Goal: Task Accomplishment & Management: Use online tool/utility

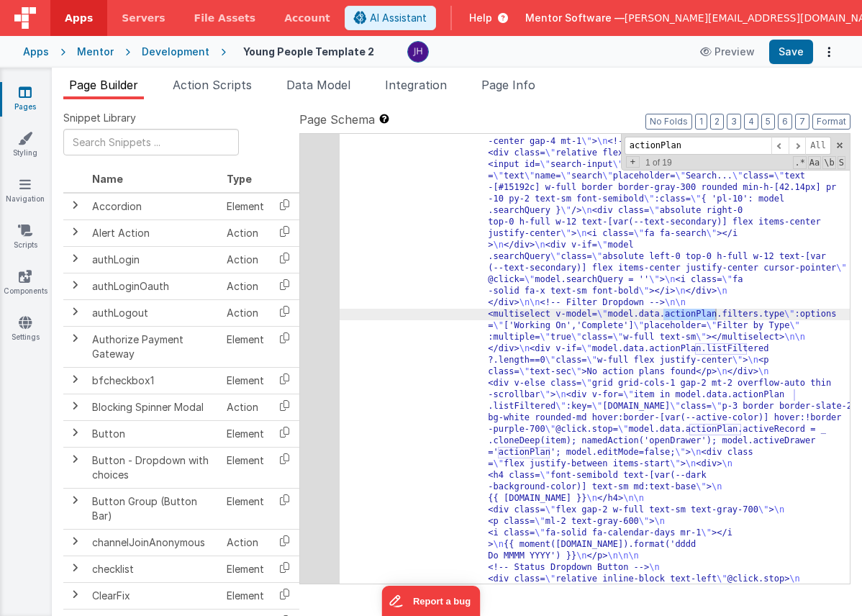
scroll to position [22357, 0]
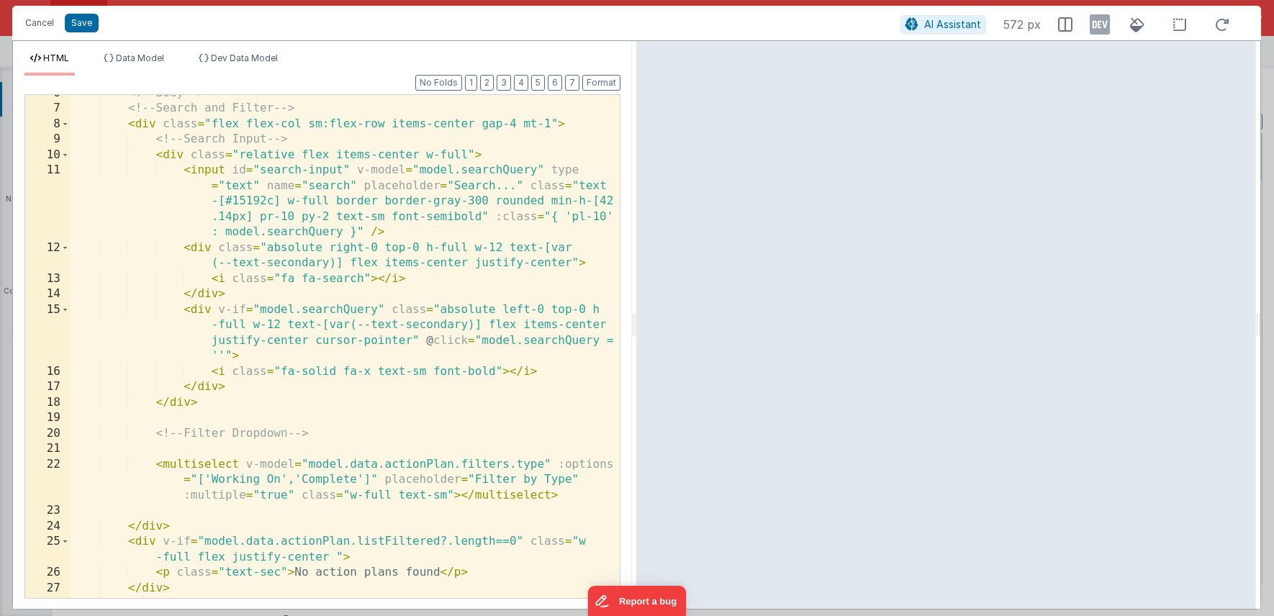
scroll to position [0, 0]
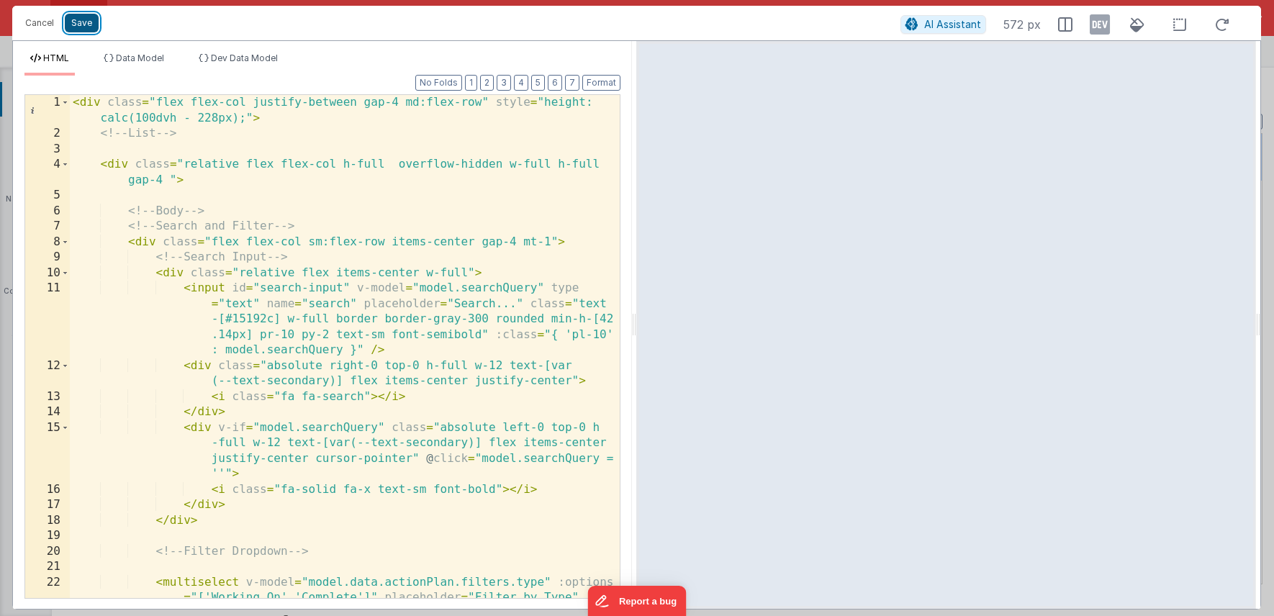
click at [88, 29] on button "Save" at bounding box center [82, 23] width 34 height 19
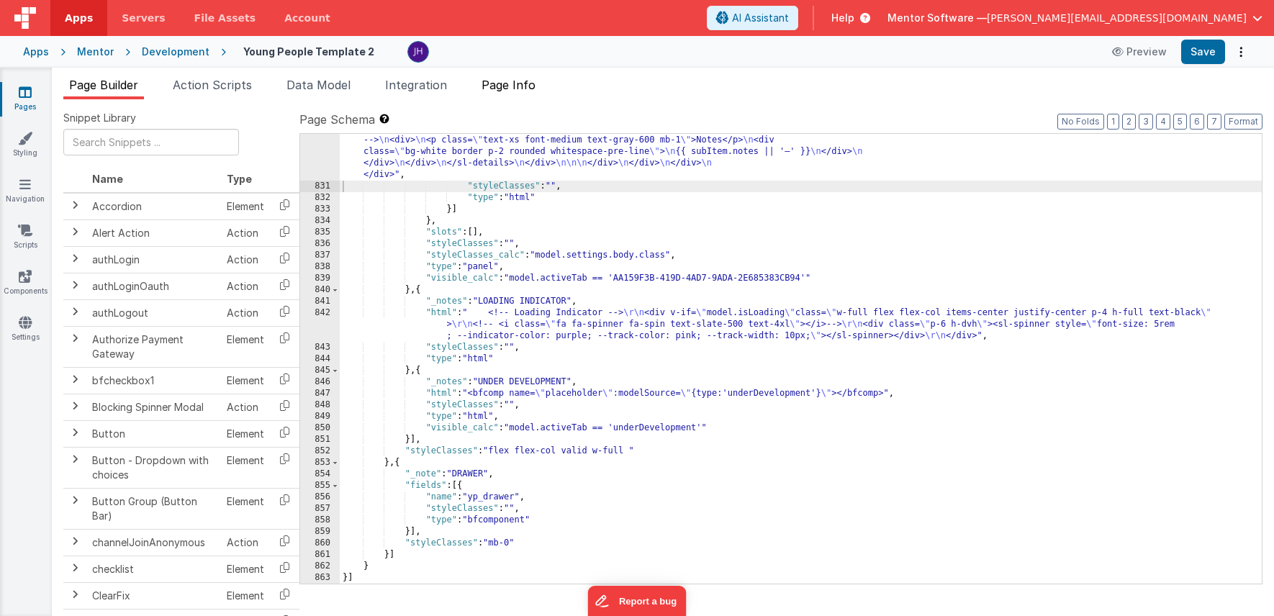
click at [533, 85] on span "Page Info" at bounding box center [509, 85] width 54 height 14
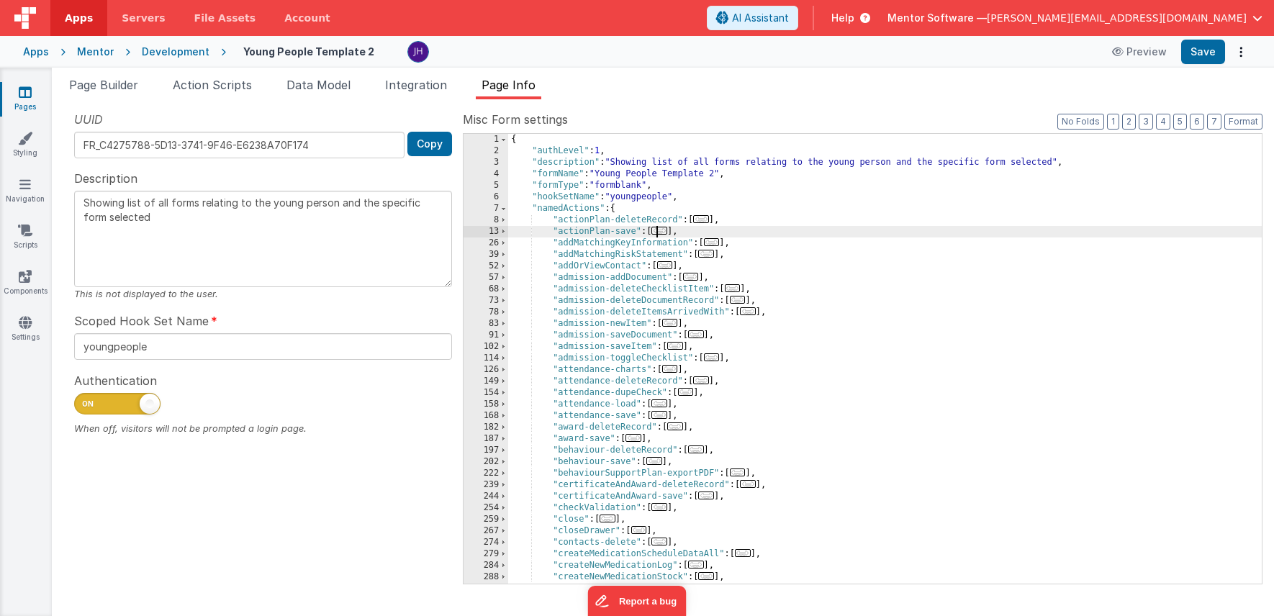
click at [664, 231] on span "..." at bounding box center [659, 231] width 16 height 8
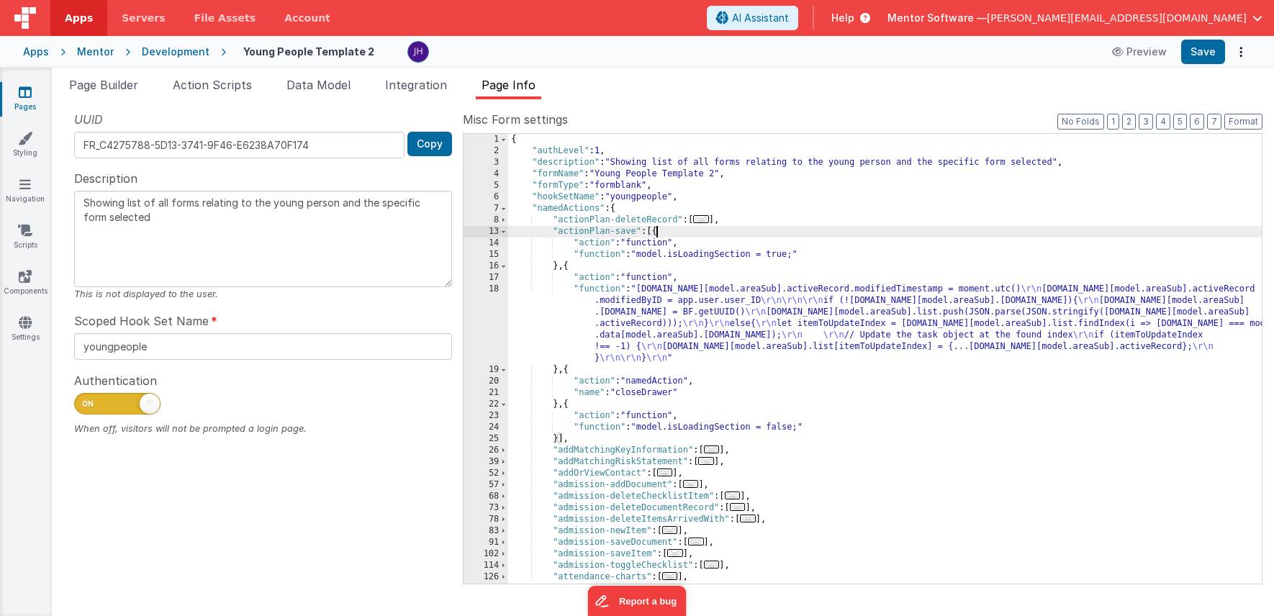
click at [636, 315] on div "{ "authLevel" : 1 , "description" : "Showing list of all forms relating to the …" at bounding box center [885, 370] width 754 height 473
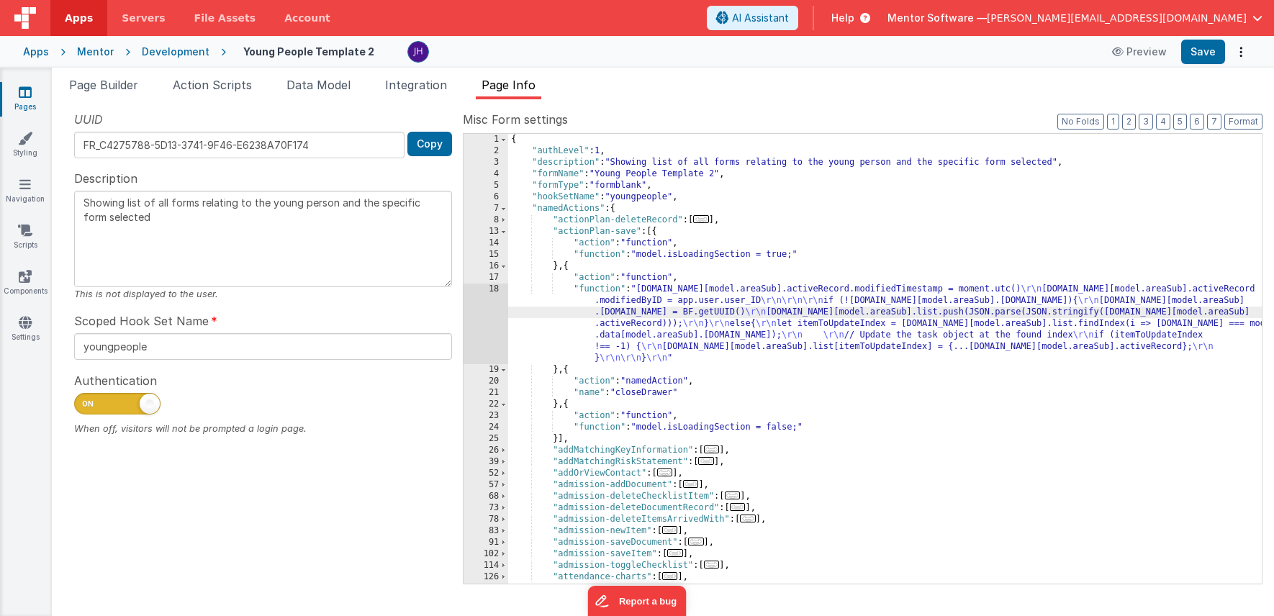
click at [487, 322] on div "18" at bounding box center [486, 324] width 45 height 81
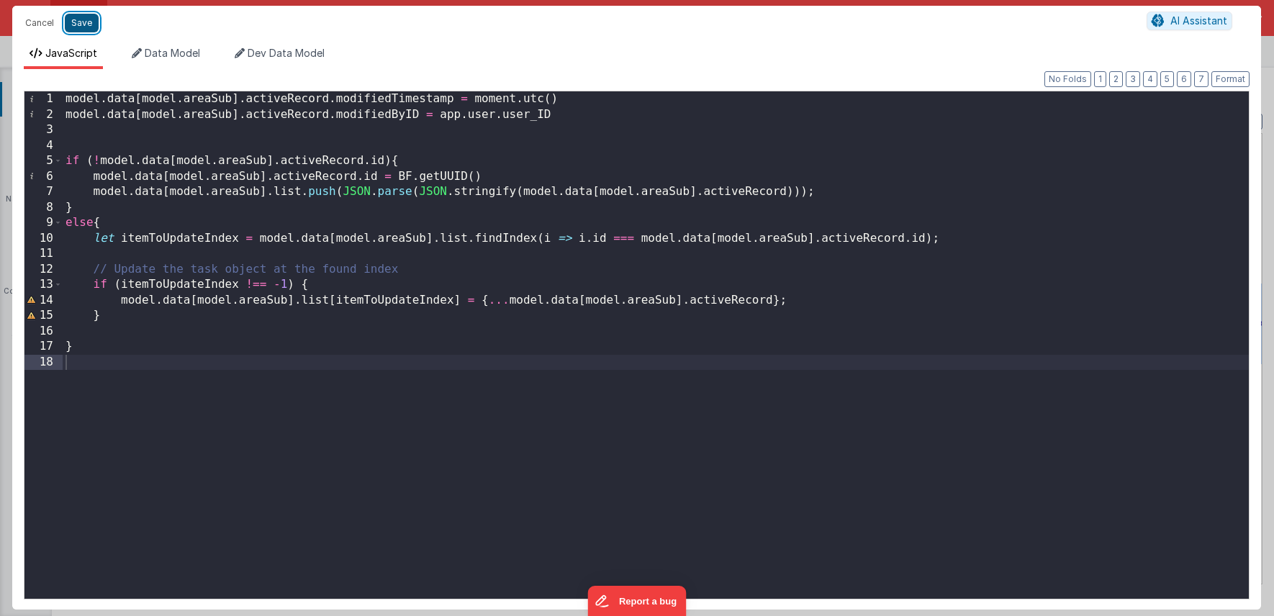
click at [81, 24] on button "Save" at bounding box center [82, 23] width 34 height 19
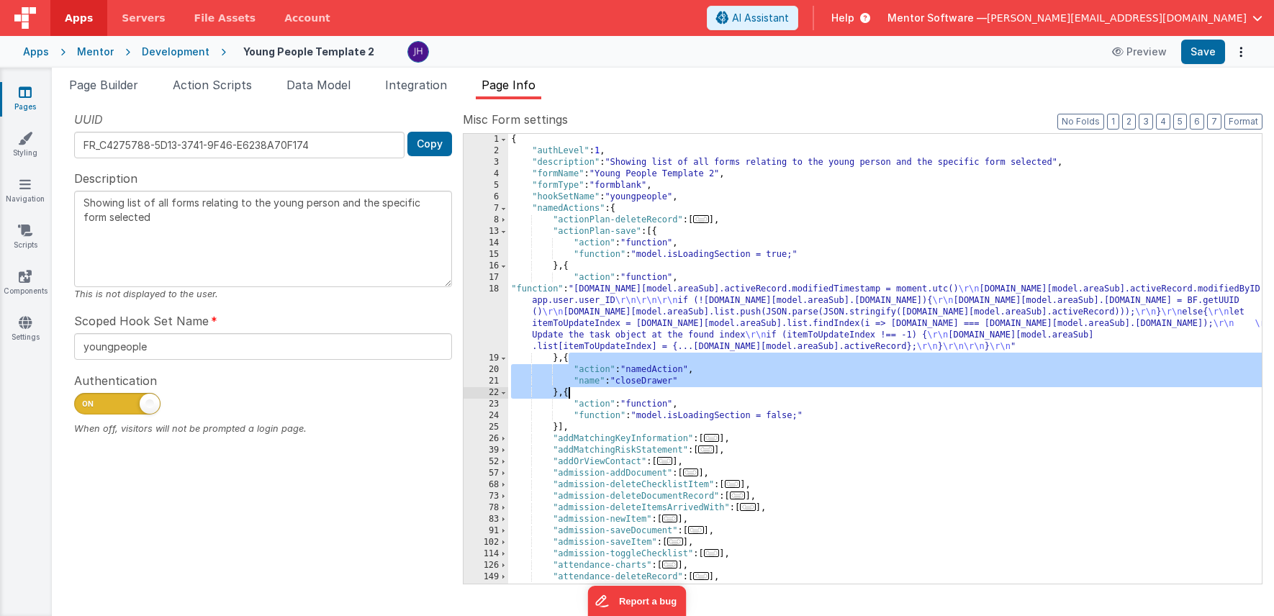
drag, startPoint x: 568, startPoint y: 360, endPoint x: 567, endPoint y: 394, distance: 33.9
click at [567, 394] on div "{ "authLevel" : 1 , "description" : "Showing list of all forms relating to the …" at bounding box center [885, 370] width 754 height 473
click at [560, 371] on div "{ "authLevel" : 1 , "description" : "Showing list of all forms relating to the …" at bounding box center [885, 370] width 754 height 473
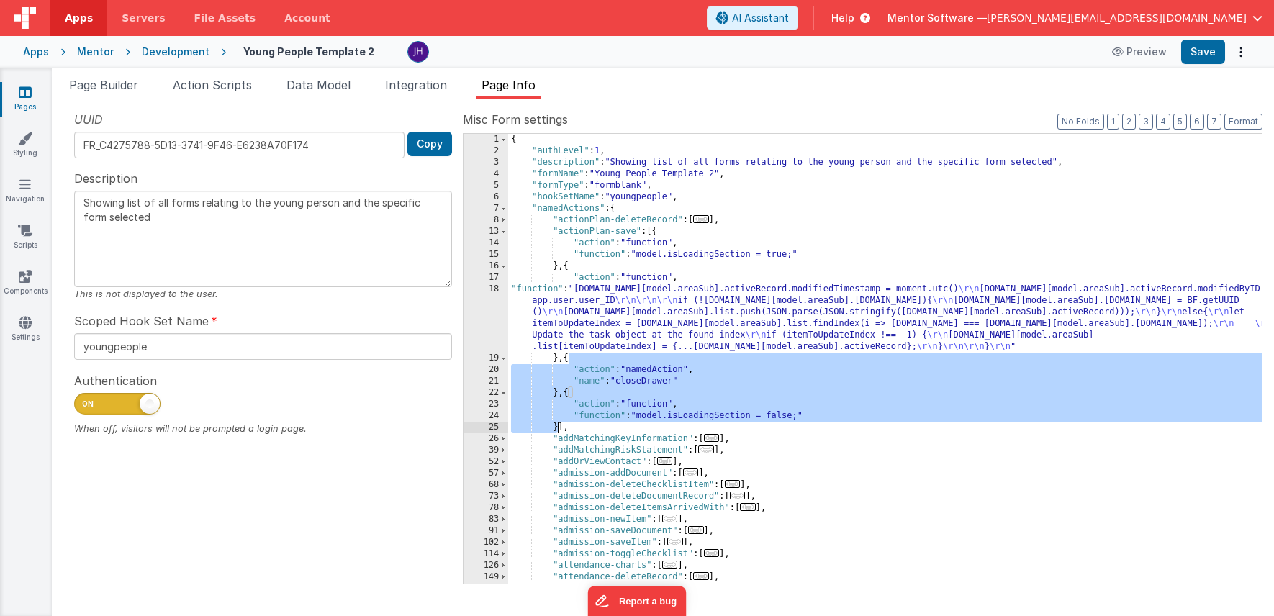
drag, startPoint x: 567, startPoint y: 361, endPoint x: 557, endPoint y: 428, distance: 67.7
click at [557, 428] on div "{ "authLevel" : 1 , "description" : "Showing list of all forms relating to the …" at bounding box center [885, 370] width 754 height 473
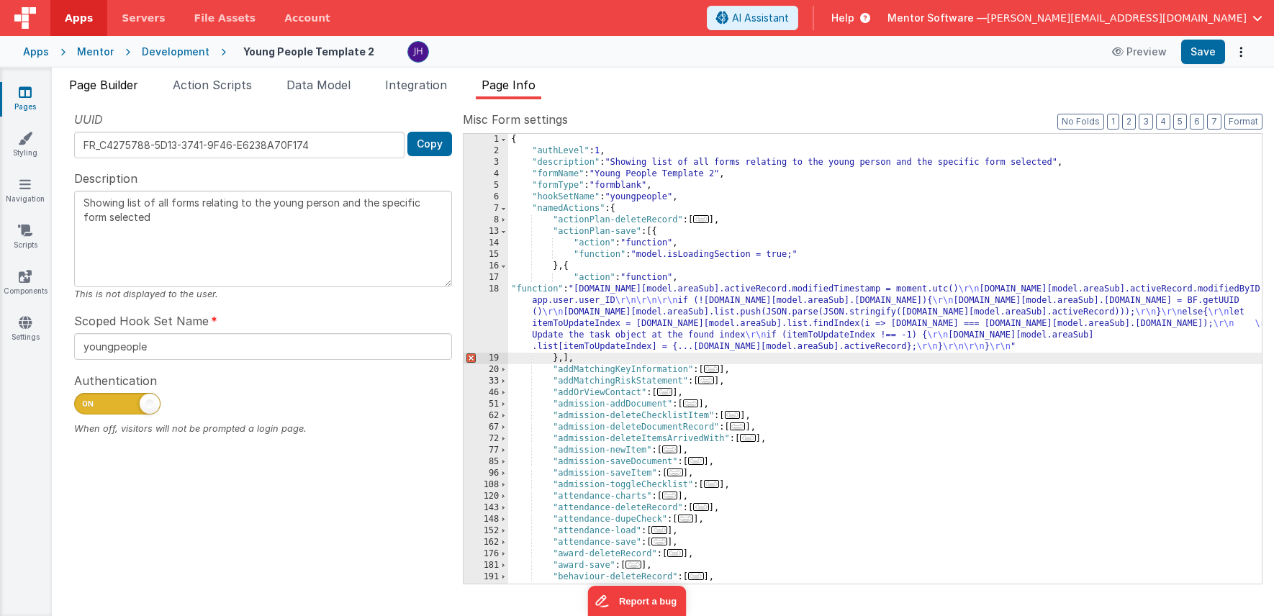
click at [112, 80] on span "Page Builder" at bounding box center [103, 85] width 69 height 14
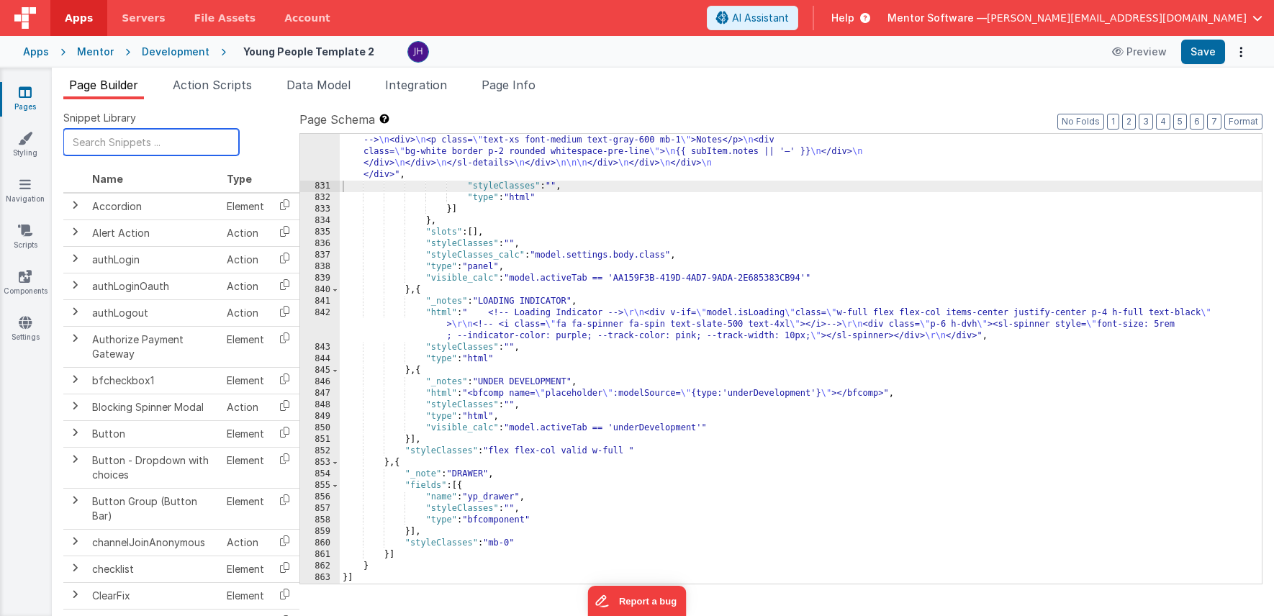
click at [164, 148] on input "text" at bounding box center [151, 142] width 176 height 27
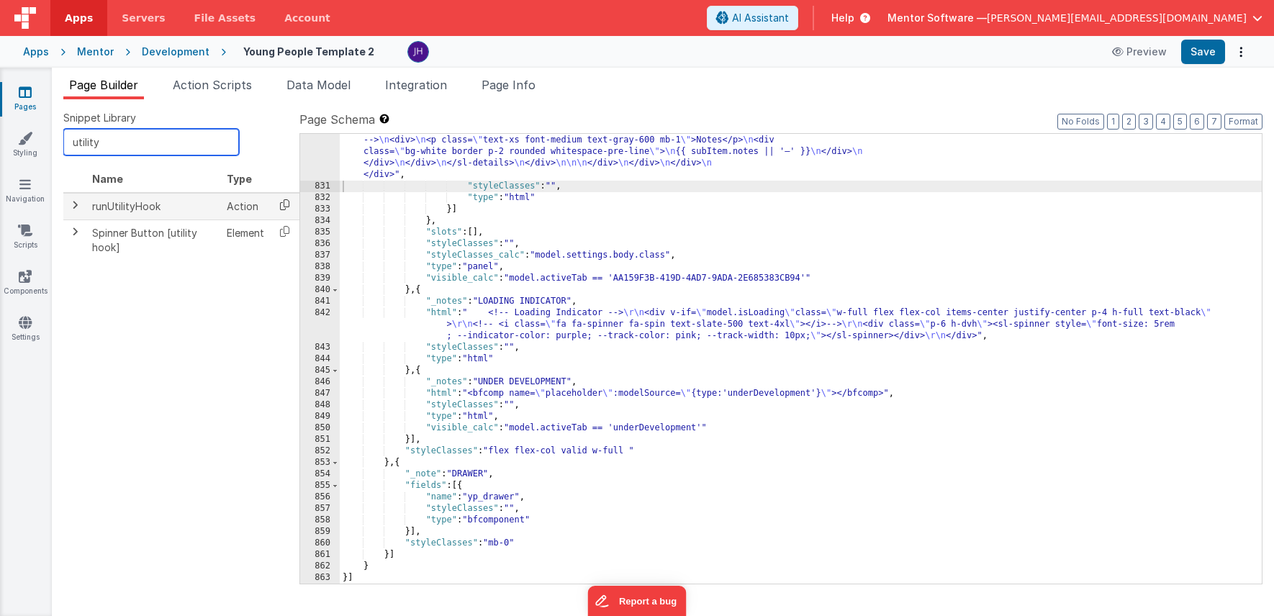
type input "utility"
click at [285, 203] on icon at bounding box center [285, 205] width 30 height 22
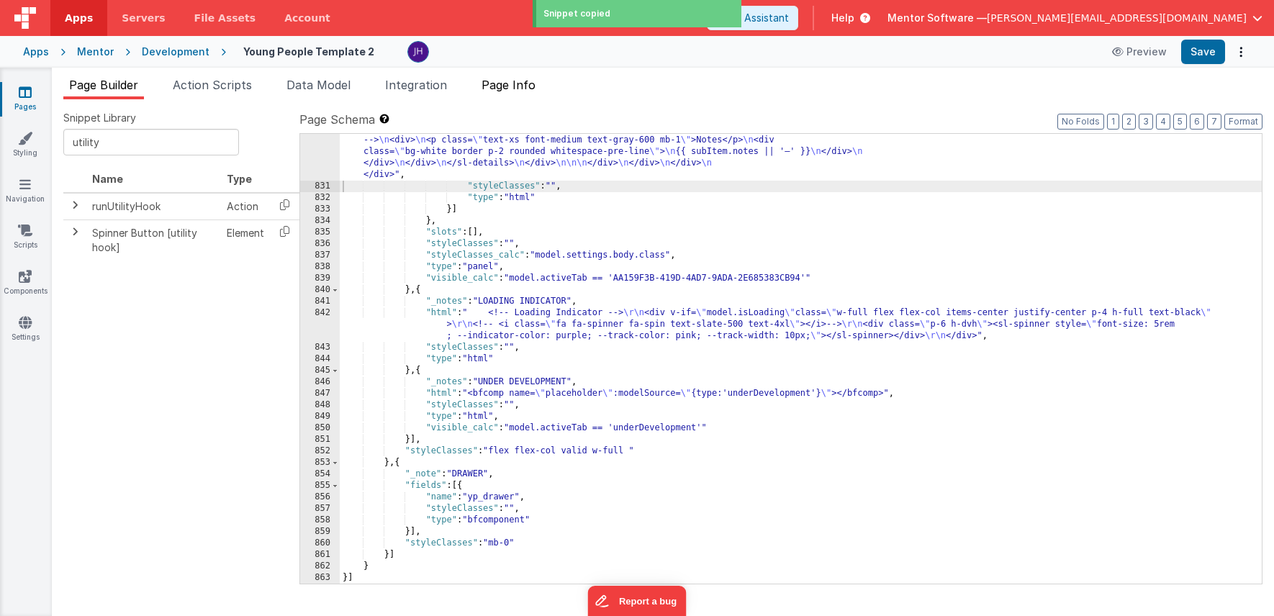
click at [501, 86] on span "Page Info" at bounding box center [509, 85] width 54 height 14
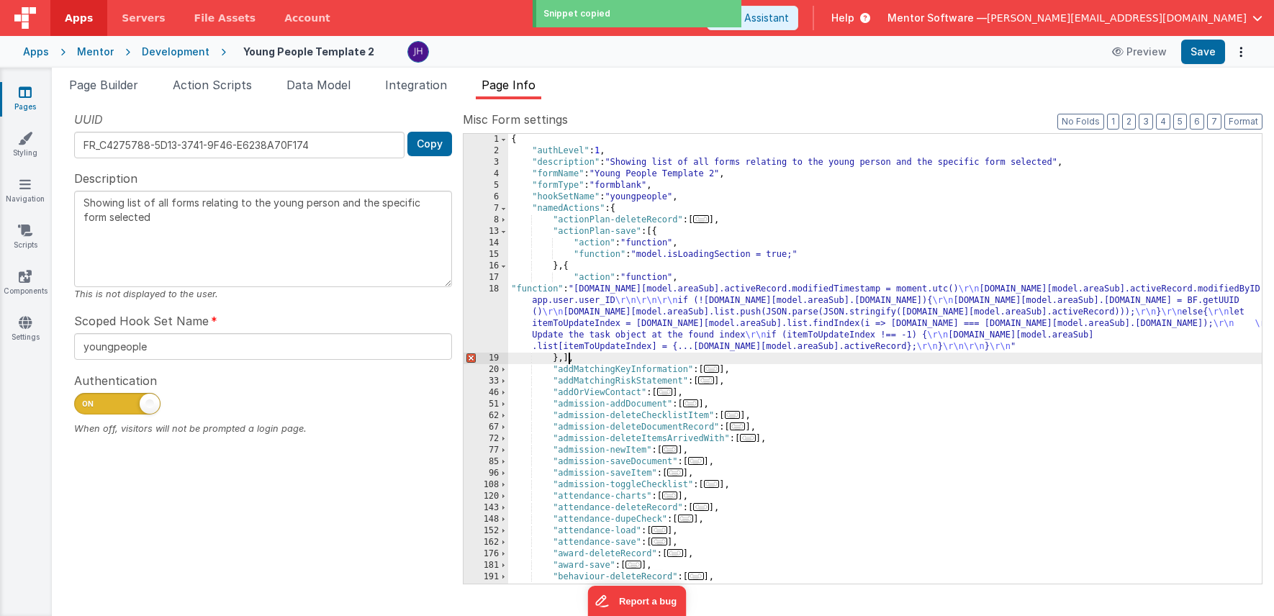
click at [569, 358] on div "{ "authLevel" : 1 , "description" : "Showing list of all forms relating to the …" at bounding box center [885, 370] width 754 height 473
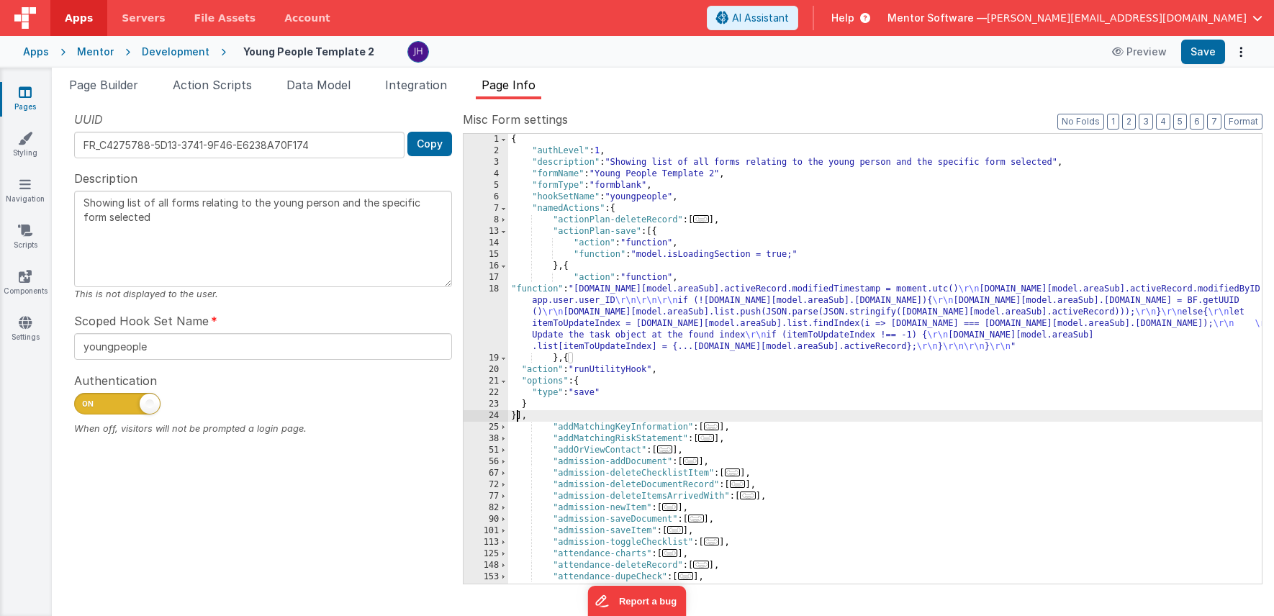
click at [599, 394] on div "{ "authLevel" : 1 , "description" : "Showing list of all forms relating to the …" at bounding box center [885, 370] width 754 height 473
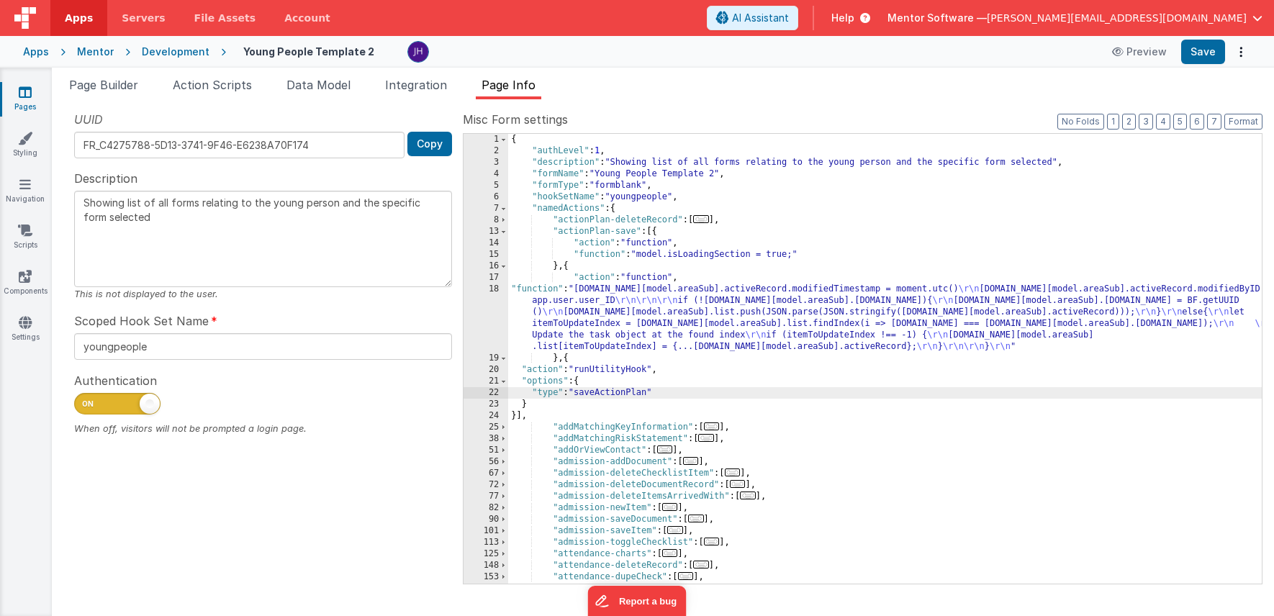
click at [611, 379] on div "{ "authLevel" : 1 , "description" : "Showing list of all forms relating to the …" at bounding box center [885, 370] width 754 height 473
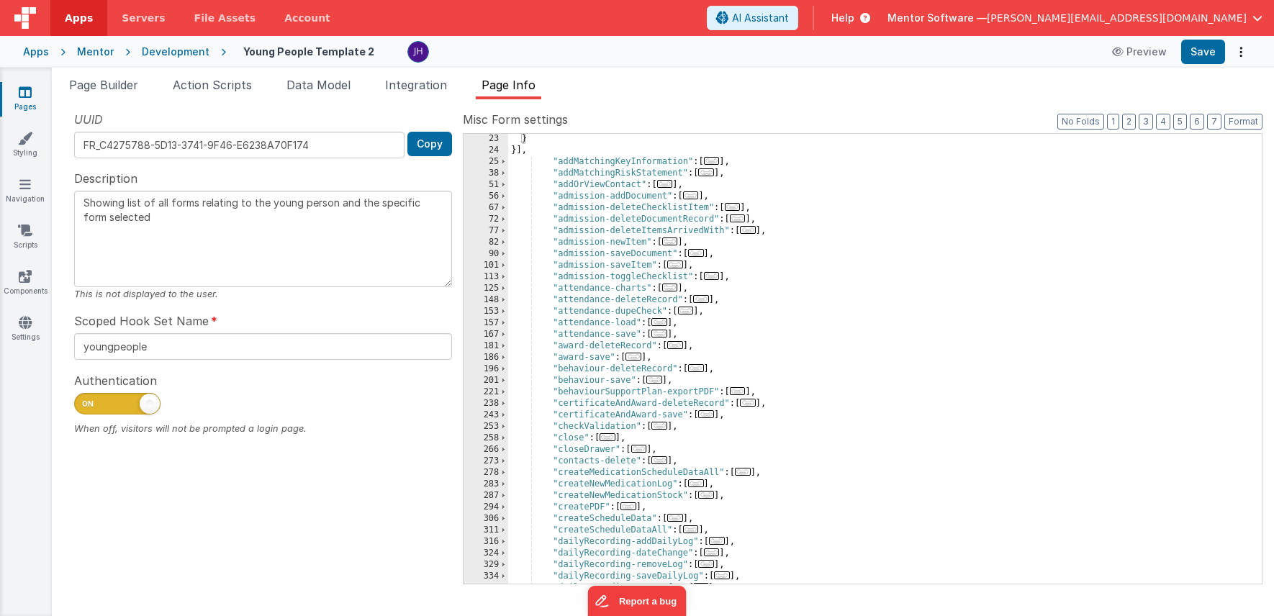
scroll to position [266, 0]
click at [700, 254] on span "..." at bounding box center [696, 253] width 16 height 8
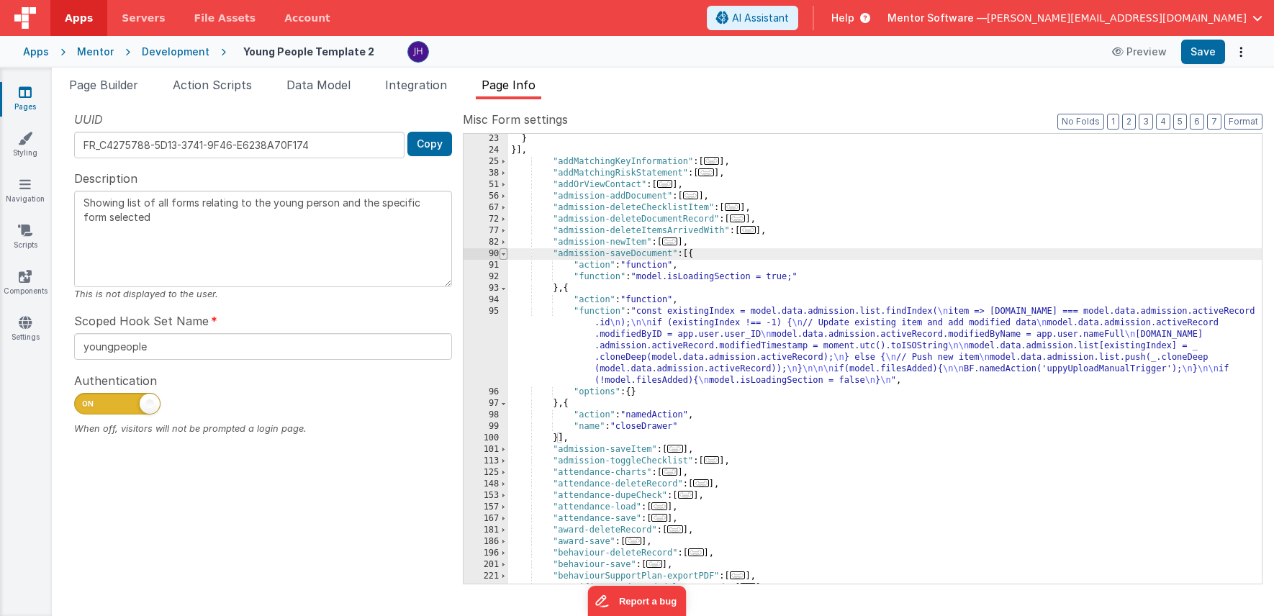
click at [502, 254] on span at bounding box center [504, 254] width 8 height 12
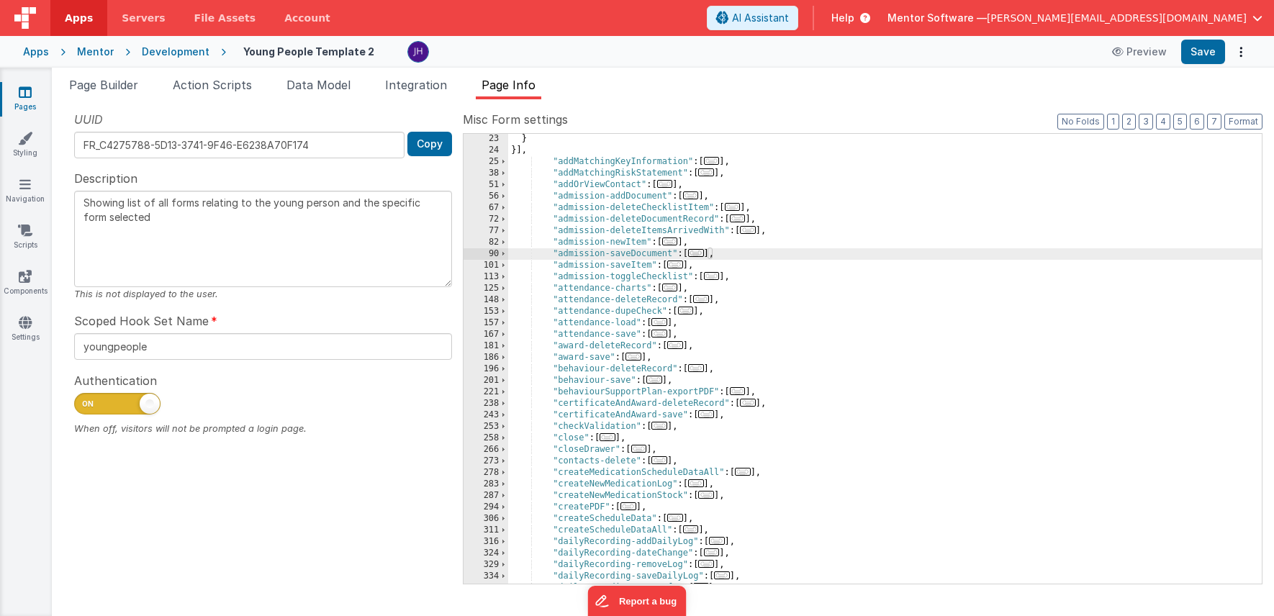
click at [680, 264] on span "..." at bounding box center [675, 265] width 16 height 8
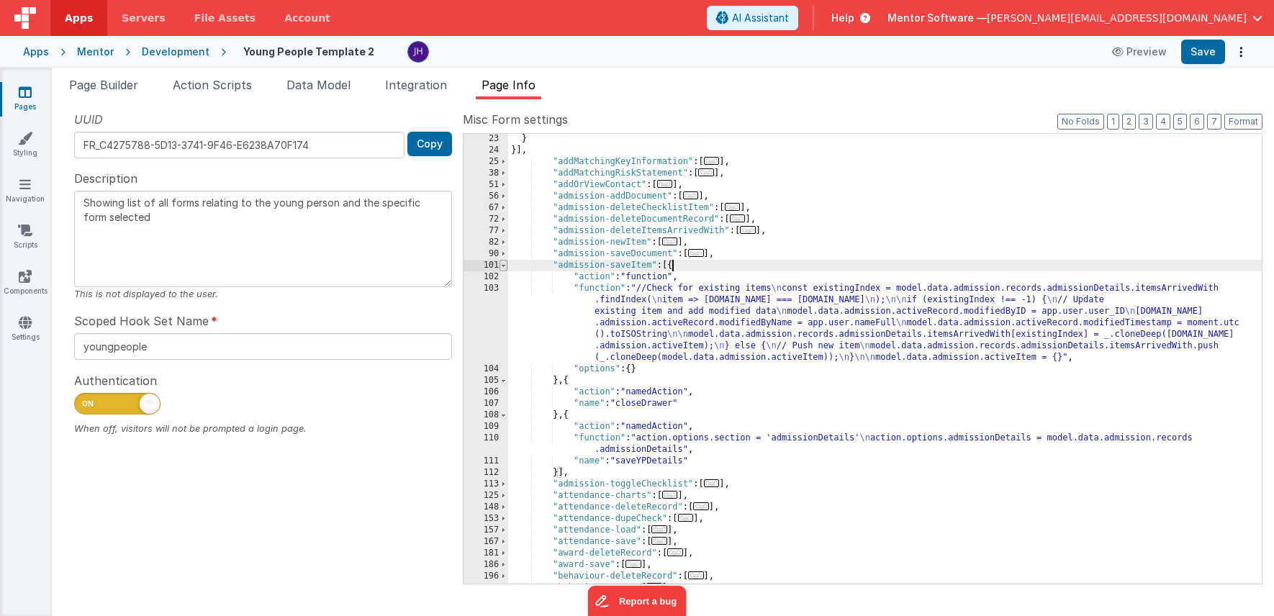
click at [506, 265] on span at bounding box center [504, 266] width 8 height 12
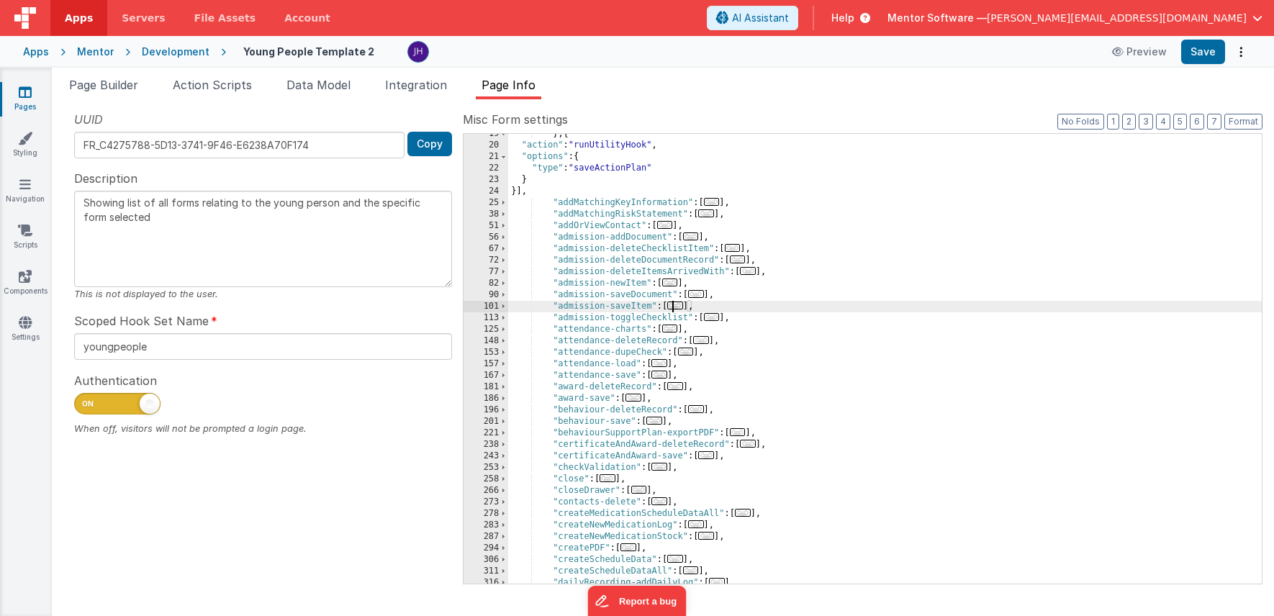
scroll to position [225, 0]
click at [663, 377] on span "..." at bounding box center [659, 375] width 16 height 8
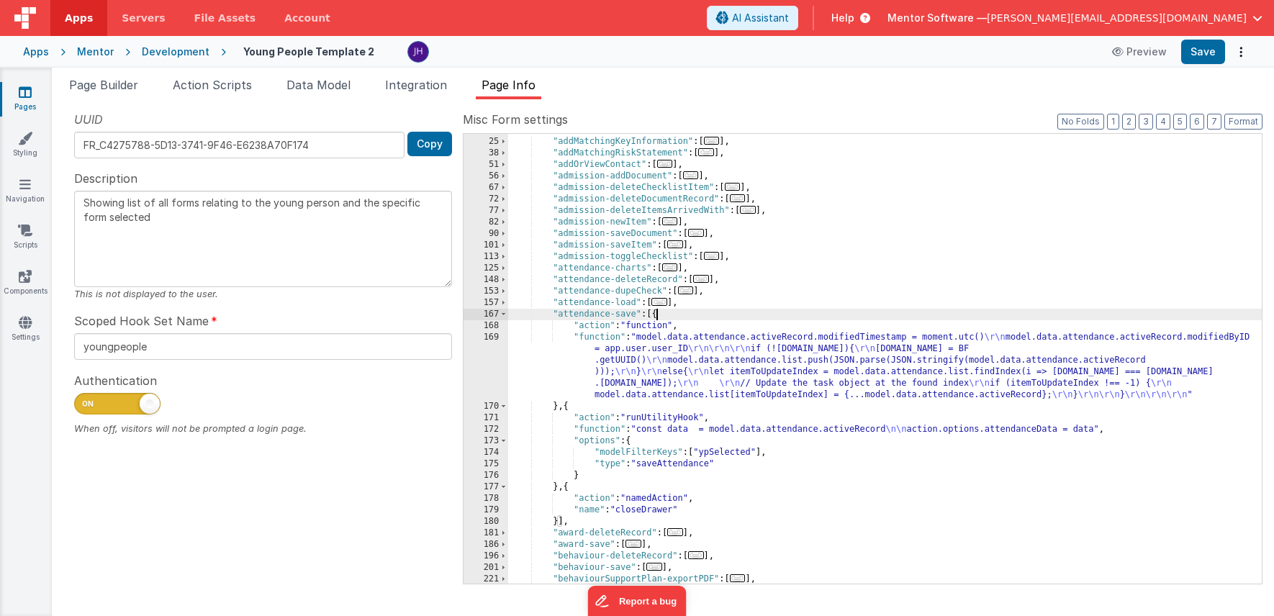
scroll to position [290, 0]
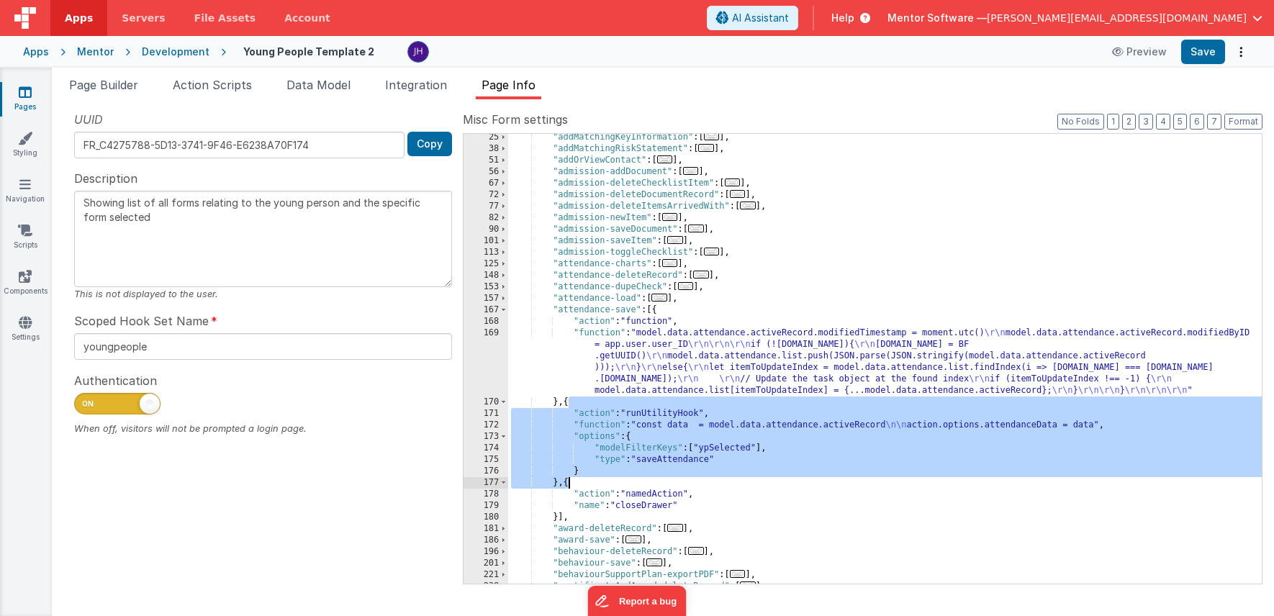
drag, startPoint x: 569, startPoint y: 402, endPoint x: 569, endPoint y: 483, distance: 80.6
click at [569, 483] on div ""addMatchingKeyInformation" : [ ... ] , "addMatchingRiskStatement" : [ ... ] , …" at bounding box center [885, 368] width 754 height 473
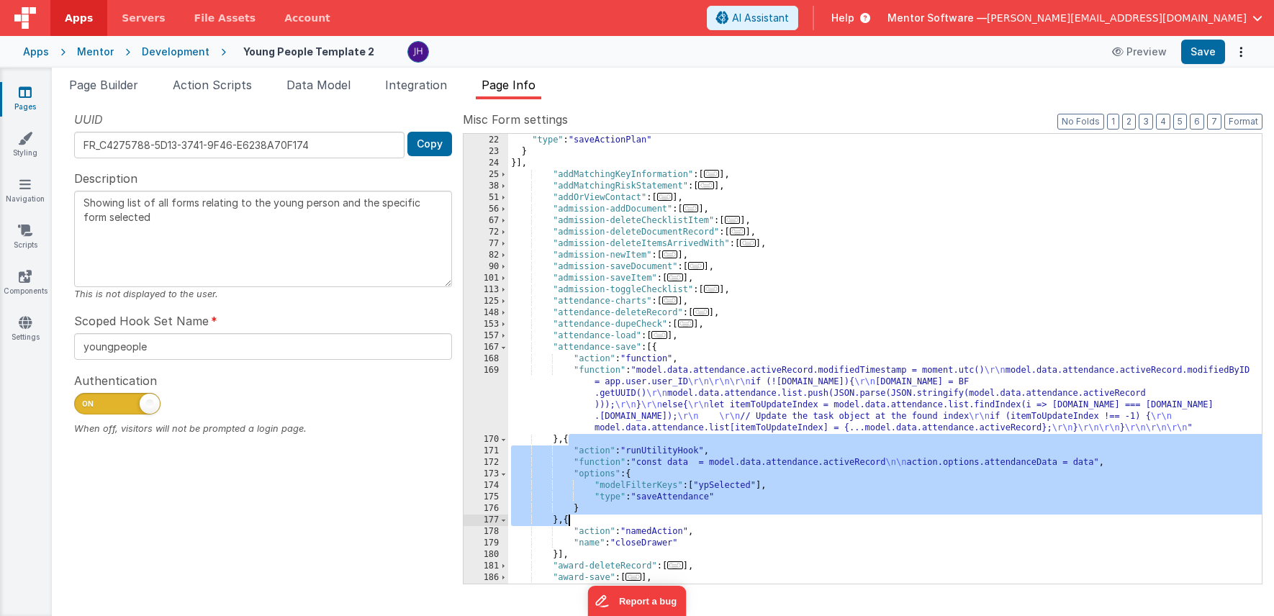
scroll to position [223, 0]
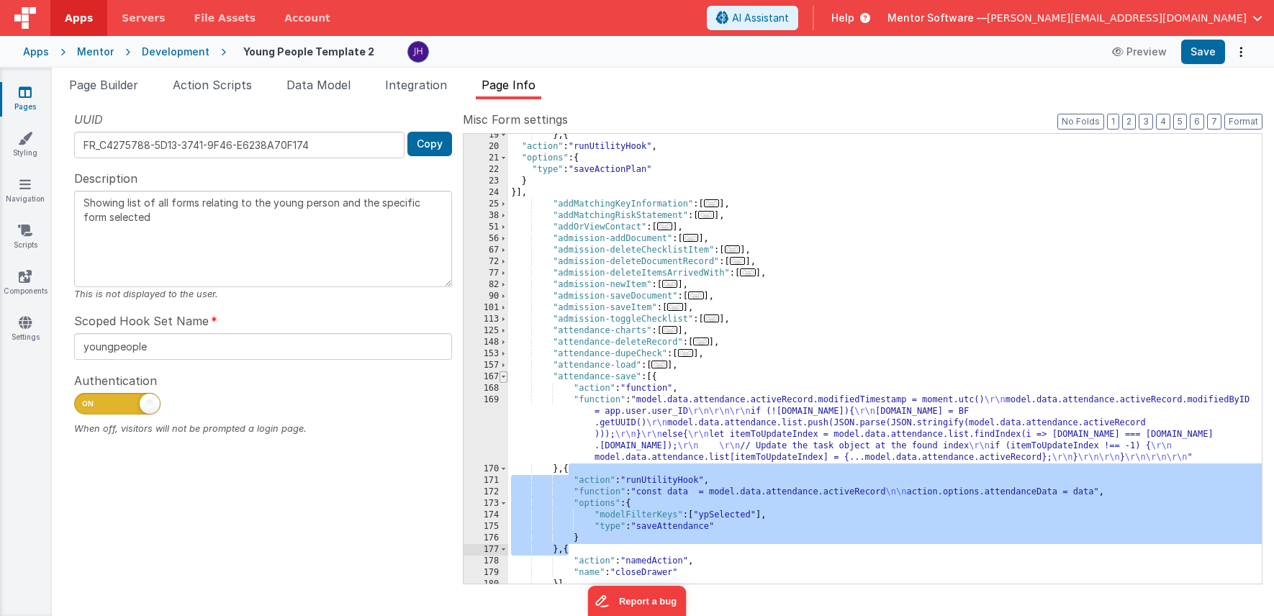
click at [505, 376] on span at bounding box center [504, 377] width 8 height 12
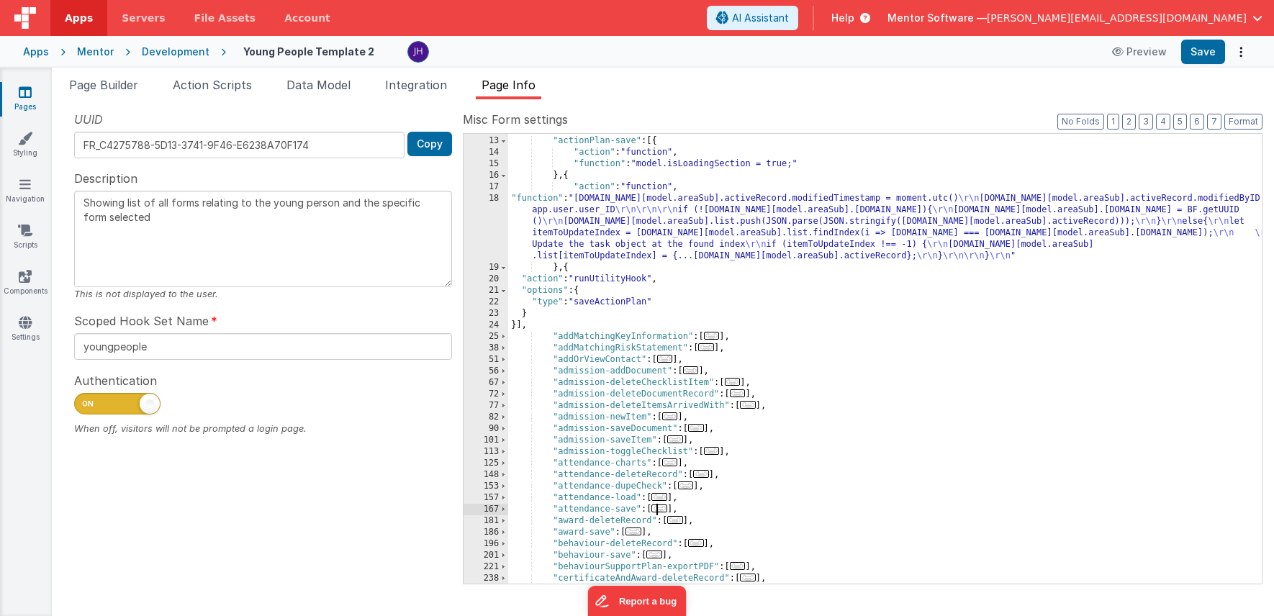
scroll to position [27, 0]
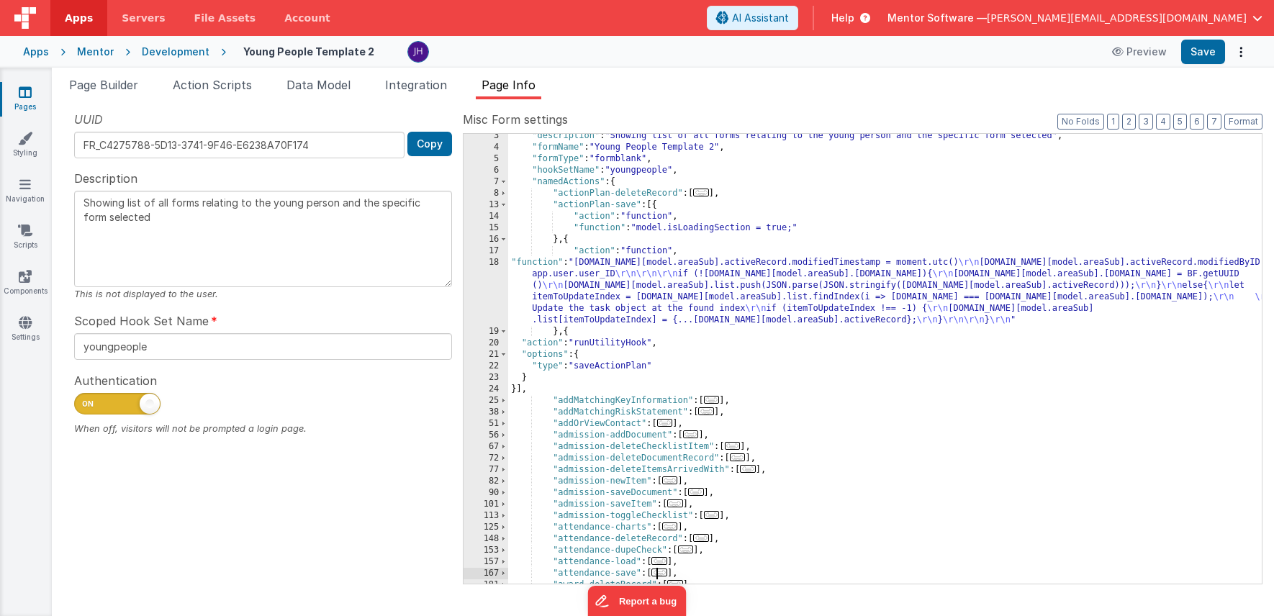
click at [567, 332] on div ""description" : "Showing list of all forms relating to the young person and the…" at bounding box center [885, 366] width 754 height 473
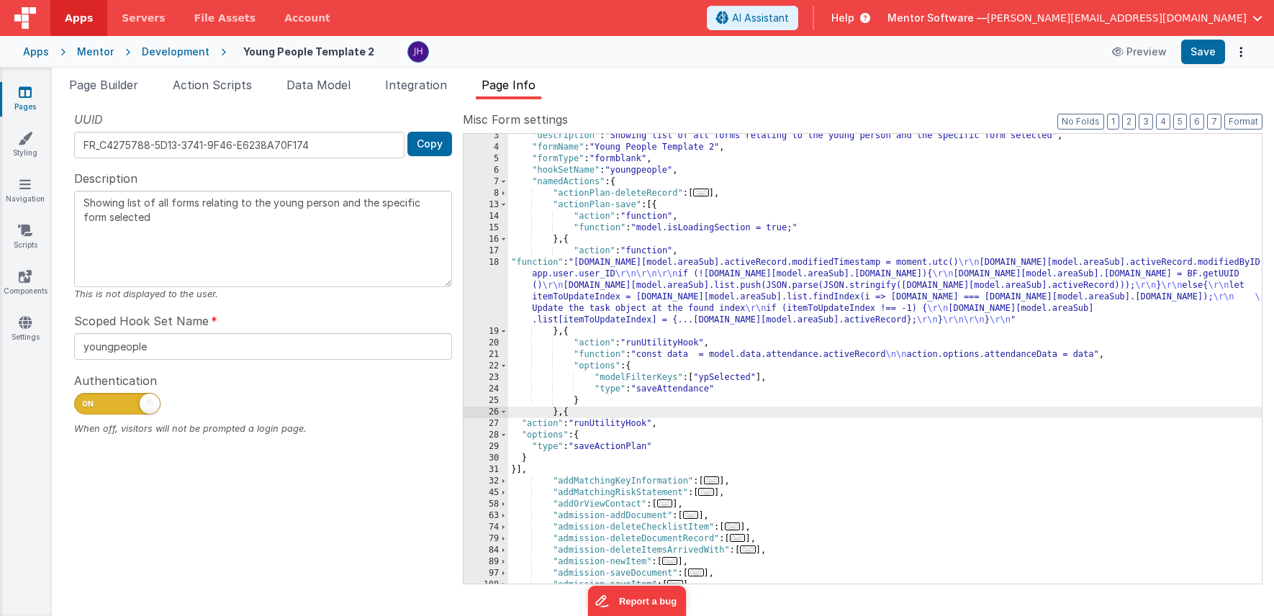
click at [599, 445] on div ""description" : "Showing list of all forms relating to the young person and the…" at bounding box center [885, 366] width 754 height 473
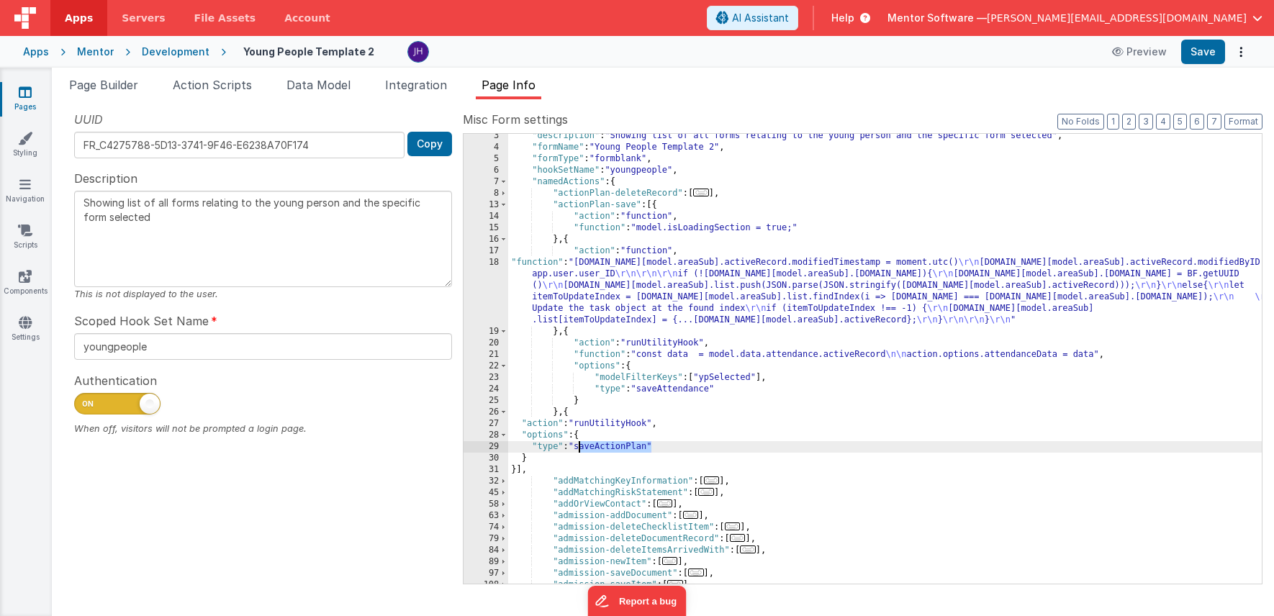
click at [599, 445] on div ""description" : "Showing list of all forms relating to the young person and the…" at bounding box center [885, 366] width 754 height 473
click at [671, 388] on div ""description" : "Showing list of all forms relating to the young person and the…" at bounding box center [885, 366] width 754 height 473
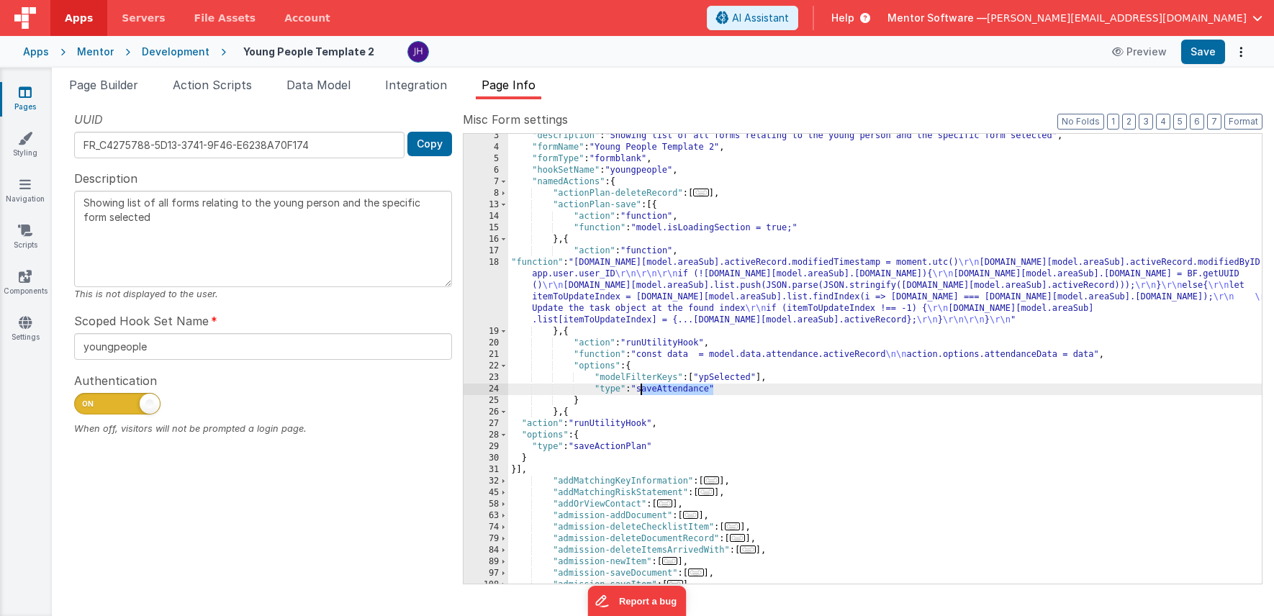
click at [671, 388] on div ""description" : "Showing list of all forms relating to the young person and the…" at bounding box center [885, 366] width 754 height 473
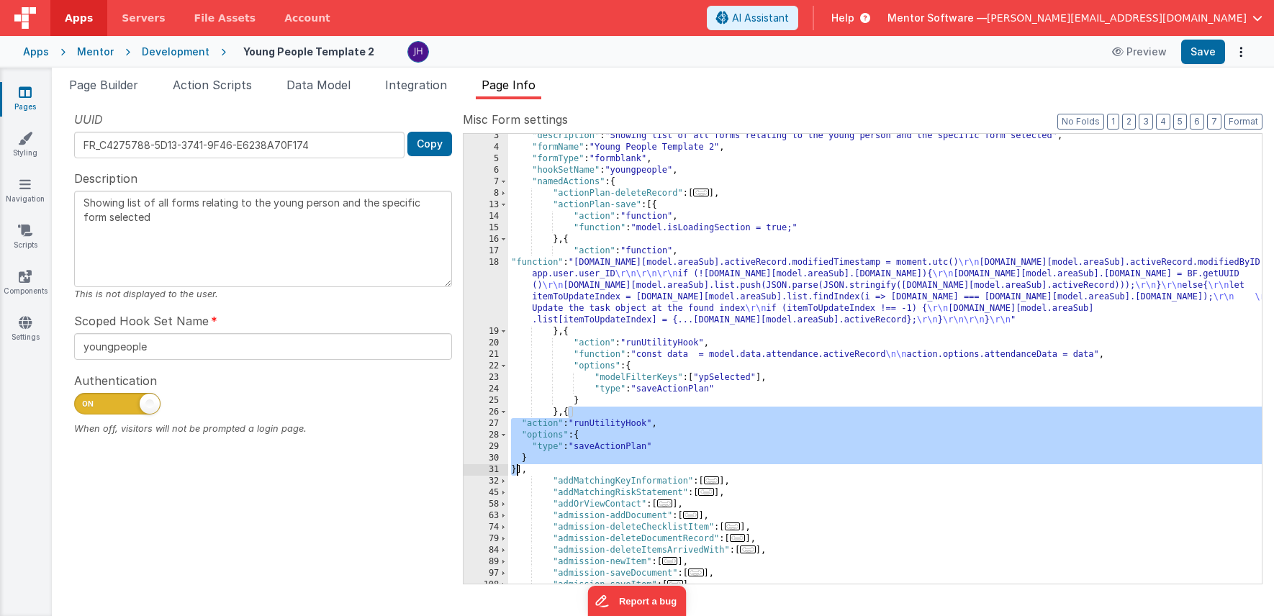
drag, startPoint x: 567, startPoint y: 413, endPoint x: 515, endPoint y: 471, distance: 78.0
click at [515, 471] on div ""description" : "Showing list of all forms relating to the young person and the…" at bounding box center [885, 366] width 754 height 473
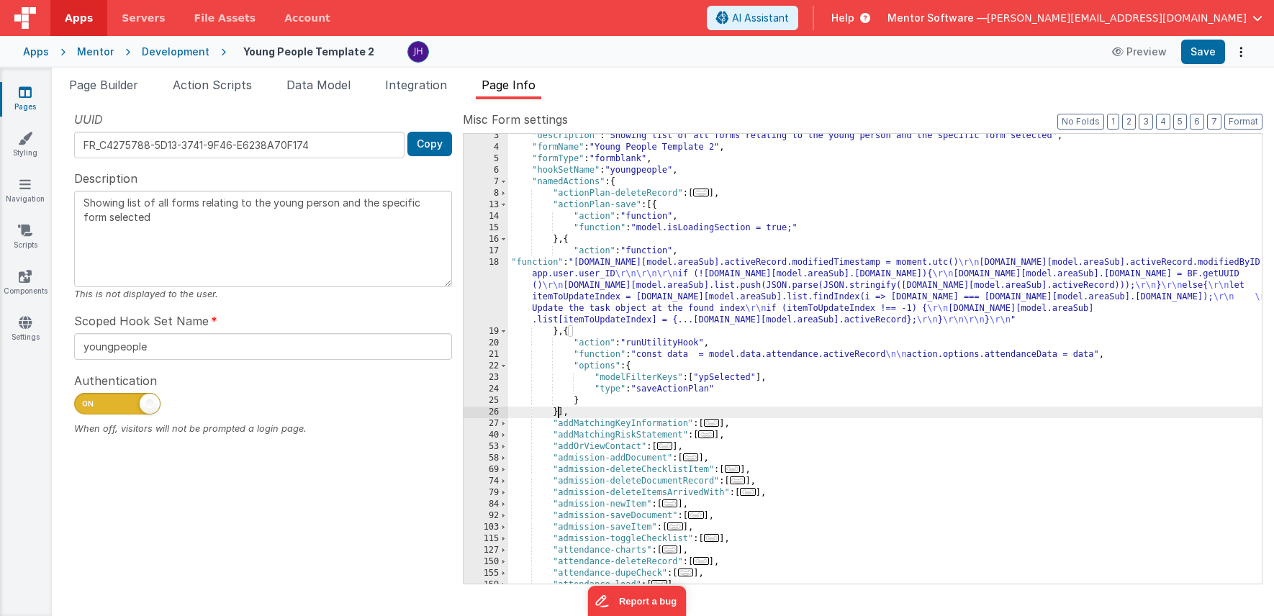
click at [732, 354] on div ""description" : "Showing list of all forms relating to the young person and the…" at bounding box center [885, 366] width 754 height 473
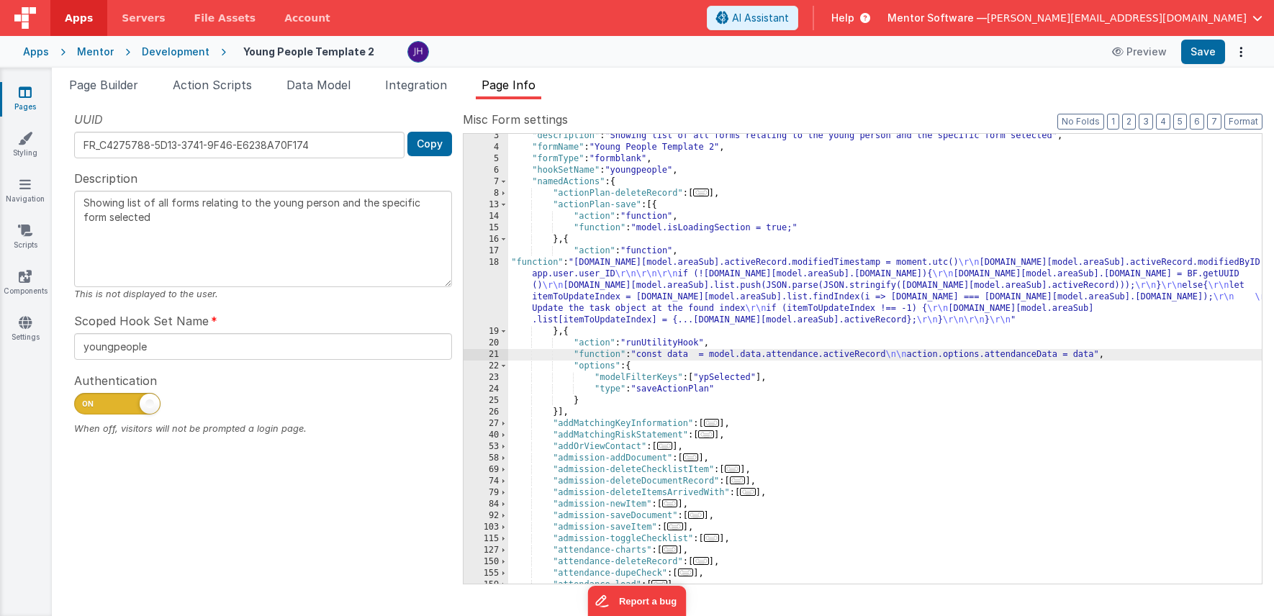
click at [497, 355] on div "21" at bounding box center [486, 355] width 45 height 12
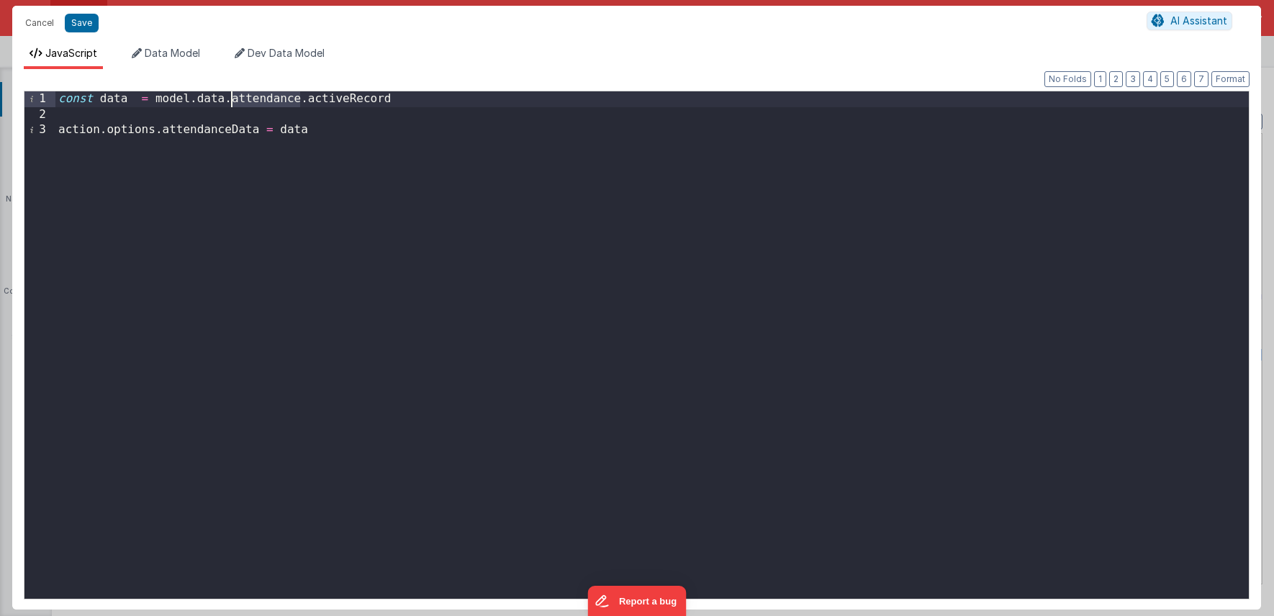
drag, startPoint x: 299, startPoint y: 100, endPoint x: 233, endPoint y: 99, distance: 65.5
click at [233, 99] on div "const data = model . data . attendance . activeRecord action . options . attend…" at bounding box center [651, 360] width 1193 height 538
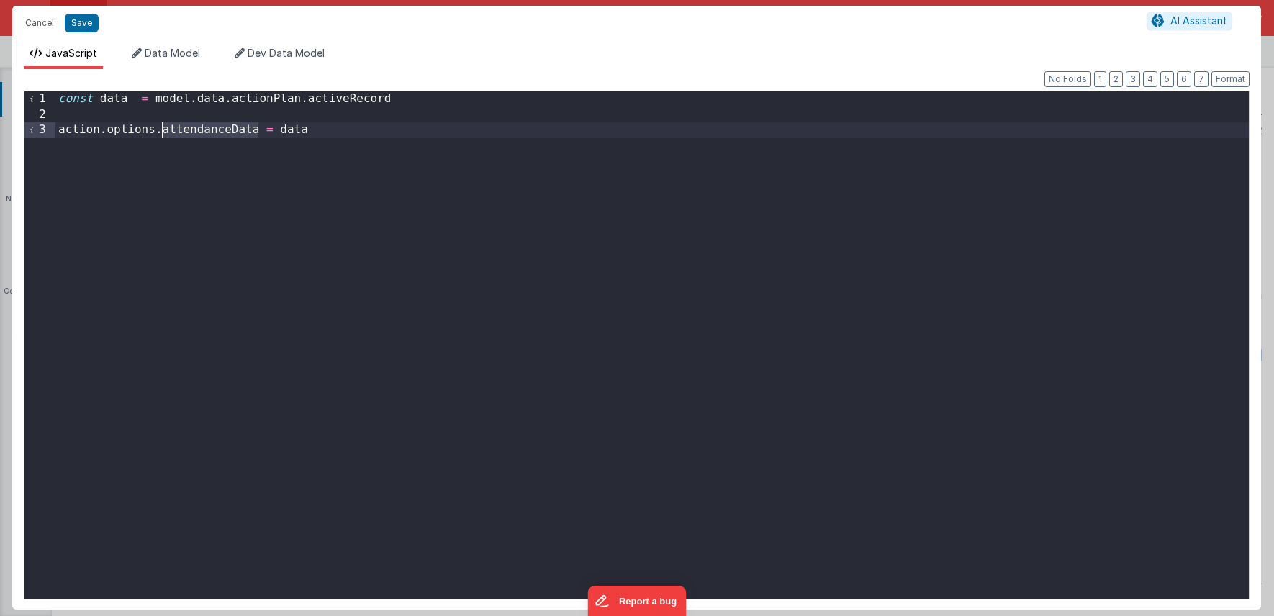
drag, startPoint x: 257, startPoint y: 130, endPoint x: 164, endPoint y: 132, distance: 92.9
click at [164, 132] on div "const data = model . data . actionPlan . activeRecord action . options . attend…" at bounding box center [651, 360] width 1193 height 538
click at [83, 20] on button "Save" at bounding box center [82, 23] width 34 height 19
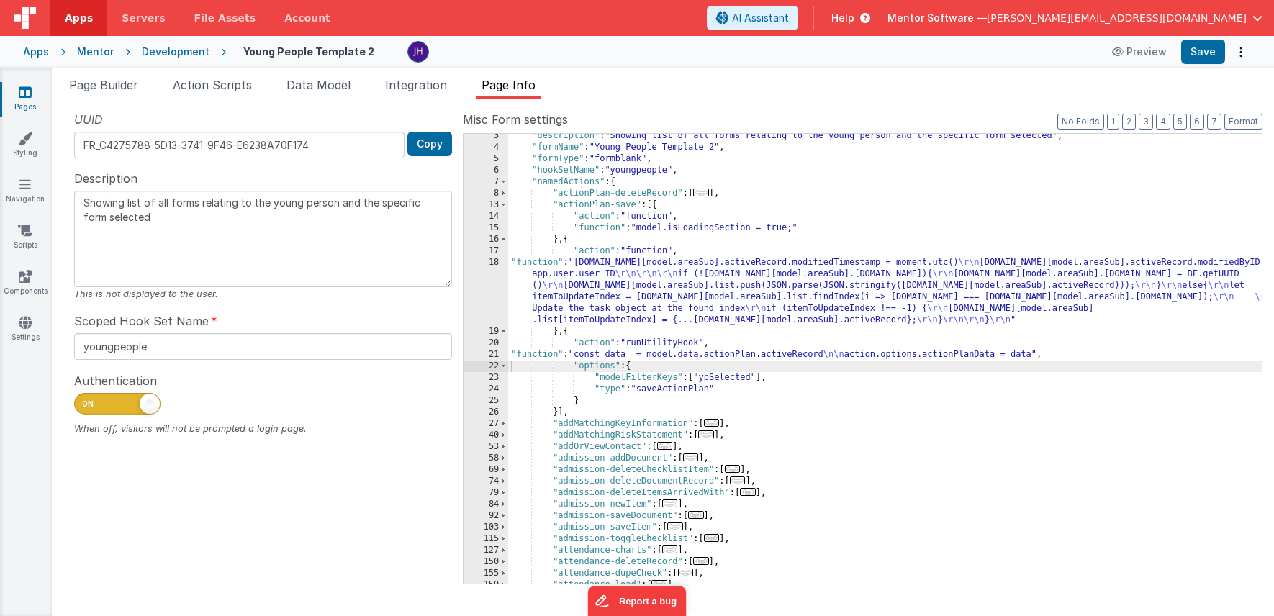
click at [661, 366] on div ""description" : "Showing list of all forms relating to the young person and the…" at bounding box center [885, 366] width 754 height 473
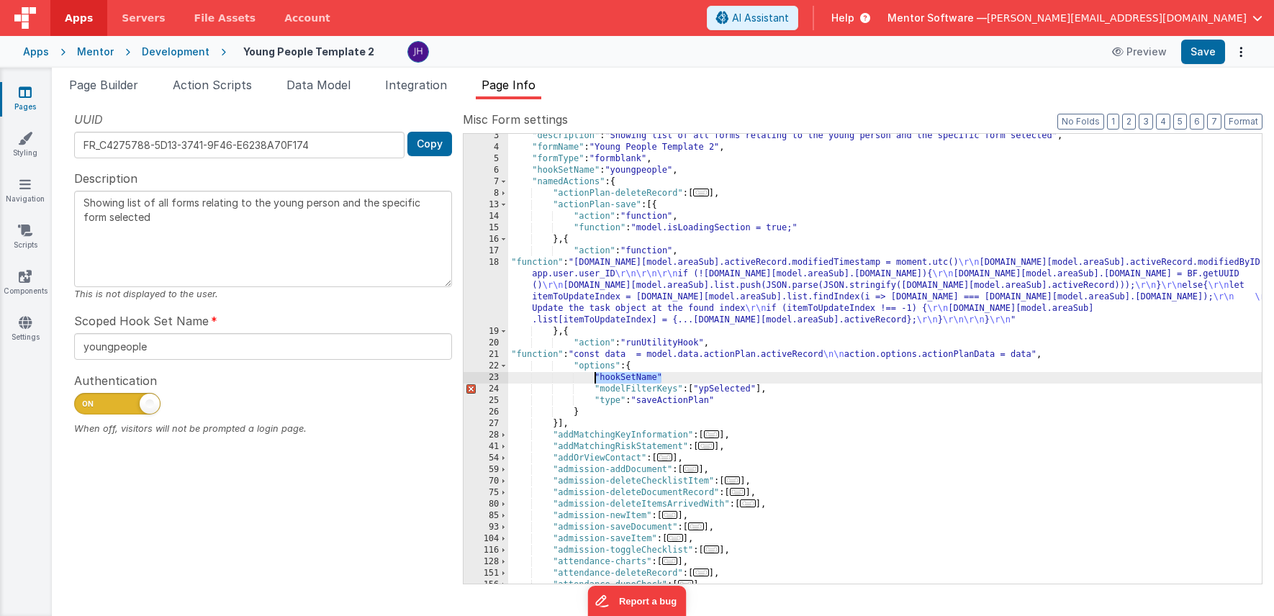
drag, startPoint x: 663, startPoint y: 376, endPoint x: 595, endPoint y: 378, distance: 67.7
click at [595, 378] on div ""description" : "Showing list of all forms relating to the young person and the…" at bounding box center [885, 366] width 754 height 473
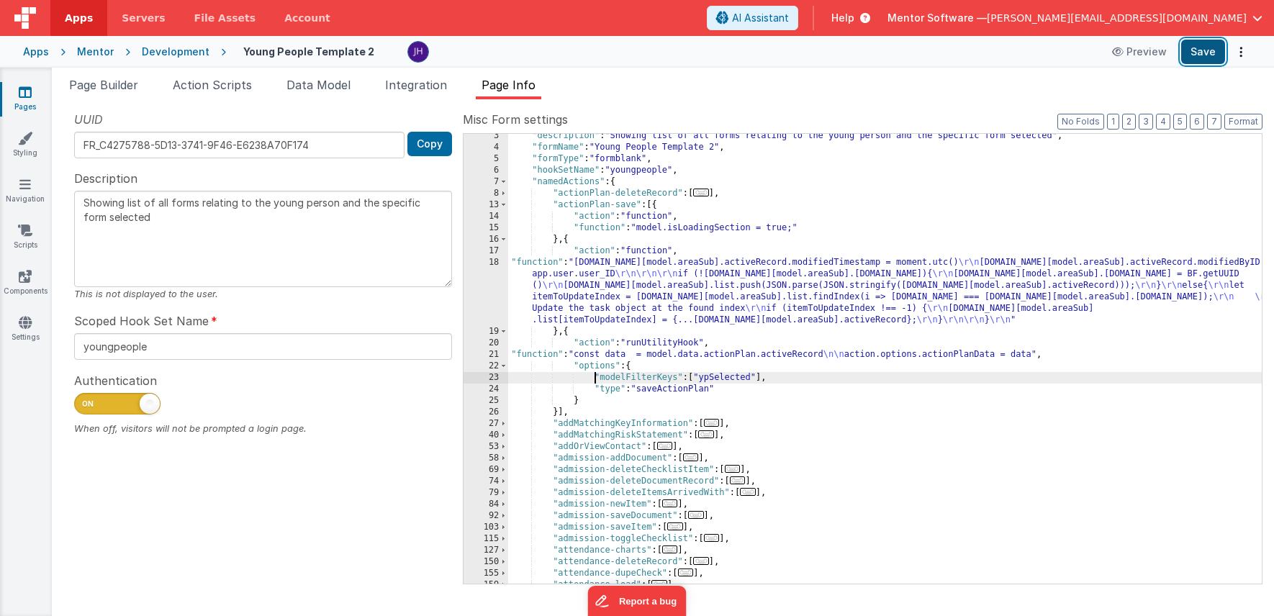
click at [862, 51] on button "Save" at bounding box center [1203, 52] width 44 height 24
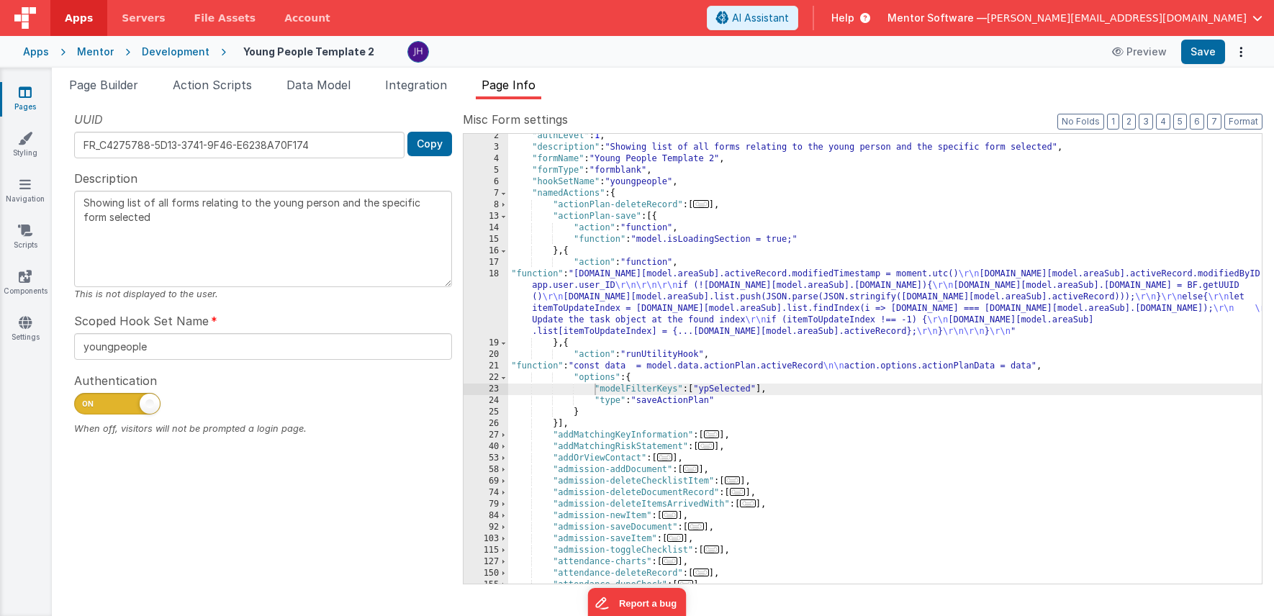
scroll to position [0, 0]
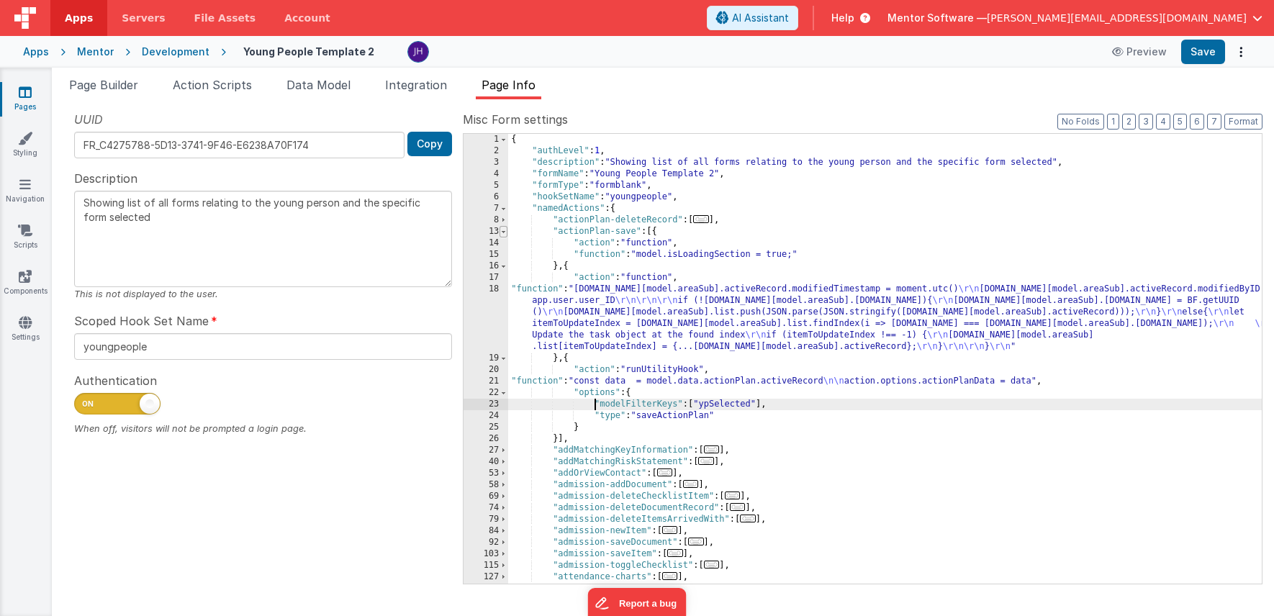
click at [503, 233] on span at bounding box center [504, 232] width 8 height 12
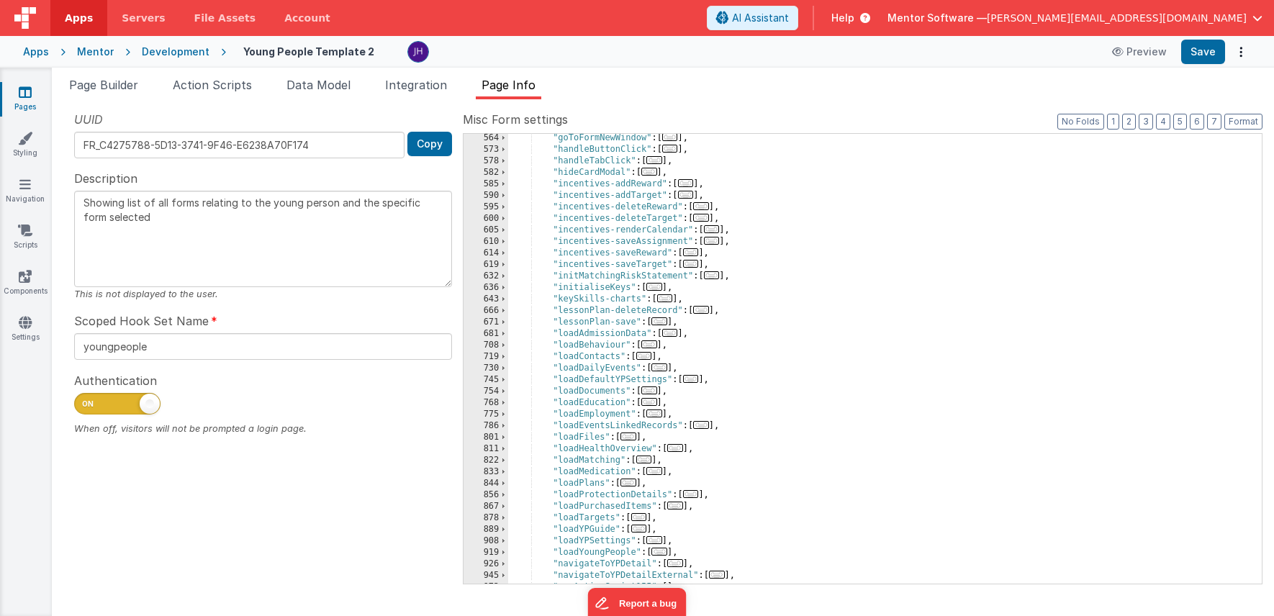
scroll to position [870, 0]
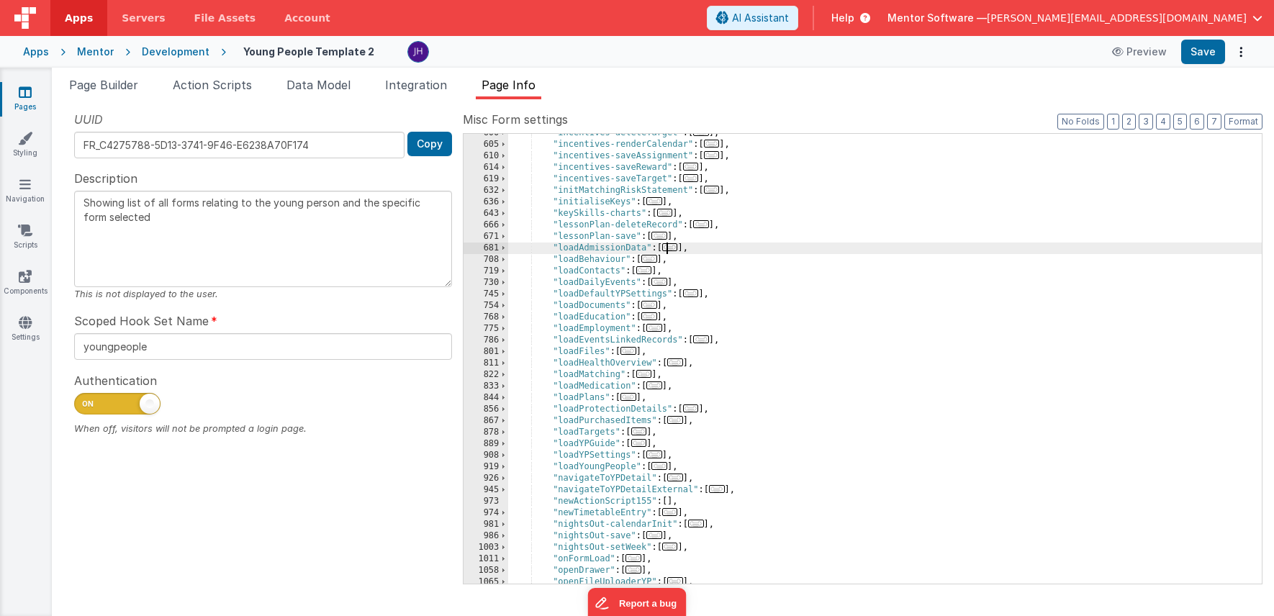
click at [674, 248] on span "..." at bounding box center [670, 247] width 16 height 8
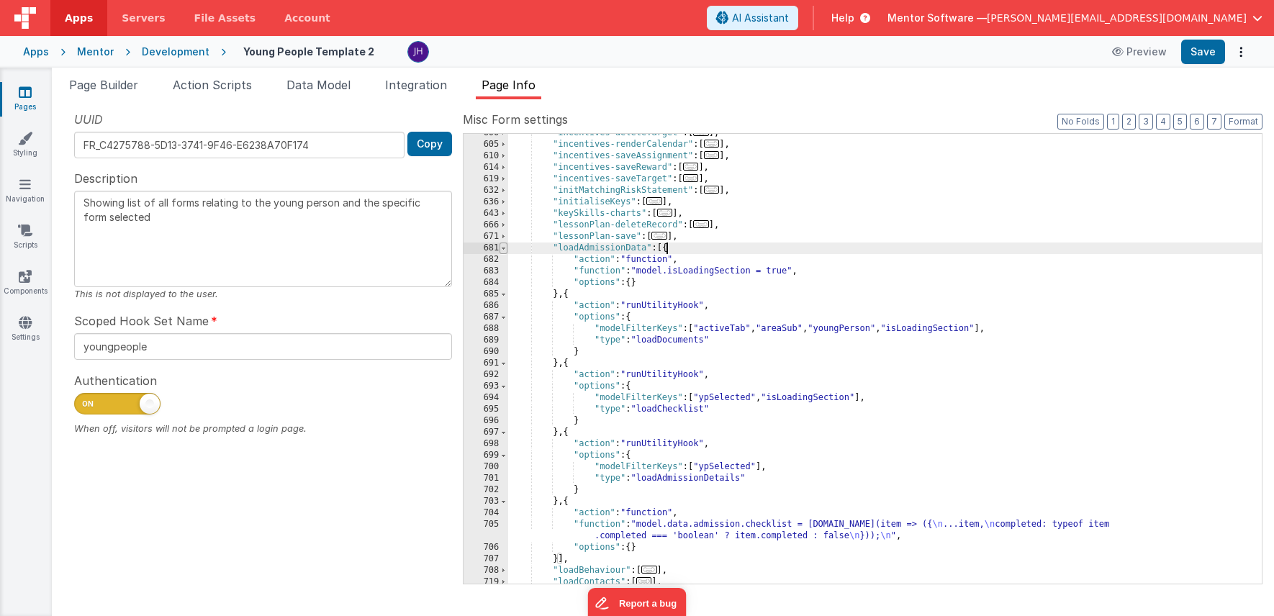
click at [506, 248] on span at bounding box center [504, 249] width 8 height 12
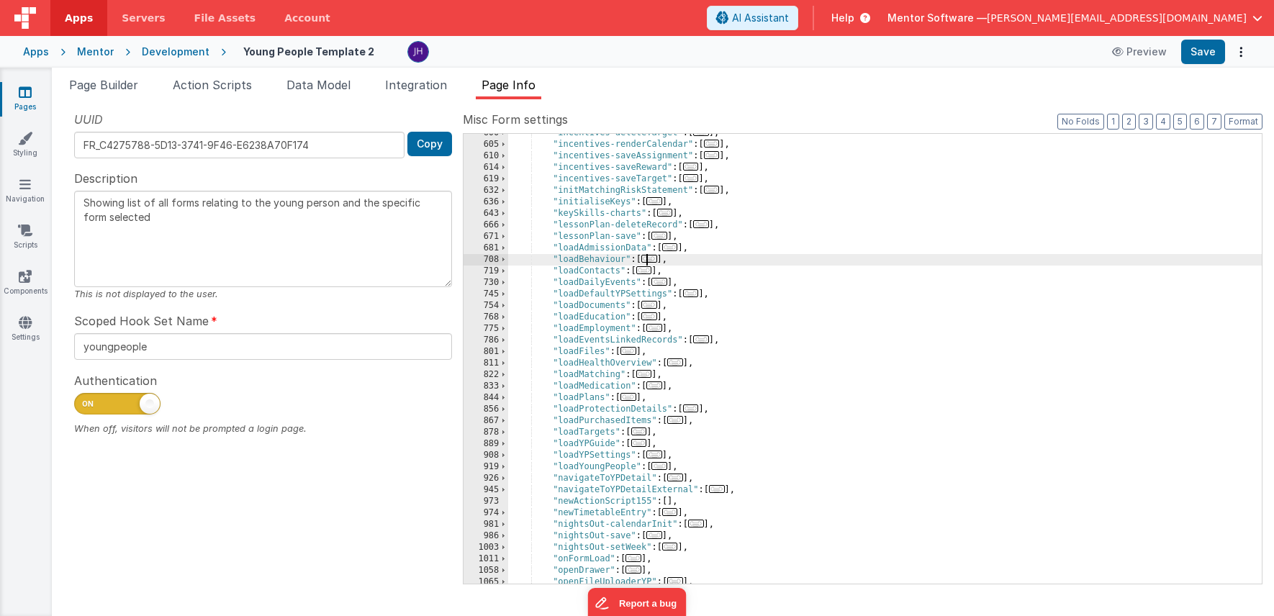
click at [654, 258] on span "..." at bounding box center [649, 259] width 16 height 8
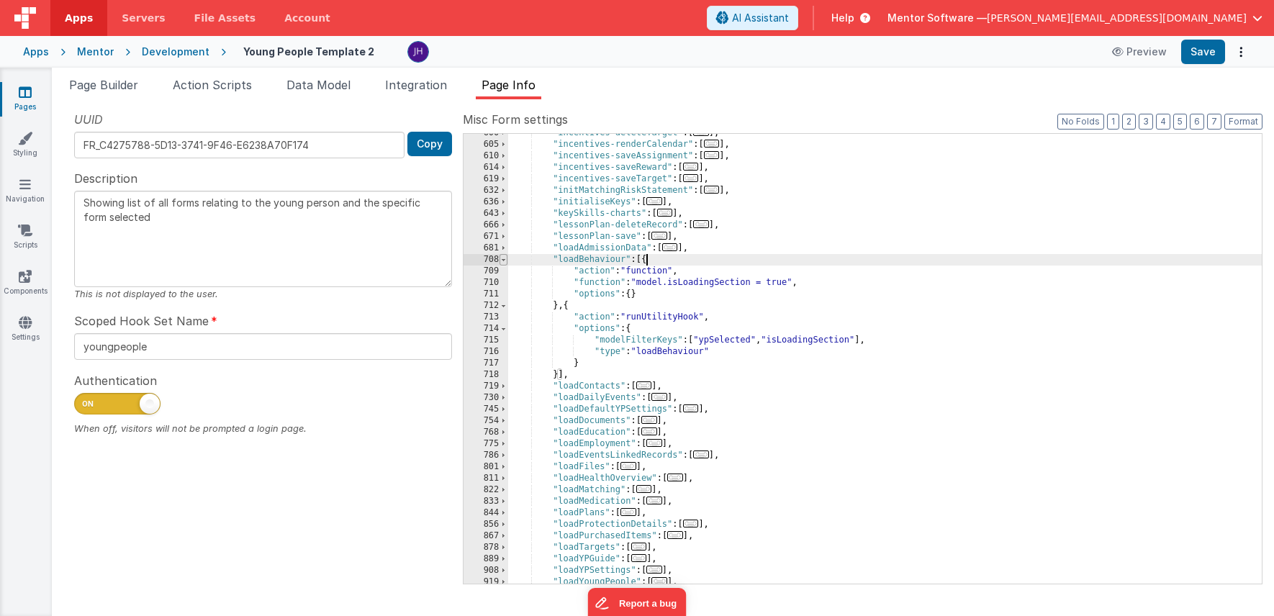
click at [505, 258] on span at bounding box center [504, 260] width 8 height 12
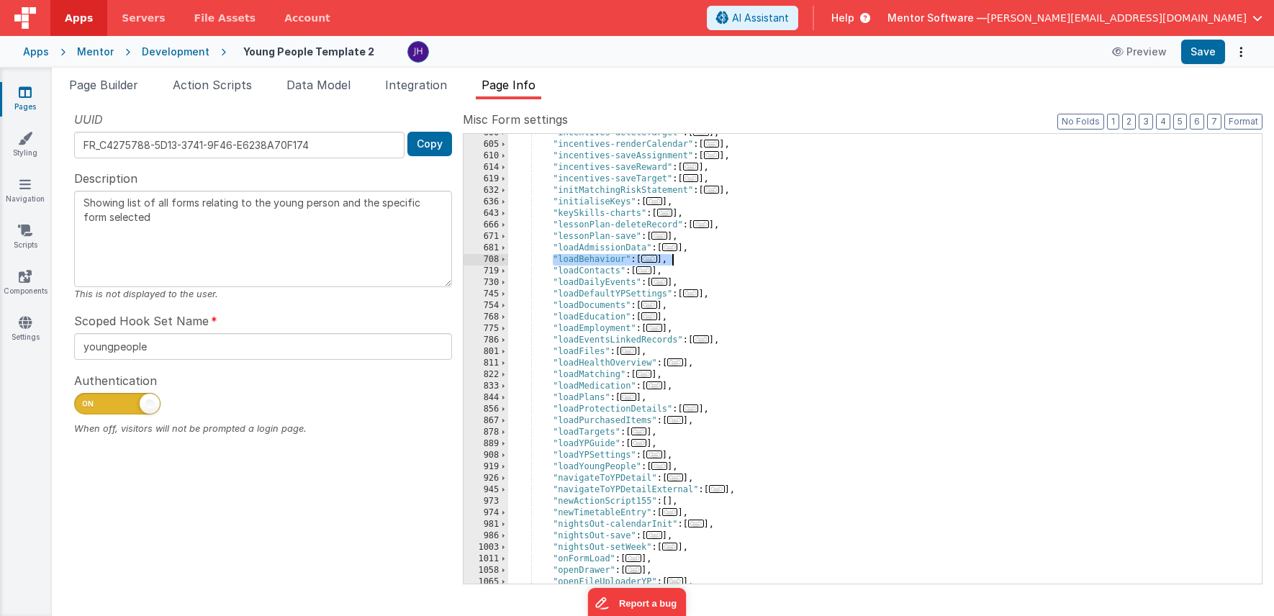
drag, startPoint x: 551, startPoint y: 258, endPoint x: 680, endPoint y: 261, distance: 128.9
click at [680, 261] on div ""incentives-deleteTarget" : [ ... ] , "incentives-renderCalendar" : [ ... ] , "…" at bounding box center [885, 363] width 754 height 473
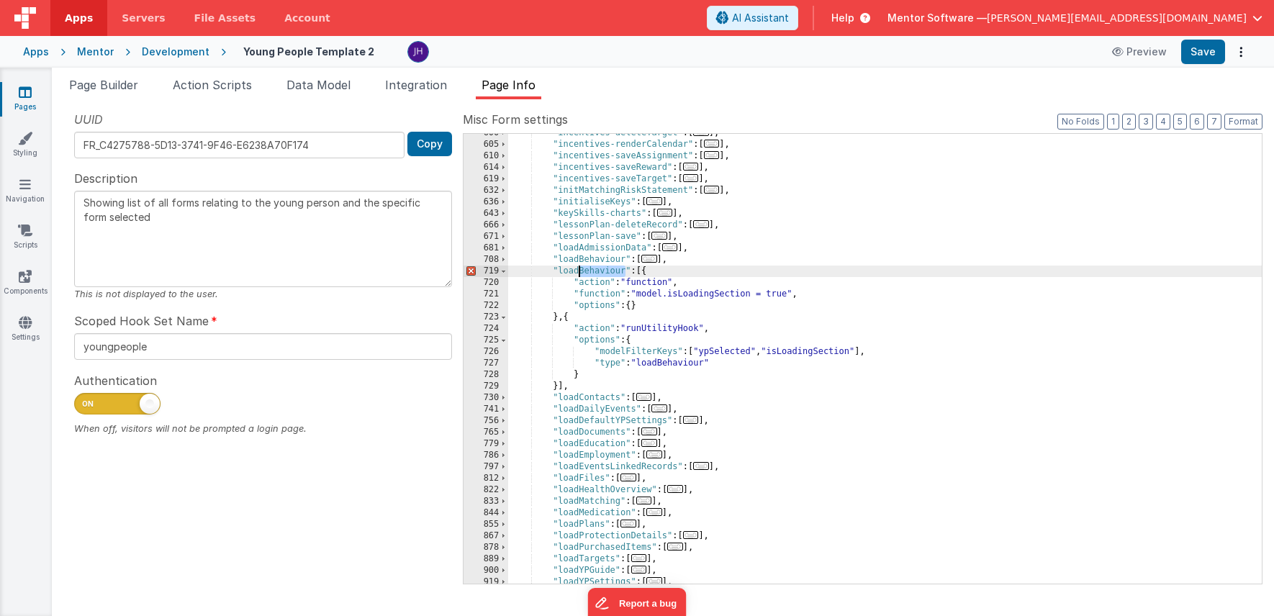
drag, startPoint x: 623, startPoint y: 271, endPoint x: 579, endPoint y: 272, distance: 43.9
click at [579, 272] on div ""incentives-deleteTarget" : [ ... ] , "incentives-renderCalendar" : [ ... ] , "…" at bounding box center [885, 363] width 754 height 473
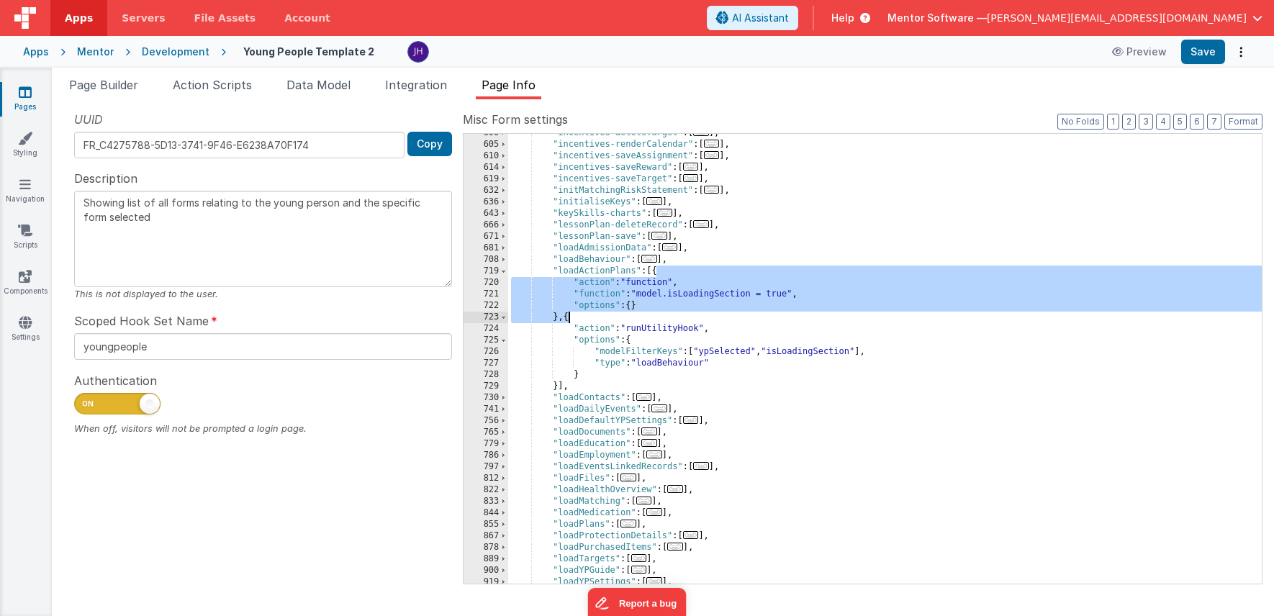
drag, startPoint x: 657, startPoint y: 271, endPoint x: 569, endPoint y: 315, distance: 98.2
click at [569, 315] on div ""incentives-deleteTarget" : [ ... ] , "incentives-renderCalendar" : [ ... ] , "…" at bounding box center [885, 363] width 754 height 473
click at [748, 330] on div ""incentives-deleteTarget" : [ ... ] , "incentives-renderCalendar" : [ ... ] , "…" at bounding box center [885, 363] width 754 height 473
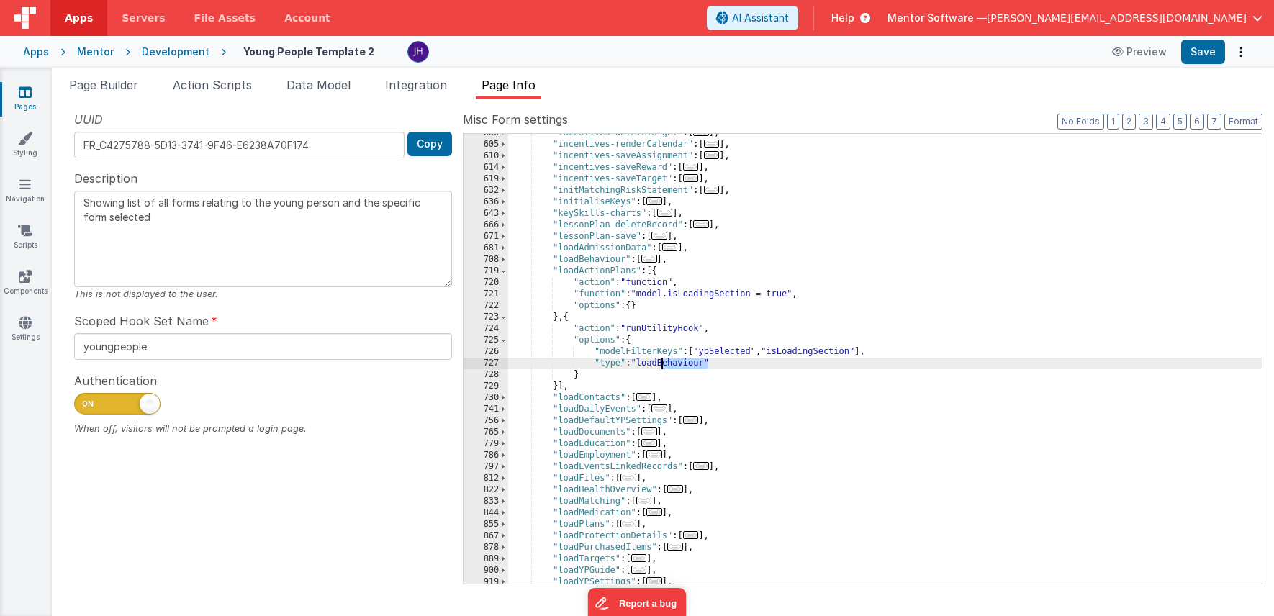
drag, startPoint x: 708, startPoint y: 363, endPoint x: 665, endPoint y: 365, distance: 42.5
click at [664, 365] on div ""incentives-deleteTarget" : [ ... ] , "incentives-renderCalendar" : [ ... ] , "…" at bounding box center [885, 363] width 754 height 473
click at [862, 58] on button "Save" at bounding box center [1203, 52] width 44 height 24
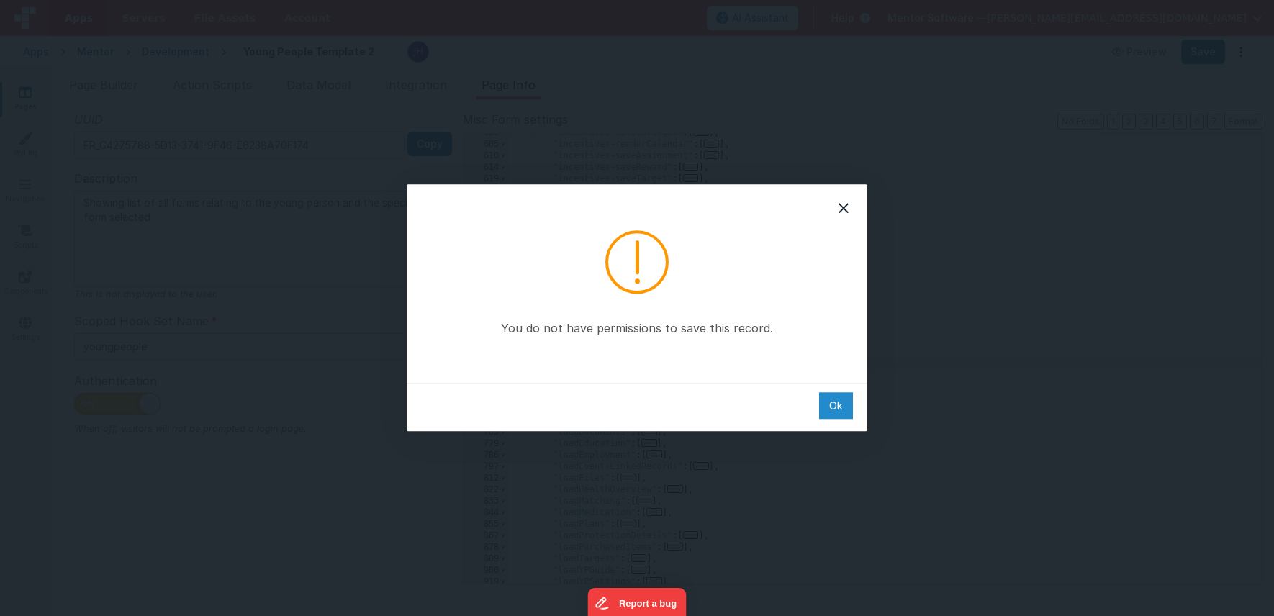
click at [828, 412] on div "Ok" at bounding box center [836, 405] width 34 height 27
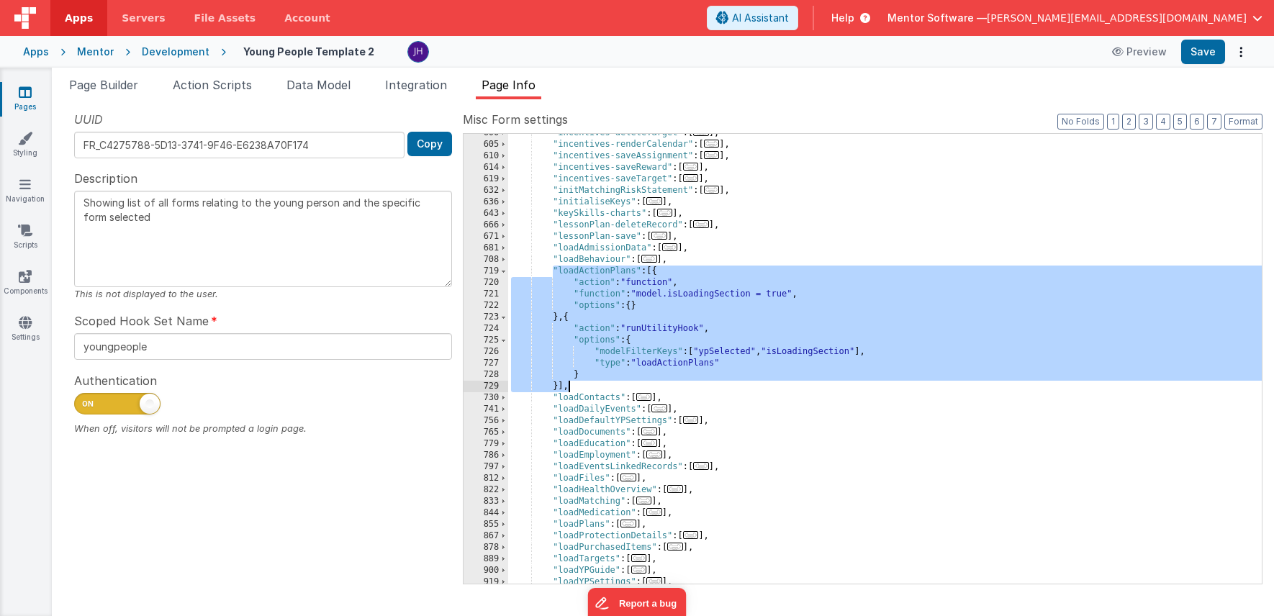
drag, startPoint x: 551, startPoint y: 271, endPoint x: 566, endPoint y: 387, distance: 116.1
click at [566, 387] on div ""incentives-deleteTarget" : [ ... ] , "incentives-renderCalendar" : [ ... ] , "…" at bounding box center [885, 363] width 754 height 473
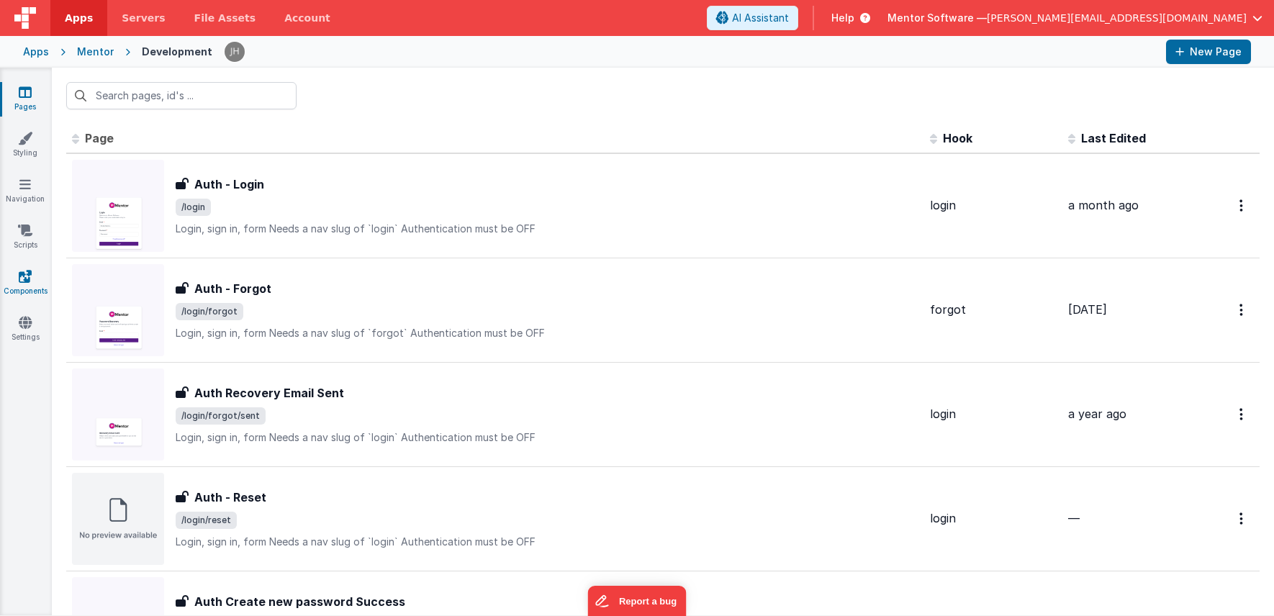
click at [30, 274] on icon at bounding box center [25, 276] width 13 height 14
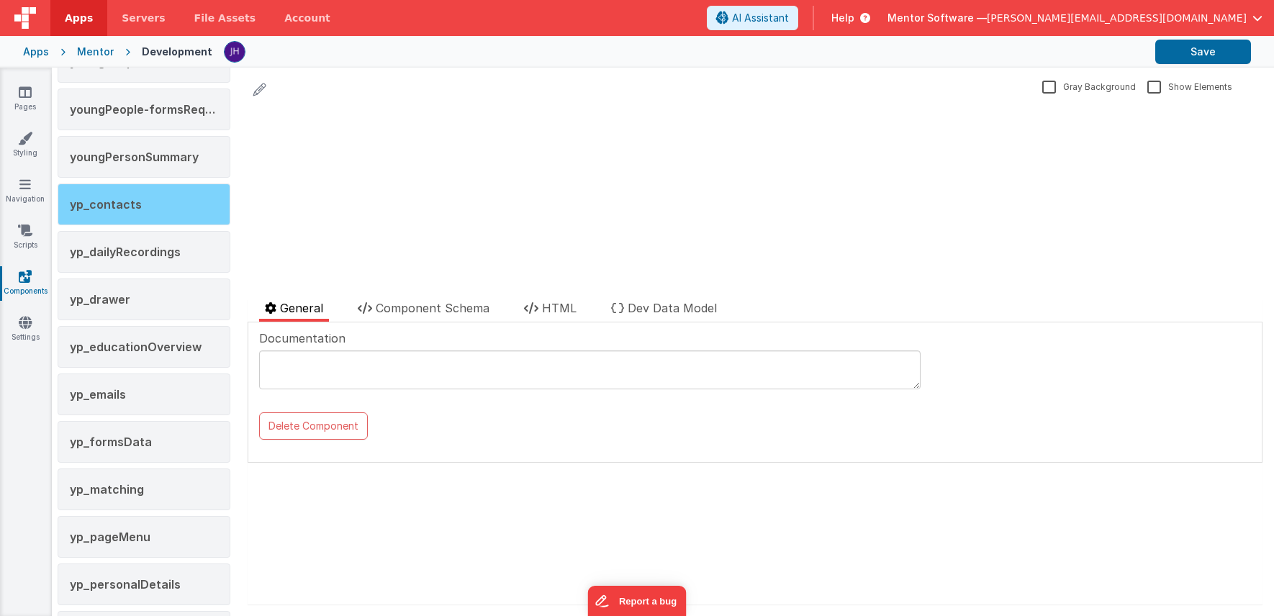
scroll to position [2635, 0]
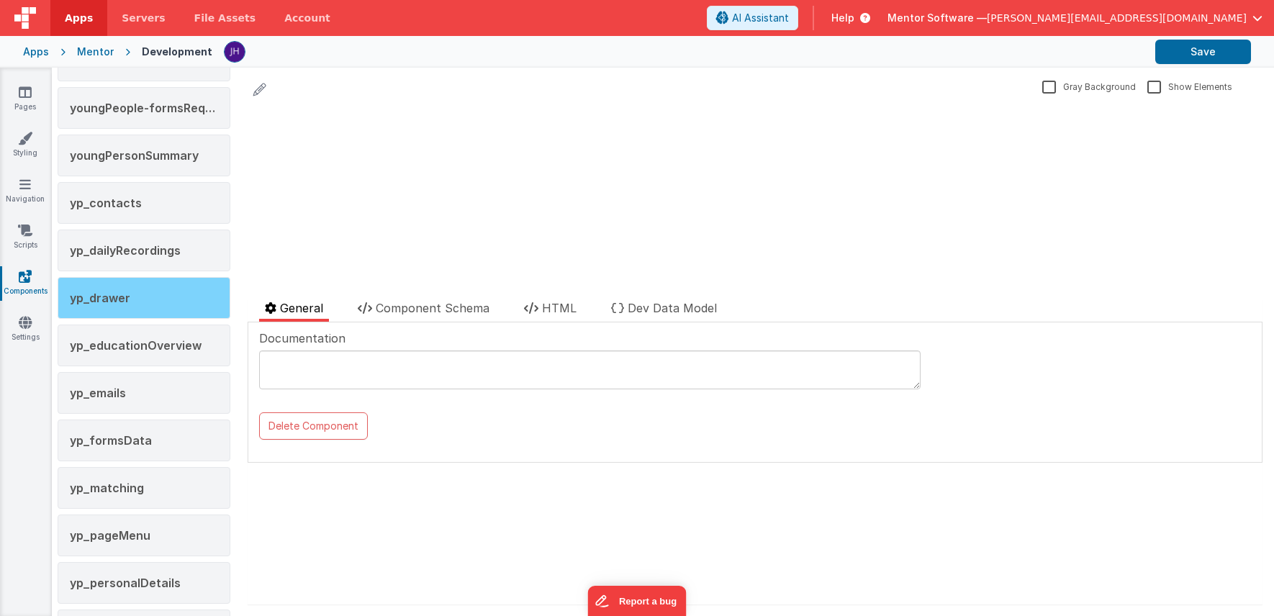
click at [136, 292] on div "yp_drawer" at bounding box center [144, 298] width 173 height 42
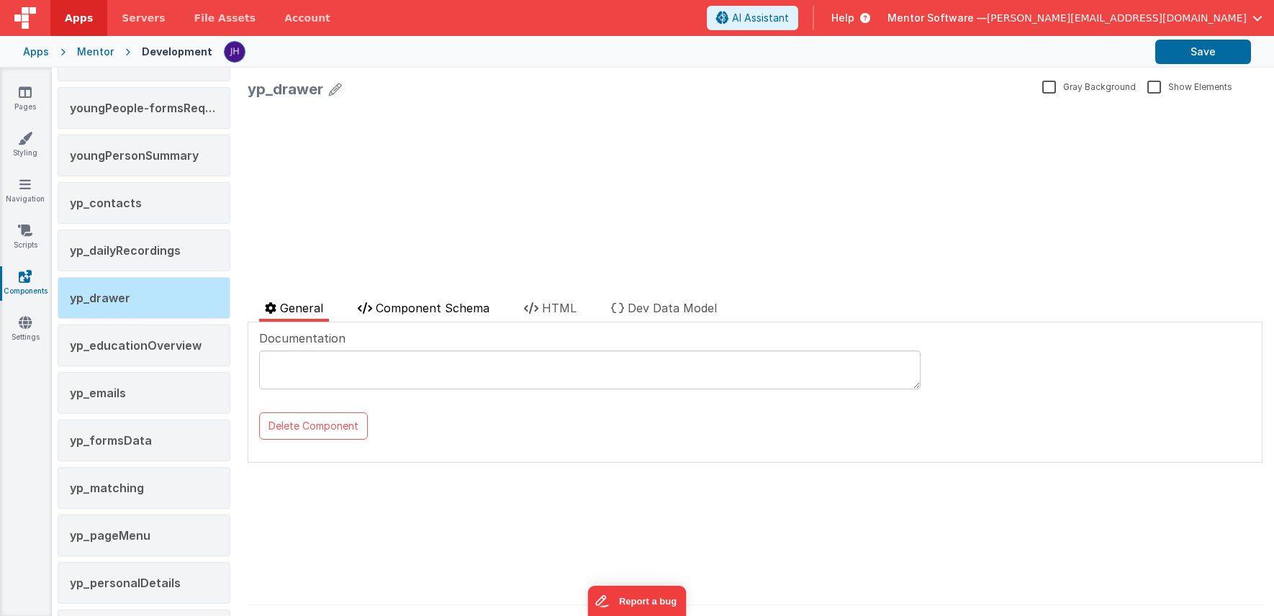
click at [426, 305] on span "Component Schema" at bounding box center [433, 308] width 114 height 14
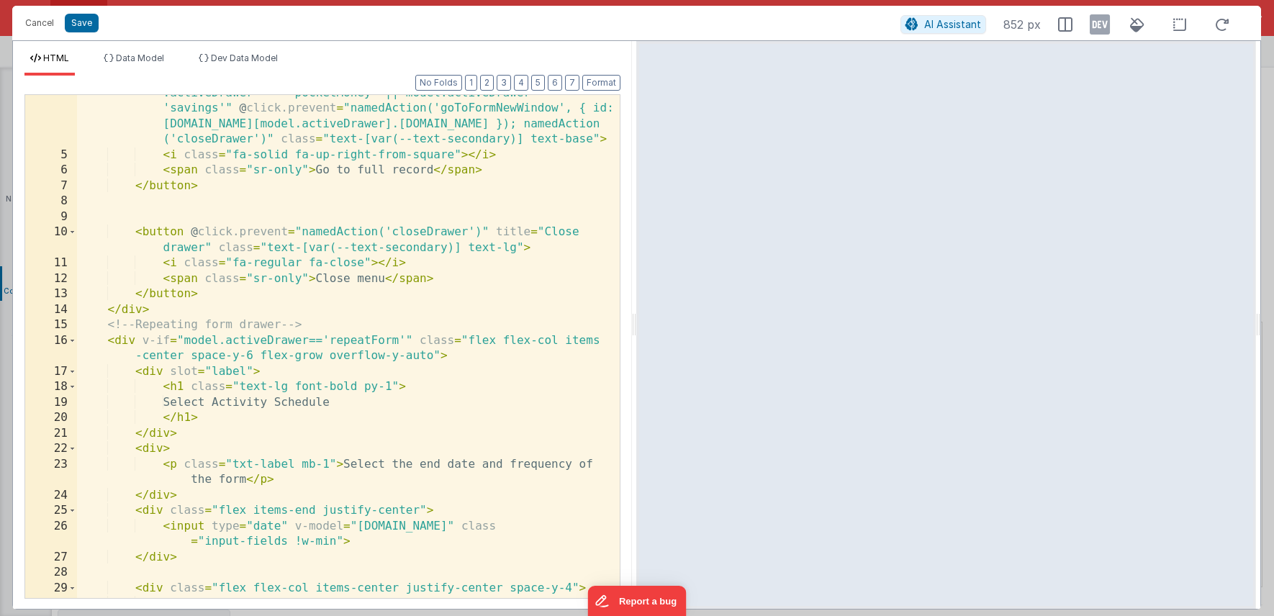
scroll to position [22, 0]
click at [491, 85] on button "2" at bounding box center [487, 83] width 14 height 16
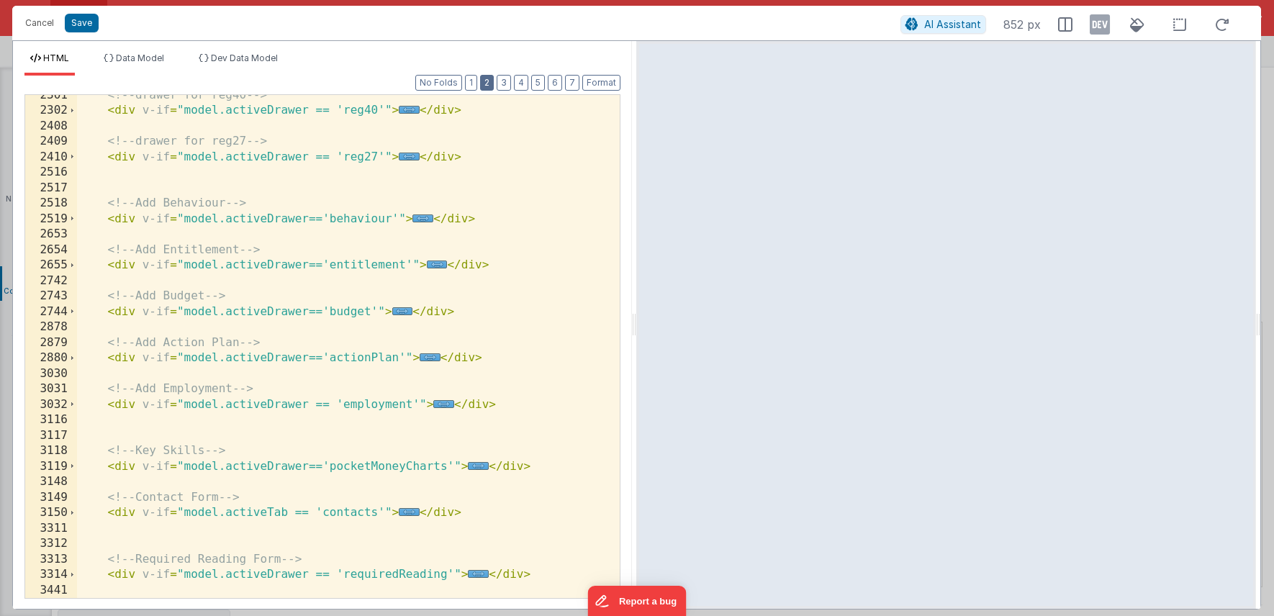
scroll to position [1089, 0]
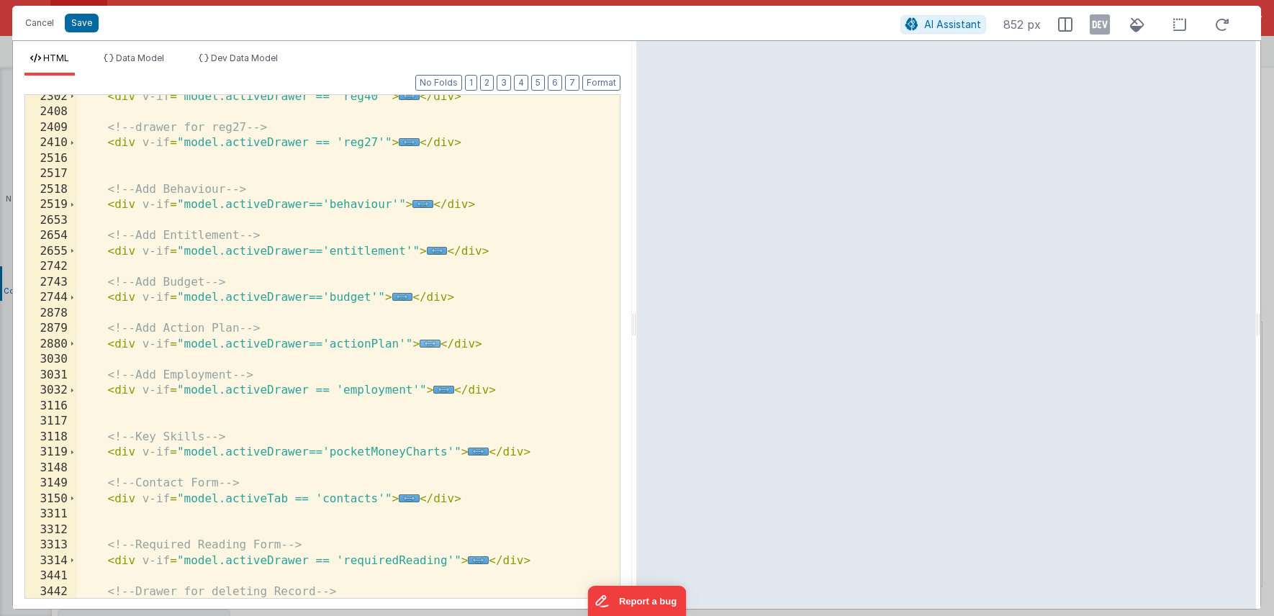
click at [428, 344] on span "..." at bounding box center [430, 344] width 21 height 8
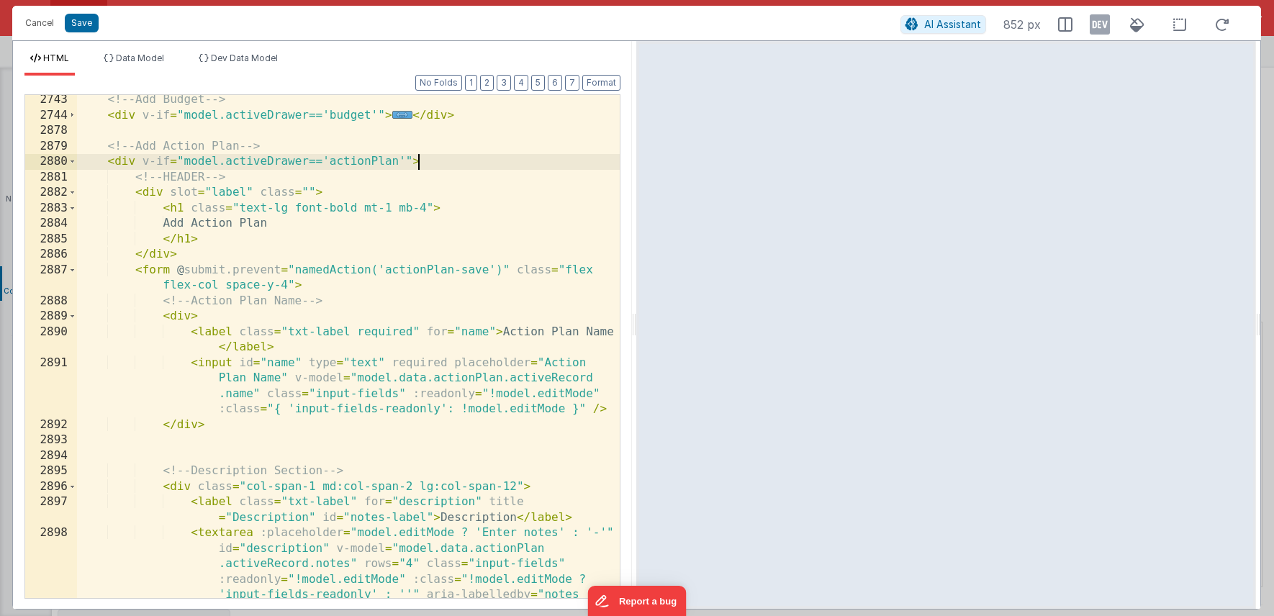
scroll to position [1289, 0]
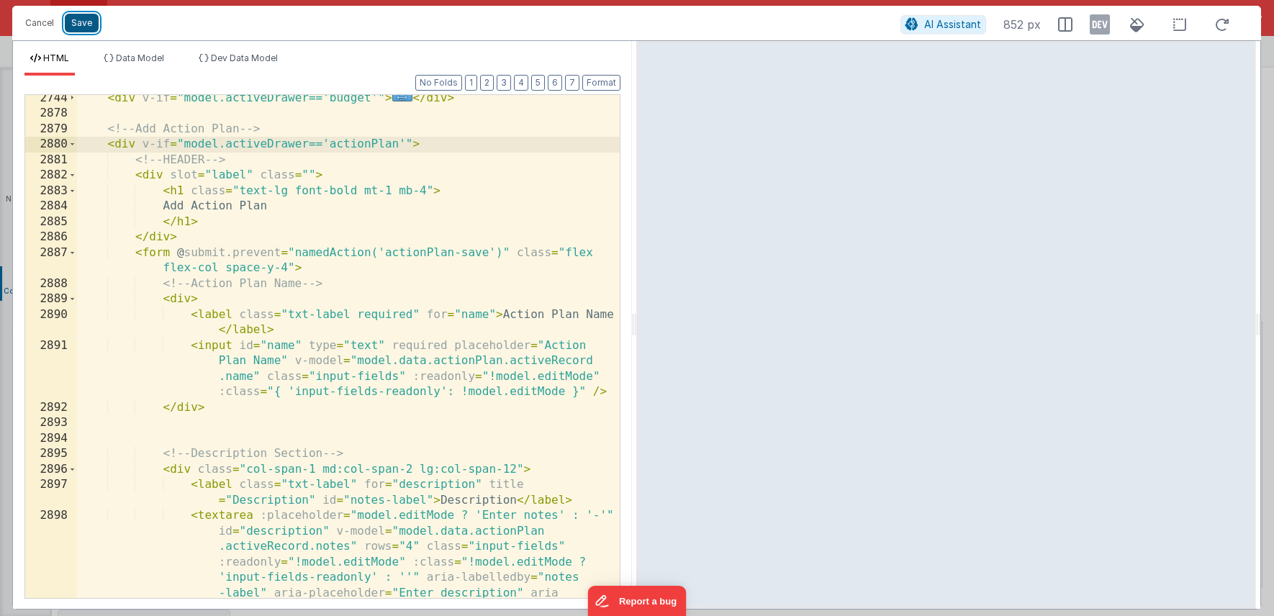
click at [84, 27] on button "Save" at bounding box center [82, 23] width 34 height 19
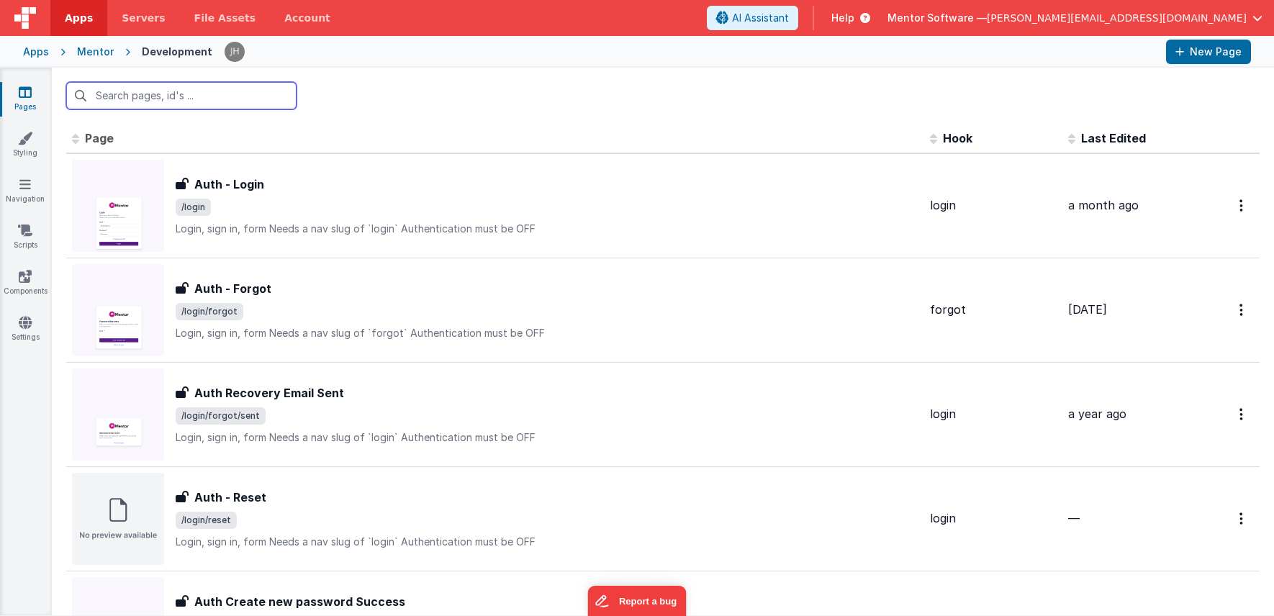
click at [158, 99] on input "text" at bounding box center [181, 95] width 230 height 27
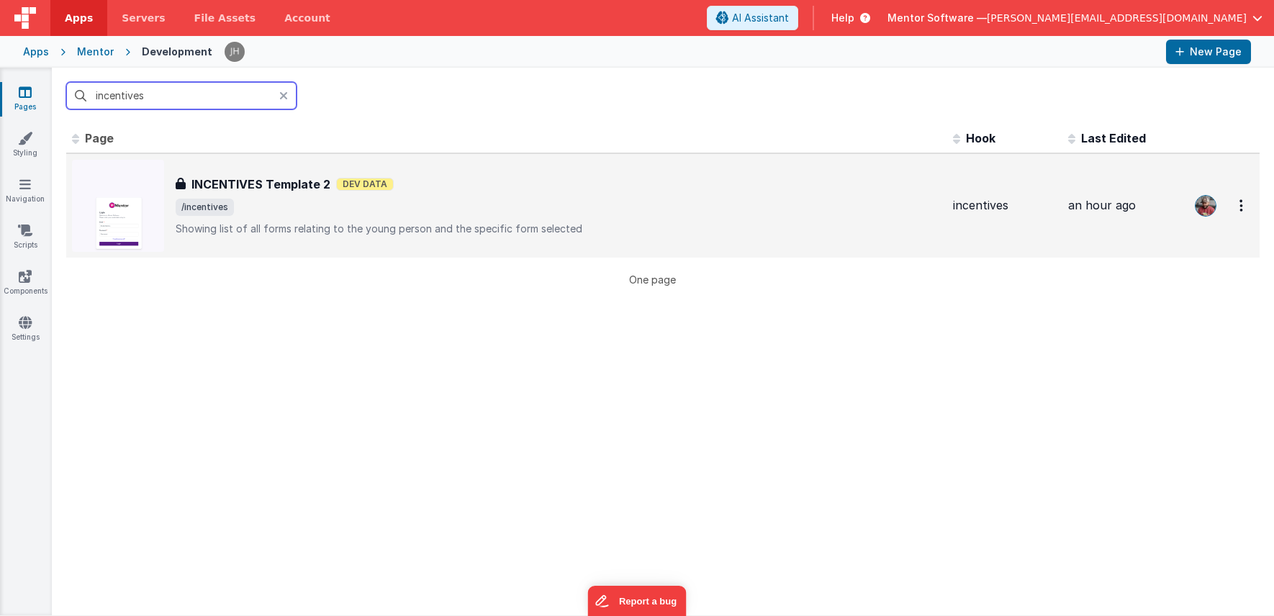
type input "incentives"
click at [258, 212] on span "/incentives" at bounding box center [559, 207] width 766 height 17
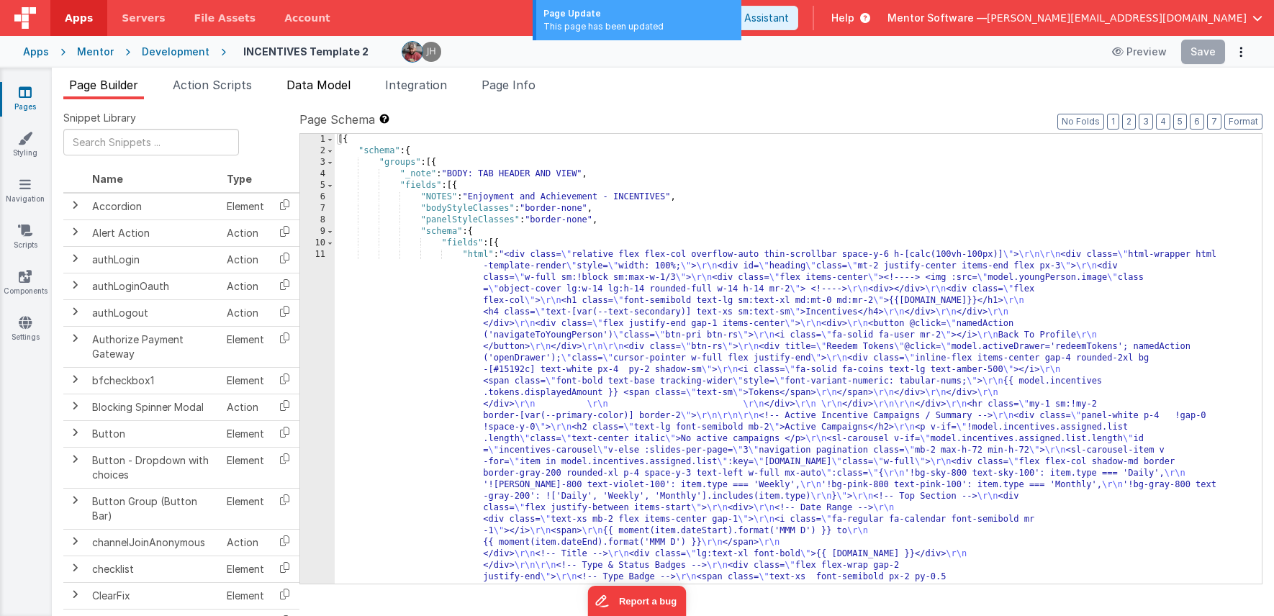
click at [322, 84] on span "Data Model" at bounding box center [318, 85] width 64 height 14
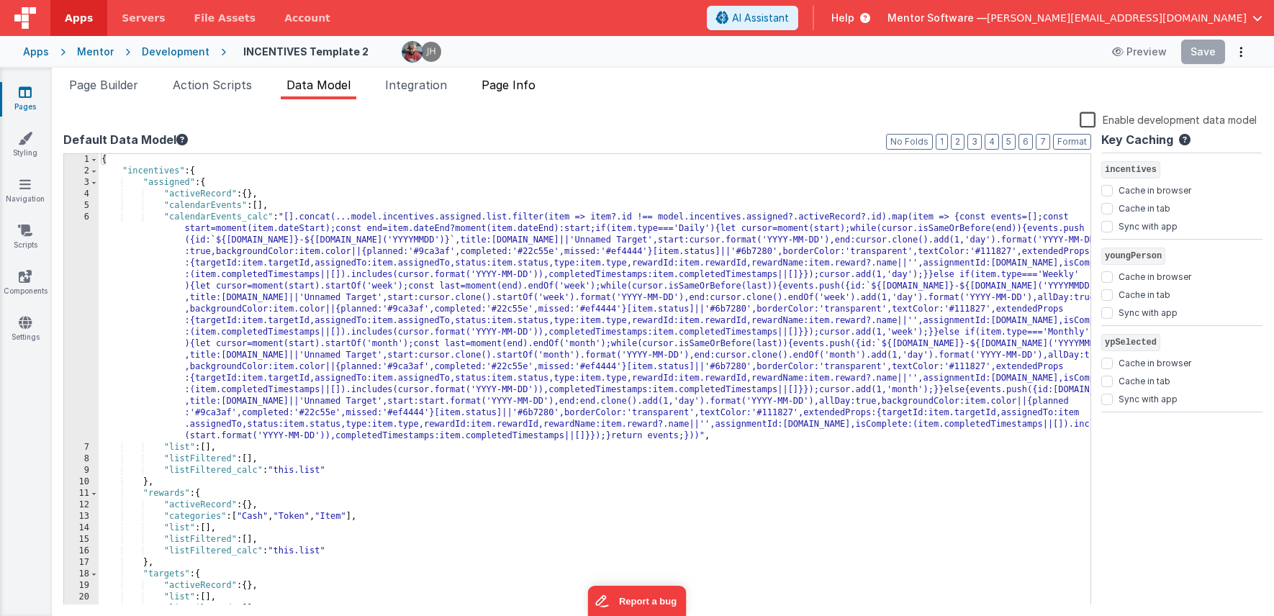
click at [520, 84] on span "Page Info" at bounding box center [509, 85] width 54 height 14
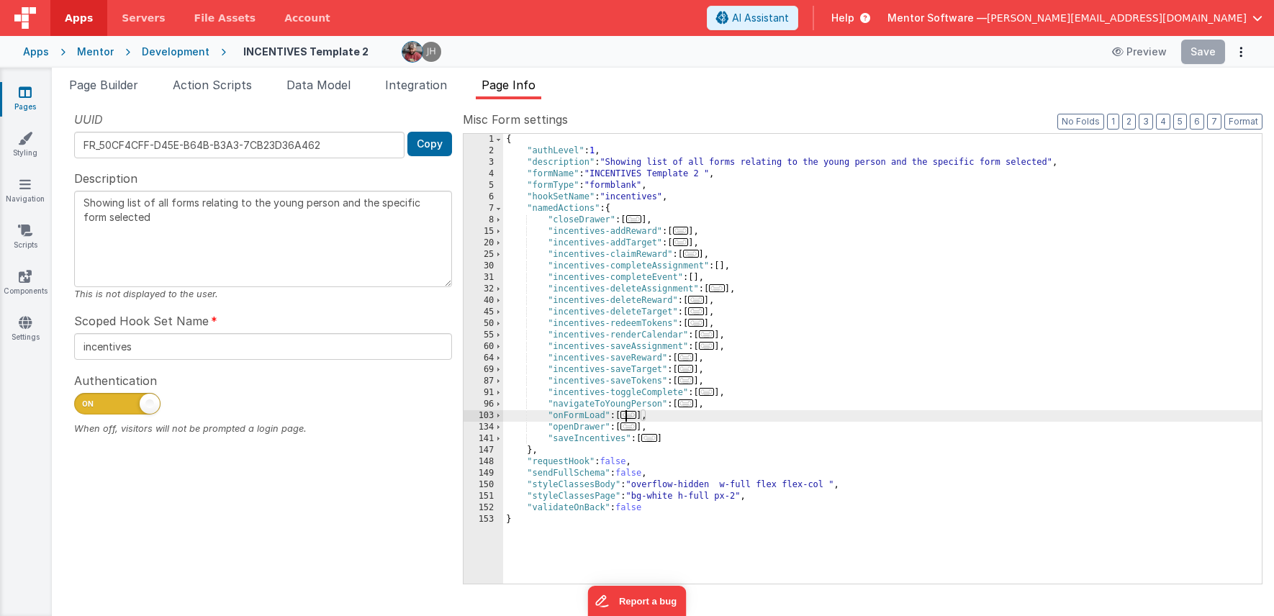
click at [631, 415] on span "..." at bounding box center [628, 415] width 16 height 8
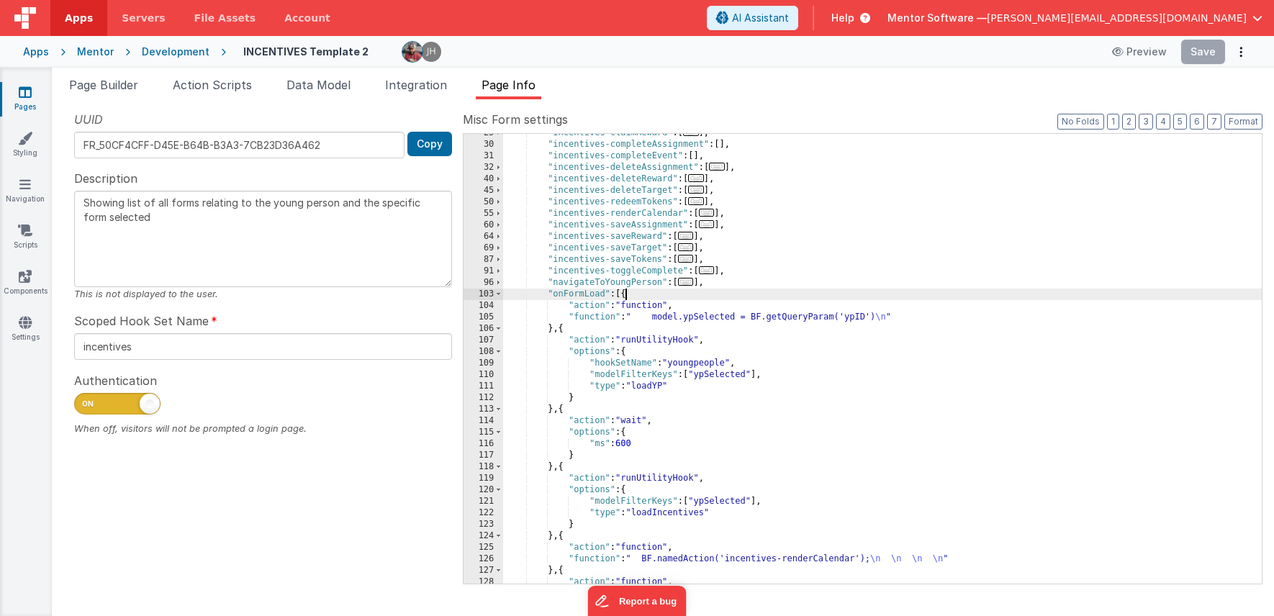
scroll to position [122, 0]
click at [322, 94] on li "Data Model" at bounding box center [319, 87] width 76 height 23
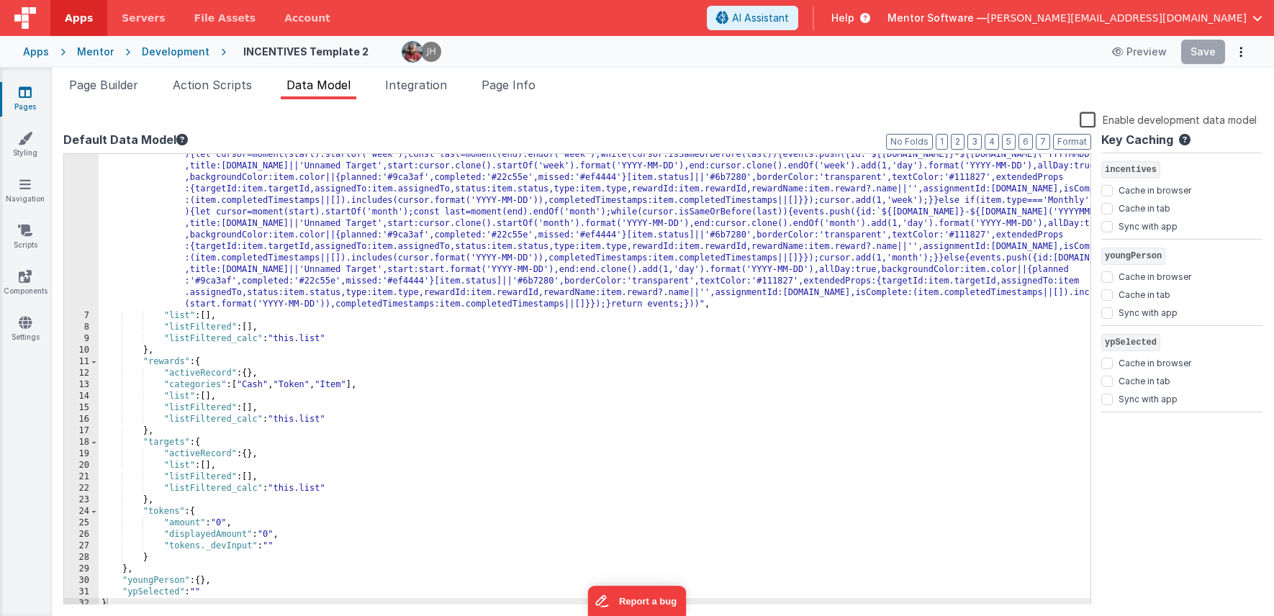
scroll to position [136, 0]
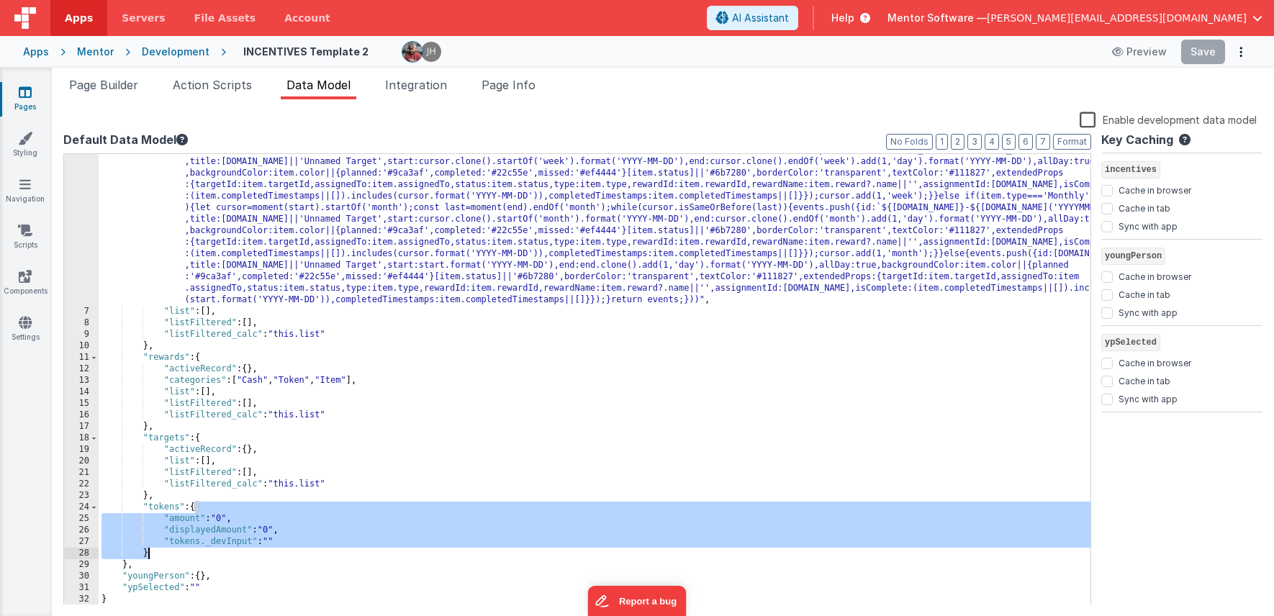
drag, startPoint x: 195, startPoint y: 508, endPoint x: 150, endPoint y: 551, distance: 62.1
click at [149, 551] on div ""calendarEvents_calc" : "[].concat(...model.incentives.assigned.list.filter(ite…" at bounding box center [595, 422] width 992 height 693
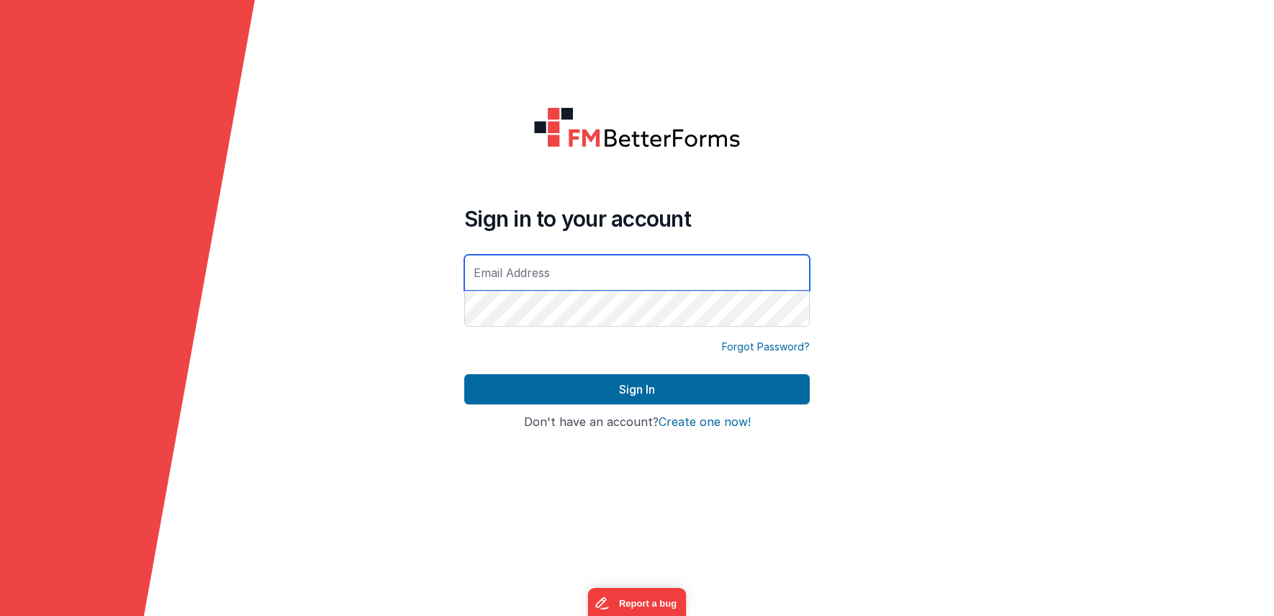
type input "[PERSON_NAME][EMAIL_ADDRESS][DOMAIN_NAME]"
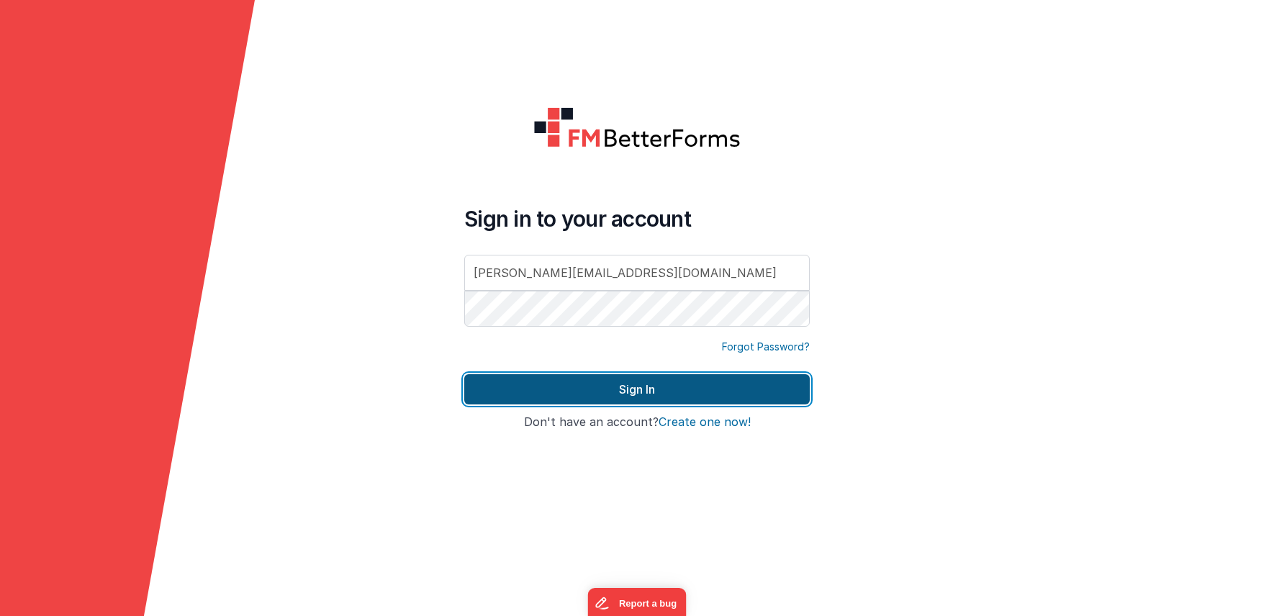
click at [597, 389] on button "Sign In" at bounding box center [637, 389] width 346 height 30
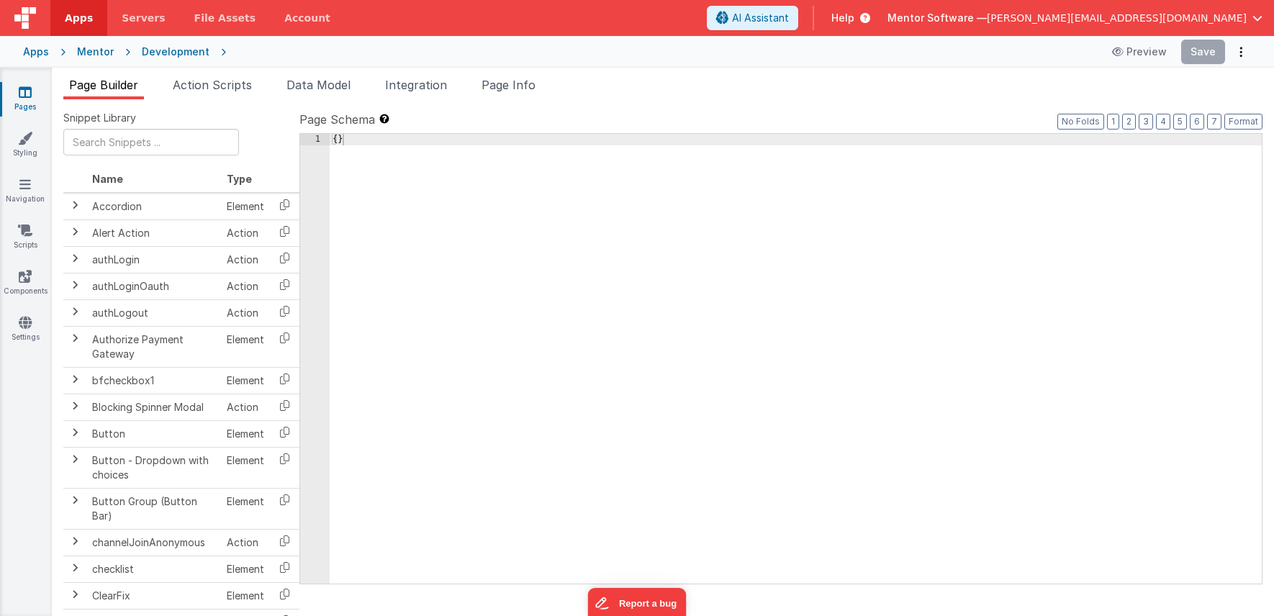
drag, startPoint x: 94, startPoint y: 84, endPoint x: 34, endPoint y: 95, distance: 61.4
click at [94, 84] on span "Page Builder" at bounding box center [103, 85] width 69 height 14
type input "FR_C4275788-5D13-3741-9F46-E6238A70F174"
type textarea "Showing list of all forms relating to the young person and the specific form se…"
type input "youngpeople"
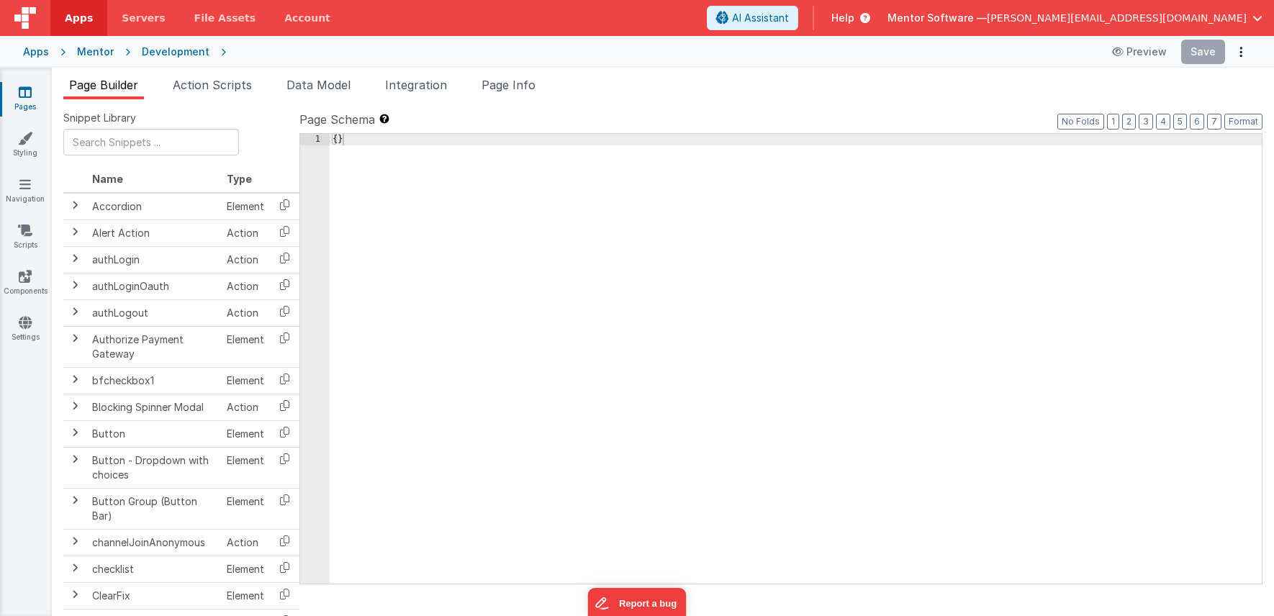
checkbox input "true"
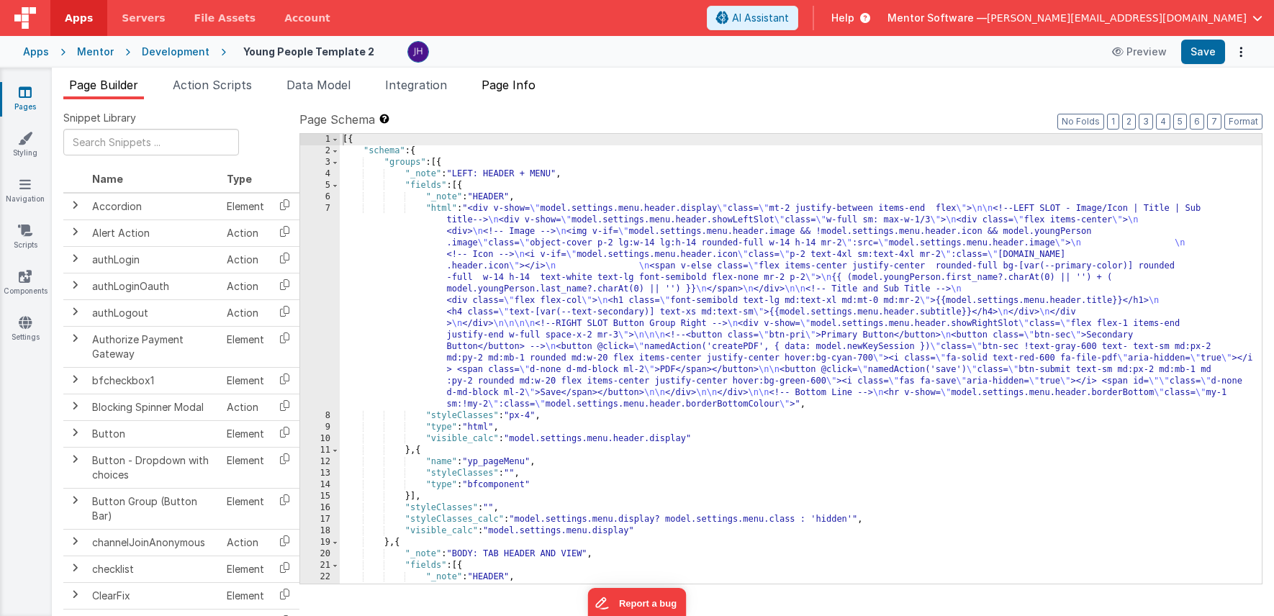
click at [523, 89] on span "Page Info" at bounding box center [509, 85] width 54 height 14
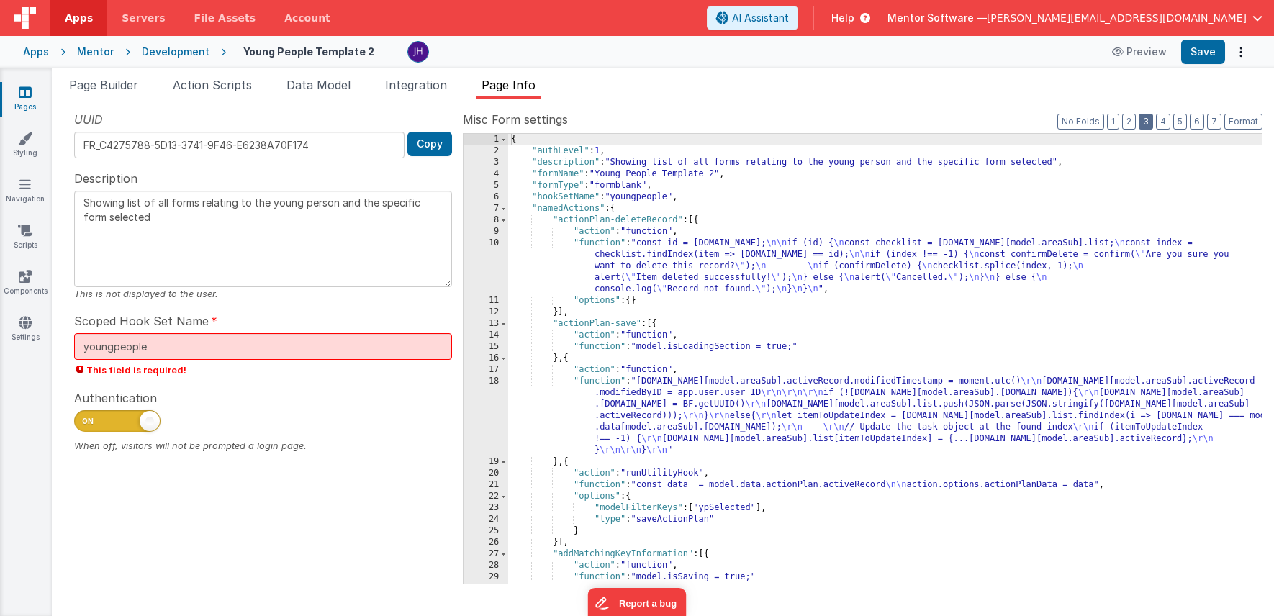
click at [1148, 122] on button "3" at bounding box center [1146, 122] width 14 height 16
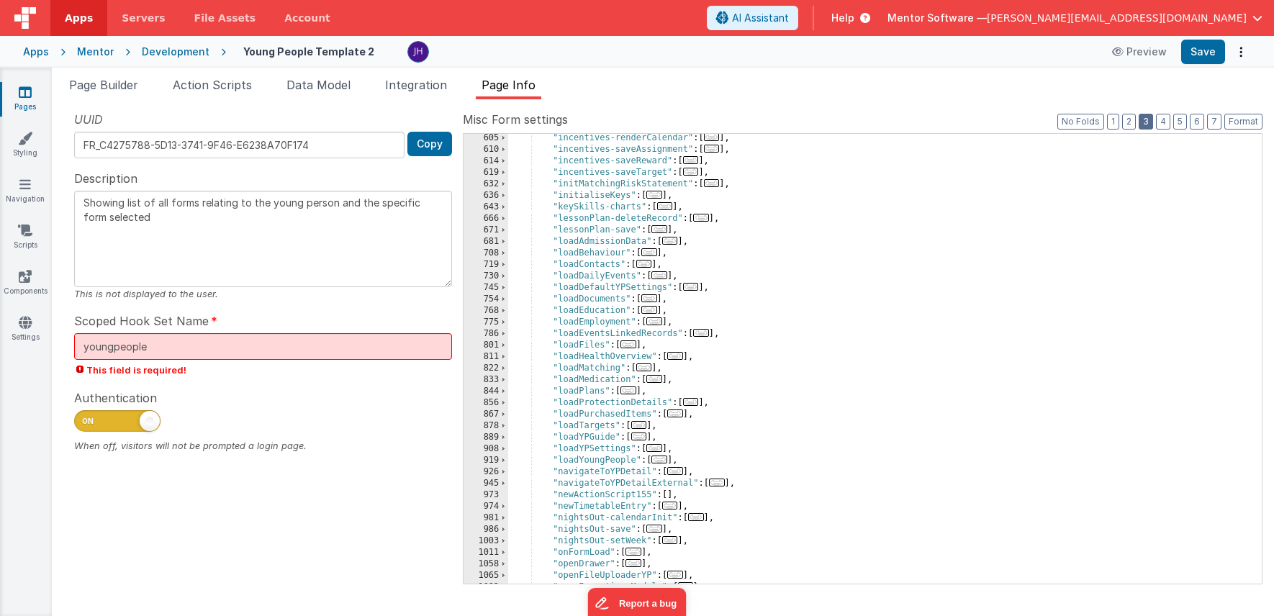
scroll to position [877, 0]
click at [697, 243] on div ""incentives-renderCalendar" : [ ... ] , "incentives-saveAssignment" : [ ... ] ,…" at bounding box center [885, 368] width 754 height 473
click at [702, 233] on div ""incentives-renderCalendar" : [ ... ] , "incentives-saveAssignment" : [ ... ] ,…" at bounding box center [885, 368] width 754 height 473
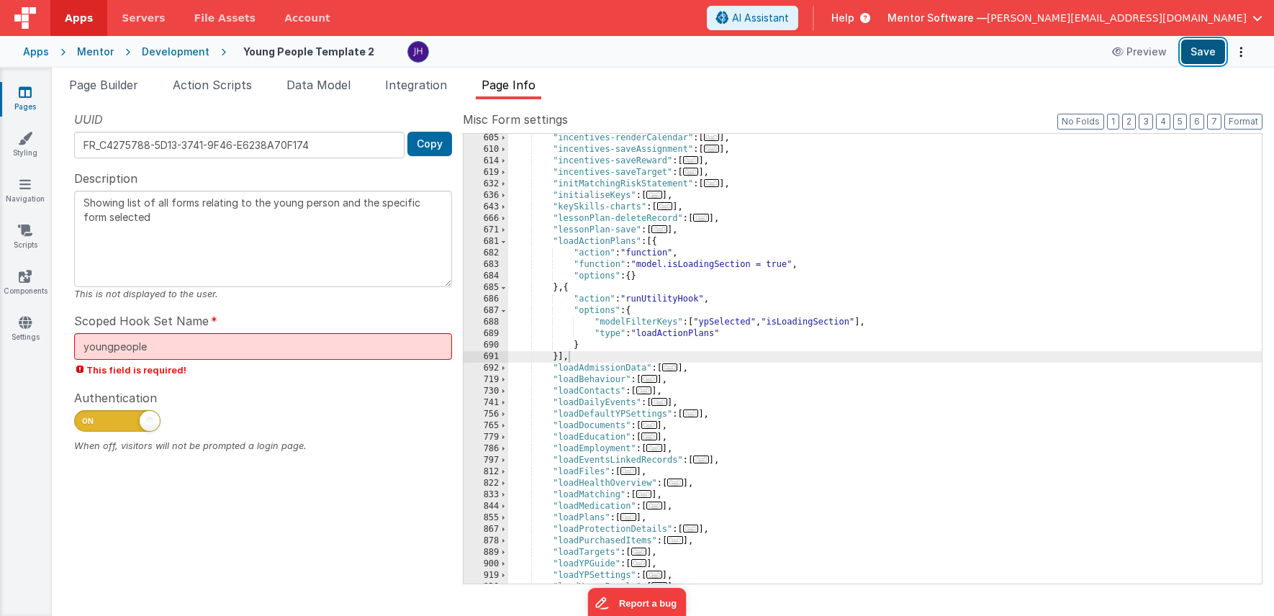
click at [1204, 55] on button "Save" at bounding box center [1203, 52] width 44 height 24
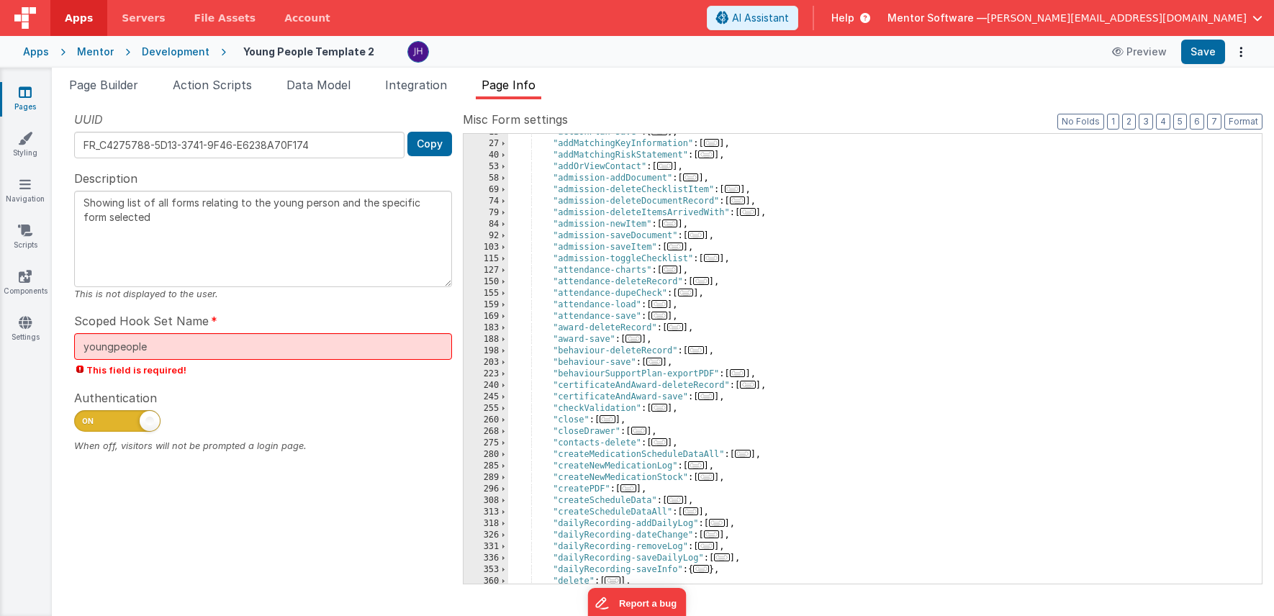
scroll to position [56, 0]
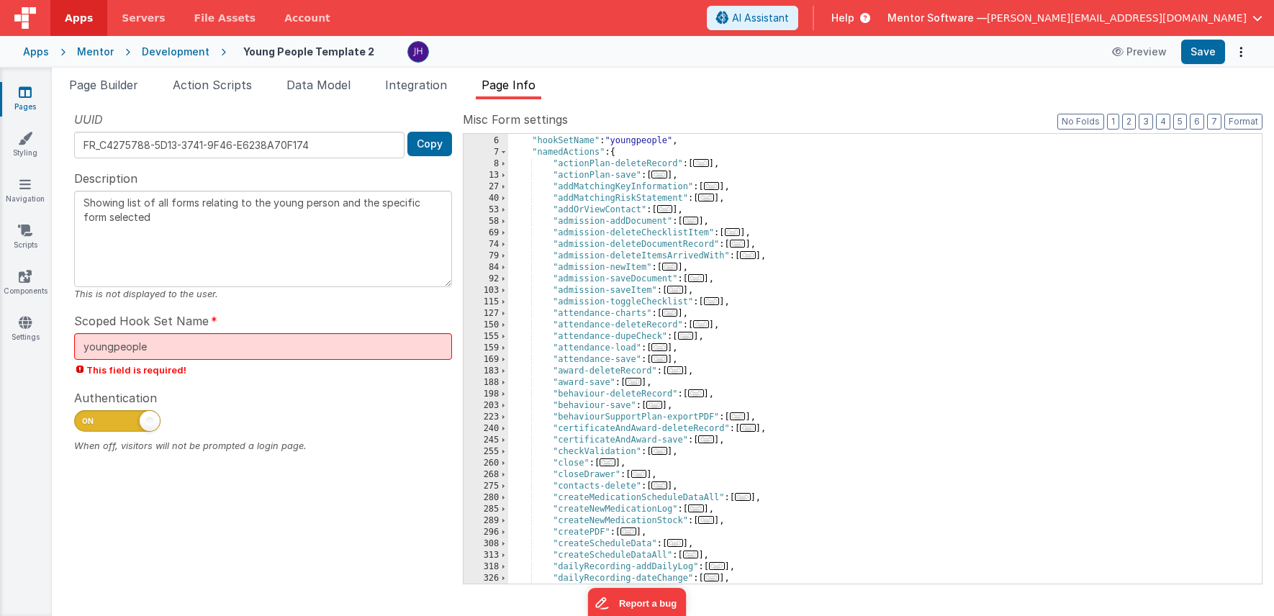
click at [662, 176] on span "..." at bounding box center [659, 175] width 16 height 8
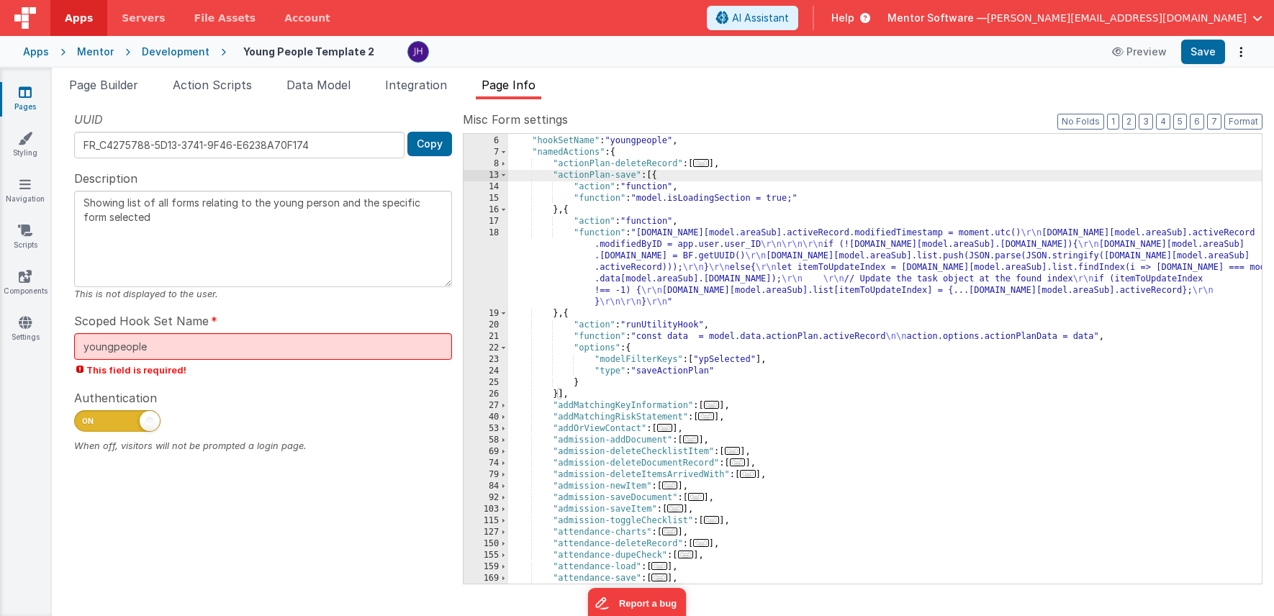
scroll to position [49, 0]
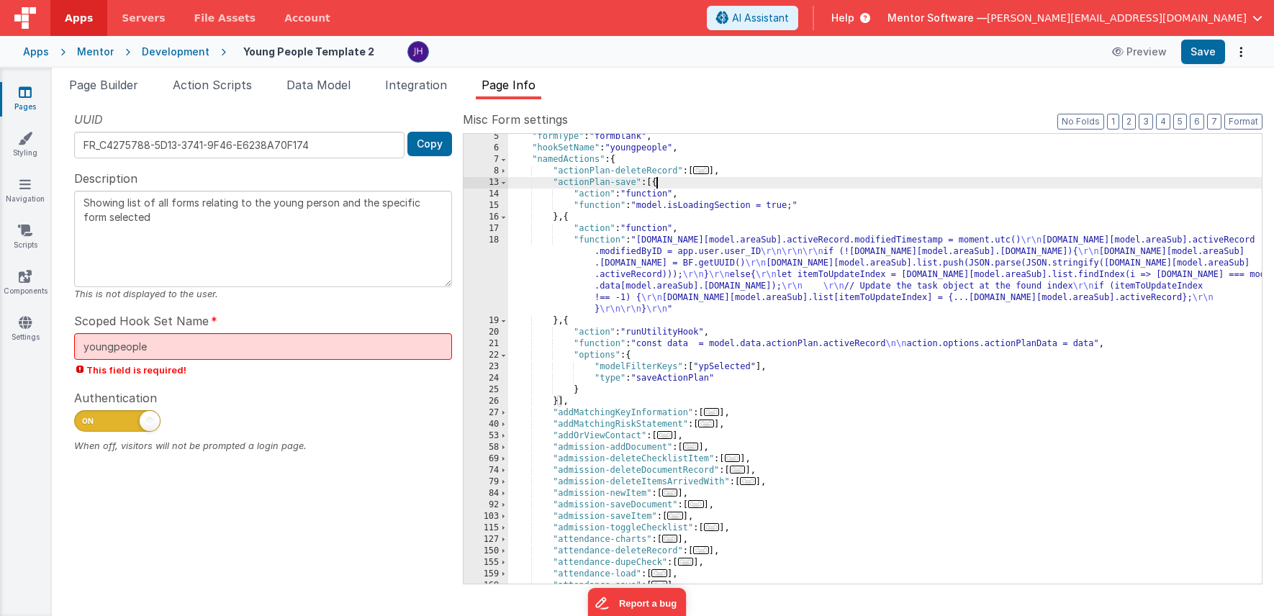
click at [1018, 343] on div ""formType" : "formblank" , "hookSetName" : "youngpeople" , "namedActions" : { "…" at bounding box center [885, 367] width 754 height 473
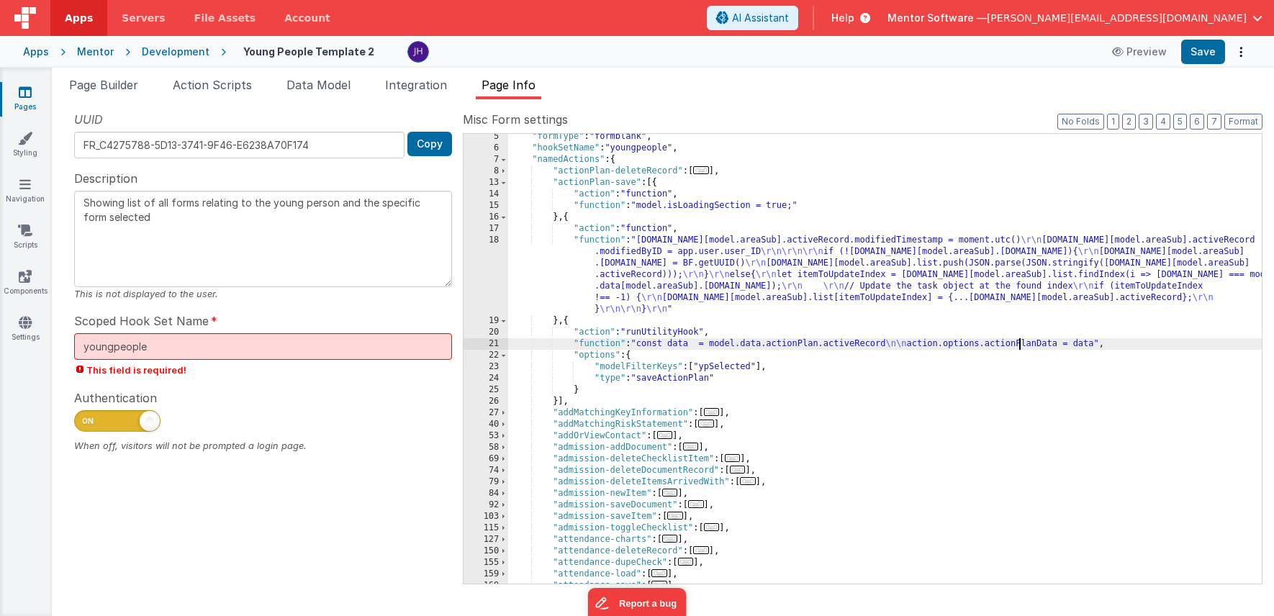
click at [1018, 343] on div ""formType" : "formblank" , "hookSetName" : "youngpeople" , "namedActions" : { "…" at bounding box center [885, 367] width 754 height 473
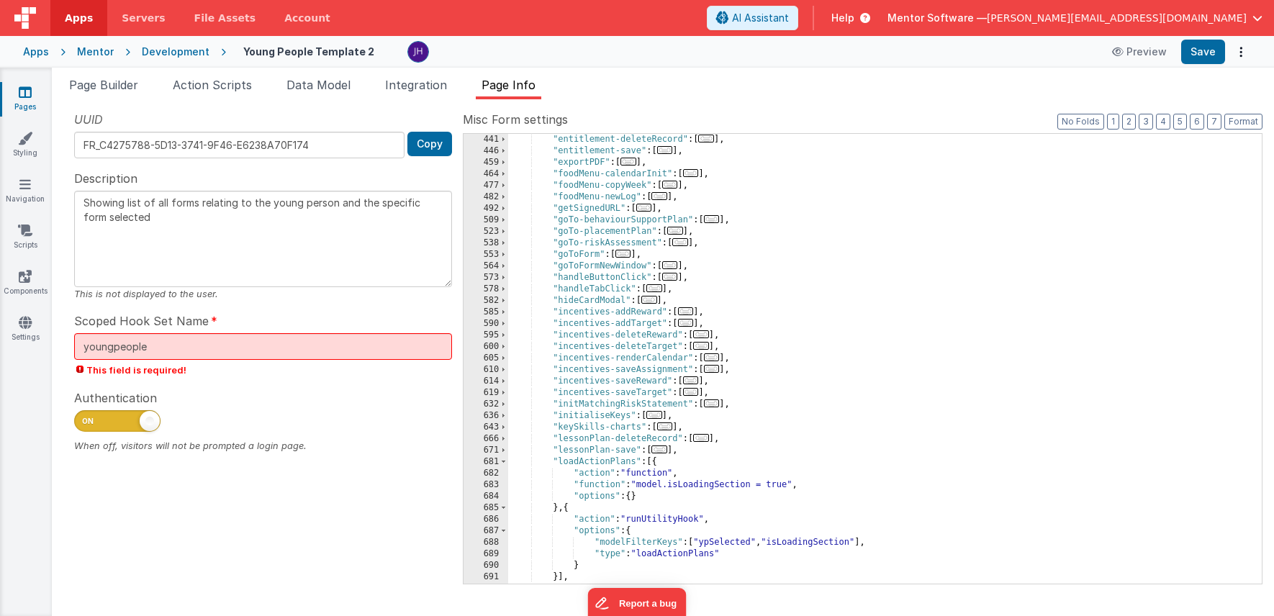
scroll to position [875, 0]
click at [656, 289] on span "..." at bounding box center [654, 288] width 16 height 8
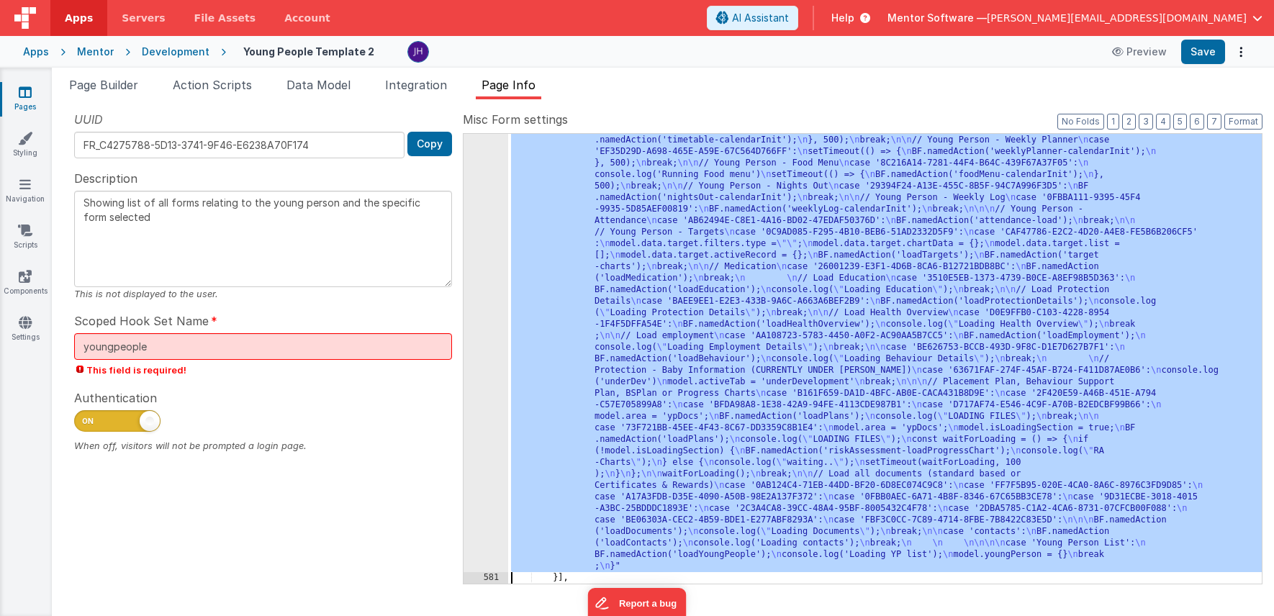
scroll to position [1473, 0]
click at [480, 373] on div "580" at bounding box center [486, 140] width 45 height 864
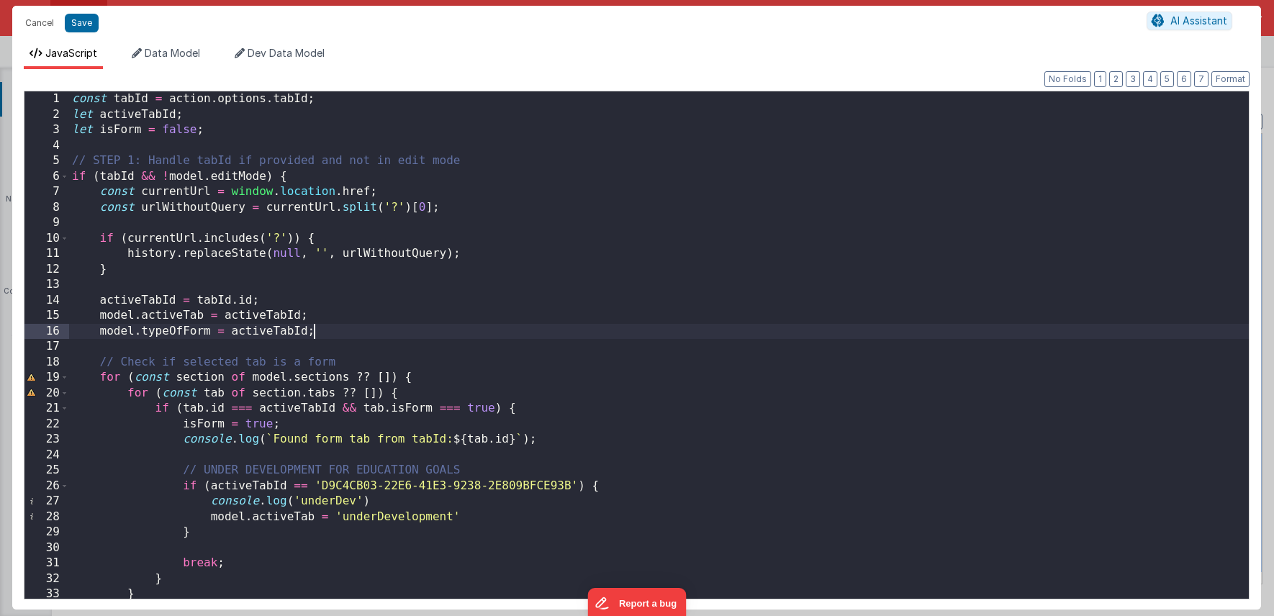
scroll to position [0, 0]
click at [615, 336] on div "const tabId = action . options . tabId ; let activeTabId ; let isForm = false ;…" at bounding box center [659, 362] width 1180 height 543
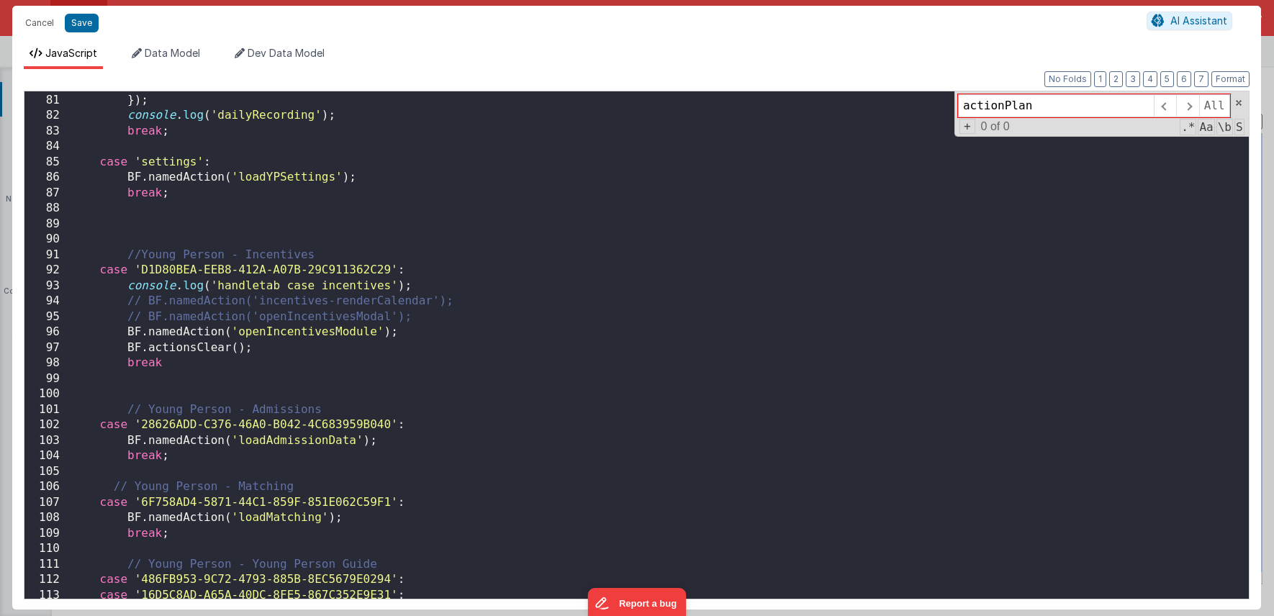
scroll to position [1238, 0]
type input "actionPlan"
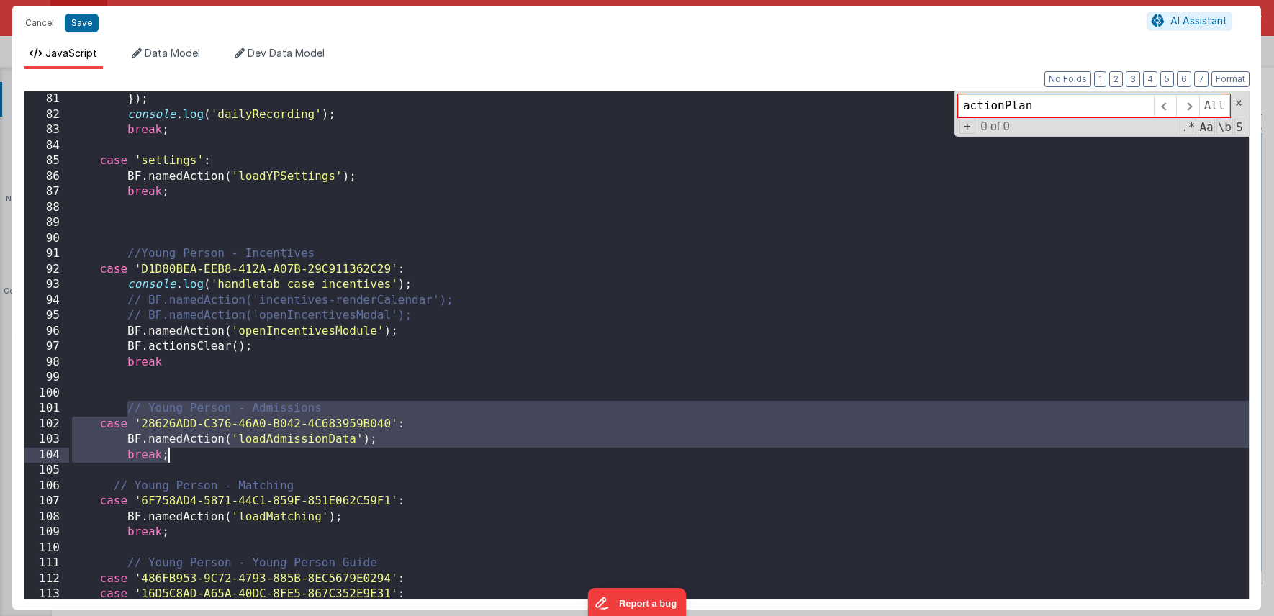
drag, startPoint x: 125, startPoint y: 408, endPoint x: 176, endPoint y: 461, distance: 72.8
click at [176, 461] on div "}) ; console . log ( 'dailyRecording' ) ; break ; case 'settings' : BF . namedA…" at bounding box center [659, 362] width 1180 height 543
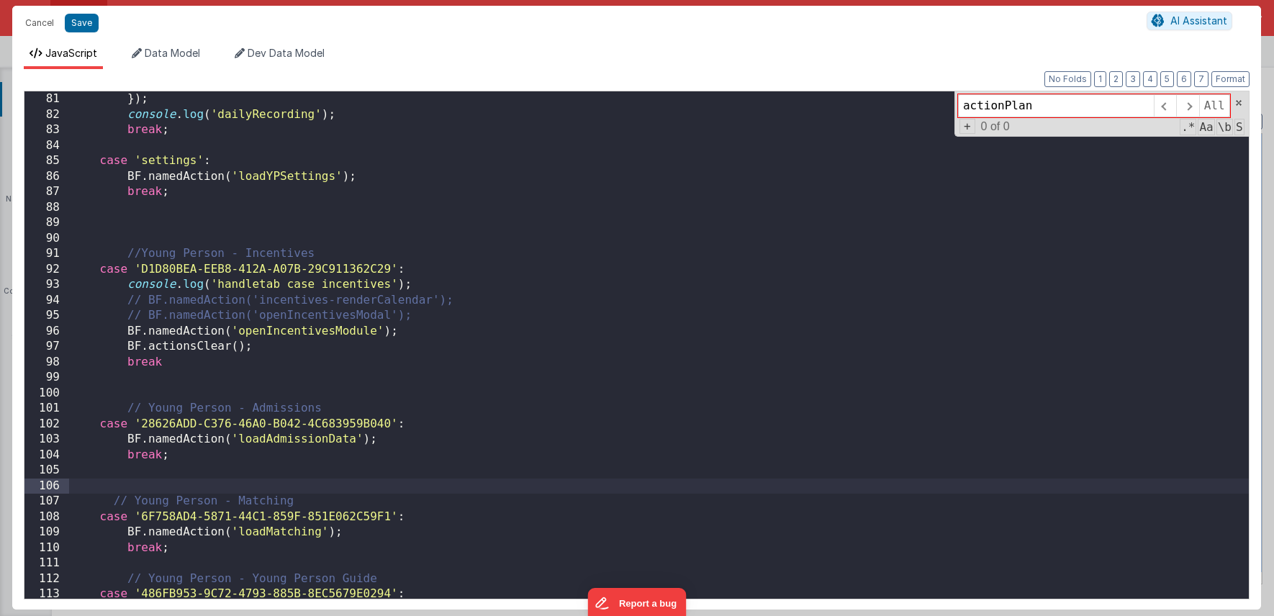
paste textarea
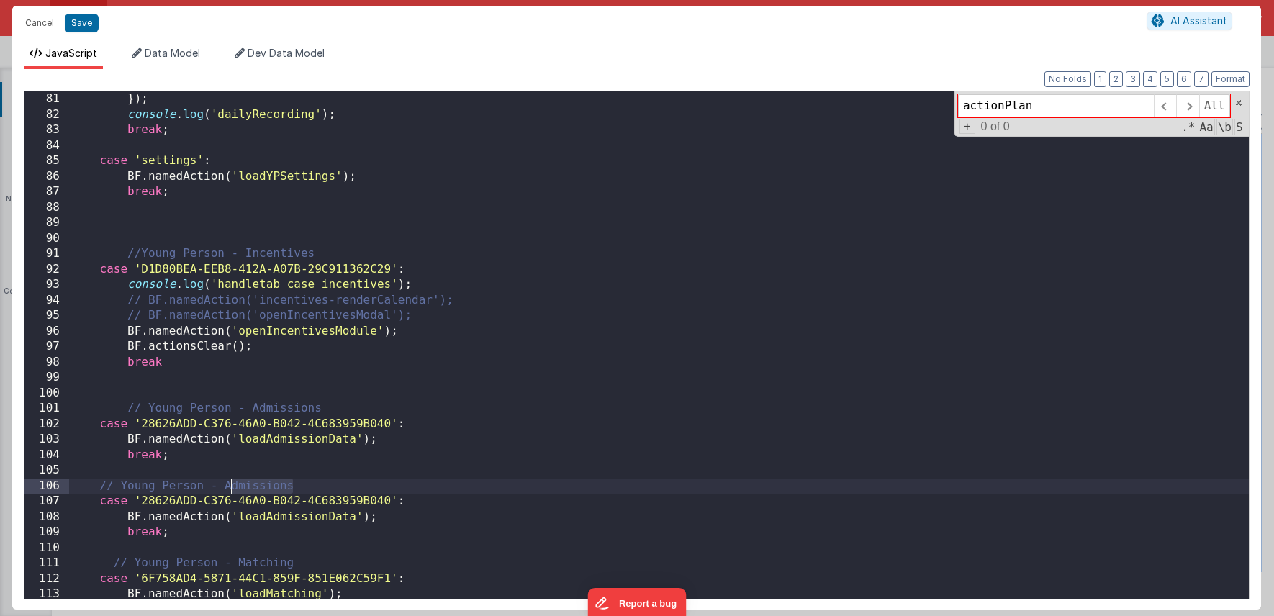
drag, startPoint x: 292, startPoint y: 482, endPoint x: 233, endPoint y: 488, distance: 58.6
click at [233, 488] on div "}) ; console . log ( 'dailyRecording' ) ; break ; case 'settings' : BF . namedA…" at bounding box center [659, 362] width 1180 height 543
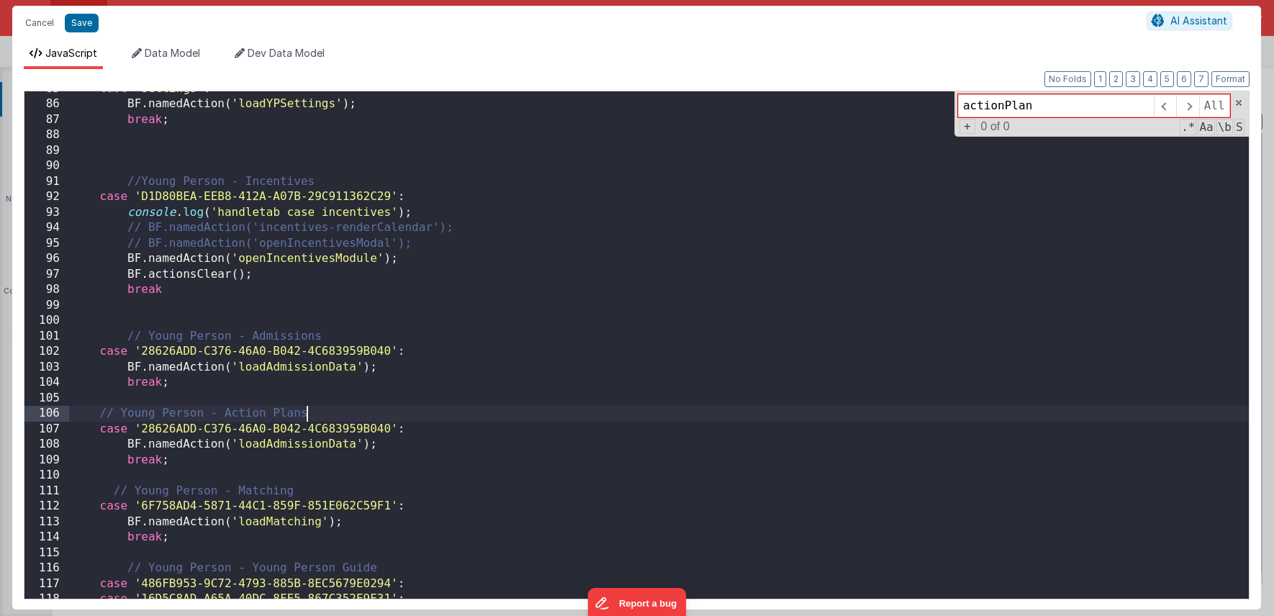
scroll to position [1314, 0]
drag, startPoint x: 143, startPoint y: 426, endPoint x: 388, endPoint y: 421, distance: 245.5
click at [388, 421] on div "case 'settings' : BF . namedAction ( 'loadYPSettings' ) ; break ; //Young Perso…" at bounding box center [659, 349] width 1180 height 543
drag, startPoint x: 354, startPoint y: 441, endPoint x: 268, endPoint y: 441, distance: 86.4
click at [268, 441] on div "case 'settings' : BF . namedAction ( 'loadYPSettings' ) ; break ; //Young Perso…" at bounding box center [659, 349] width 1180 height 543
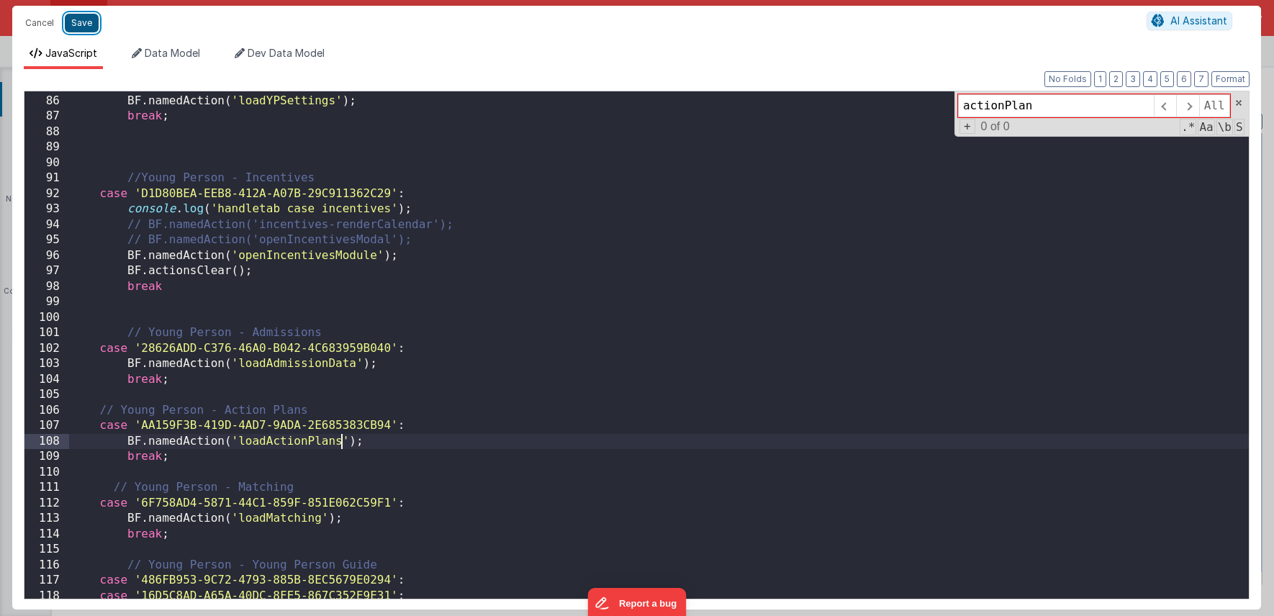
click at [86, 23] on button "Save" at bounding box center [82, 23] width 34 height 19
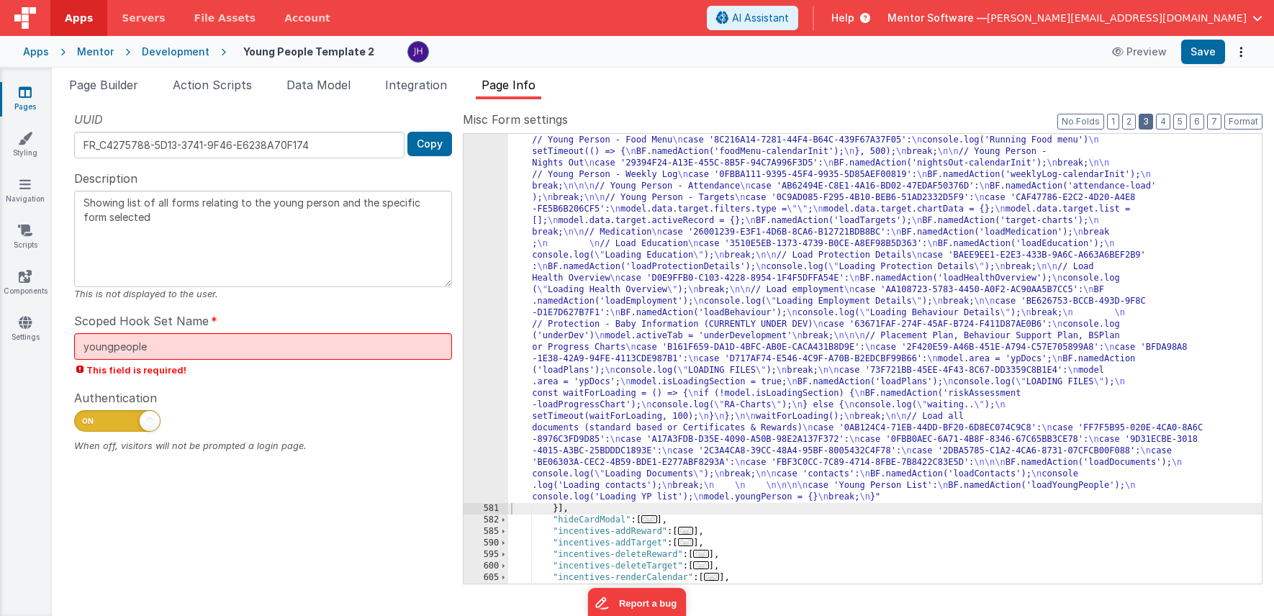
click at [1147, 119] on button "3" at bounding box center [1146, 122] width 14 height 16
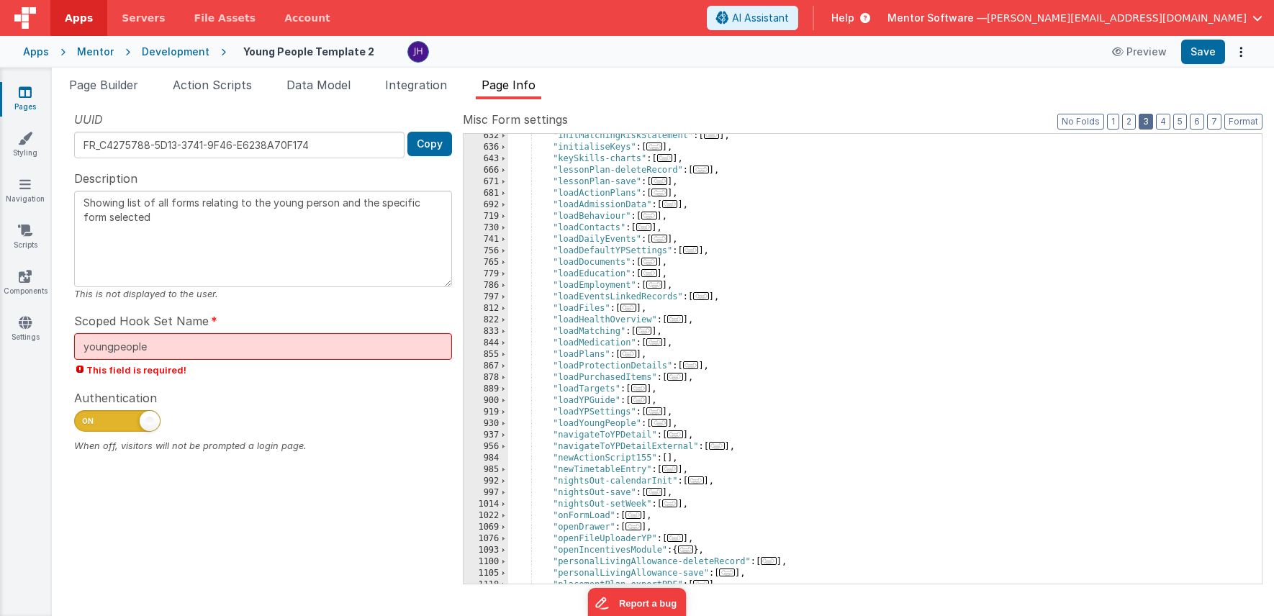
scroll to position [913, 0]
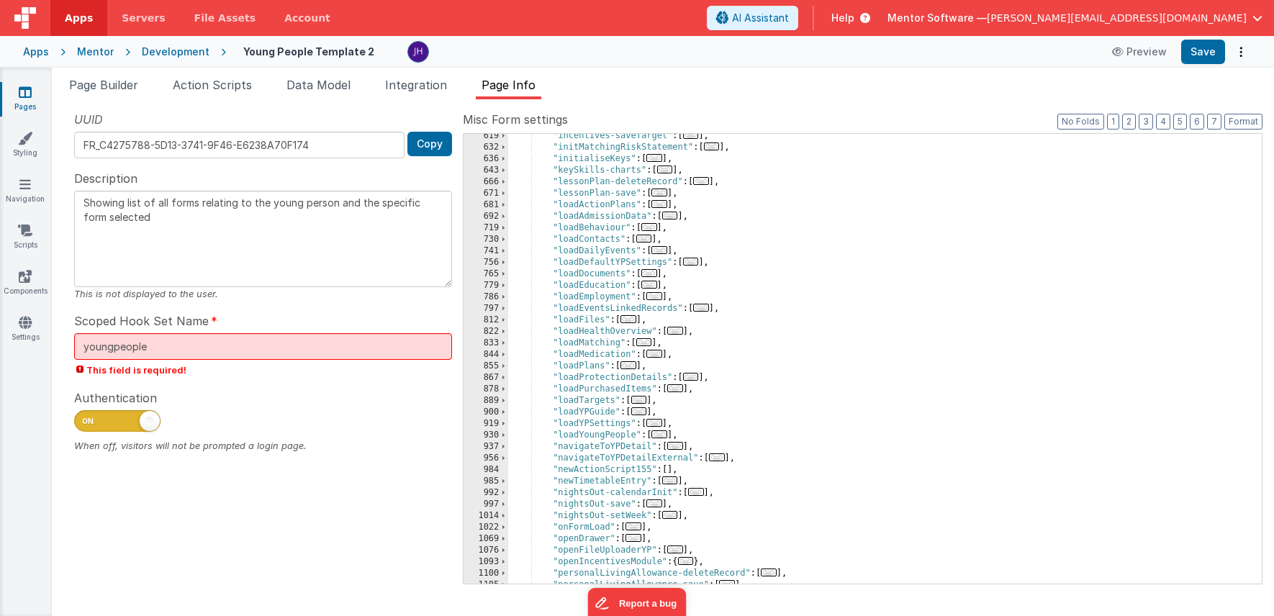
click at [666, 205] on span "..." at bounding box center [659, 204] width 16 height 8
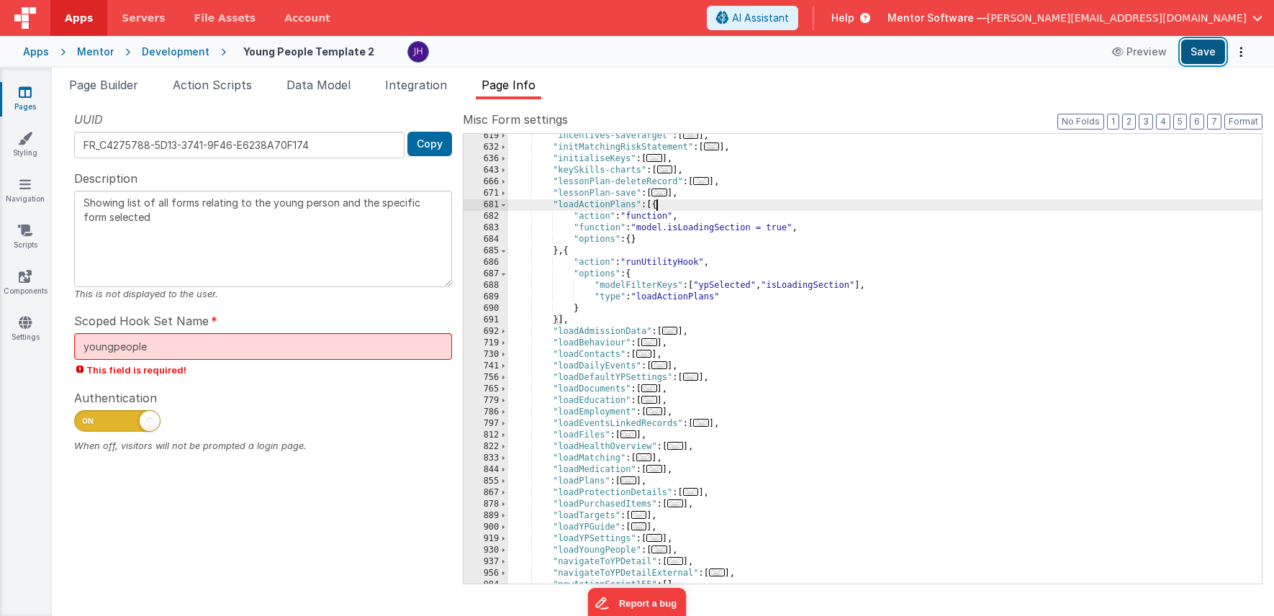
click at [1198, 48] on button "Save" at bounding box center [1203, 52] width 44 height 24
click at [100, 87] on span "Page Builder" at bounding box center [103, 85] width 69 height 14
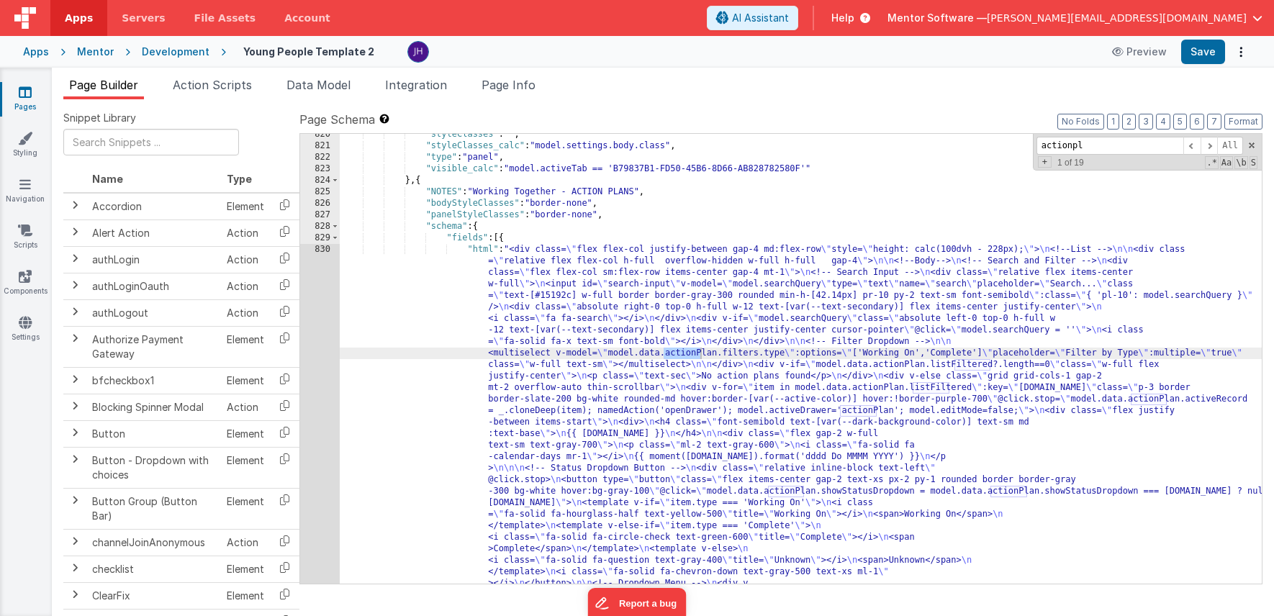
scroll to position [22300, 0]
type input "actionplan"
click at [1210, 147] on span at bounding box center [1209, 146] width 17 height 18
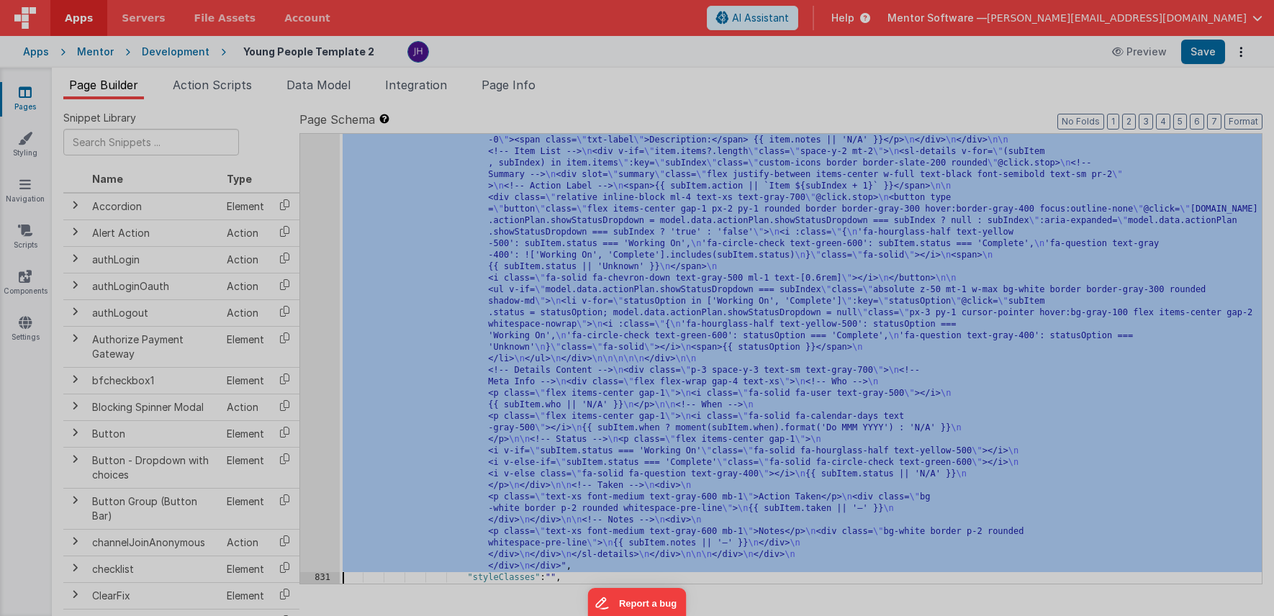
scroll to position [22878, 0]
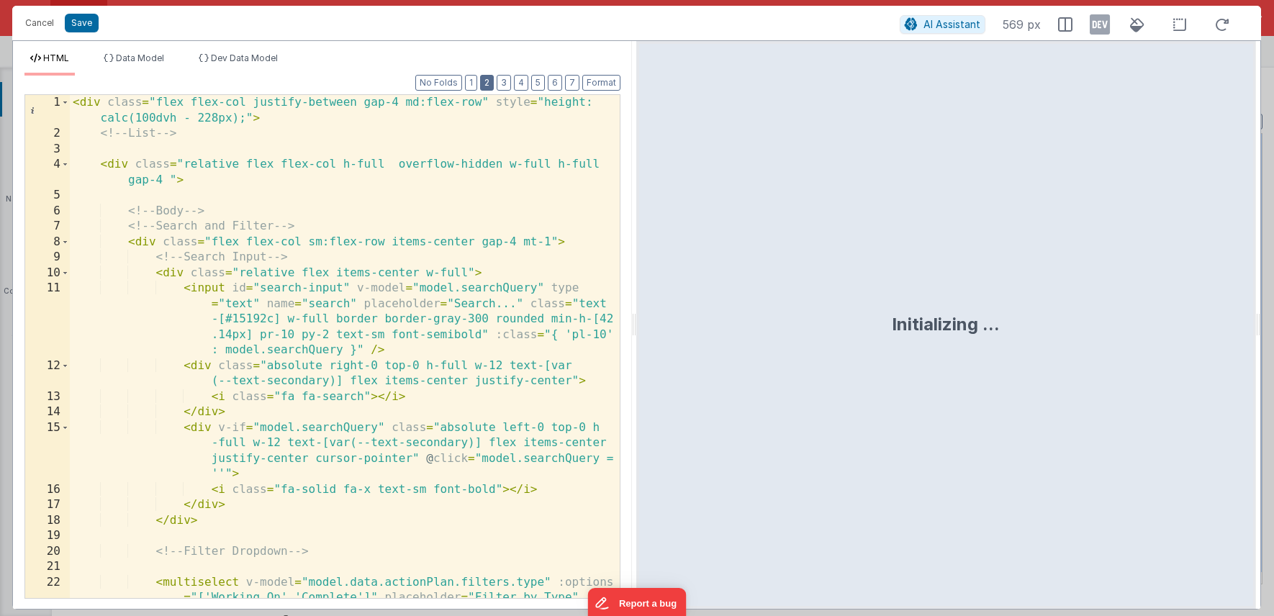
click at [489, 89] on button "2" at bounding box center [487, 83] width 14 height 16
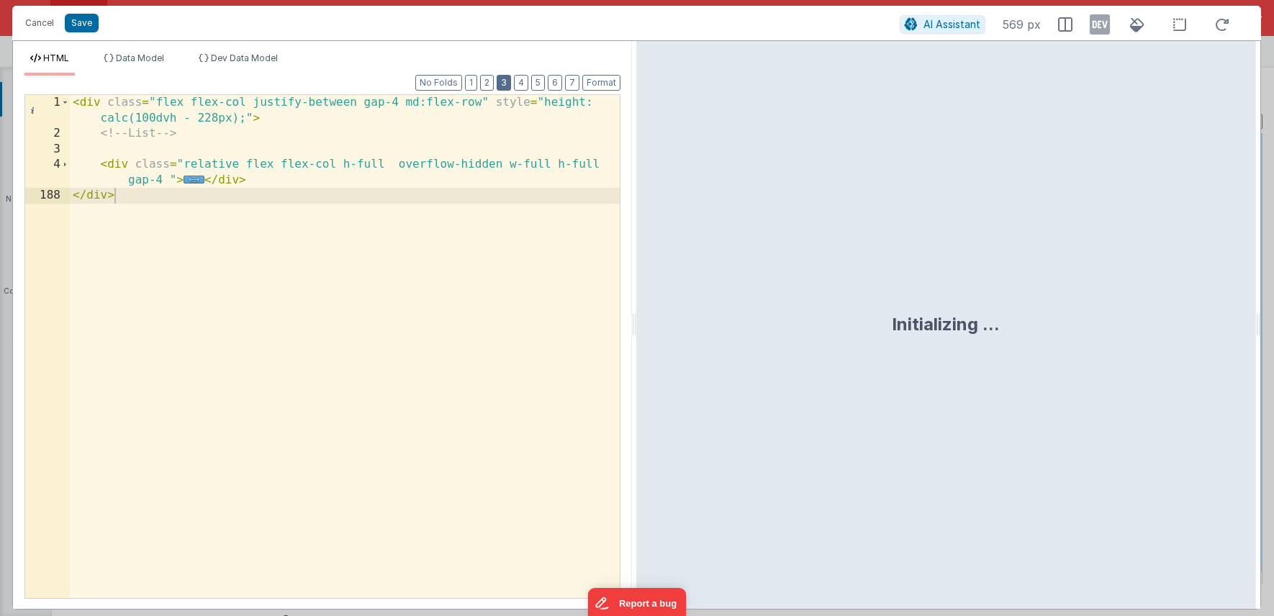
click at [505, 85] on button "3" at bounding box center [504, 83] width 14 height 16
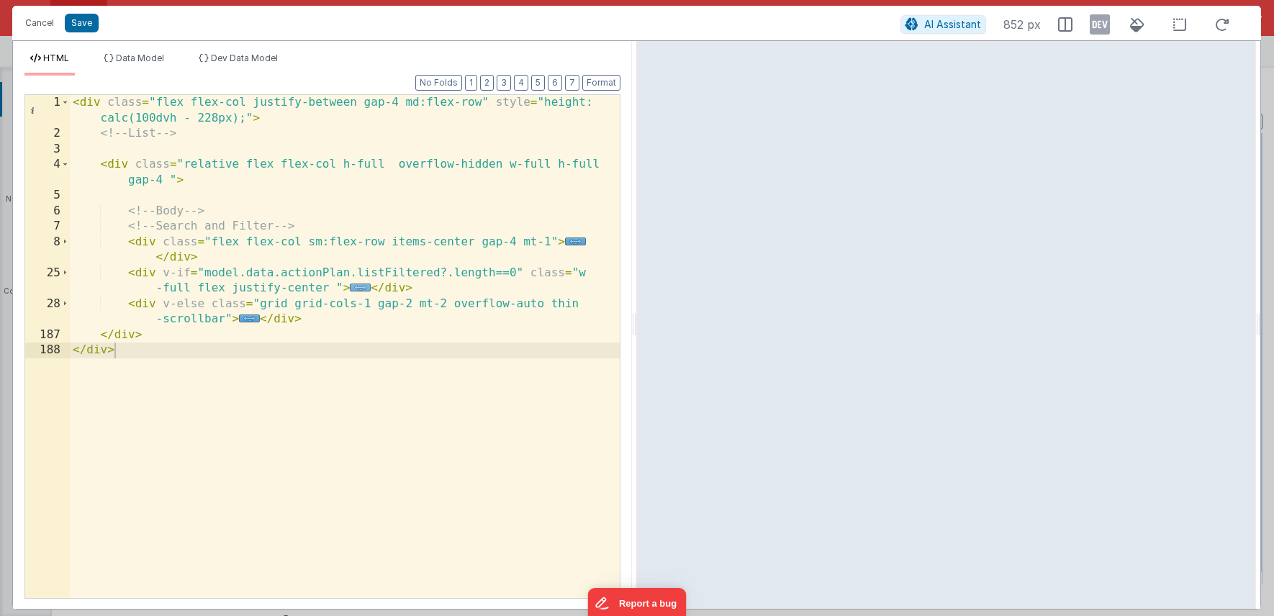
click at [358, 287] on span "..." at bounding box center [360, 288] width 21 height 8
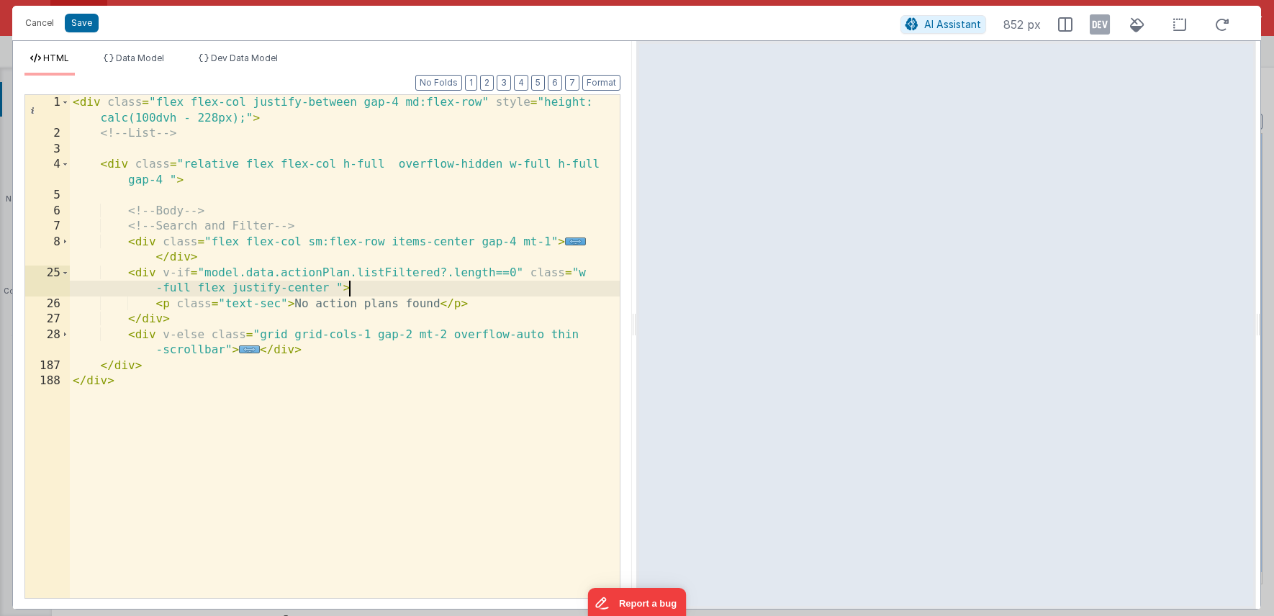
click at [248, 351] on span "..." at bounding box center [249, 350] width 21 height 8
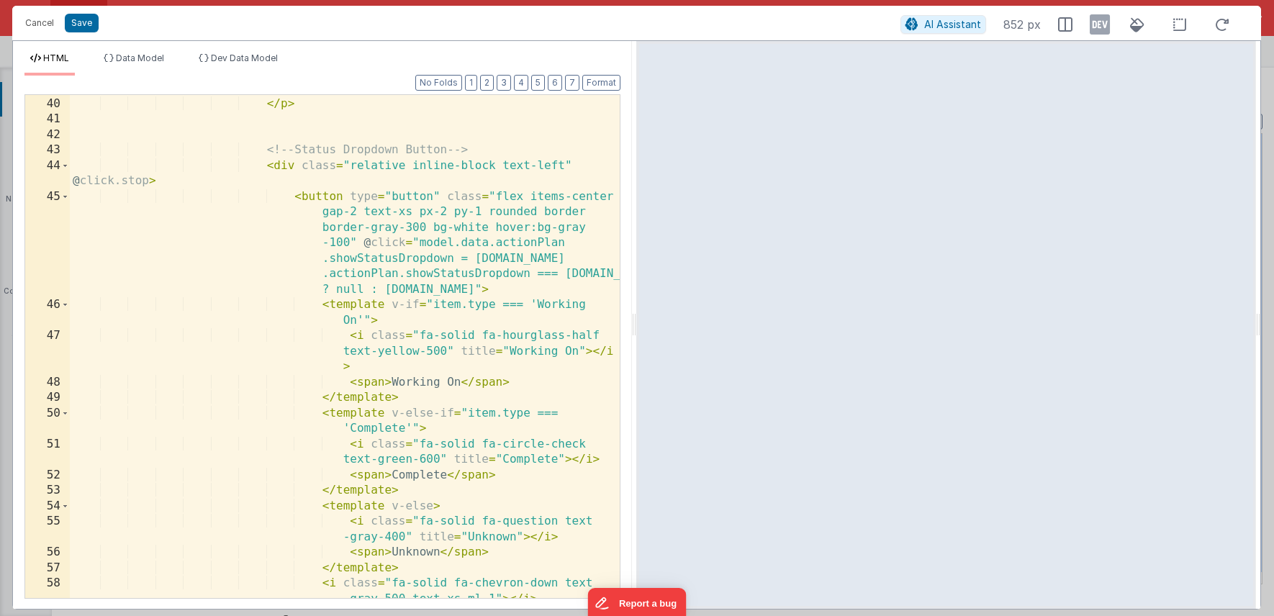
scroll to position [537, 0]
click at [65, 168] on span at bounding box center [65, 169] width 8 height 16
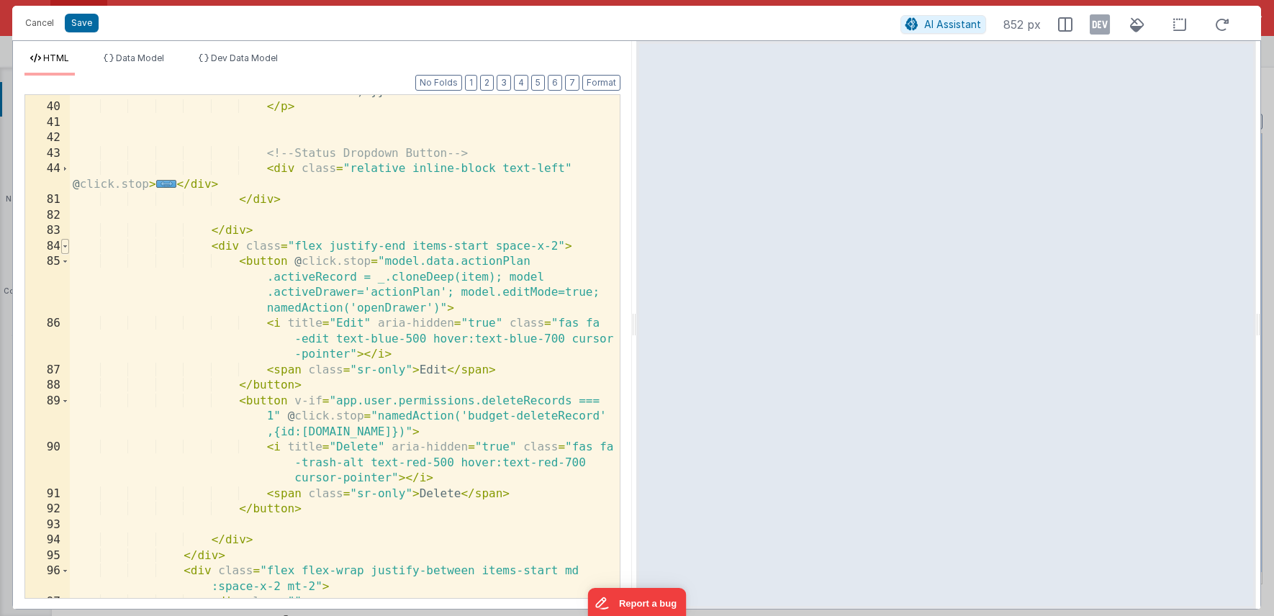
click at [67, 247] on span at bounding box center [65, 247] width 8 height 16
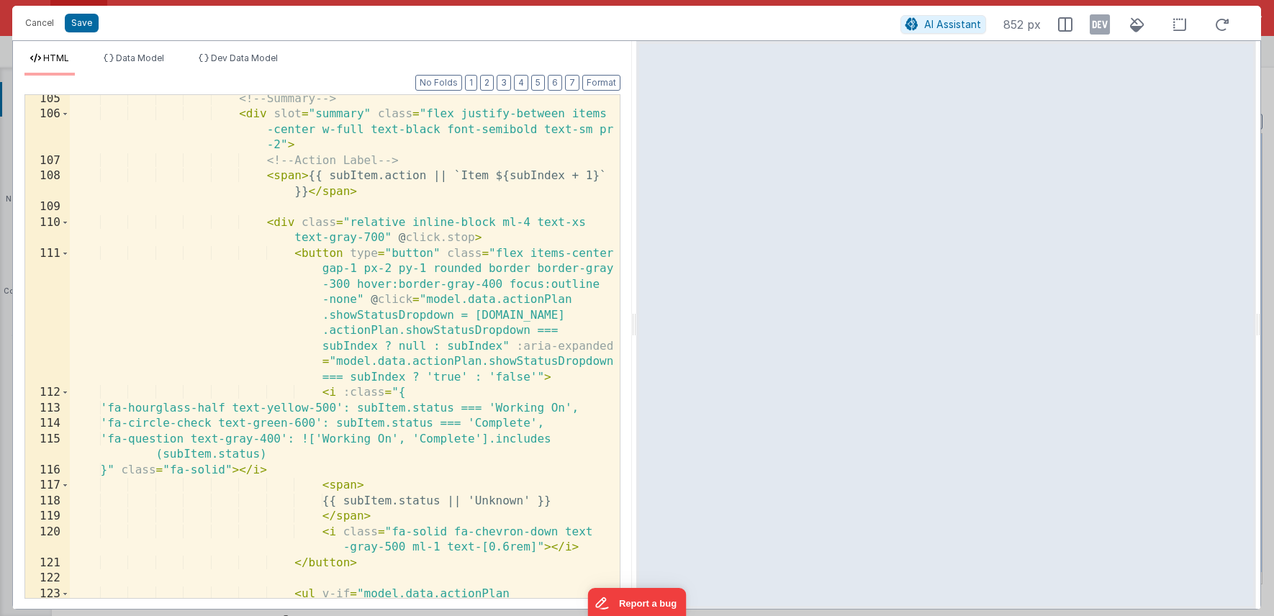
scroll to position [925, 0]
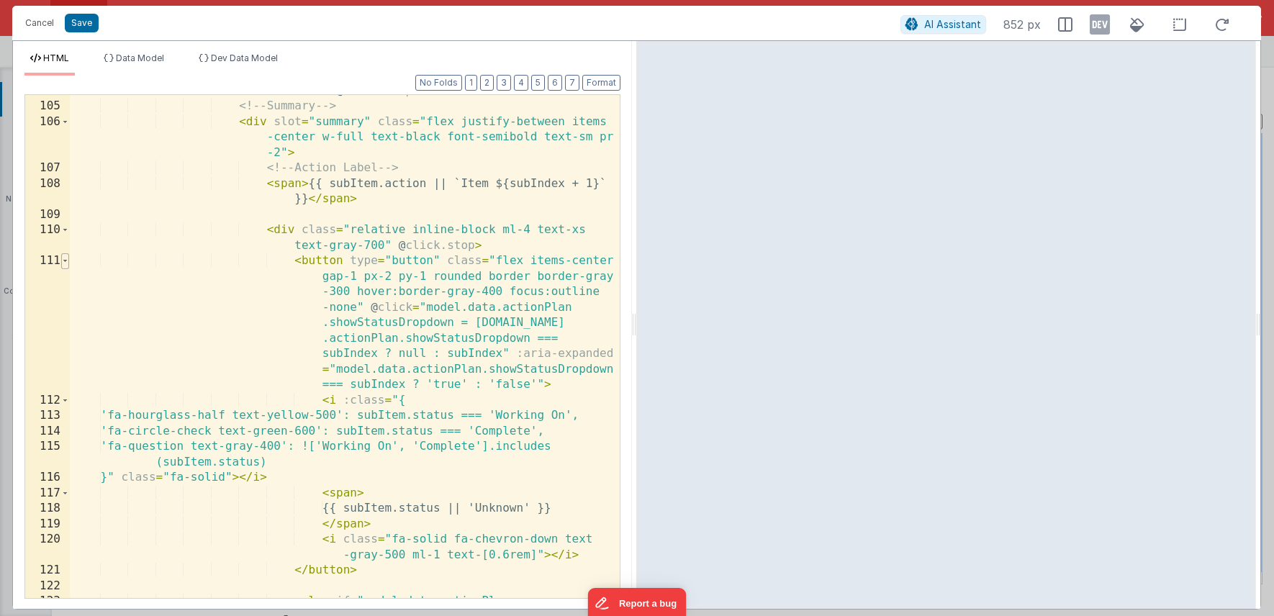
click at [66, 259] on span at bounding box center [65, 261] width 8 height 16
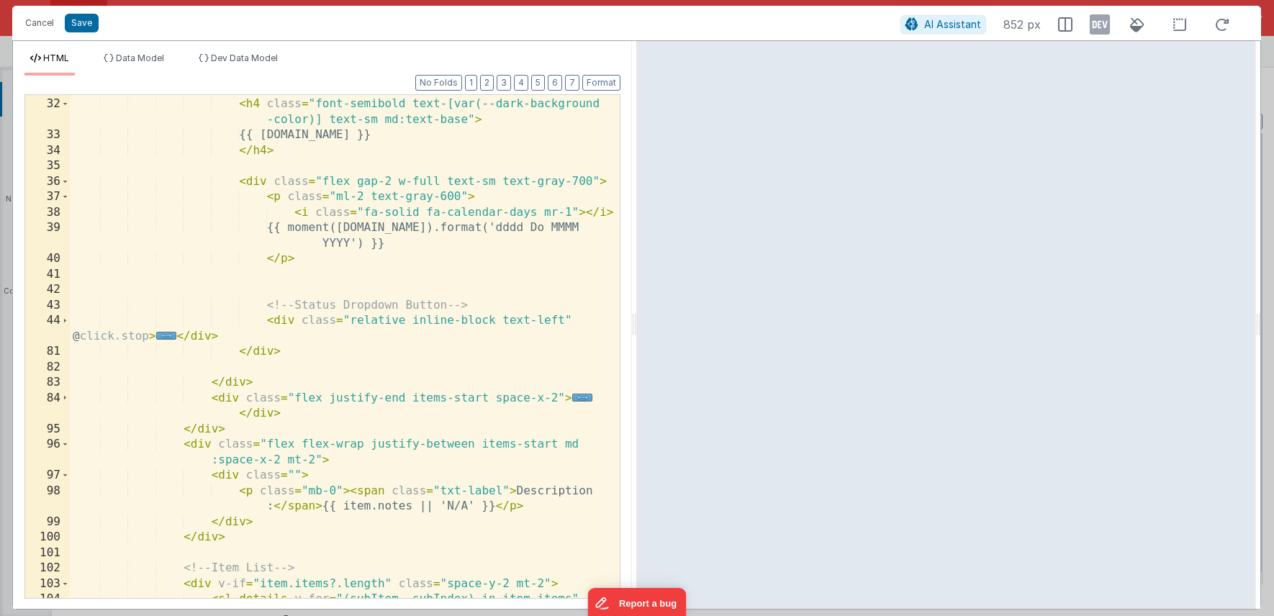
scroll to position [407, 0]
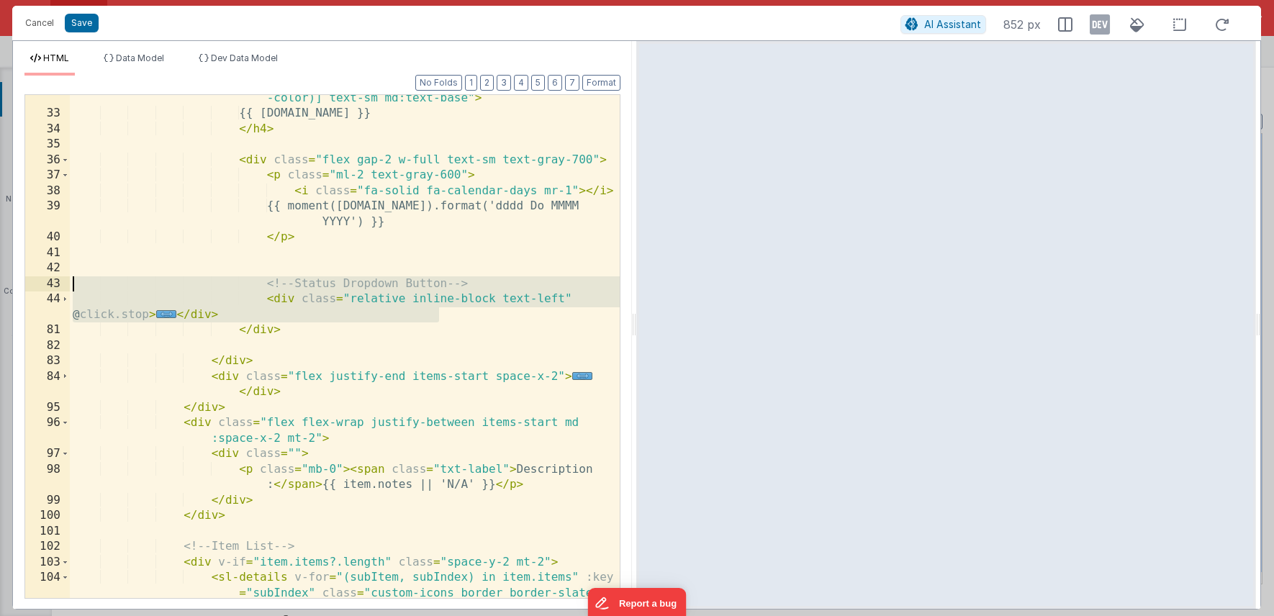
drag, startPoint x: 442, startPoint y: 315, endPoint x: 30, endPoint y: 284, distance: 413.6
click at [30, 284] on div "32 33 34 35 36 37 38 39 40 41 42 43 44 81 82 83 84 95 96 97 98 99 100 101 102 1…" at bounding box center [322, 346] width 596 height 505
click at [468, 322] on div "< h4 class = "font-semibold text-[var(--dark-background -color)] text-sm md:tex…" at bounding box center [345, 365] width 550 height 581
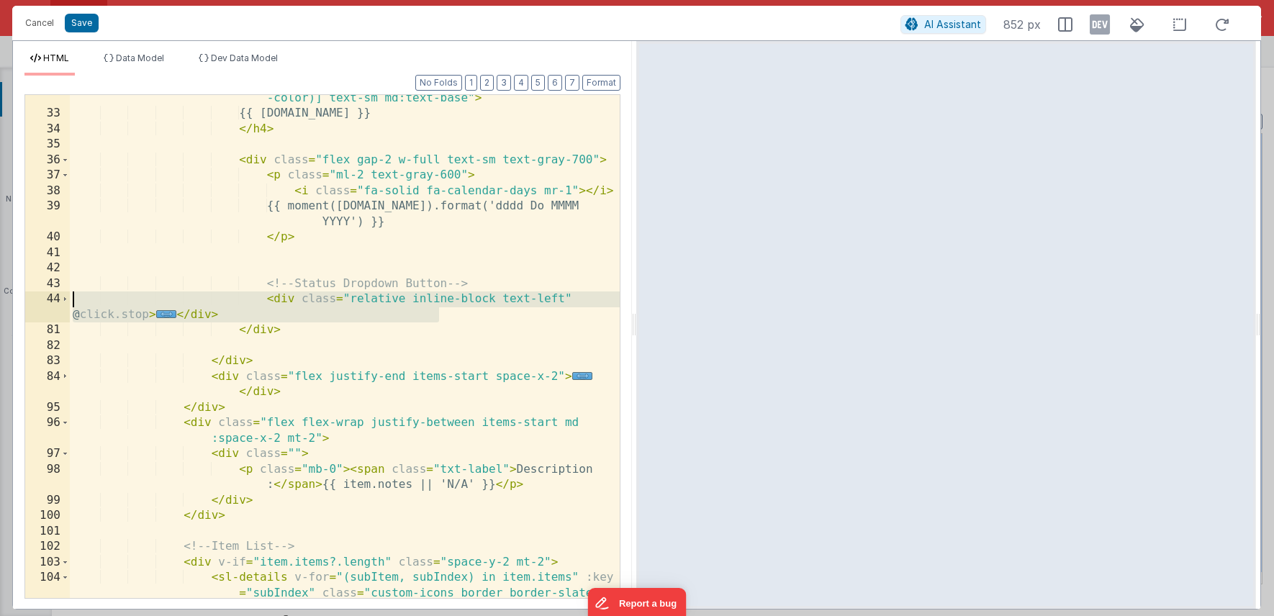
drag, startPoint x: 454, startPoint y: 314, endPoint x: 38, endPoint y: 304, distance: 416.2
click at [38, 304] on div "32 33 34 35 36 37 38 39 40 41 42 43 44 81 82 83 84 95 96 97 98 99 100 101 102 1…" at bounding box center [322, 346] width 596 height 505
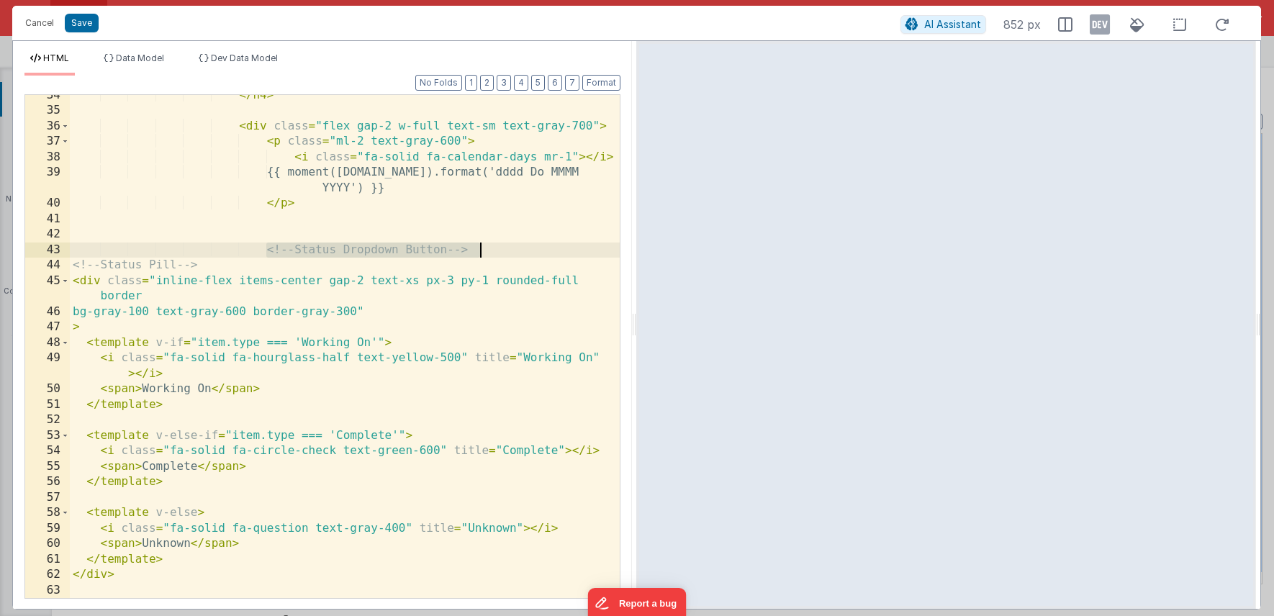
drag, startPoint x: 265, startPoint y: 251, endPoint x: 504, endPoint y: 253, distance: 239.0
click at [504, 253] on div "</ h4 > < div class = "flex gap-2 w-full text-sm text-gray-700" > < p class = "…" at bounding box center [345, 355] width 550 height 534
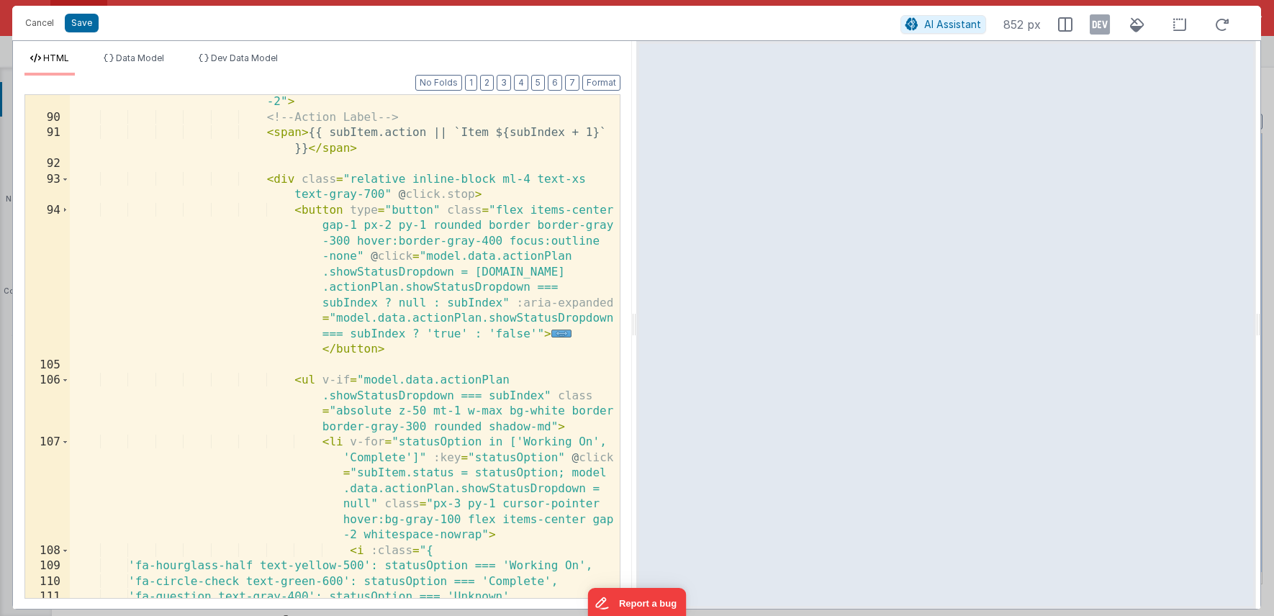
scroll to position [1285, 0]
click at [65, 176] on span at bounding box center [65, 180] width 8 height 16
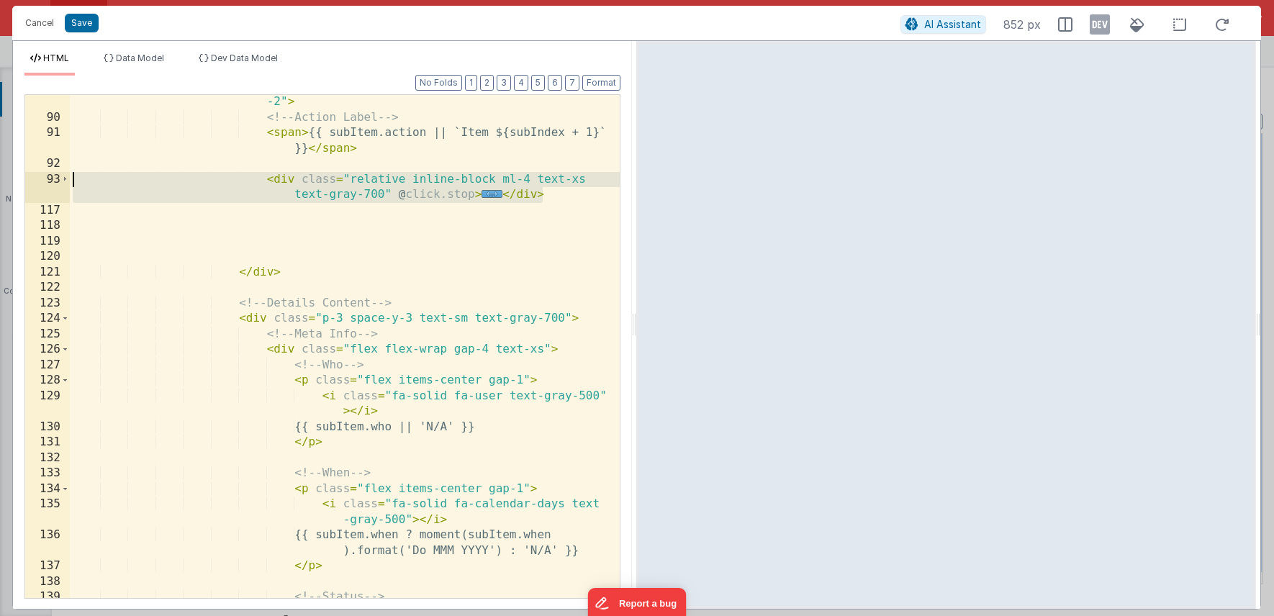
drag, startPoint x: 548, startPoint y: 194, endPoint x: 36, endPoint y: 181, distance: 512.0
click at [36, 181] on div "89 90 91 92 93 117 118 119 120 121 122 123 124 125 126 127 128 129 130 131 132 …" at bounding box center [322, 346] width 596 height 505
click at [541, 189] on div "< div slot = "summary" class = "flex justify-between items -center w-full text-…" at bounding box center [345, 345] width 550 height 565
drag, startPoint x: 552, startPoint y: 194, endPoint x: 73, endPoint y: 179, distance: 478.9
click at [73, 179] on div "< div slot = "summary" class = "flex justify-between items -center w-full text-…" at bounding box center [345, 345] width 550 height 565
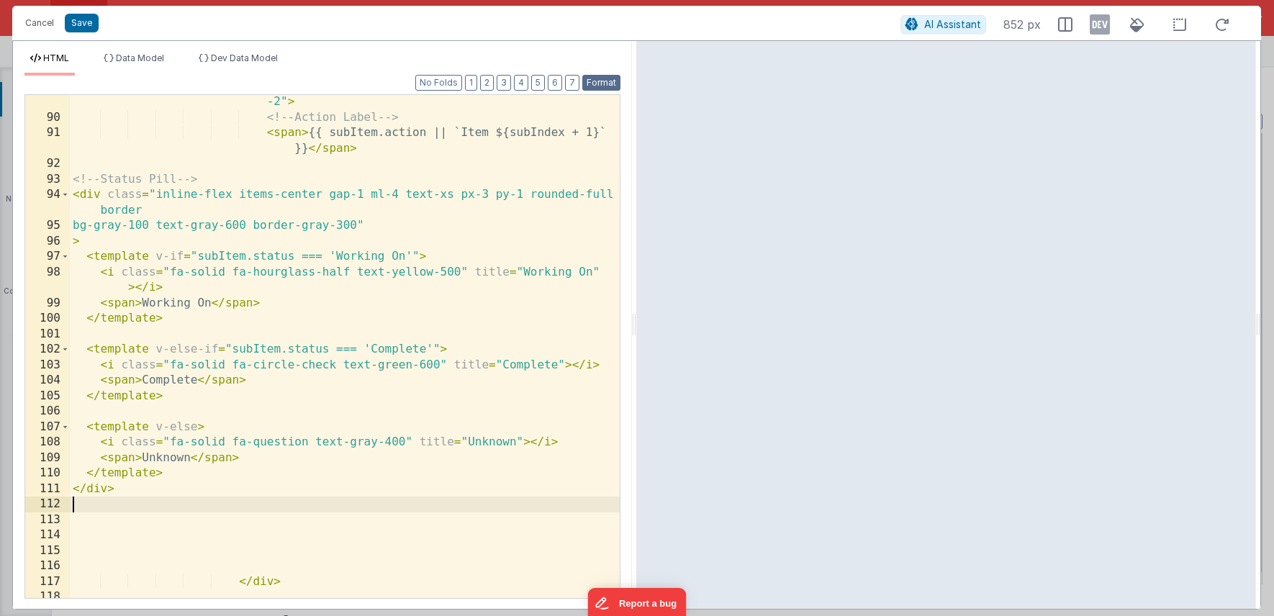
click at [596, 78] on button "Format" at bounding box center [601, 83] width 38 height 16
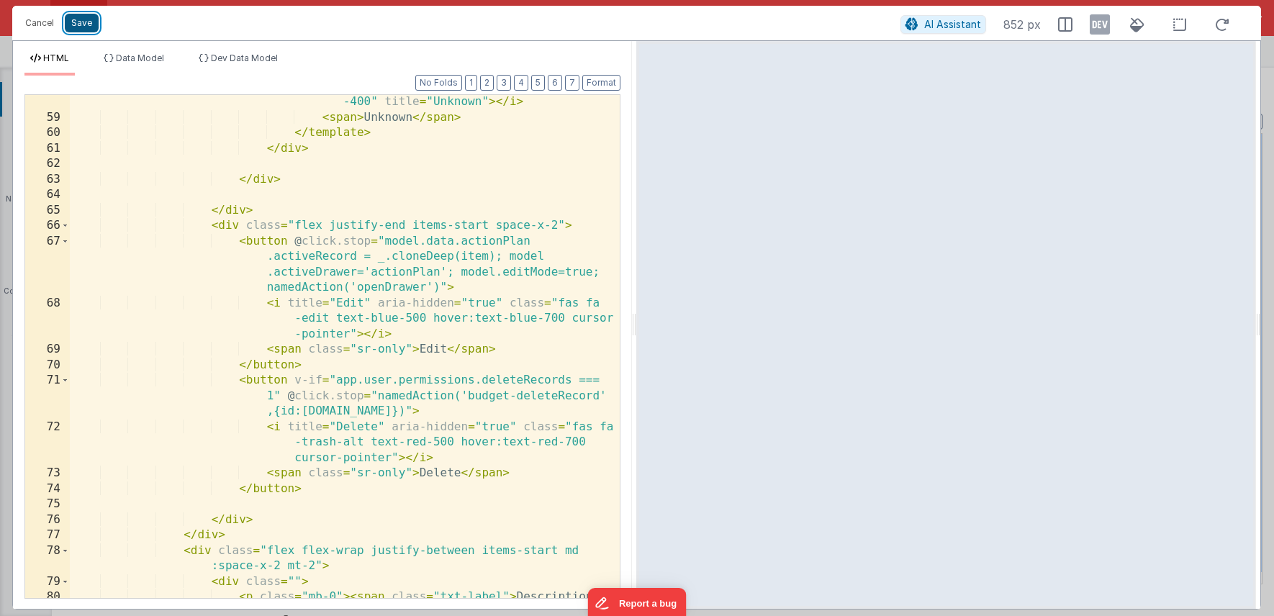
click at [77, 24] on button "Save" at bounding box center [82, 23] width 34 height 19
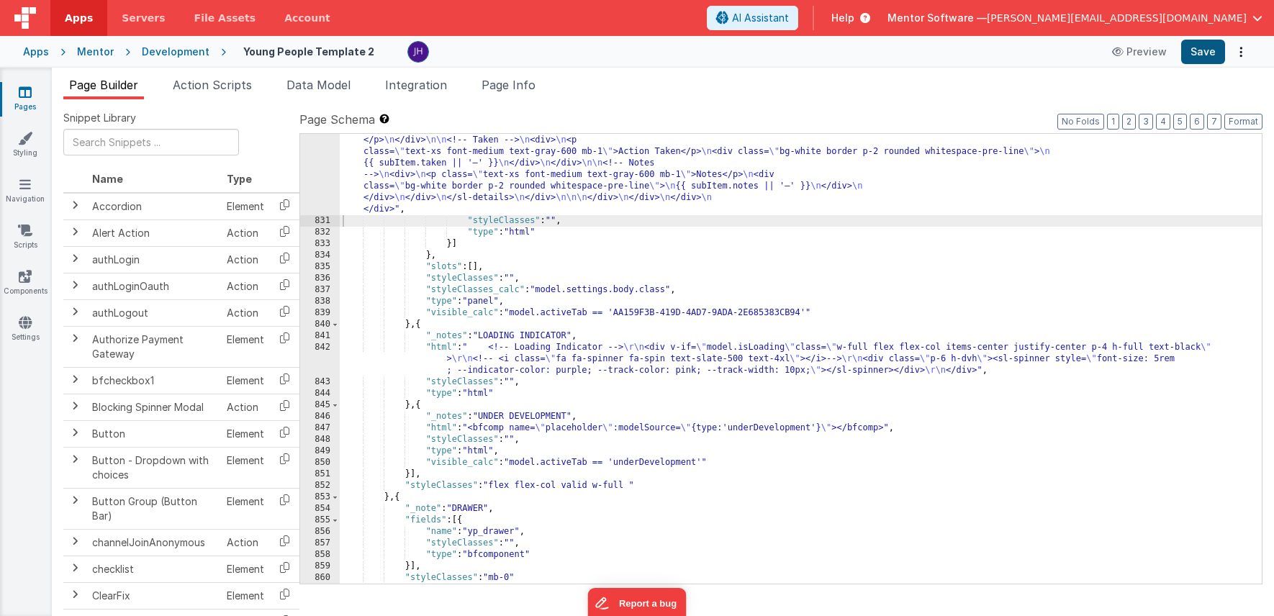
scroll to position [23138, 0]
click at [1204, 52] on button "Save" at bounding box center [1203, 52] width 44 height 24
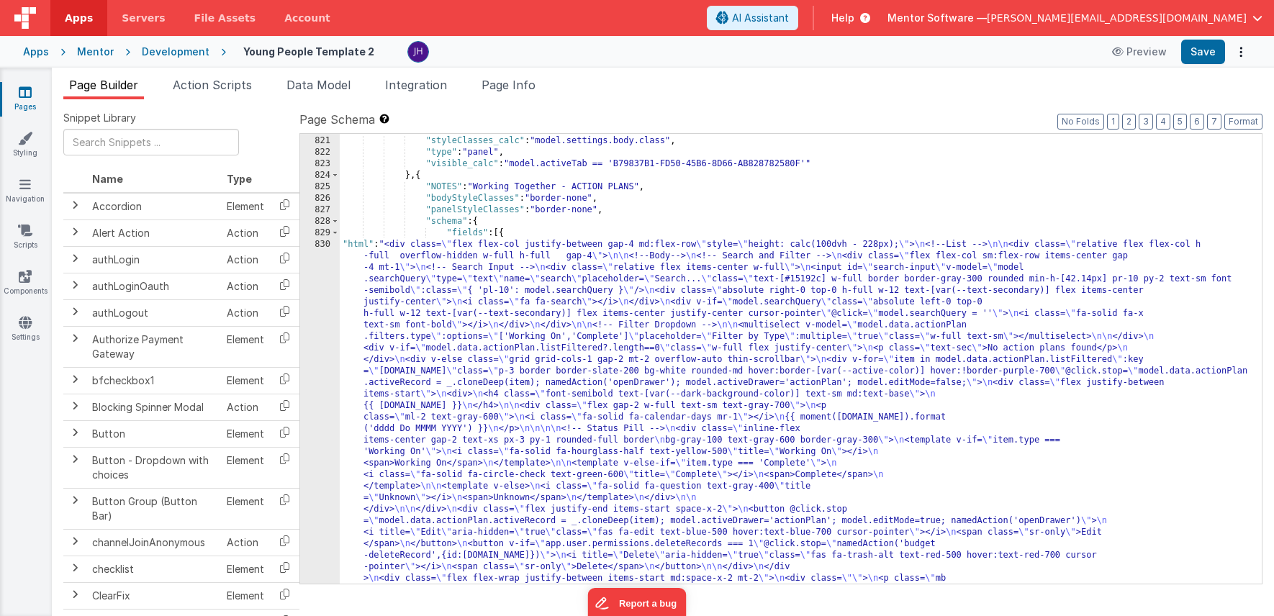
scroll to position [22588, 0]
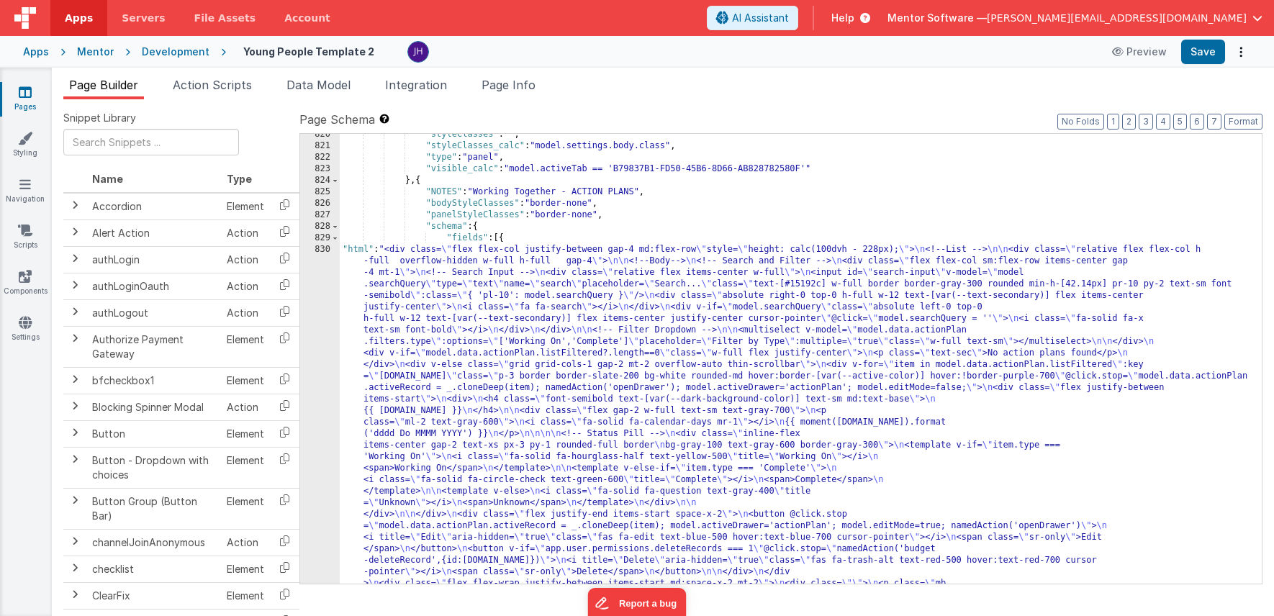
click at [326, 337] on div "830" at bounding box center [320, 572] width 40 height 656
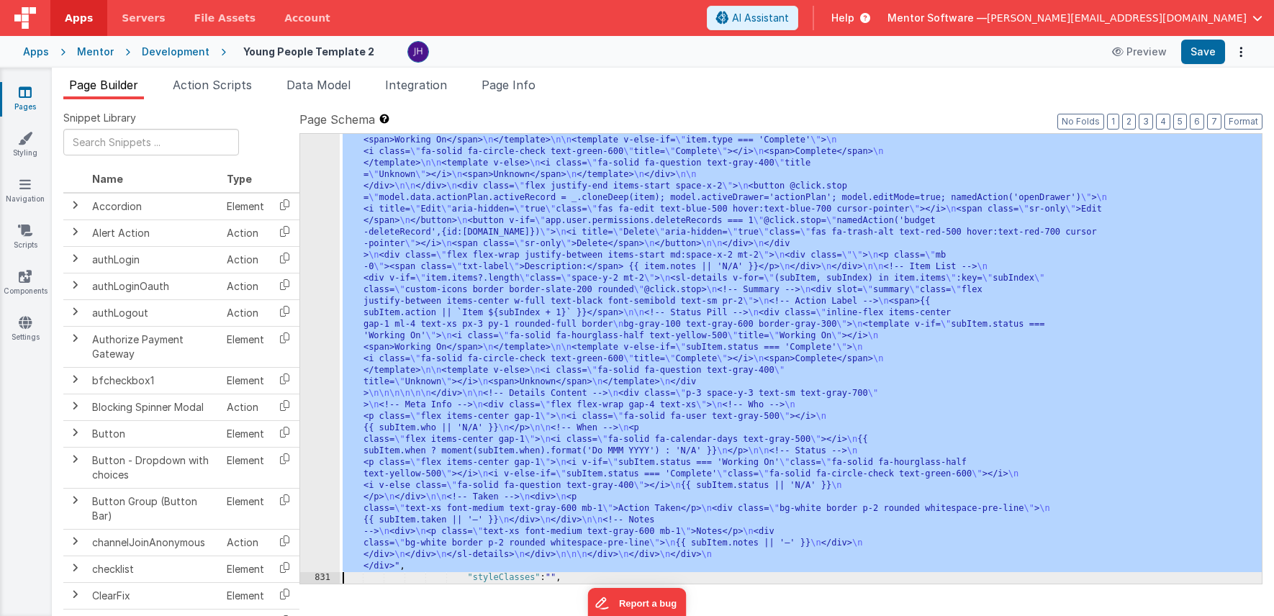
click at [322, 338] on div "830 831 832 833 834 835 836 837 838 839 840 841 842 843 844 845 846 847 848 849…" at bounding box center [320, 475] width 40 height 1118
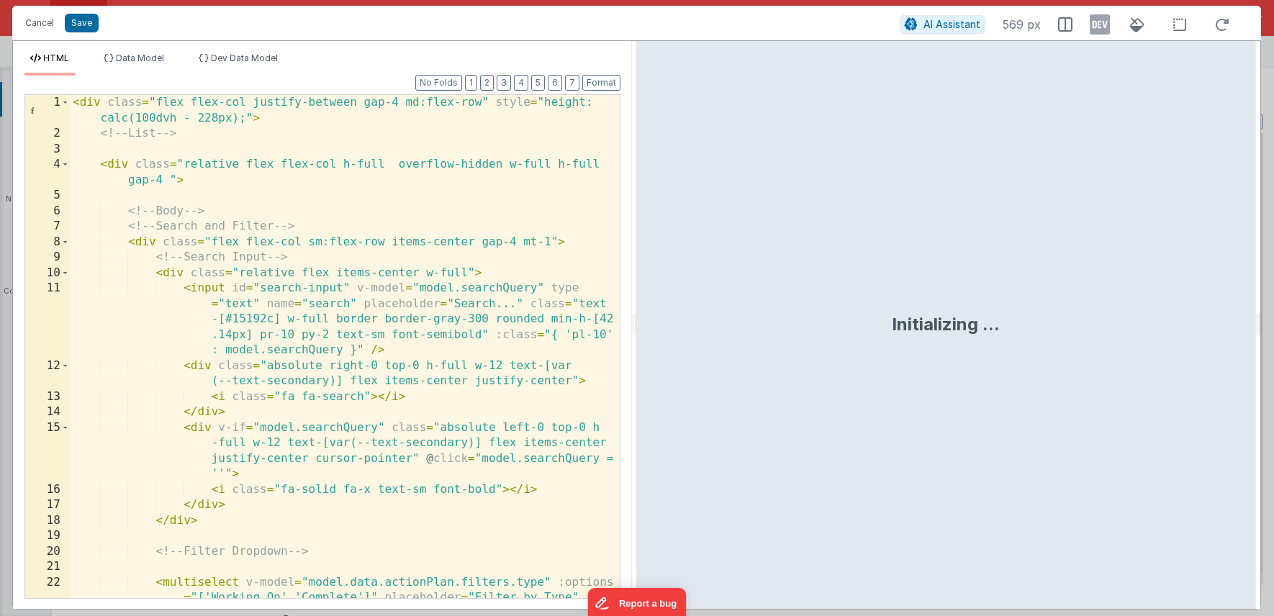
click at [430, 330] on div "< div class = "flex flex-col justify-between gap-4 md:flex-row" style = "height…" at bounding box center [345, 385] width 550 height 581
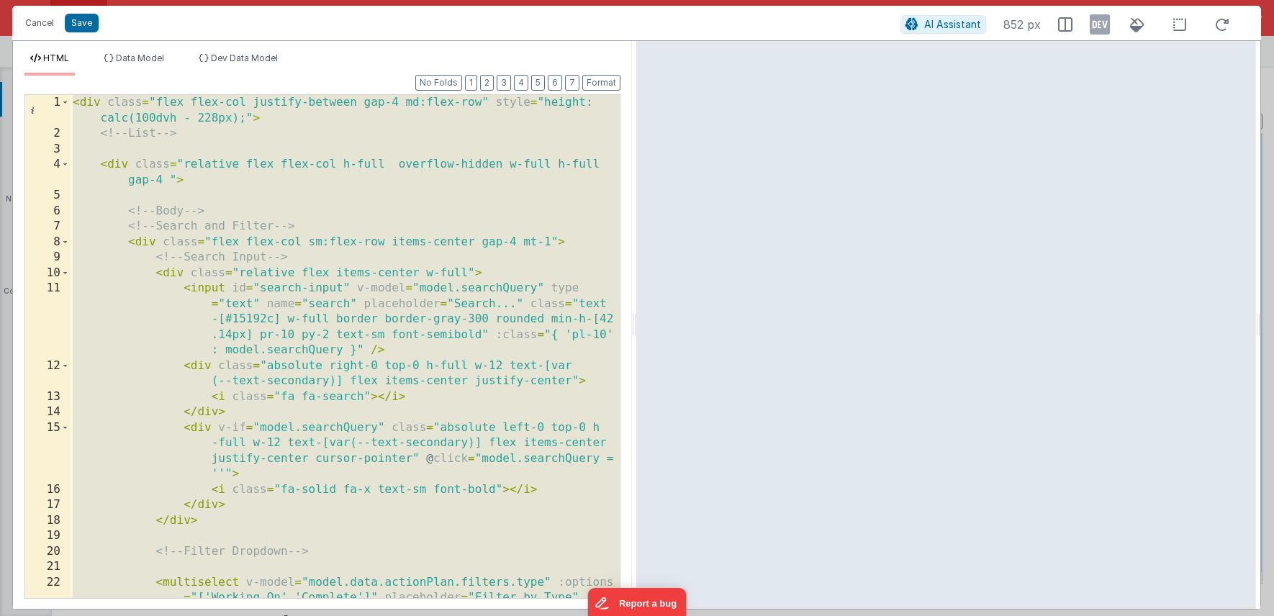
click at [419, 215] on div "< div class = "flex flex-col justify-between gap-4 md:flex-row" style = "height…" at bounding box center [345, 385] width 550 height 581
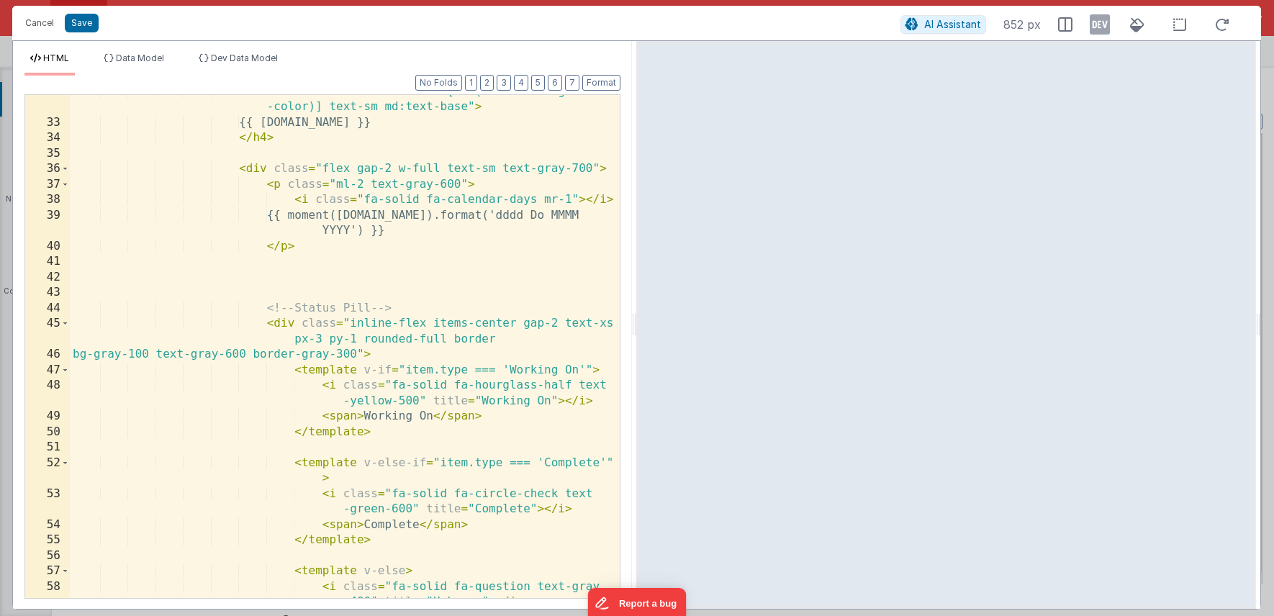
scroll to position [785, 0]
click at [66, 168] on span at bounding box center [65, 169] width 8 height 16
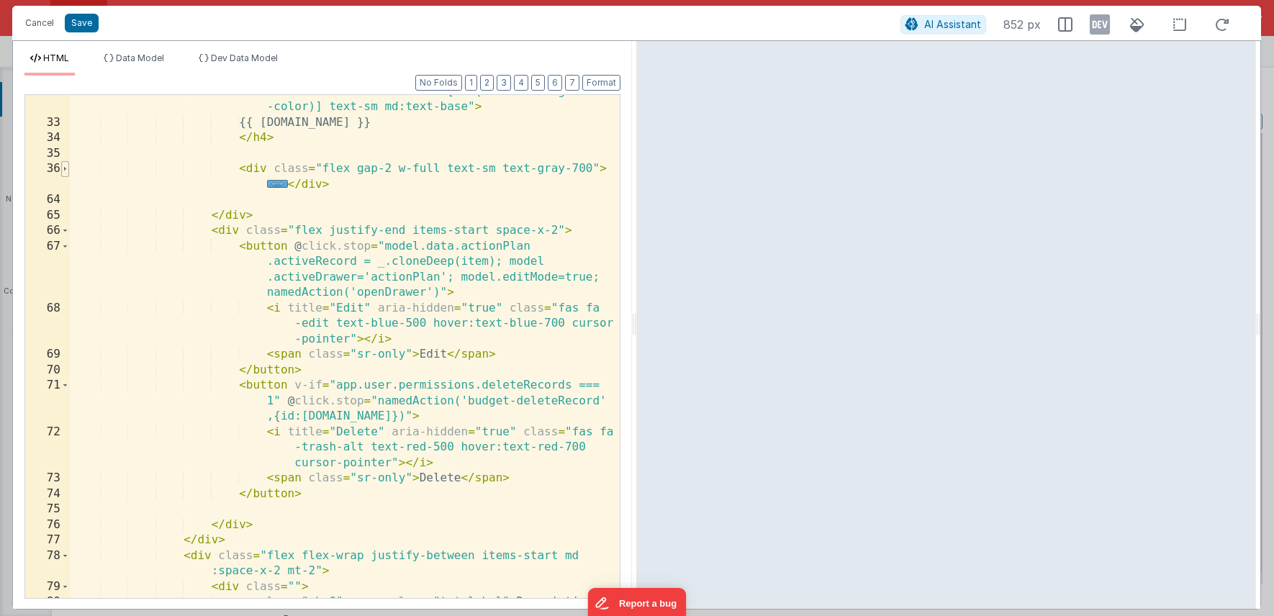
click at [66, 168] on span at bounding box center [65, 169] width 8 height 16
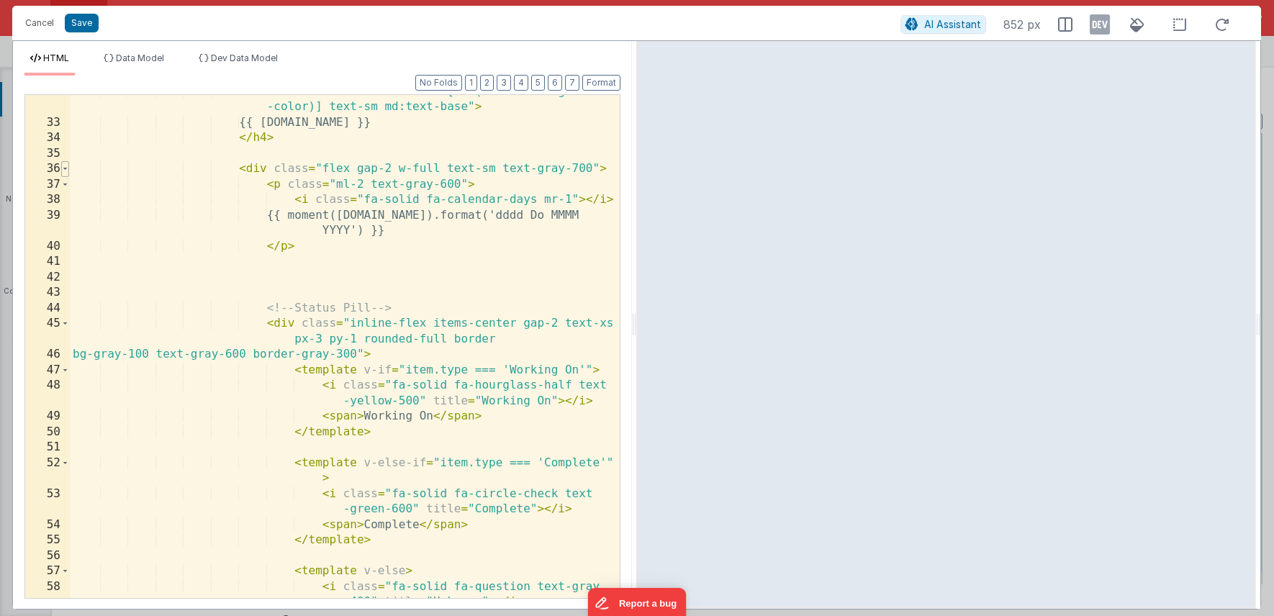
click at [66, 168] on span at bounding box center [65, 169] width 8 height 16
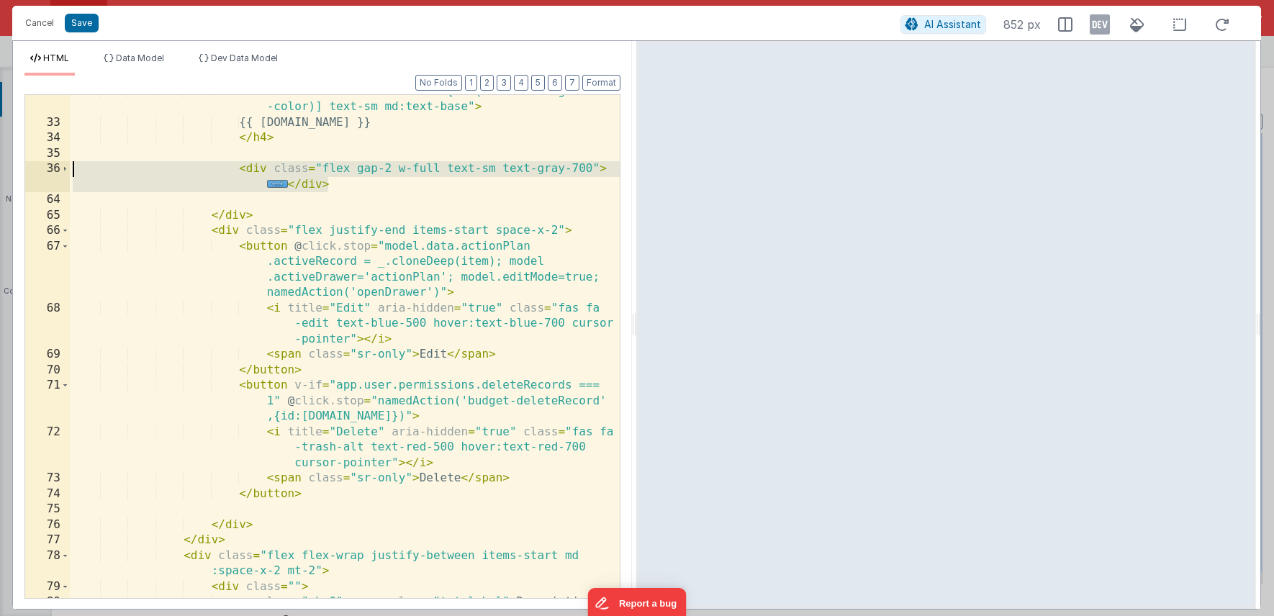
drag, startPoint x: 339, startPoint y: 182, endPoint x: 69, endPoint y: 176, distance: 270.0
click at [69, 176] on div "32 33 34 35 36 64 65 66 67 68 69 70 71 72 73 74 75 76 77 78 79 80 81 < h4 class…" at bounding box center [322, 346] width 596 height 505
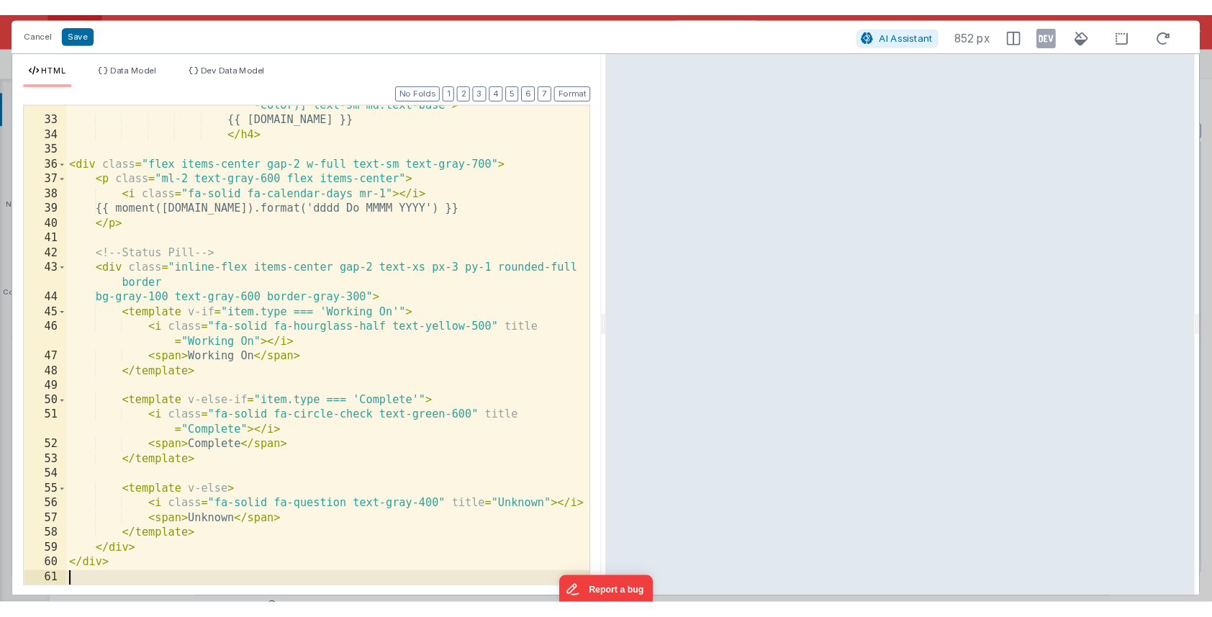
scroll to position [797, 0]
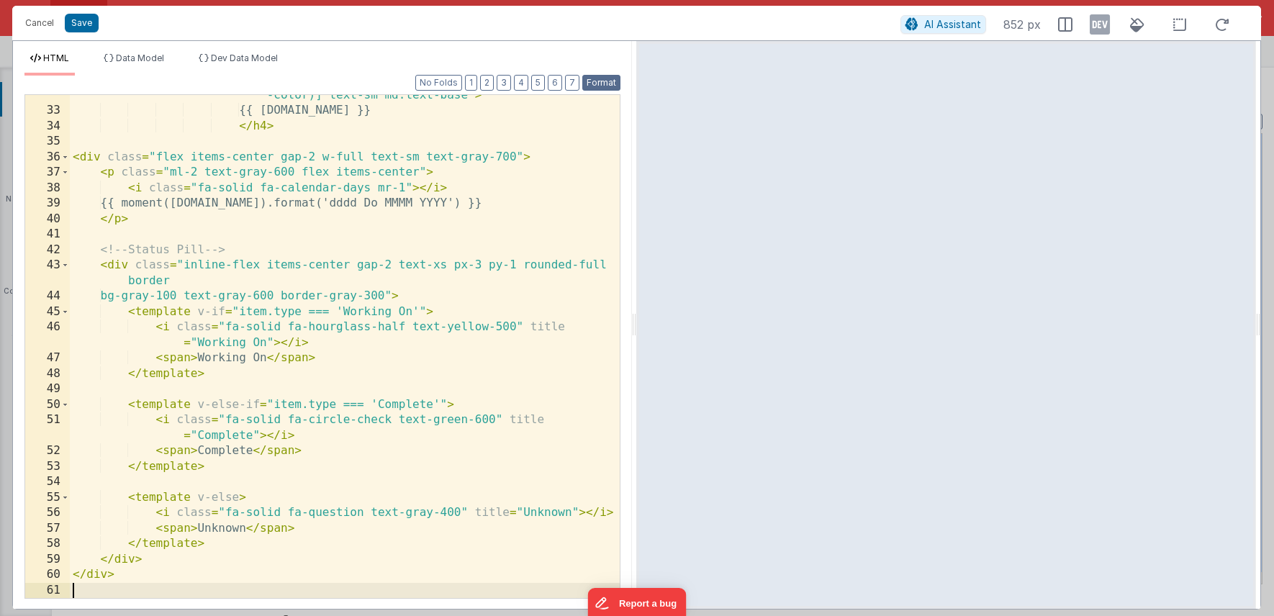
click at [610, 81] on button "Format" at bounding box center [601, 83] width 38 height 16
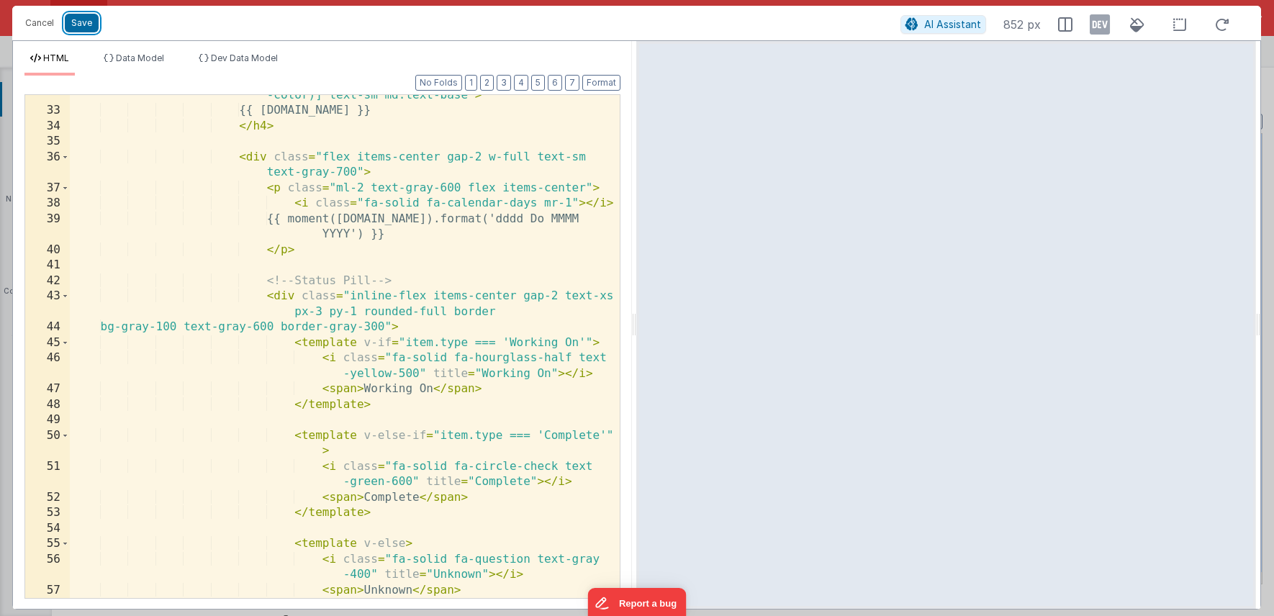
drag, startPoint x: 87, startPoint y: 28, endPoint x: 150, endPoint y: 28, distance: 62.6
click at [86, 28] on button "Save" at bounding box center [82, 23] width 34 height 19
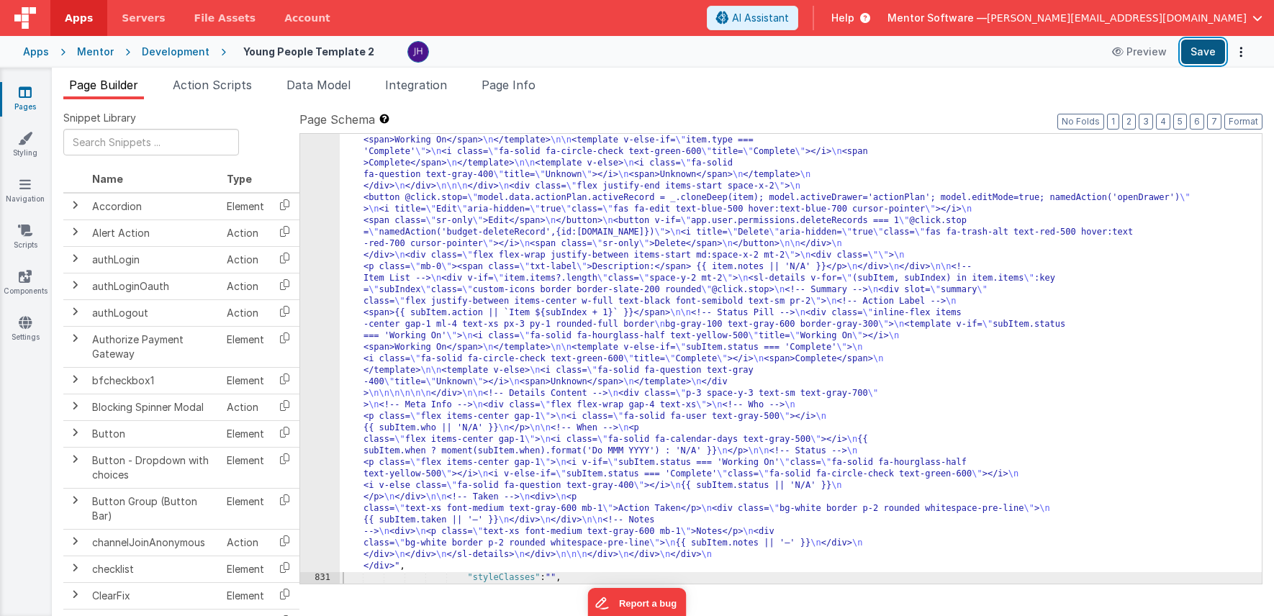
click at [1192, 54] on button "Save" at bounding box center [1203, 52] width 44 height 24
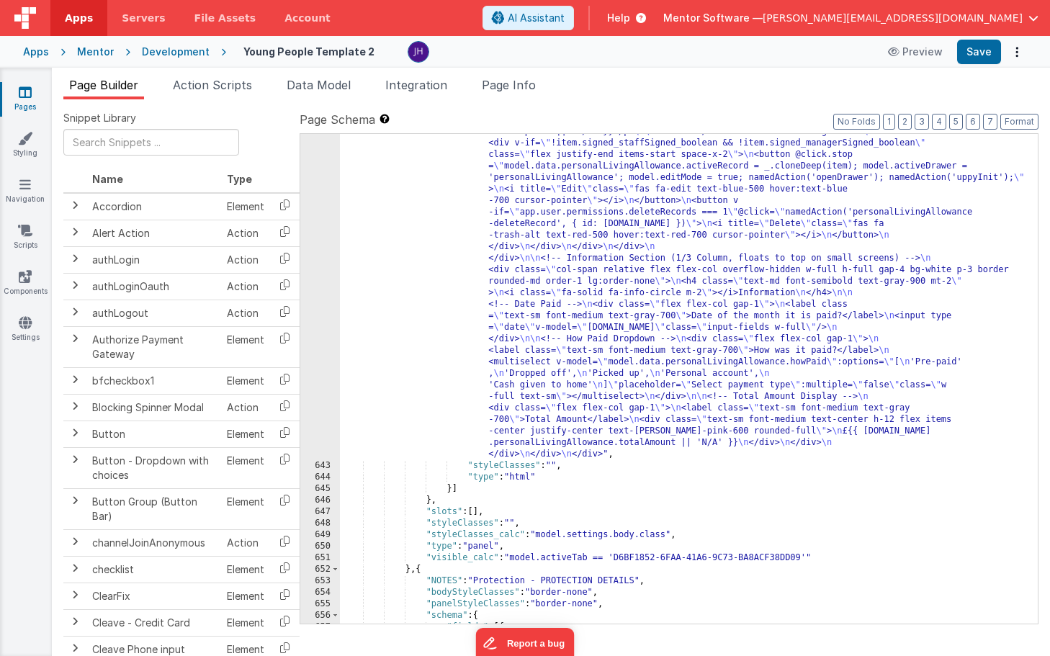
scroll to position [18637, 0]
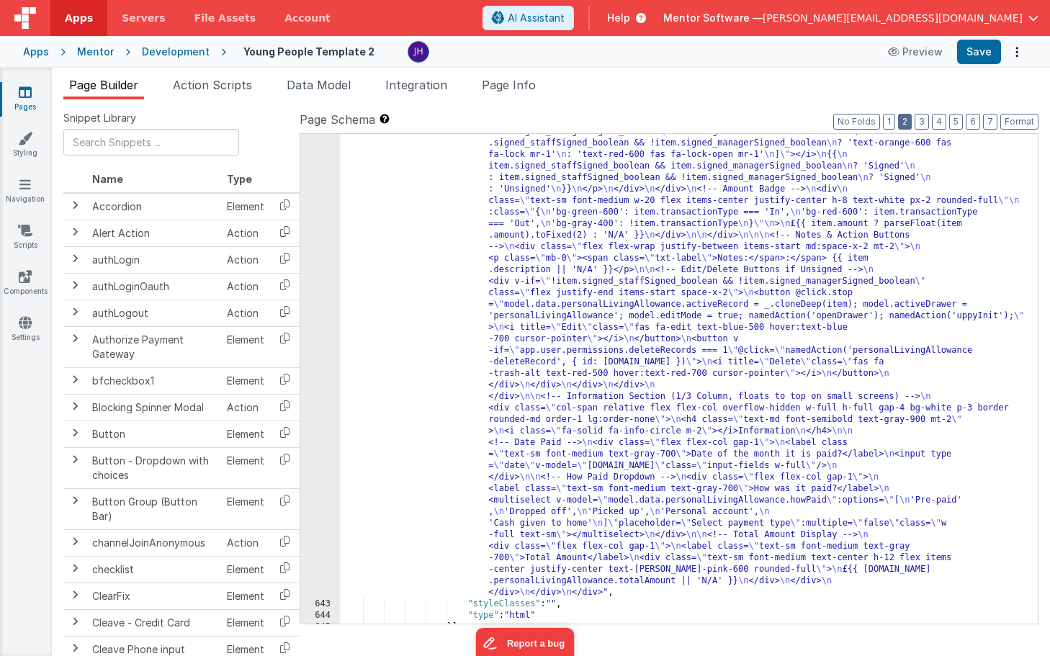
click at [907, 122] on button "2" at bounding box center [905, 122] width 14 height 16
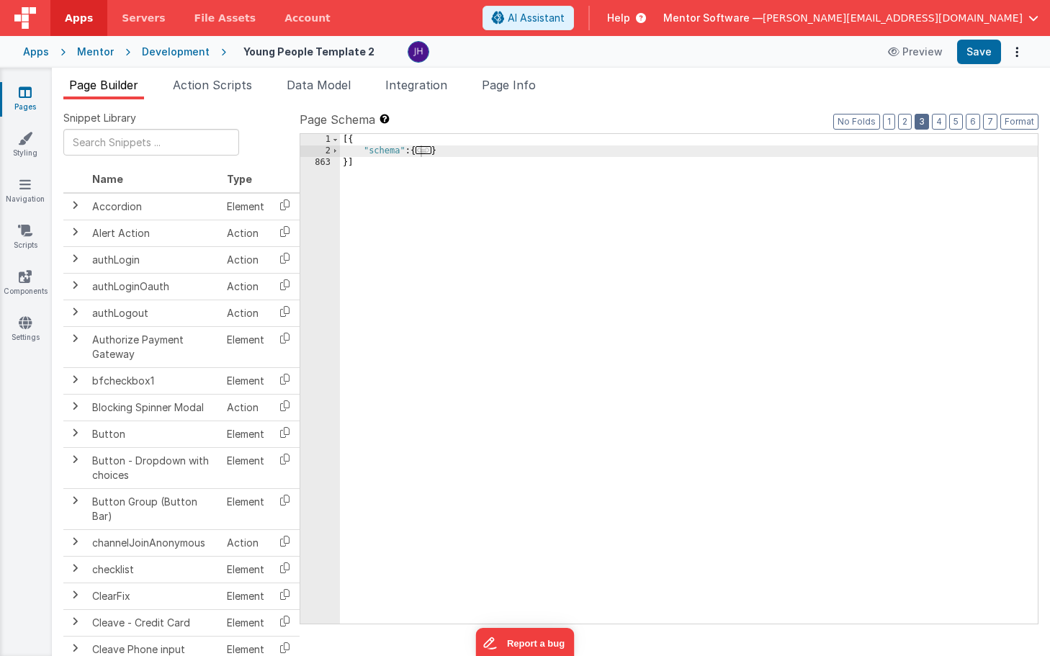
click at [924, 119] on button "3" at bounding box center [921, 122] width 14 height 16
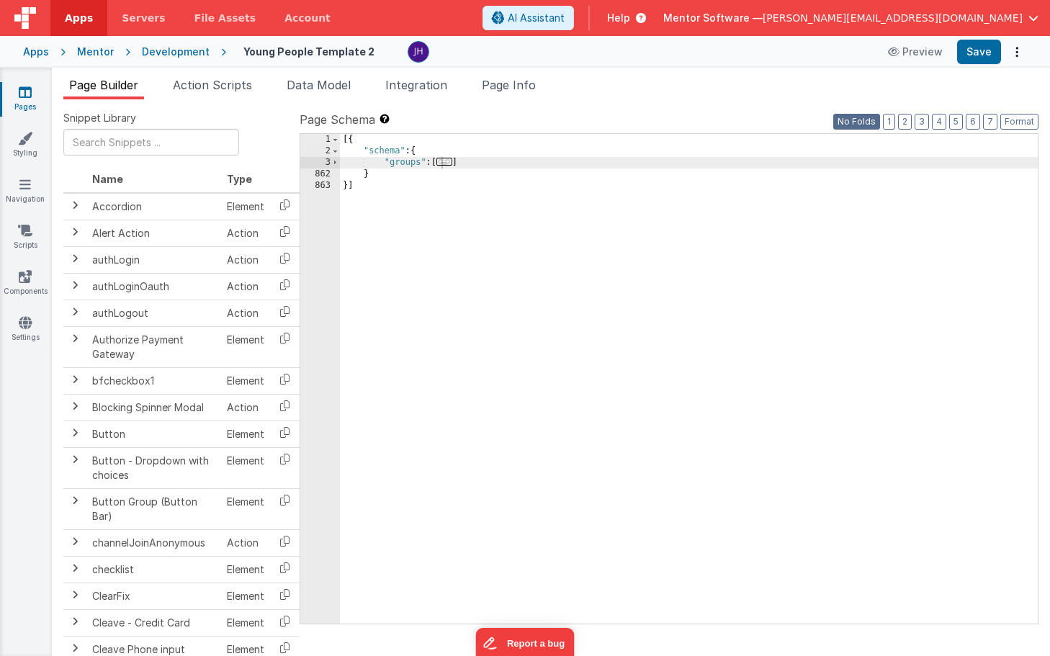
click at [867, 122] on button "No Folds" at bounding box center [856, 122] width 47 height 16
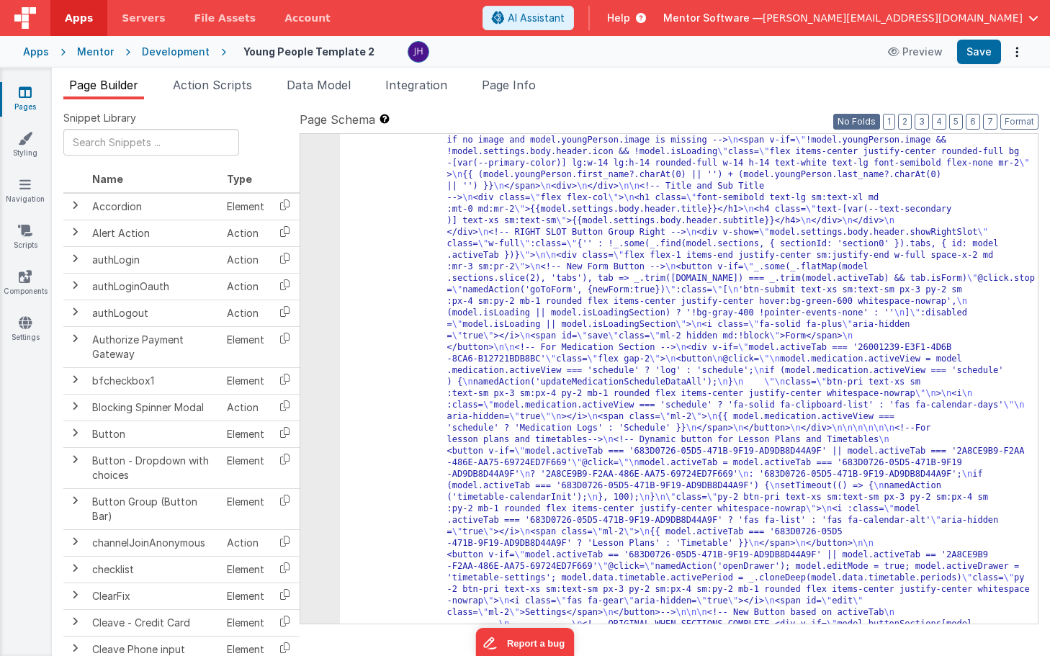
scroll to position [445, 0]
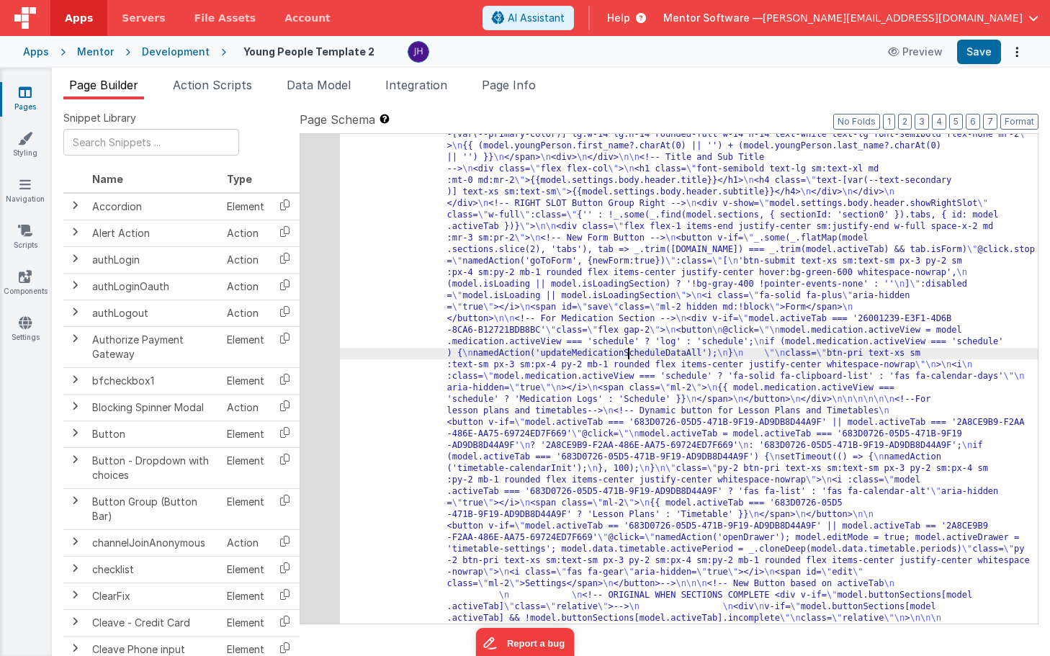
click at [324, 346] on div "23" at bounding box center [320, 624] width 40 height 1244
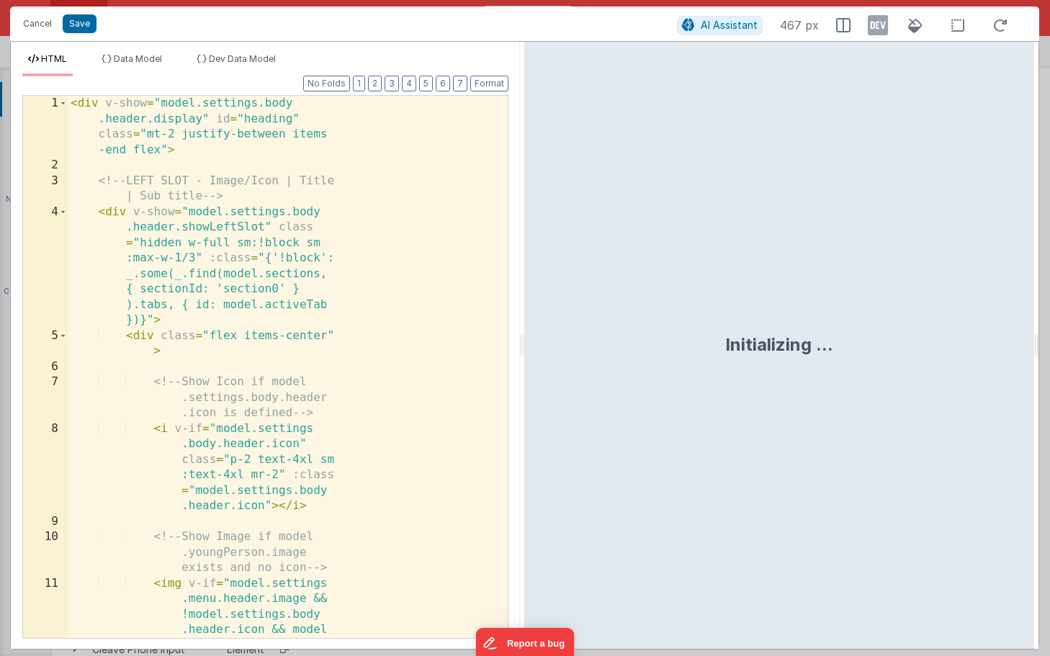
scroll to position [871, 0]
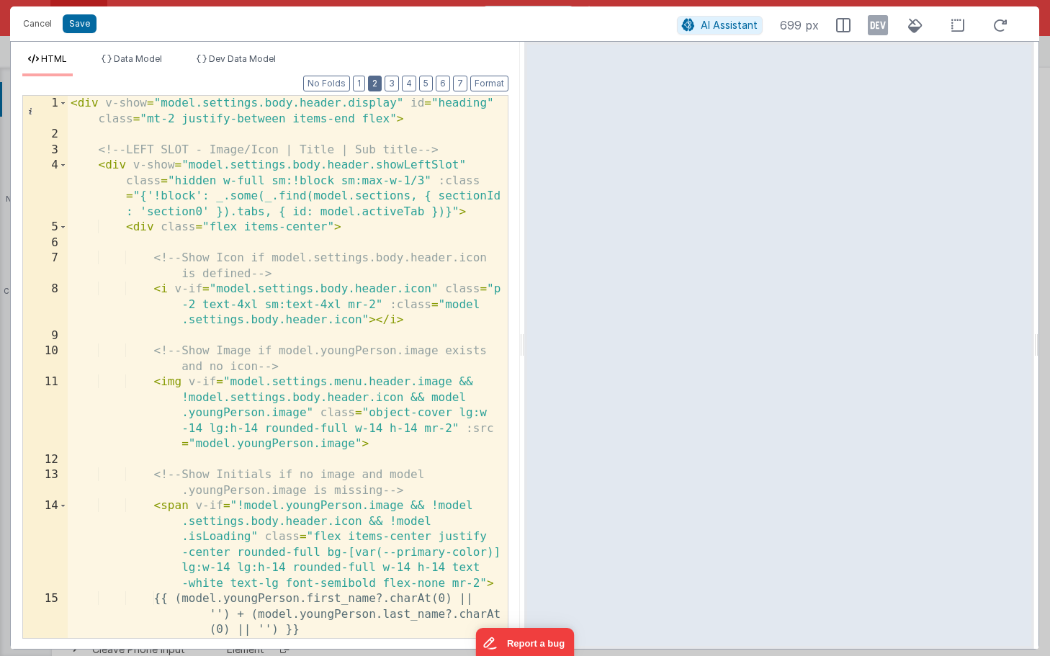
click at [382, 80] on button "2" at bounding box center [375, 84] width 14 height 16
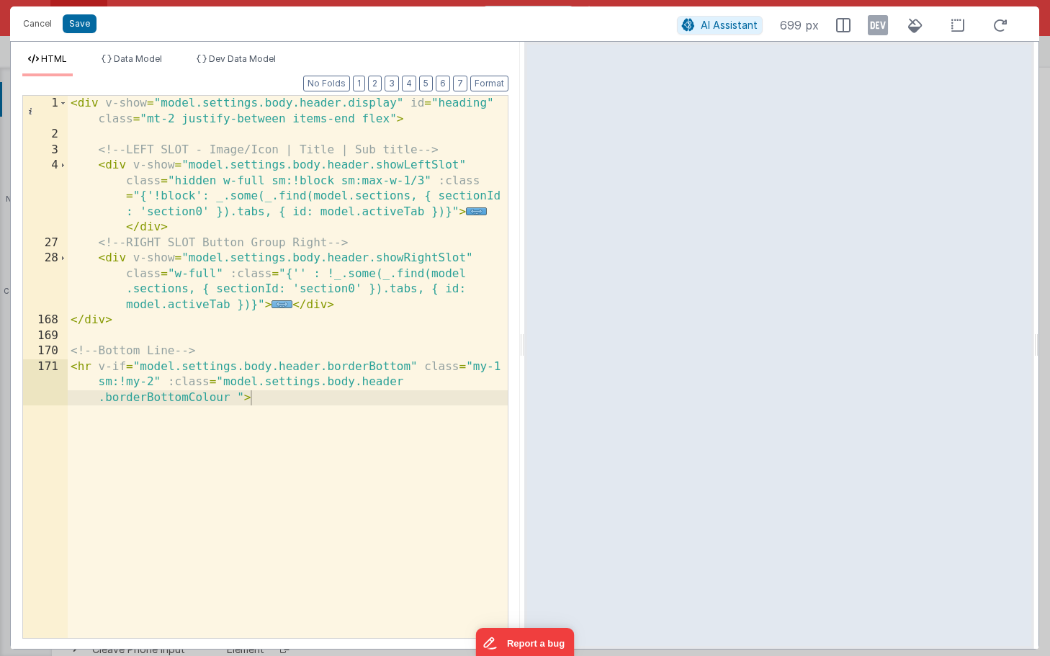
click at [284, 302] on span "..." at bounding box center [281, 304] width 21 height 8
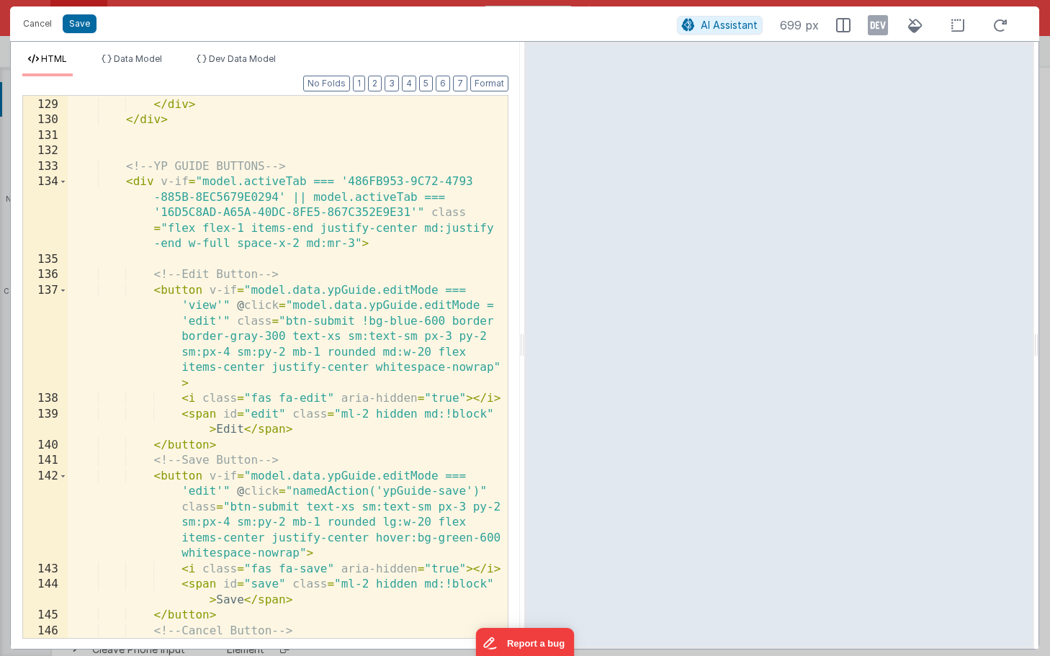
scroll to position [3164, 0]
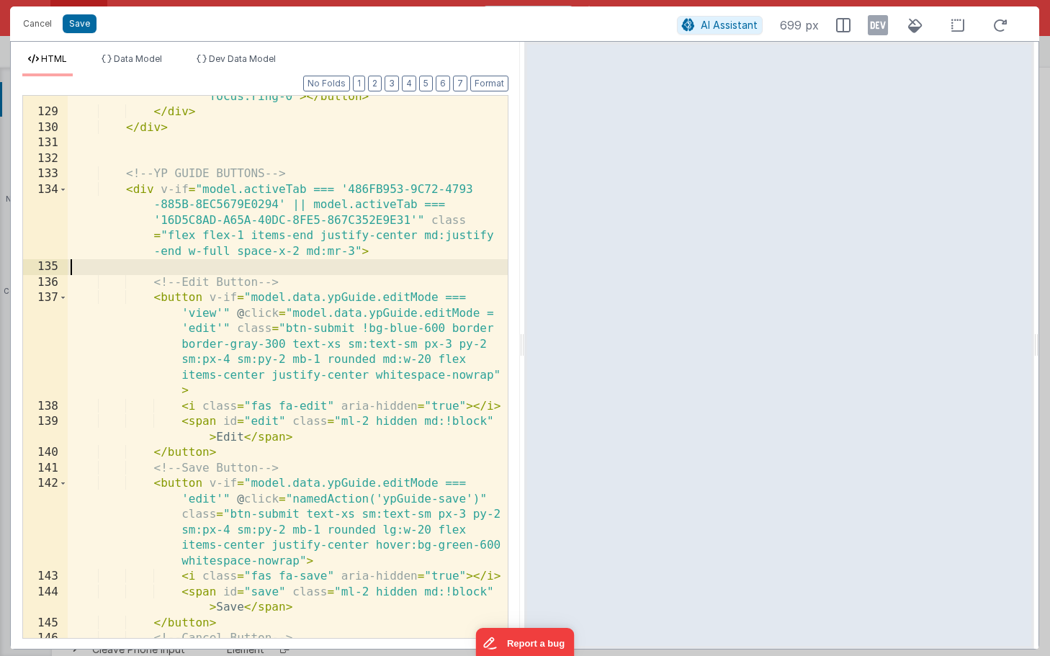
click at [383, 269] on div "< button v-if = "model.showDropdown" @ click.stop = "model.showDropdown = false…" at bounding box center [288, 352] width 440 height 651
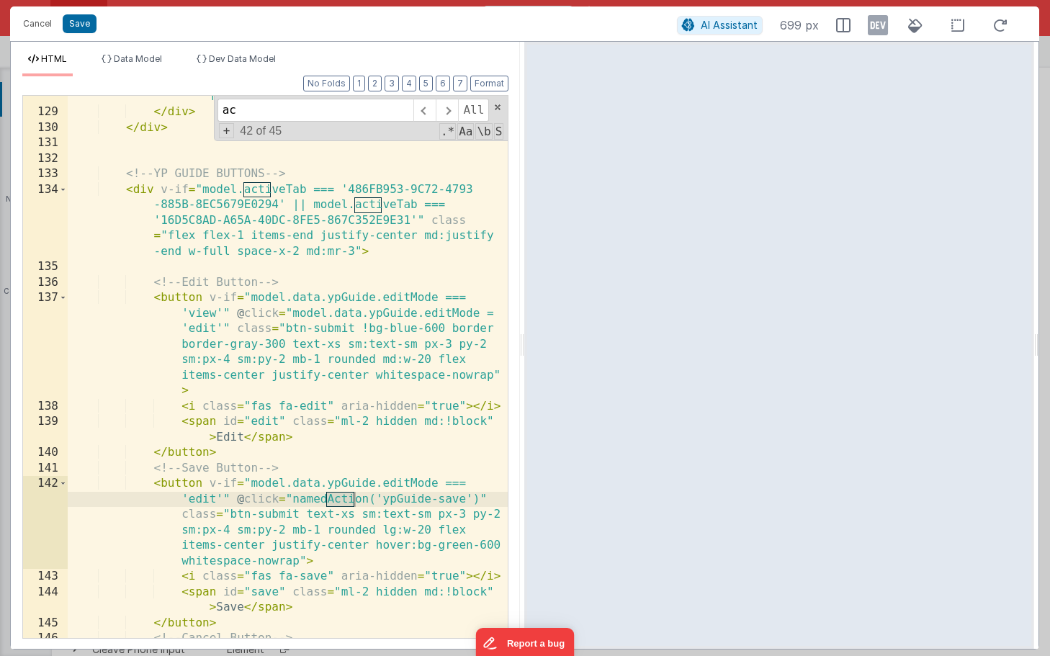
type input "a"
click at [37, 24] on button "Cancel" at bounding box center [37, 24] width 43 height 20
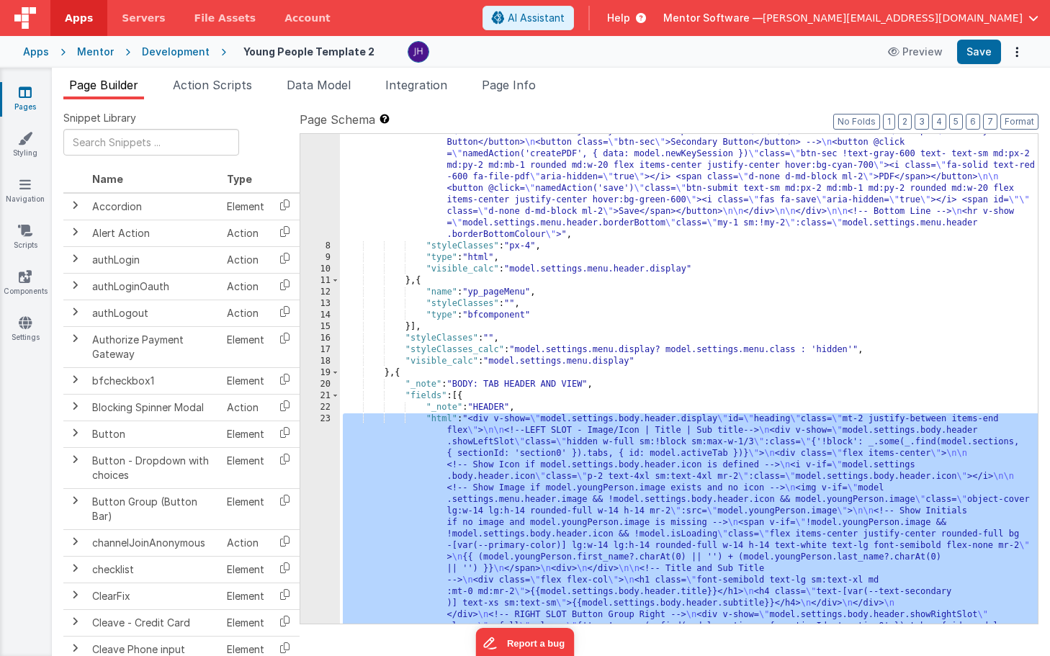
scroll to position [163, 0]
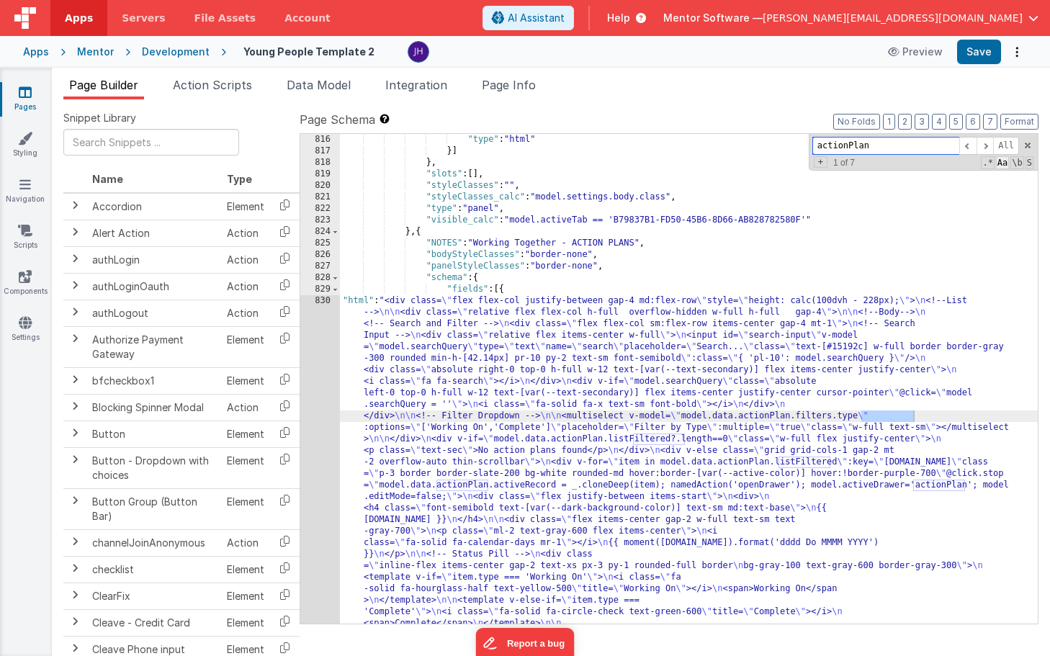
scroll to position [22570, 0]
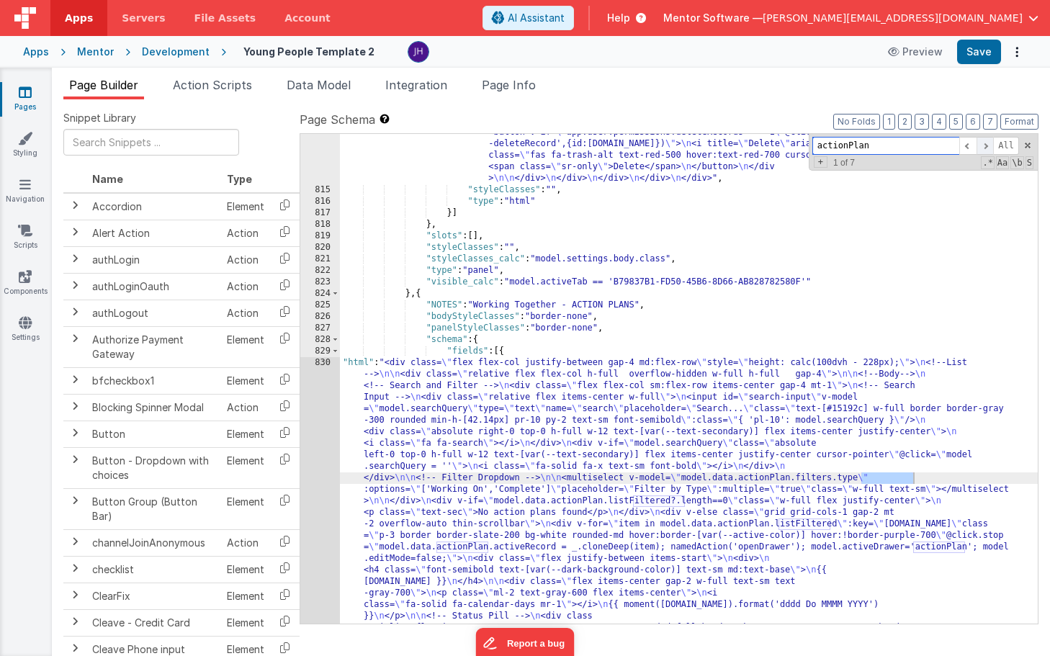
click at [986, 148] on span at bounding box center [984, 146] width 17 height 18
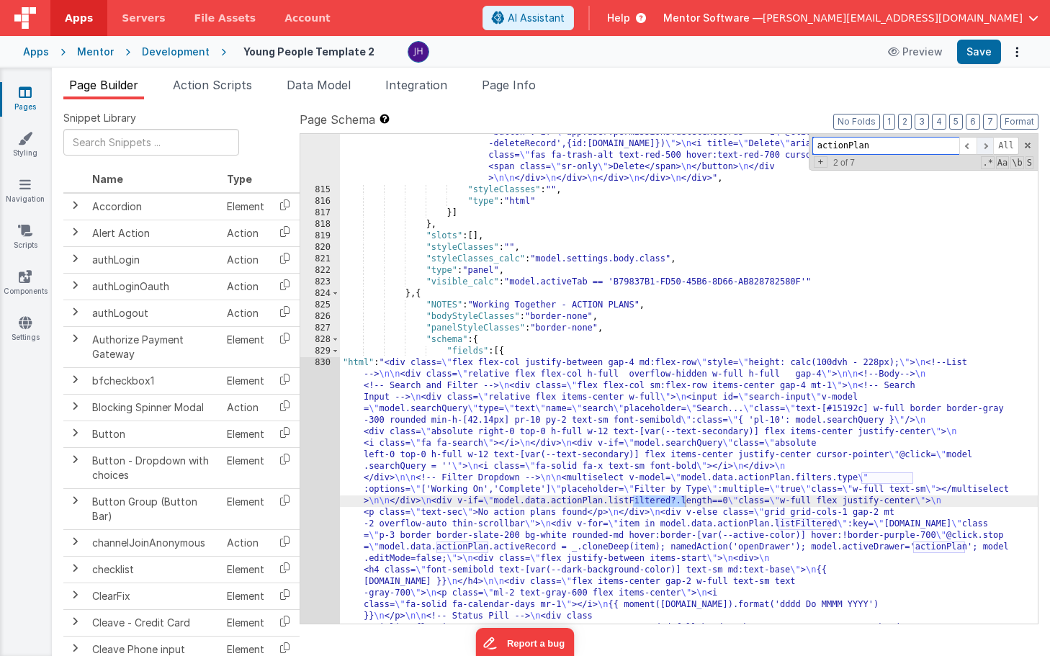
click at [986, 148] on span at bounding box center [984, 146] width 17 height 18
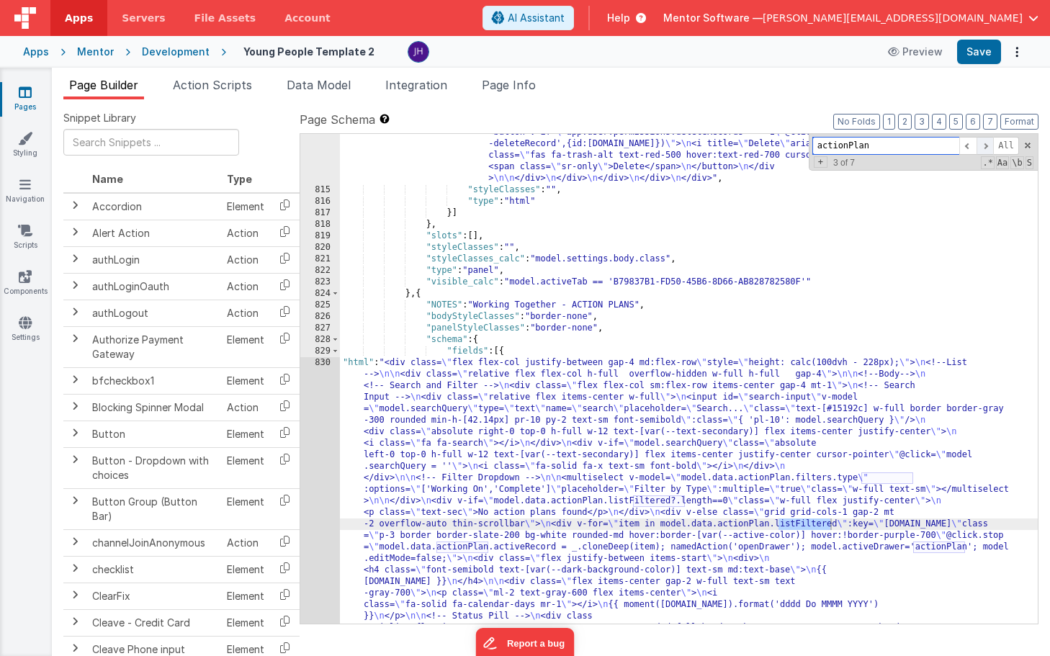
click at [986, 148] on span at bounding box center [984, 146] width 17 height 18
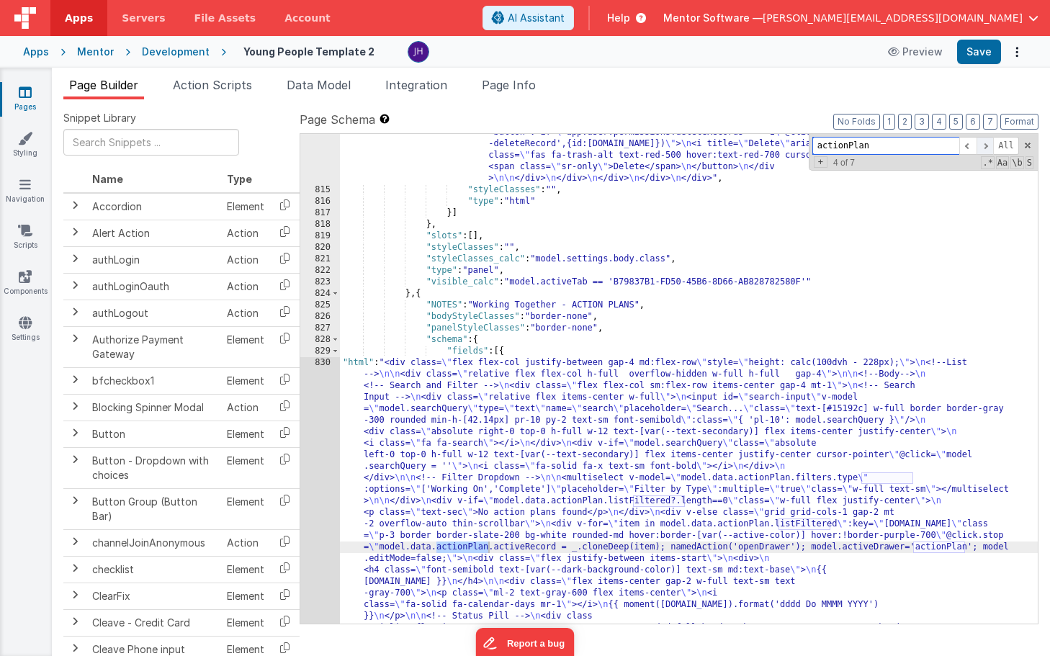
click at [986, 148] on span at bounding box center [984, 146] width 17 height 18
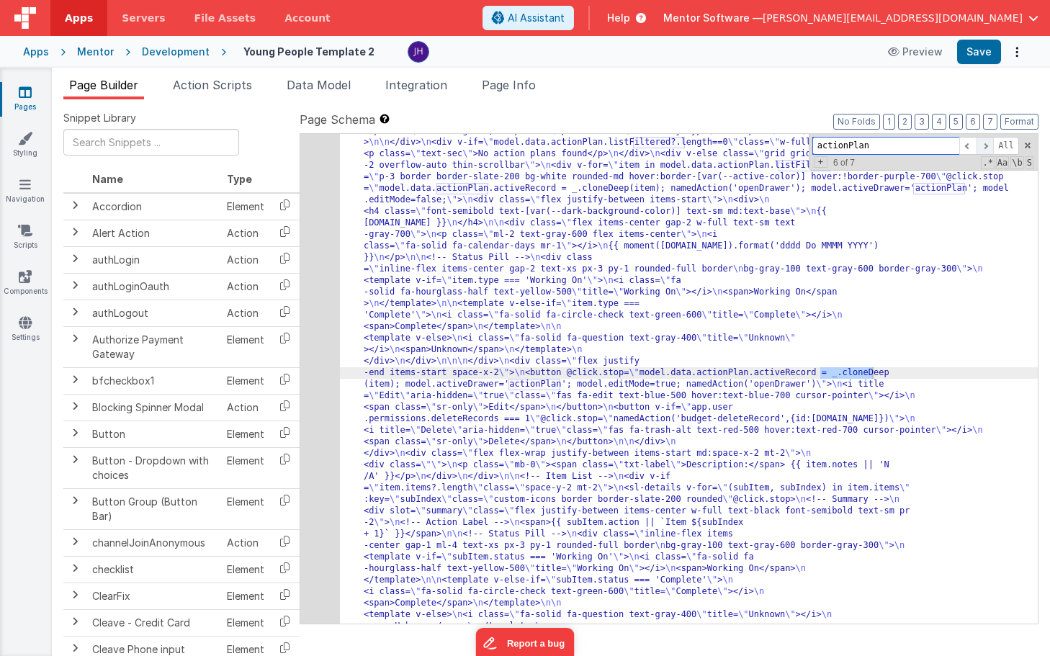
scroll to position [22811, 0]
click at [986, 148] on span at bounding box center [984, 146] width 17 height 18
click at [986, 147] on span at bounding box center [984, 146] width 17 height 18
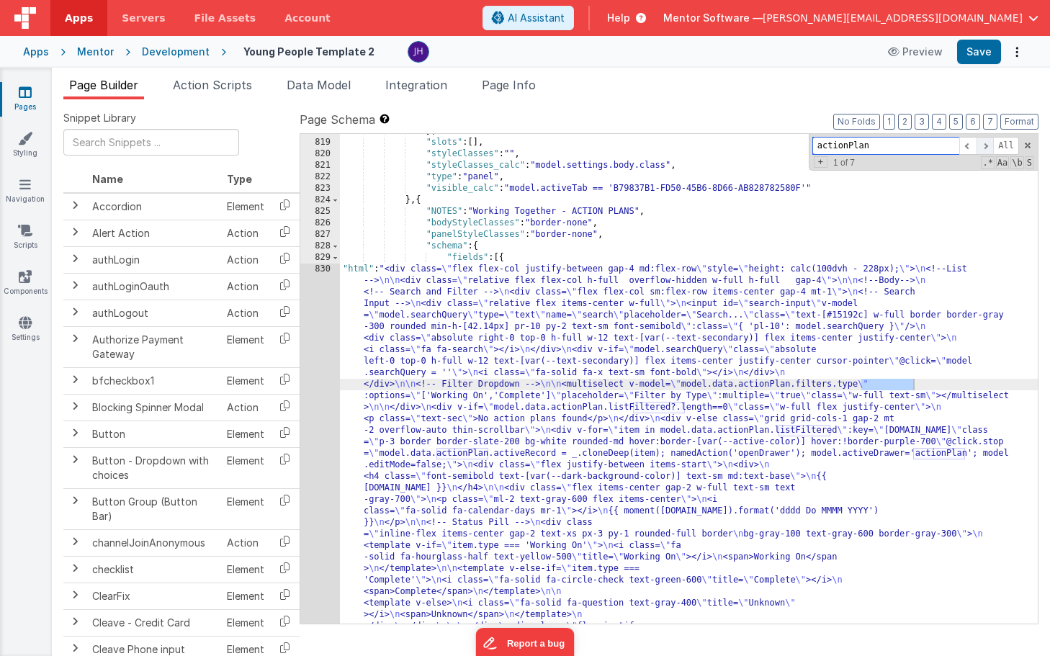
scroll to position [22633, 0]
click at [849, 148] on input "actionPlan" at bounding box center [885, 146] width 147 height 18
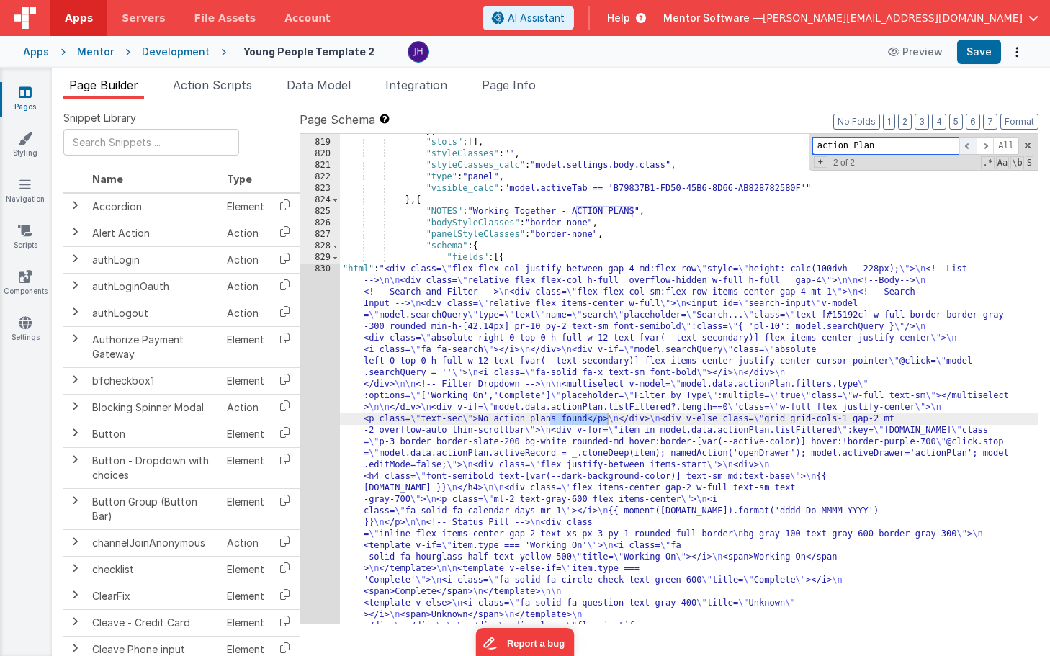
click at [970, 148] on span at bounding box center [967, 146] width 17 height 18
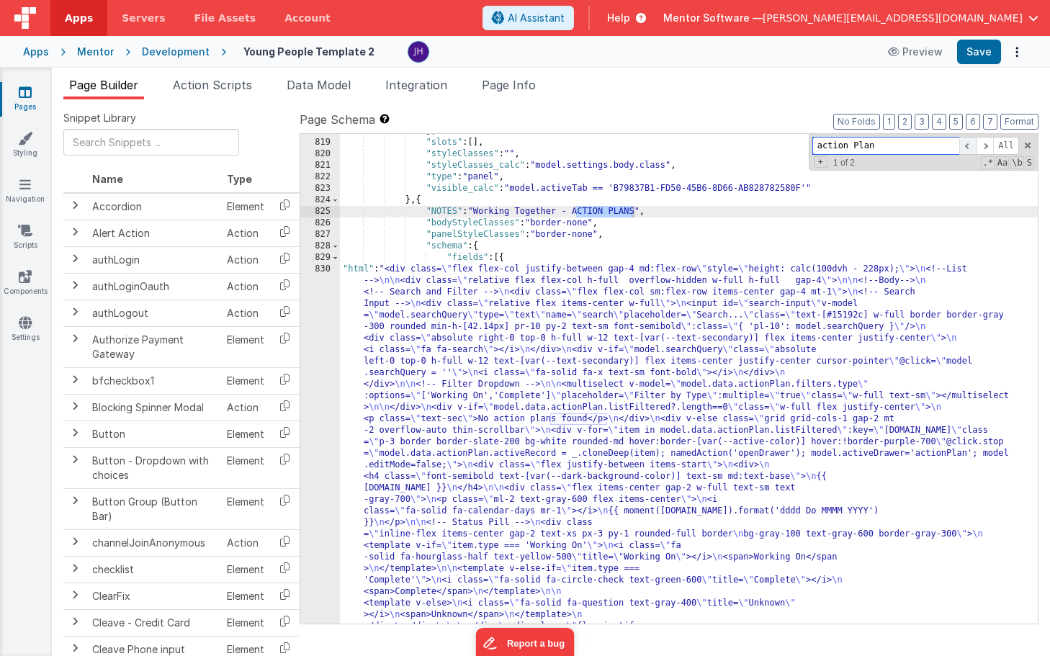
click at [970, 148] on span at bounding box center [967, 146] width 17 height 18
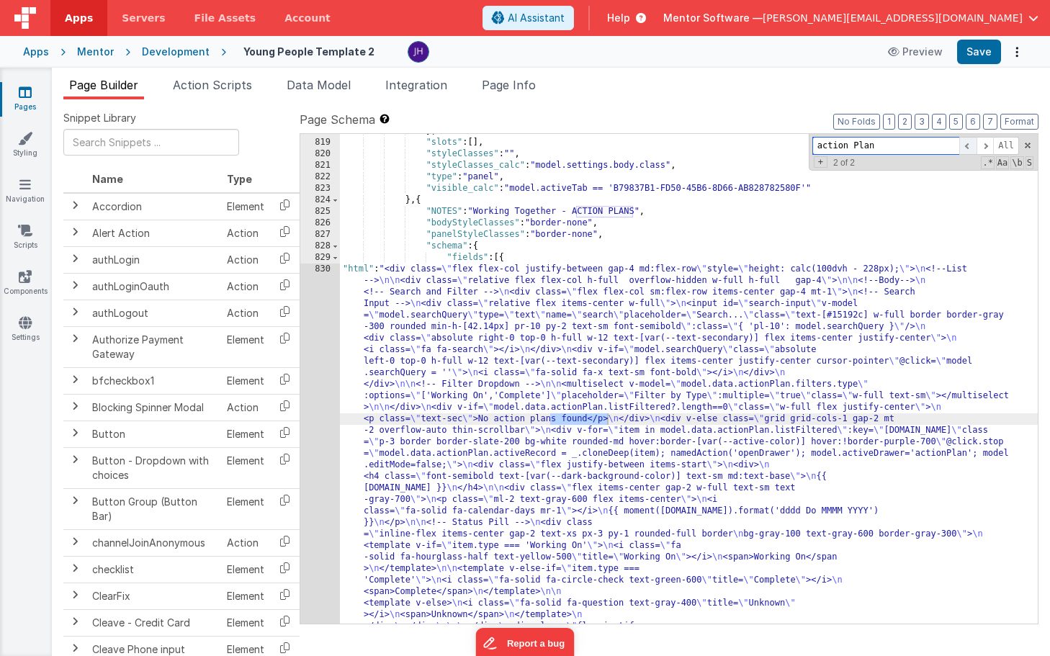
click at [970, 148] on span at bounding box center [967, 146] width 17 height 18
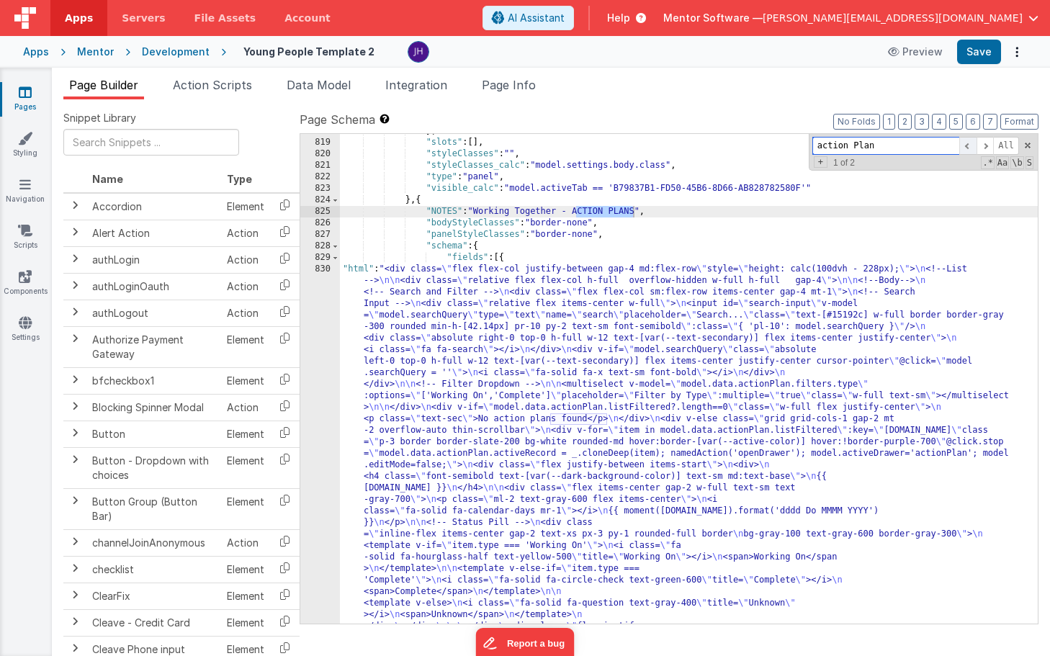
click at [970, 148] on span at bounding box center [967, 146] width 17 height 18
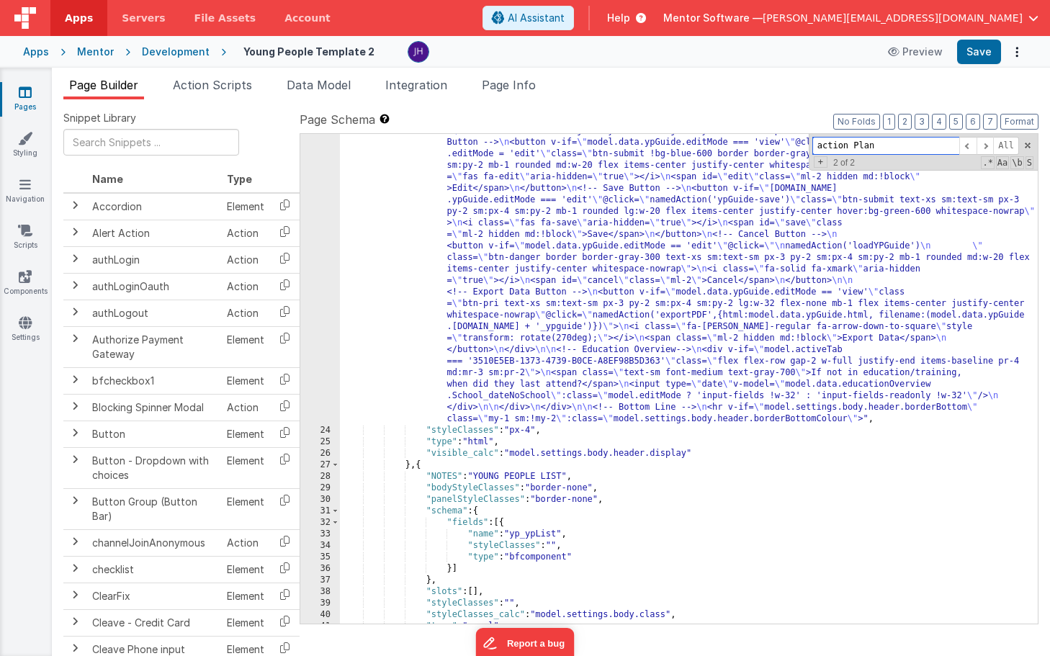
scroll to position [983, 0]
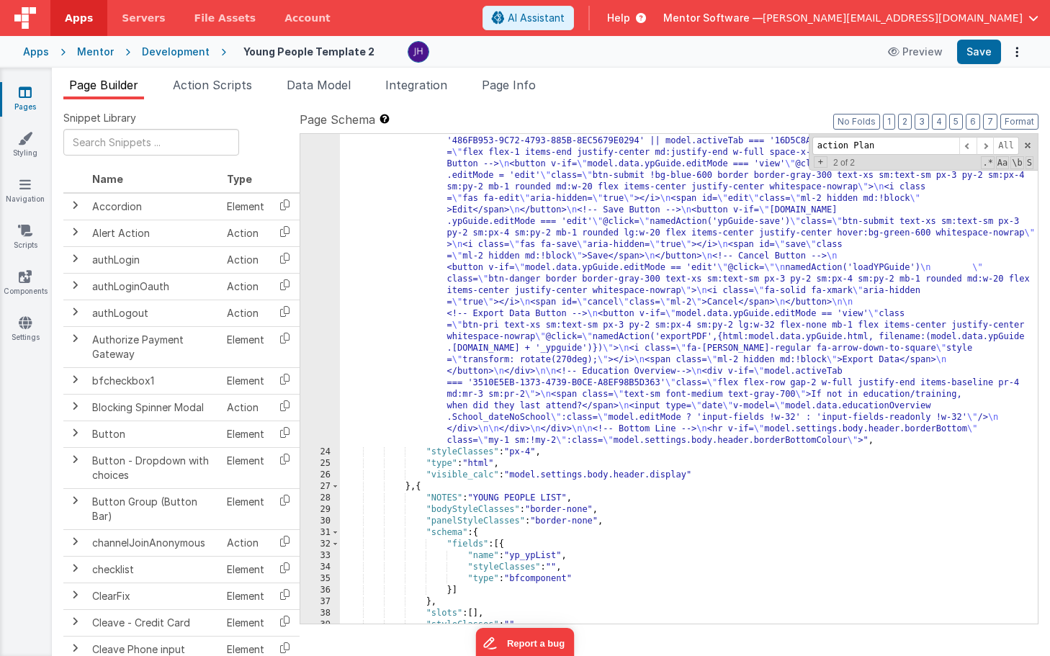
click at [637, 306] on div ""html" : "<div v-show= \" model.settings.body.header.display \" id= \" heading …" at bounding box center [689, 74] width 698 height 1745
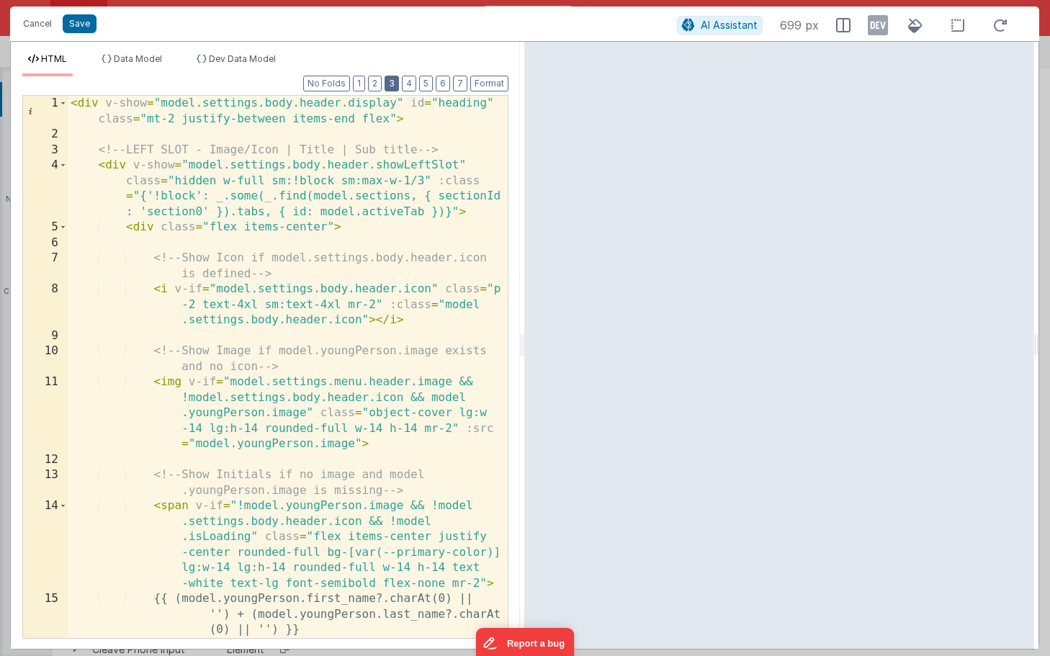
click at [392, 84] on button "3" at bounding box center [391, 84] width 14 height 16
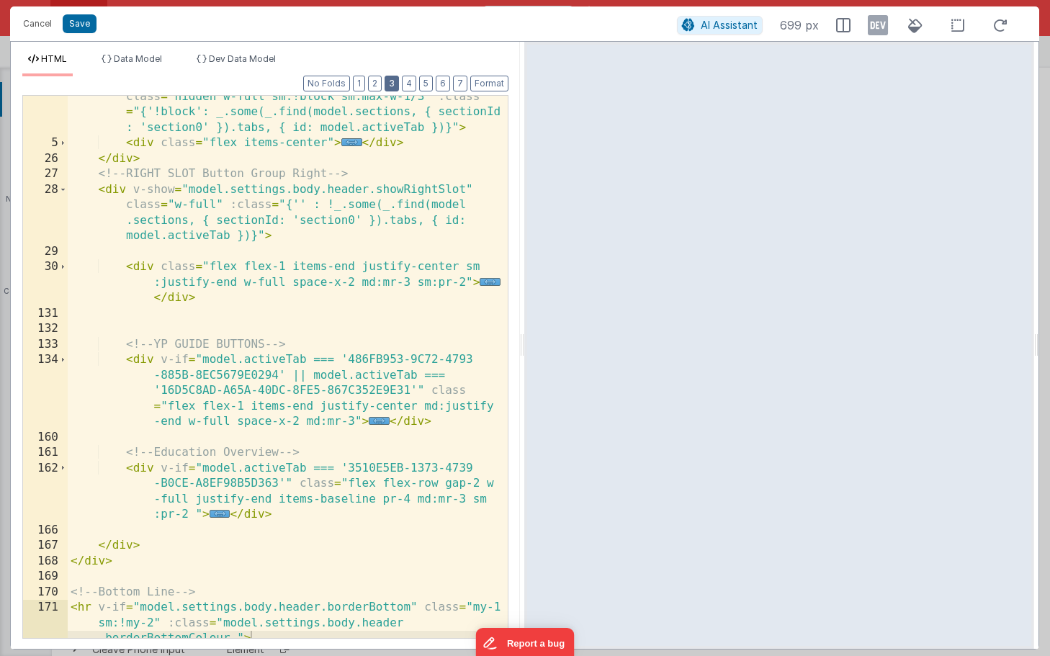
scroll to position [89, 0]
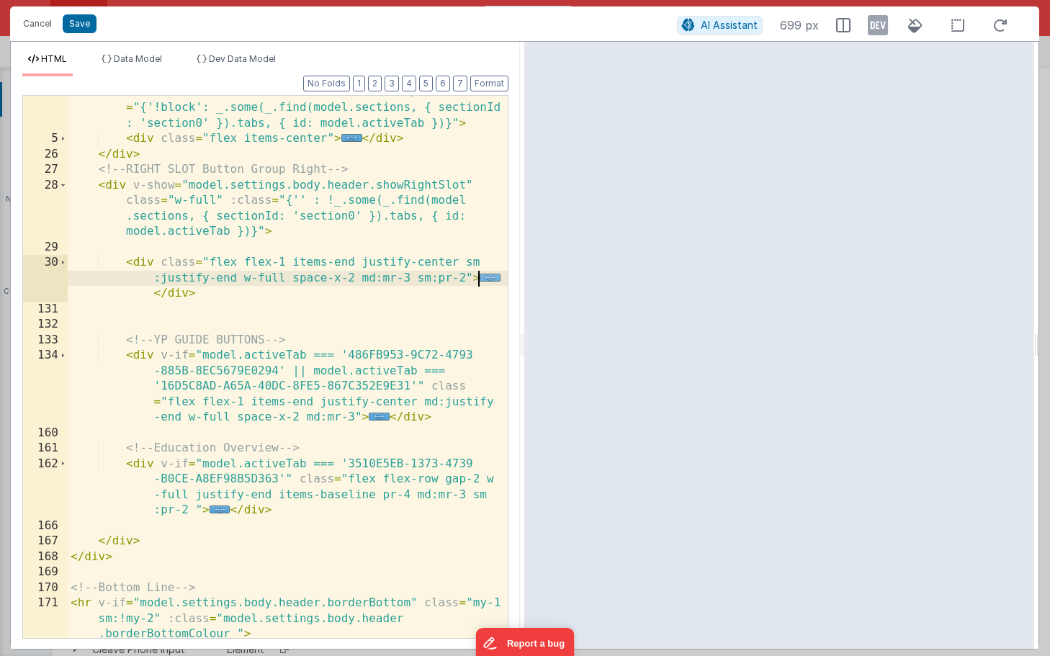
click at [487, 276] on span "..." at bounding box center [489, 278] width 21 height 8
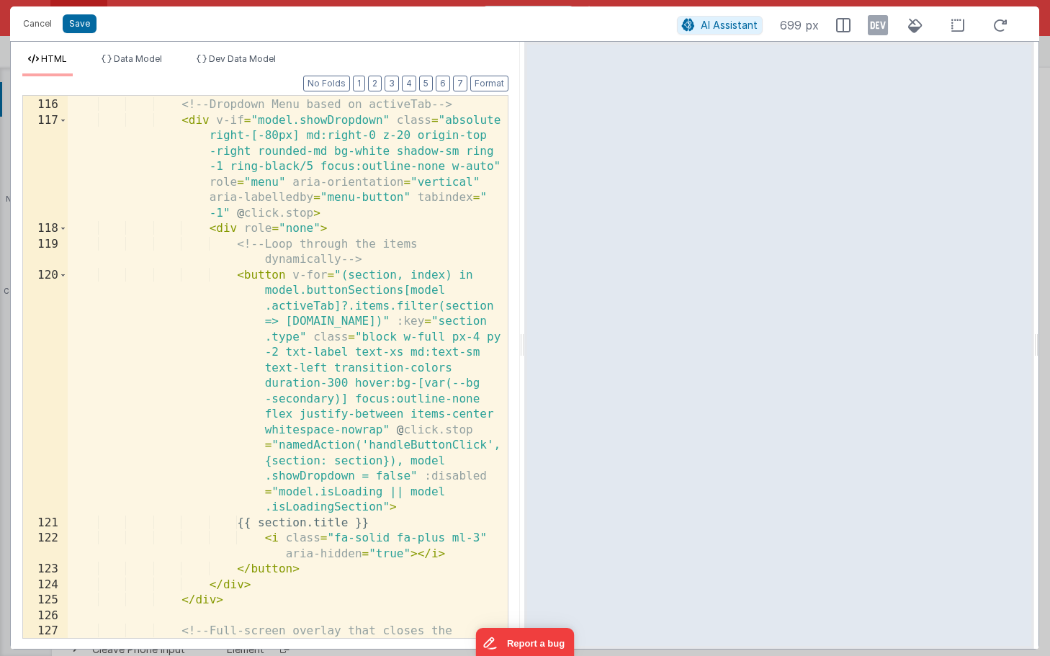
scroll to position [2558, 0]
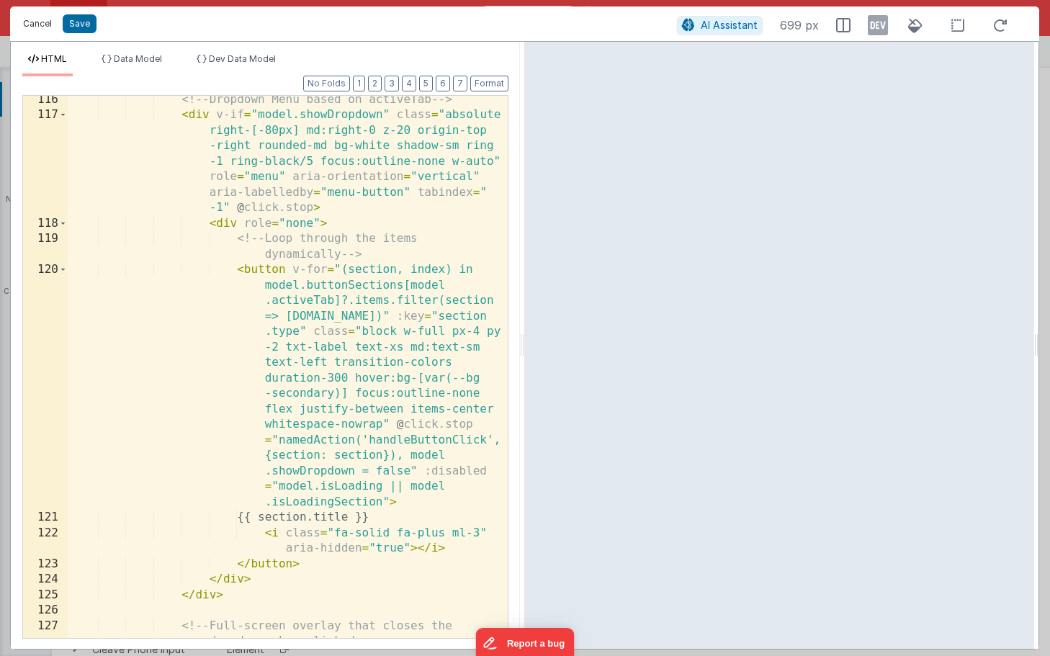
click at [34, 24] on button "Cancel" at bounding box center [37, 24] width 43 height 20
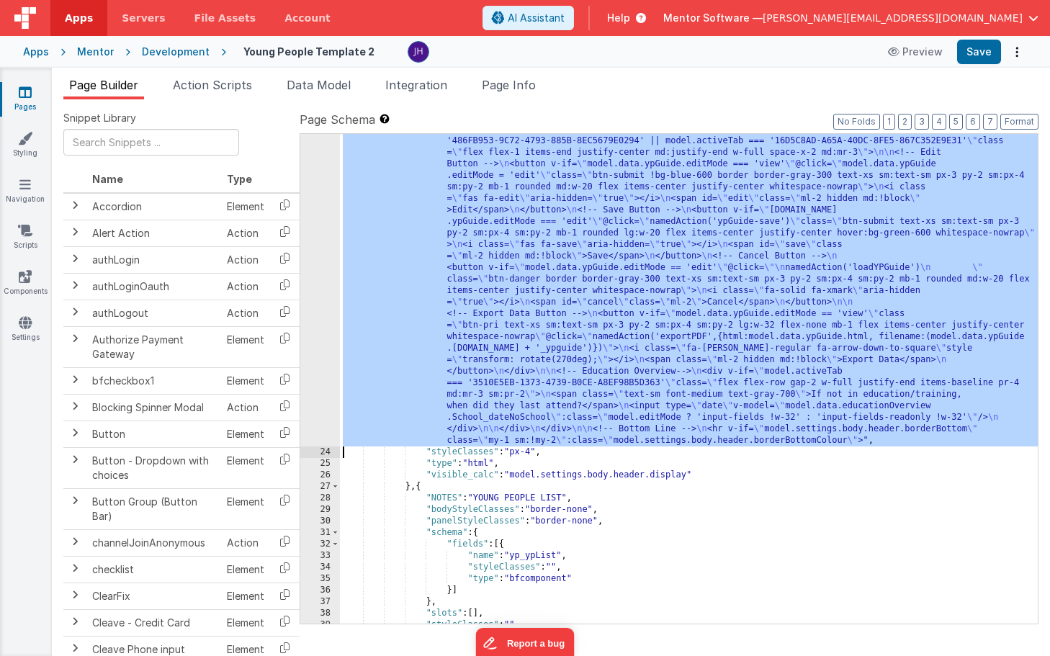
click at [697, 332] on div ""html" : "<div v-show= \" model.settings.body.header.display \" id= \" heading …" at bounding box center [689, 74] width 698 height 1745
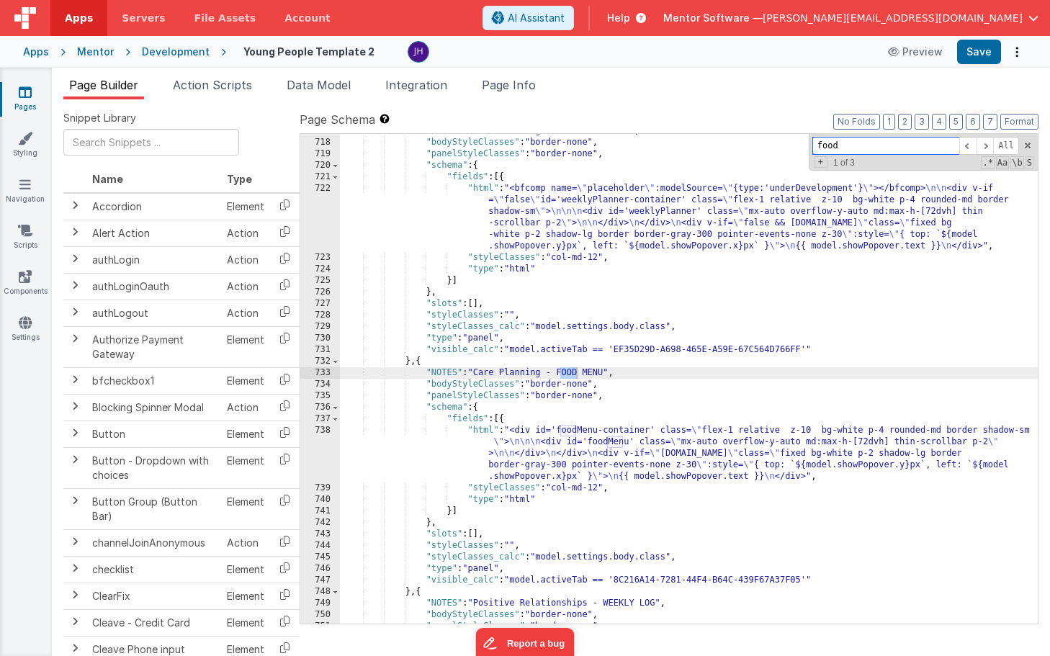
scroll to position [20937, 0]
type input "food"
click at [652, 446] on div ""NOTES" : "Care Planning - WEEKLY PLANNER" , "bodyStyleClasses" : "border-none"…" at bounding box center [689, 381] width 698 height 513
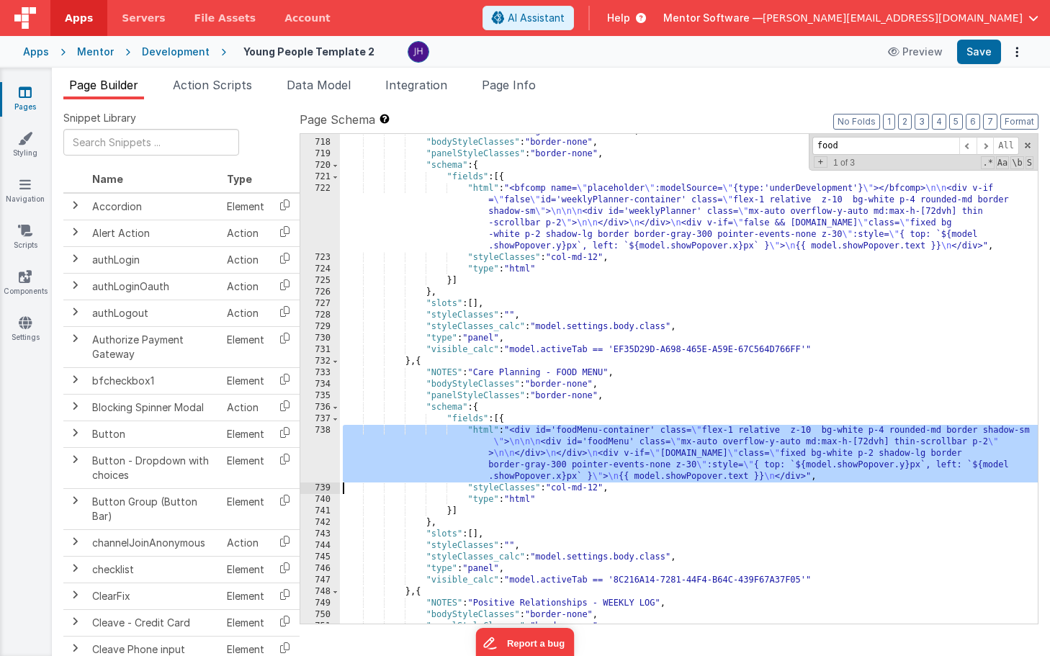
click at [327, 451] on div "738" at bounding box center [320, 454] width 40 height 58
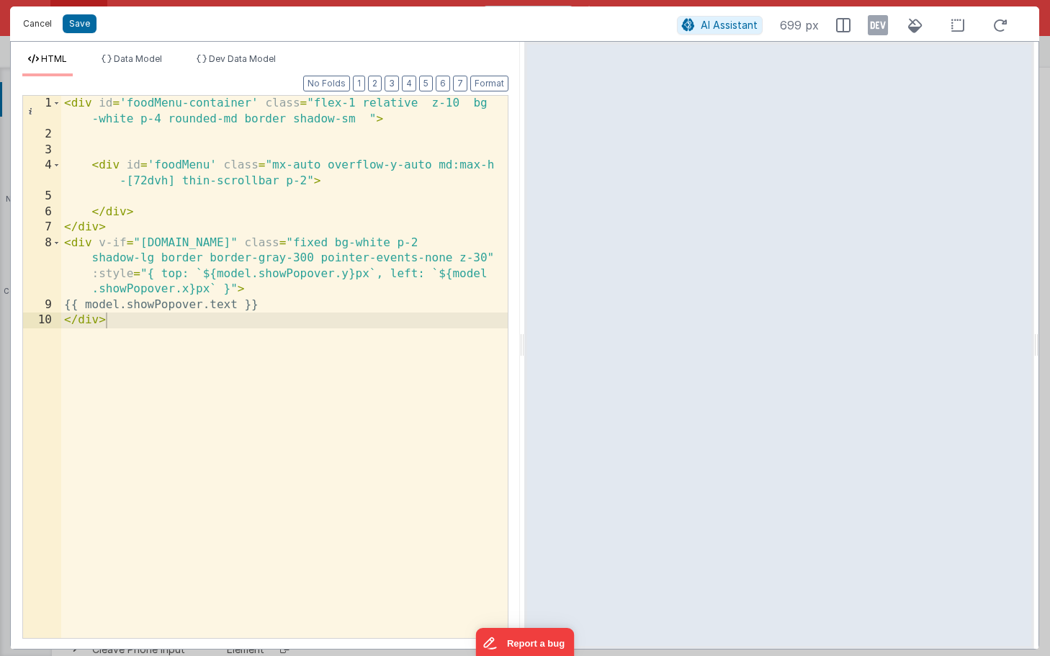
click at [37, 23] on button "Cancel" at bounding box center [37, 24] width 43 height 20
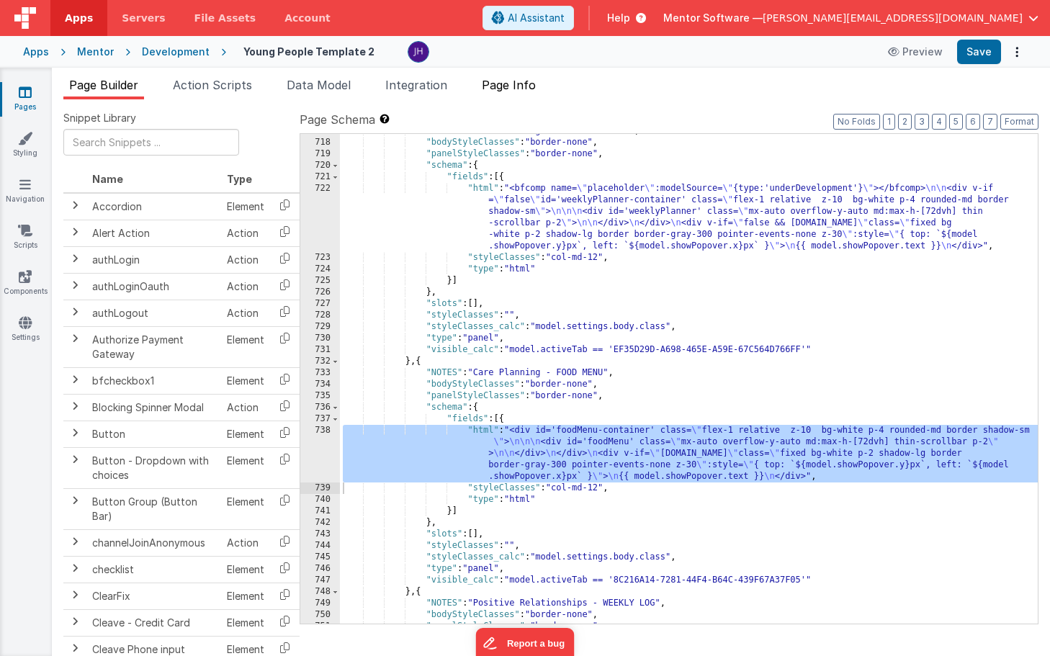
click at [527, 86] on span "Page Info" at bounding box center [509, 85] width 54 height 14
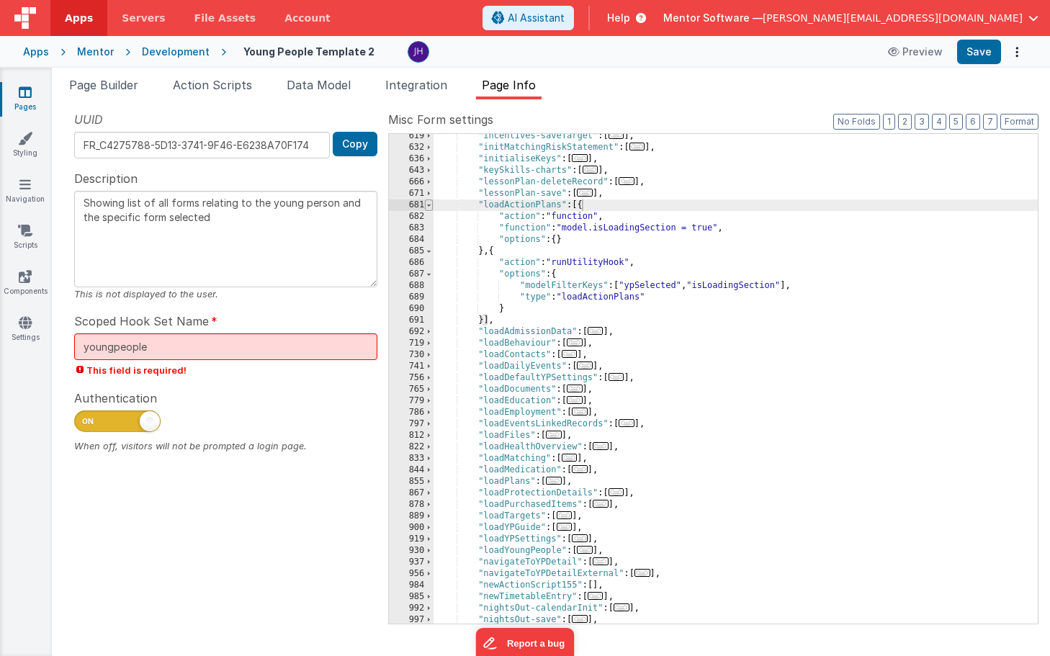
click at [430, 205] on span at bounding box center [429, 205] width 8 height 12
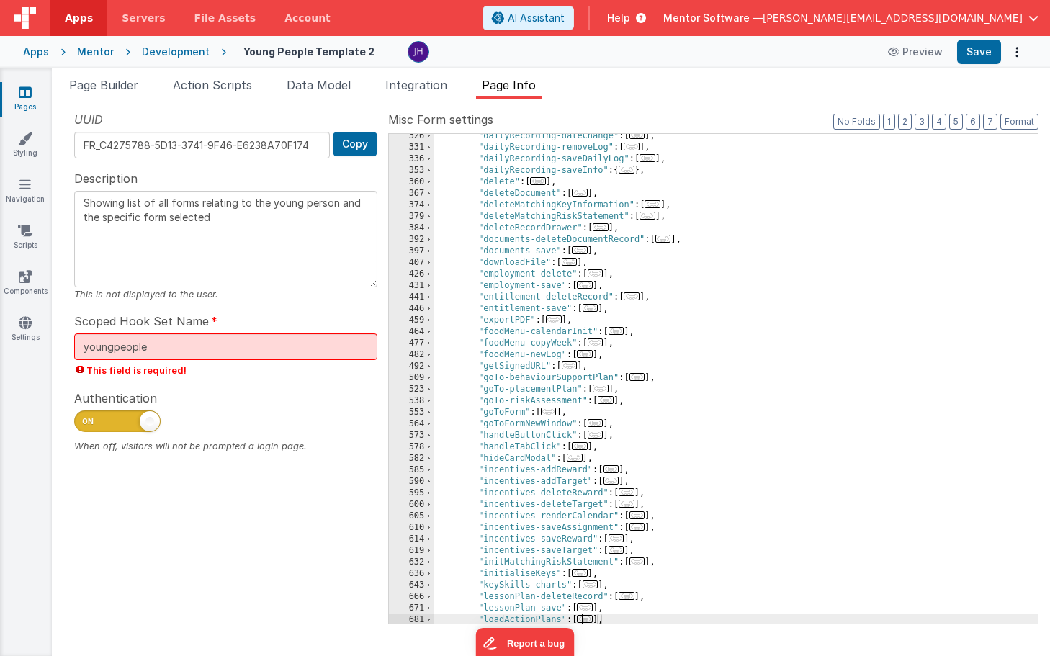
scroll to position [494, 0]
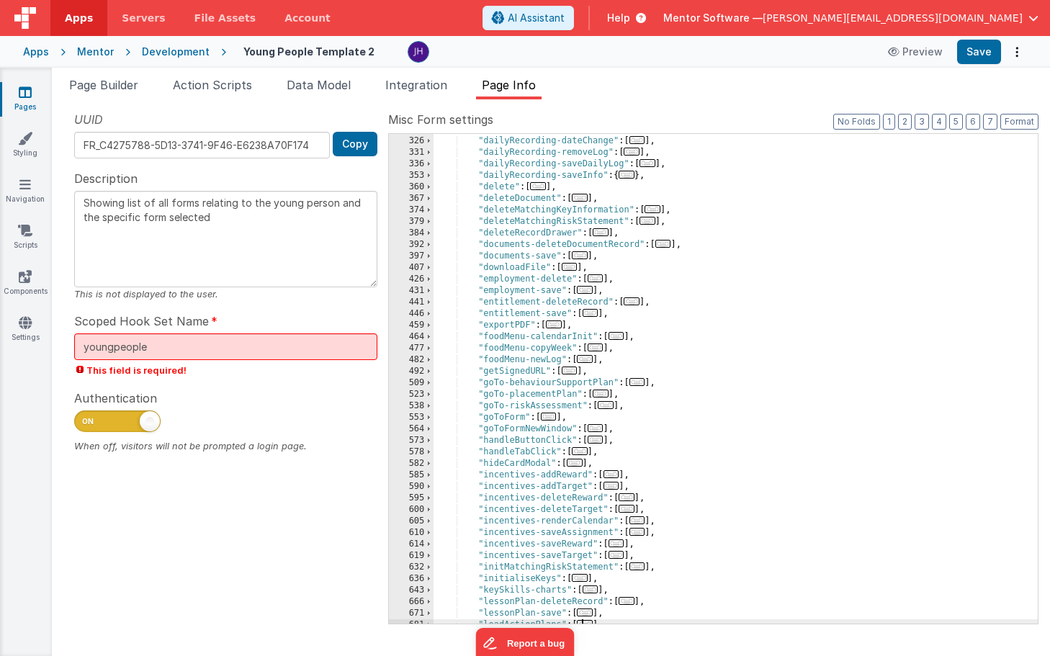
click at [591, 361] on span "..." at bounding box center [585, 359] width 16 height 8
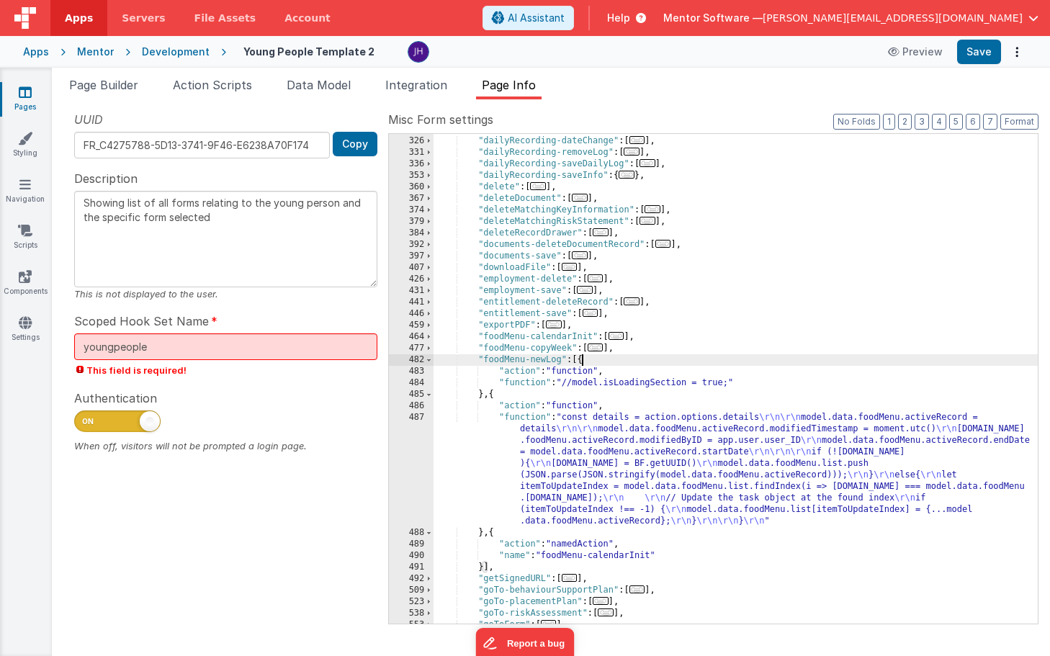
click at [566, 450] on div ""dailyRecording-addDailyLog" : [ ... ] , "dailyRecording-dateChange" : [ ... ] …" at bounding box center [735, 380] width 604 height 513
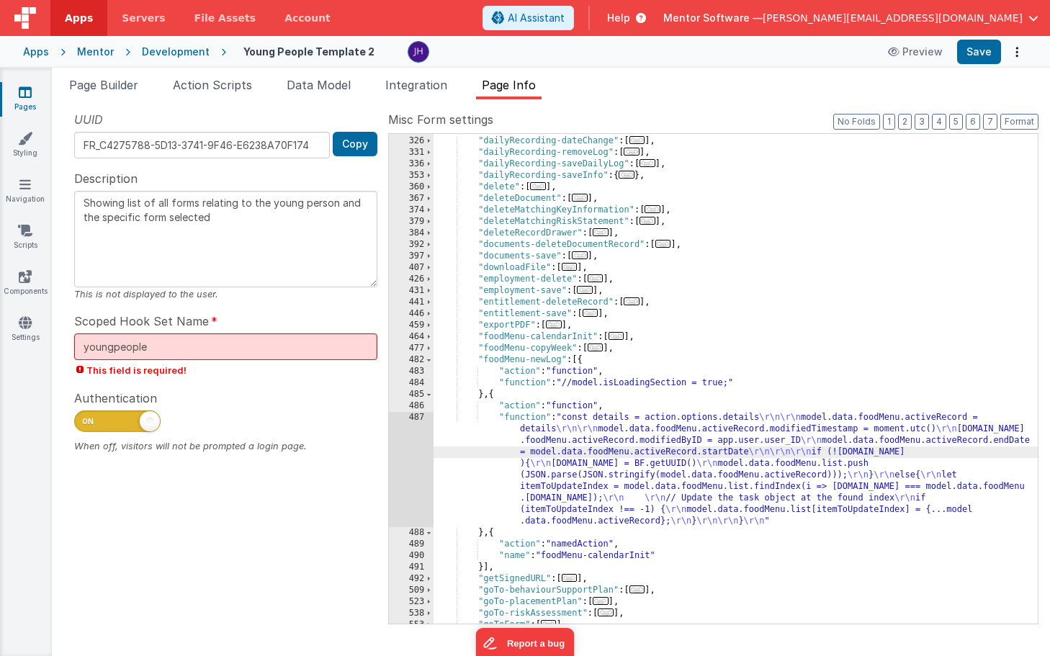
click at [412, 462] on div "487" at bounding box center [411, 469] width 45 height 115
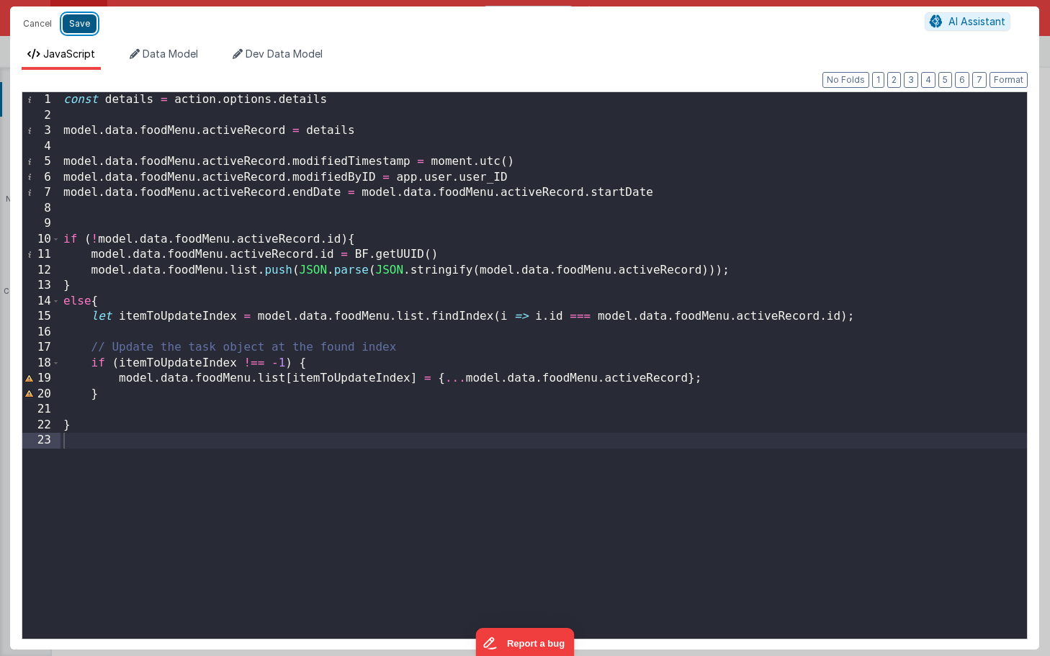
click at [81, 25] on button "Save" at bounding box center [80, 23] width 34 height 19
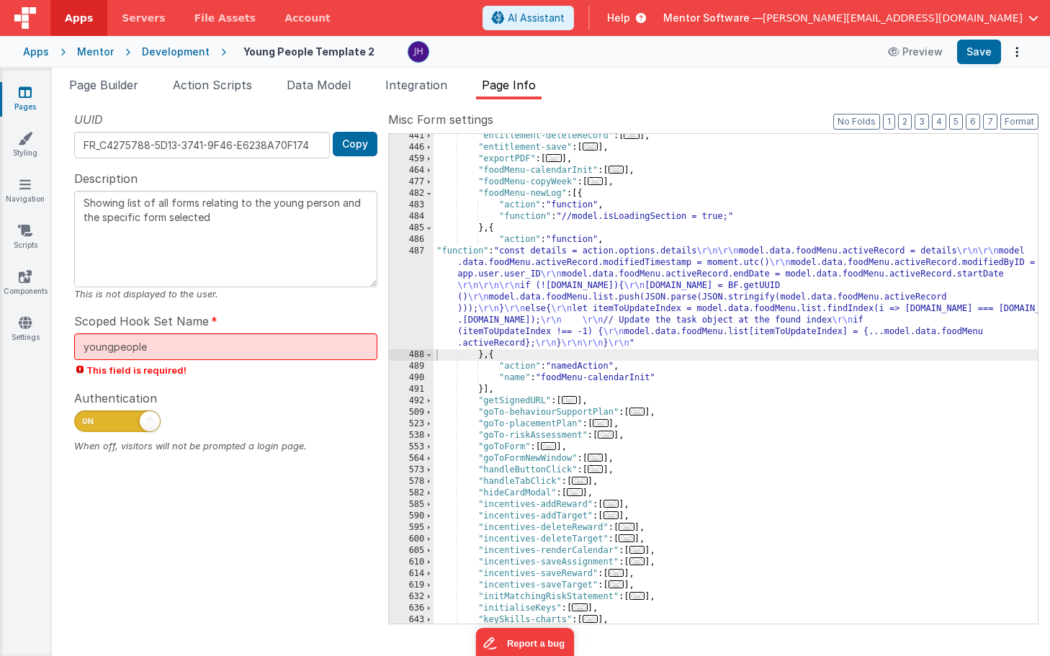
scroll to position [667, 0]
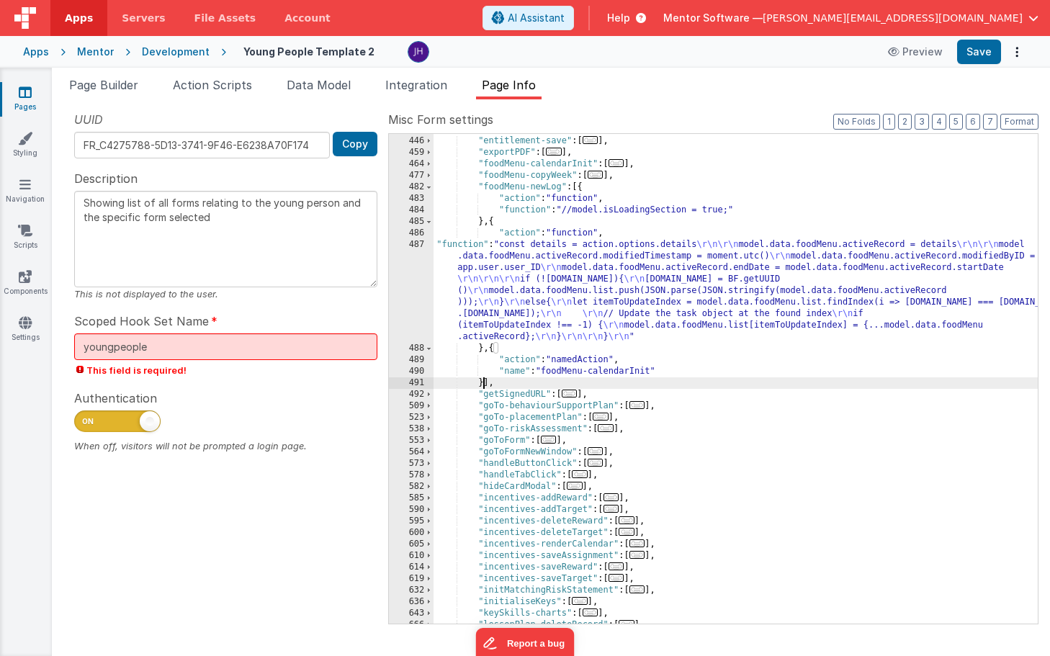
click at [484, 381] on div ""entitlement-deleteRecord" : [ ... ] , "entitlement-save" : [ ... ] , "exportPD…" at bounding box center [735, 380] width 604 height 513
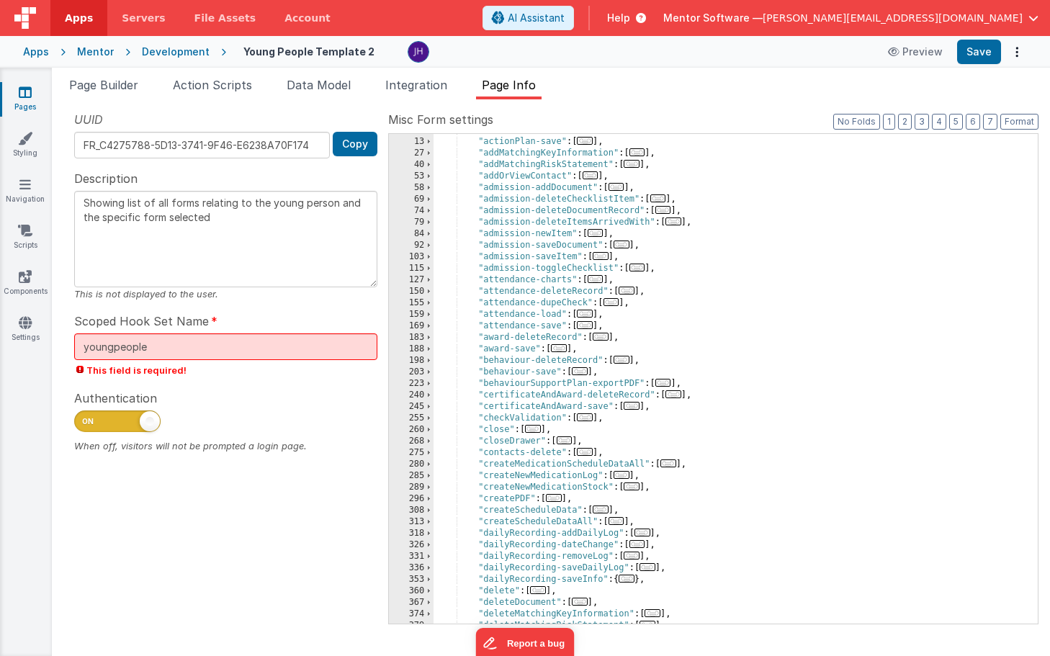
scroll to position [73, 0]
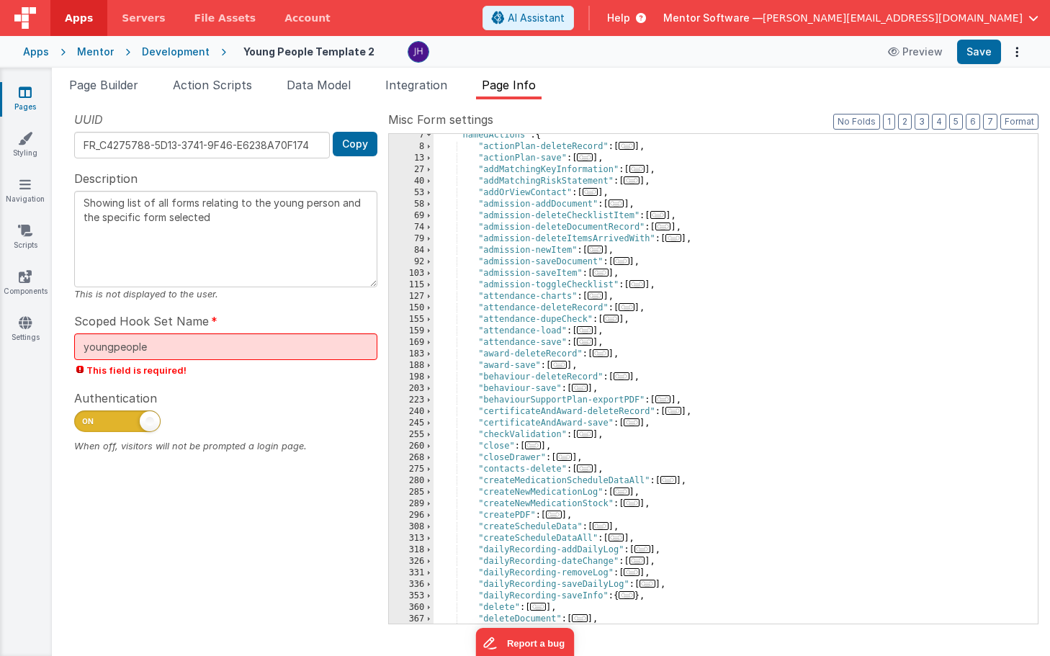
click at [587, 157] on span "..." at bounding box center [585, 157] width 16 height 8
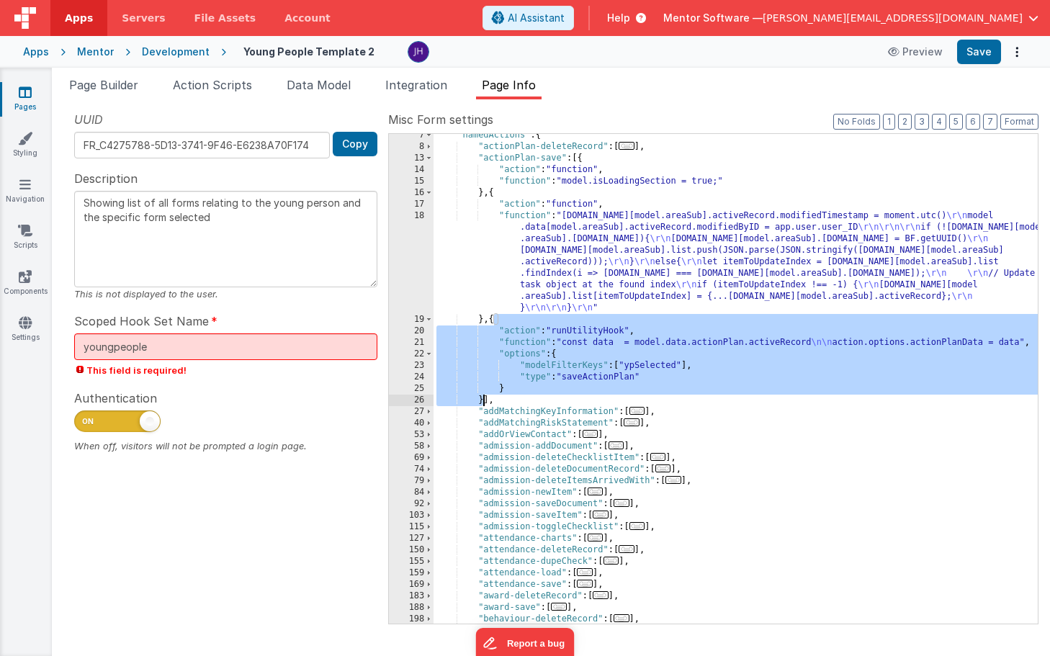
drag, startPoint x: 492, startPoint y: 321, endPoint x: 482, endPoint y: 399, distance: 78.4
click at [482, 399] on div ""namedActions" : { "actionPlan-deleteRecord" : [ ... ] , "actionPlan-save" : [{…" at bounding box center [735, 386] width 604 height 513
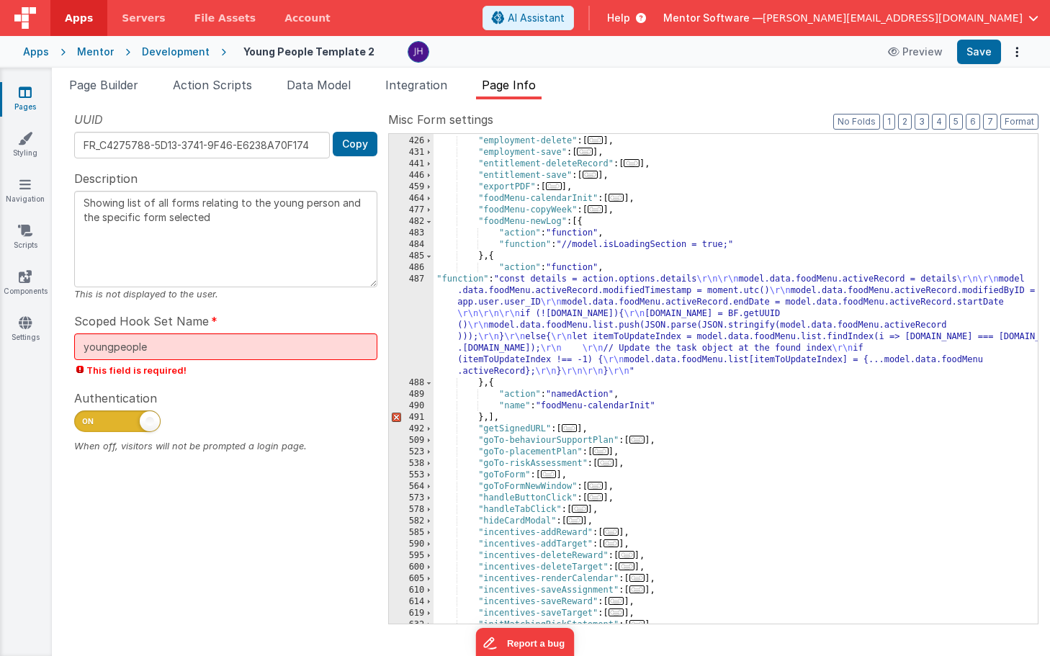
scroll to position [885, 0]
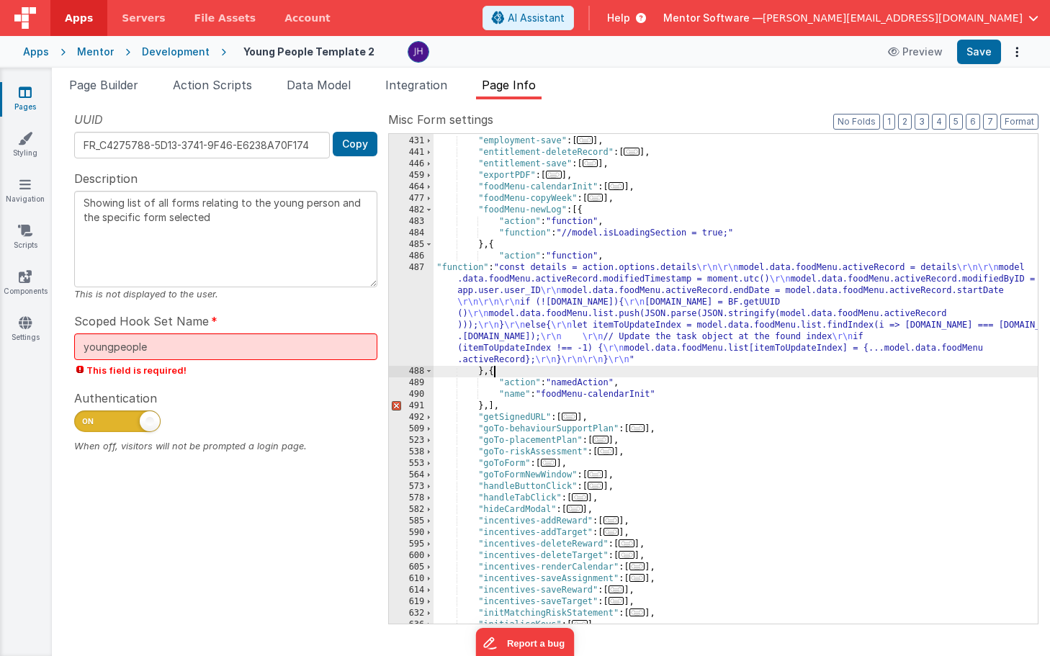
click at [493, 373] on div ""employment-delete" : [ ... ] , "employment-save" : [ ... ] , "entitlement-dele…" at bounding box center [735, 380] width 604 height 513
click at [487, 405] on div ""employment-delete" : [ ... ] , "employment-save" : [ ... ] , "entitlement-dele…" at bounding box center [735, 380] width 604 height 513
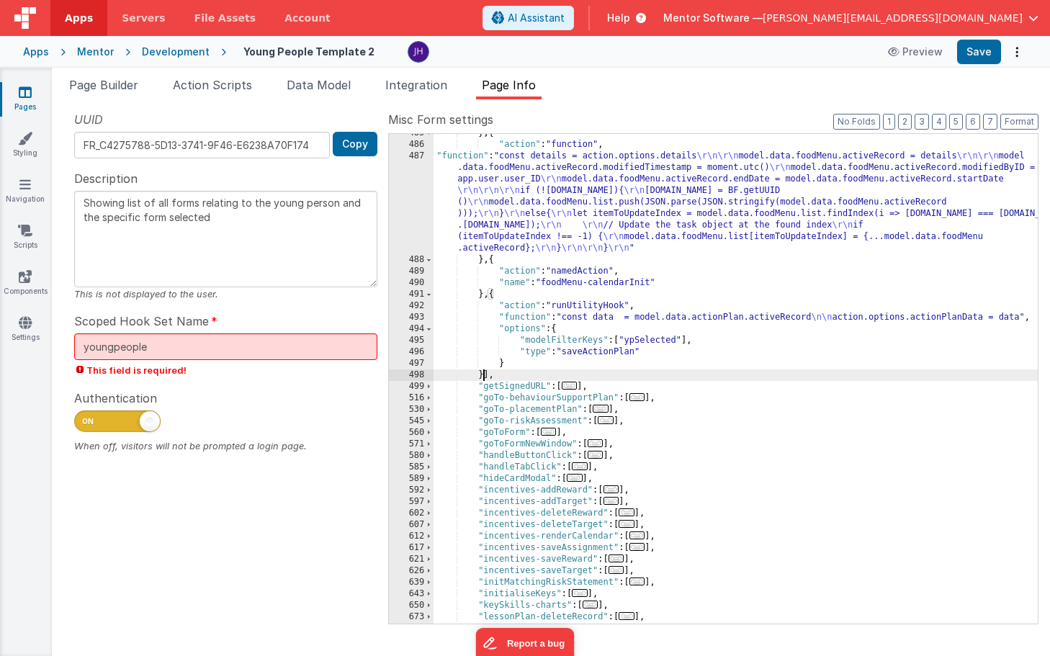
scroll to position [997, 0]
click at [645, 317] on div "} , { "action" : "function" , "function" : "const details = action.options.deta…" at bounding box center [735, 383] width 604 height 513
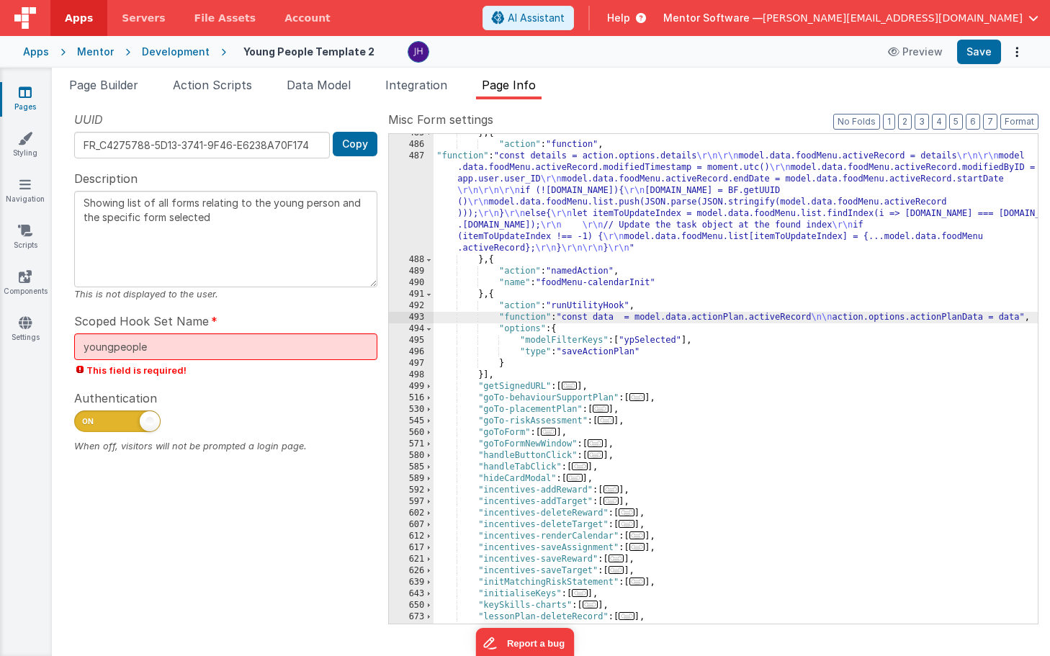
click at [414, 318] on div "493" at bounding box center [411, 318] width 45 height 12
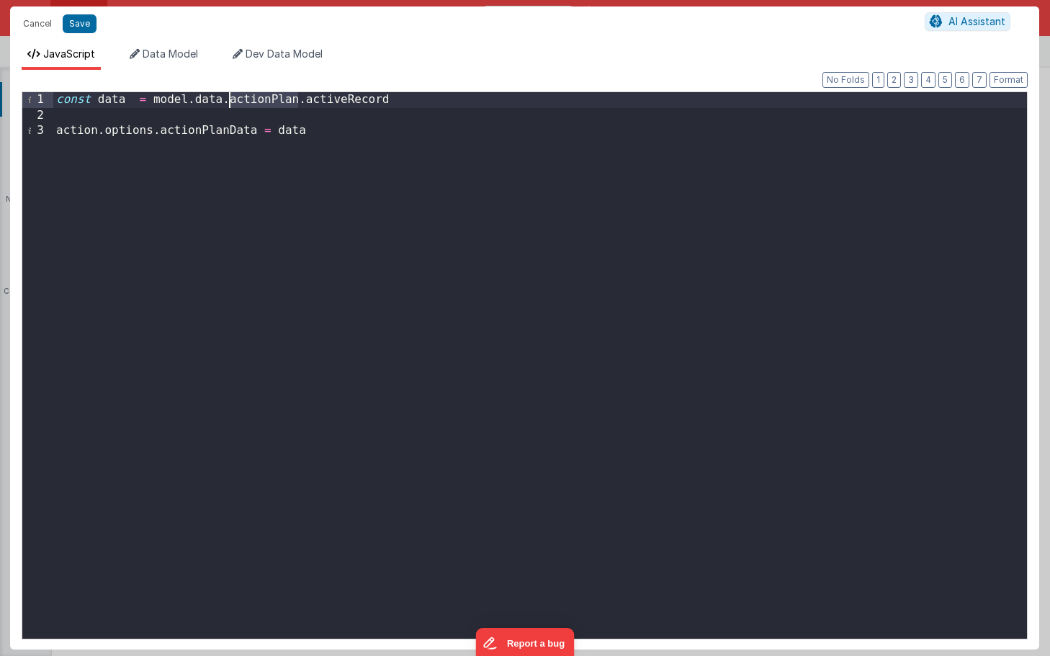
drag, startPoint x: 299, startPoint y: 101, endPoint x: 229, endPoint y: 103, distance: 69.9
click at [229, 103] on div "const data = model . data . actionPlan . activeRecord action . options . action…" at bounding box center [539, 380] width 973 height 577
drag, startPoint x: 227, startPoint y: 131, endPoint x: 160, endPoint y: 132, distance: 67.7
click at [160, 132] on div "const data = model . data . foodMenu . activeRecord action . options . actionPl…" at bounding box center [539, 380] width 973 height 577
click at [75, 27] on button "Save" at bounding box center [80, 23] width 34 height 19
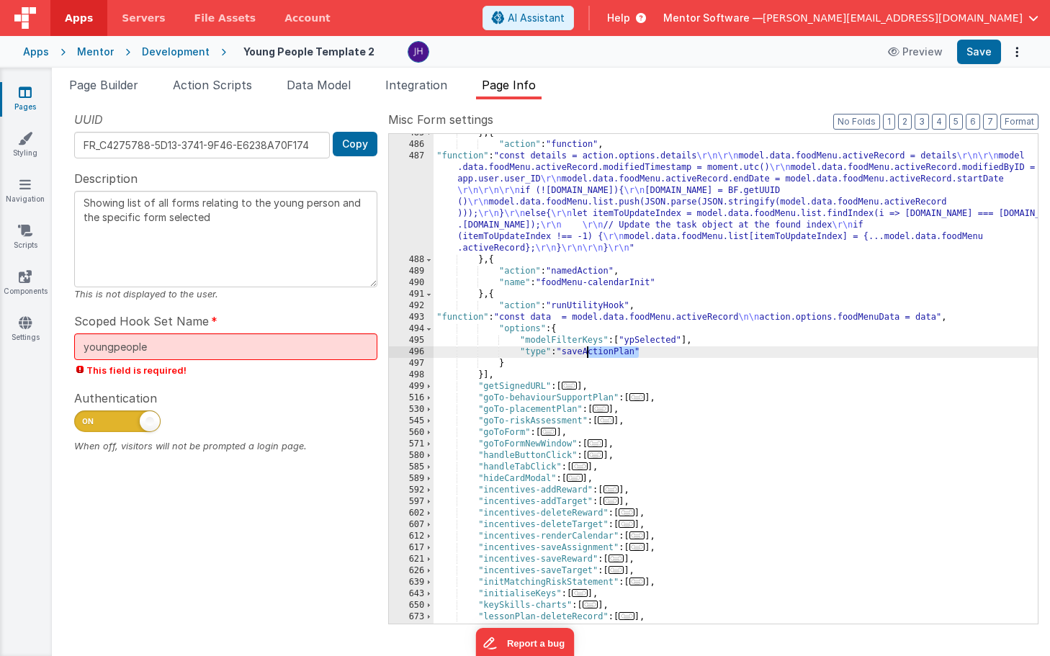
drag, startPoint x: 638, startPoint y: 351, endPoint x: 587, endPoint y: 353, distance: 50.4
click at [587, 353] on div "} , { "action" : "function" , "function" : "const details = action.options.deta…" at bounding box center [735, 383] width 604 height 513
click at [692, 378] on div "} , { "action" : "function" , "function" : "const details = action.options.deta…" at bounding box center [735, 383] width 604 height 513
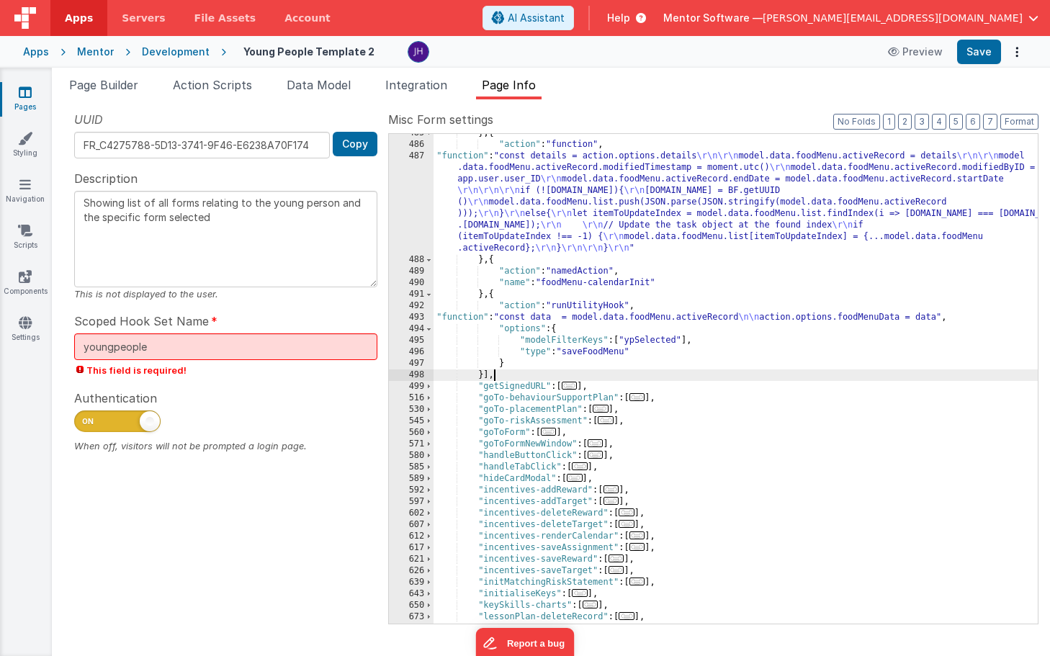
click at [621, 186] on div "} , { "action" : "function" , "function" : "const details = action.options.deta…" at bounding box center [735, 383] width 604 height 513
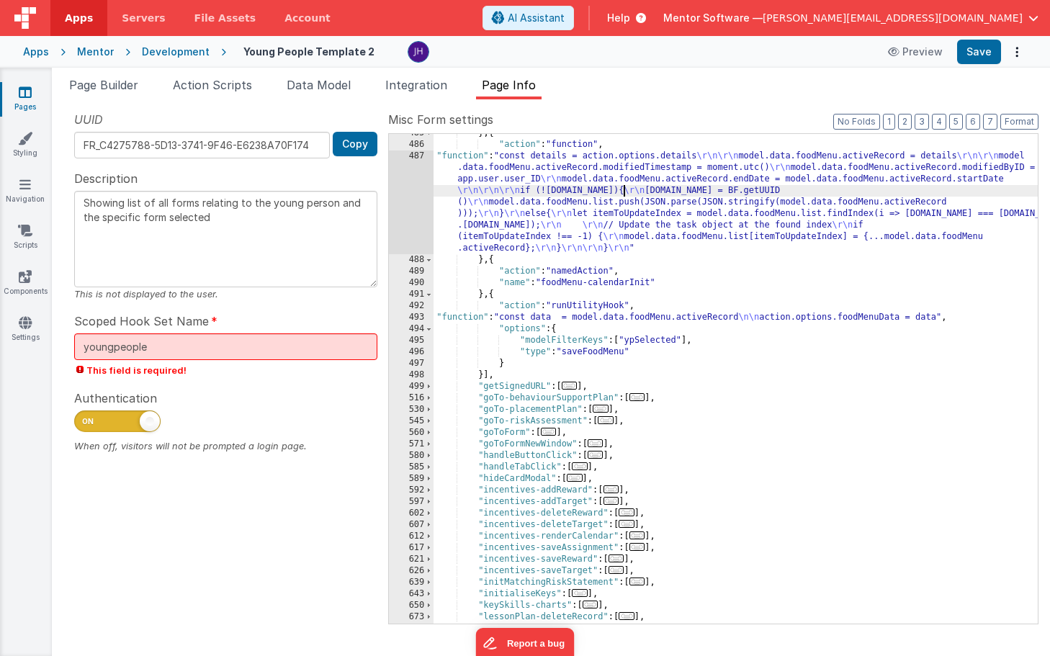
click at [402, 194] on div "487" at bounding box center [411, 202] width 45 height 104
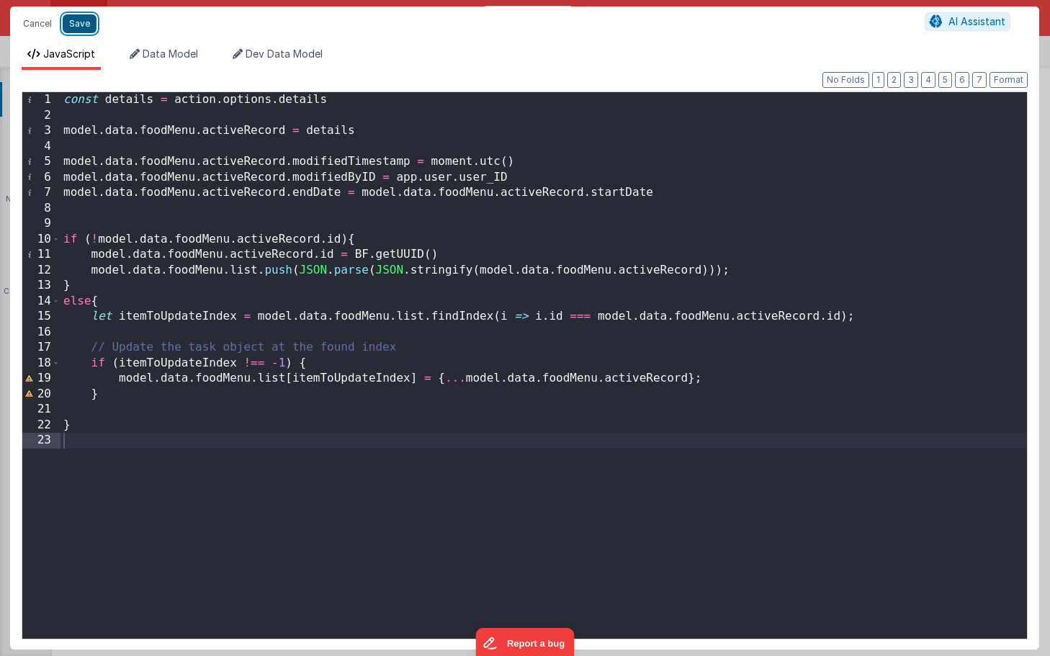
click at [85, 26] on button "Save" at bounding box center [80, 23] width 34 height 19
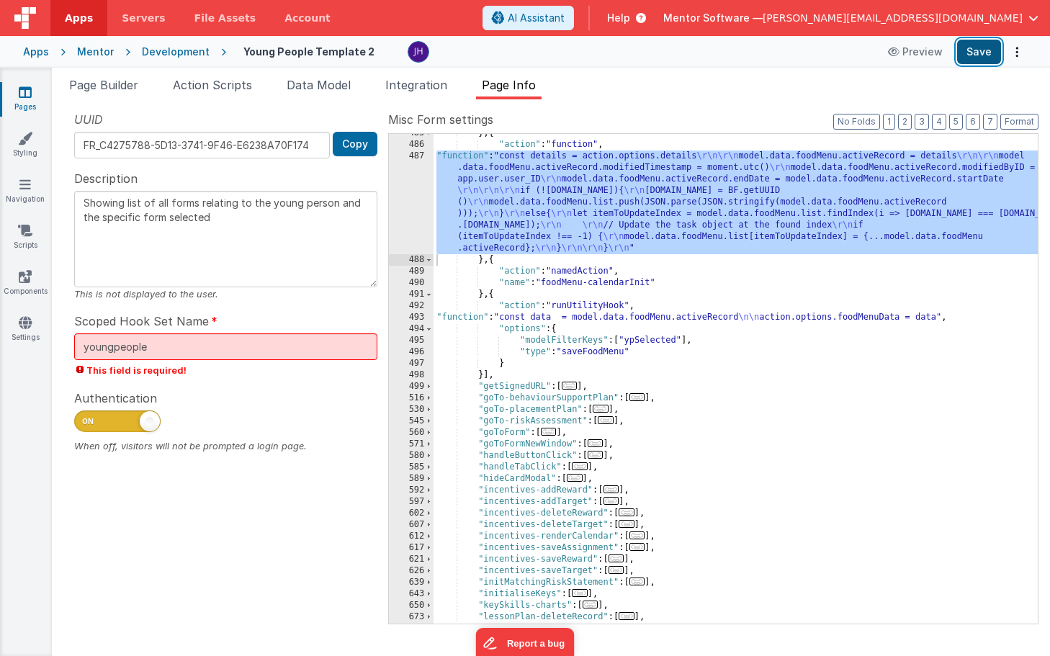
click at [978, 54] on button "Save" at bounding box center [979, 52] width 44 height 24
click at [527, 175] on div "} , { "action" : "function" , "function" : "const details = action.options.deta…" at bounding box center [735, 383] width 604 height 513
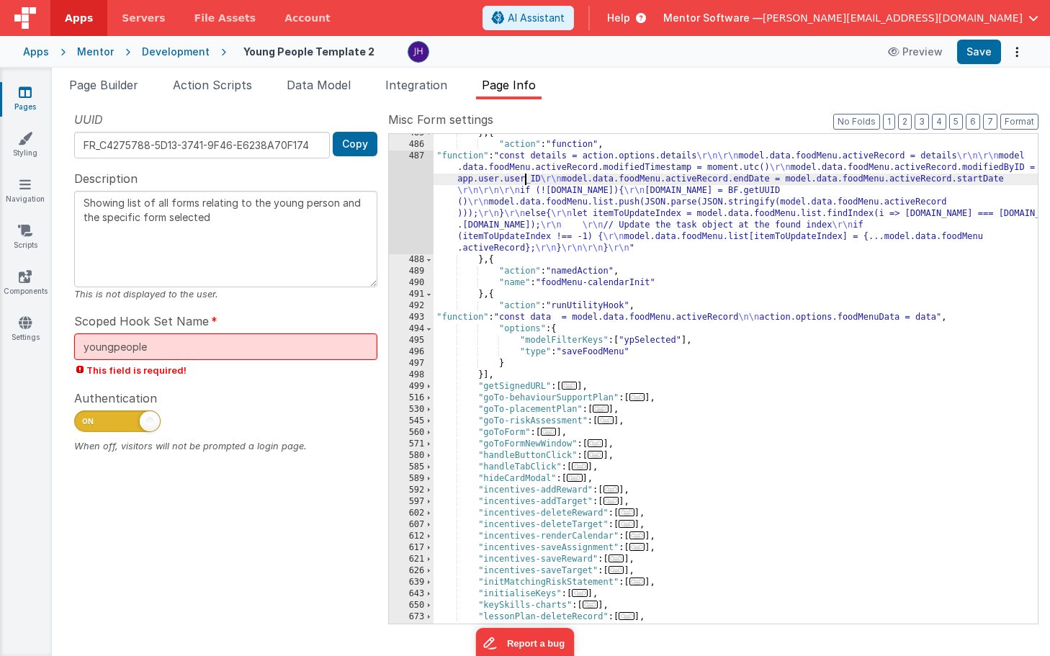
click at [420, 186] on div "487" at bounding box center [411, 202] width 45 height 104
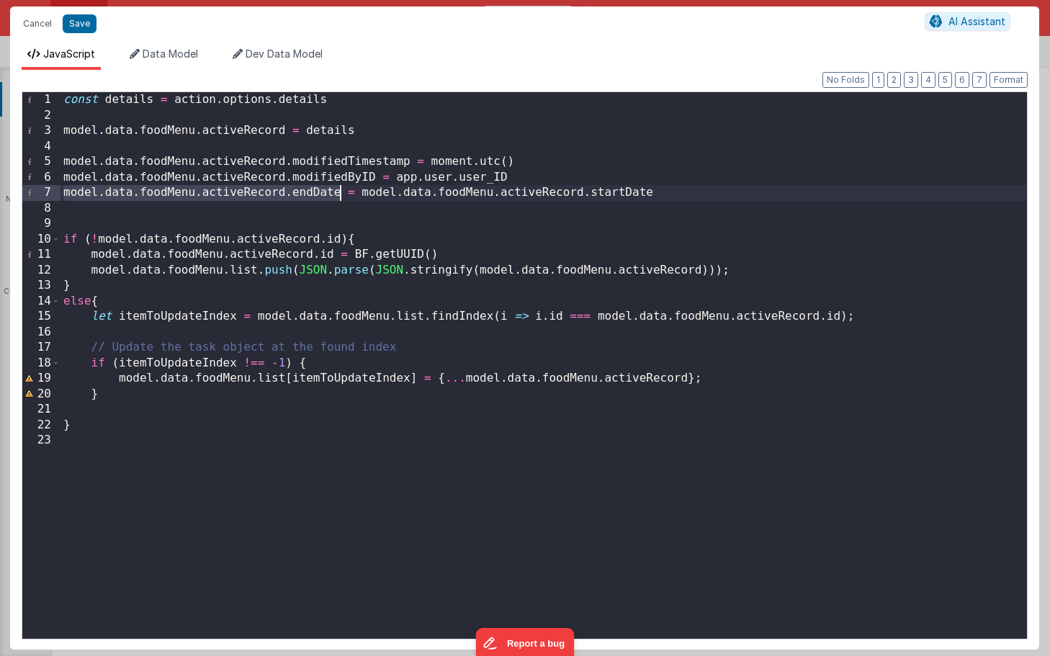
drag, startPoint x: 62, startPoint y: 194, endPoint x: 338, endPoint y: 192, distance: 276.4
click at [338, 192] on div "const details = action . options . details model . data . foodMenu . activeReco…" at bounding box center [543, 380] width 966 height 577
click at [391, 108] on div "const details = action . options . details model . data . foodMenu . activeReco…" at bounding box center [543, 380] width 966 height 577
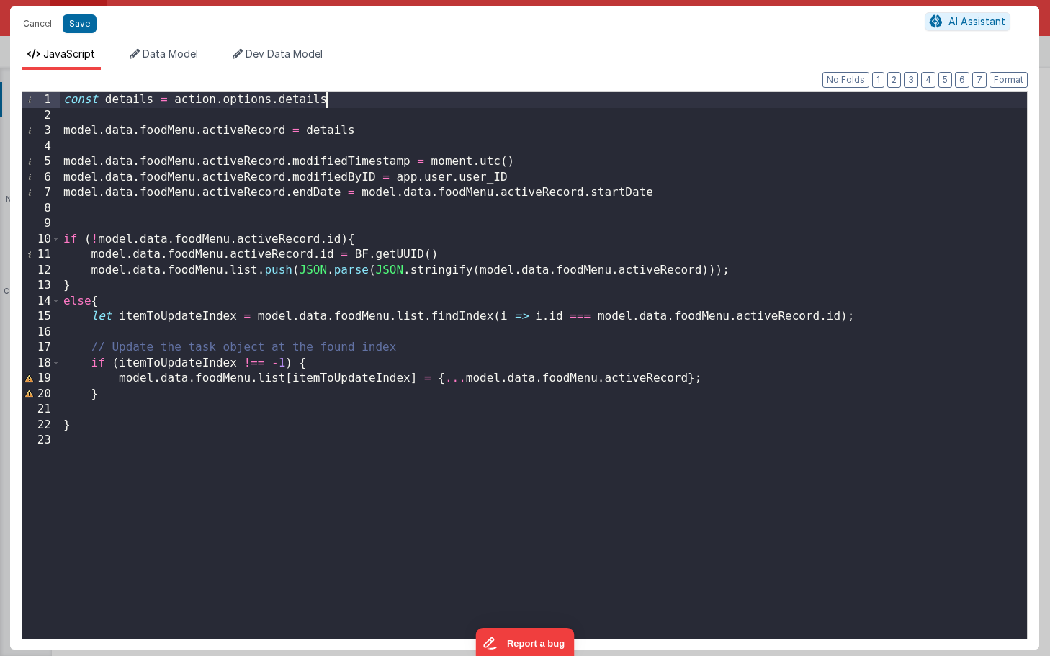
click at [397, 104] on div "const details = action . options . details model . data . foodMenu . activeReco…" at bounding box center [543, 380] width 966 height 577
click at [412, 132] on div "const details = action . options . details ; model . data . foodMenu . activeRe…" at bounding box center [543, 380] width 966 height 577
click at [513, 161] on div "const details = action . options . details ; model . data . foodMenu . activeRe…" at bounding box center [543, 380] width 966 height 577
click at [540, 181] on div "const details = action . options . details ; model . data . foodMenu . activeRe…" at bounding box center [543, 380] width 966 height 577
click at [705, 191] on div "const details = action . options . details ; model . data . foodMenu . activeRe…" at bounding box center [543, 380] width 966 height 577
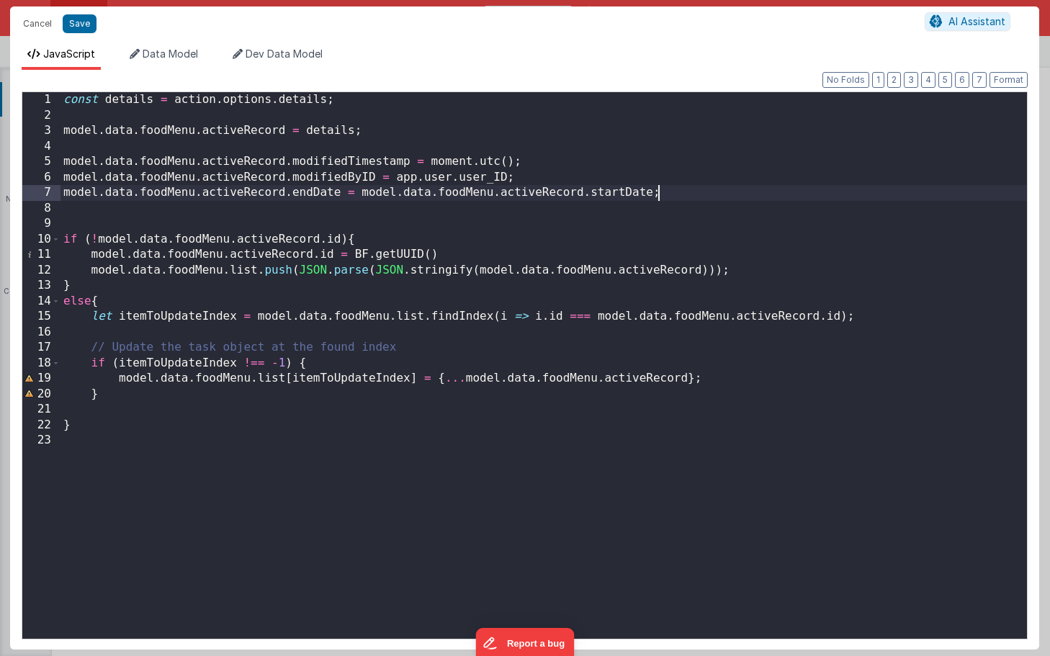
click at [168, 211] on div "const details = action . options . details ; model . data . foodMenu . activeRe…" at bounding box center [543, 380] width 966 height 577
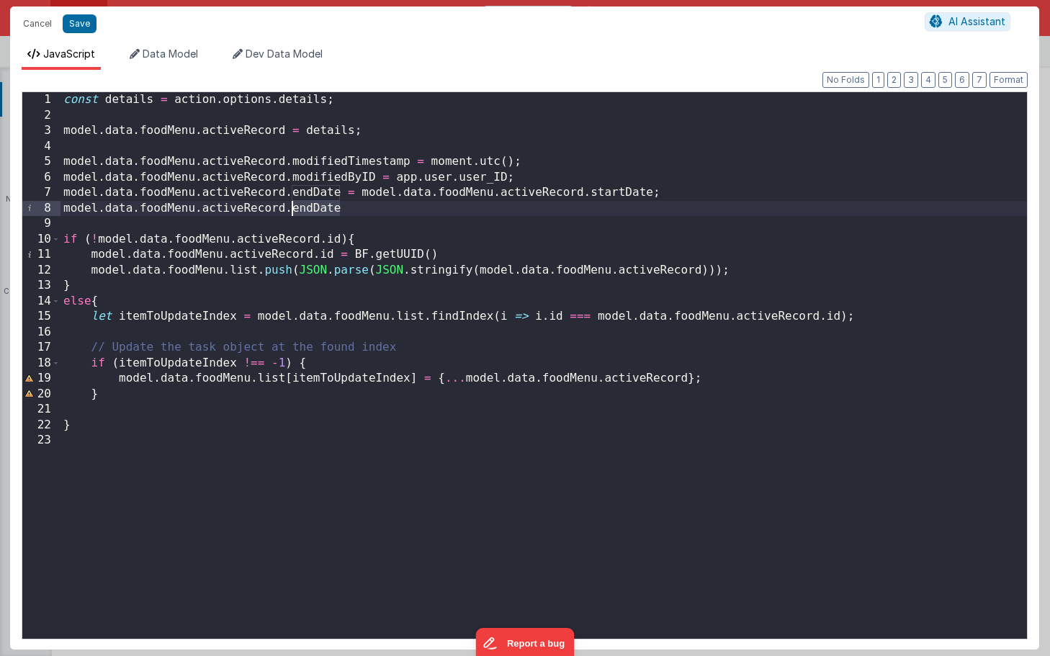
drag, startPoint x: 342, startPoint y: 209, endPoint x: 293, endPoint y: 209, distance: 48.9
click at [293, 209] on div "const details = action . options . details ; model . data . foodMenu . activeRe…" at bounding box center [543, 380] width 966 height 577
click at [529, 209] on div "const details = action . options . details ; model . data . foodMenu . activeRe…" at bounding box center [543, 380] width 966 height 577
click at [81, 24] on button "Save" at bounding box center [80, 23] width 34 height 19
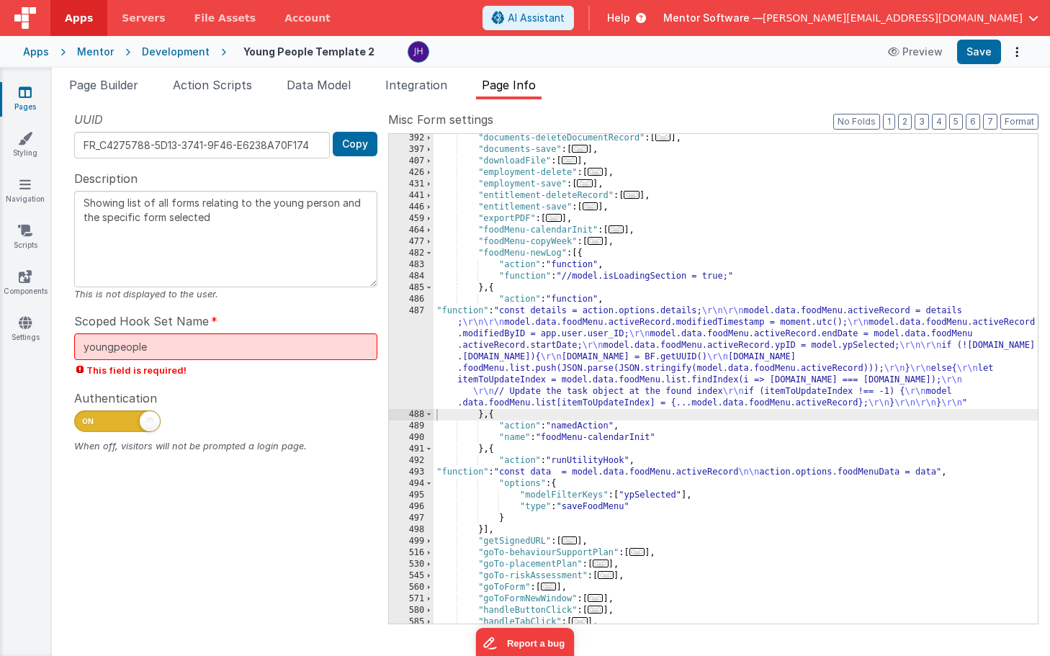
scroll to position [842, 0]
click at [430, 255] on span at bounding box center [429, 254] width 8 height 12
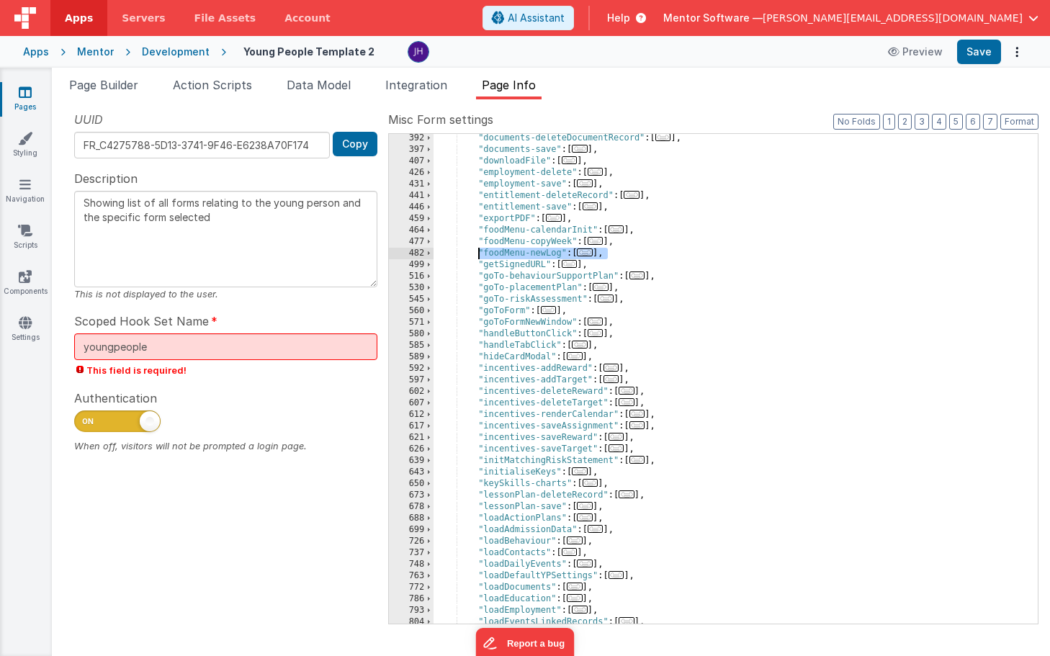
drag, startPoint x: 610, startPoint y: 253, endPoint x: 477, endPoint y: 255, distance: 133.9
click at [477, 255] on div ""documents-deleteDocumentRecord" : [ ... ] , "documents-save" : [ ... ] , "down…" at bounding box center [735, 388] width 604 height 513
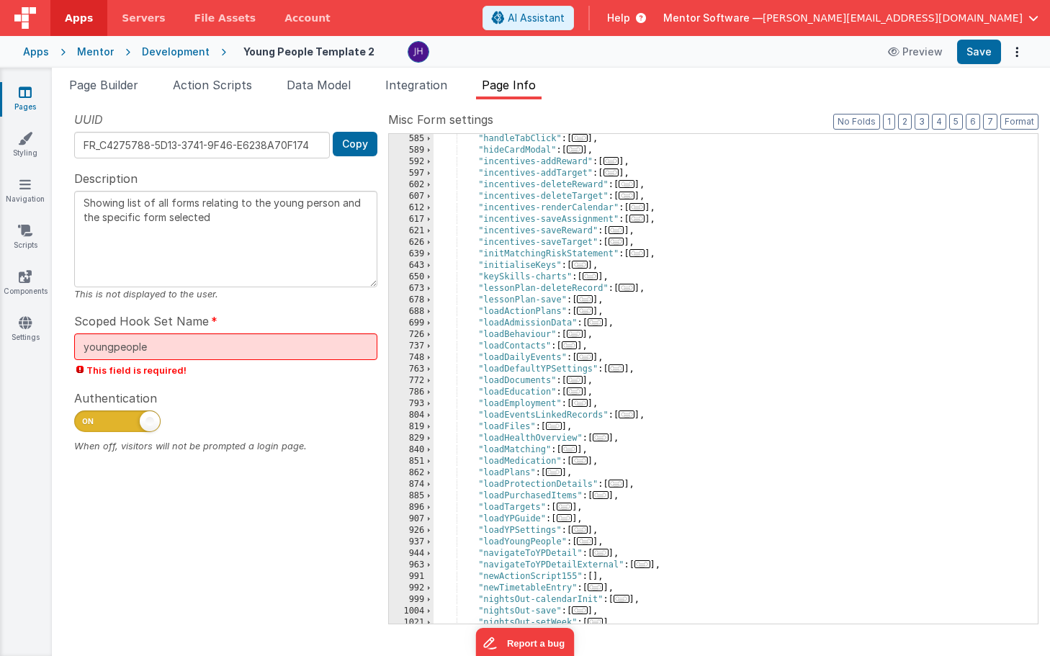
scroll to position [1067, 0]
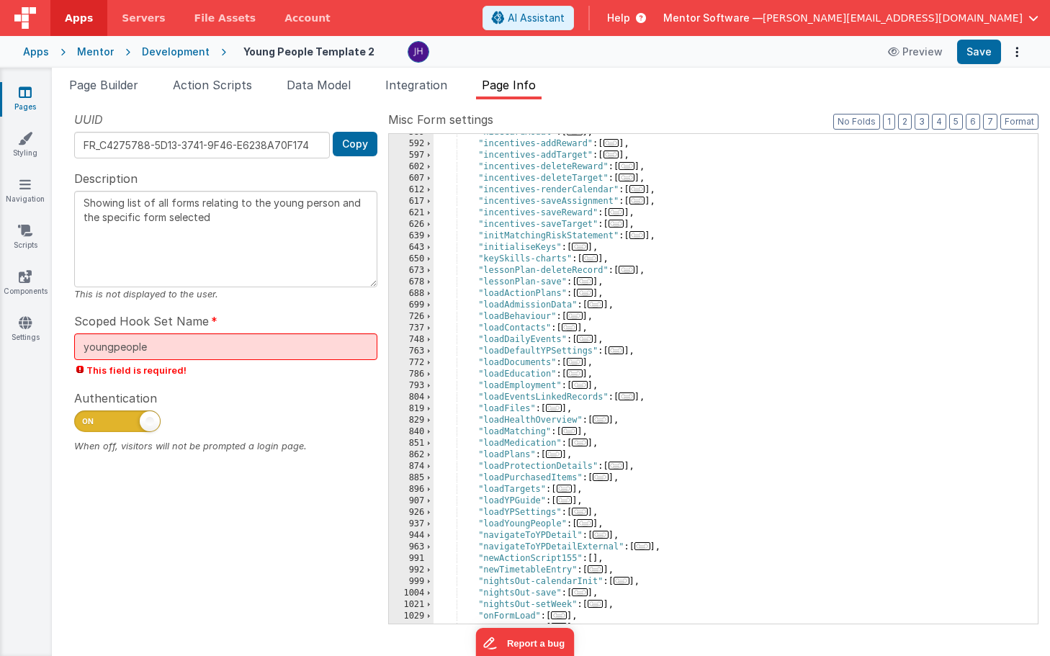
click at [588, 292] on span "..." at bounding box center [585, 293] width 16 height 8
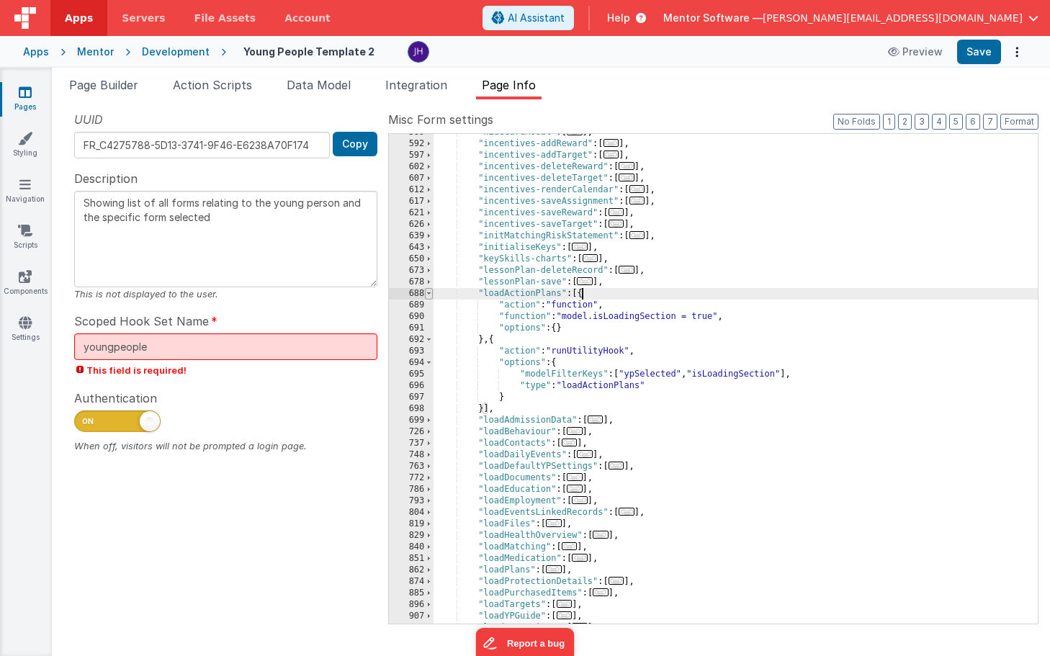
click at [430, 294] on span at bounding box center [429, 294] width 8 height 12
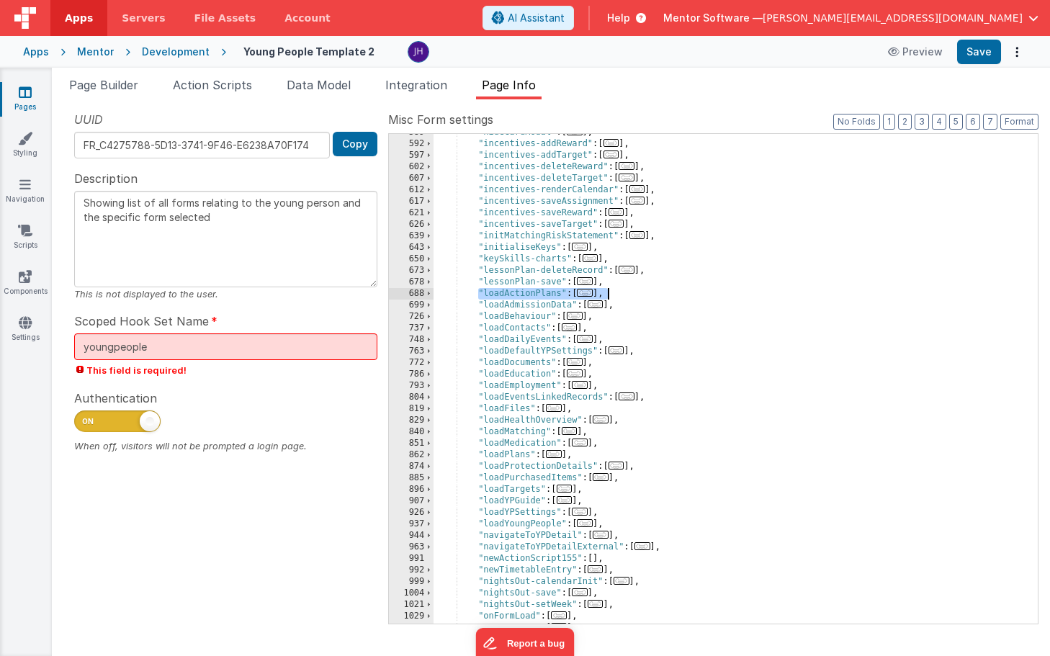
drag, startPoint x: 479, startPoint y: 292, endPoint x: 620, endPoint y: 289, distance: 141.8
click at [620, 289] on div ""hideCardModal" : [ ... ] , "incentives-addReward" : [ ... ] , "incentives-addT…" at bounding box center [735, 383] width 604 height 513
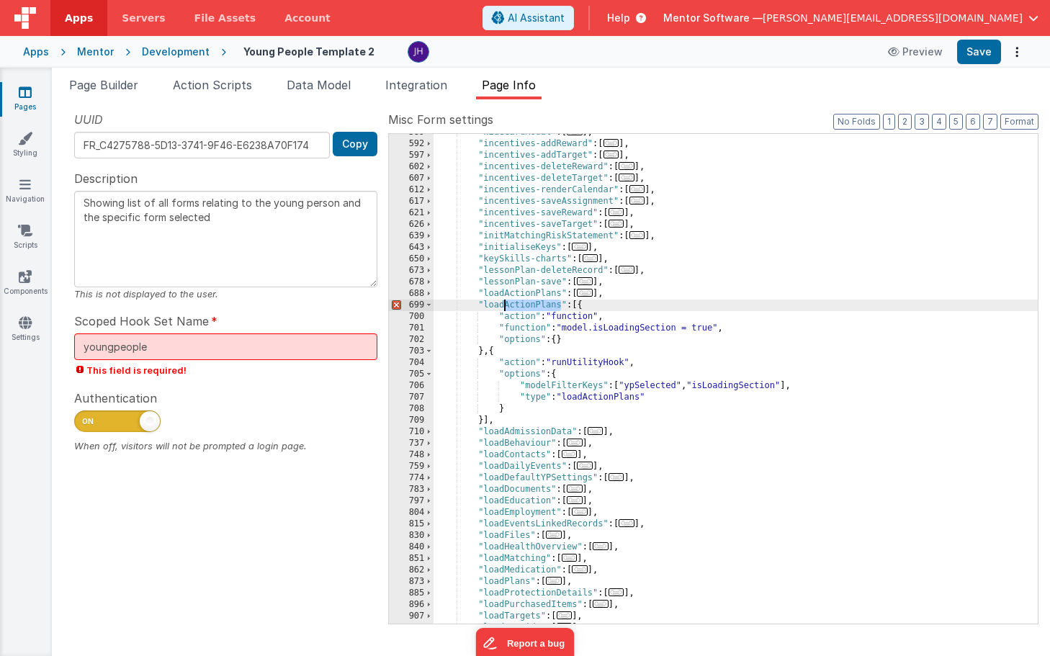
drag, startPoint x: 559, startPoint y: 305, endPoint x: 505, endPoint y: 306, distance: 54.7
click at [504, 306] on div ""hideCardModal" : [ ... ] , "incentives-addReward" : [ ... ] , "incentives-addT…" at bounding box center [735, 383] width 604 height 513
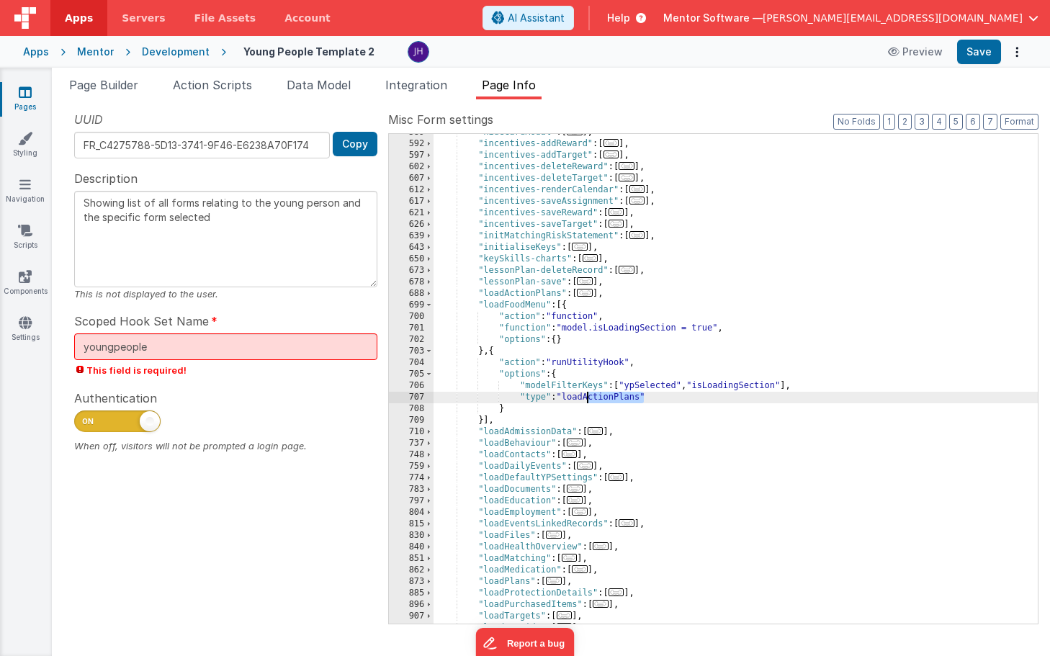
drag, startPoint x: 643, startPoint y: 396, endPoint x: 587, endPoint y: 398, distance: 56.2
click at [587, 398] on div ""hideCardModal" : [ ... ] , "incentives-addReward" : [ ... ] , "incentives-addT…" at bounding box center [735, 383] width 604 height 513
click at [980, 55] on button "Save" at bounding box center [979, 52] width 44 height 24
click at [428, 303] on span at bounding box center [429, 305] width 8 height 12
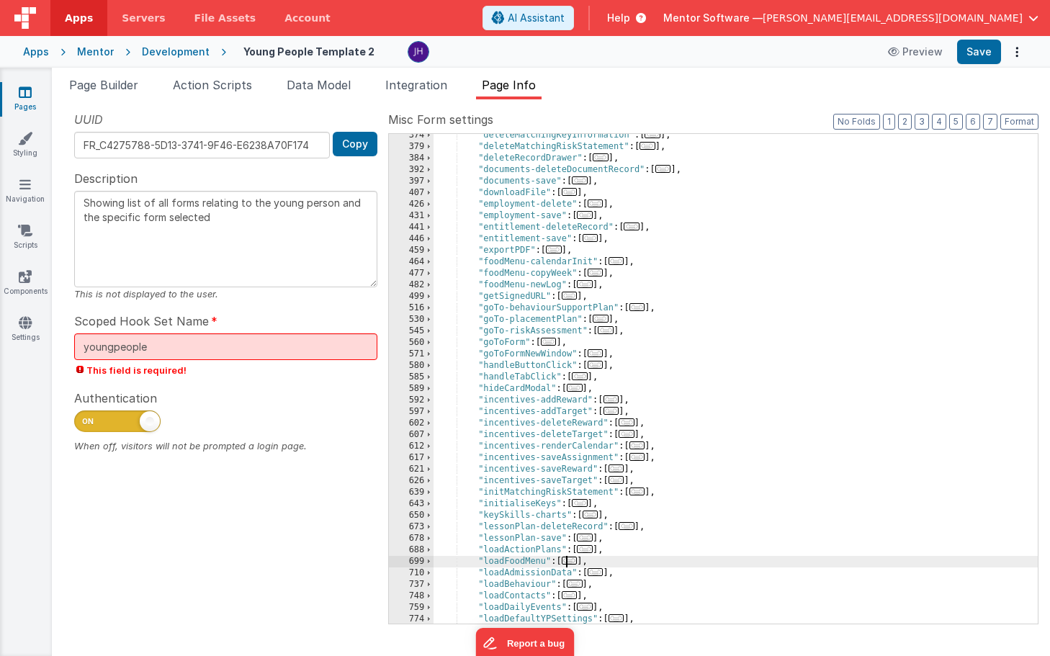
scroll to position [821, 0]
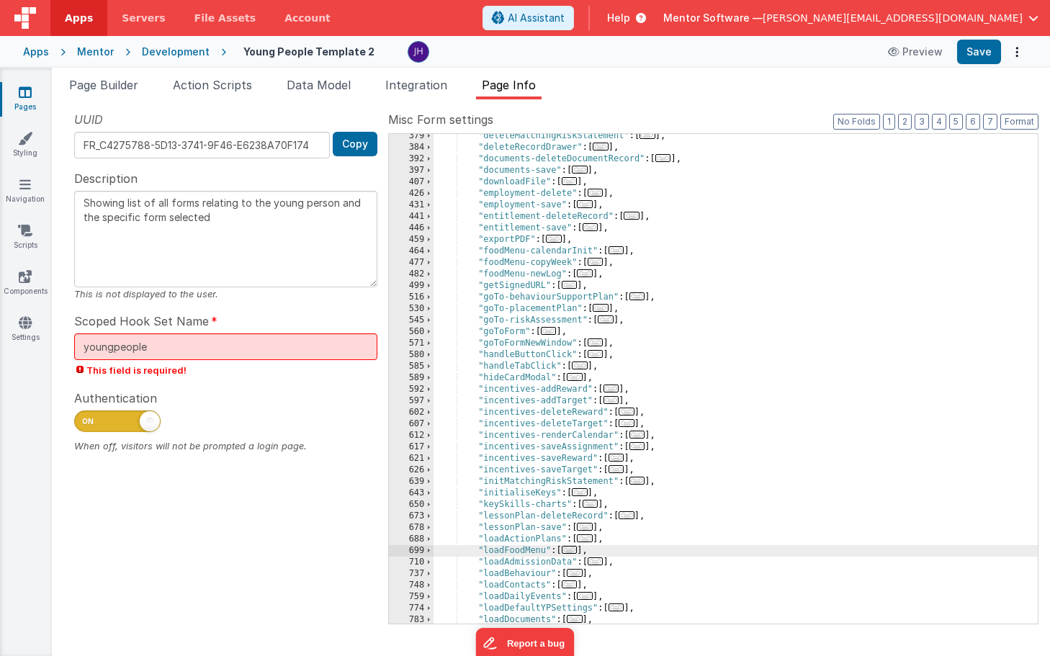
click at [587, 272] on span "..." at bounding box center [585, 273] width 16 height 8
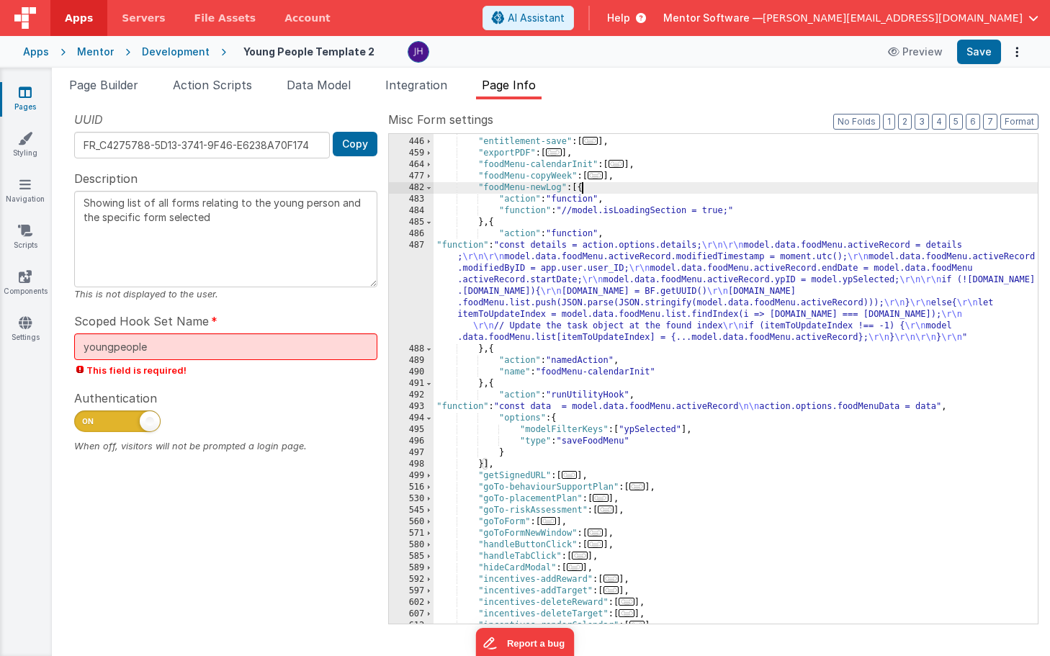
scroll to position [944, 0]
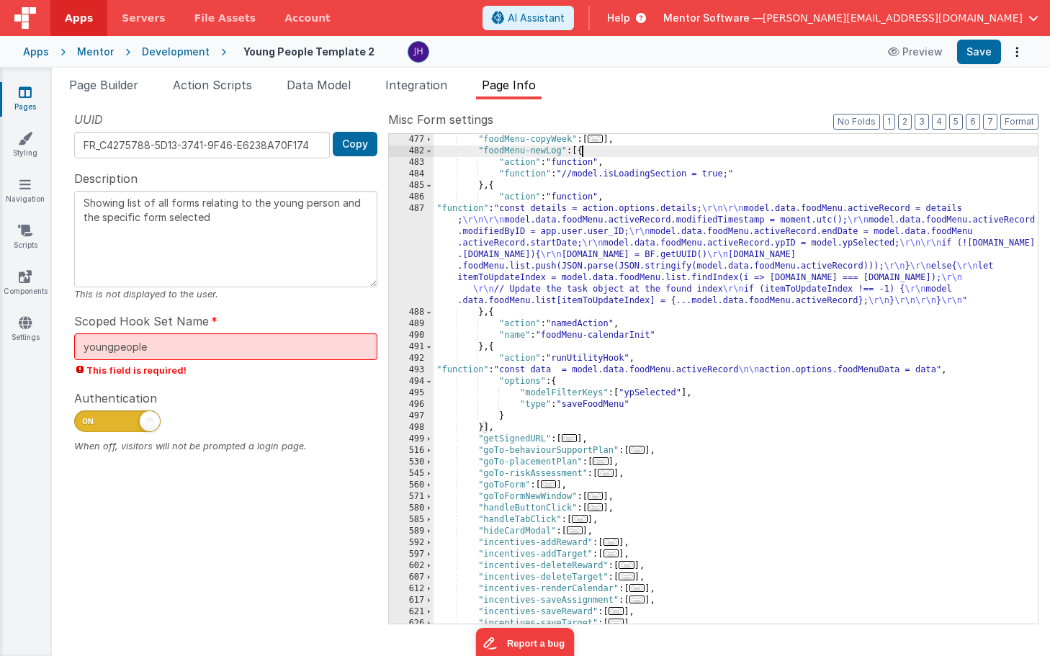
click at [692, 371] on div ""foodMenu-copyWeek" : [ ... ] , "foodMenu-newLog" : [{ "action" : "function" , …" at bounding box center [735, 390] width 604 height 513
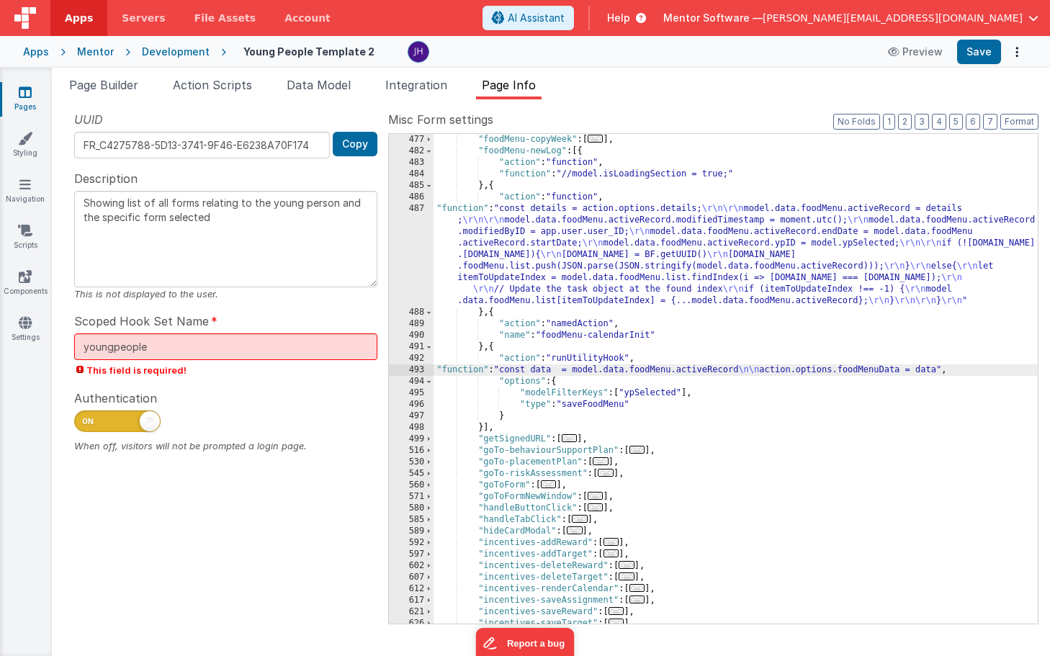
click at [415, 369] on div "493" at bounding box center [411, 370] width 45 height 12
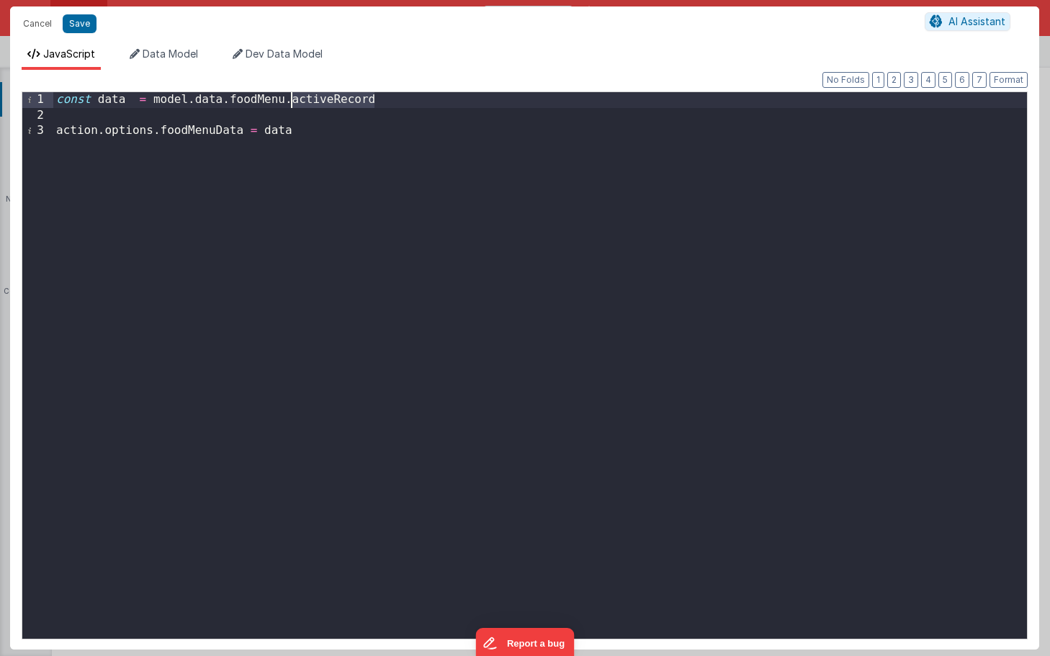
drag, startPoint x: 376, startPoint y: 102, endPoint x: 292, endPoint y: 104, distance: 84.2
click at [292, 104] on div "const data = model . data . foodMenu . activeRecord action . options . foodMenu…" at bounding box center [539, 380] width 973 height 577
click at [163, 133] on div "const data = model . data . foodMenu . list action . options . foodMenuData = d…" at bounding box center [539, 380] width 973 height 577
click at [80, 24] on button "Save" at bounding box center [80, 23] width 34 height 19
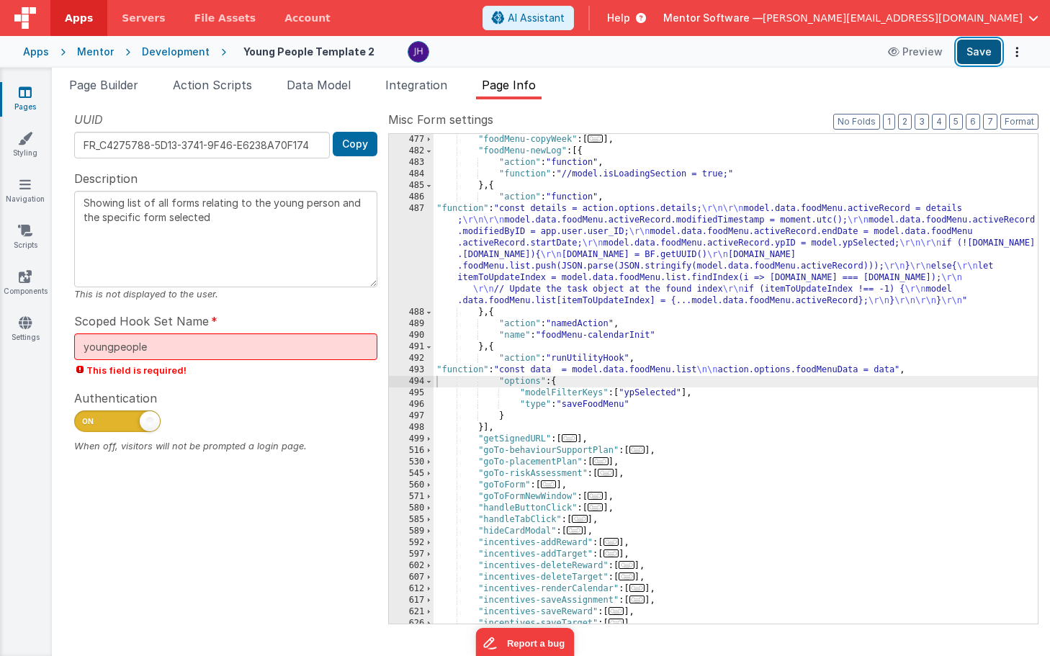
click at [973, 52] on button "Save" at bounding box center [979, 52] width 44 height 24
click at [634, 247] on div ""foodMenu-copyWeek" : [ ... ] , "foodMenu-newLog" : [{ "action" : "function" , …" at bounding box center [735, 390] width 604 height 513
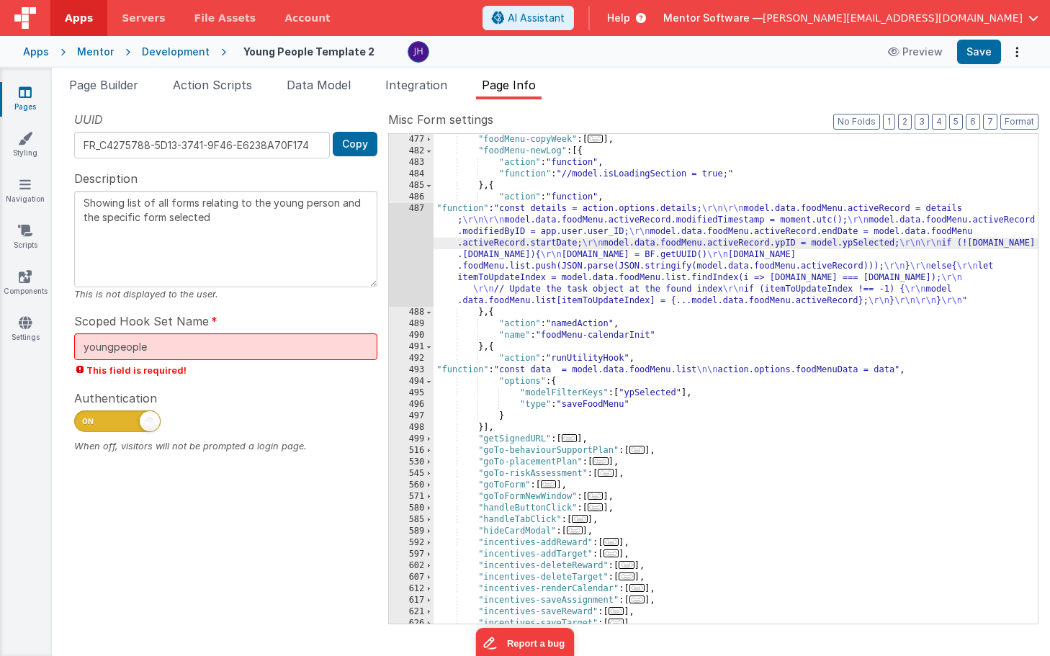
click at [406, 243] on div "487" at bounding box center [411, 255] width 45 height 104
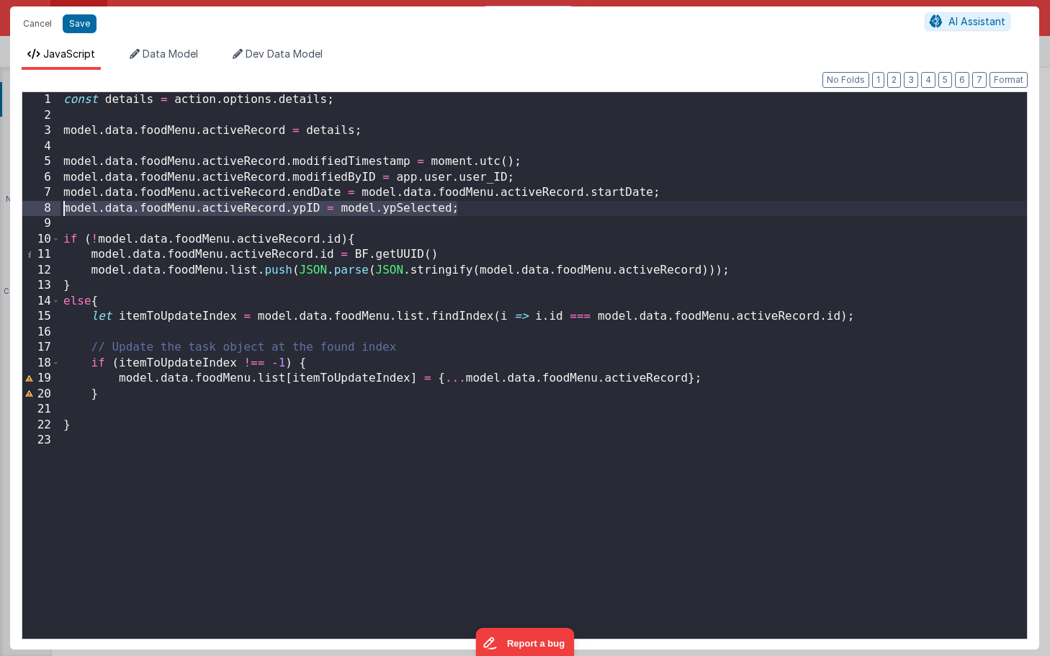
drag, startPoint x: 467, startPoint y: 207, endPoint x: 56, endPoint y: 210, distance: 411.0
click at [56, 210] on div "1 2 3 4 5 6 7 8 9 10 11 12 13 14 15 16 17 18 19 20 21 22 23 const details = act…" at bounding box center [525, 365] width 1006 height 548
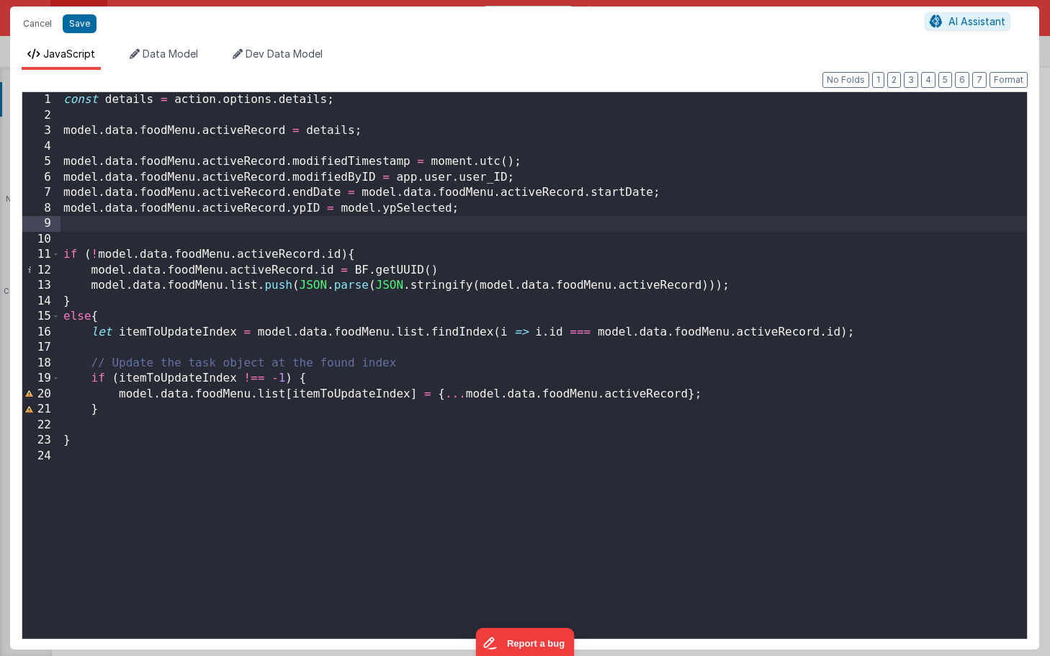
click at [489, 256] on div "const details = action . options . details ; model . data . foodMenu . activeRe…" at bounding box center [543, 380] width 966 height 577
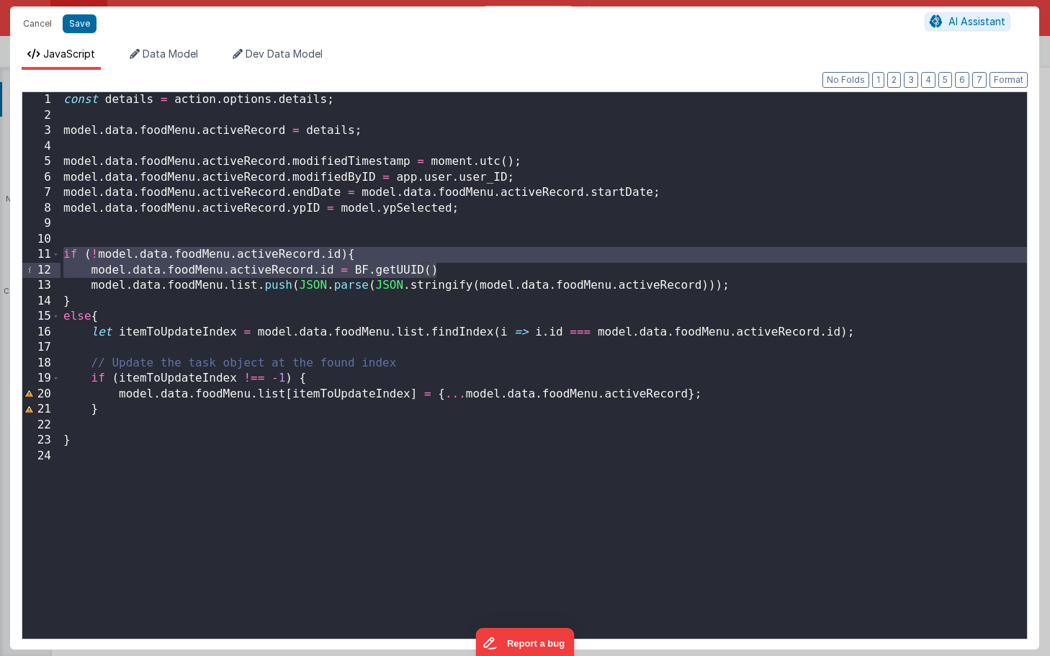
drag, startPoint x: 62, startPoint y: 254, endPoint x: 462, endPoint y: 268, distance: 400.5
click at [462, 268] on div "const details = action . options . details ; model . data . foodMenu . activeRe…" at bounding box center [543, 380] width 966 height 577
click at [348, 229] on div "const details = action . options . details ; model . data . foodMenu . activeRe…" at bounding box center [543, 380] width 966 height 577
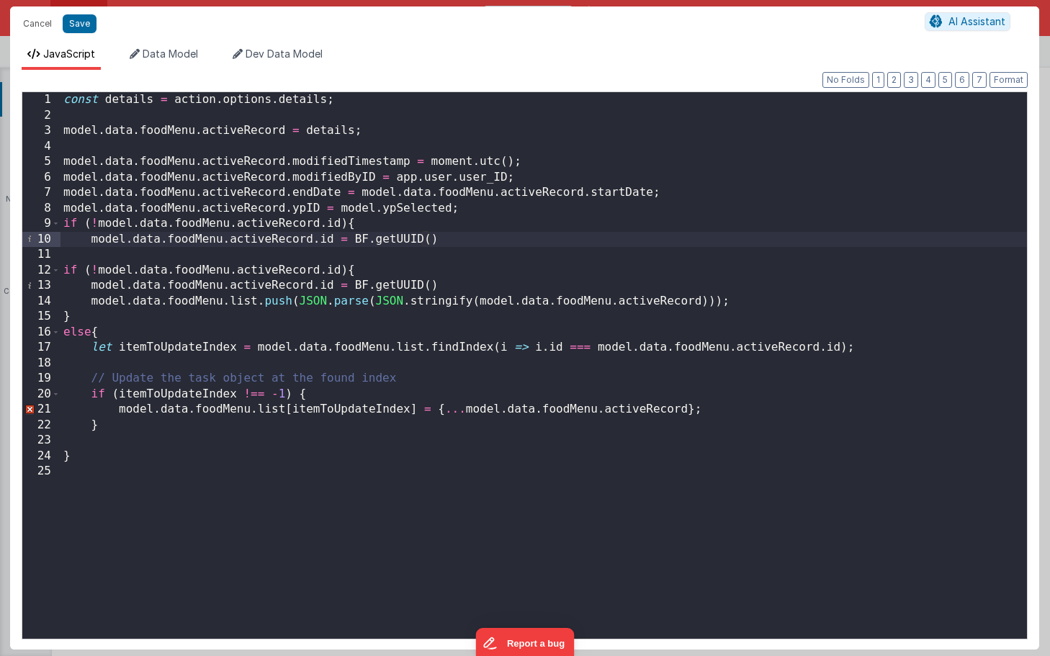
click at [451, 240] on div "const details = action . options . details ; model . data . foodMenu . activeRe…" at bounding box center [543, 380] width 966 height 577
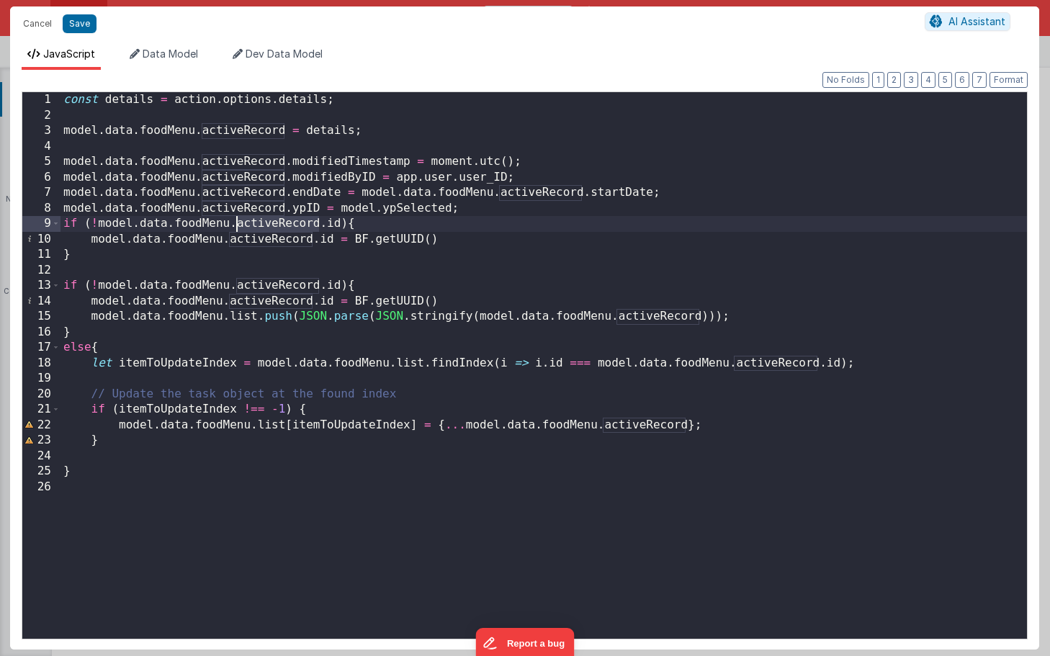
drag, startPoint x: 322, startPoint y: 222, endPoint x: 238, endPoint y: 225, distance: 83.6
click at [238, 225] on div "const details = action . options . details ; model . data . foodMenu . activeRe…" at bounding box center [543, 380] width 966 height 577
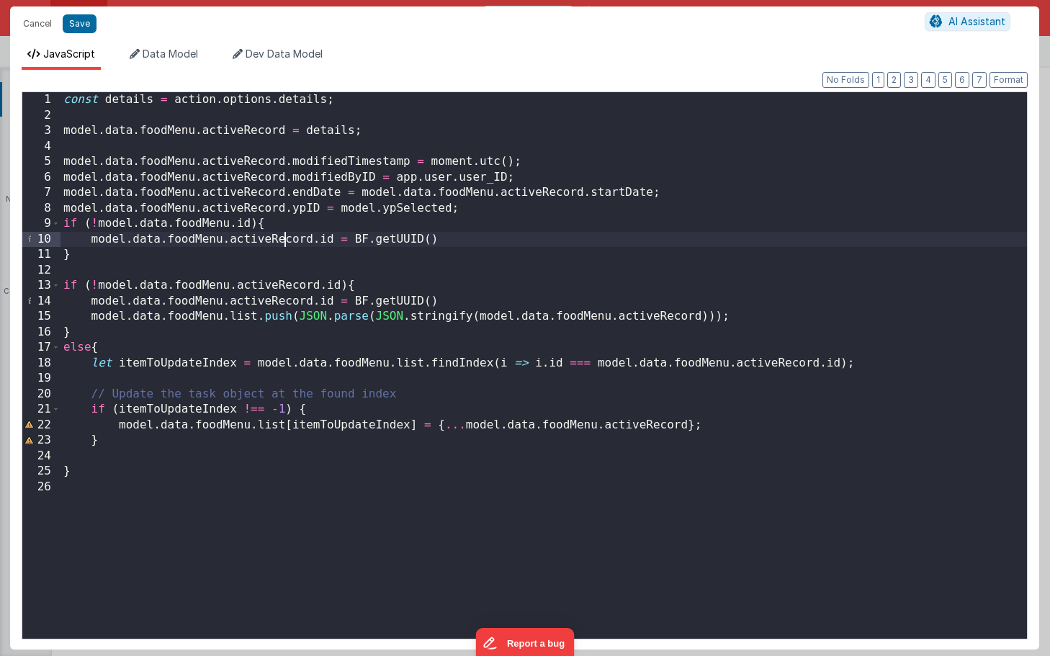
click at [282, 242] on div "const details = action . options . details ; model . data . foodMenu . activeRe…" at bounding box center [543, 380] width 966 height 577
click at [358, 239] on div "const details = action . options . details ; model . data . foodMenu . activeRe…" at bounding box center [543, 380] width 966 height 577
click at [75, 27] on button "Save" at bounding box center [80, 23] width 34 height 19
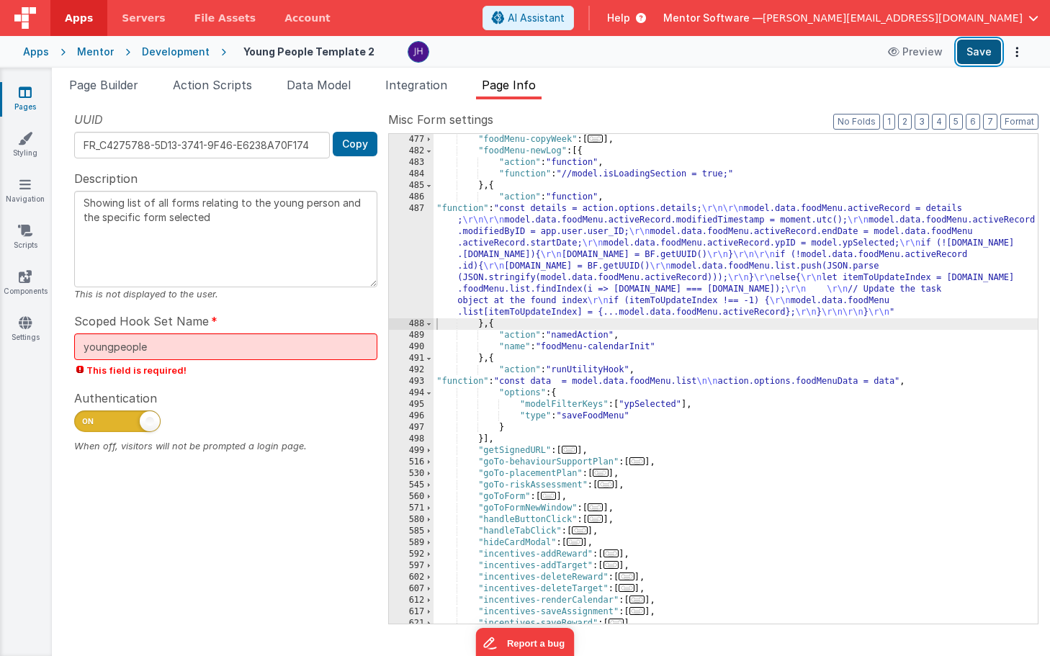
click at [977, 57] on button "Save" at bounding box center [979, 52] width 44 height 24
click at [702, 259] on div ""foodMenu-copyWeek" : [ ... ] , "foodMenu-newLog" : [{ "action" : "function" , …" at bounding box center [735, 390] width 604 height 513
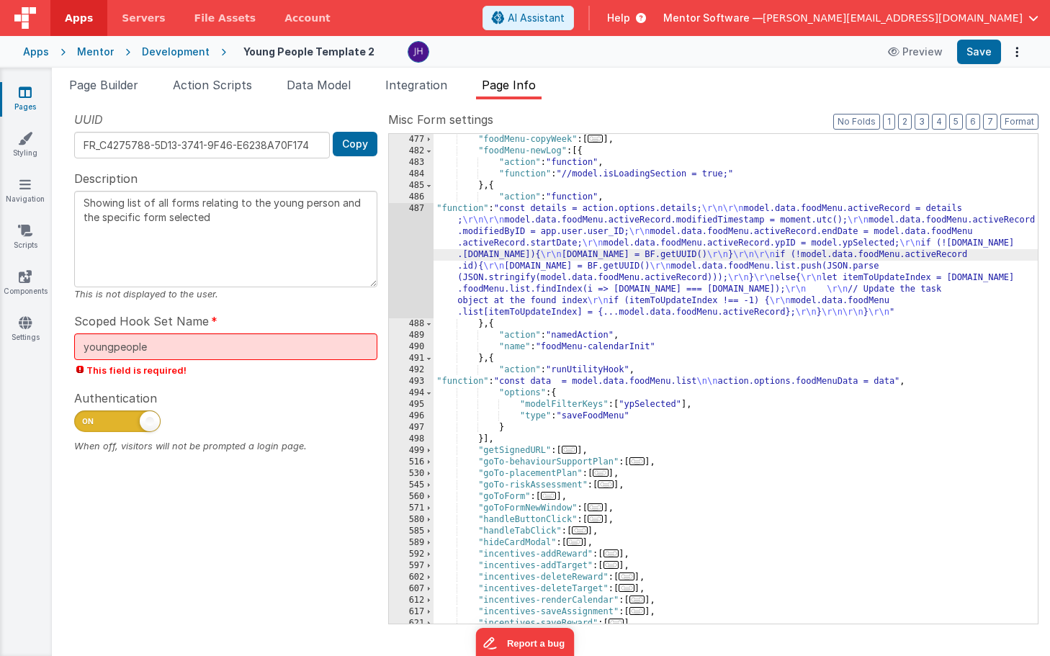
click at [572, 384] on div ""foodMenu-copyWeek" : [ ... ] , "foodMenu-newLog" : [{ "action" : "function" , …" at bounding box center [735, 390] width 604 height 513
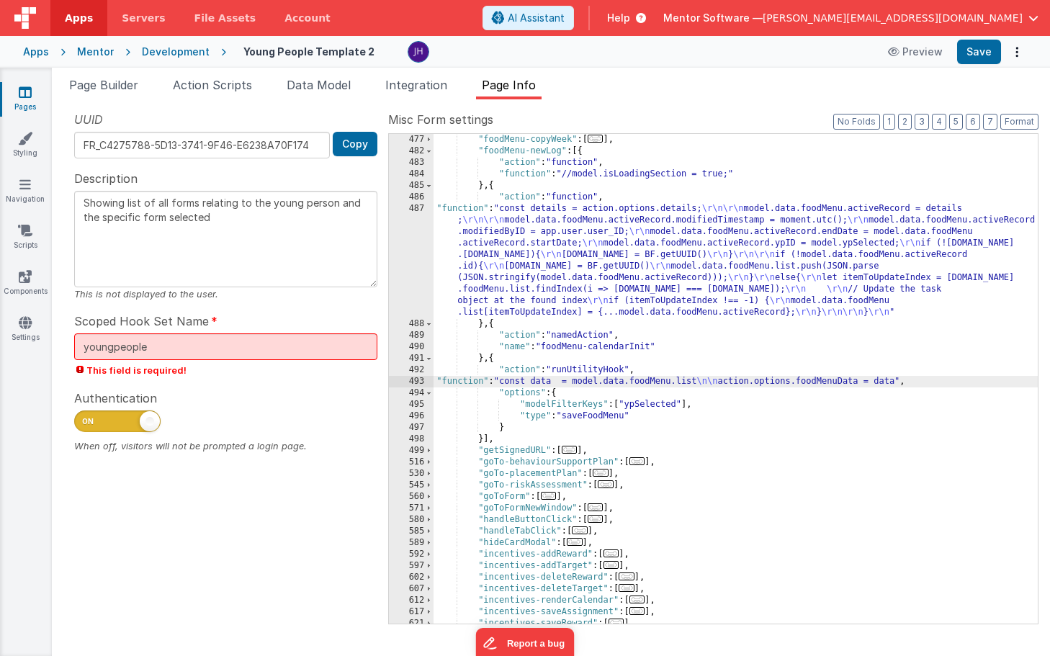
click at [417, 382] on div "493" at bounding box center [411, 382] width 45 height 12
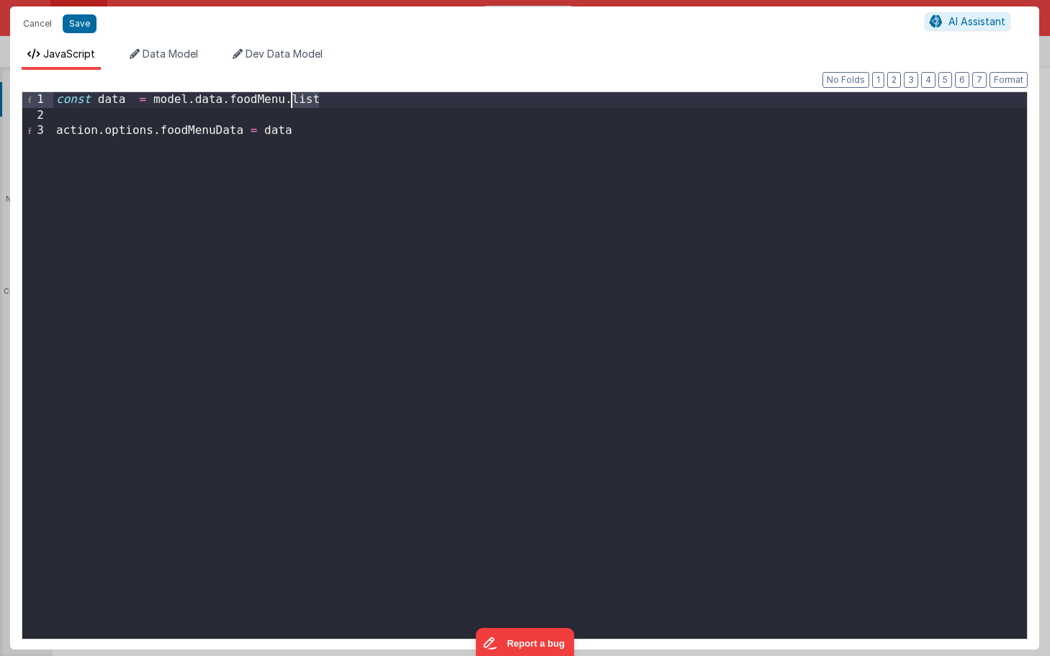
drag, startPoint x: 322, startPoint y: 101, endPoint x: 290, endPoint y: 101, distance: 32.4
click at [290, 101] on div "const data = model . data . foodMenu . list action . options . foodMenuData = d…" at bounding box center [539, 380] width 973 height 577
click at [81, 23] on button "Save" at bounding box center [80, 23] width 34 height 19
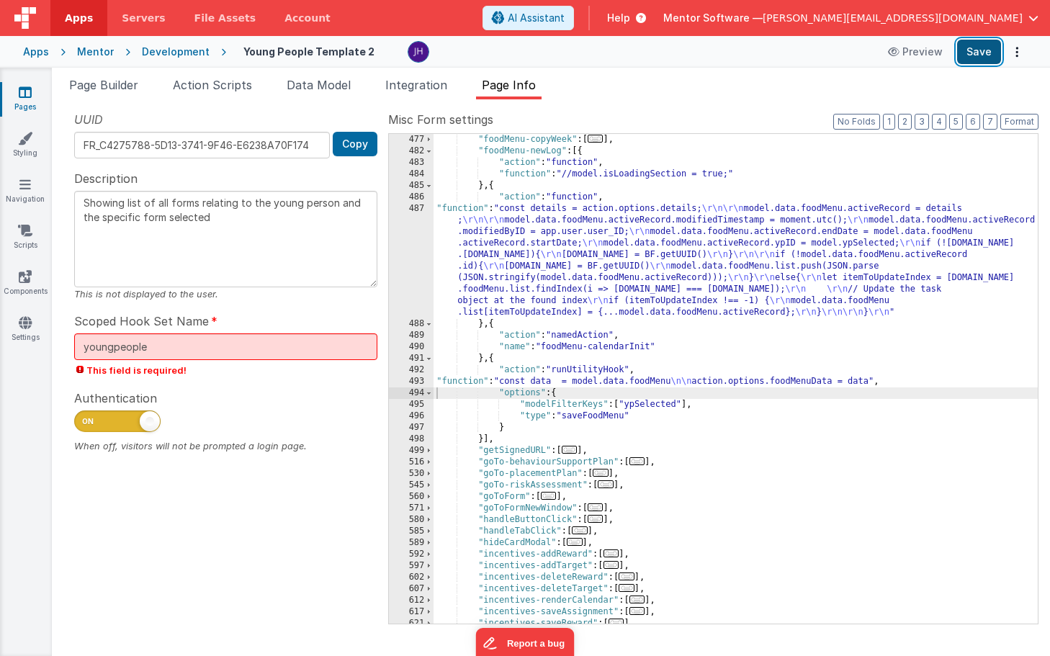
click at [987, 50] on button "Save" at bounding box center [979, 52] width 44 height 24
click at [632, 268] on div ""foodMenu-copyWeek" : [ ... ] , "foodMenu-newLog" : [{ "action" : "function" , …" at bounding box center [735, 390] width 604 height 513
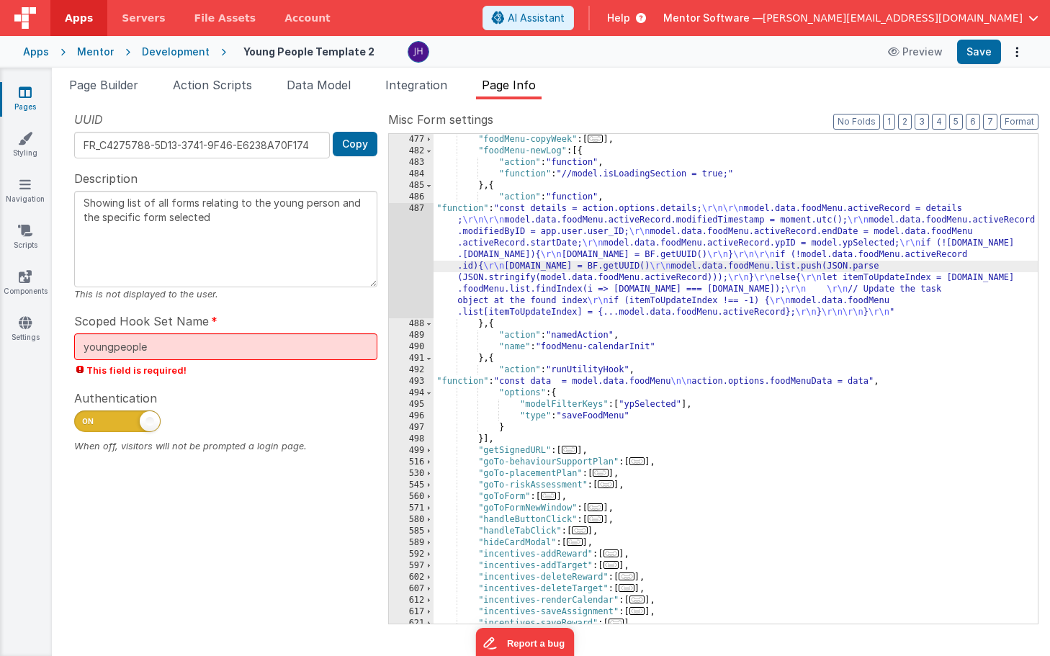
click at [410, 251] on div "487" at bounding box center [411, 260] width 45 height 115
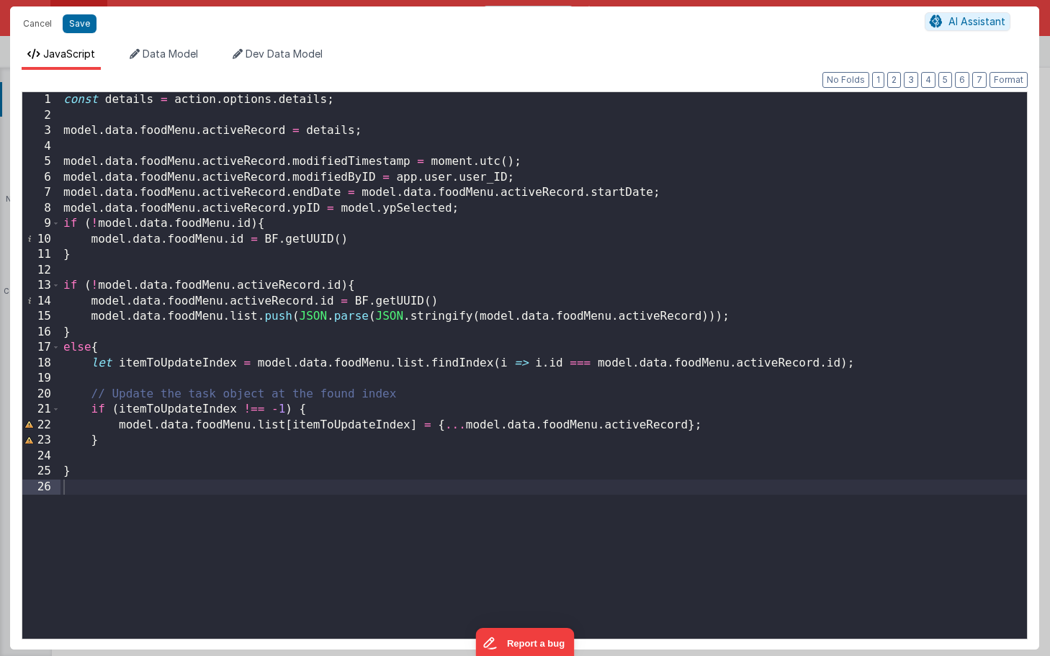
click at [475, 211] on div "const details = action . options . details ; model . data . foodMenu . activeRe…" at bounding box center [543, 380] width 966 height 577
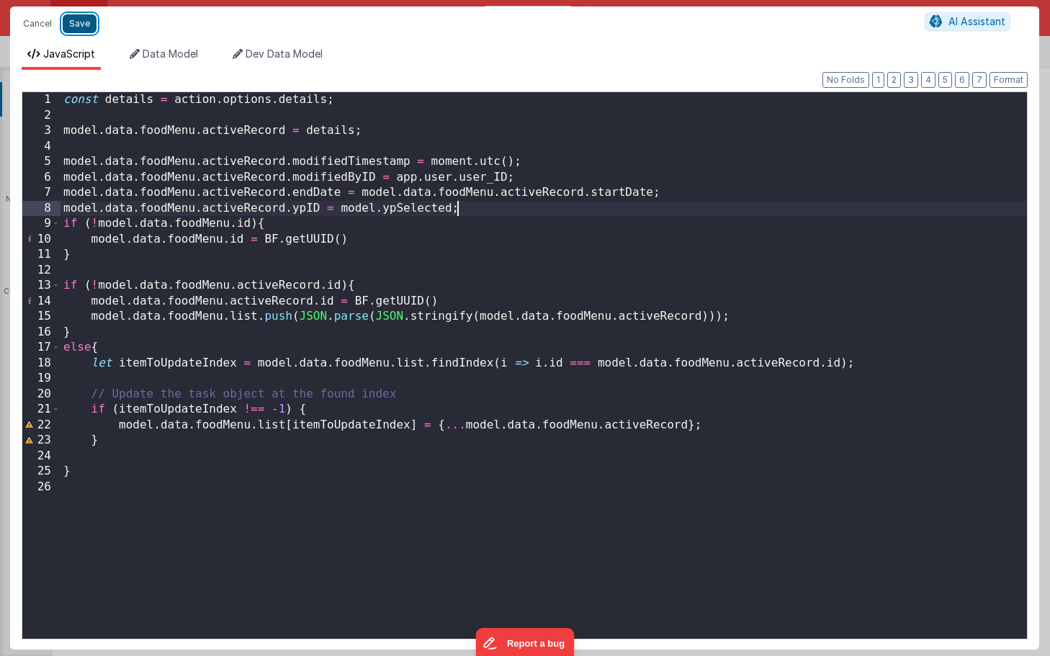
click at [78, 19] on button "Save" at bounding box center [80, 23] width 34 height 19
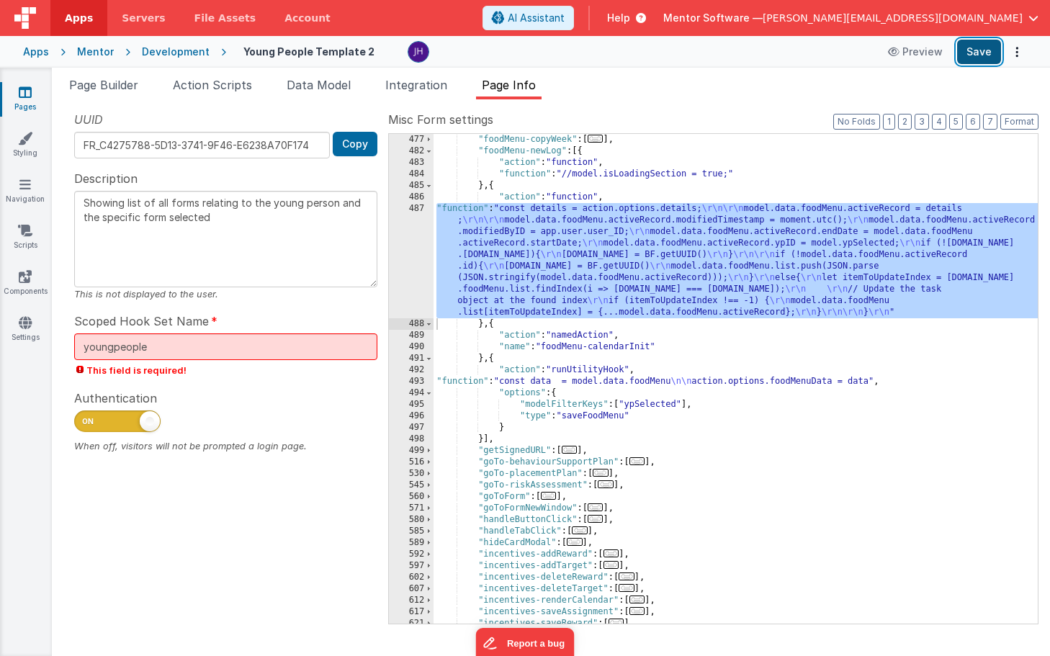
click at [978, 48] on button "Save" at bounding box center [979, 52] width 44 height 24
click at [584, 248] on div ""foodMenu-copyWeek" : [ ... ] , "foodMenu-newLog" : [{ "action" : "function" , …" at bounding box center [735, 390] width 604 height 513
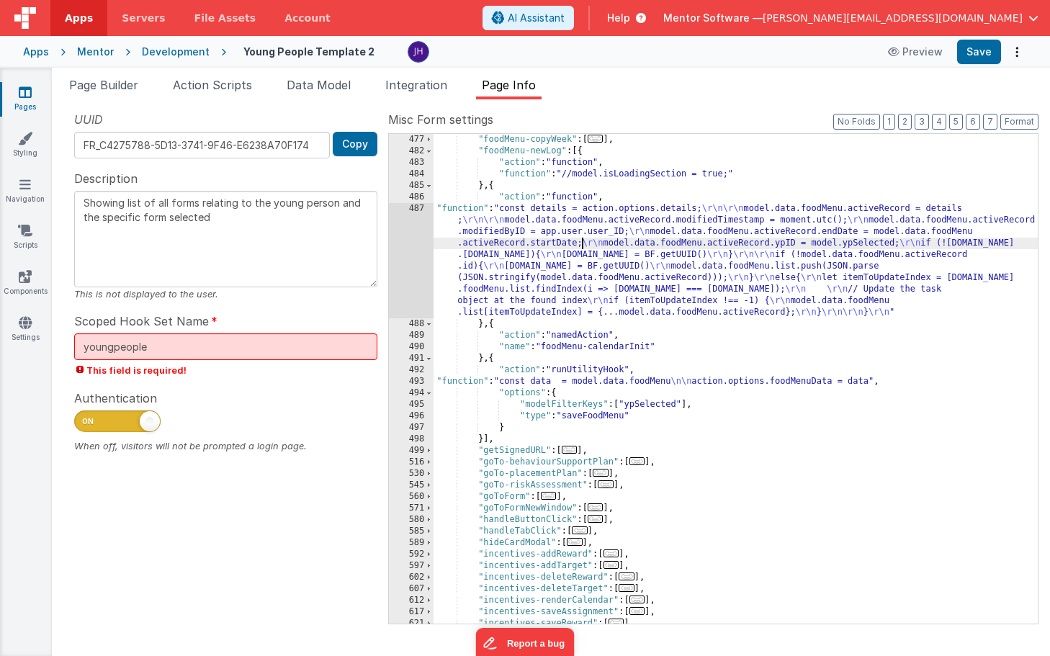
click at [419, 256] on div "487" at bounding box center [411, 260] width 45 height 115
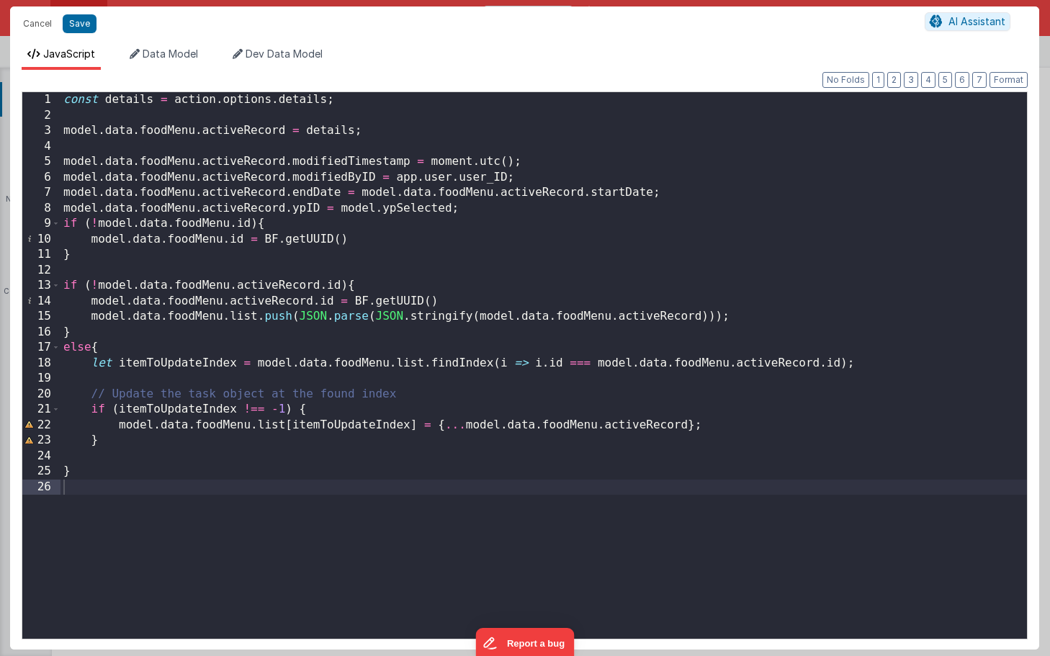
click at [466, 210] on div "const details = action . options . details ; model . data . foodMenu . activeRe…" at bounding box center [543, 380] width 966 height 577
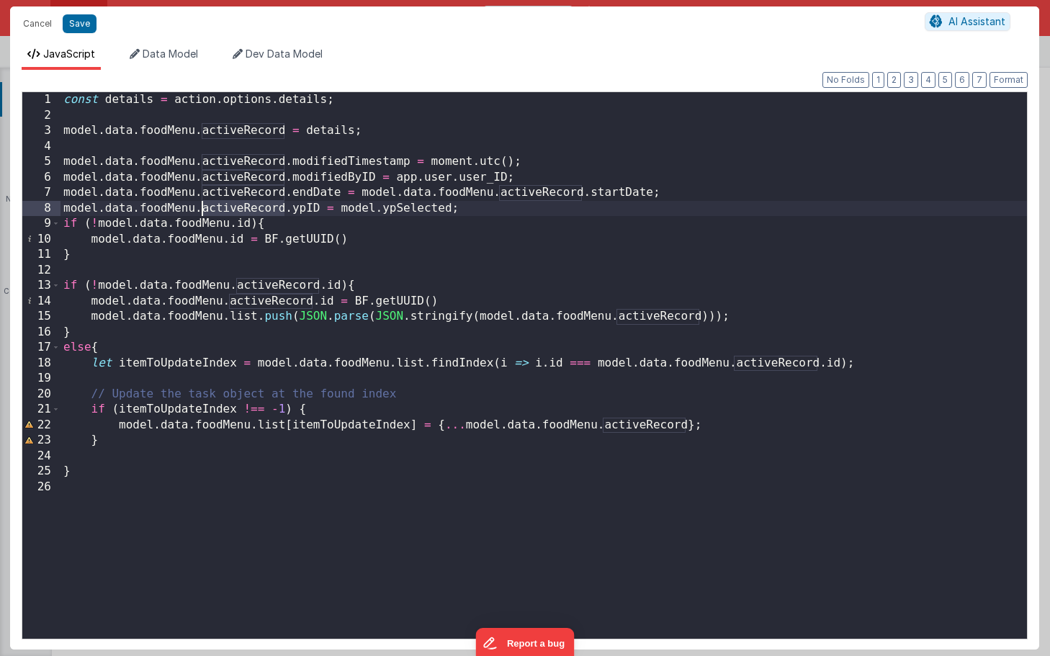
drag, startPoint x: 286, startPoint y: 208, endPoint x: 202, endPoint y: 209, distance: 84.9
click at [201, 209] on div "const details = action . options . details ; model . data . foodMenu . activeRe…" at bounding box center [543, 380] width 966 height 577
click at [82, 21] on button "Save" at bounding box center [80, 23] width 34 height 19
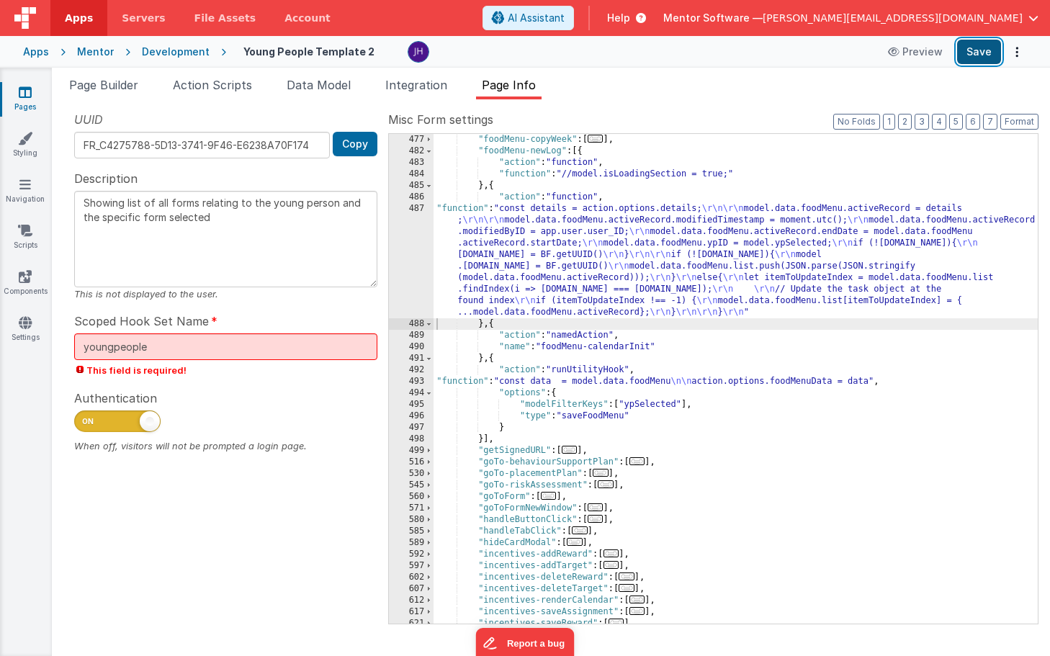
click at [980, 58] on button "Save" at bounding box center [979, 52] width 44 height 24
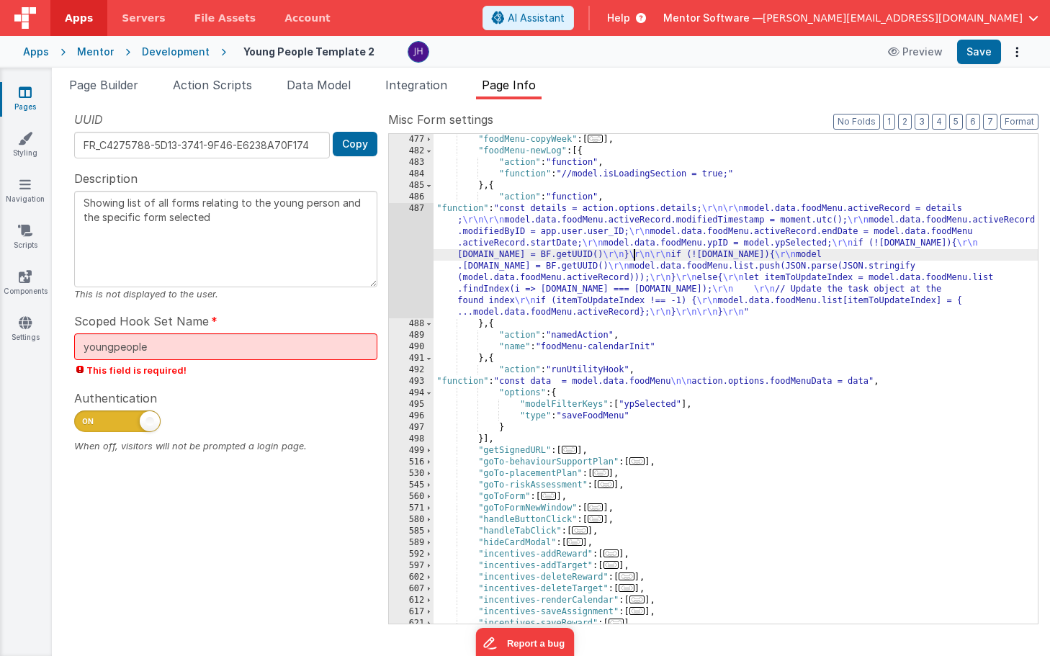
click at [632, 258] on div ""foodMenu-copyWeek" : [ ... ] , "foodMenu-newLog" : [{ "action" : "function" , …" at bounding box center [735, 390] width 604 height 513
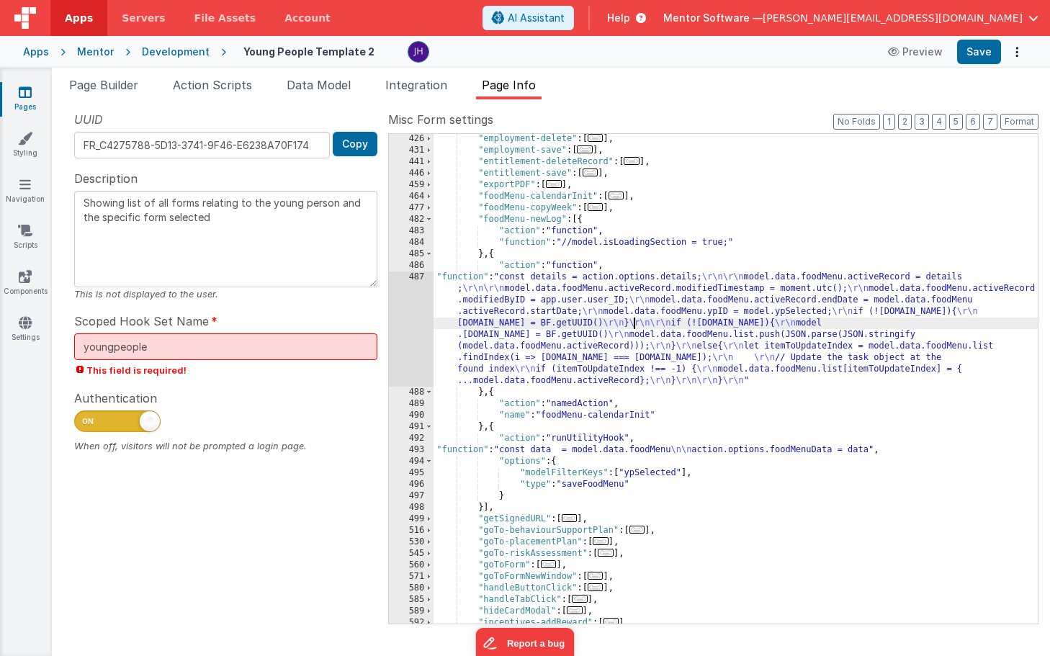
scroll to position [865, 0]
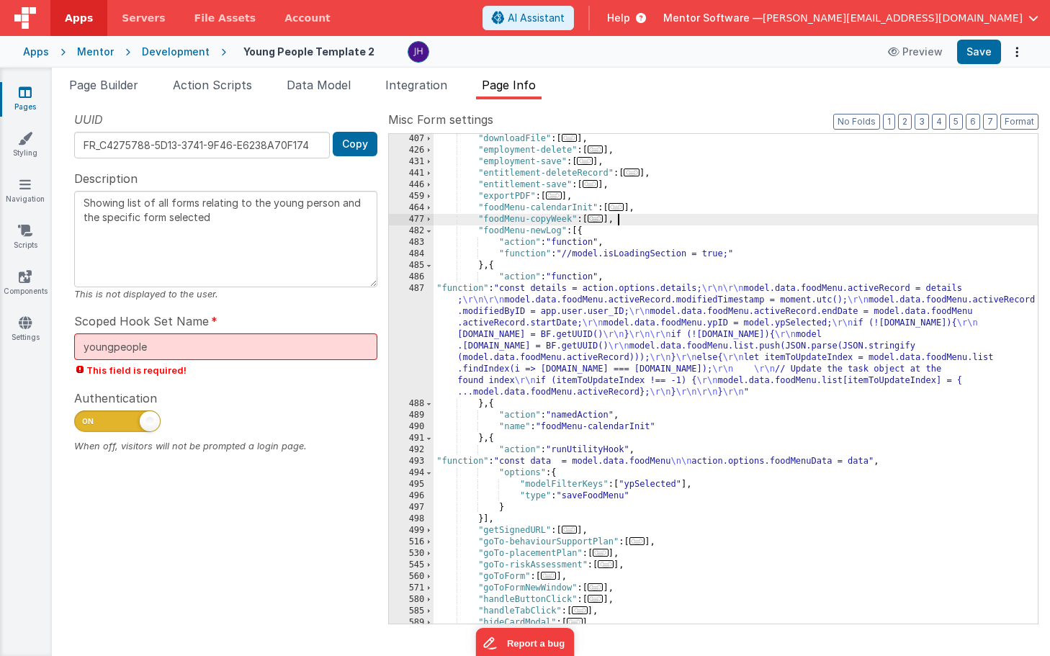
click at [694, 222] on div ""downloadFile" : [ ... ] , "employment-delete" : [ ... ] , "employment-save" : …" at bounding box center [735, 389] width 604 height 513
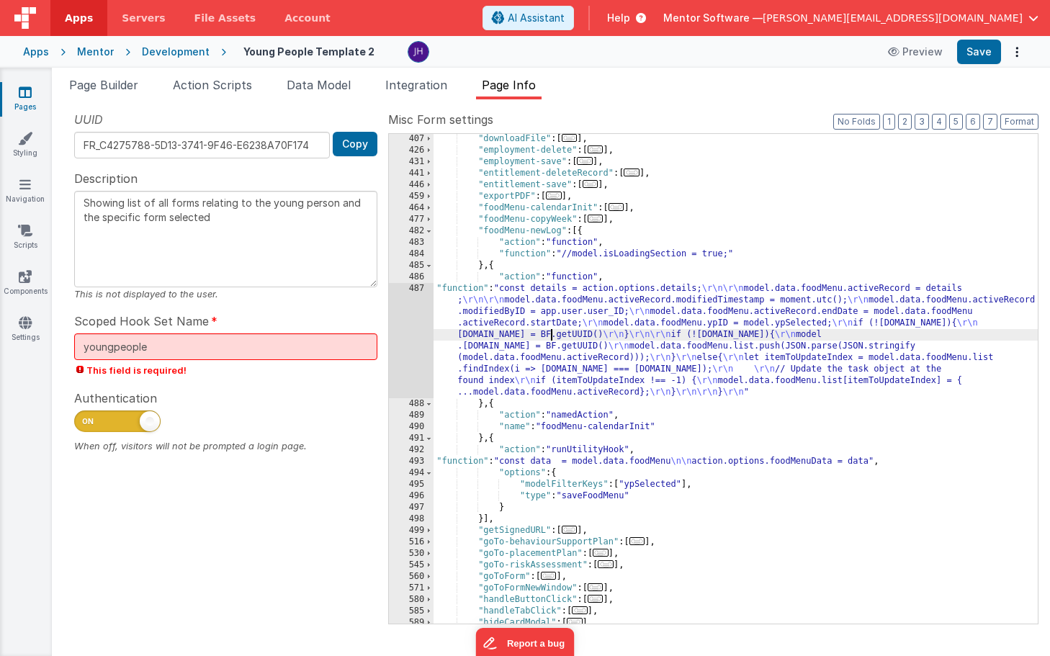
click at [551, 333] on div ""downloadFile" : [ ... ] , "employment-delete" : [ ... ] , "employment-save" : …" at bounding box center [735, 389] width 604 height 513
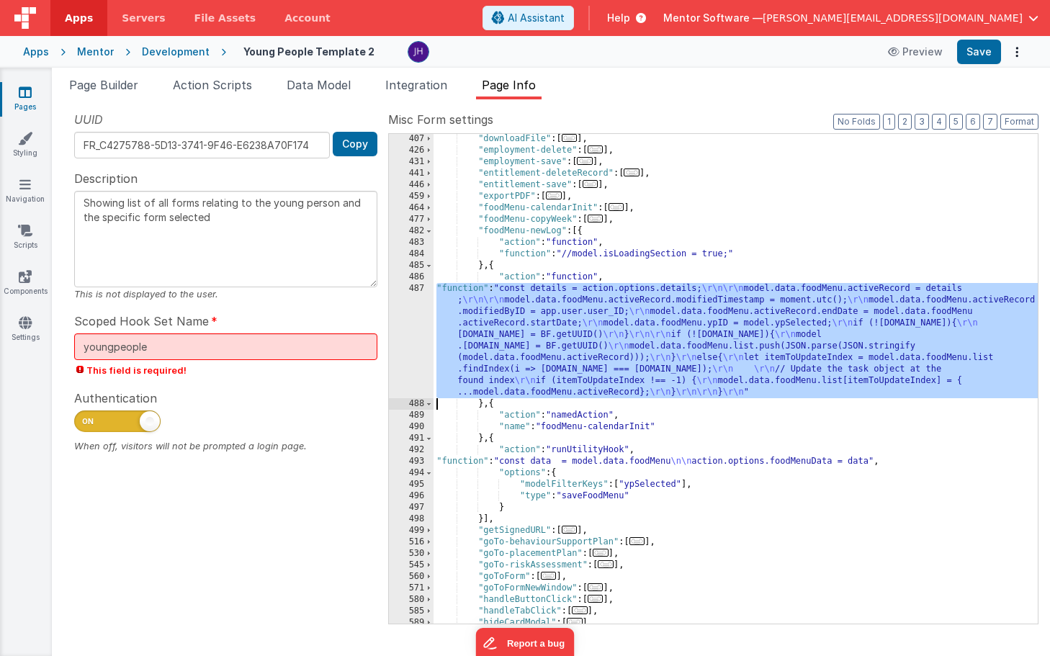
click at [418, 325] on div "487" at bounding box center [411, 340] width 45 height 115
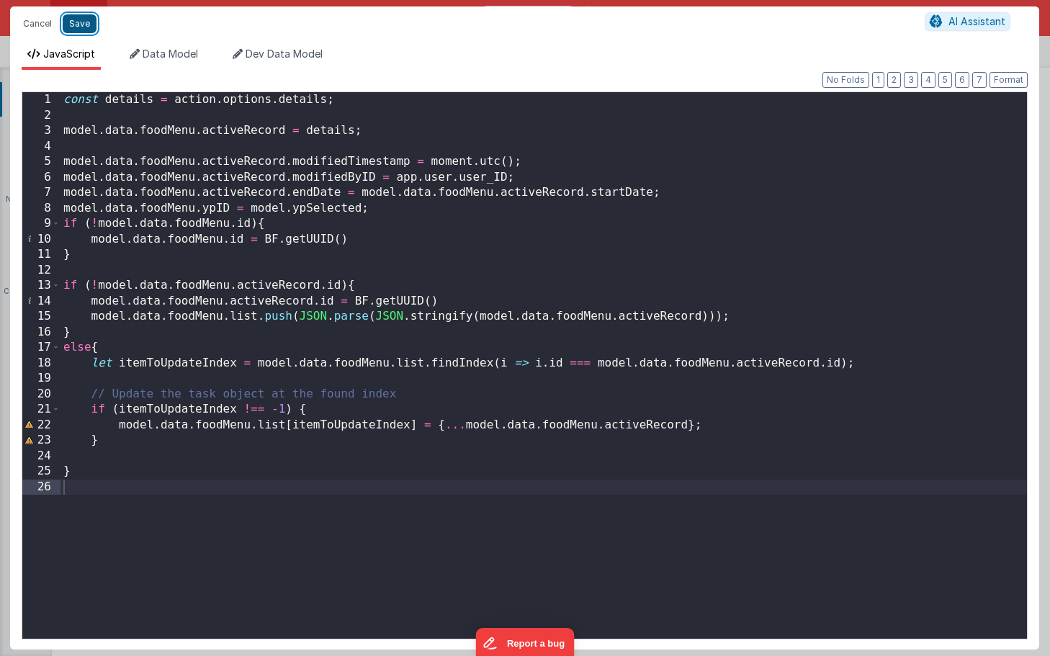
click at [84, 25] on button "Save" at bounding box center [80, 23] width 34 height 19
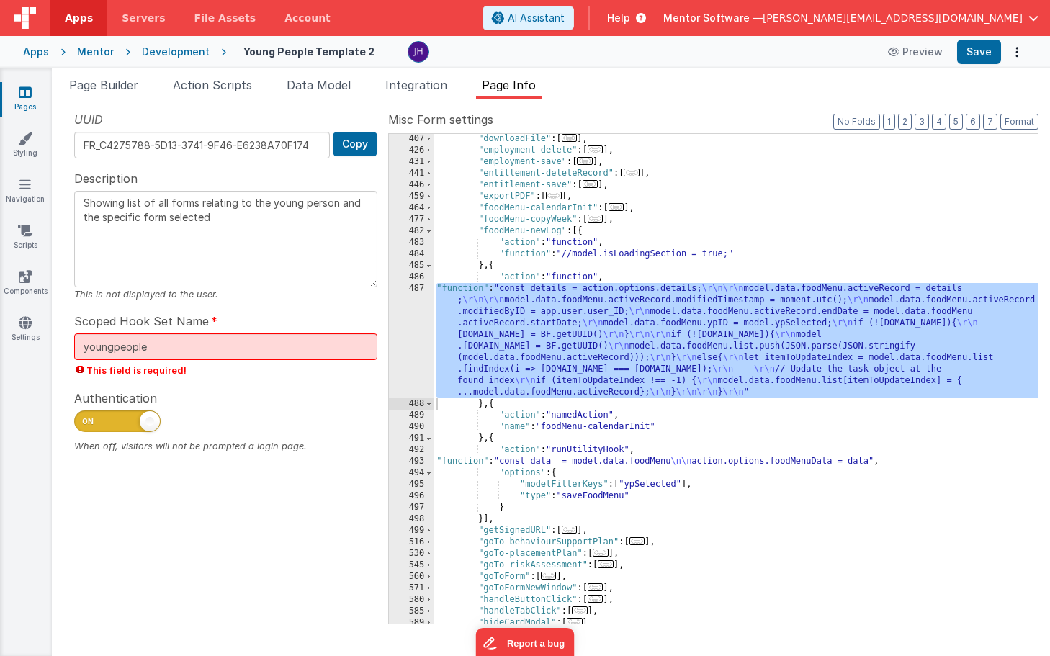
click at [623, 210] on span "..." at bounding box center [616, 207] width 16 height 8
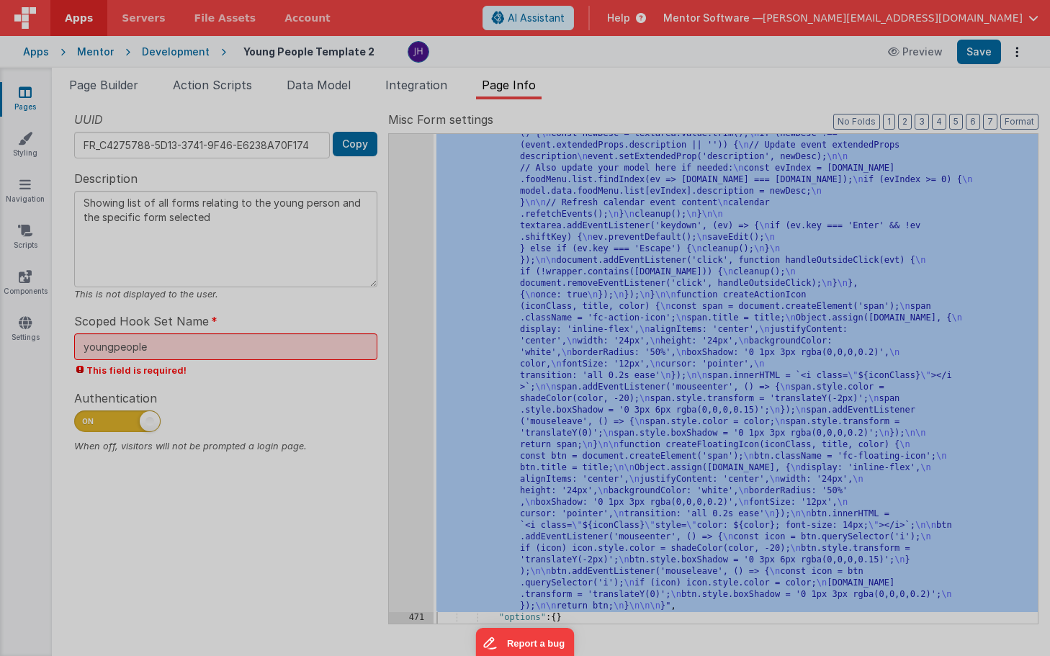
scroll to position [3565, 0]
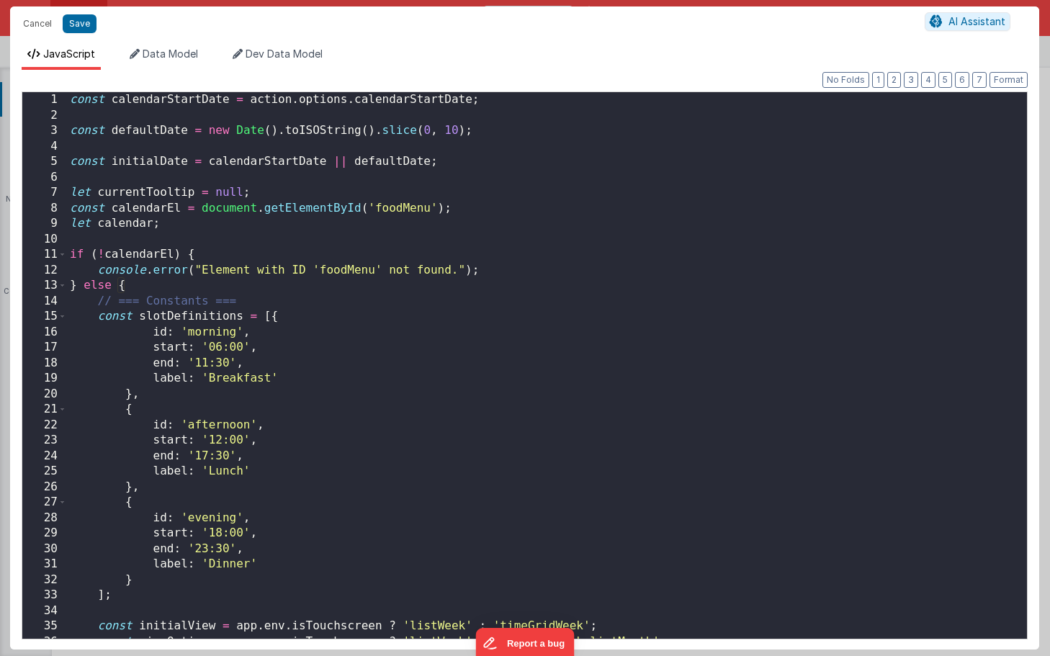
click at [600, 255] on div "const calendarStartDate = action . options . calendarStartDate ; const defaultD…" at bounding box center [547, 380] width 960 height 577
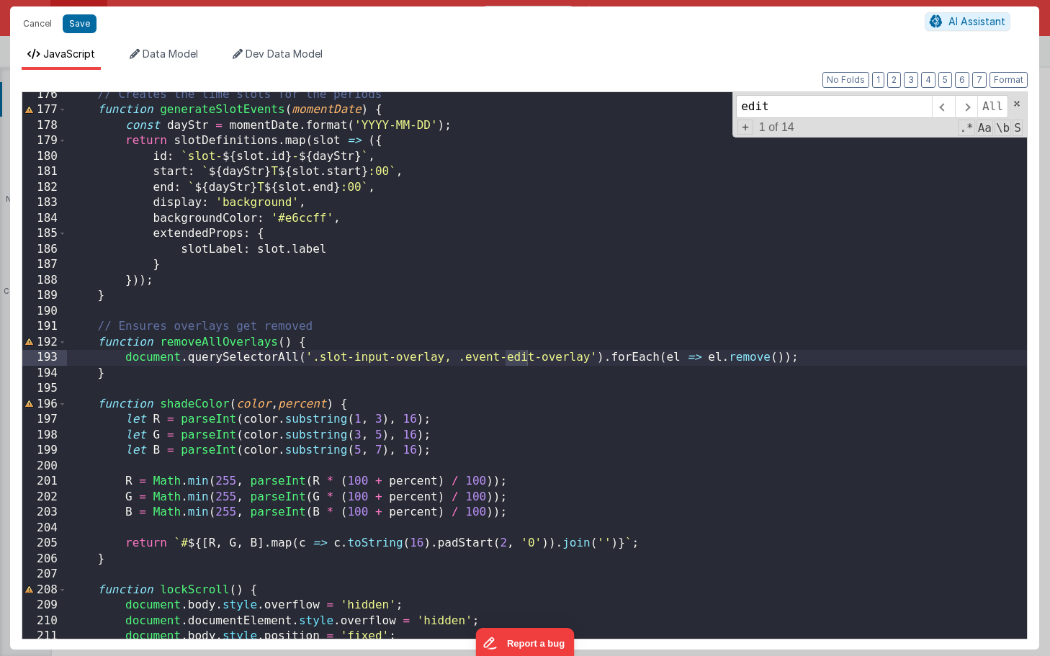
scroll to position [2745, 0]
click at [968, 109] on span at bounding box center [965, 106] width 22 height 23
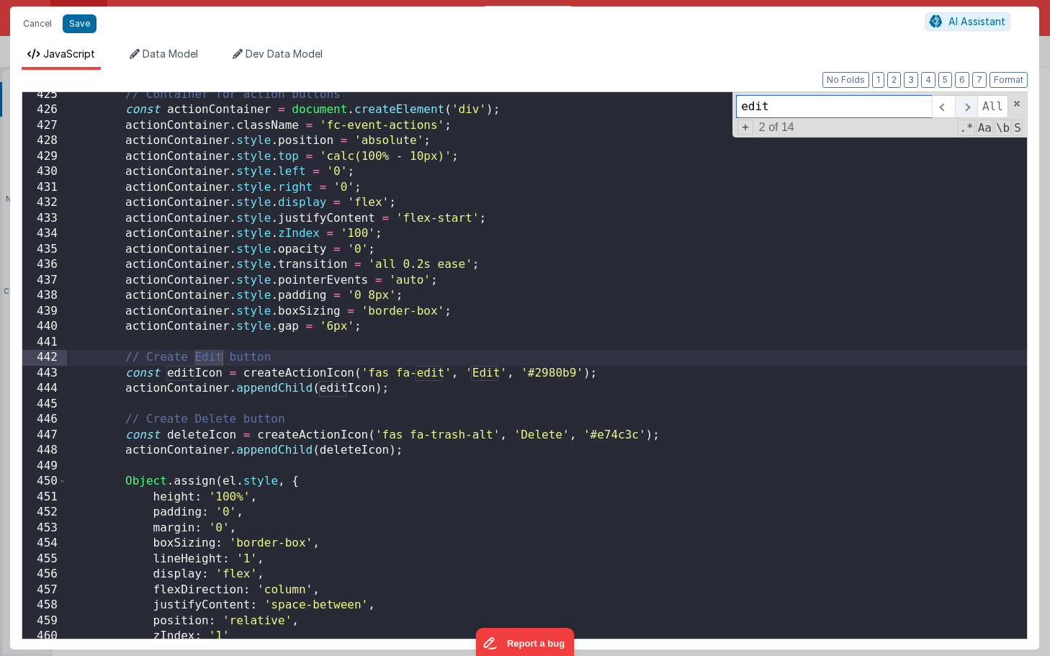
scroll to position [6598, 0]
click at [968, 109] on span at bounding box center [965, 106] width 22 height 23
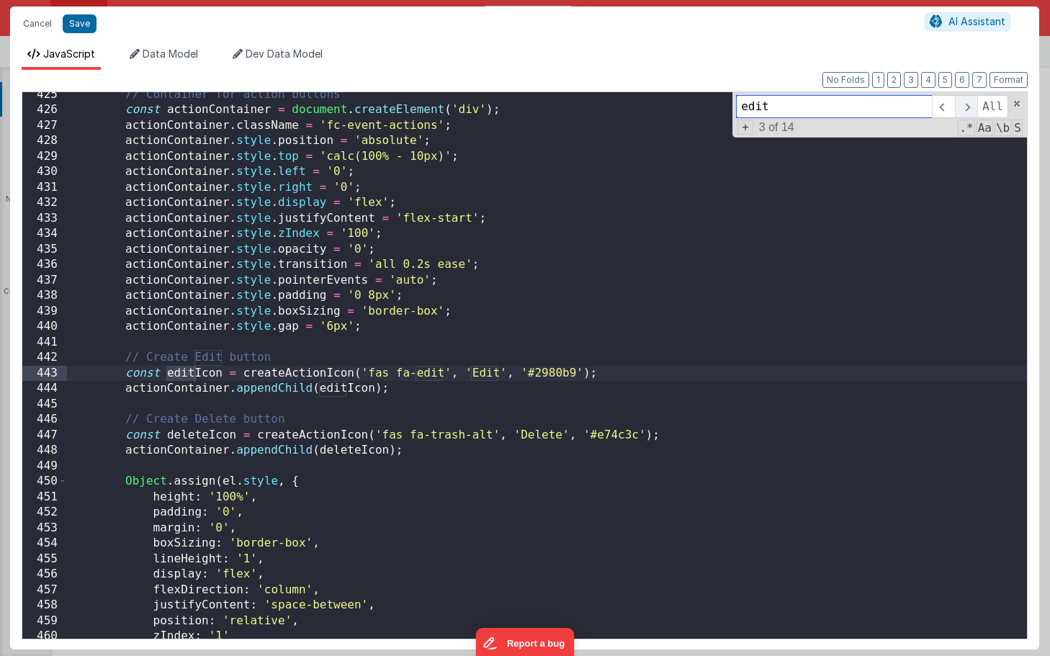
click at [968, 109] on span at bounding box center [965, 106] width 22 height 23
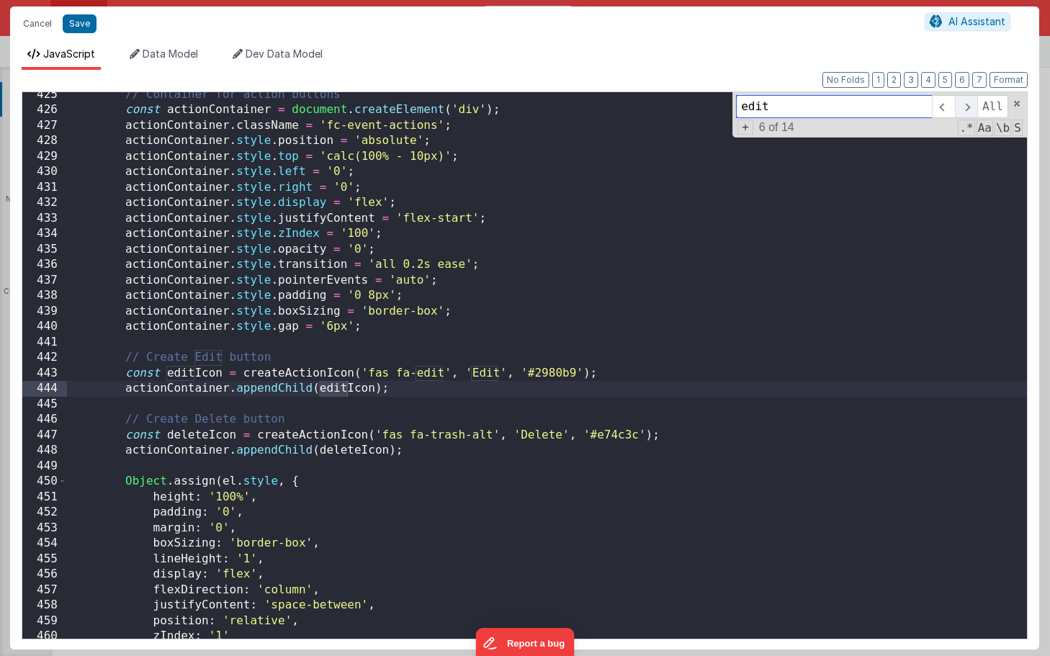
click at [968, 109] on span at bounding box center [965, 106] width 22 height 23
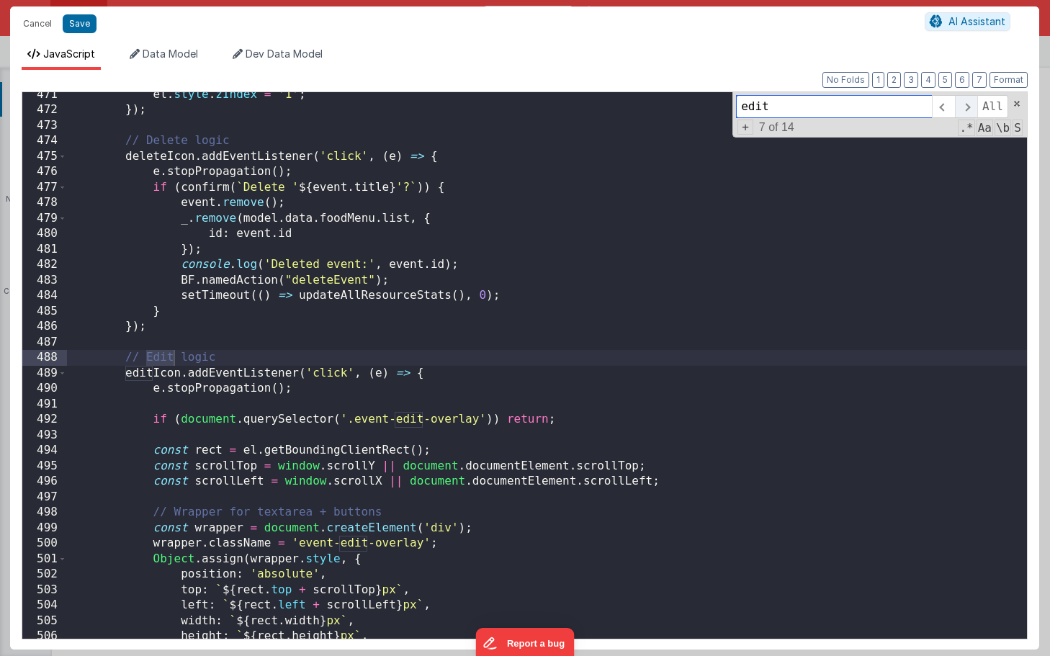
click at [968, 109] on span at bounding box center [965, 106] width 22 height 23
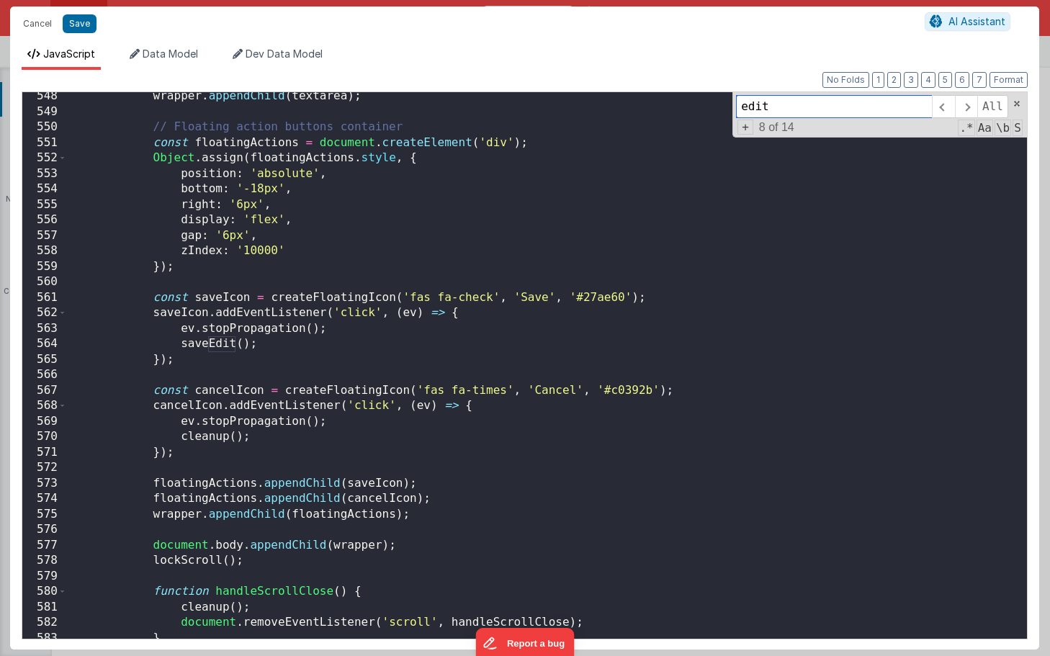
scroll to position [8506, 0]
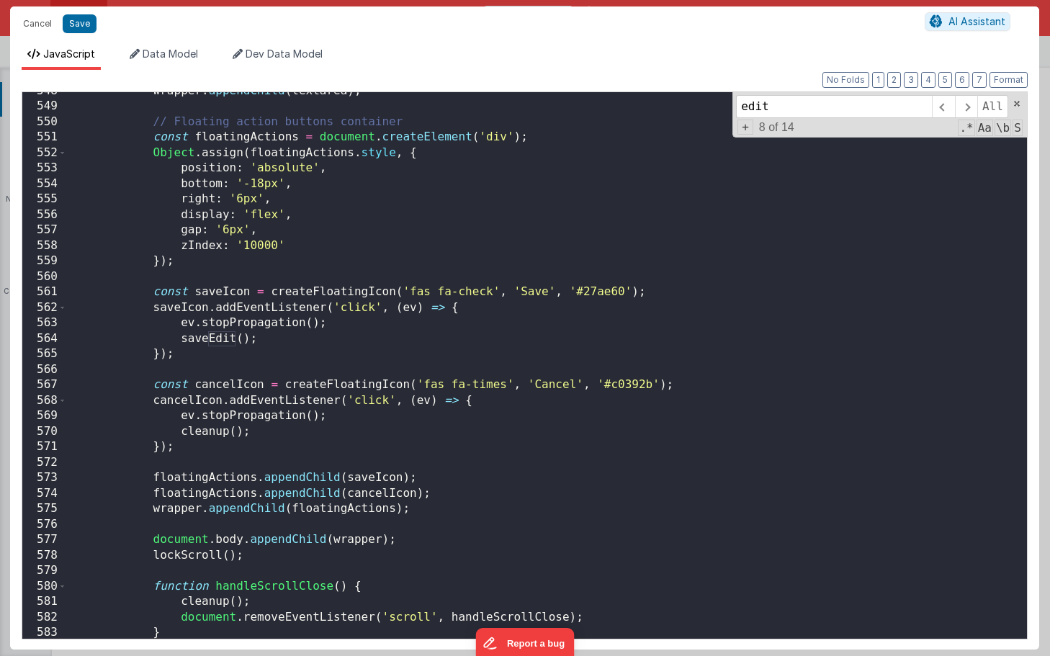
click at [212, 339] on div "wrapper . appendChild ( textarea ) ; // Floating action buttons container const…" at bounding box center [547, 372] width 960 height 577
type input "saveEdit"
click at [965, 104] on span at bounding box center [965, 106] width 22 height 23
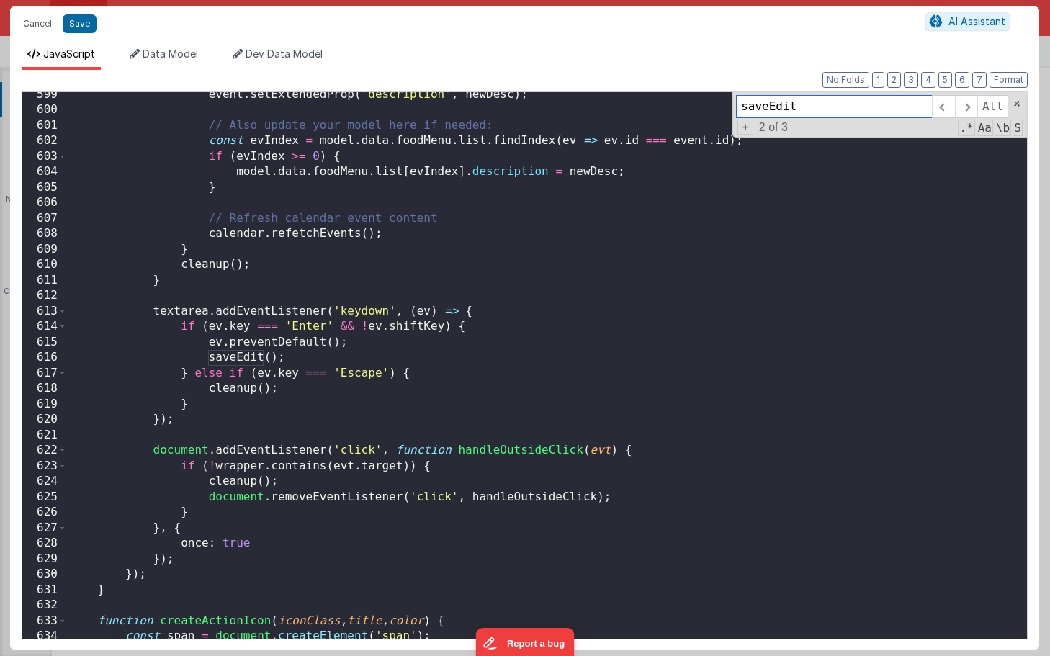
scroll to position [9320, 0]
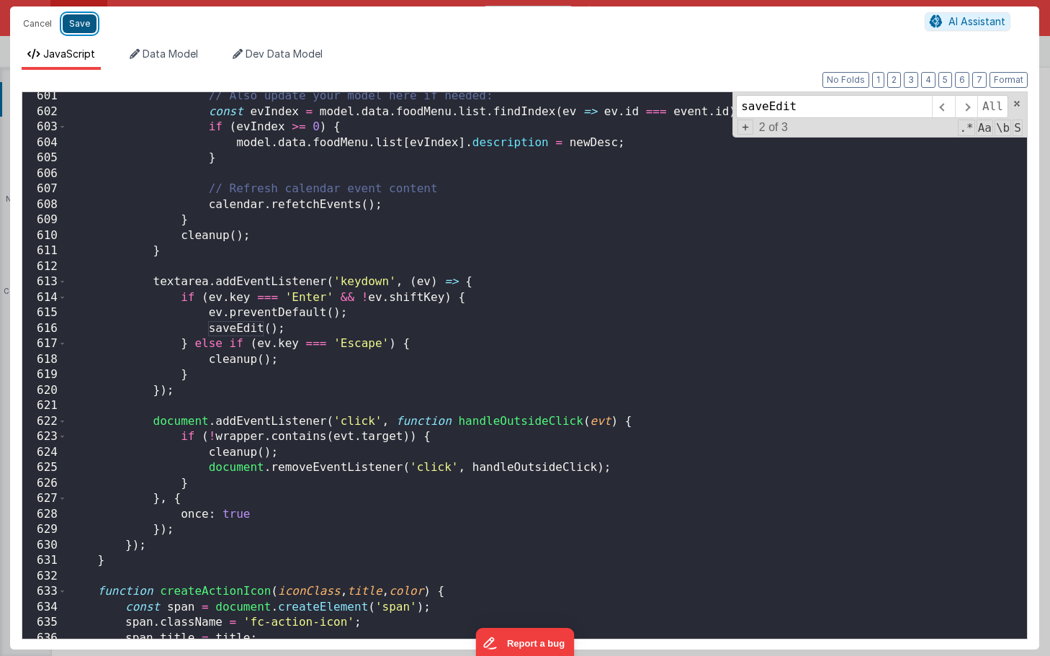
click at [84, 23] on button "Save" at bounding box center [80, 23] width 34 height 19
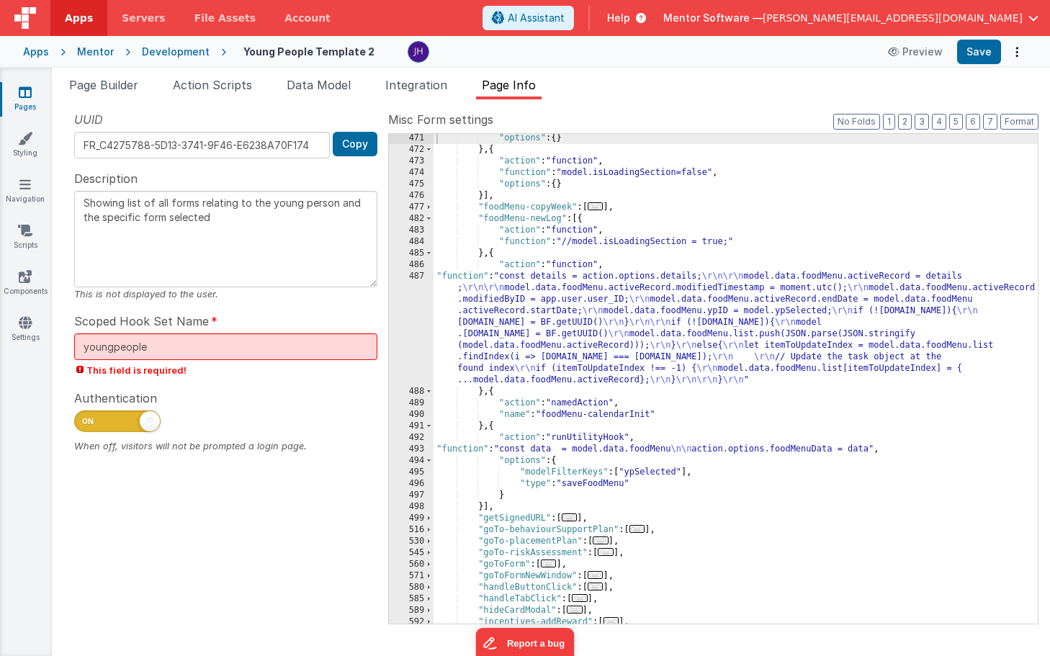
scroll to position [3710, 0]
click at [565, 323] on div ""options" : { } } , { "action" : "function" , "function" : "model.isLoadingSect…" at bounding box center [735, 388] width 604 height 513
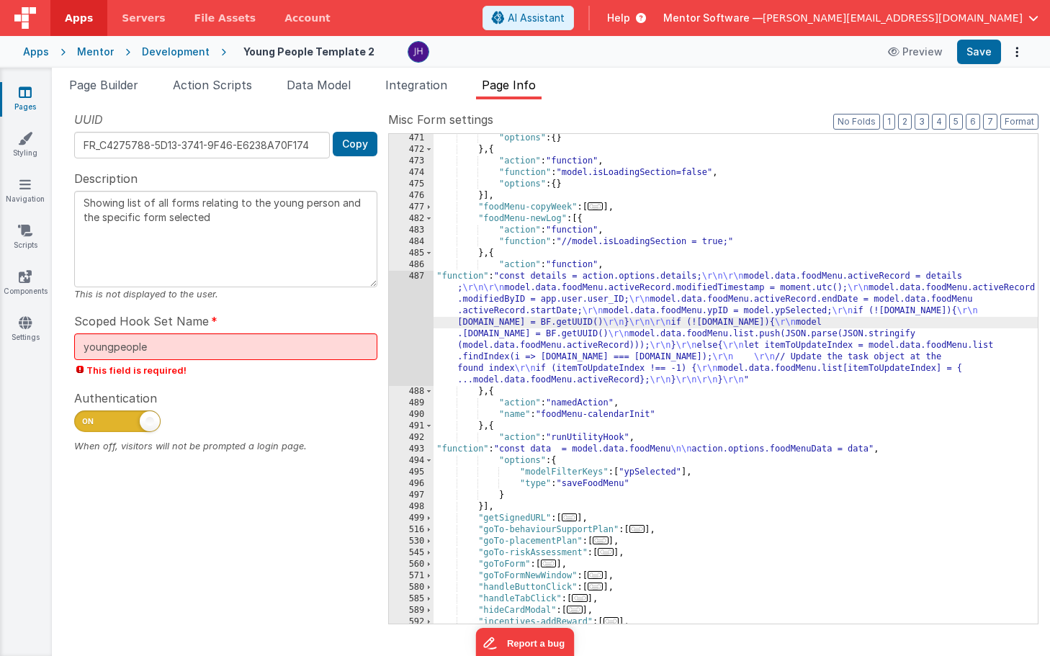
click at [407, 333] on div "487" at bounding box center [411, 328] width 45 height 115
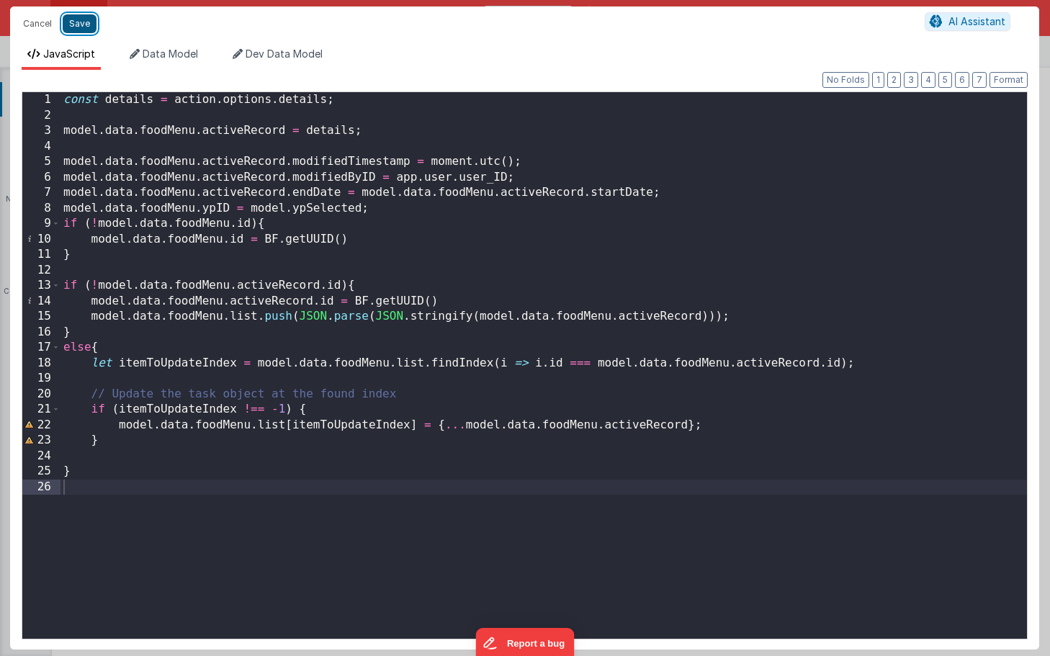
click at [78, 26] on button "Save" at bounding box center [80, 23] width 34 height 19
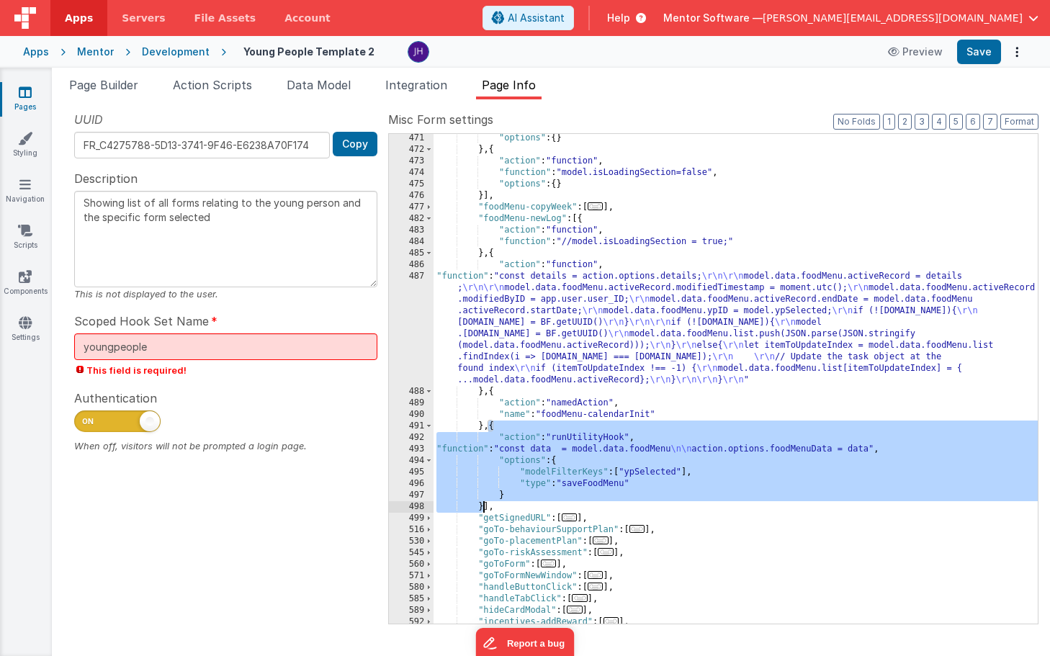
drag, startPoint x: 489, startPoint y: 425, endPoint x: 484, endPoint y: 504, distance: 78.6
click at [484, 504] on div ""options" : { } } , { "action" : "function" , "function" : "model.isLoadingSect…" at bounding box center [735, 388] width 604 height 513
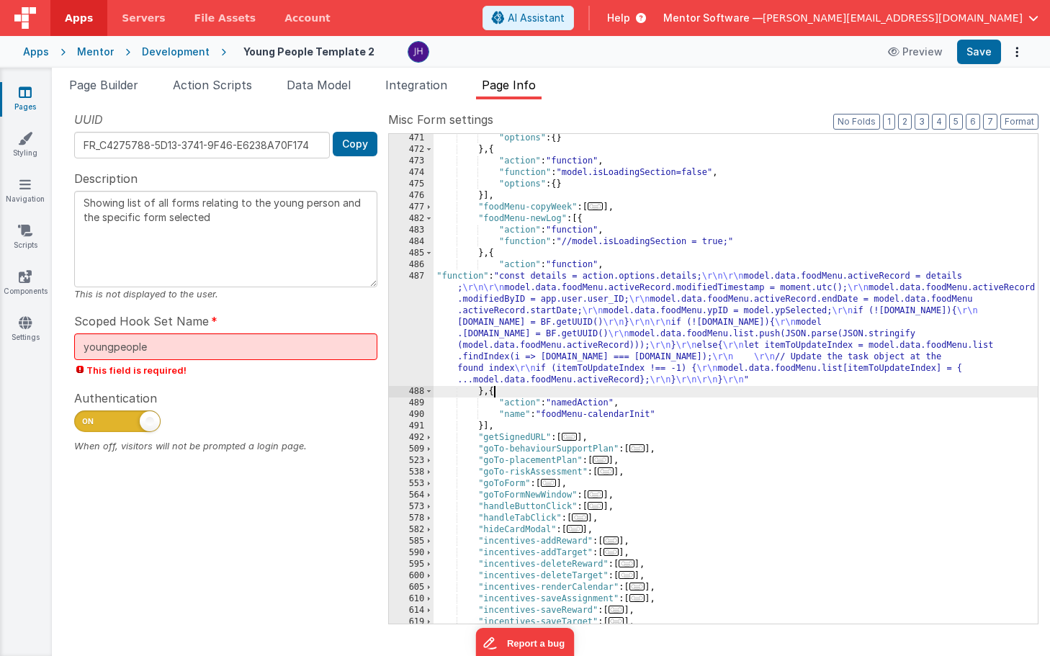
click at [491, 394] on div ""options" : { } } , { "action" : "function" , "function" : "model.isLoadingSect…" at bounding box center [735, 388] width 604 height 513
paste textarea
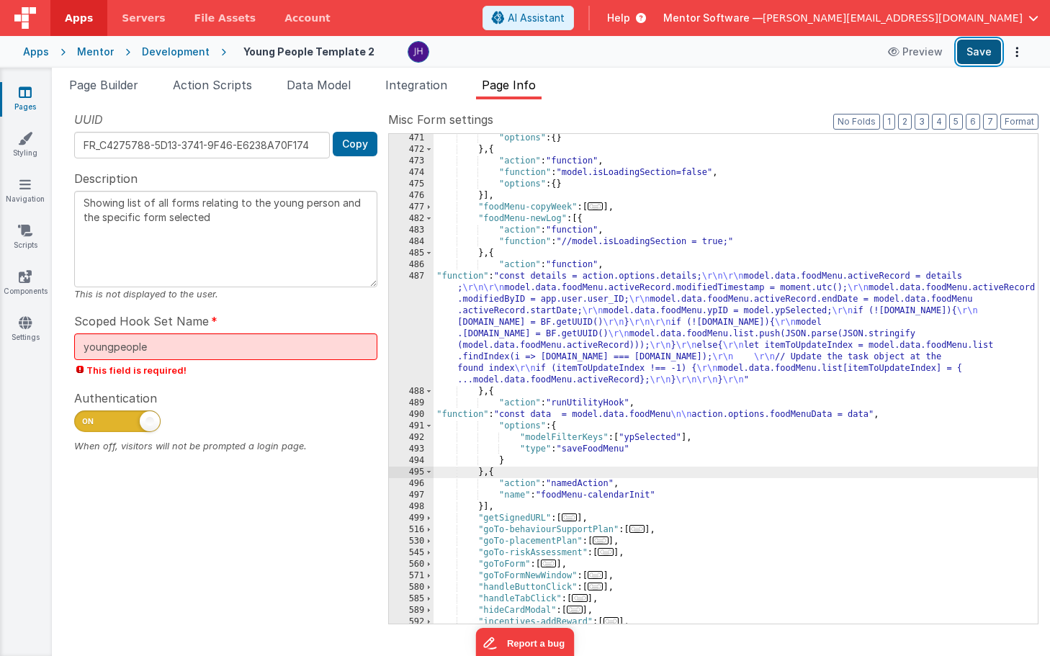
click at [968, 61] on button "Save" at bounding box center [979, 52] width 44 height 24
click at [926, 122] on button "3" at bounding box center [921, 122] width 14 height 16
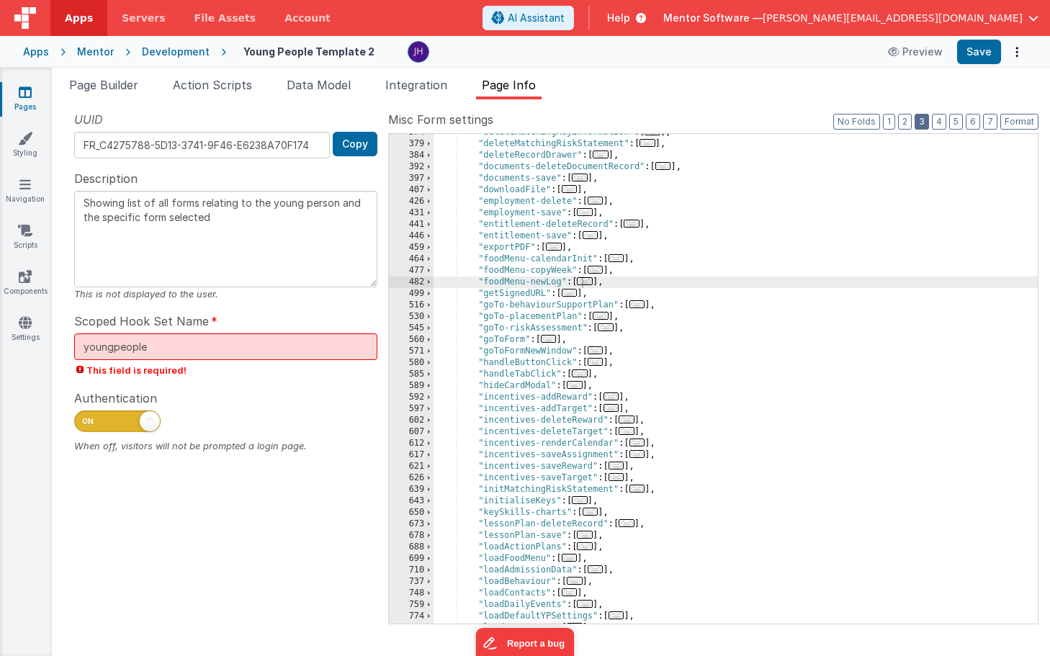
scroll to position [574, 0]
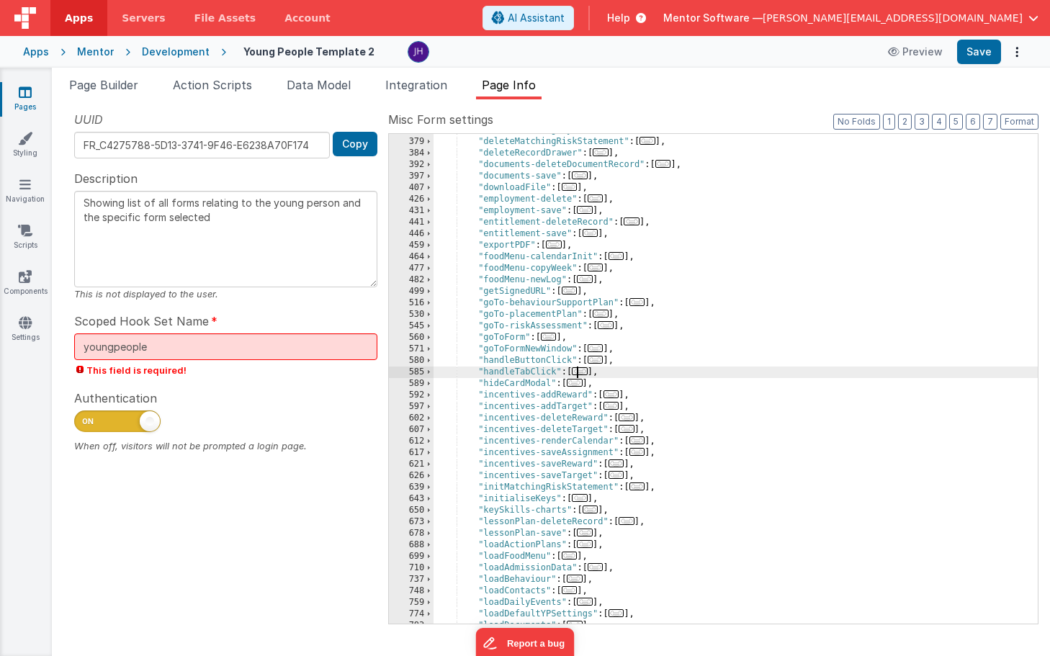
click at [583, 371] on span "..." at bounding box center [580, 371] width 16 height 8
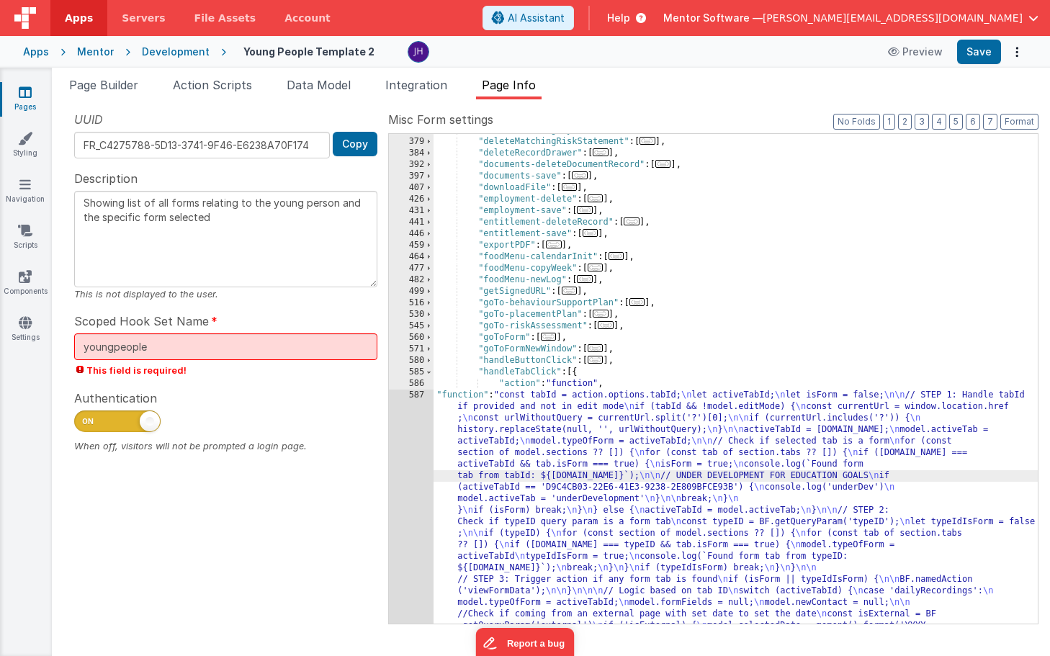
scroll to position [1365, 0]
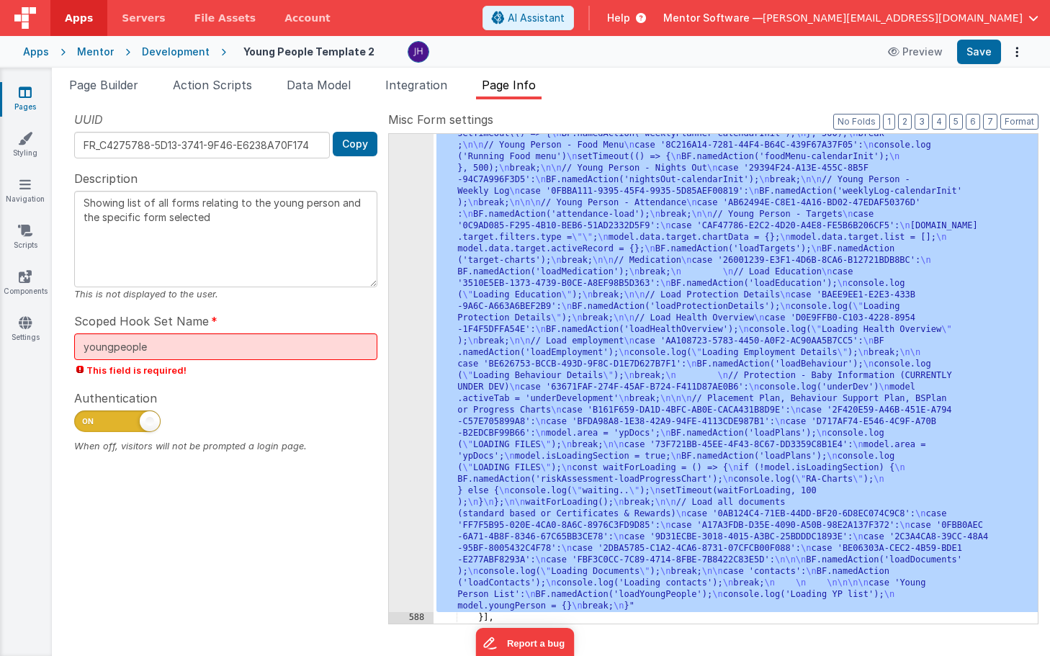
click at [411, 369] on div "587" at bounding box center [411, 105] width 45 height 1014
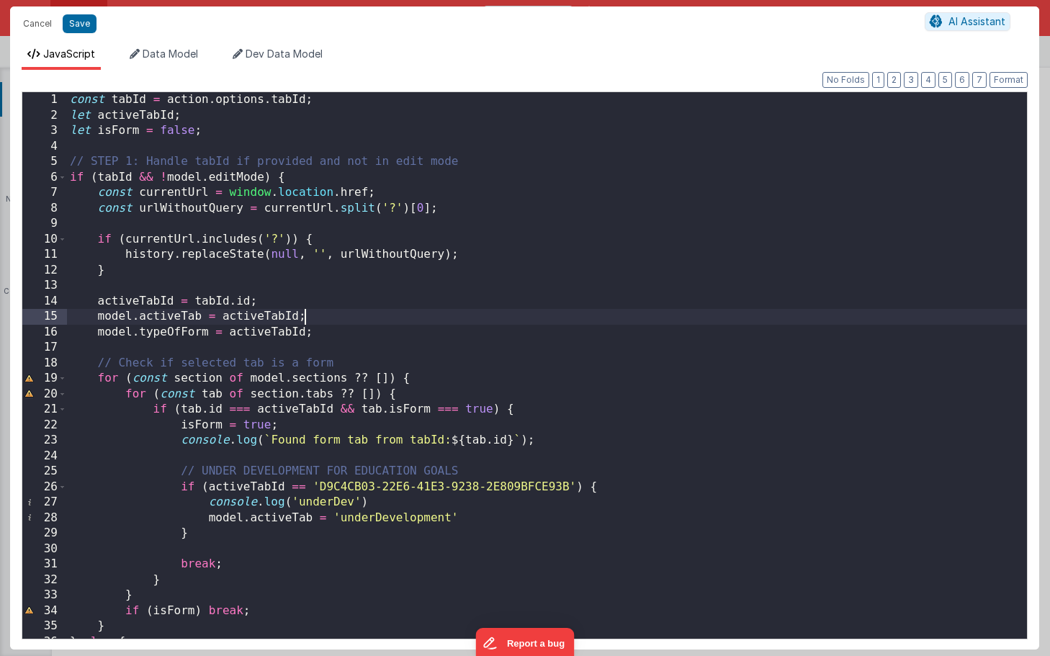
click at [633, 310] on div "const tabId = action . options . tabId ; let activeTabId ; let isForm = false ;…" at bounding box center [547, 380] width 960 height 577
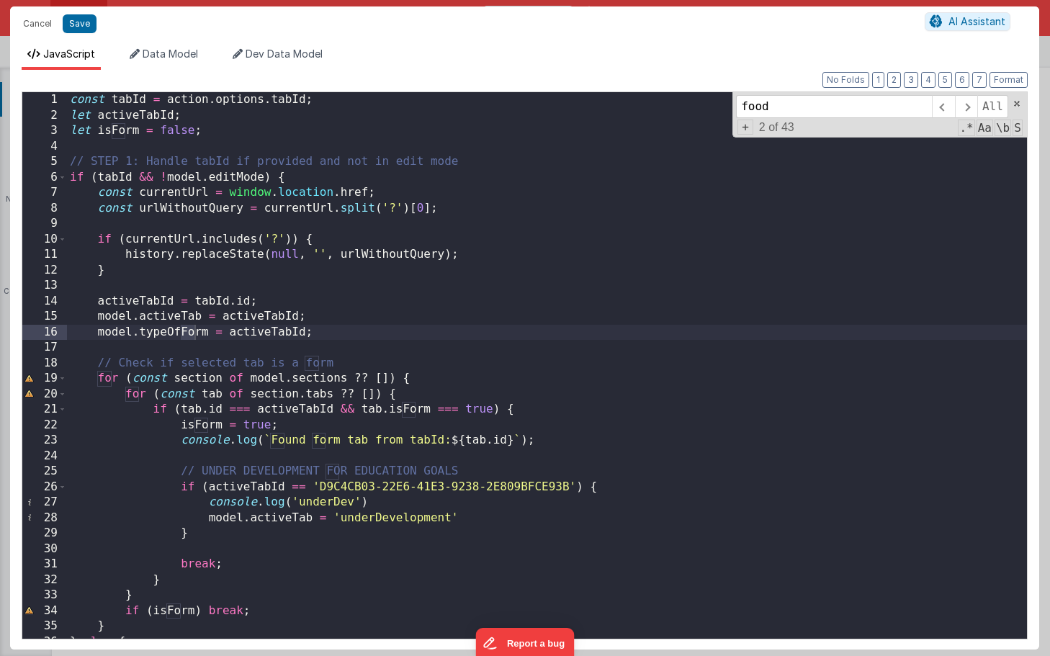
scroll to position [2373, 0]
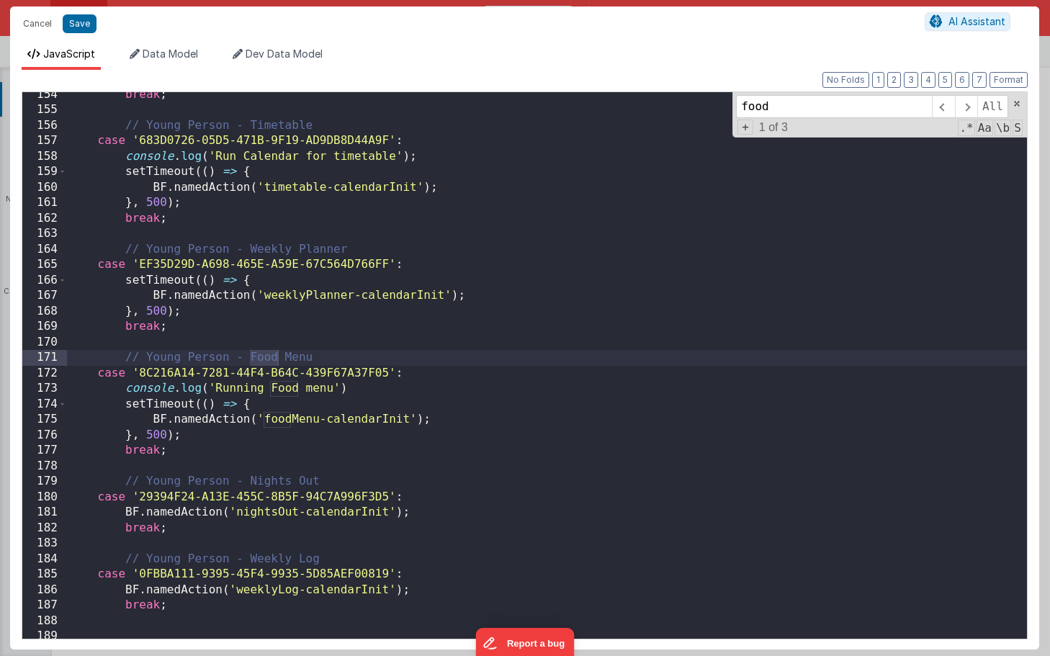
type input "food"
click at [470, 364] on div "break ; // Young Person - Timetable case '683D0726-05D5-471B-9F19-AD9DB8D44A9F'…" at bounding box center [547, 375] width 960 height 577
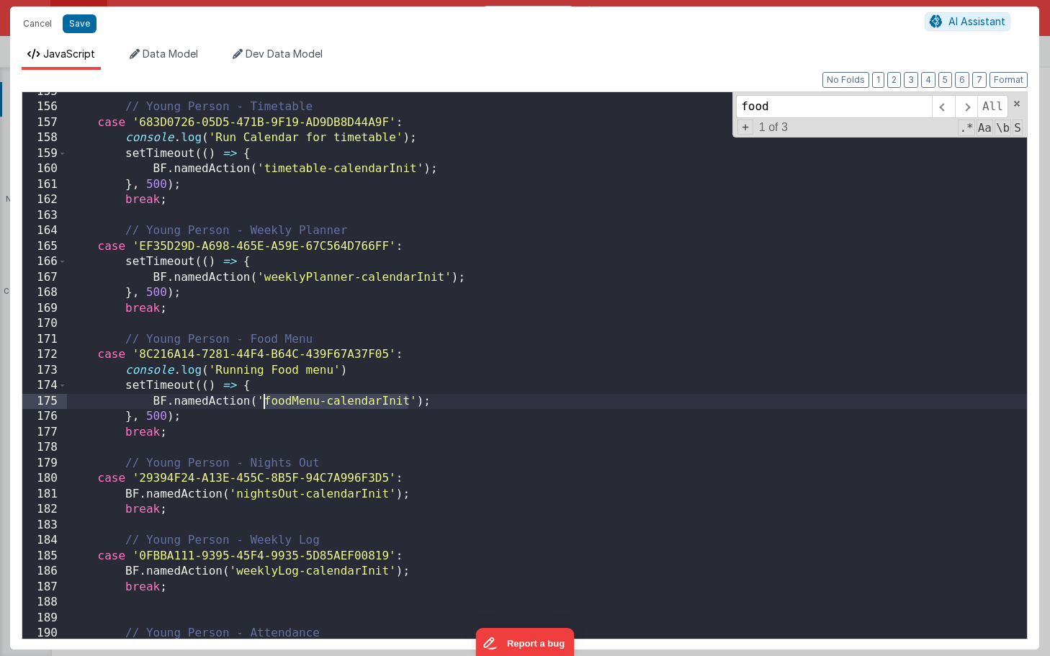
drag, startPoint x: 410, startPoint y: 402, endPoint x: 266, endPoint y: 405, distance: 144.0
click at [266, 405] on div "// Young Person - Timetable case '683D0726-05D5-471B-9F19-AD9DB8D44A9F' : conso…" at bounding box center [547, 372] width 960 height 577
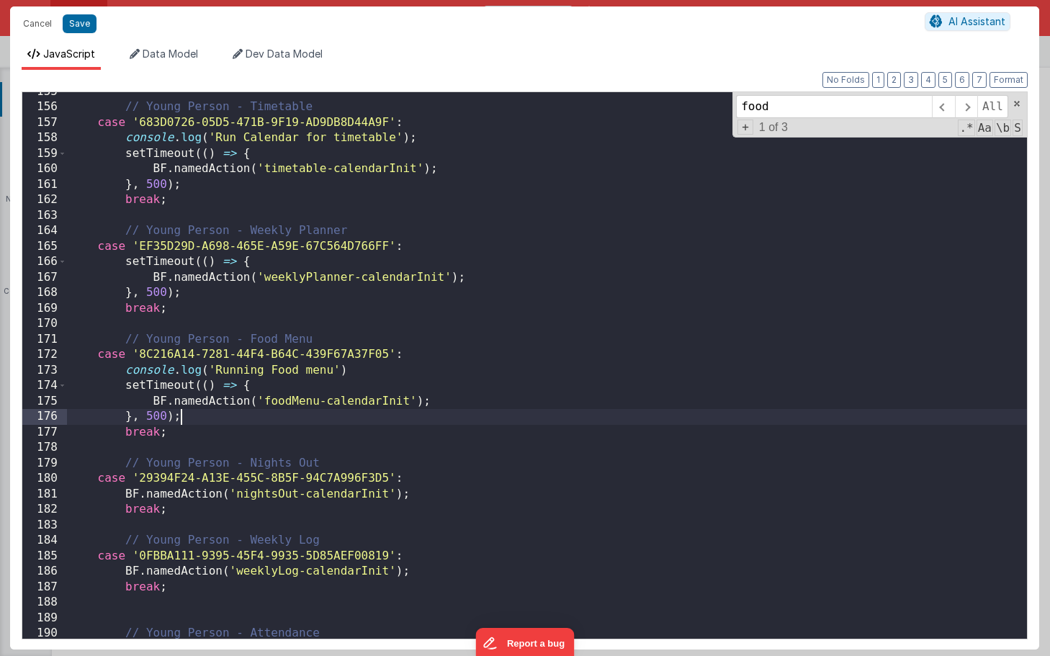
click at [319, 418] on div "// Young Person - Timetable case '683D0726-05D5-471B-9F19-AD9DB8D44A9F' : conso…" at bounding box center [547, 372] width 960 height 577
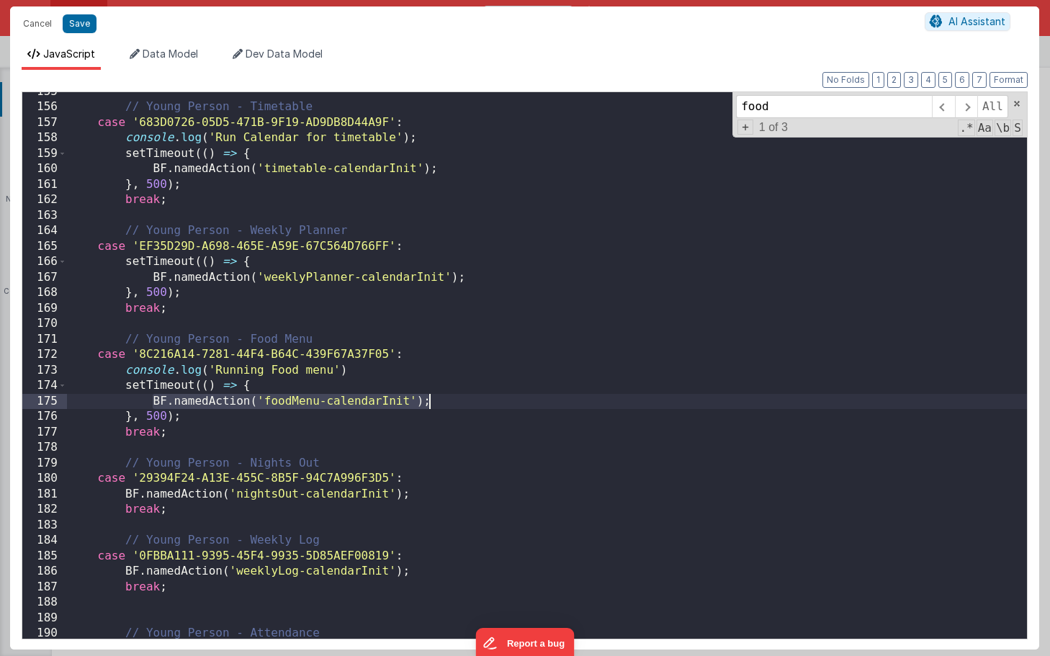
drag, startPoint x: 152, startPoint y: 403, endPoint x: 433, endPoint y: 402, distance: 280.7
click at [433, 402] on div "// Young Person - Timetable case '683D0726-05D5-471B-9F19-AD9DB8D44A9F' : conso…" at bounding box center [547, 372] width 960 height 577
click at [423, 415] on div "// Young Person - Timetable case '683D0726-05D5-471B-9F19-AD9DB8D44A9F' : conso…" at bounding box center [547, 372] width 960 height 577
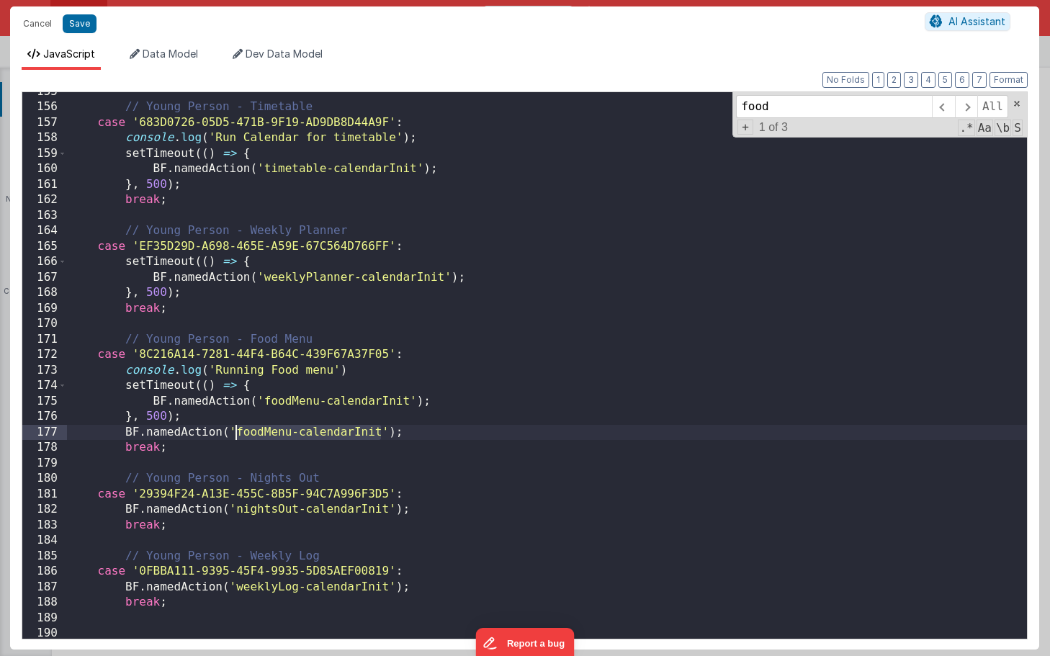
drag, startPoint x: 379, startPoint y: 430, endPoint x: 238, endPoint y: 437, distance: 141.2
click at [238, 437] on div "// Young Person - Timetable case '683D0726-05D5-471B-9F19-AD9DB8D44A9F' : conso…" at bounding box center [547, 372] width 960 height 577
click at [269, 432] on div "// Young Person - Timetable case '683D0726-05D5-471B-9F19-AD9DB8D44A9F' : conso…" at bounding box center [547, 372] width 960 height 577
click at [78, 19] on button "Save" at bounding box center [80, 23] width 34 height 19
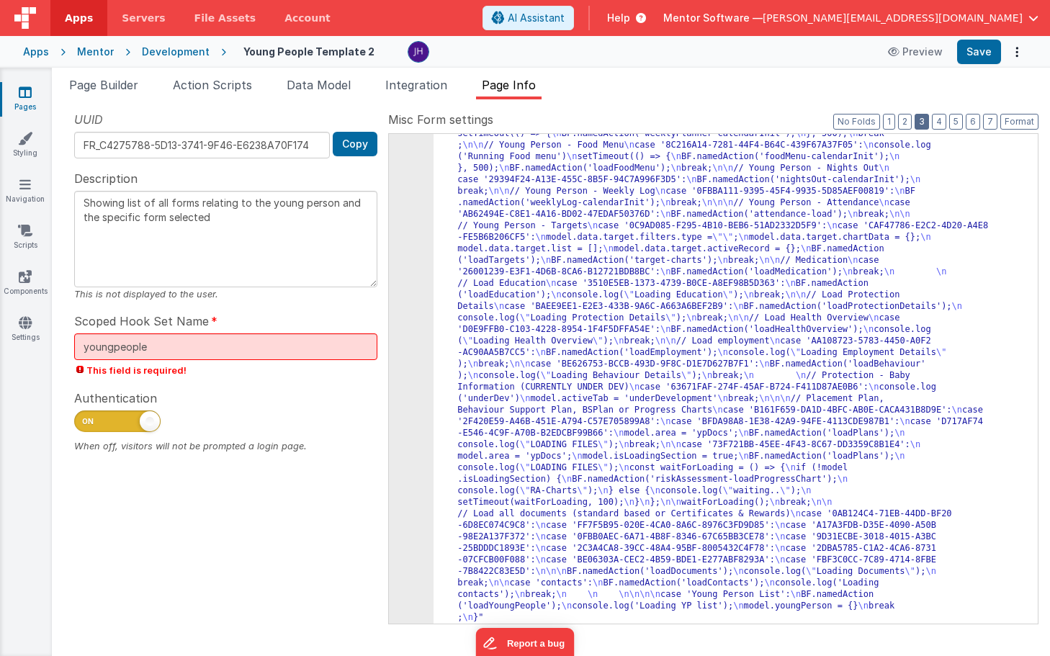
click at [925, 125] on button "3" at bounding box center [921, 122] width 14 height 16
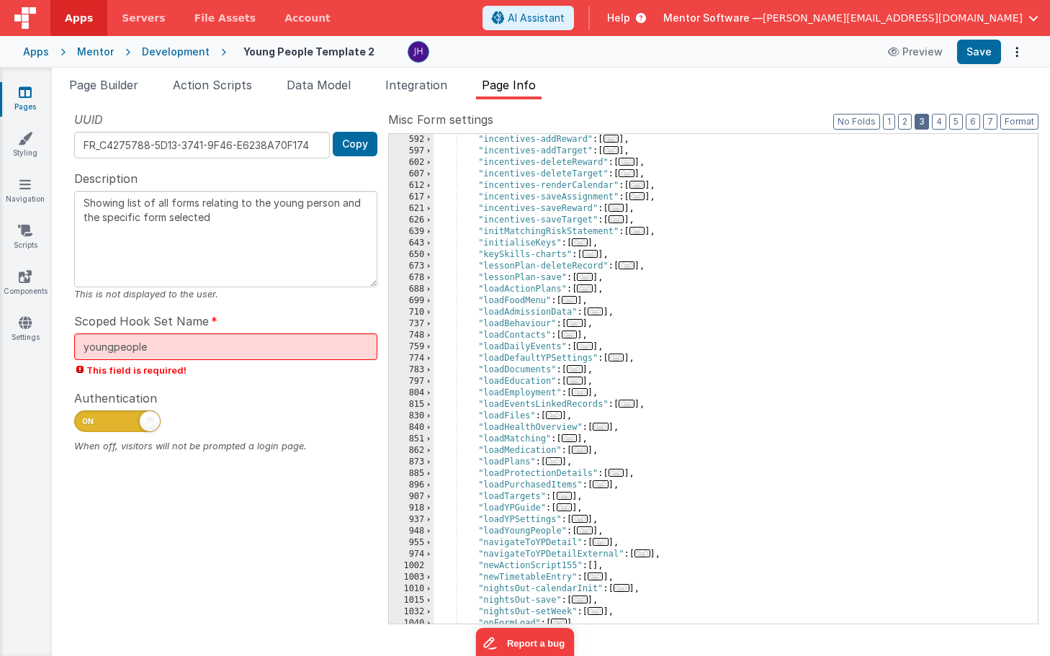
scroll to position [851, 0]
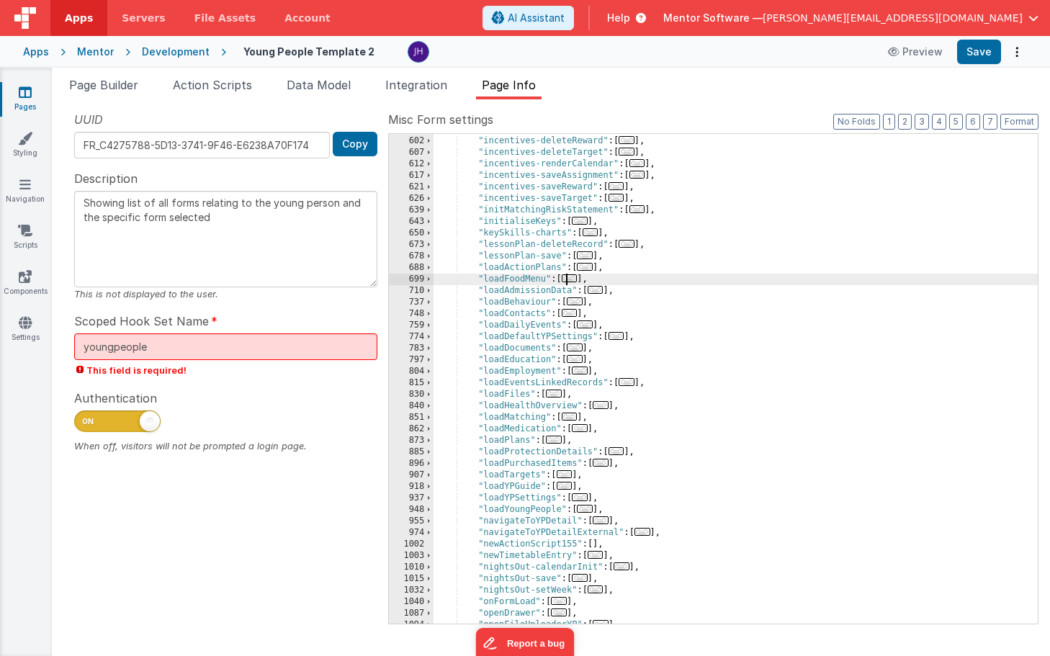
click at [572, 277] on span "..." at bounding box center [569, 278] width 16 height 8
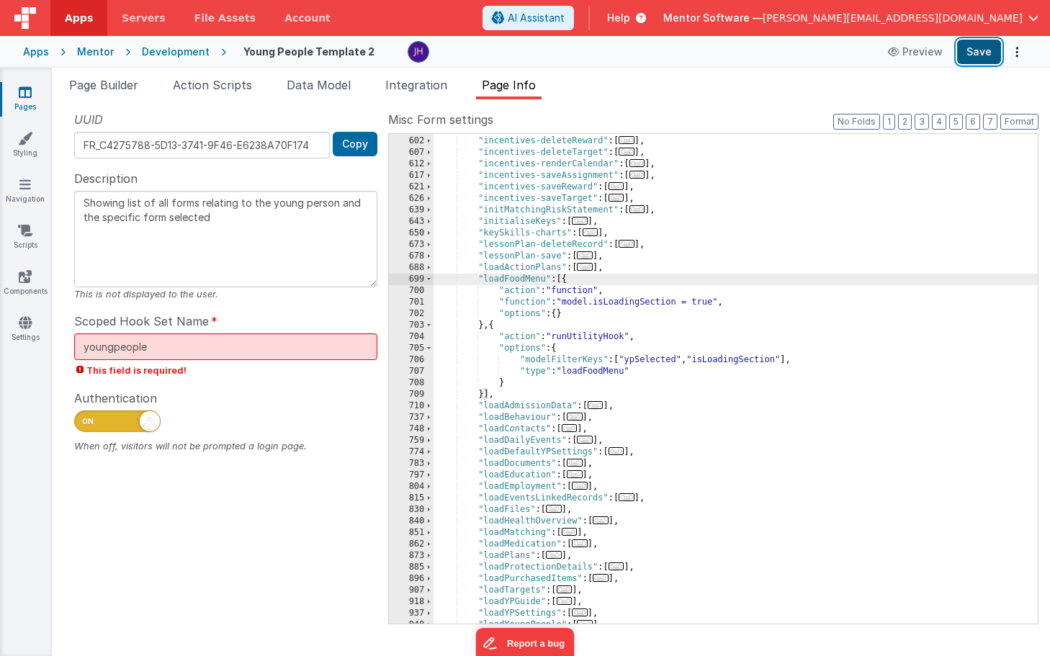
click at [980, 55] on button "Save" at bounding box center [979, 52] width 44 height 24
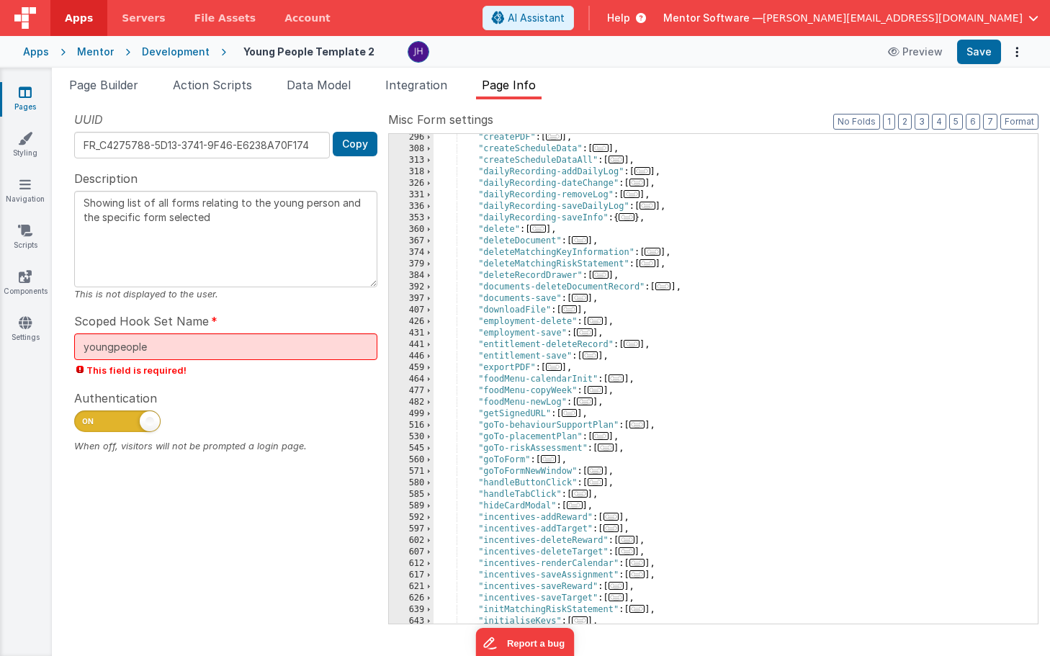
scroll to position [455, 0]
click at [551, 376] on div ""createPDF" : [ ... ] , "createScheduleData" : [ ... ] , "createScheduleDataAll…" at bounding box center [735, 384] width 604 height 513
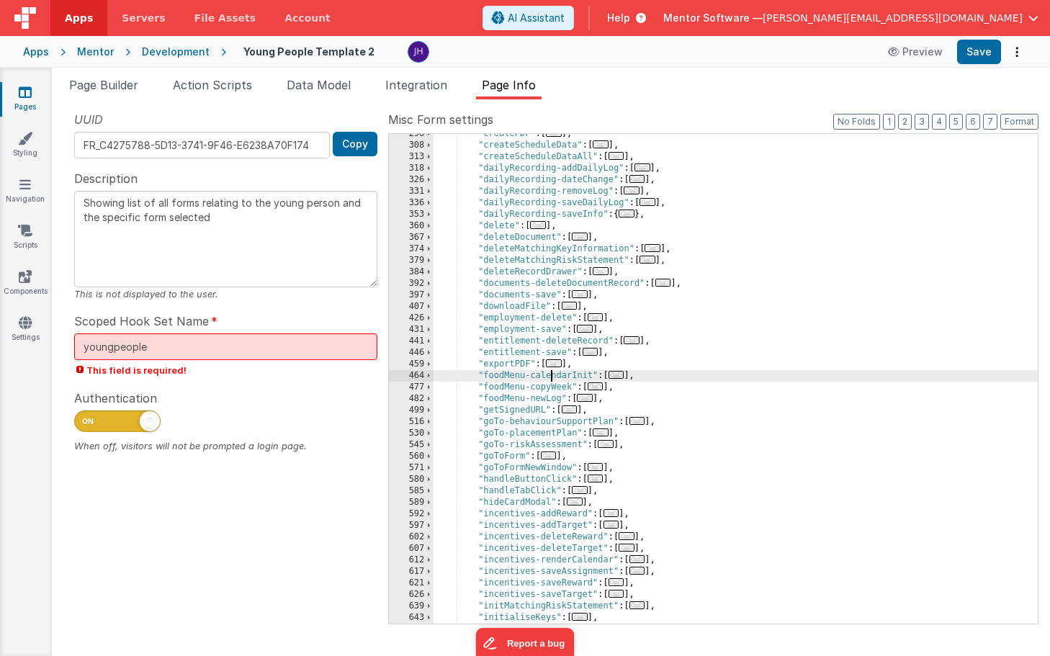
click at [551, 376] on div ""createPDF" : [ ... ] , "createScheduleData" : [ ... ] , "createScheduleDataAll…" at bounding box center [735, 384] width 604 height 513
click at [483, 375] on div ""createPDF" : [ ... ] , "createScheduleData" : [ ... ] , "createScheduleDataAll…" at bounding box center [735, 384] width 604 height 513
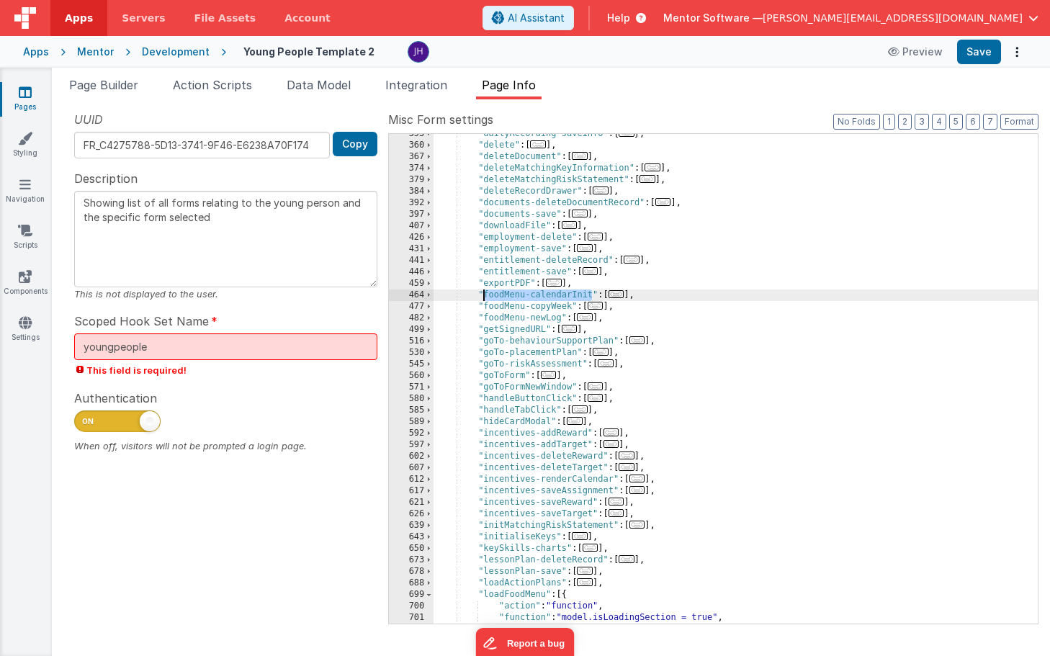
scroll to position [530, 0]
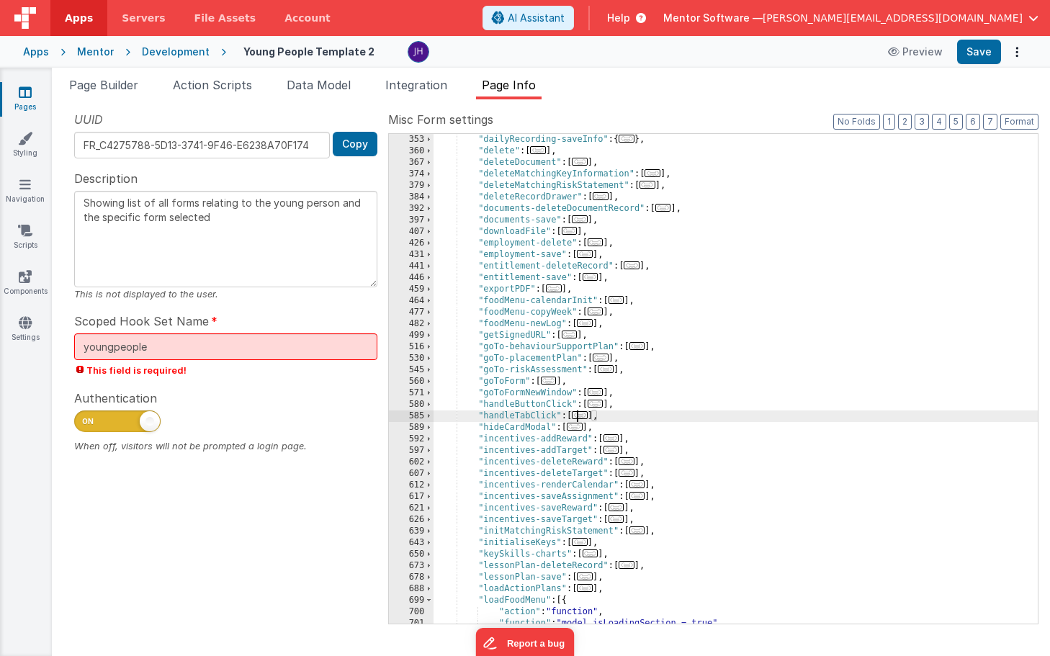
click at [587, 416] on span "..." at bounding box center [580, 415] width 16 height 8
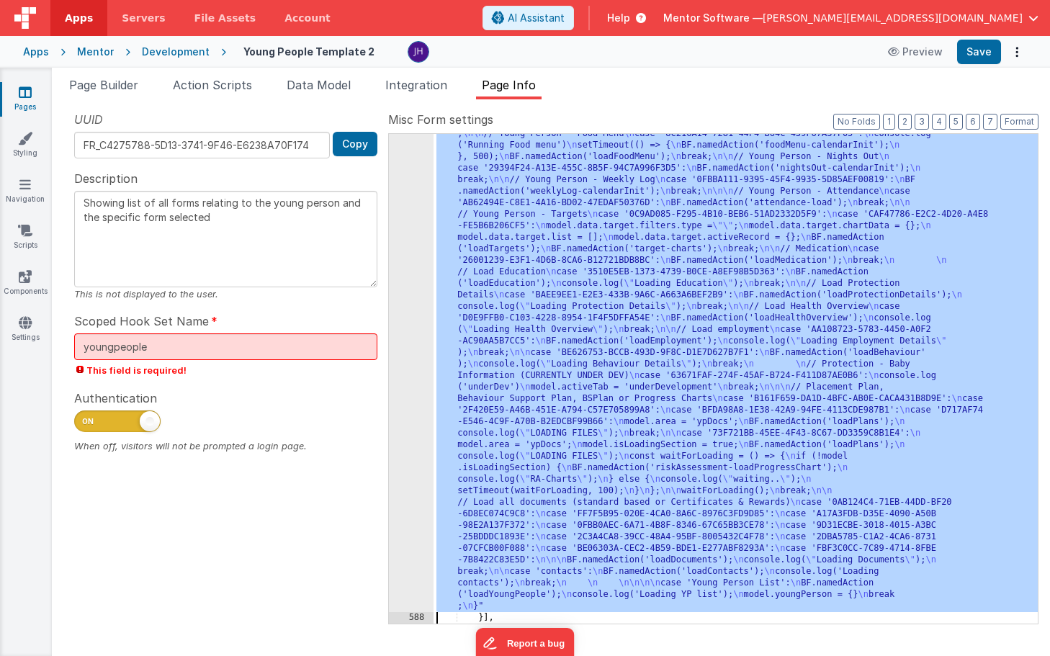
scroll to position [1376, 0]
click at [405, 503] on div "587" at bounding box center [411, 99] width 45 height 1025
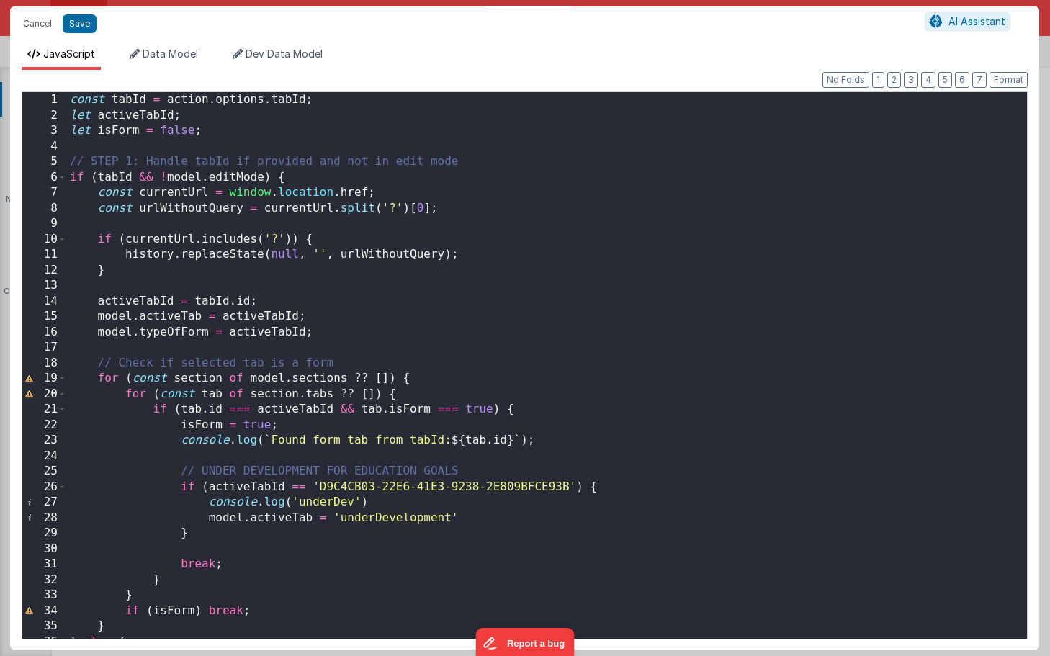
click at [602, 350] on div "const tabId = action . options . tabId ; let activeTabId ; let isForm = false ;…" at bounding box center [547, 380] width 960 height 577
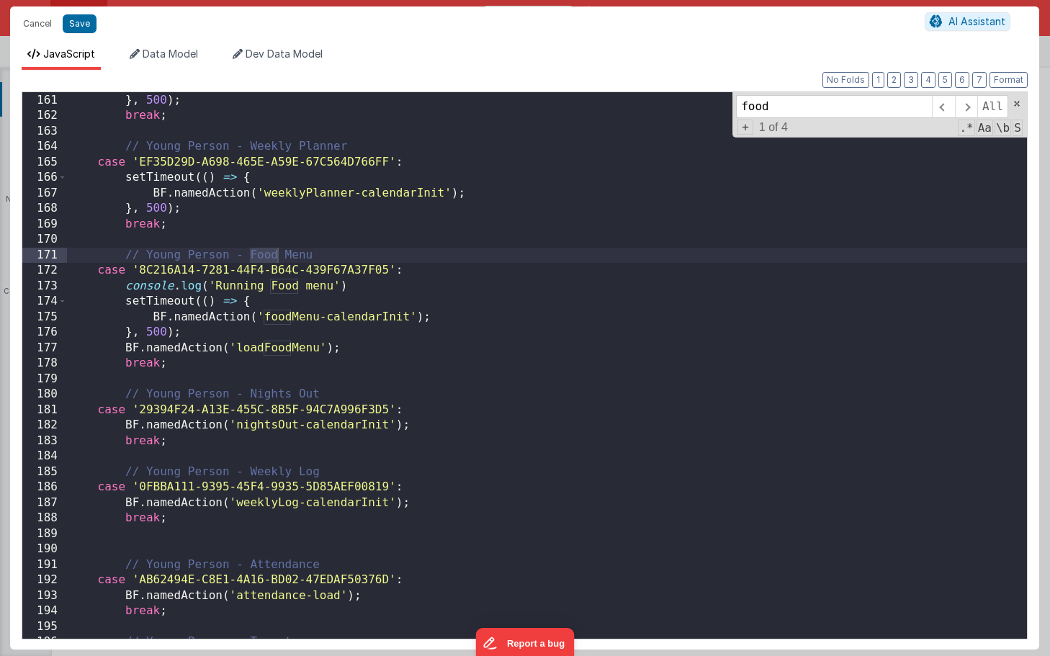
scroll to position [2478, 0]
type input "food"
click at [262, 303] on div "} , 500 ) ; break ; // Young Person - Weekly Planner case 'EF35D29D-A698-465E-A…" at bounding box center [547, 379] width 960 height 577
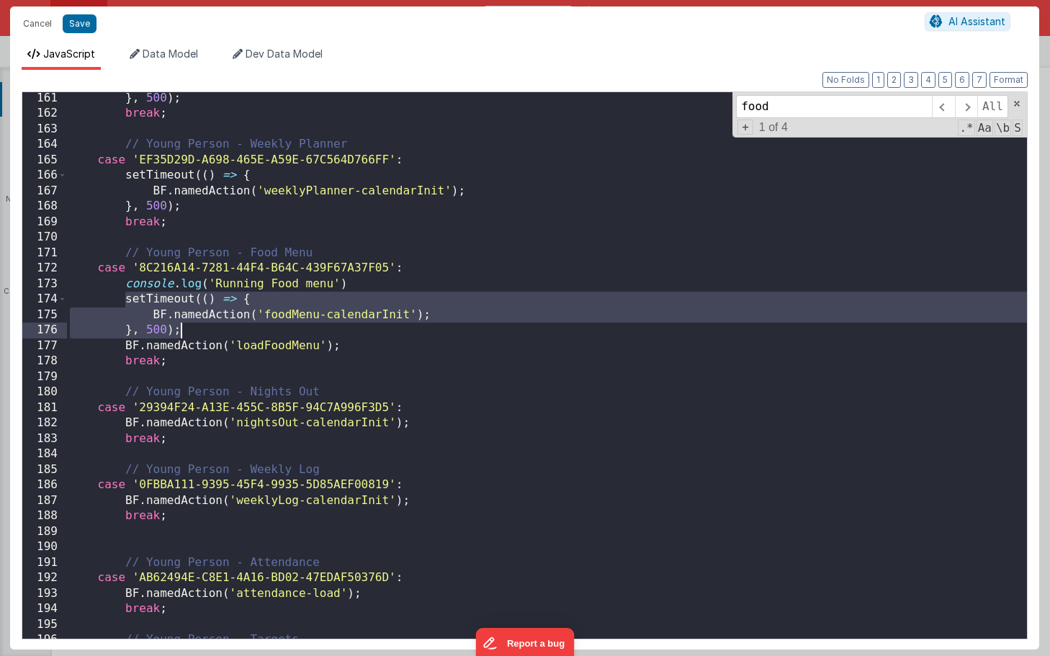
drag, startPoint x: 125, startPoint y: 300, endPoint x: 191, endPoint y: 328, distance: 72.3
click at [191, 328] on div "} , 500 ) ; break ; // Young Person - Weekly Planner case 'EF35D29D-A698-465E-A…" at bounding box center [547, 379] width 960 height 577
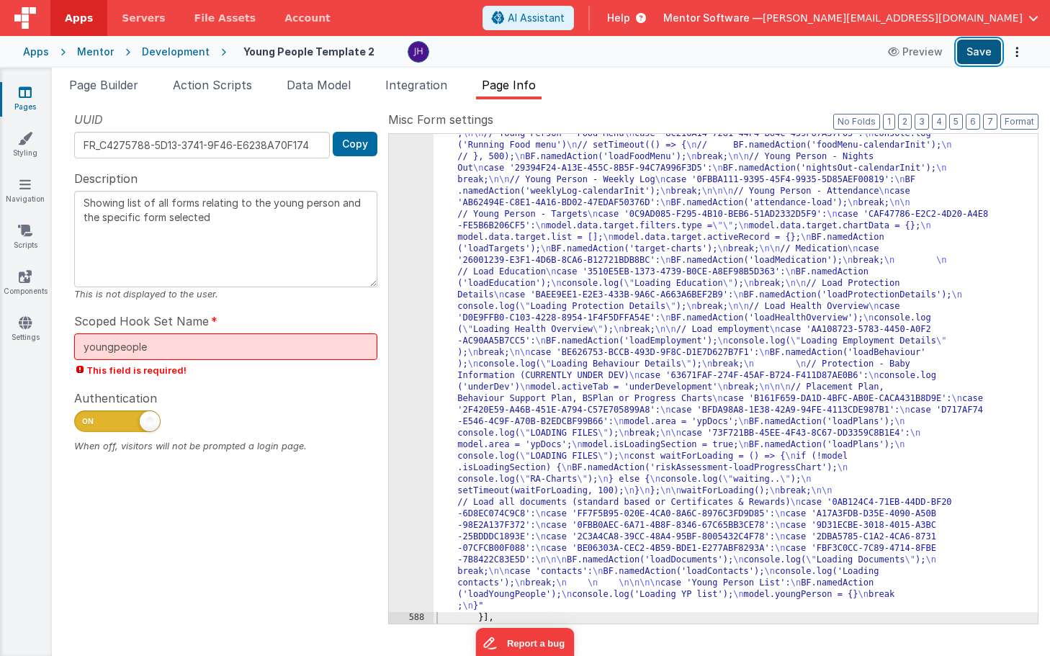
click at [979, 45] on button "Save" at bounding box center [979, 52] width 44 height 24
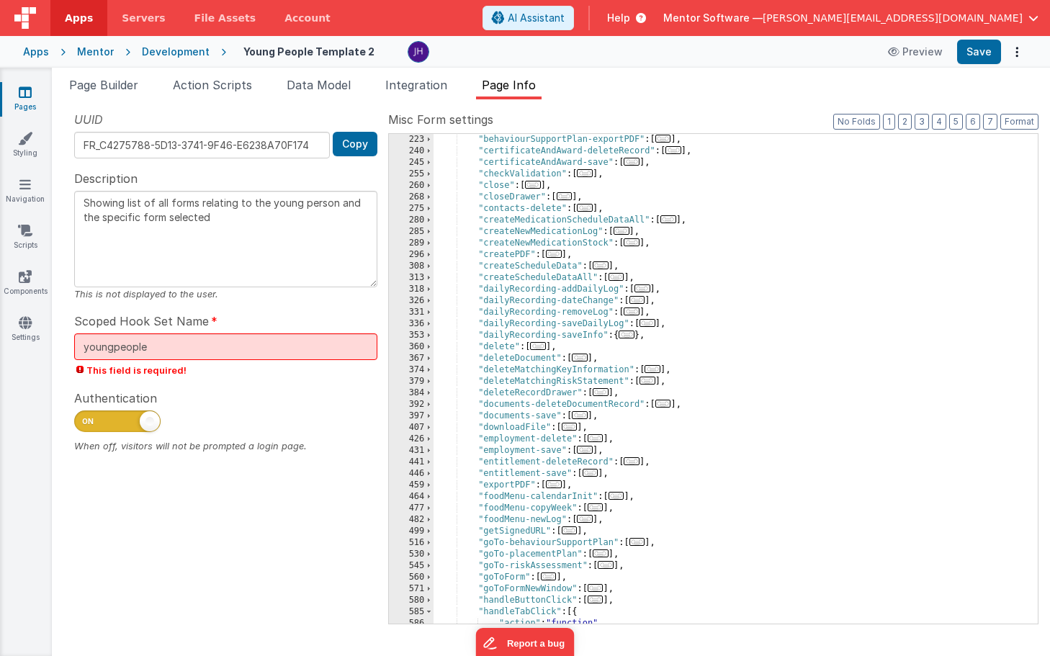
scroll to position [256, 0]
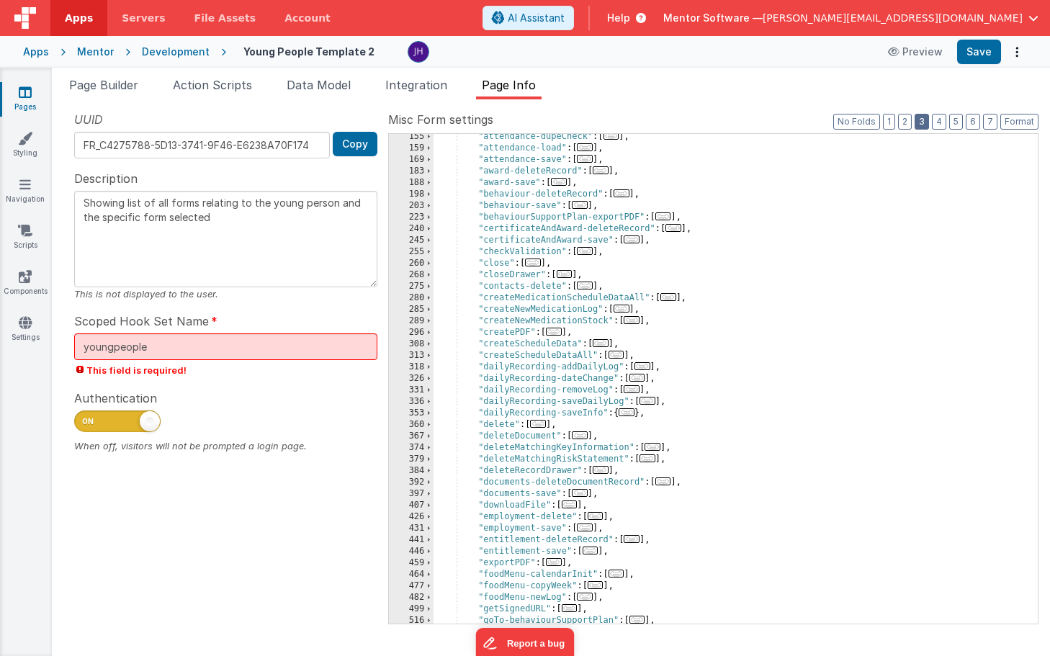
click at [926, 119] on button "3" at bounding box center [921, 122] width 14 height 16
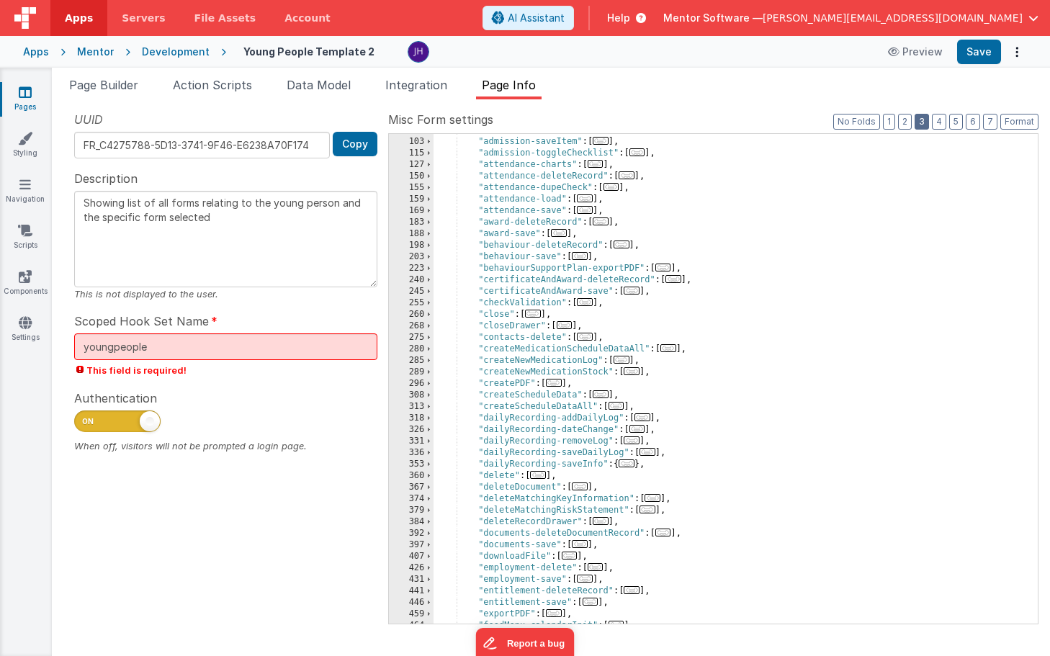
scroll to position [397, 0]
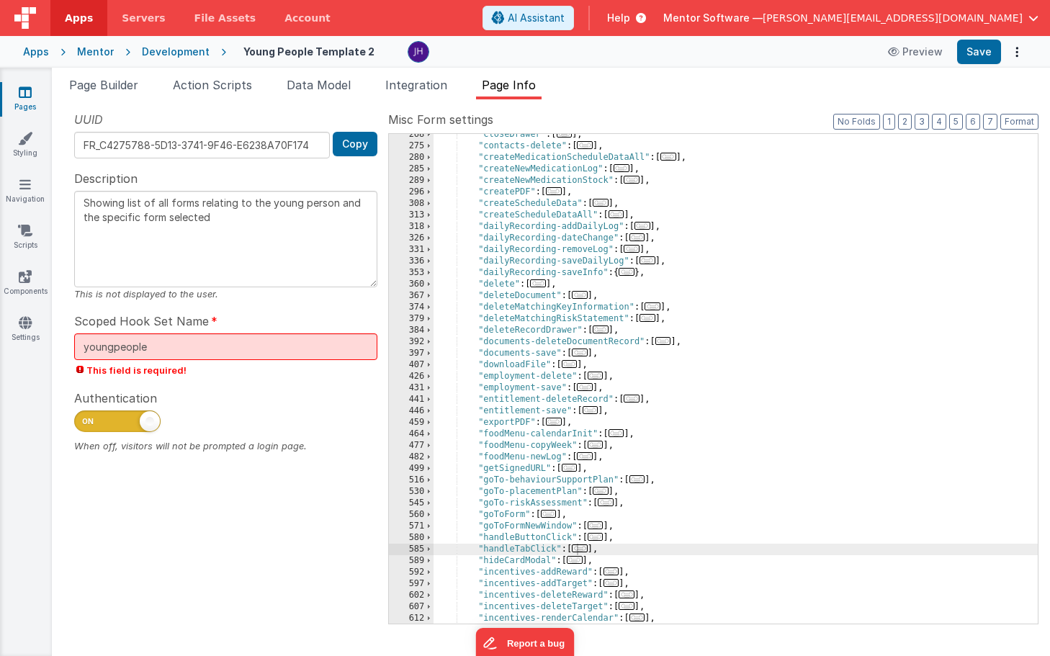
click at [587, 457] on span "..." at bounding box center [585, 456] width 16 height 8
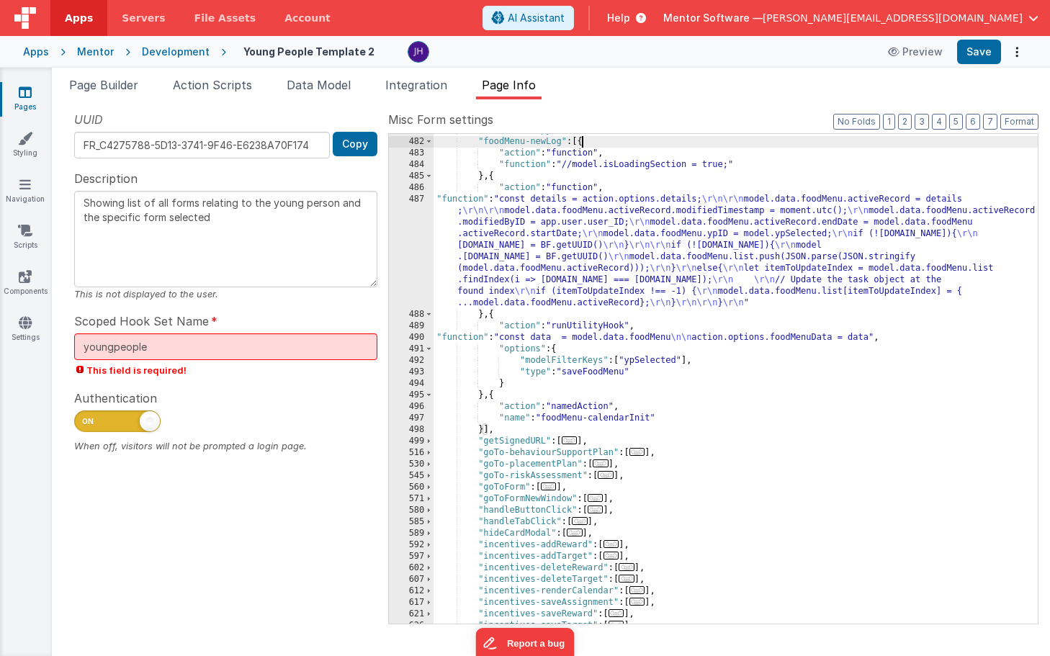
scroll to position [696, 0]
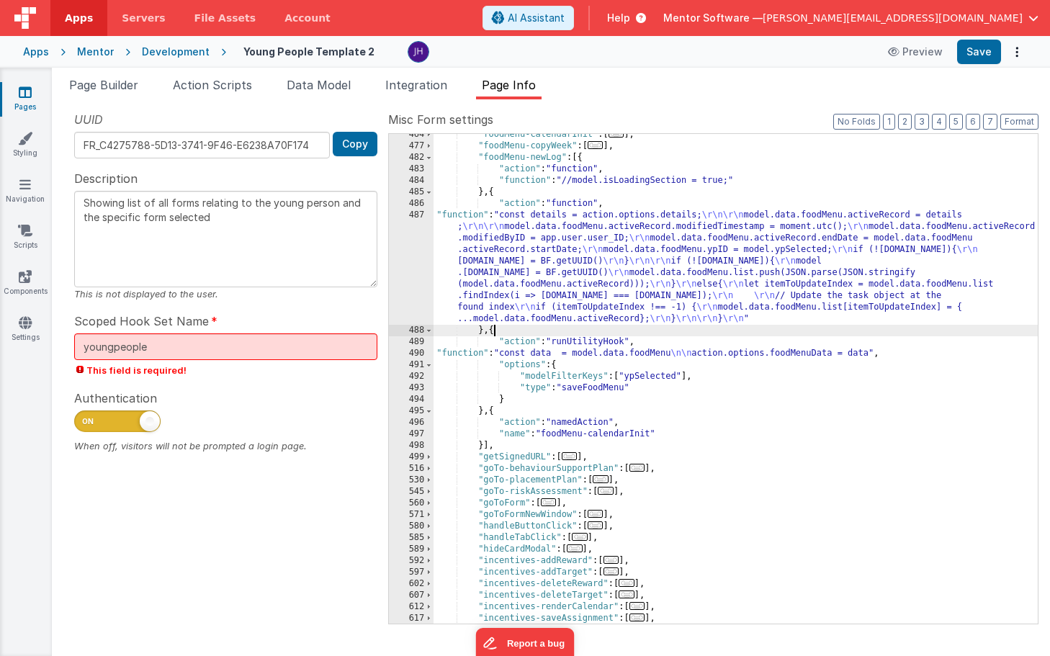
click at [492, 331] on div ""foodMenu-calendarInit" : [ ... ] , "foodMenu-copyWeek" : [ ... ] , "foodMenu-n…" at bounding box center [735, 385] width 604 height 513
click at [104, 76] on li "Page Builder" at bounding box center [103, 87] width 81 height 23
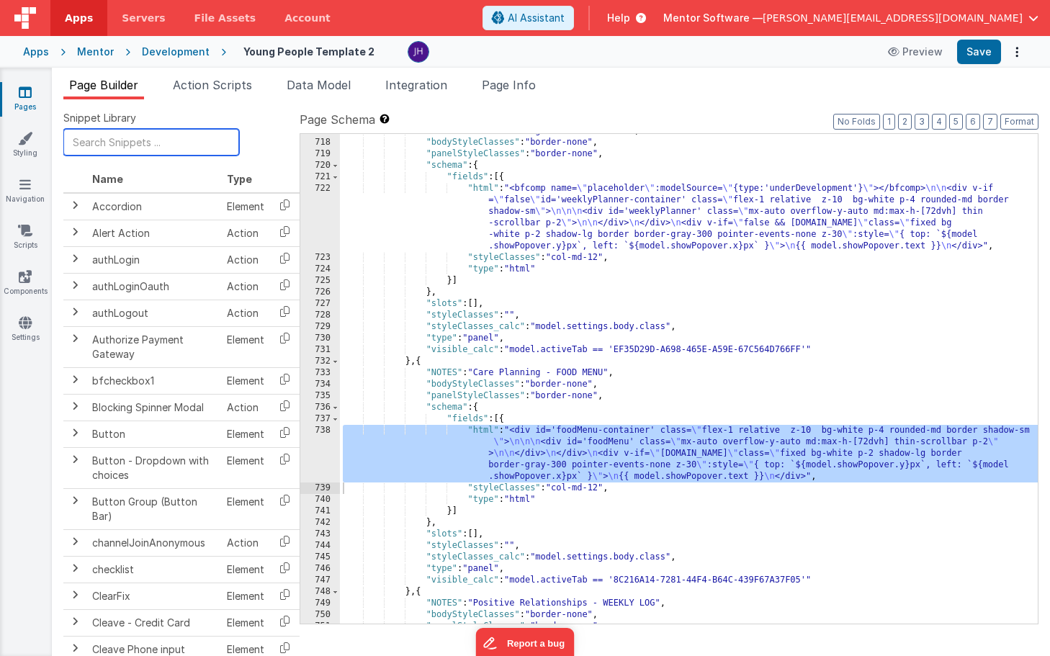
click at [132, 143] on input "text" at bounding box center [151, 142] width 176 height 27
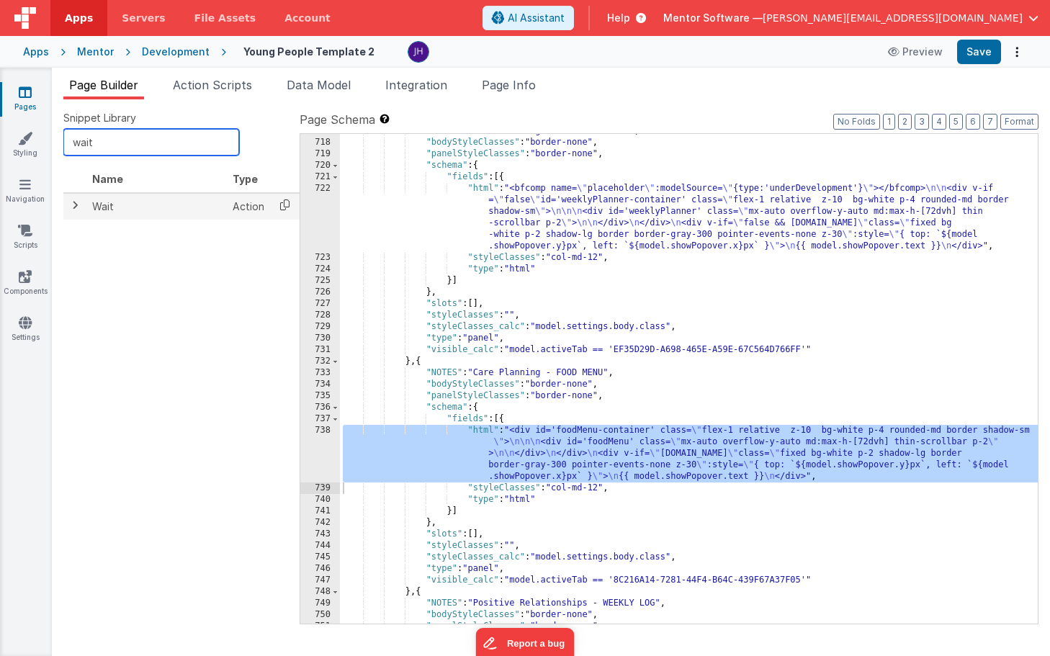
type input "wait"
click at [282, 202] on icon at bounding box center [285, 205] width 30 height 22
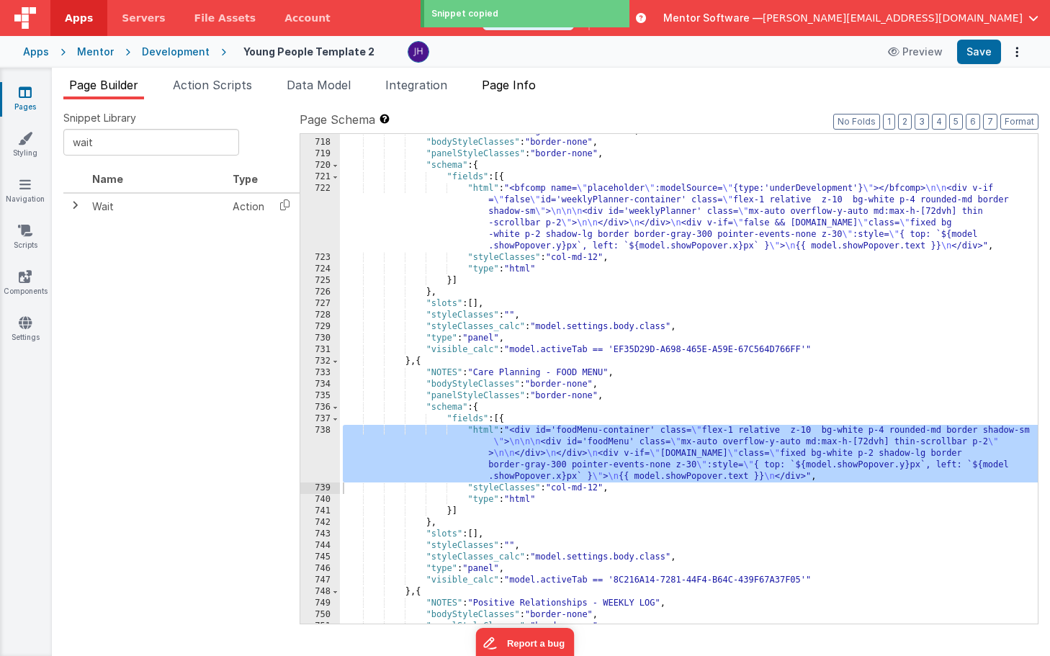
click at [533, 84] on span "Page Info" at bounding box center [509, 85] width 54 height 14
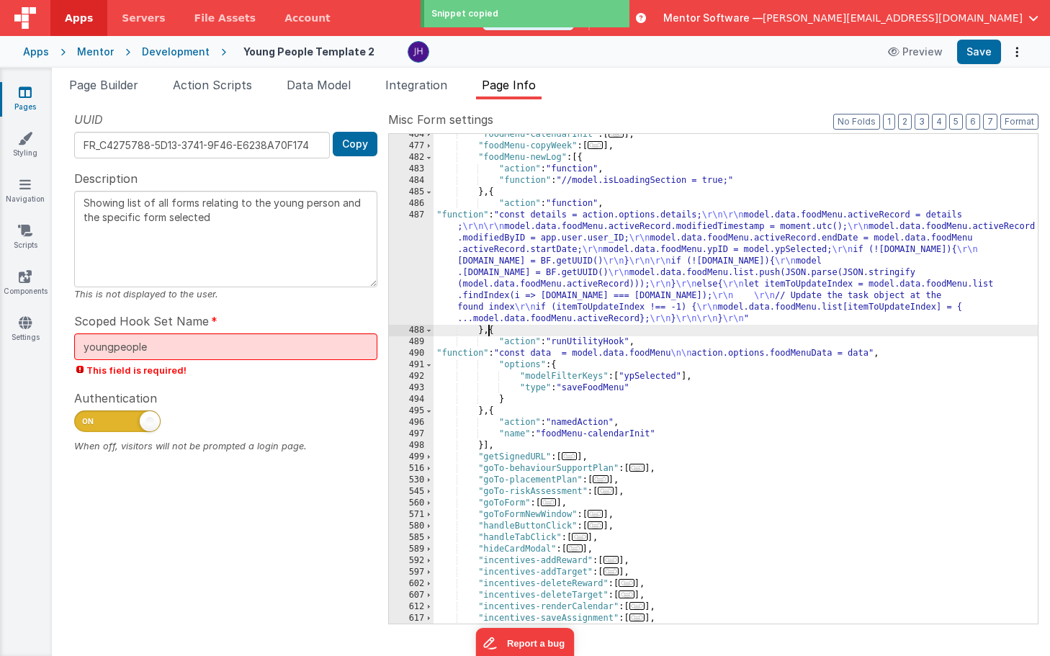
click at [489, 330] on div ""foodMenu-calendarInit" : [ ... ] , "foodMenu-copyWeek" : [ ... ] , "foodMenu-n…" at bounding box center [735, 385] width 604 height 513
click at [493, 330] on div ""foodMenu-calendarInit" : [ ... ] , "foodMenu-copyWeek" : [ ... ] , "foodMenu-n…" at bounding box center [735, 385] width 604 height 513
paste textarea
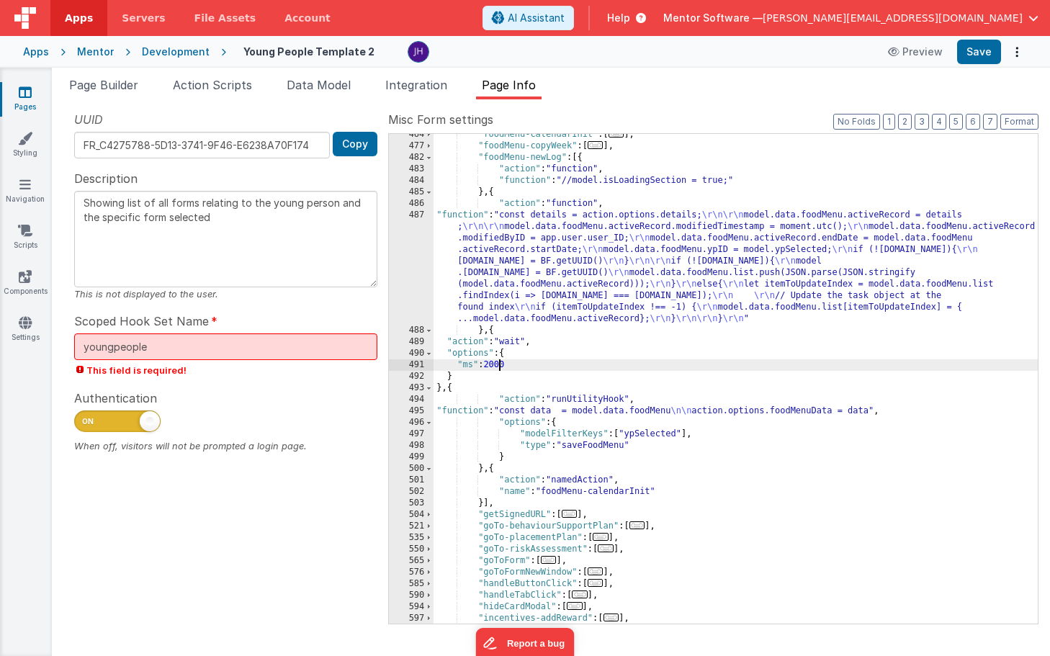
click at [500, 364] on div ""foodMenu-calendarInit" : [ ... ] , "foodMenu-copyWeek" : [ ... ] , "foodMenu-n…" at bounding box center [735, 385] width 604 height 513
click at [973, 54] on button "Save" at bounding box center [979, 52] width 44 height 24
click at [667, 447] on div ""foodMenu-calendarInit" : [ ... ] , "foodMenu-copyWeek" : [ ... ] , "foodMenu-n…" at bounding box center [735, 385] width 604 height 513
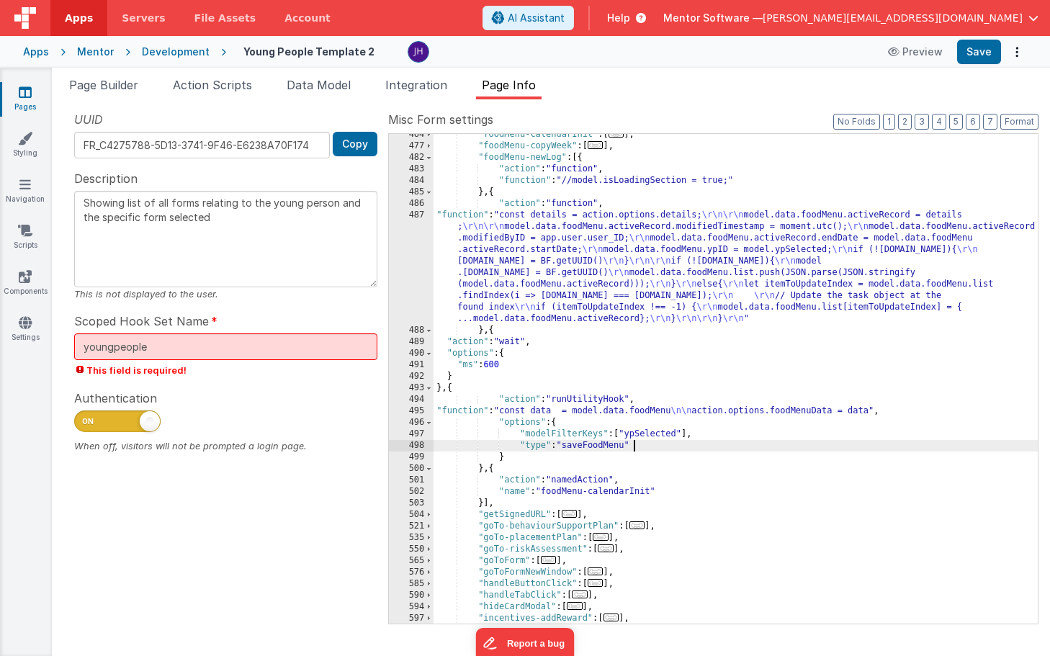
click at [700, 392] on div ""foodMenu-calendarInit" : [ ... ] , "foodMenu-copyWeek" : [ ... ] , "foodMenu-n…" at bounding box center [735, 385] width 604 height 513
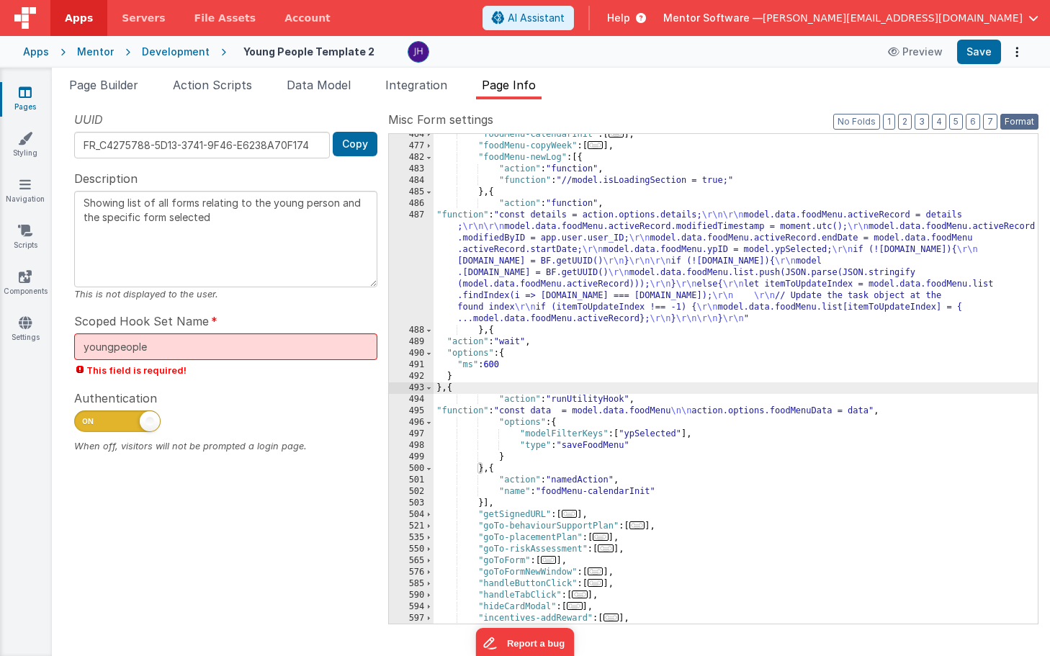
click at [1018, 116] on button "Format" at bounding box center [1019, 122] width 38 height 16
click at [629, 412] on div ""foodMenu-calendarInit" : [ ... ] , "foodMenu-copyWeek" : [ ... ] , "foodMenu-n…" at bounding box center [735, 385] width 604 height 513
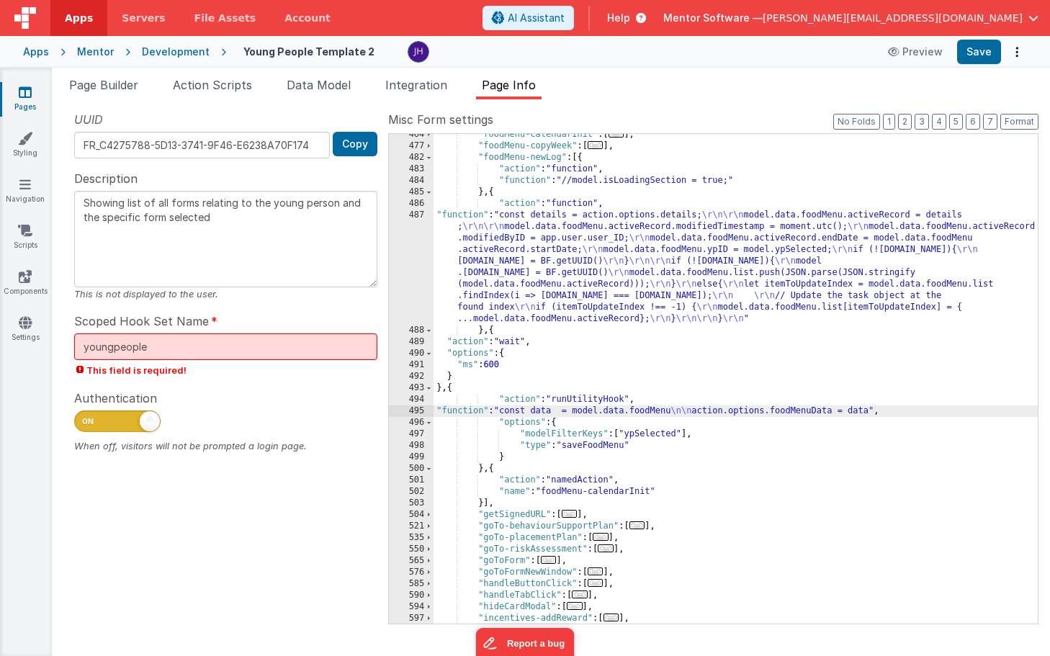
click at [419, 413] on div "495" at bounding box center [411, 411] width 45 height 12
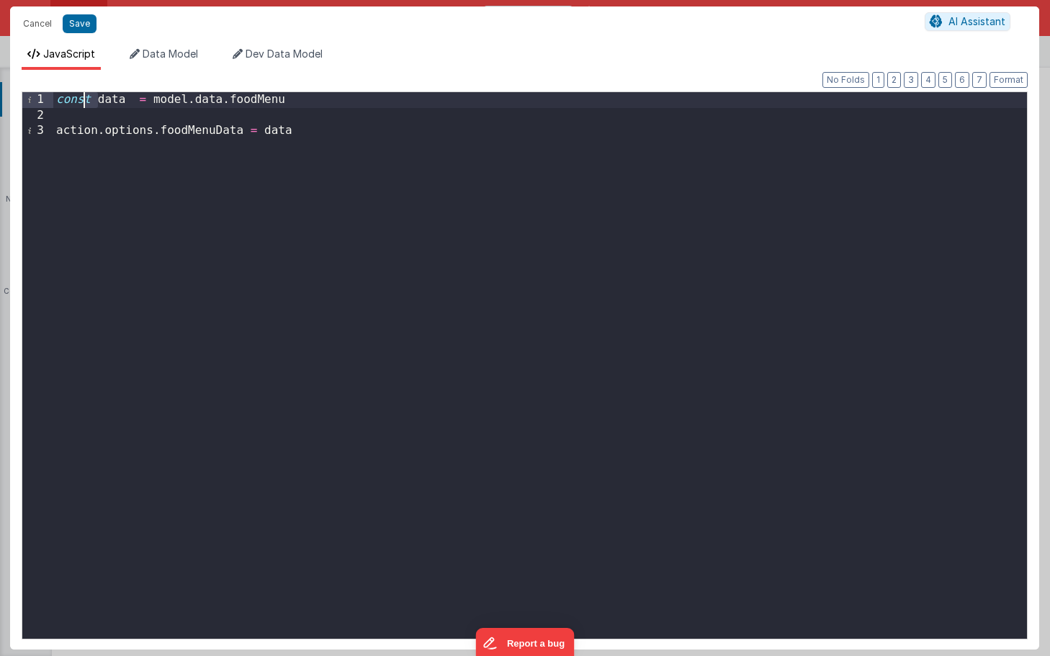
drag, startPoint x: 97, startPoint y: 101, endPoint x: 32, endPoint y: 104, distance: 64.9
click at [32, 104] on div "1 2 3 const data = model . data . foodMenu action . options . foodMenuData = da…" at bounding box center [525, 365] width 1006 height 548
click at [266, 99] on div "data = model . data . foodMenu action . options . foodMenuData = data" at bounding box center [539, 380] width 973 height 577
click at [315, 137] on div "data = model . data . foodMenu ; action . options . foodMenuData = data" at bounding box center [539, 380] width 973 height 577
click at [81, 23] on button "Save" at bounding box center [80, 23] width 34 height 19
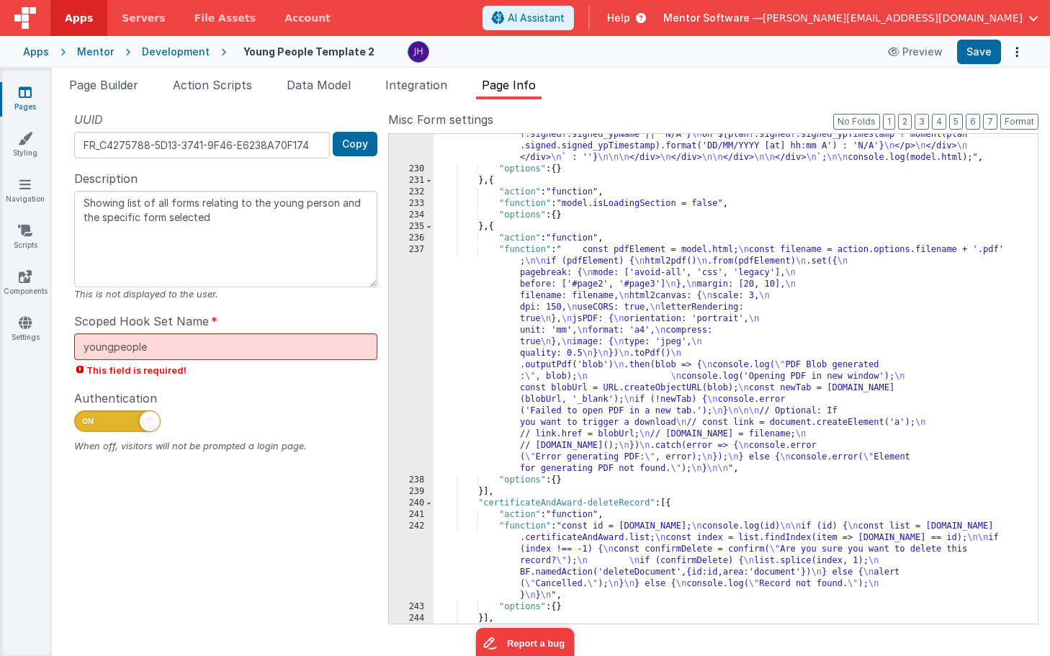
scroll to position [2343, 0]
click at [973, 56] on button "Save" at bounding box center [979, 52] width 44 height 24
click at [921, 122] on button "3" at bounding box center [921, 122] width 14 height 16
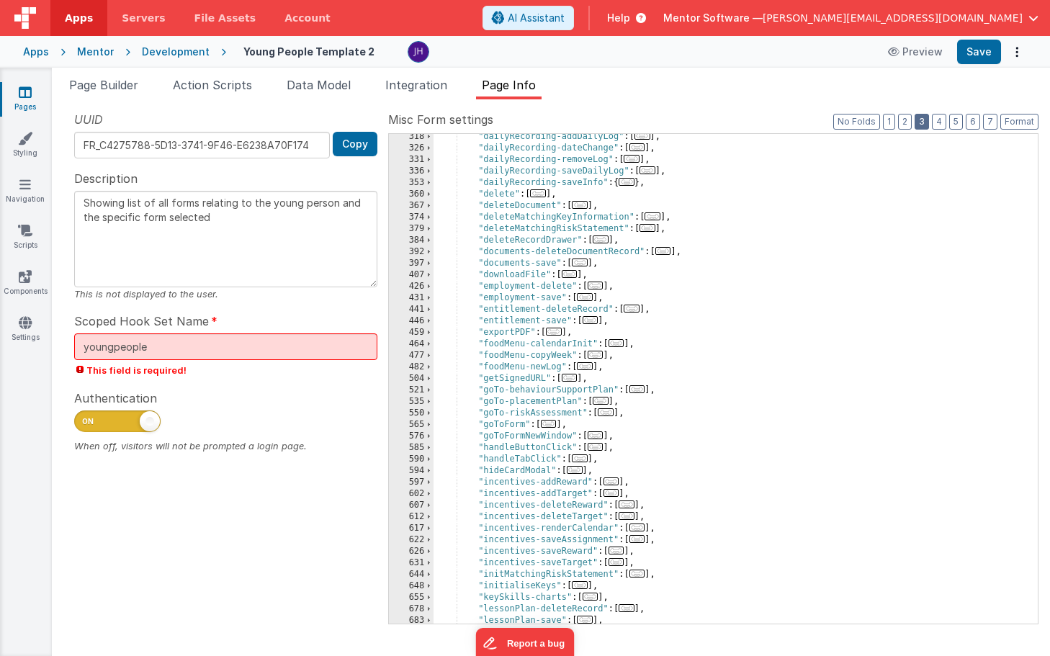
scroll to position [517, 0]
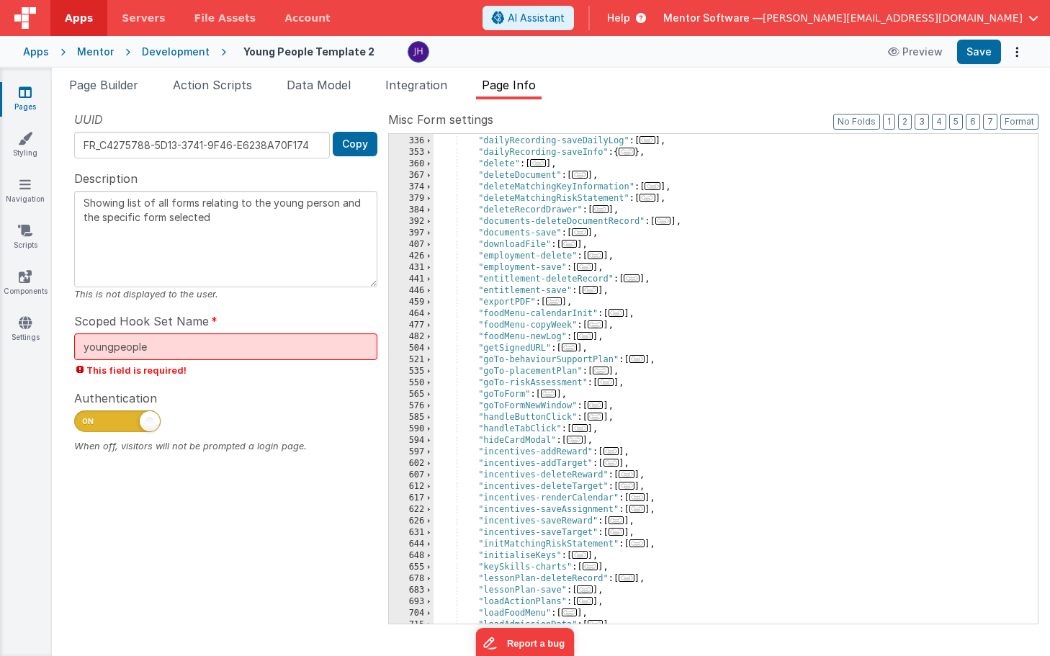
click at [590, 337] on span "..." at bounding box center [585, 336] width 16 height 8
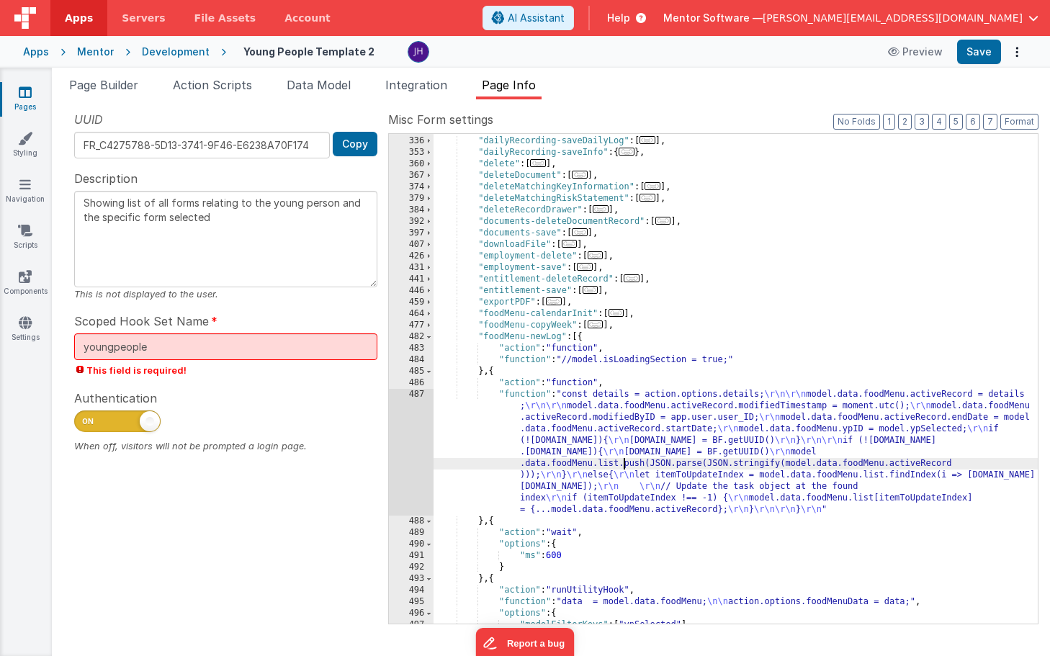
click at [624, 458] on div ""dailyRecording-removeLog" : [ ... ] , "dailyRecording-saveDailyLog" : [ ... ] …" at bounding box center [735, 380] width 604 height 513
click at [400, 438] on div "487" at bounding box center [411, 452] width 45 height 127
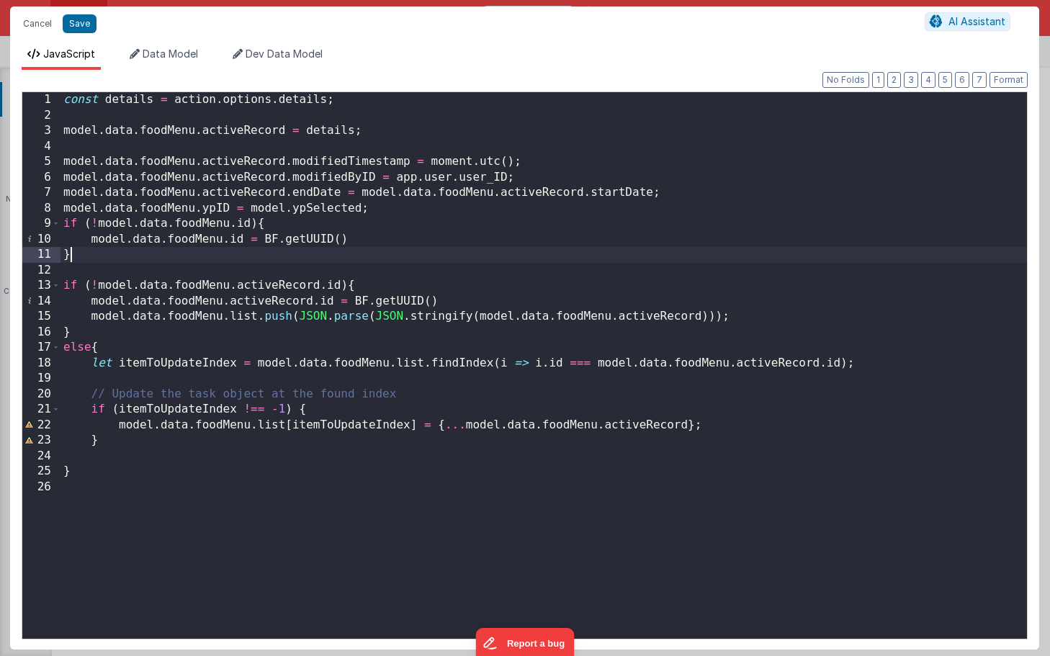
click at [567, 254] on div "const details = action . options . details ; model . data . foodMenu . activeRe…" at bounding box center [543, 380] width 966 height 577
click at [371, 102] on div "const details = action . options . details ; model . data . foodMenu . activeRe…" at bounding box center [543, 380] width 966 height 577
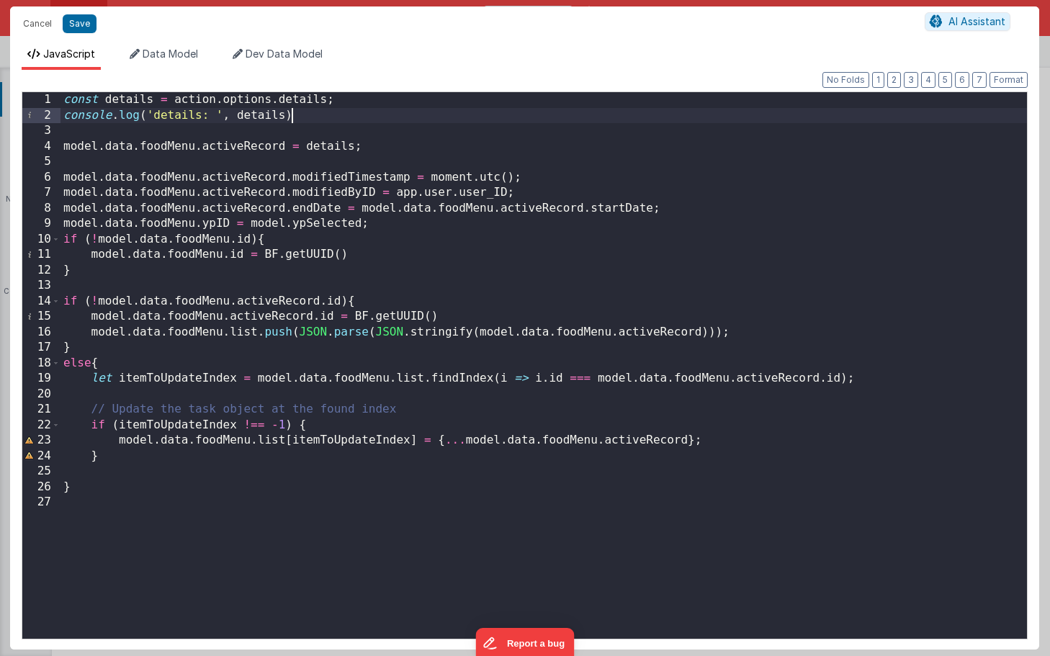
click at [332, 119] on div "const details = action . options . details ; console . log ( 'details: ' , deta…" at bounding box center [543, 380] width 966 height 577
click at [83, 23] on button "Save" at bounding box center [80, 23] width 34 height 19
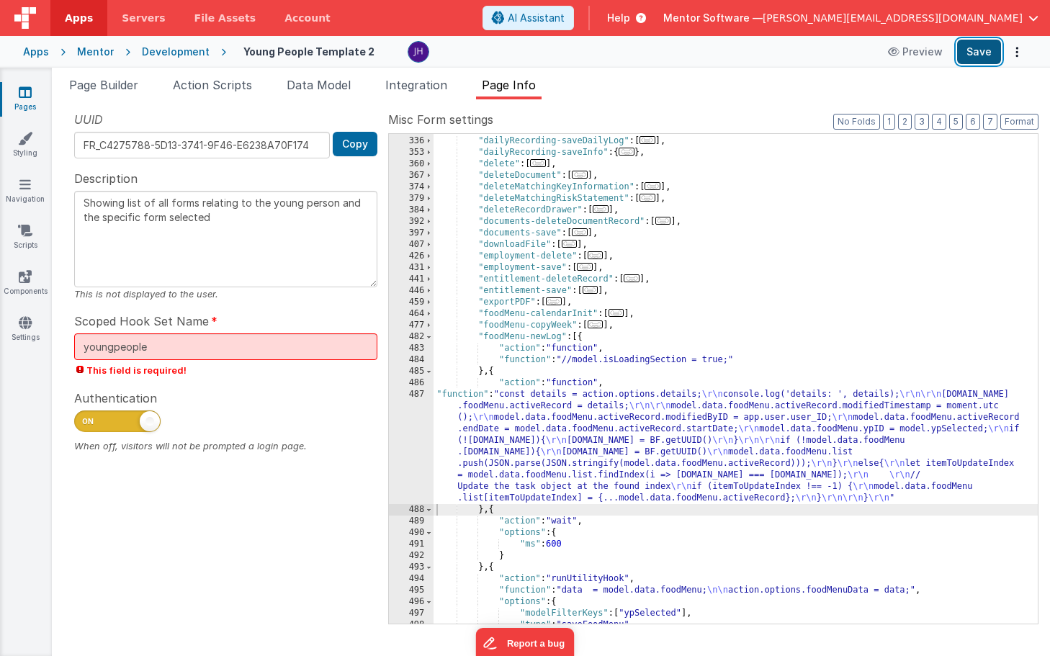
click at [983, 43] on button "Save" at bounding box center [979, 52] width 44 height 24
click at [429, 335] on span at bounding box center [429, 337] width 8 height 12
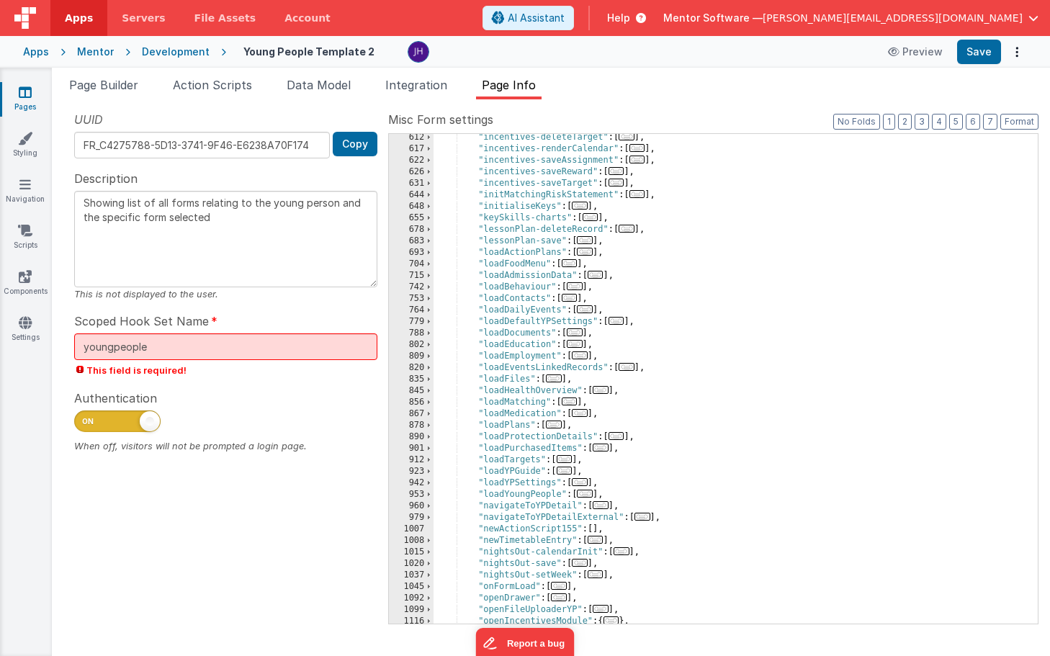
scroll to position [872, 0]
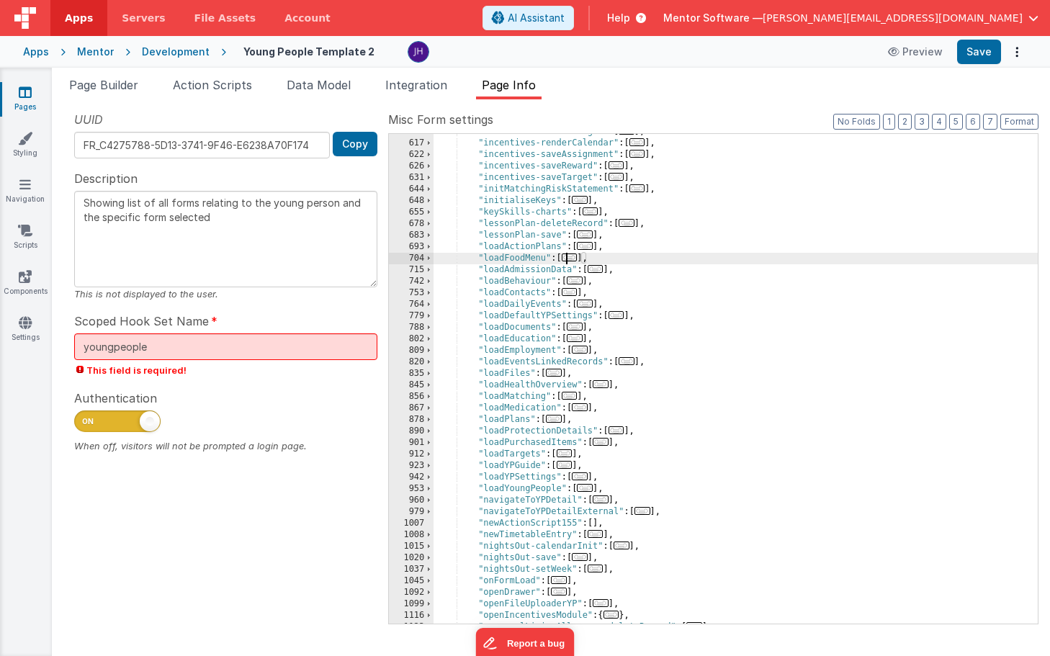
click at [574, 259] on span "..." at bounding box center [569, 257] width 16 height 8
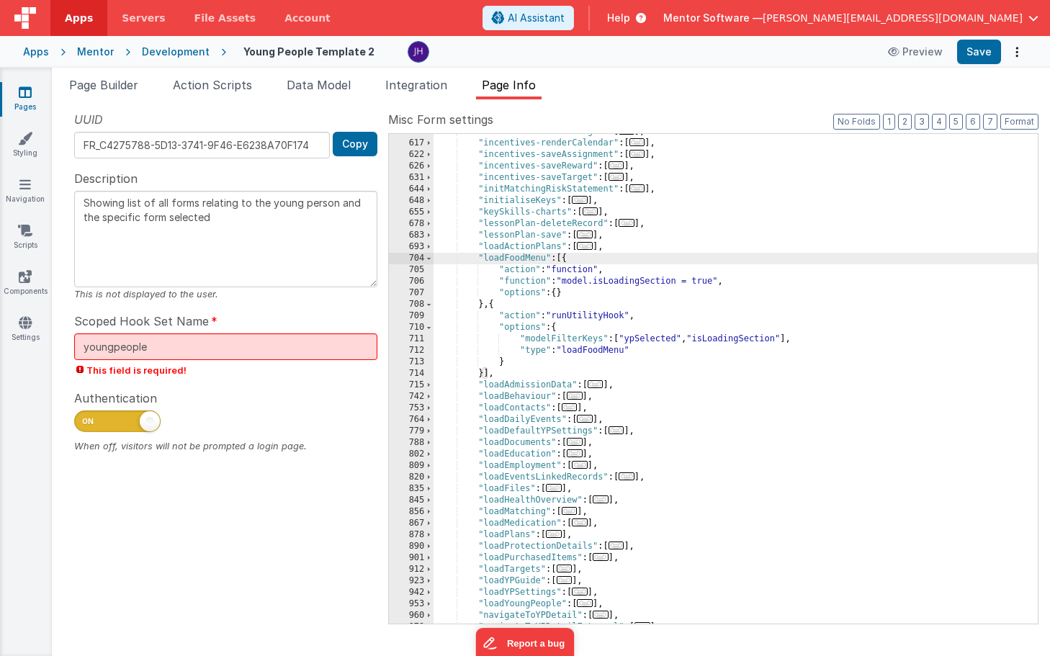
click at [787, 337] on div ""incentives-deleteTarget" : [ ... ] , "incentives-renderCalendar" : [ ... ] , "…" at bounding box center [735, 382] width 604 height 513
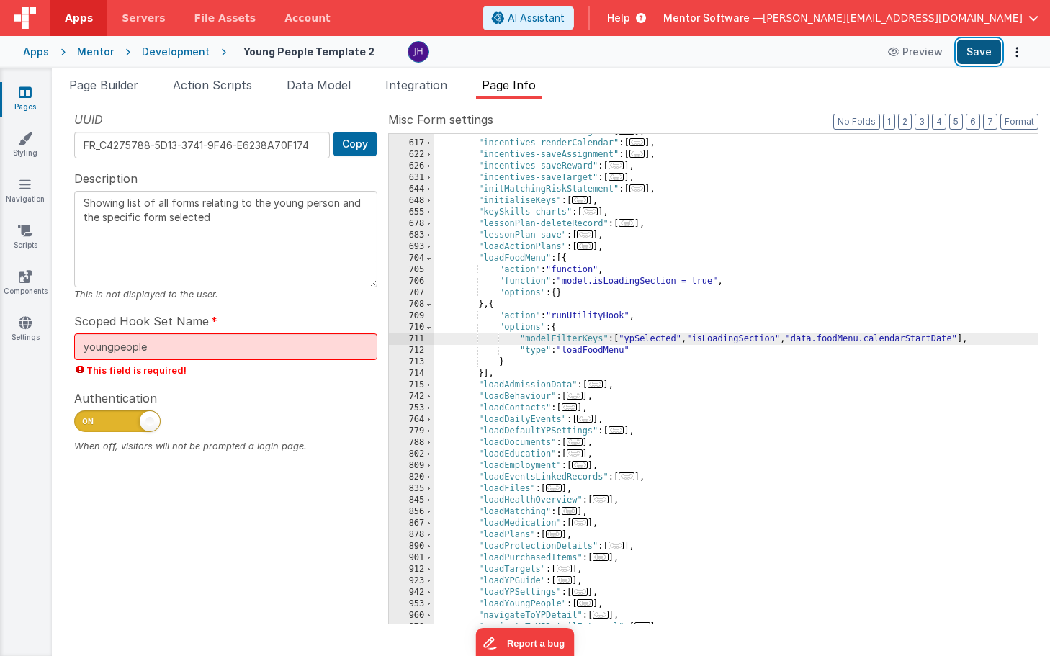
click at [984, 60] on button "Save" at bounding box center [979, 52] width 44 height 24
click at [429, 258] on span at bounding box center [429, 259] width 8 height 12
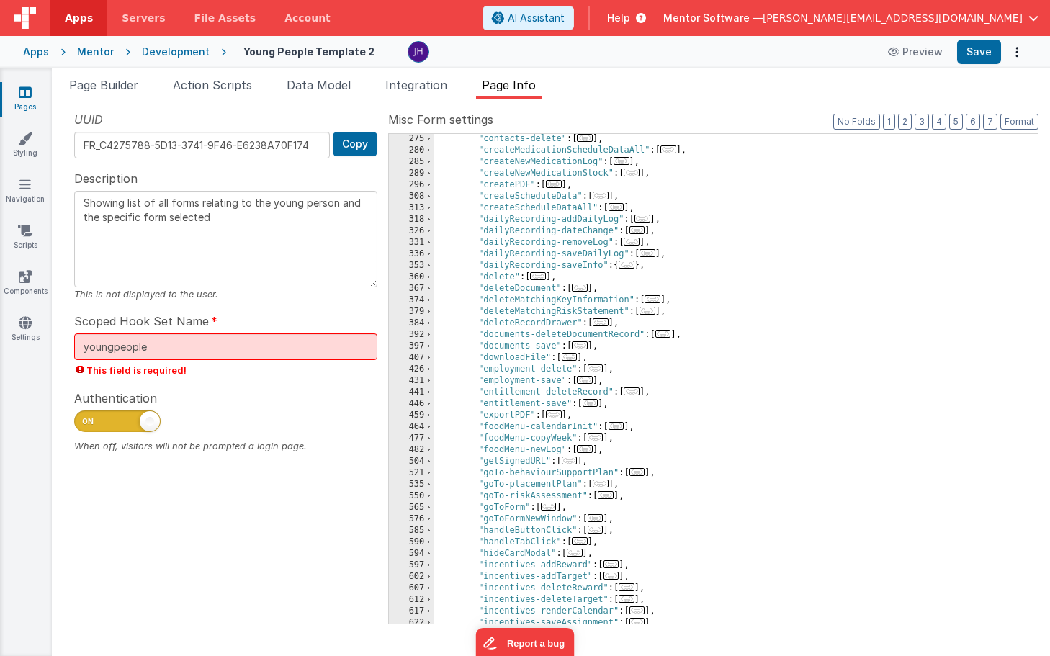
scroll to position [419, 0]
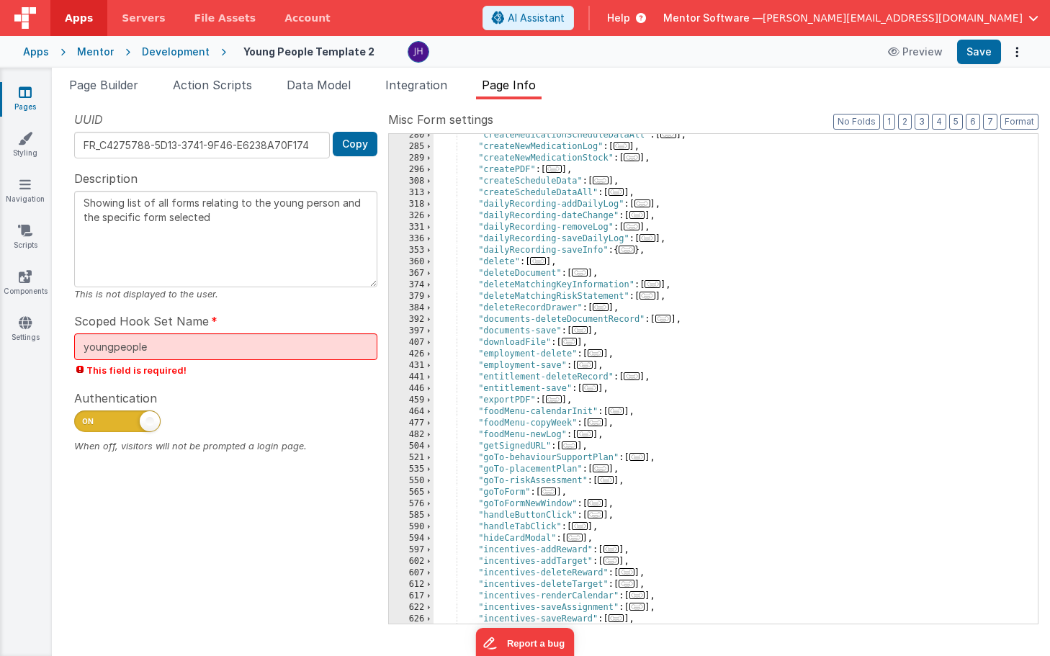
click at [619, 411] on span "..." at bounding box center [616, 411] width 16 height 8
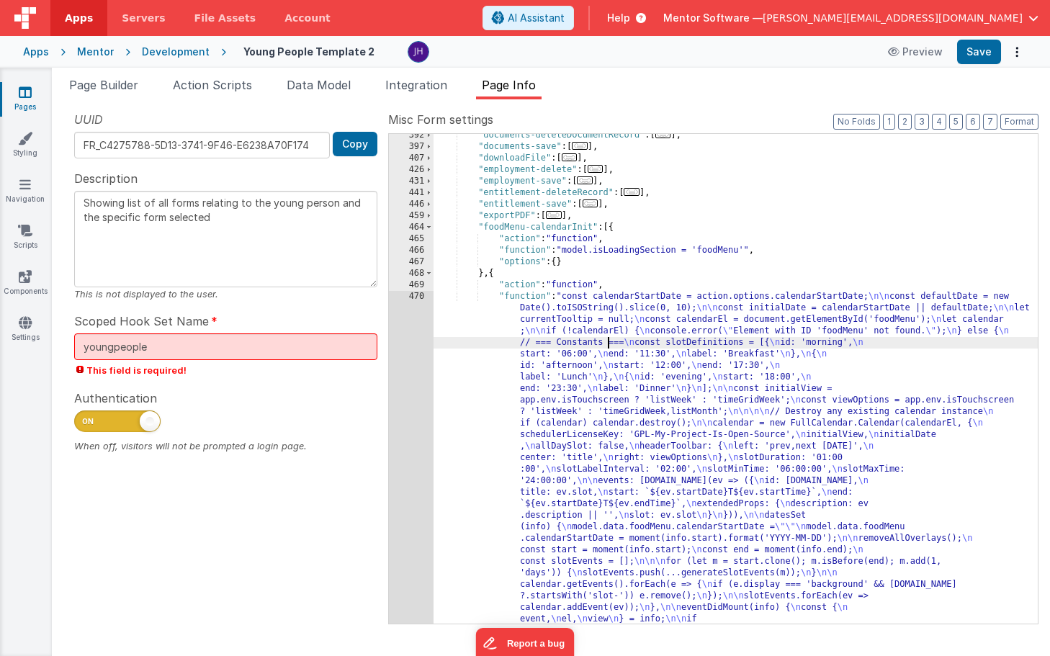
scroll to position [657, 0]
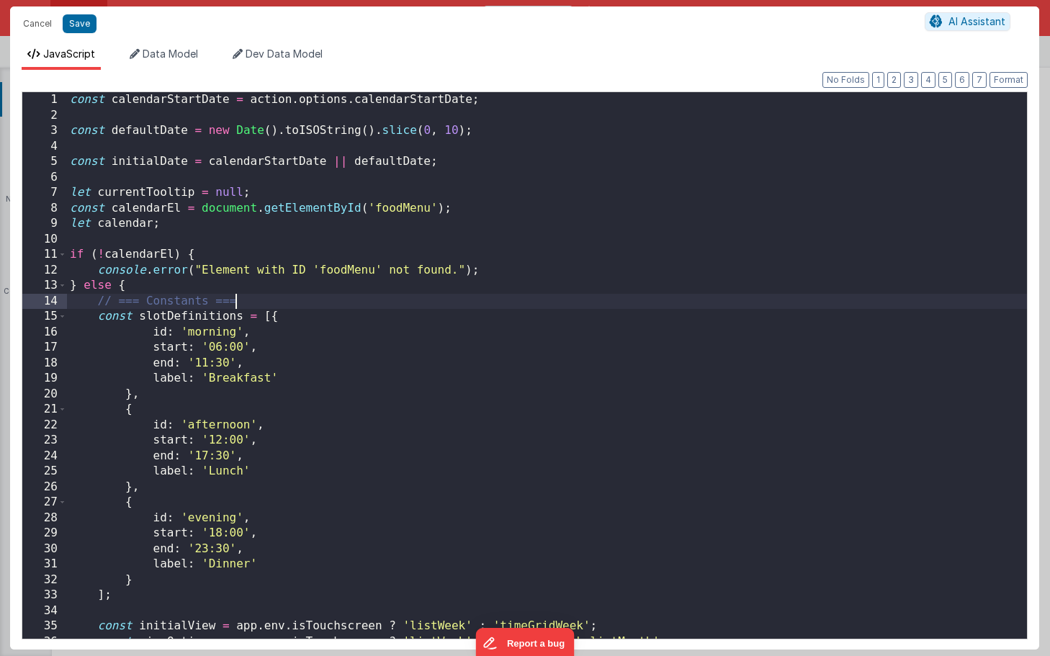
click at [667, 302] on div "const calendarStartDate = action . options . calendarStartDate ; const defaultD…" at bounding box center [547, 380] width 960 height 577
click at [895, 77] on button "2" at bounding box center [894, 80] width 14 height 16
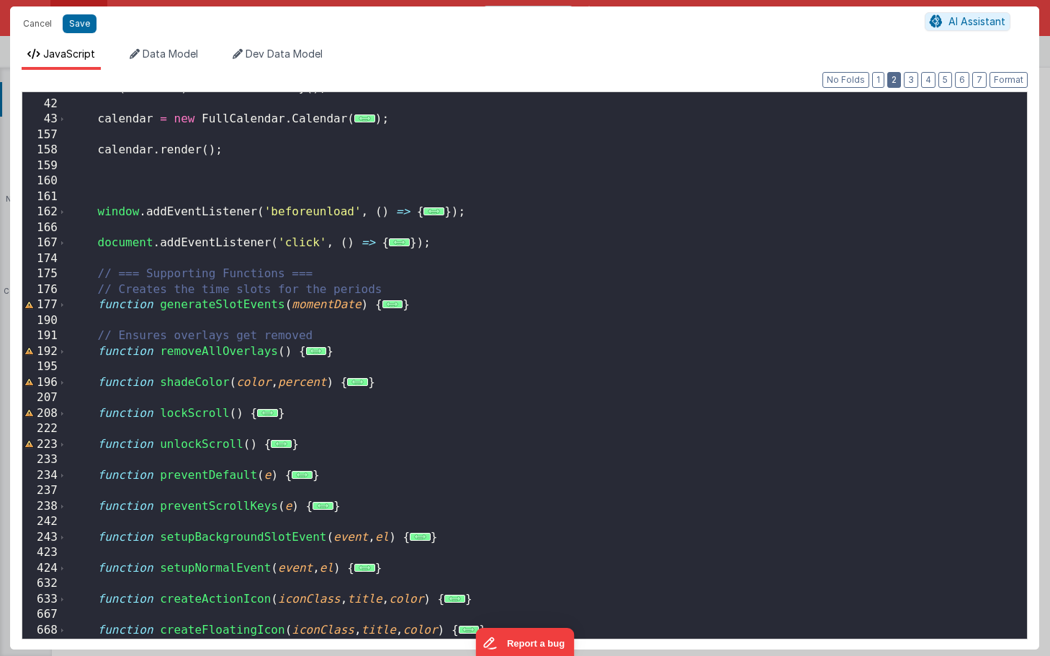
scroll to position [354, 0]
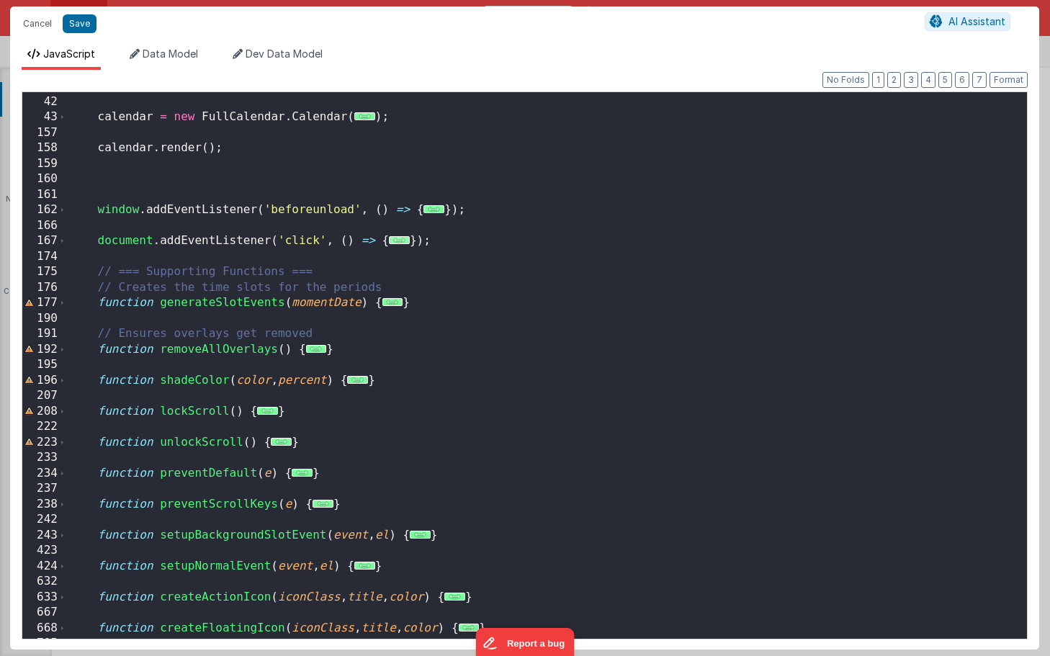
click at [397, 241] on span "..." at bounding box center [399, 240] width 21 height 8
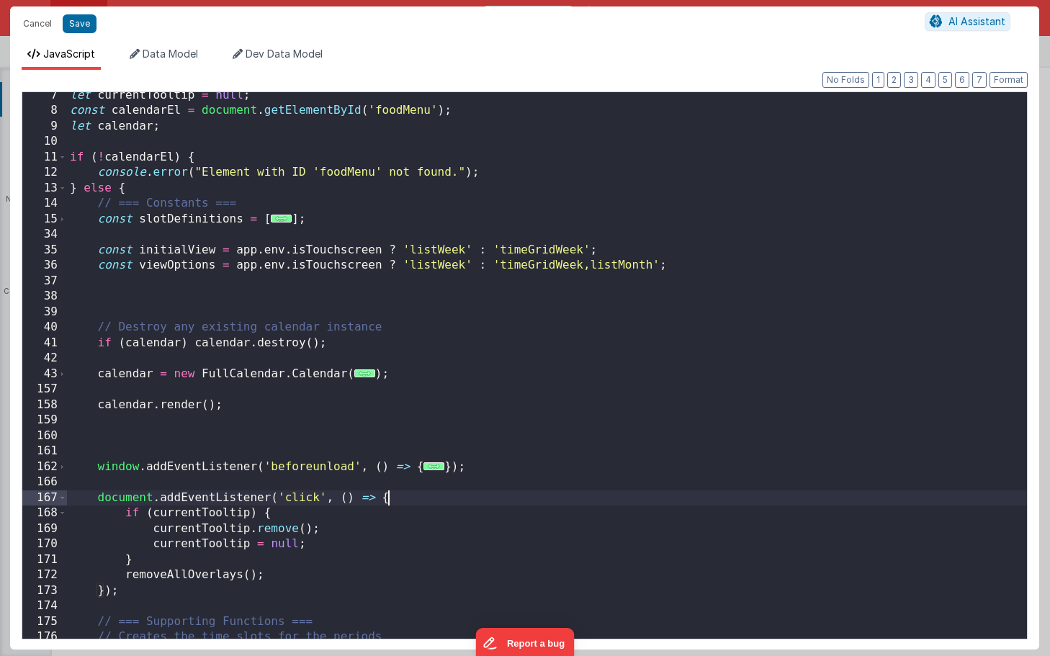
scroll to position [0, 0]
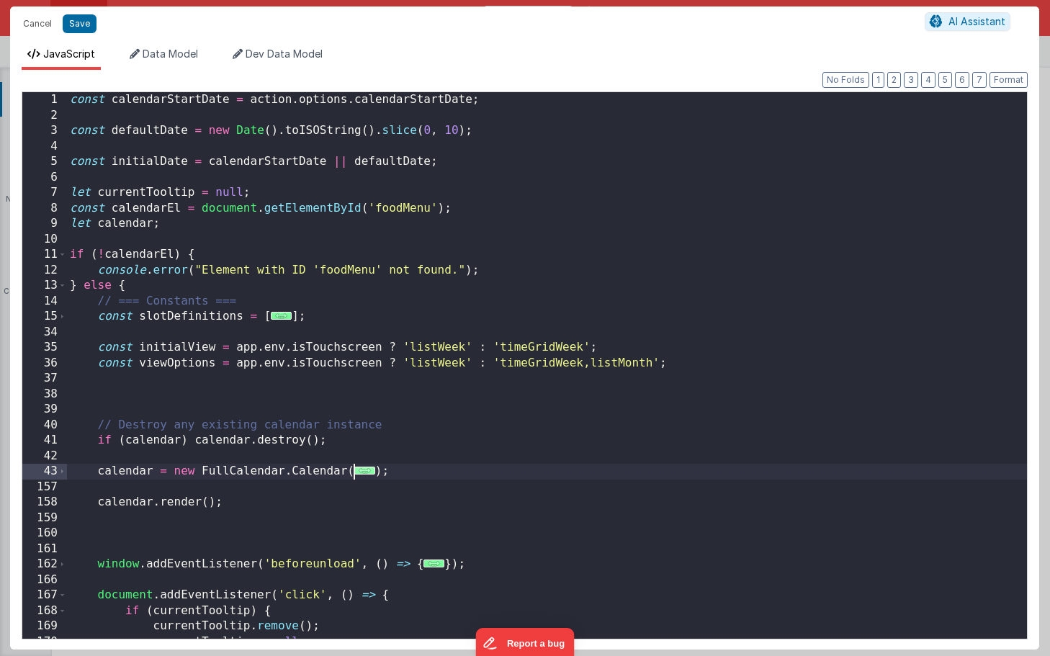
click at [363, 470] on span "..." at bounding box center [364, 470] width 21 height 8
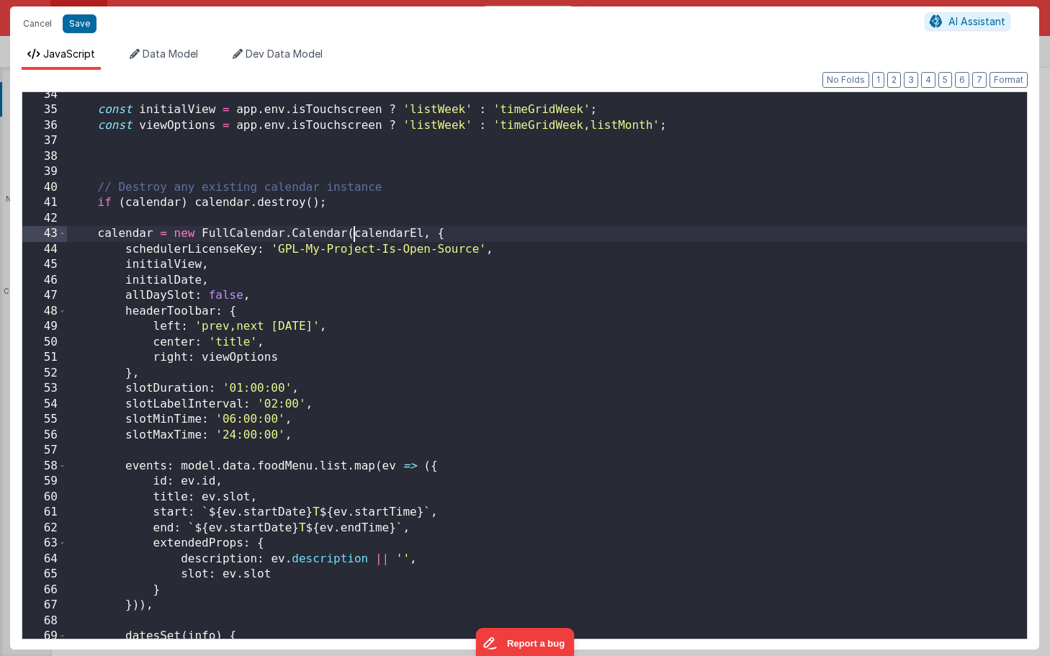
scroll to position [246, 0]
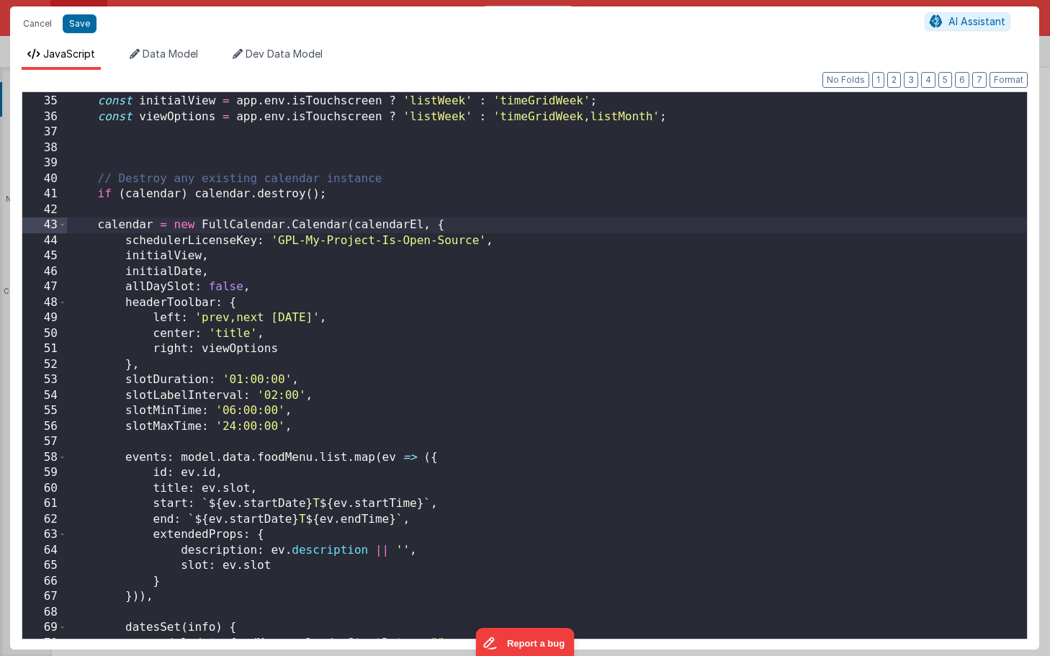
click at [521, 274] on div "const initialView = app . env . isTouchscreen ? 'listWeek' : 'timeGridWeek' ; c…" at bounding box center [547, 366] width 960 height 577
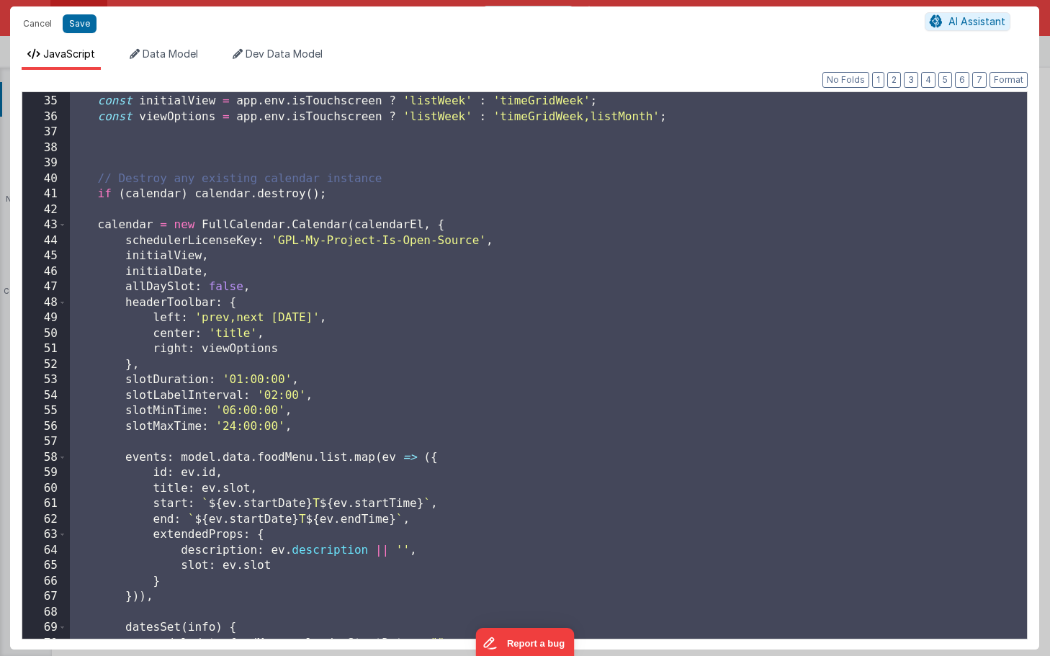
click at [588, 304] on div "const initialView = app . env . isTouchscreen ? 'listWeek' : 'timeGridWeek' ; c…" at bounding box center [547, 366] width 960 height 577
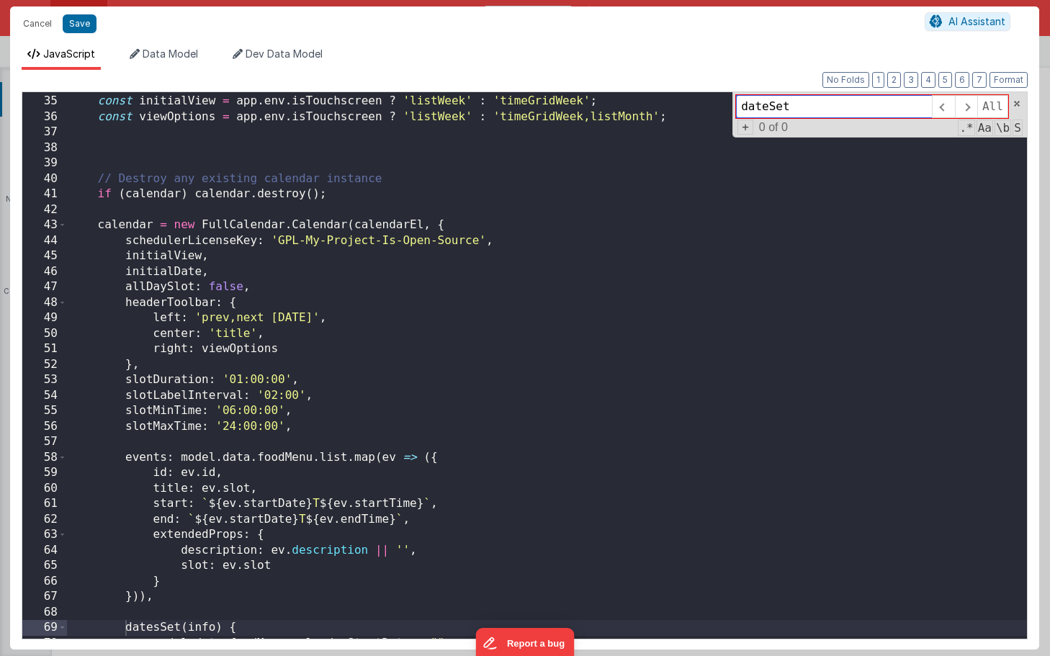
click at [768, 107] on input "dateSet" at bounding box center [834, 106] width 196 height 23
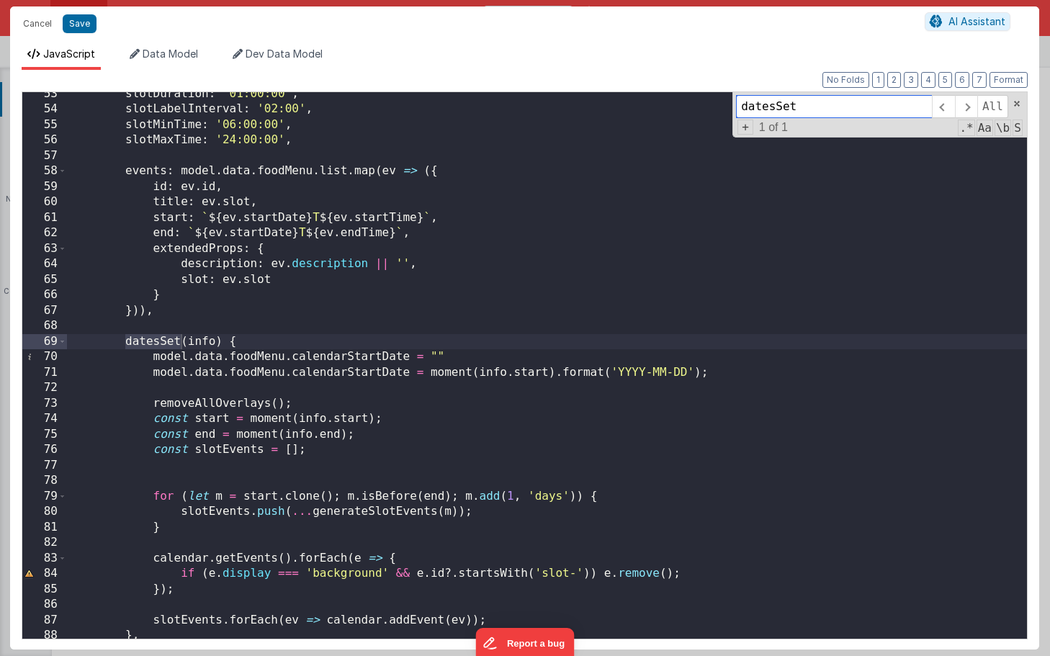
scroll to position [571, 0]
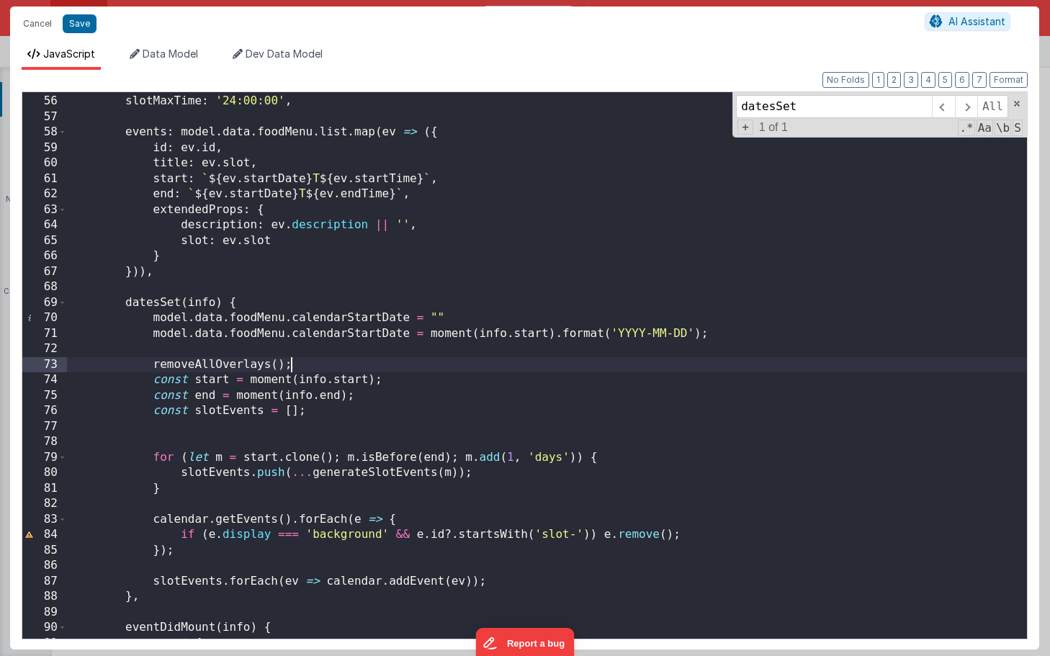
click at [424, 371] on div "slotMinTime : '06:00:00' , slotMaxTime : '24:00:00' , events : model . data . f…" at bounding box center [547, 366] width 960 height 577
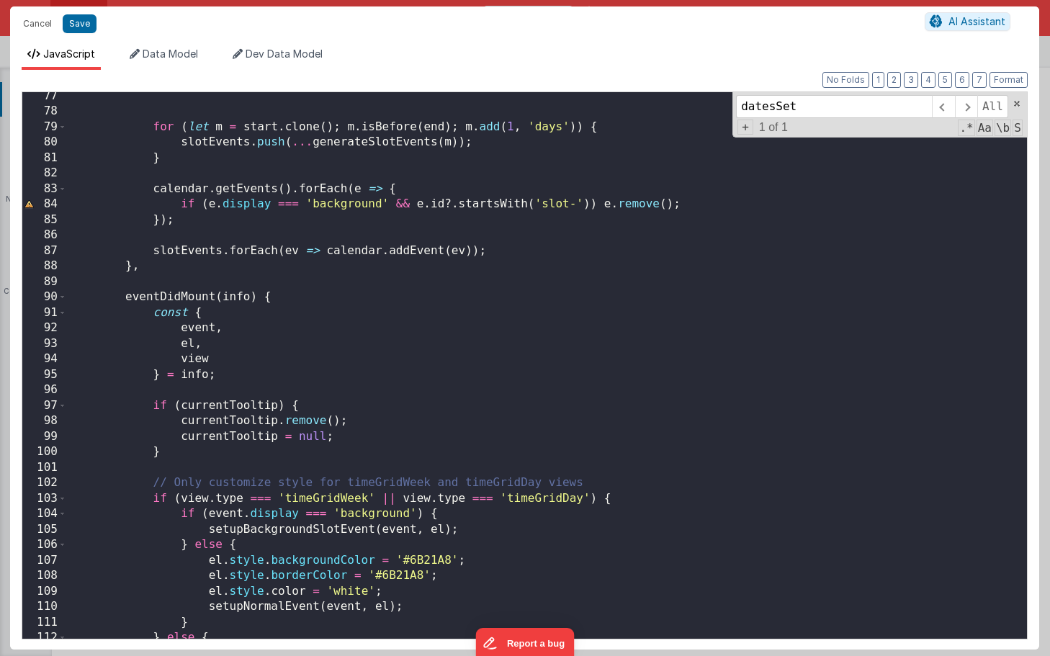
scroll to position [901, 0]
click at [695, 306] on div "for ( let m = start . clone ( ) ; m . isBefore ( end ) ; m . add ( 1 , 'days' )…" at bounding box center [547, 377] width 960 height 577
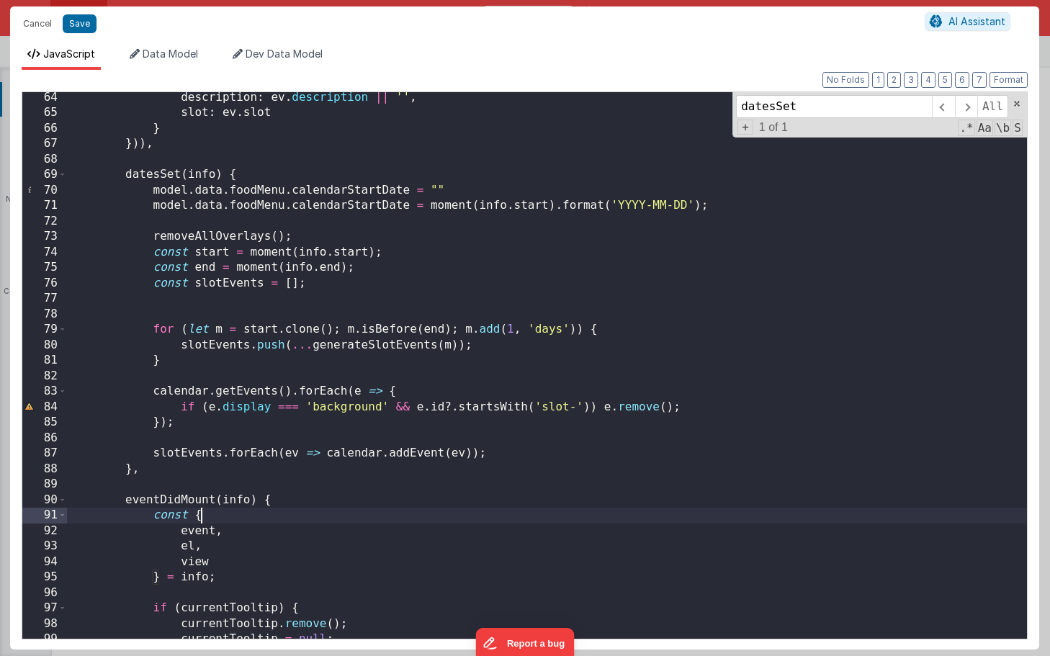
scroll to position [677, 0]
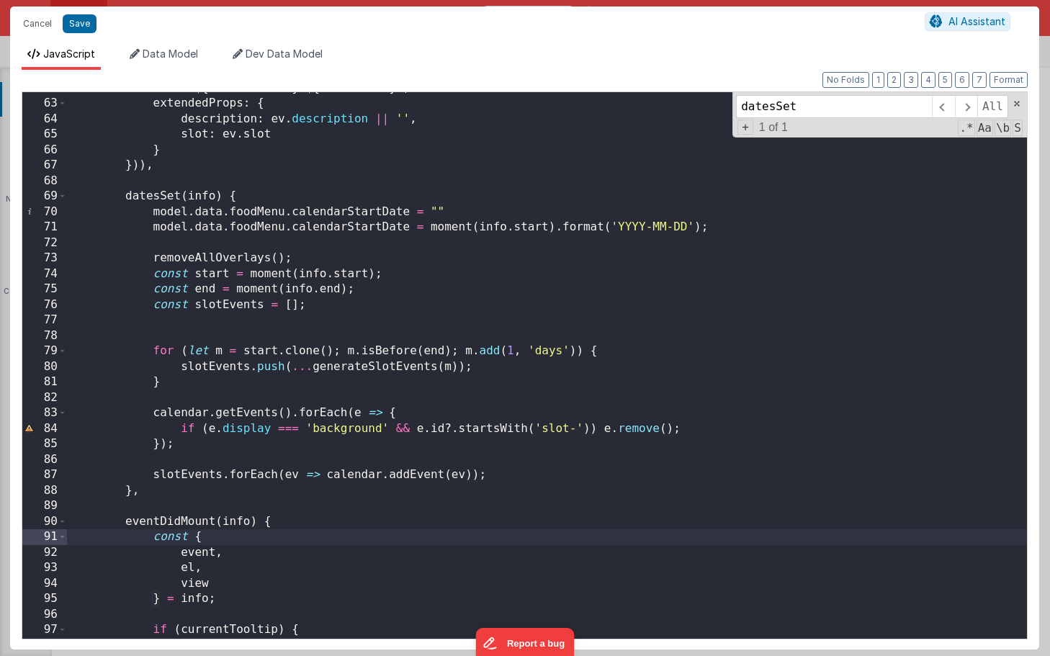
click at [376, 366] on div "end : ` ${ ev . startDate } T ${ ev . endTime } ` , extendedProps : { descripti…" at bounding box center [547, 369] width 960 height 577
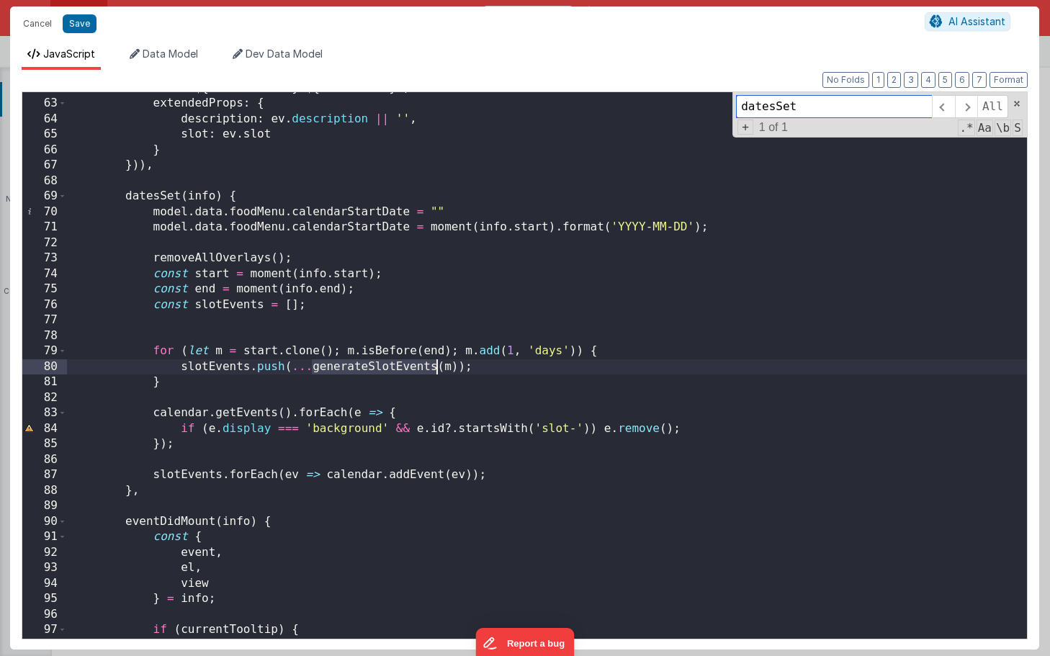
type input "generateSlotEvents"
click at [966, 103] on span at bounding box center [965, 106] width 22 height 23
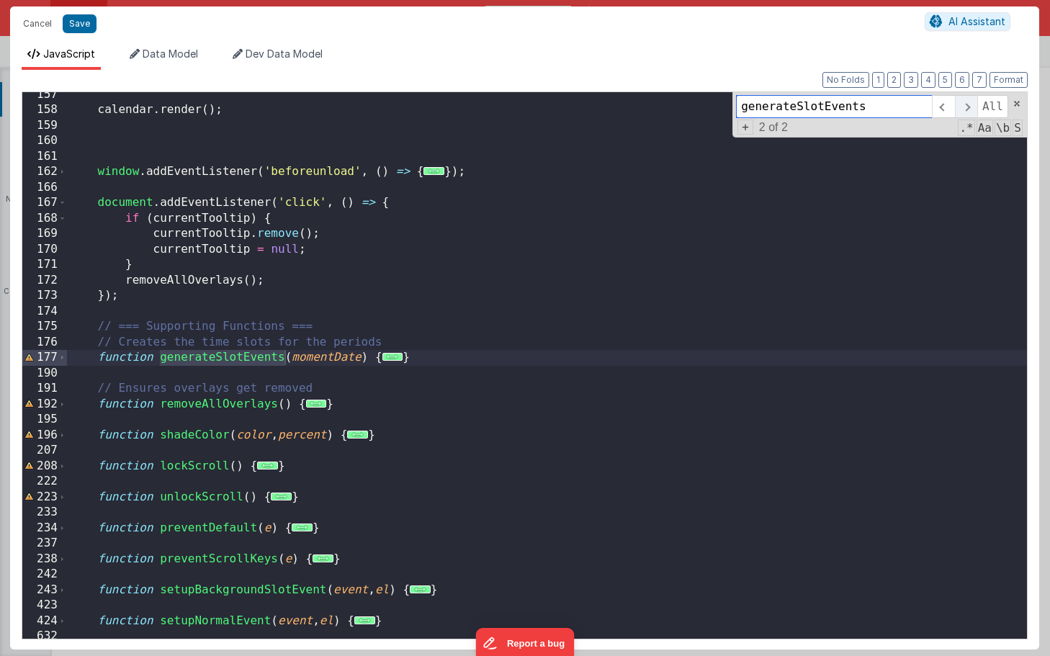
scroll to position [2172, 0]
click at [391, 356] on span "..." at bounding box center [392, 357] width 21 height 8
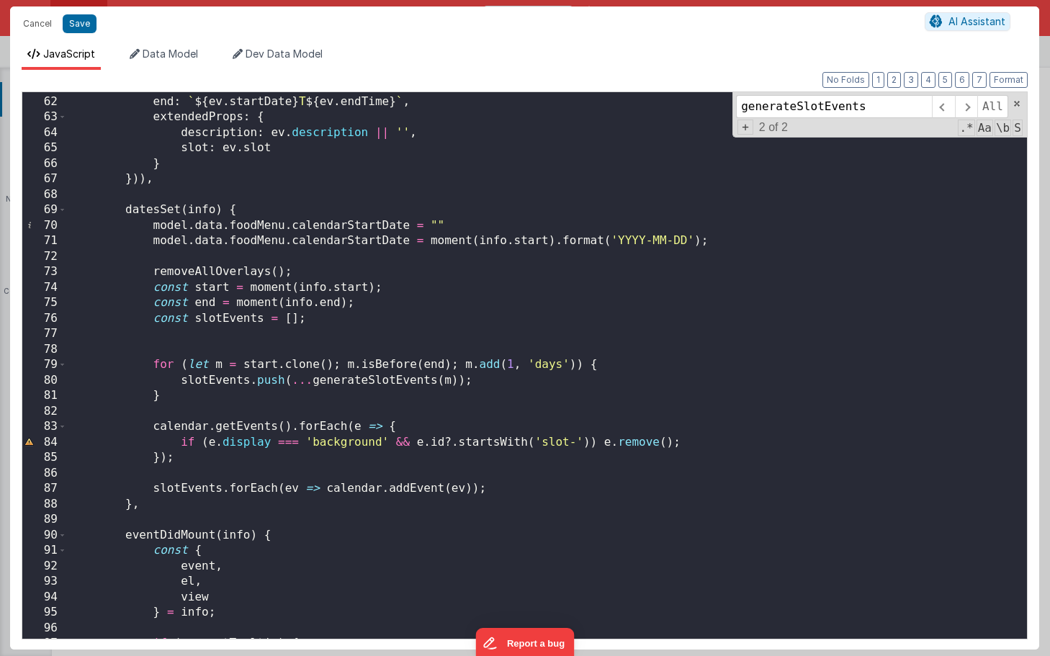
scroll to position [667, 0]
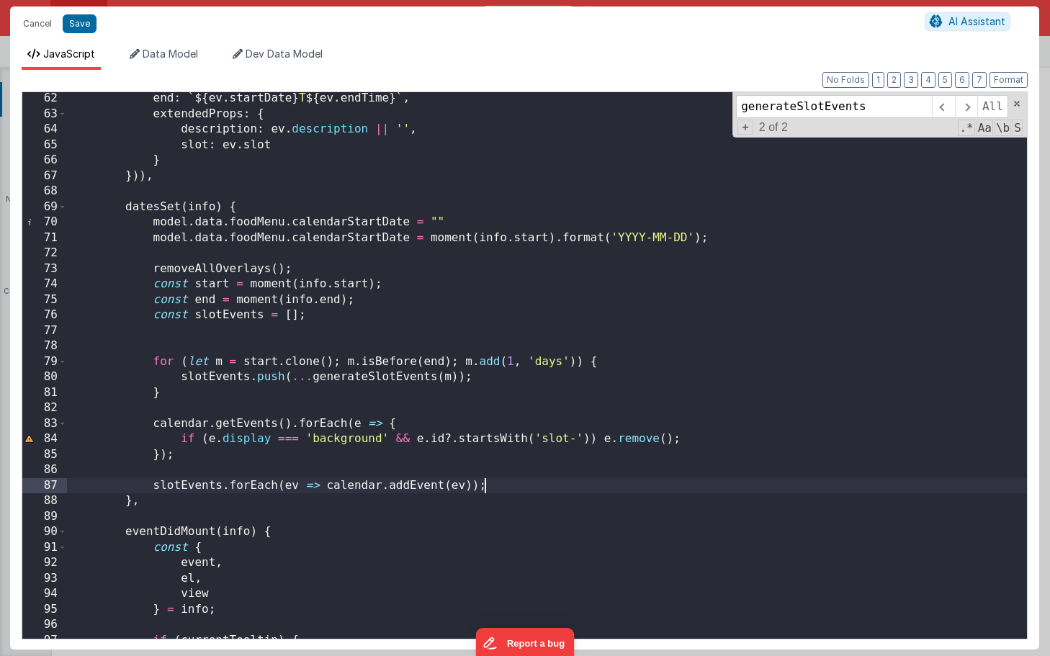
click at [510, 486] on div "end : ` ${ ev . startDate } T ${ ev . endTime } ` , extendedProps : { descripti…" at bounding box center [547, 379] width 960 height 577
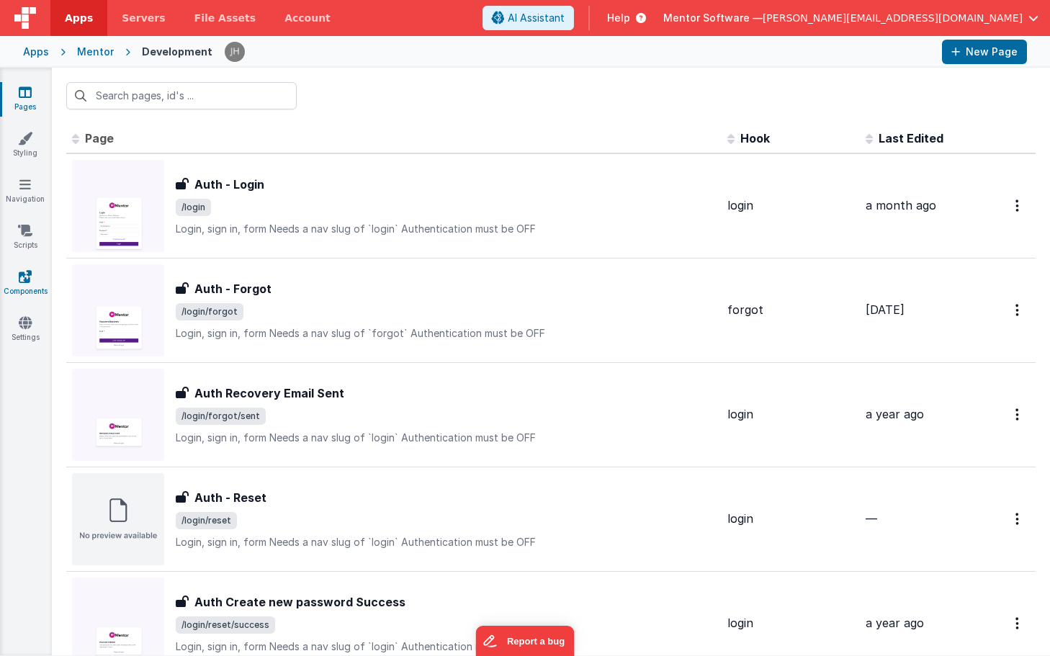
click at [26, 275] on icon at bounding box center [25, 276] width 13 height 14
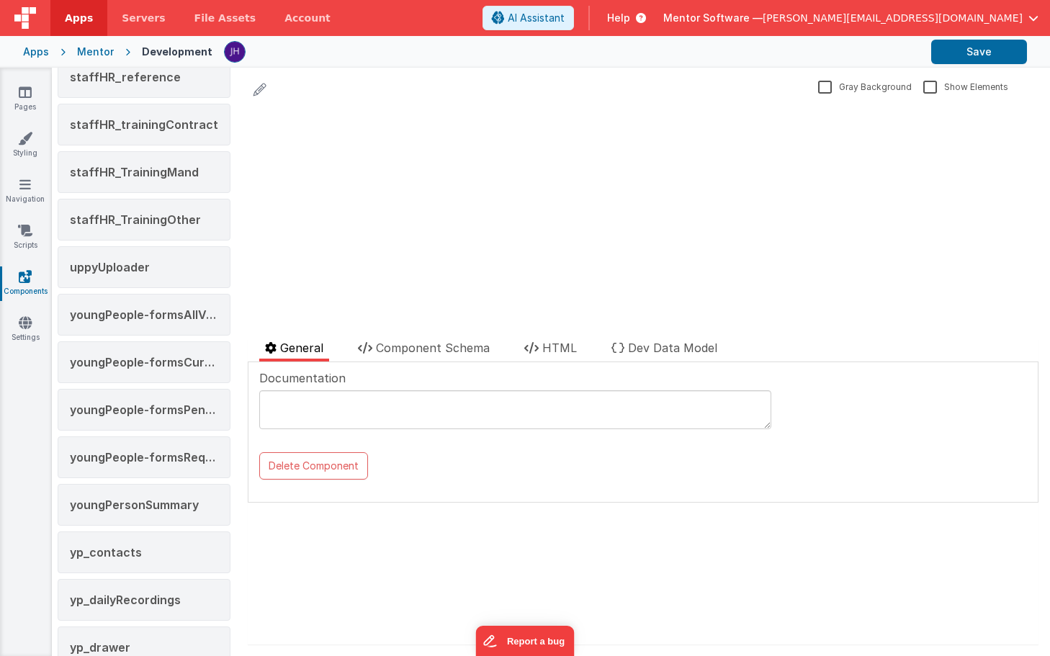
scroll to position [2749, 0]
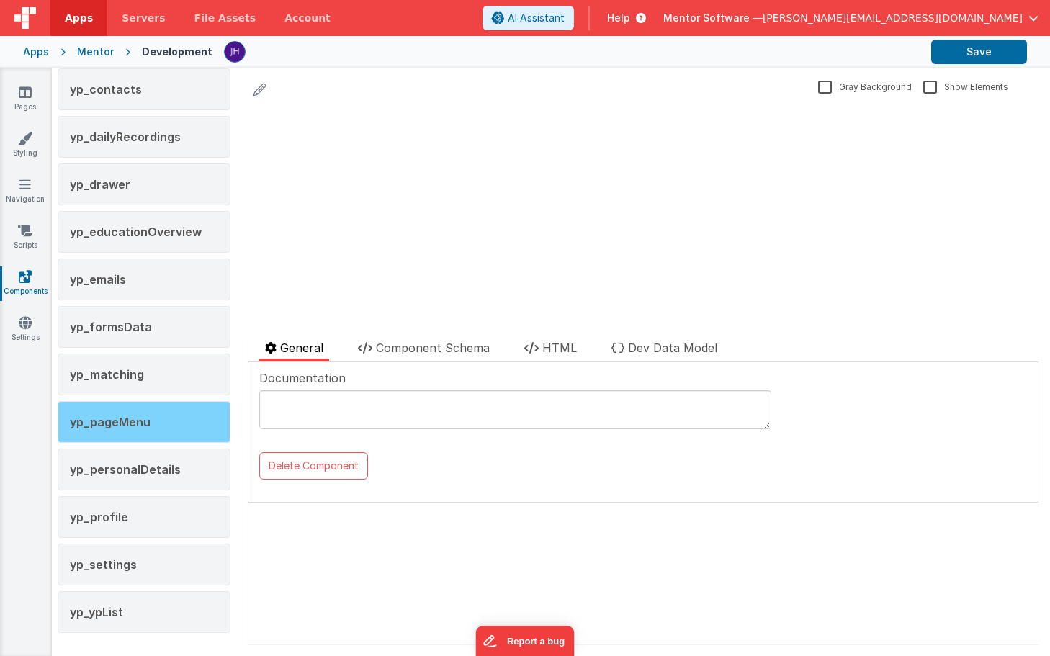
click at [137, 423] on span "yp_pageMenu" at bounding box center [110, 422] width 81 height 14
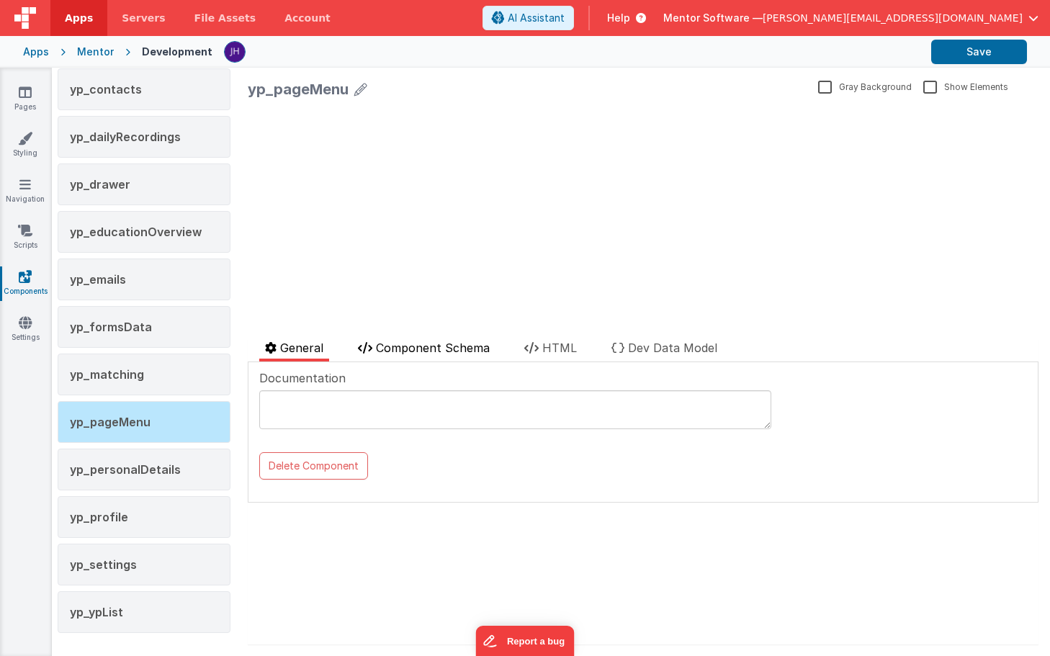
click at [428, 343] on span "Component Schema" at bounding box center [433, 347] width 114 height 14
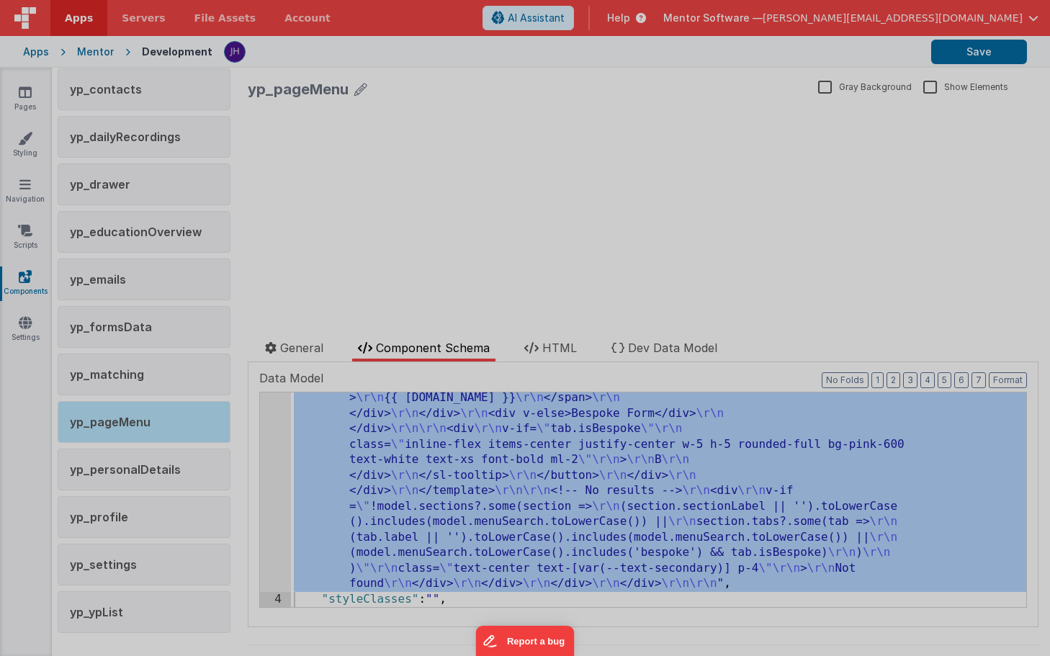
scroll to position [2091, 0]
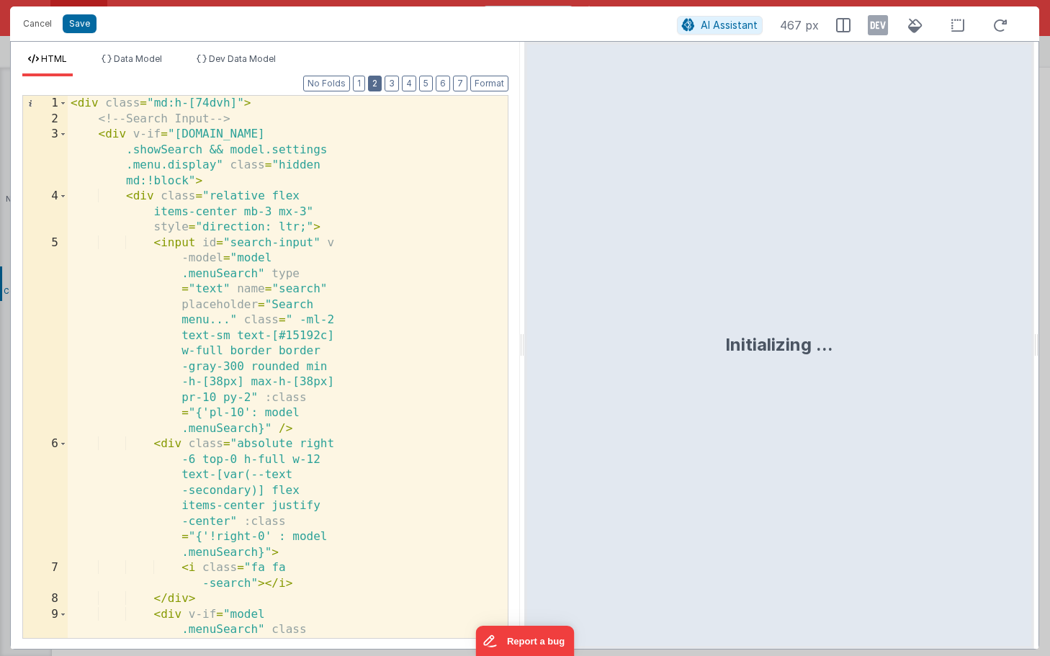
click at [376, 89] on button "2" at bounding box center [375, 84] width 14 height 16
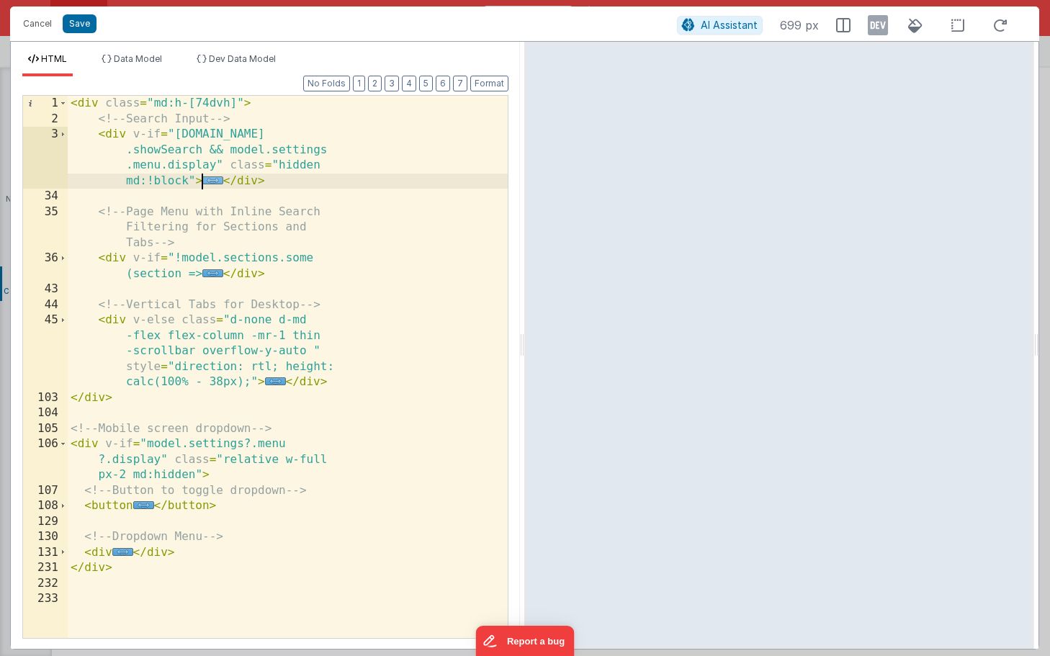
click at [210, 179] on span "..." at bounding box center [212, 180] width 21 height 8
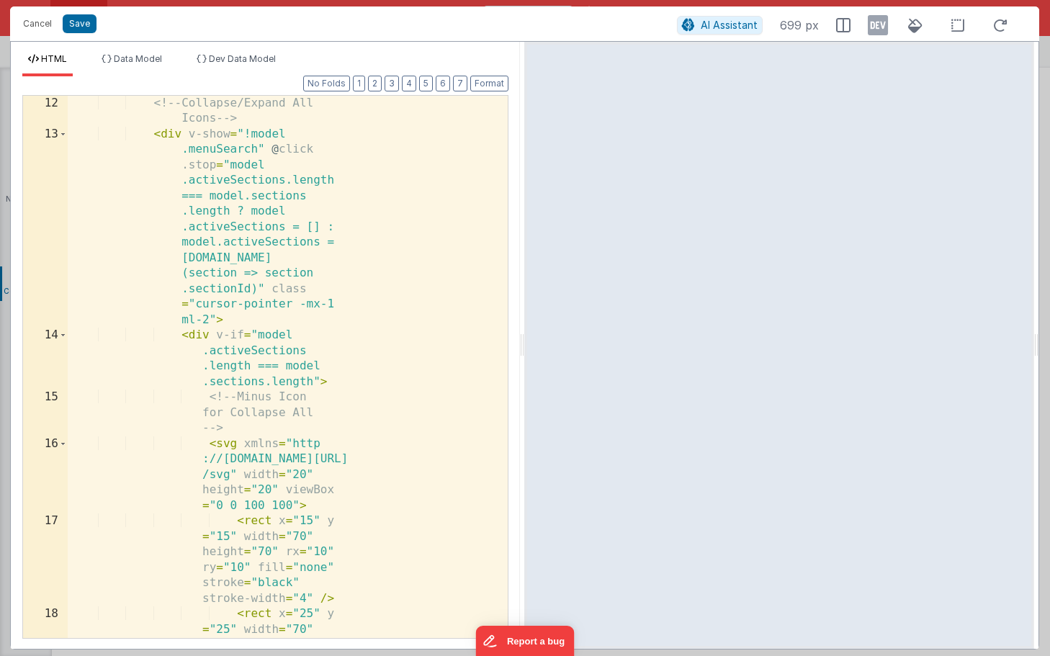
scroll to position [749, 0]
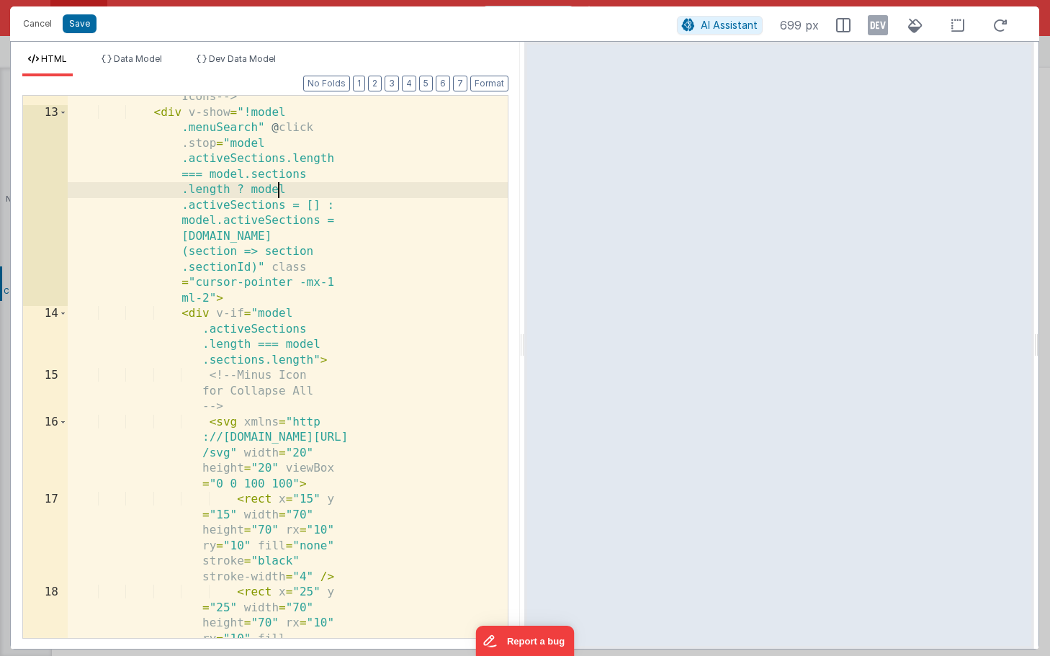
click at [379, 197] on div "<!-- Collapse/Expand All Icons --> < div v-show = "!model .menuSearch" @ click …" at bounding box center [288, 415] width 440 height 682
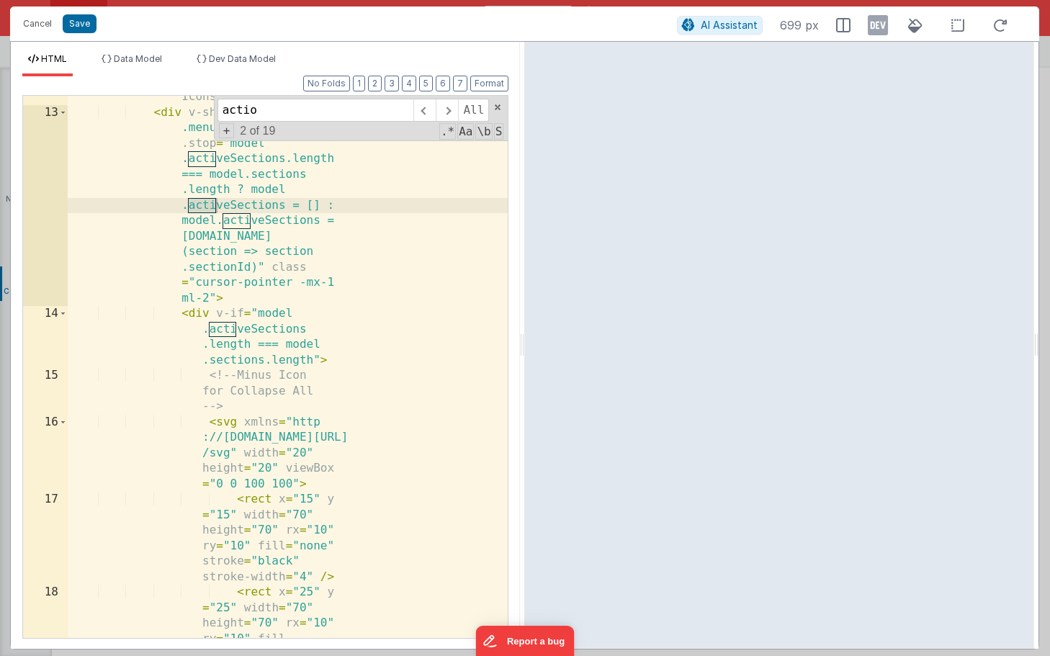
scroll to position [3598, 0]
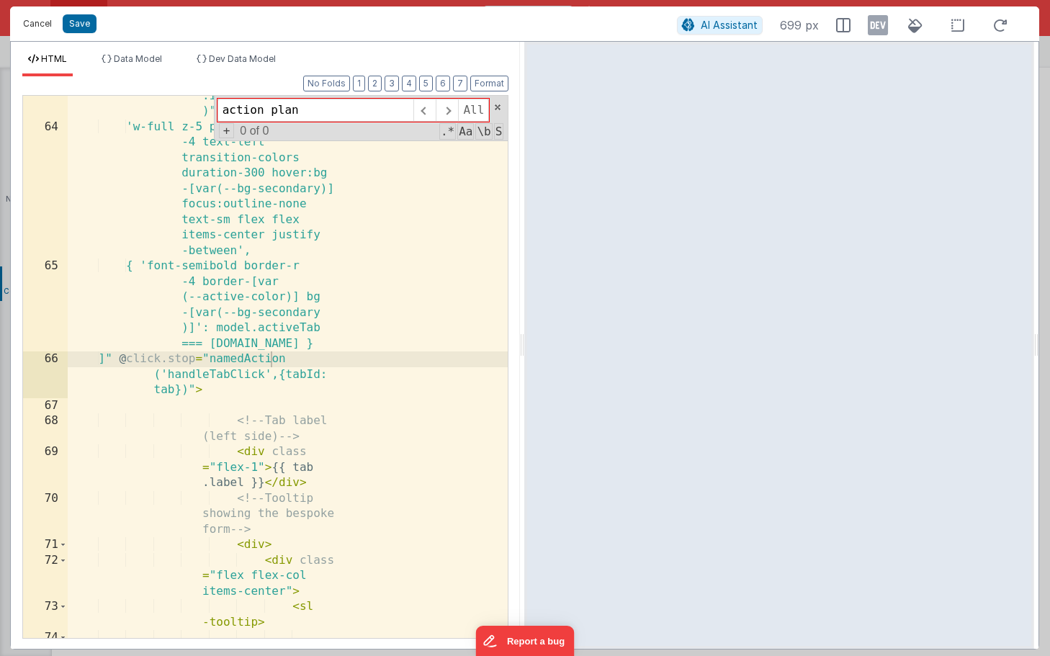
type input "action plan"
click at [45, 22] on button "Cancel" at bounding box center [37, 24] width 43 height 20
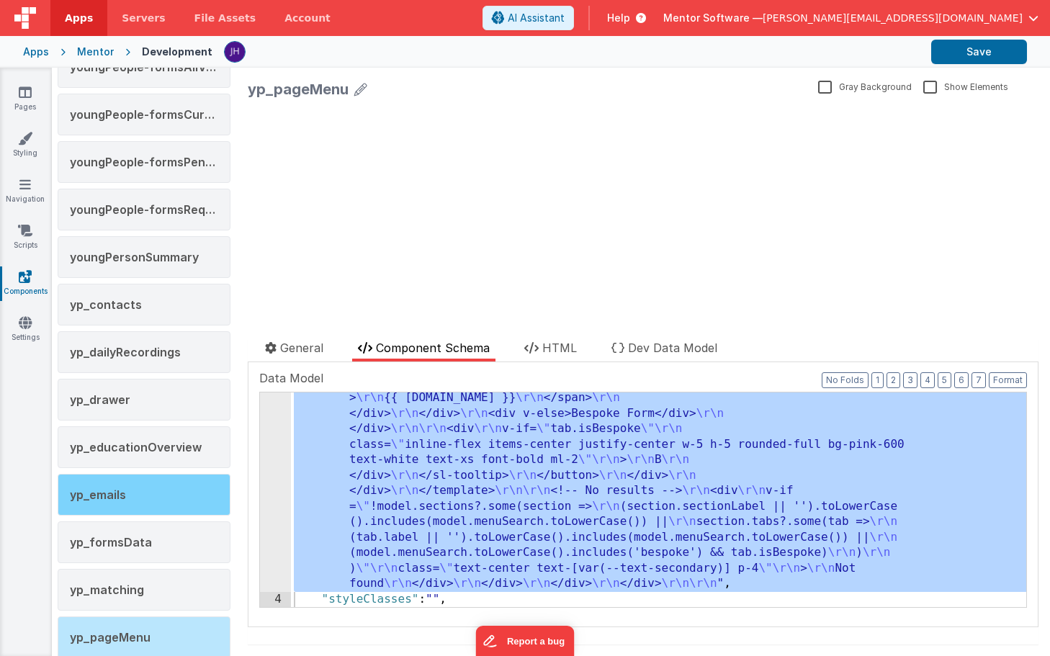
scroll to position [2517, 0]
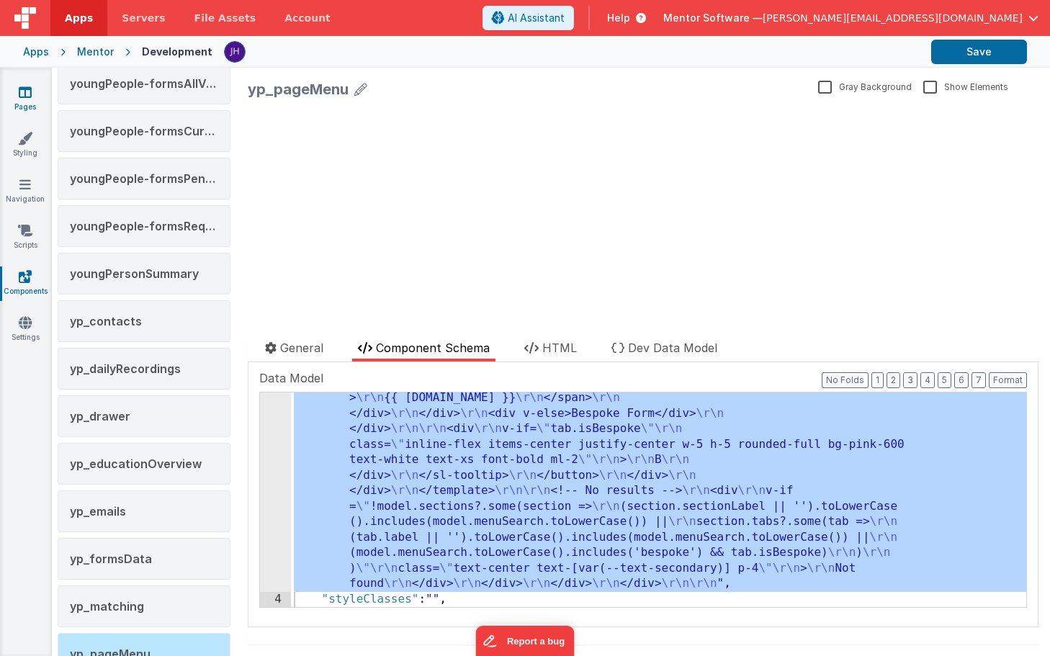
click at [17, 99] on link "Pages" at bounding box center [25, 99] width 52 height 29
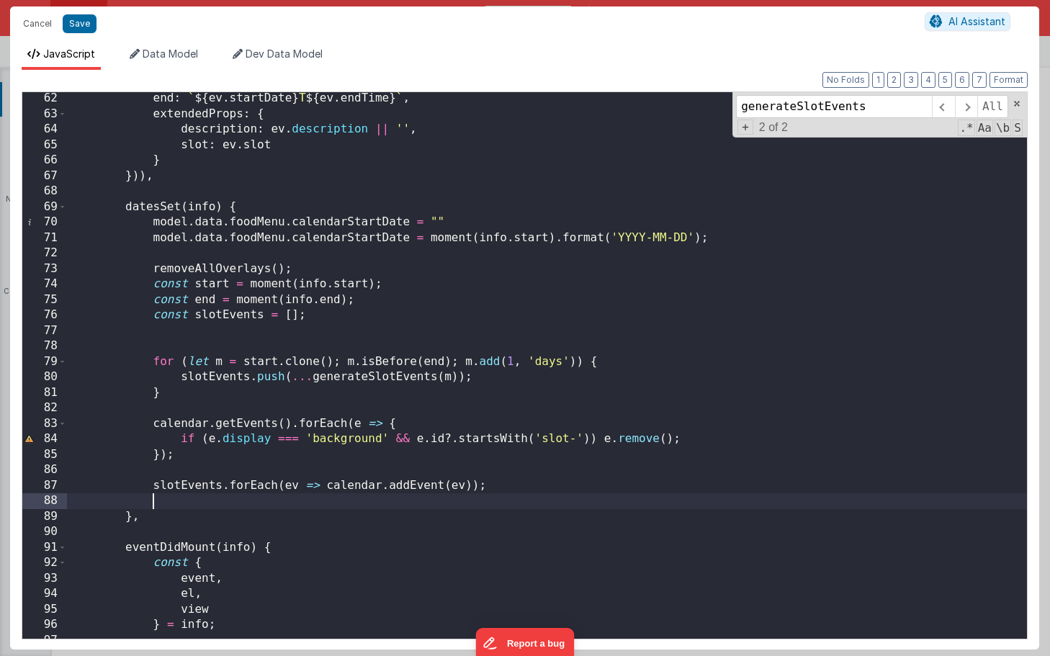
scroll to position [3323, 0]
click at [518, 497] on div "end : ` ${ ev . startDate } T ${ ev . endTime } ` , extendedProps : { descripti…" at bounding box center [547, 379] width 960 height 577
click at [81, 25] on button "Save" at bounding box center [80, 23] width 34 height 19
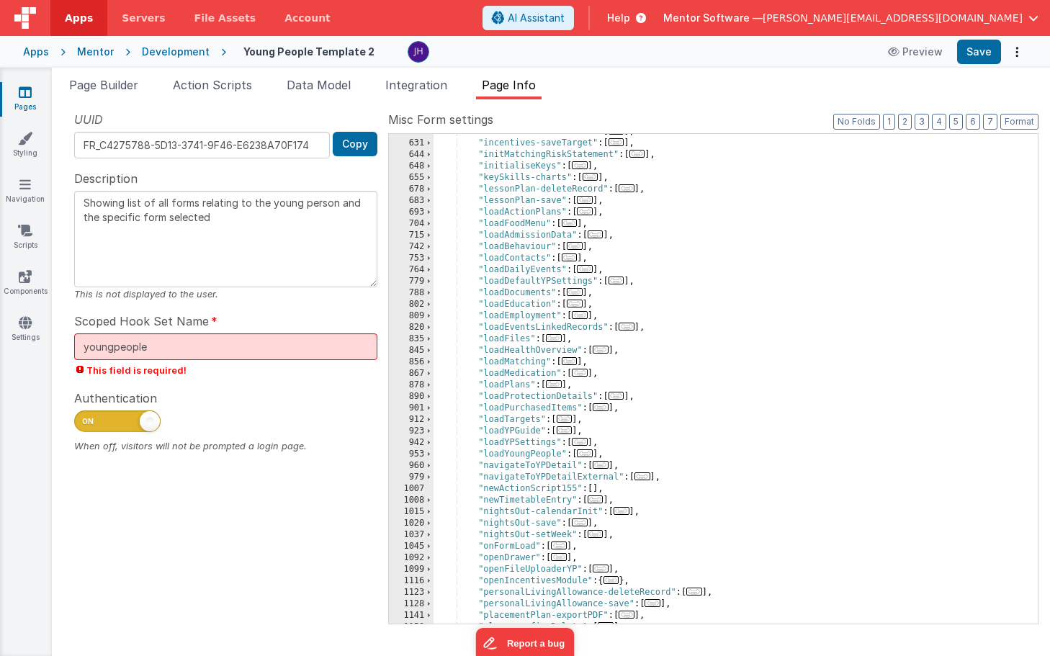
scroll to position [3742, 0]
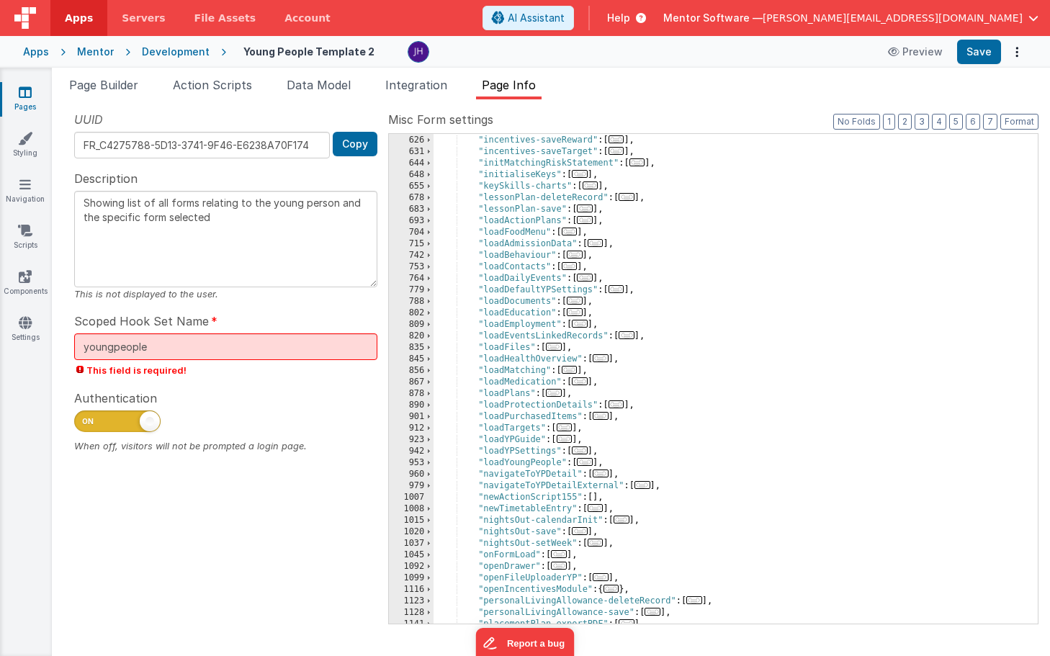
click at [574, 230] on span "..." at bounding box center [569, 231] width 16 height 8
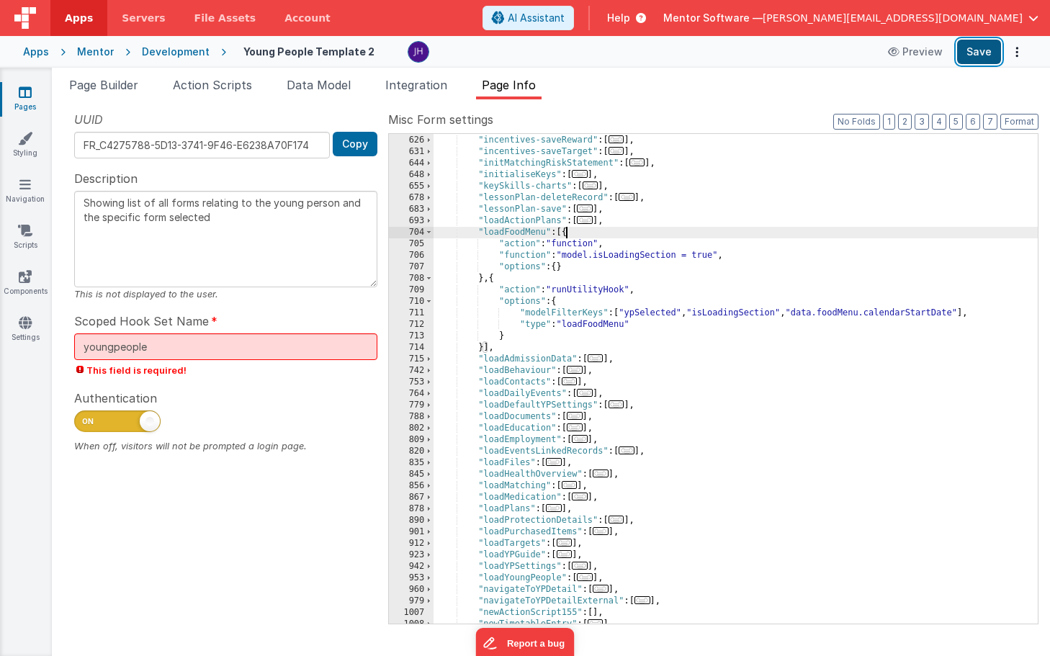
click at [982, 54] on button "Save" at bounding box center [979, 52] width 44 height 24
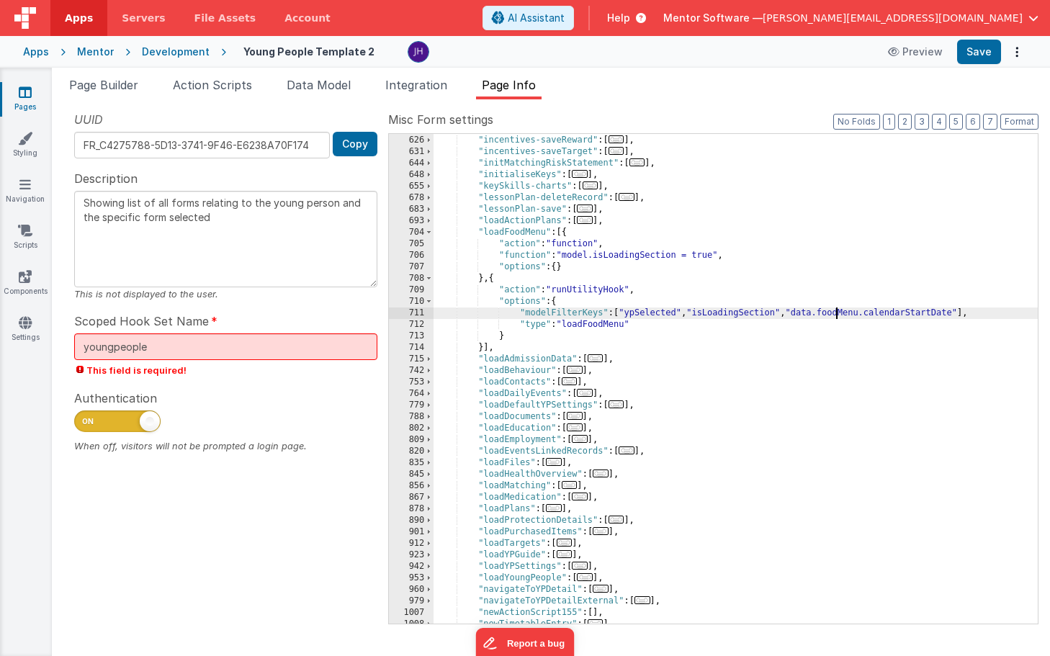
click at [836, 315] on div ""incentives-saveAssignment" : [ ... ] , "incentives-saveReward" : [ ... ] , "in…" at bounding box center [735, 379] width 604 height 513
drag, startPoint x: 965, startPoint y: 312, endPoint x: 829, endPoint y: 315, distance: 135.4
click at [829, 315] on div ""incentives-saveAssignment" : [ ... ] , "incentives-saveReward" : [ ... ] , "in…" at bounding box center [735, 379] width 604 height 513
click at [978, 53] on button "Save" at bounding box center [979, 52] width 44 height 24
click at [924, 122] on button "3" at bounding box center [921, 122] width 14 height 16
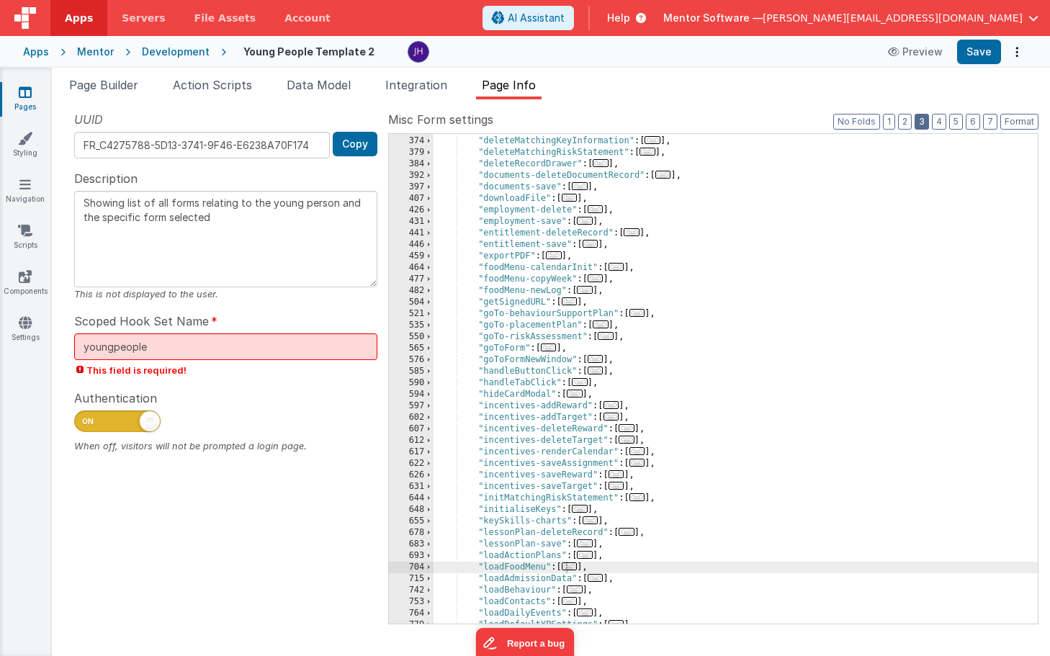
scroll to position [553, 0]
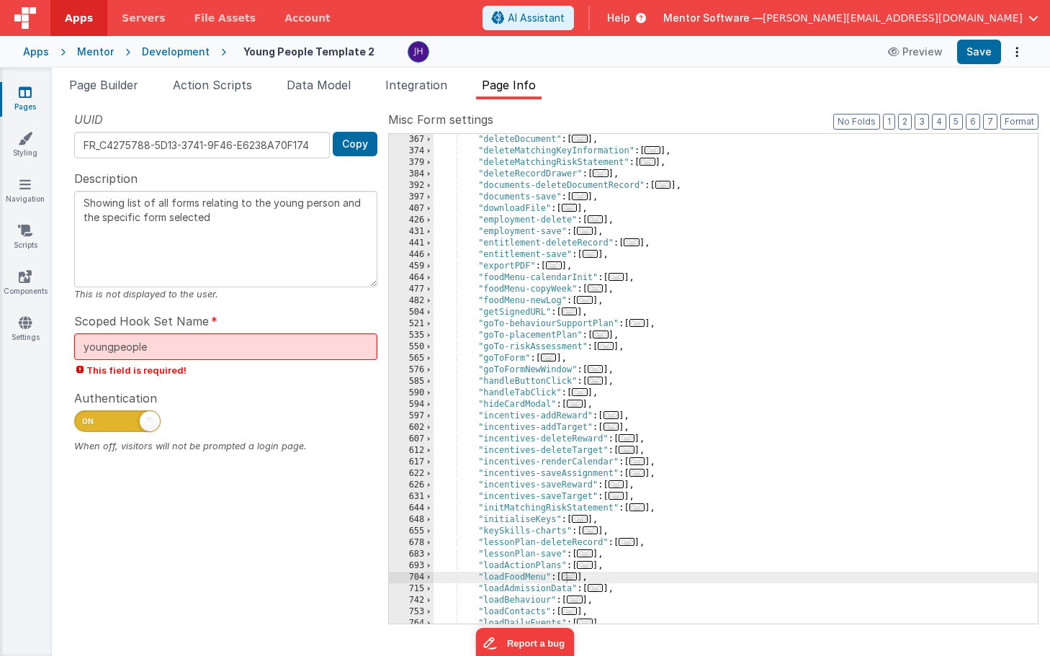
click at [617, 278] on span "..." at bounding box center [616, 277] width 16 height 8
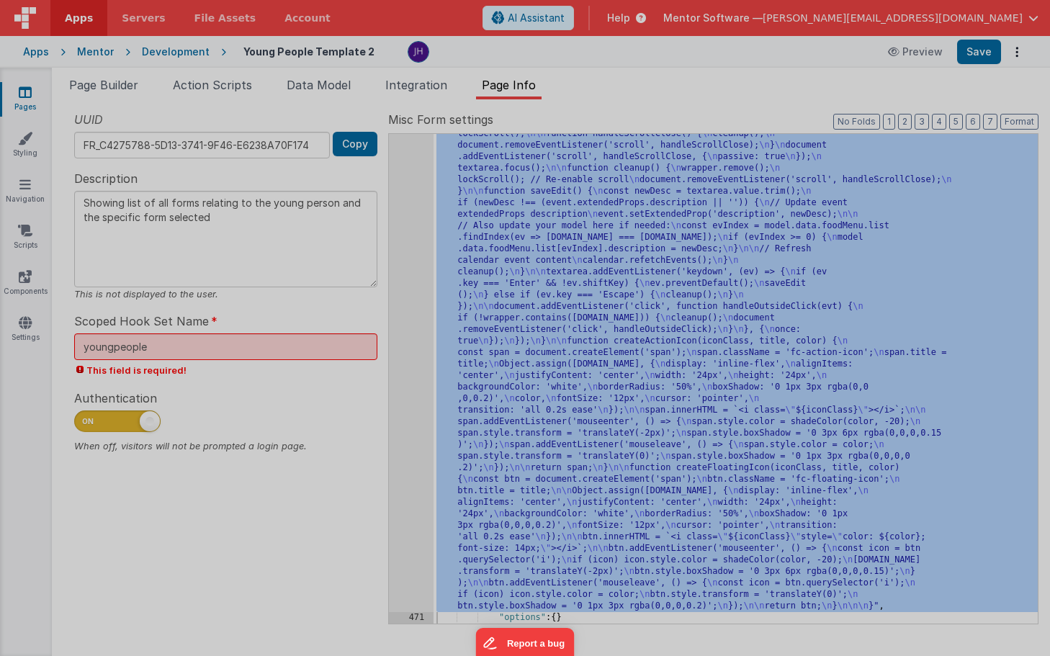
scroll to position [3000, 0]
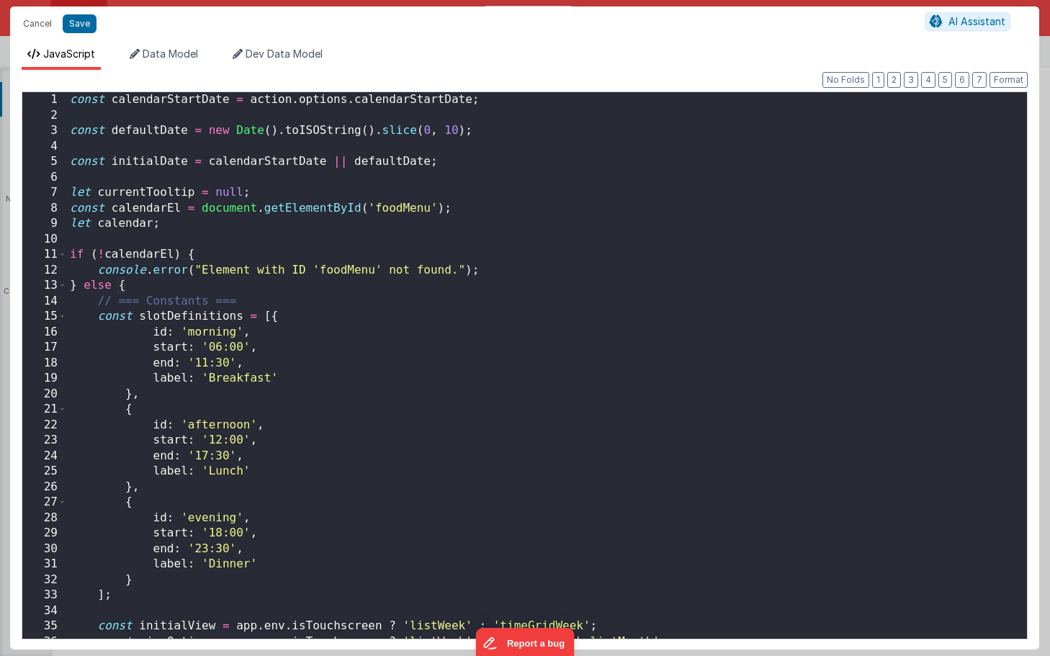
click at [504, 103] on div "const calendarStartDate = action . options . calendarStartDate ; const defaultD…" at bounding box center [547, 380] width 960 height 577
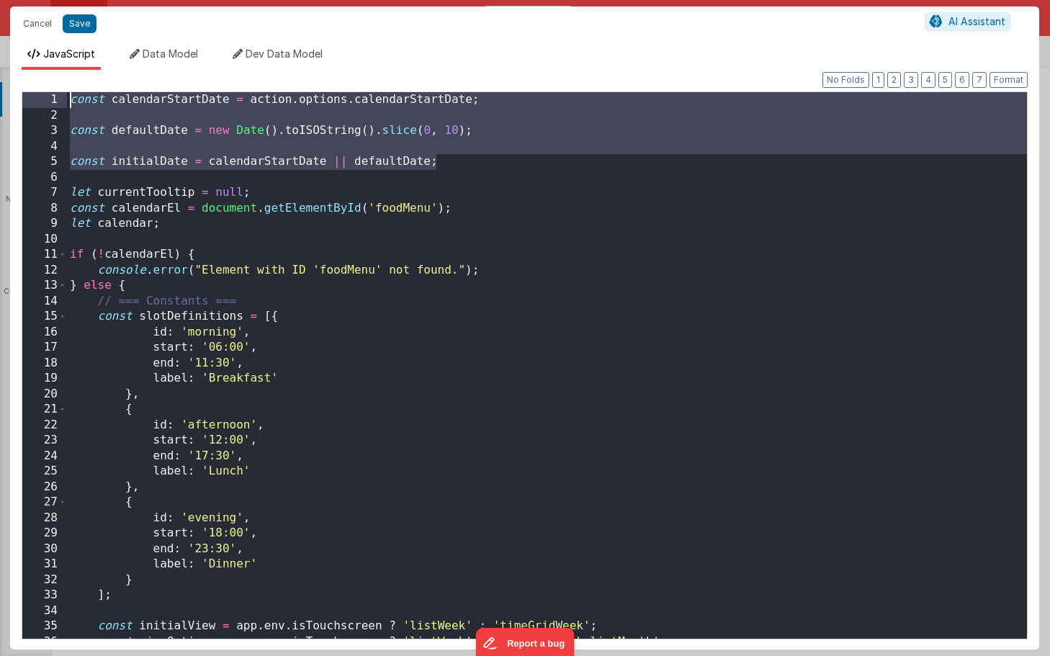
drag, startPoint x: 443, startPoint y: 163, endPoint x: 37, endPoint y: 96, distance: 411.6
click at [37, 96] on div "1 2 3 4 5 6 7 8 9 10 11 12 13 14 15 16 17 18 19 20 21 22 23 24 25 26 27 28 29 3…" at bounding box center [525, 365] width 1006 height 548
click at [551, 166] on div "const calendarStartDate = action . options . calendarStartDate ; const defaultD…" at bounding box center [547, 380] width 960 height 577
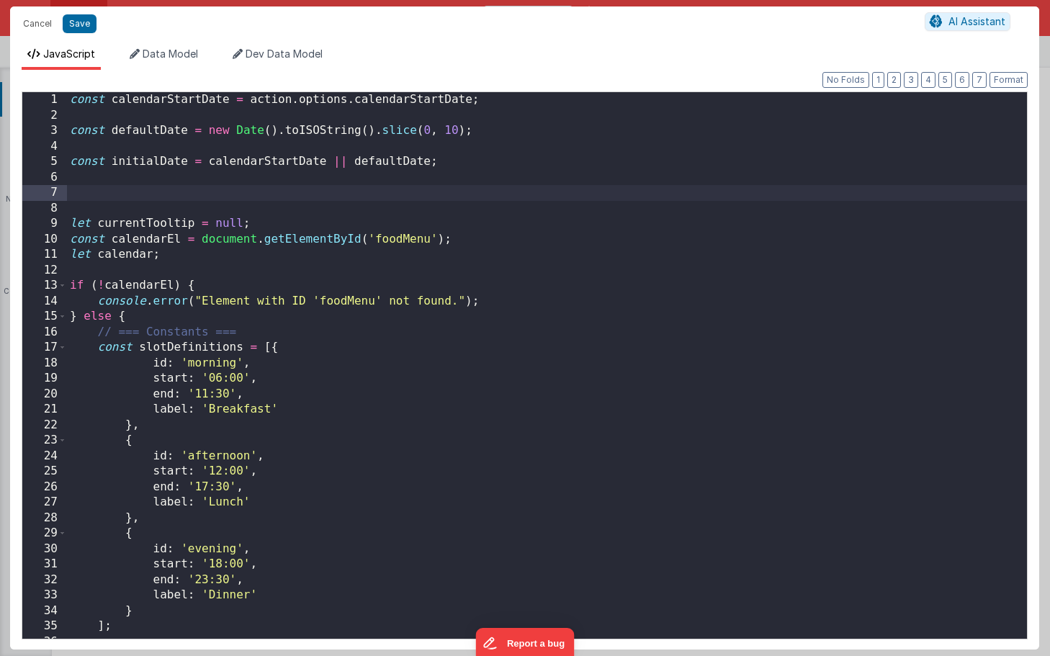
click at [209, 173] on div "const calendarStartDate = action . options . calendarStartDate ; const defaultD…" at bounding box center [547, 380] width 960 height 577
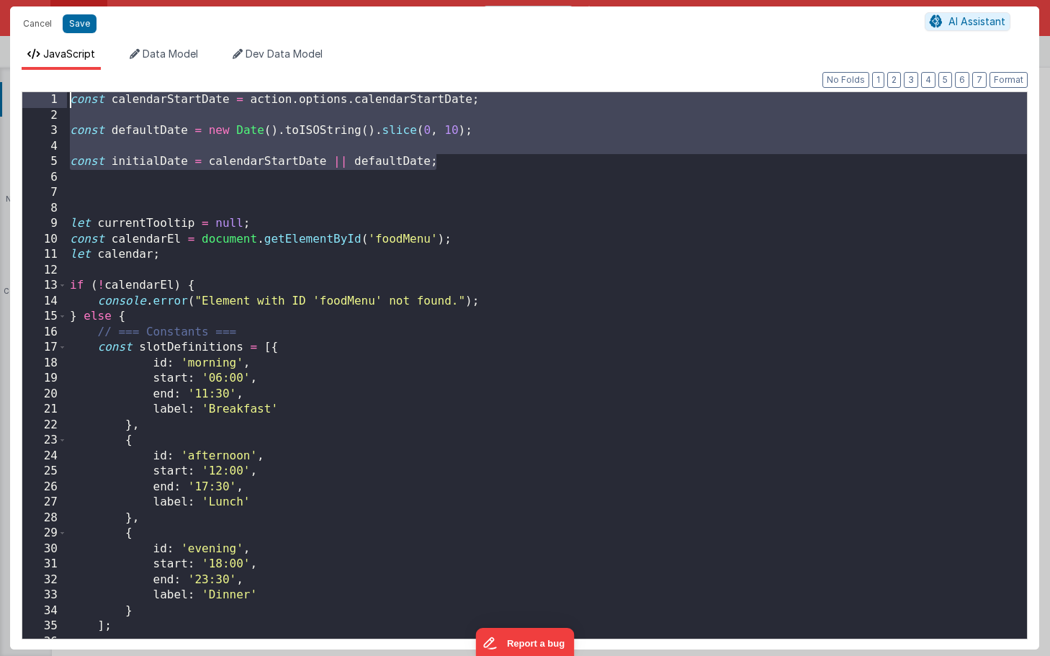
drag, startPoint x: 442, startPoint y: 163, endPoint x: 24, endPoint y: 94, distance: 423.2
click at [24, 94] on div "1 2 3 4 5 6 7 8 9 10 11 12 13 14 15 16 17 18 19 20 21 22 23 24 25 26 27 28 29 3…" at bounding box center [525, 365] width 1006 height 548
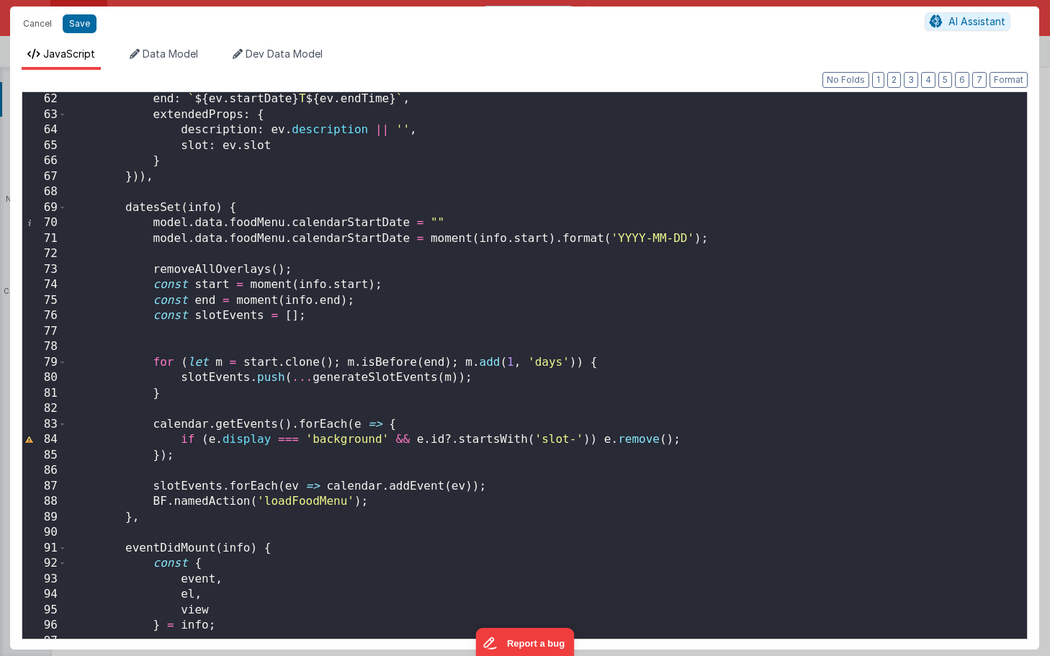
scroll to position [987, 0]
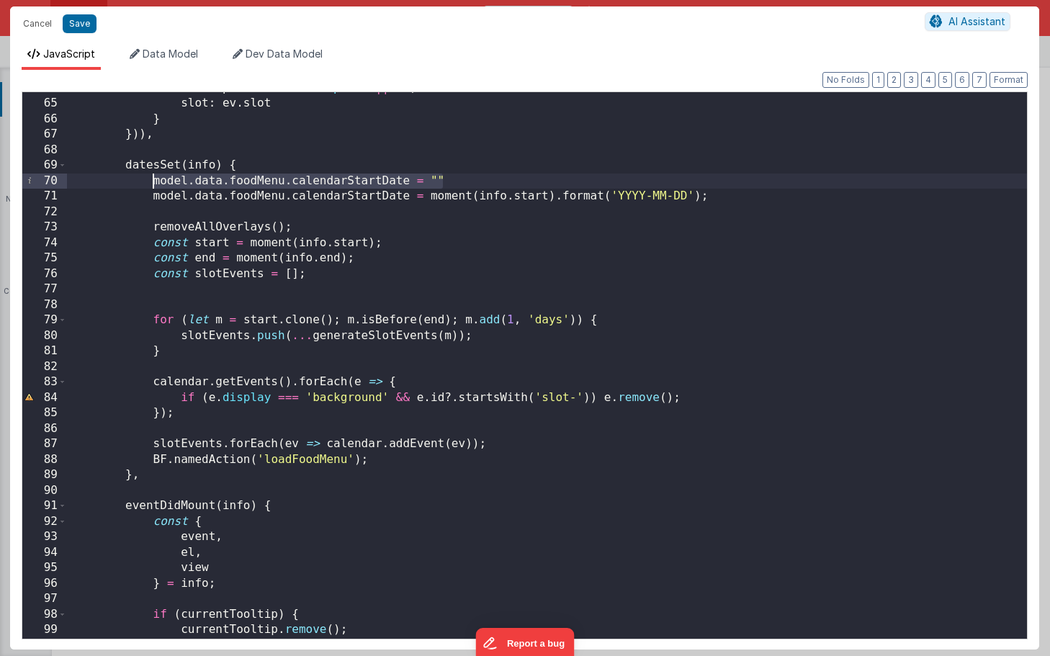
drag, startPoint x: 448, startPoint y: 179, endPoint x: 153, endPoint y: 185, distance: 295.2
click at [153, 185] on div "description : ev . description || '' , slot : ev . slot } })) , datesSet ( info…" at bounding box center [547, 369] width 960 height 577
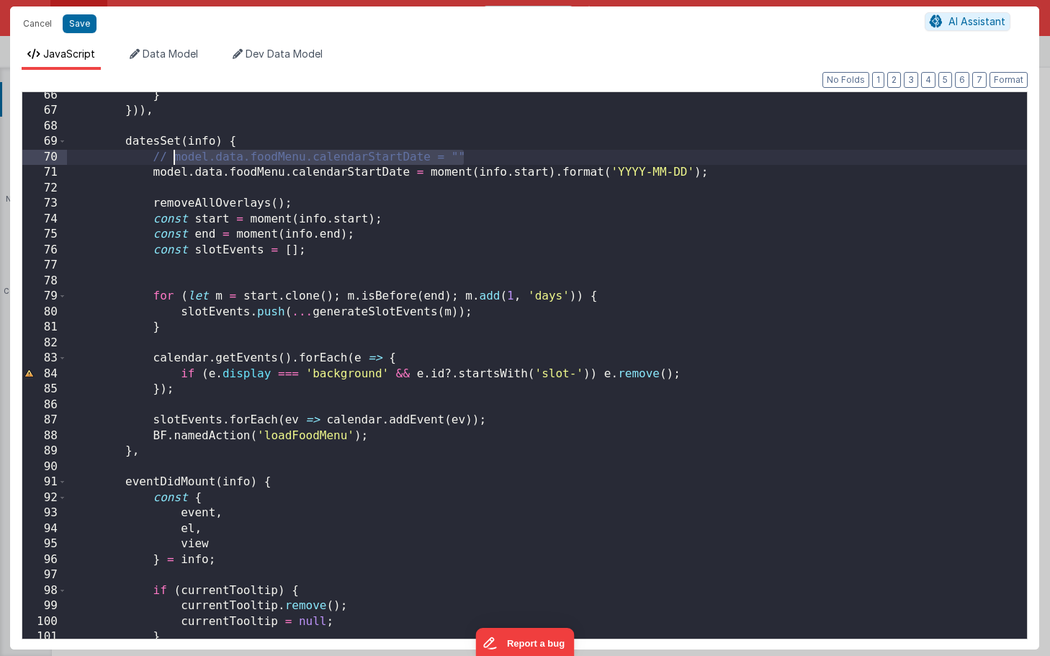
scroll to position [1020, 0]
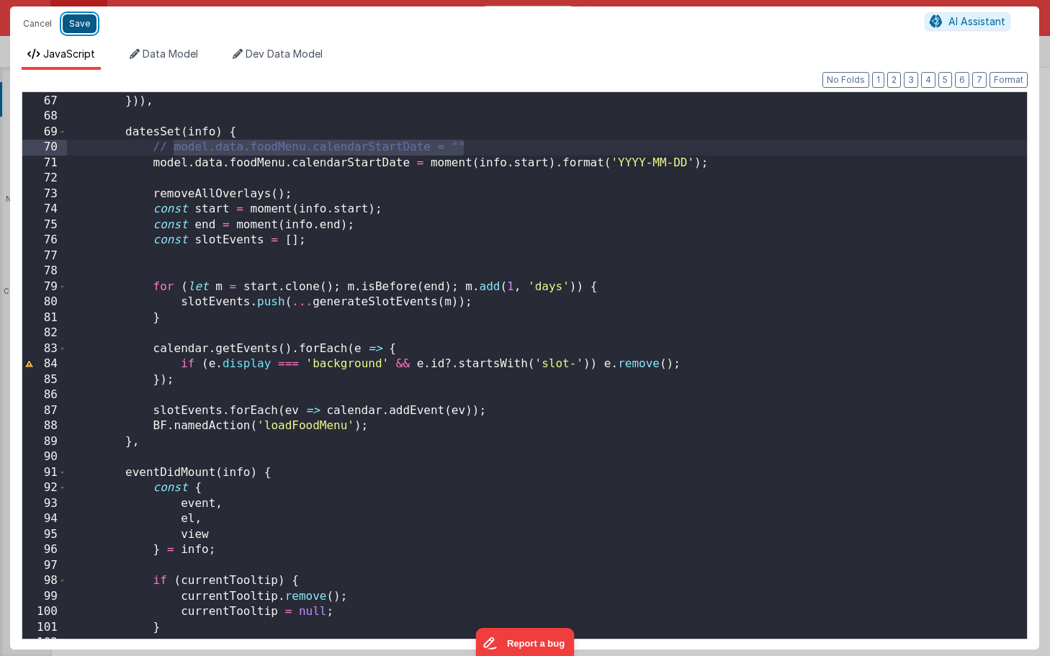
click at [84, 22] on button "Save" at bounding box center [80, 23] width 34 height 19
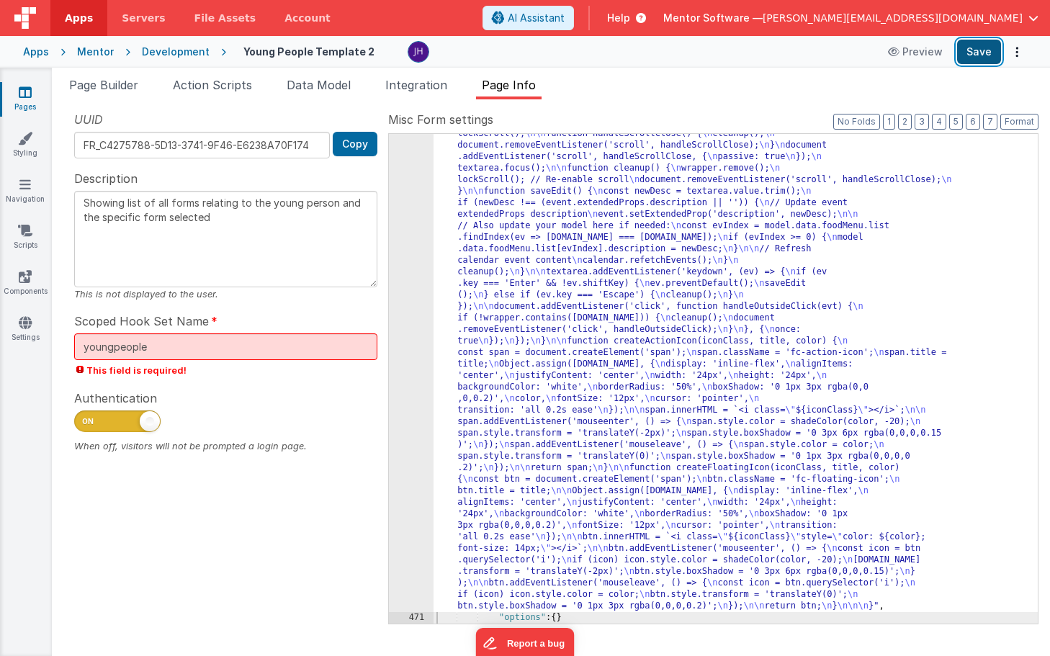
click at [991, 50] on button "Save" at bounding box center [979, 52] width 44 height 24
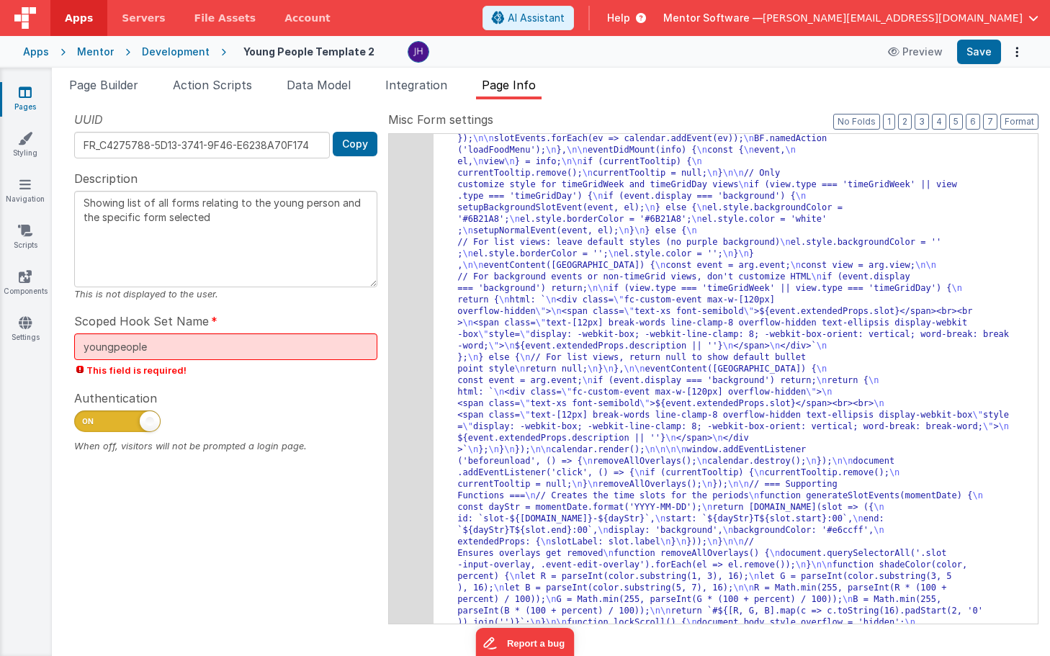
scroll to position [1022, 0]
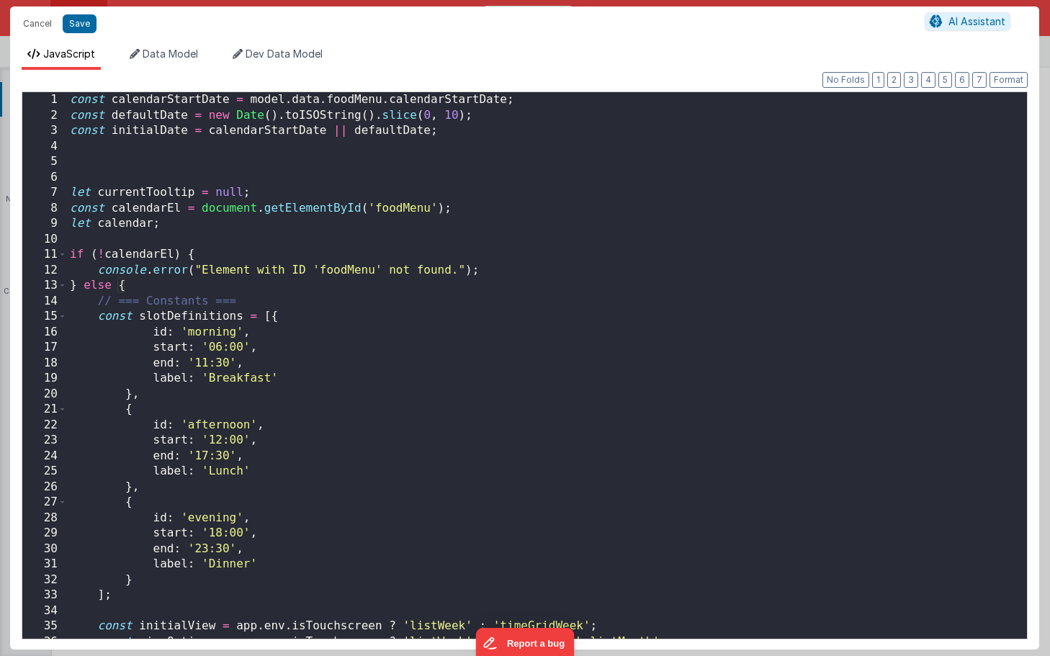
scroll to position [0, 0]
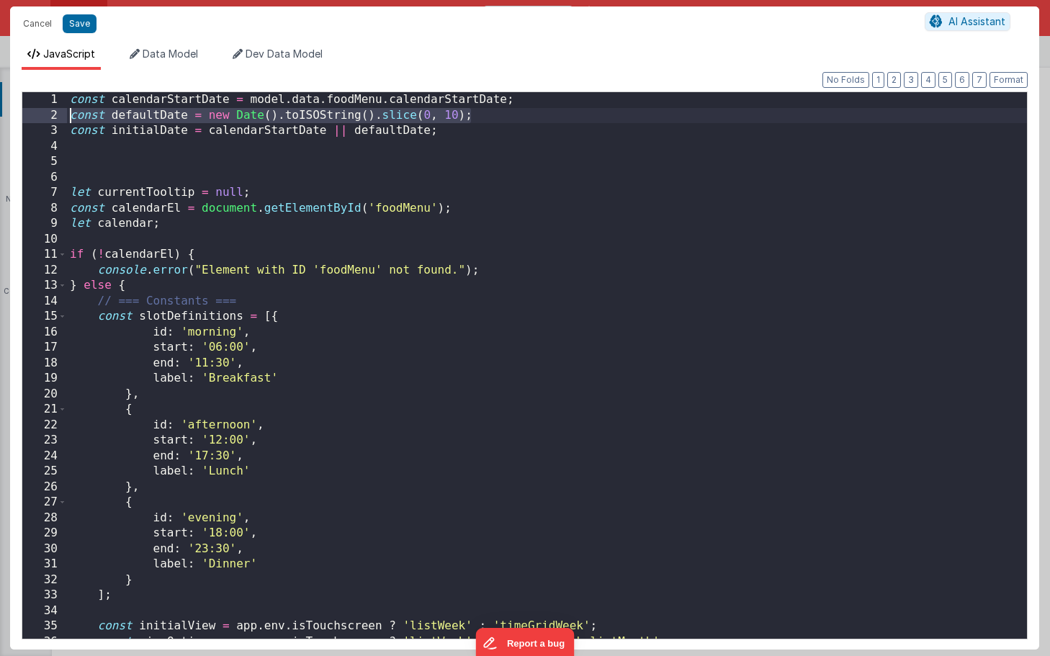
drag, startPoint x: 478, startPoint y: 115, endPoint x: 62, endPoint y: 118, distance: 416.1
click at [62, 118] on div "1 2 3 4 5 6 7 8 9 10 11 12 13 14 15 16 17 18 19 20 21 22 23 24 25 26 27 28 29 3…" at bounding box center [525, 365] width 1006 height 548
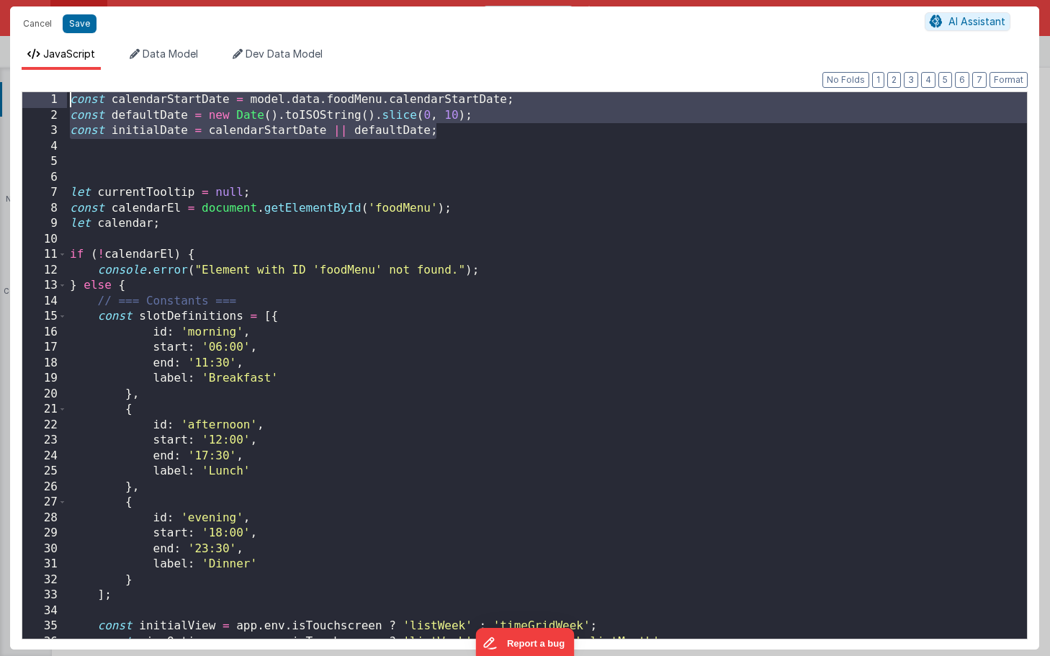
drag, startPoint x: 453, startPoint y: 135, endPoint x: 21, endPoint y: 94, distance: 433.9
click at [22, 94] on div "1 2 3 4 5 6 7 8 9 10 11 12 13 14 15 16 17 18 19 20 21 22 23 24 25 26 27 28 29 3…" at bounding box center [525, 365] width 1006 height 548
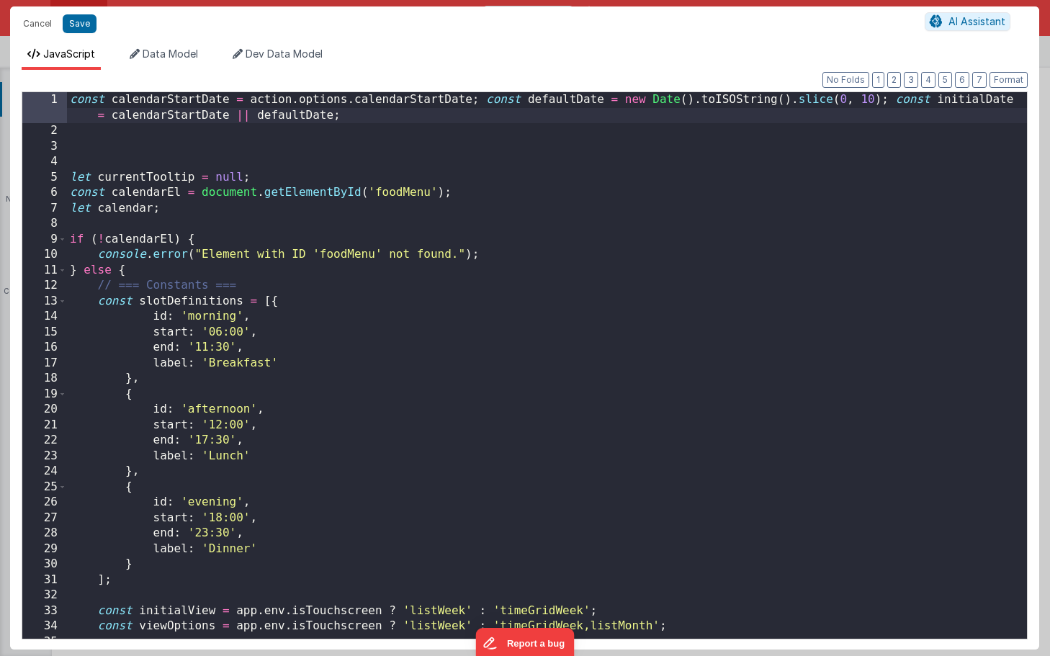
click at [481, 101] on div "const calendarStartDate = action . options . calendarStartDate ; const defaultD…" at bounding box center [547, 388] width 960 height 593
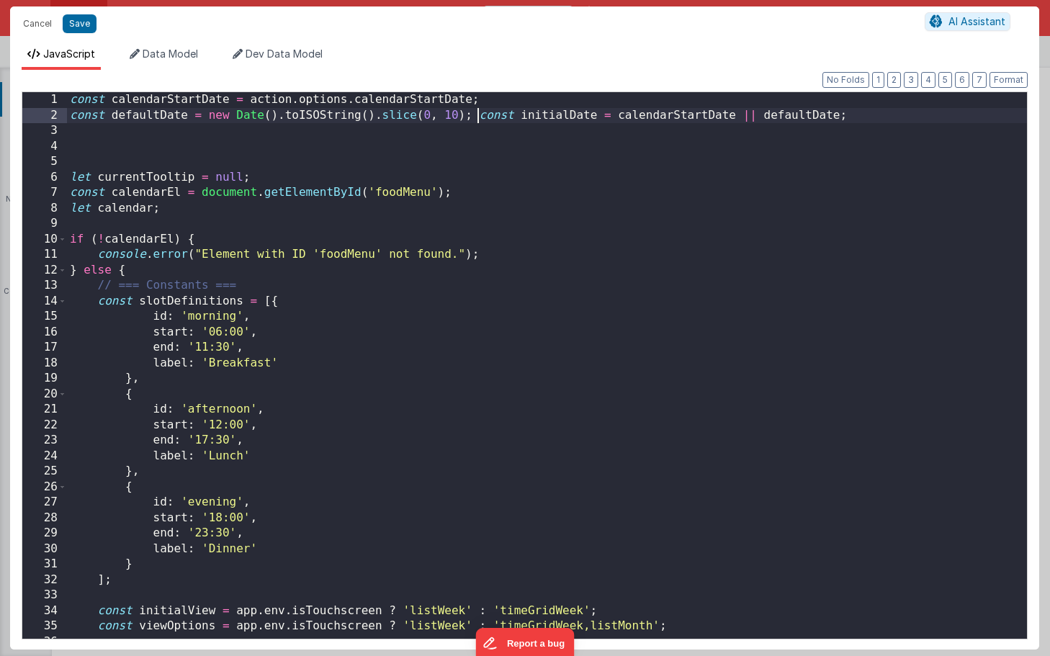
click at [478, 119] on div "const calendarStartDate = action . options . calendarStartDate ; const defaultD…" at bounding box center [547, 380] width 960 height 577
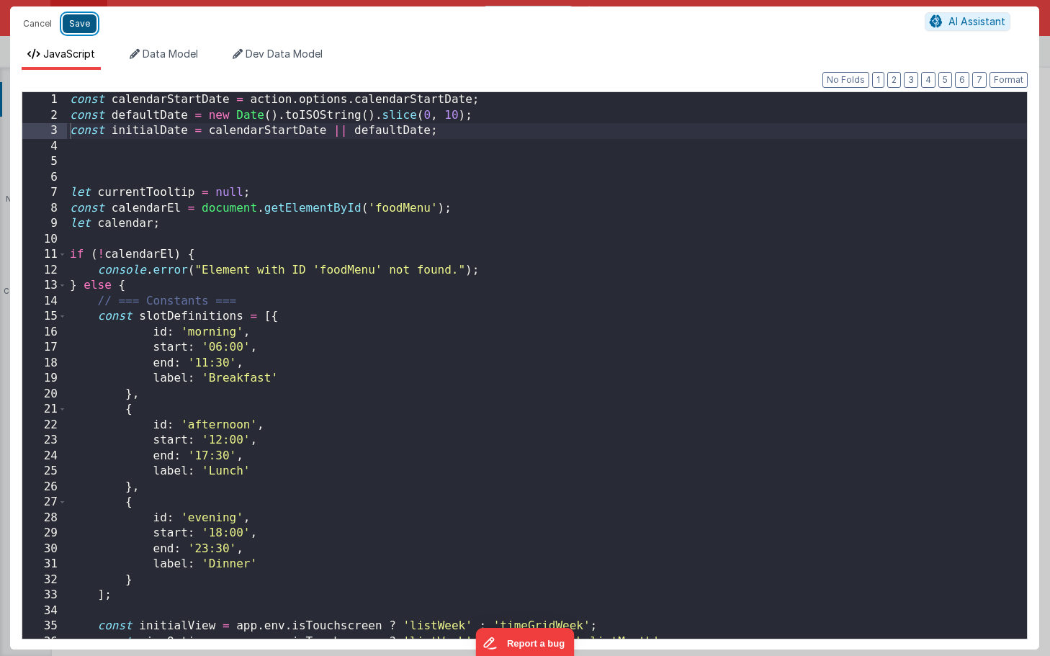
click at [81, 24] on button "Save" at bounding box center [80, 23] width 34 height 19
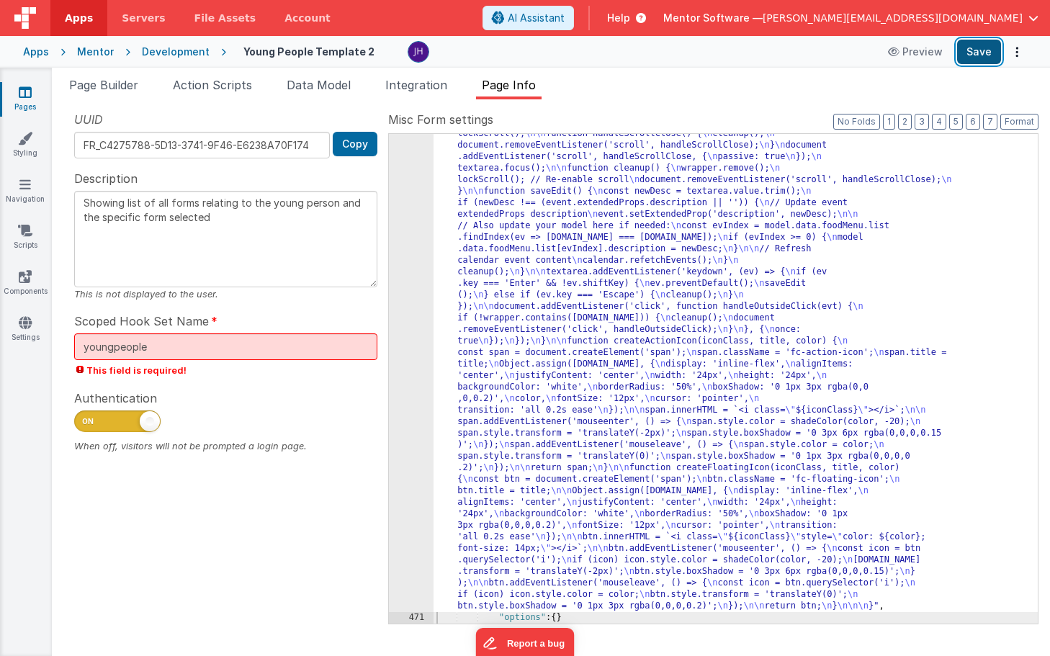
click at [979, 58] on button "Save" at bounding box center [979, 52] width 44 height 24
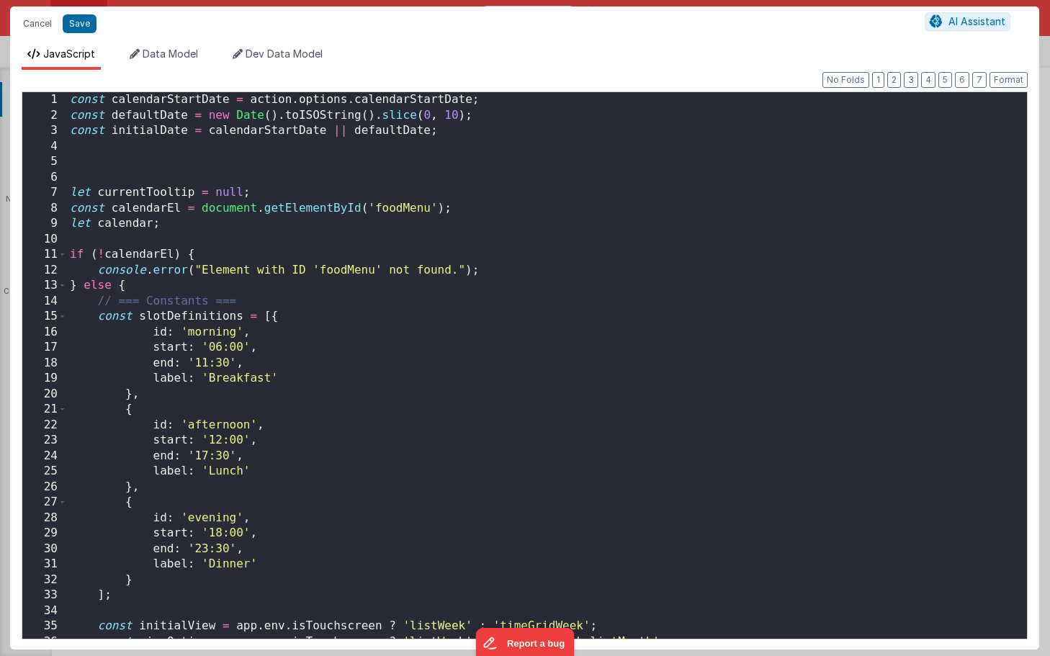
click at [632, 333] on div "const calendarStartDate = action . options . calendarStartDate ; const defaultD…" at bounding box center [547, 380] width 960 height 577
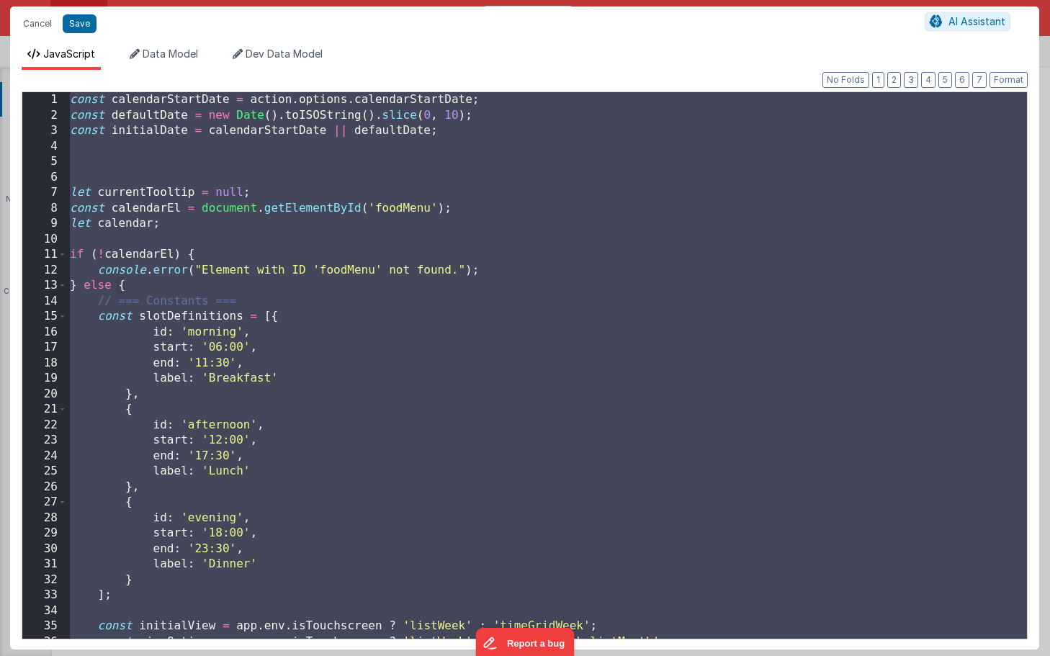
click at [438, 148] on div "const calendarStartDate = action . options . calendarStartDate ; const defaultD…" at bounding box center [547, 380] width 960 height 577
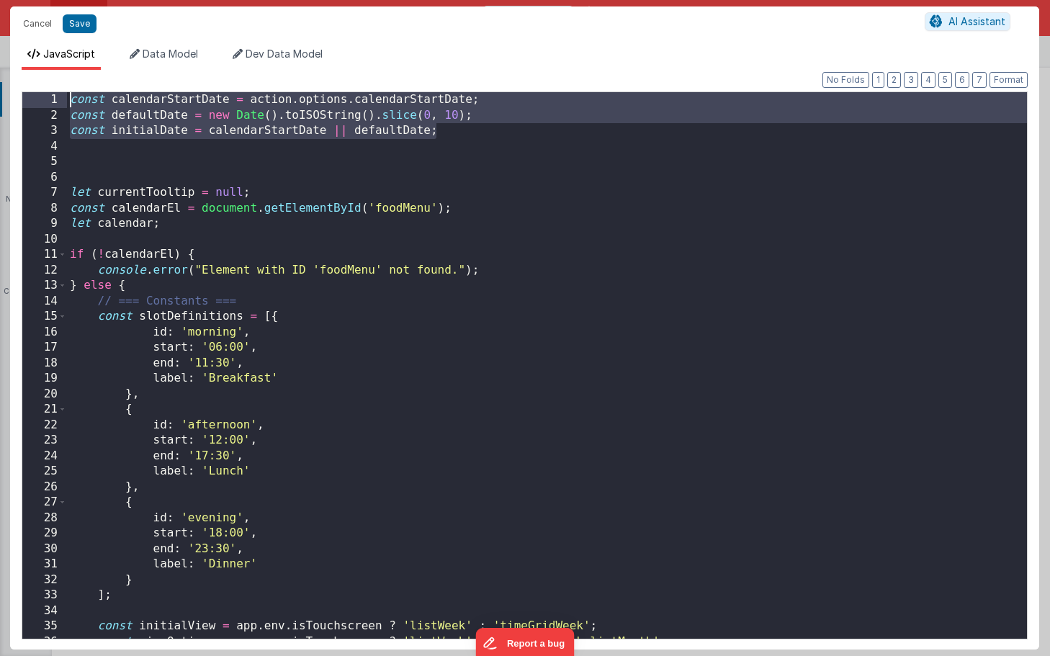
drag, startPoint x: 446, startPoint y: 128, endPoint x: 34, endPoint y: 88, distance: 414.4
click at [34, 88] on div "Format 7 6 5 4 3 2 1 No Folds 1 2 3 4 5 6 7 8 9 10 11 12 13 14 15 16 17 18 19 2…" at bounding box center [525, 359] width 1006 height 556
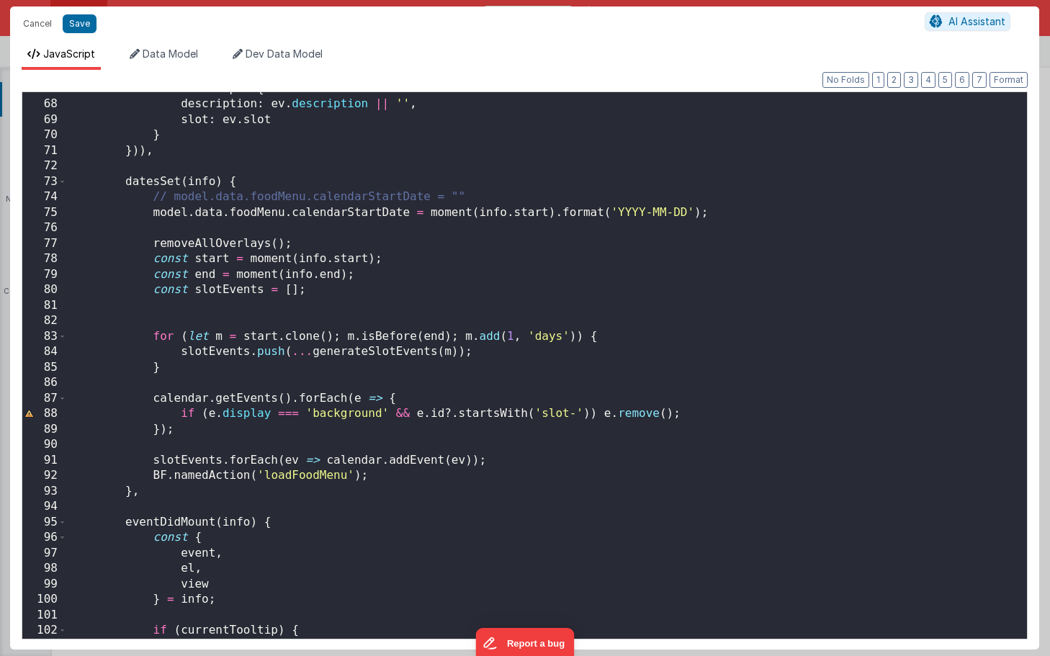
scroll to position [1032, 0]
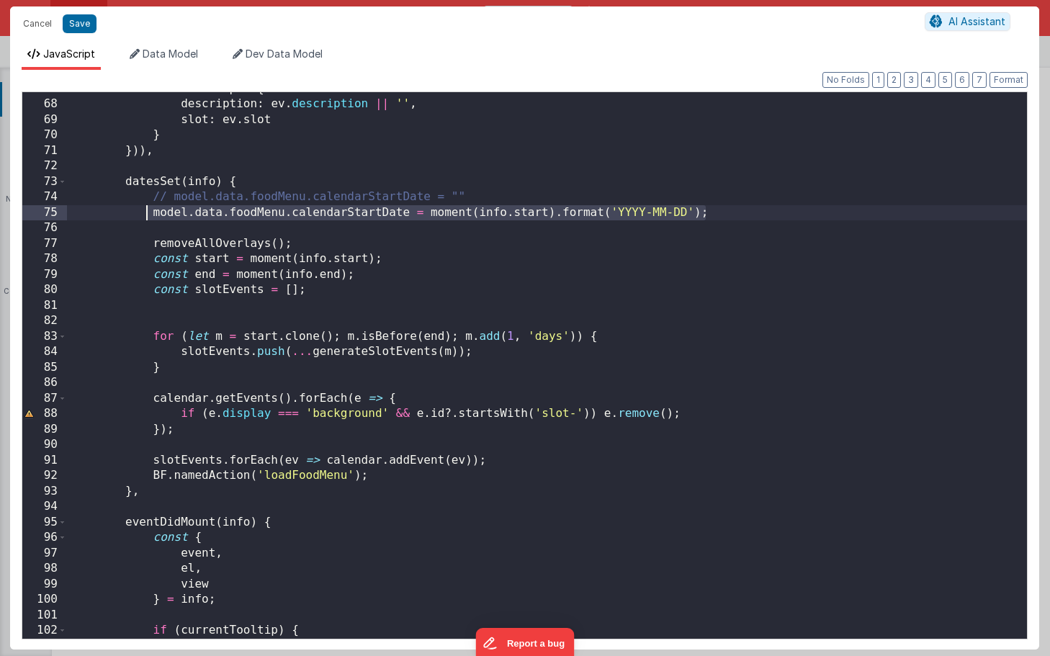
drag, startPoint x: 716, startPoint y: 211, endPoint x: 148, endPoint y: 219, distance: 567.3
click at [148, 219] on div "extendedProps : { description : ev . description || '' , slot : ev . slot } }))…" at bounding box center [547, 369] width 960 height 577
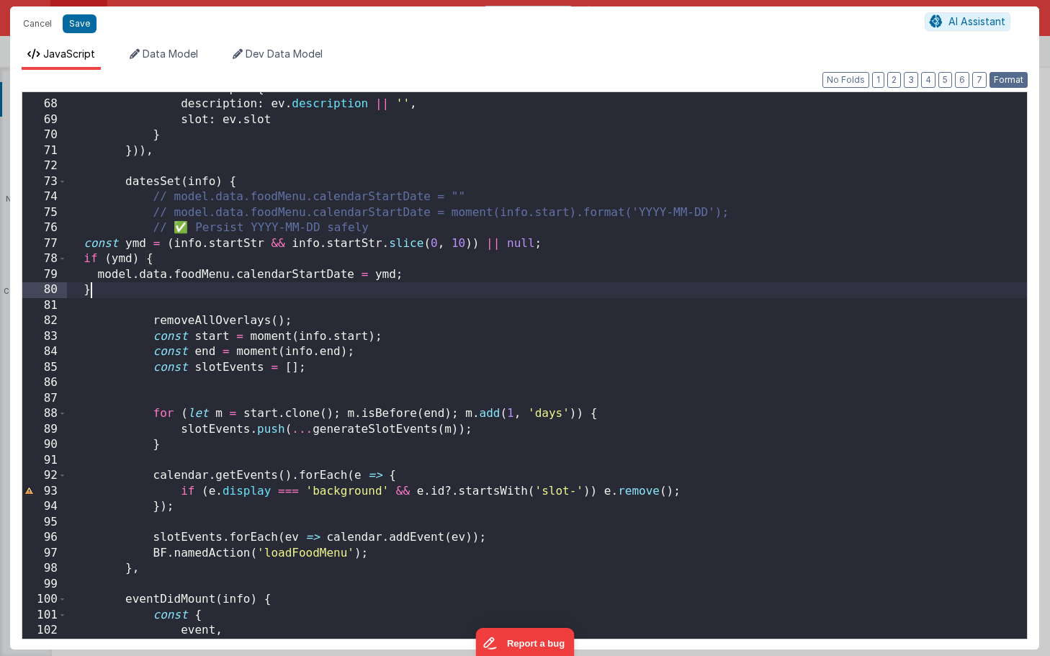
click at [1003, 77] on button "Format" at bounding box center [1008, 80] width 38 height 16
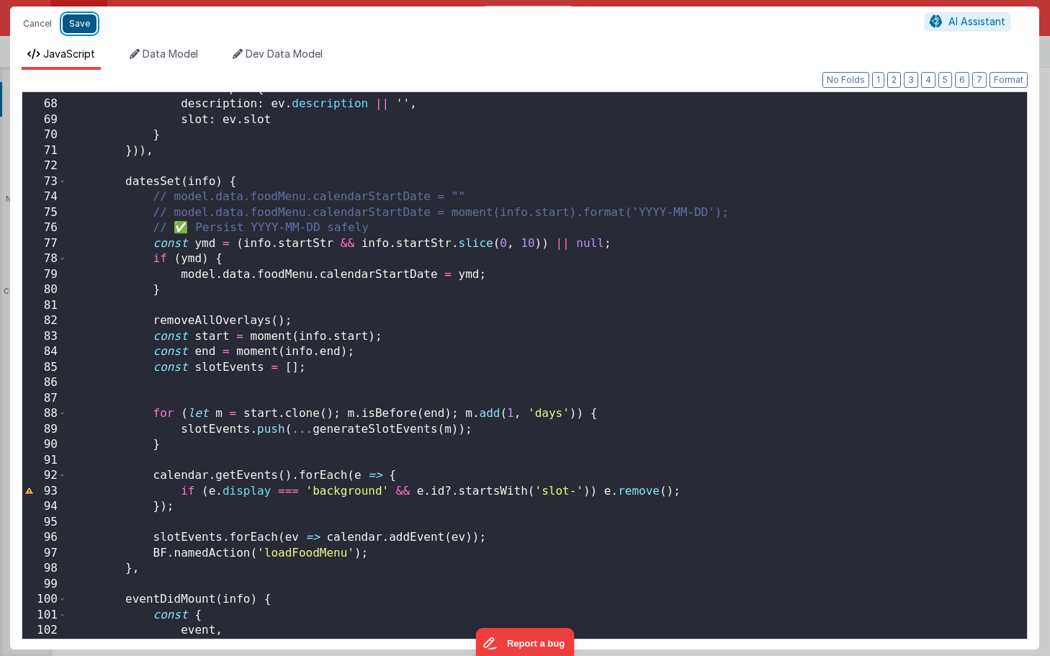
click at [81, 21] on button "Save" at bounding box center [80, 23] width 34 height 19
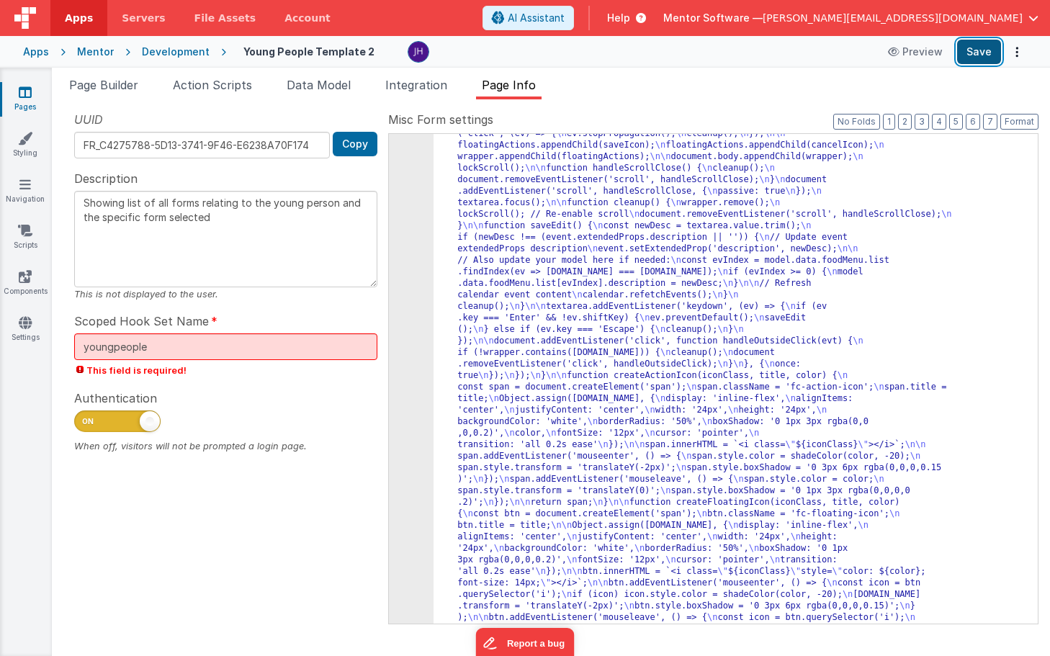
click at [978, 48] on button "Save" at bounding box center [979, 52] width 44 height 24
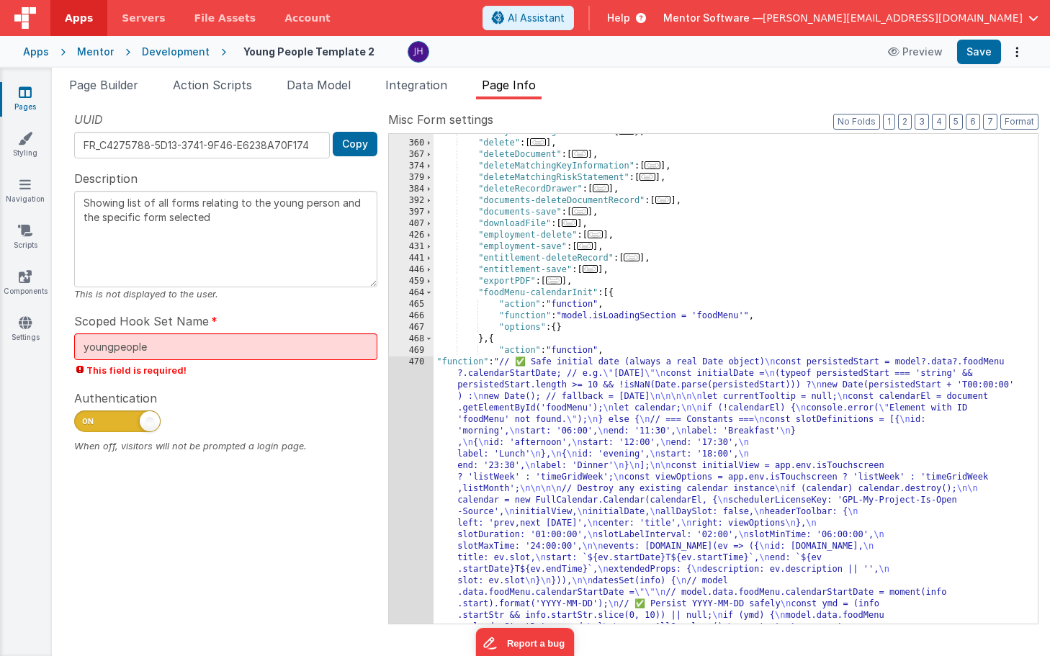
scroll to position [533, 0]
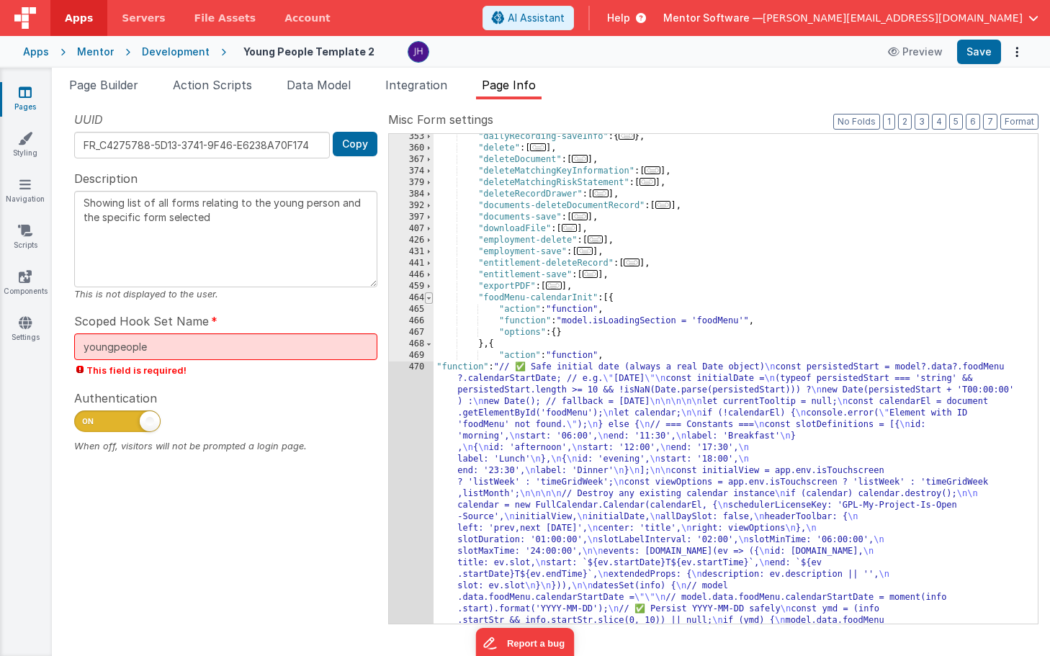
click at [429, 298] on span at bounding box center [429, 298] width 8 height 12
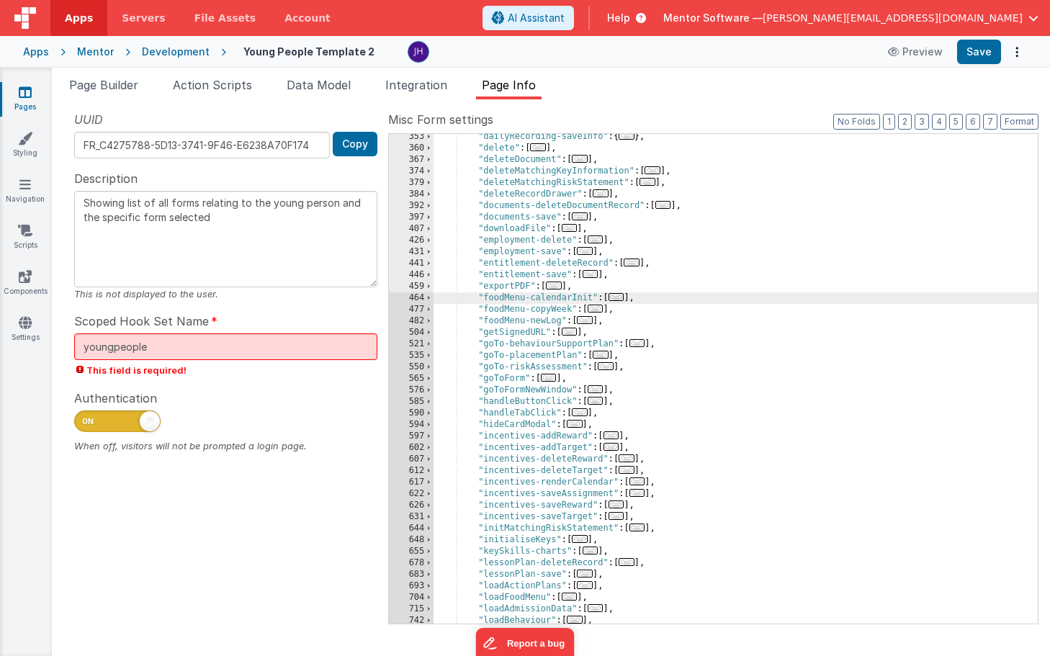
click at [551, 298] on div ""dailyRecording-saveInfo" : { ... } , "delete" : [ ... ] , "deleteDocument" : […" at bounding box center [735, 387] width 604 height 513
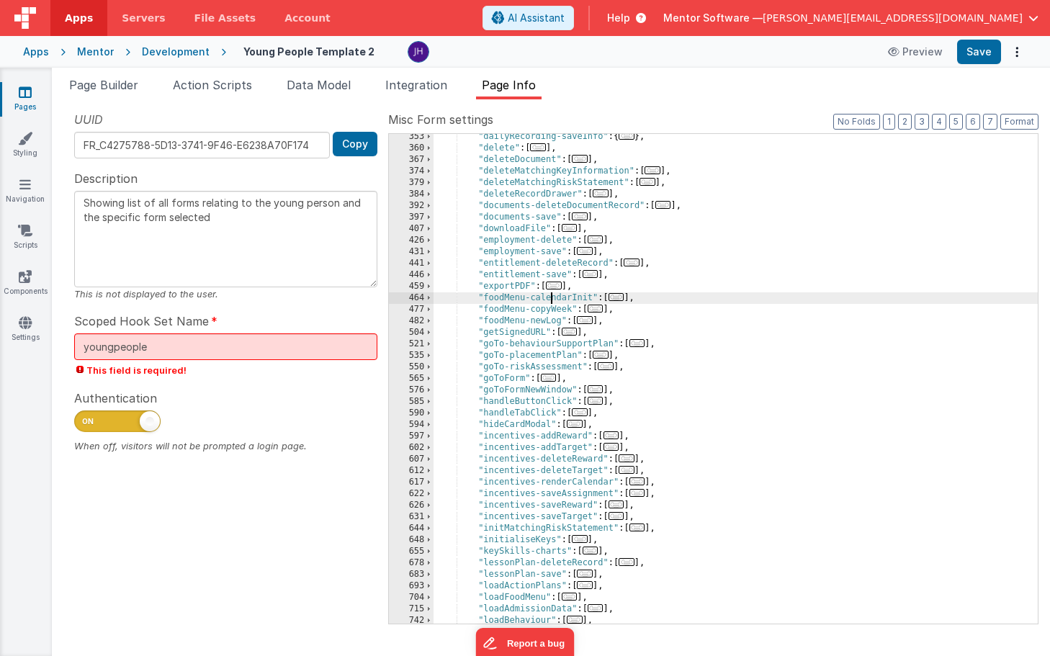
click at [551, 298] on div ""dailyRecording-saveInfo" : { ... } , "delete" : [ ... ] , "deleteDocument" : […" at bounding box center [735, 387] width 604 height 513
click at [593, 299] on div ""dailyRecording-saveInfo" : { ... } , "delete" : [ ... ] , "deleteDocument" : […" at bounding box center [735, 387] width 604 height 513
drag, startPoint x: 591, startPoint y: 297, endPoint x: 483, endPoint y: 296, distance: 108.0
click at [483, 296] on div ""dailyRecording-saveInfo" : { ... } , "delete" : [ ... ] , "deleteDocument" : […" at bounding box center [735, 387] width 604 height 513
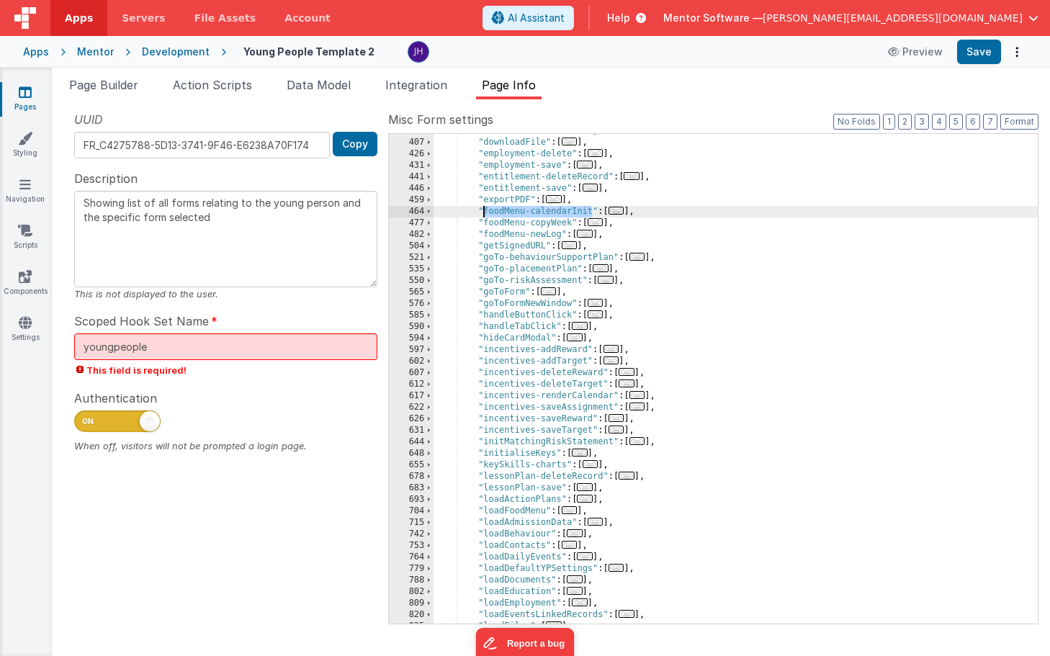
scroll to position [608, 0]
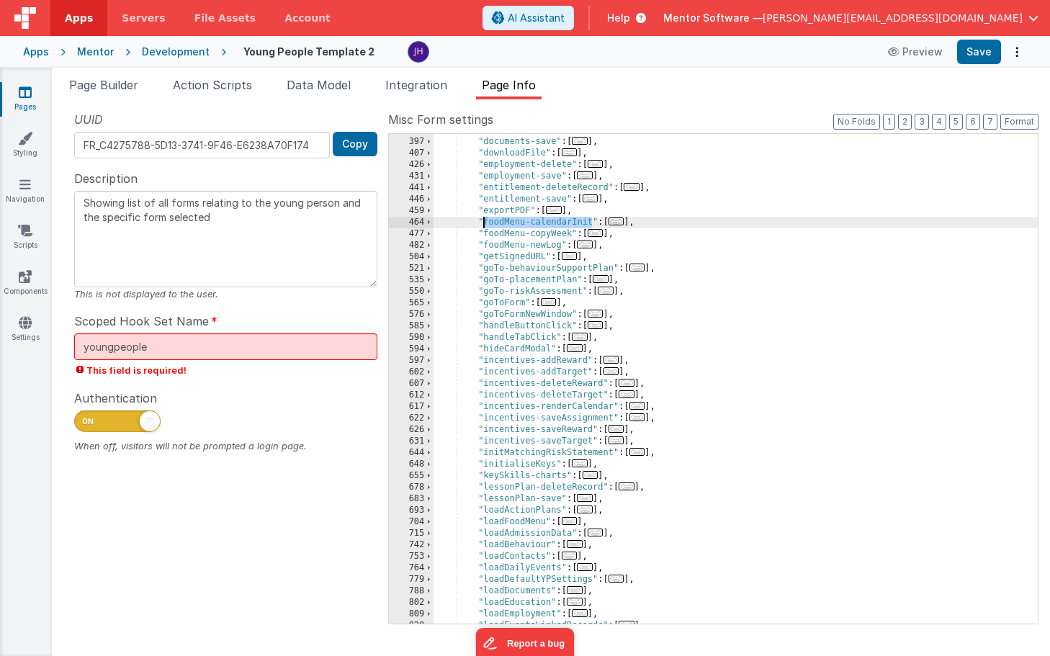
click at [584, 337] on span "..." at bounding box center [580, 337] width 16 height 8
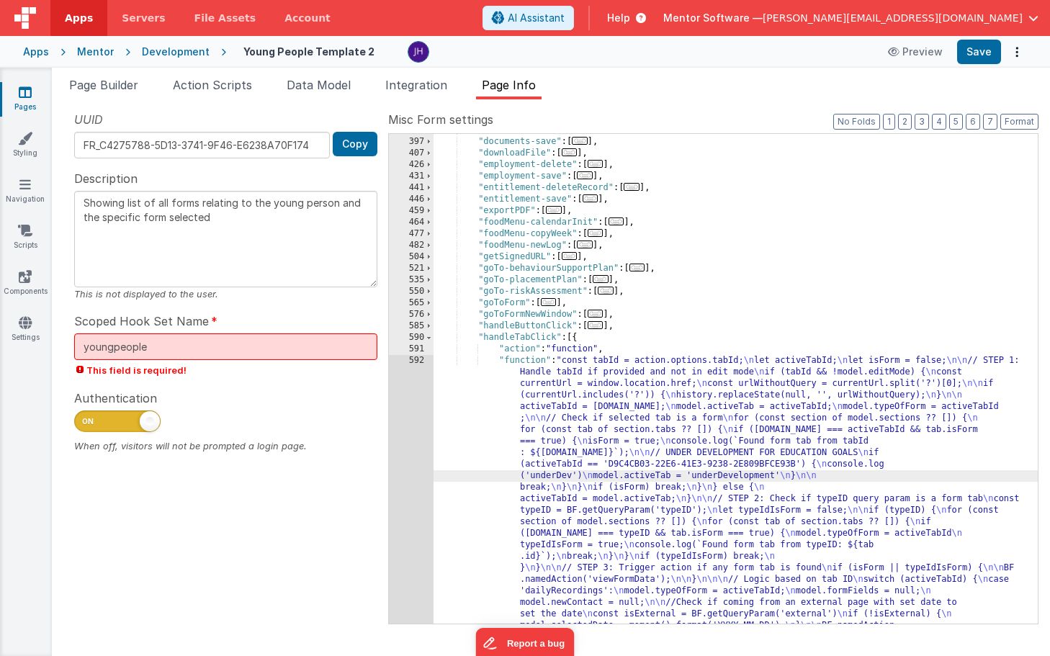
scroll to position [1491, 0]
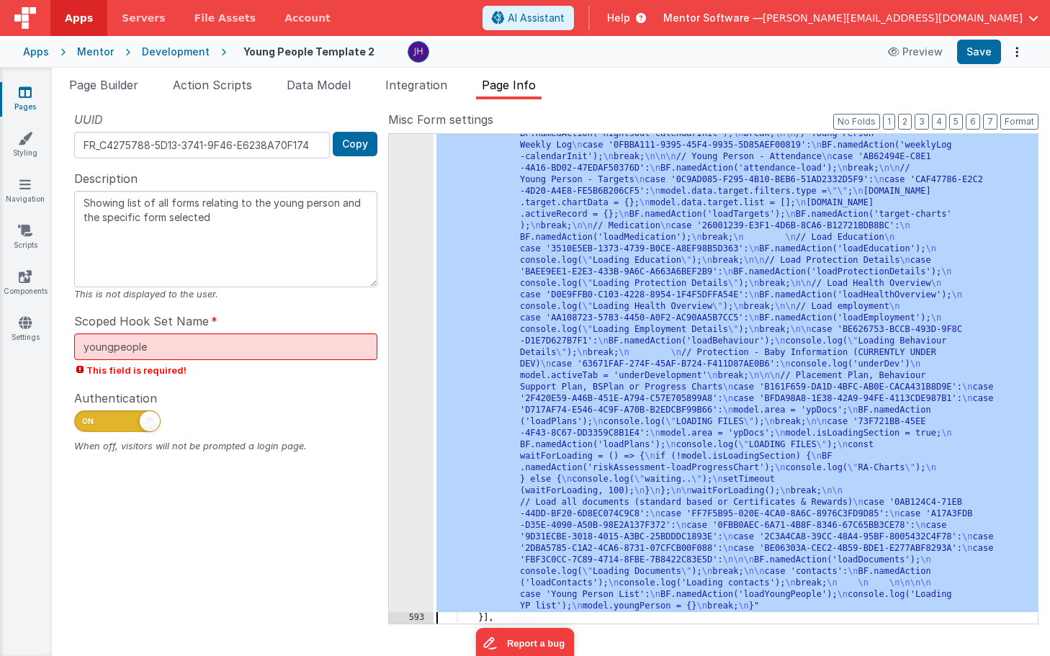
click at [417, 298] on div "592" at bounding box center [411, 42] width 45 height 1140
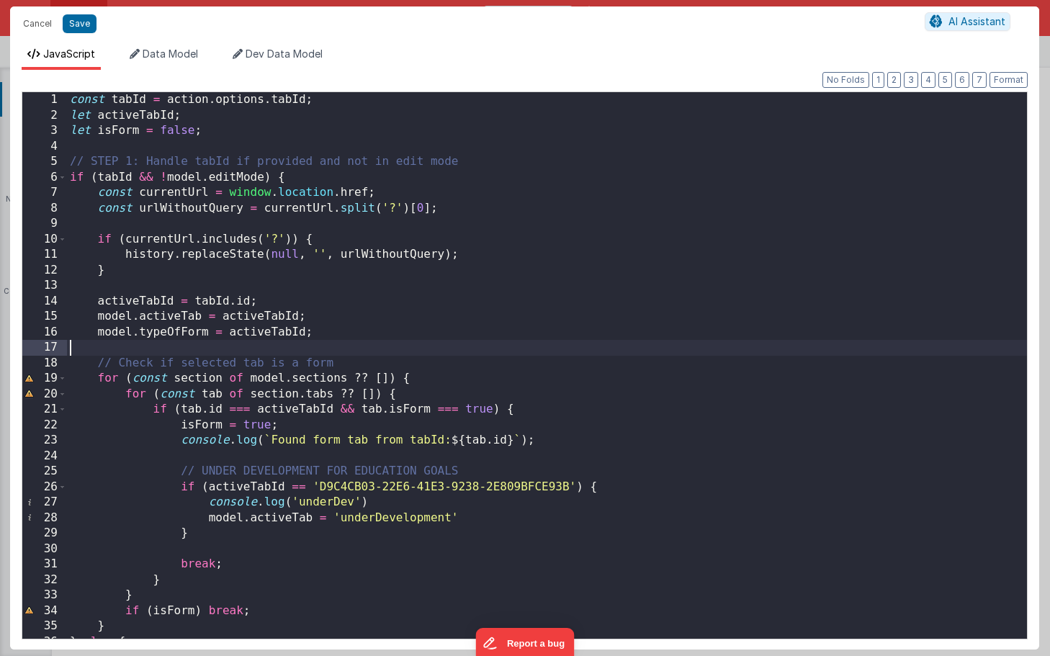
click at [613, 349] on div "const tabId = action . options . tabId ; let activeTabId ; let isForm = false ;…" at bounding box center [547, 380] width 960 height 577
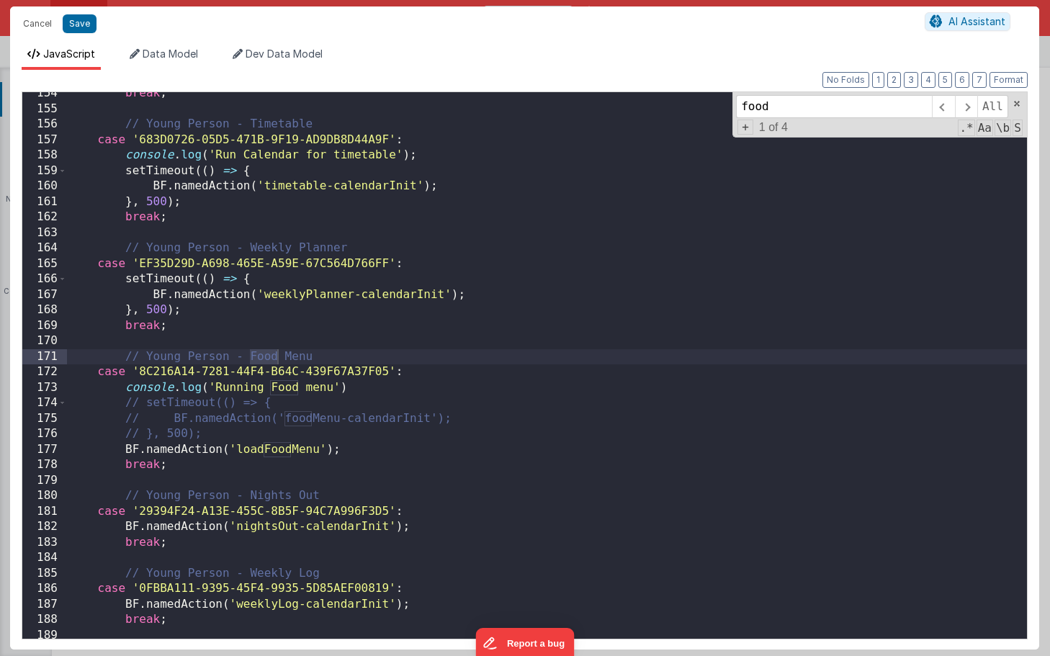
scroll to position [2393, 0]
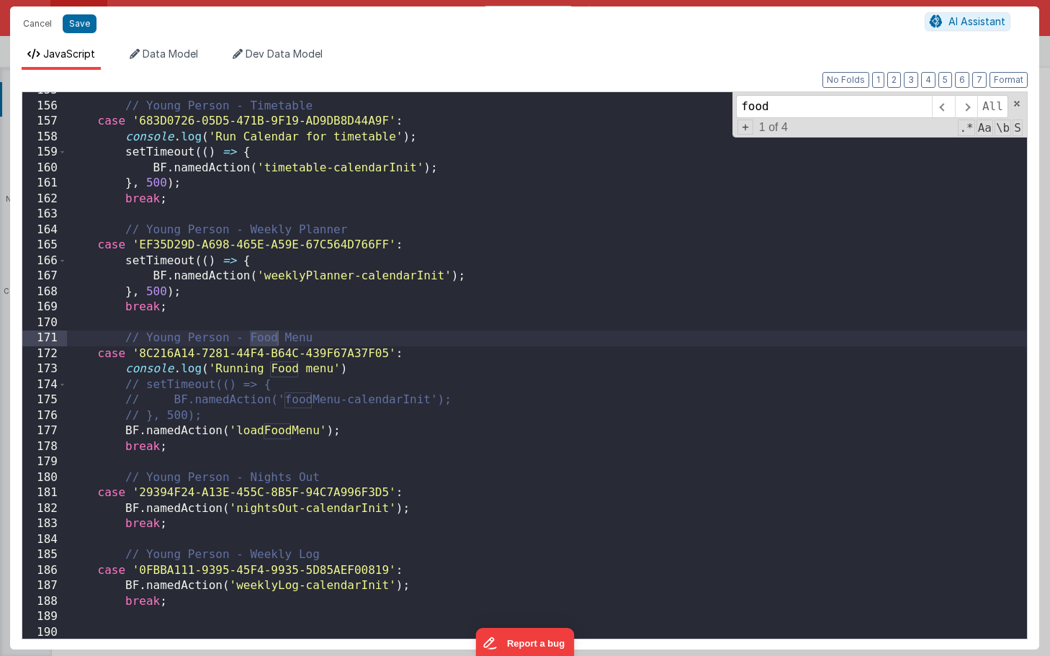
type input "food"
click at [302, 387] on div "// Young Person - Timetable case '683D0726-05D5-471B-9F19-AD9DB8D44A9F' : conso…" at bounding box center [547, 371] width 960 height 577
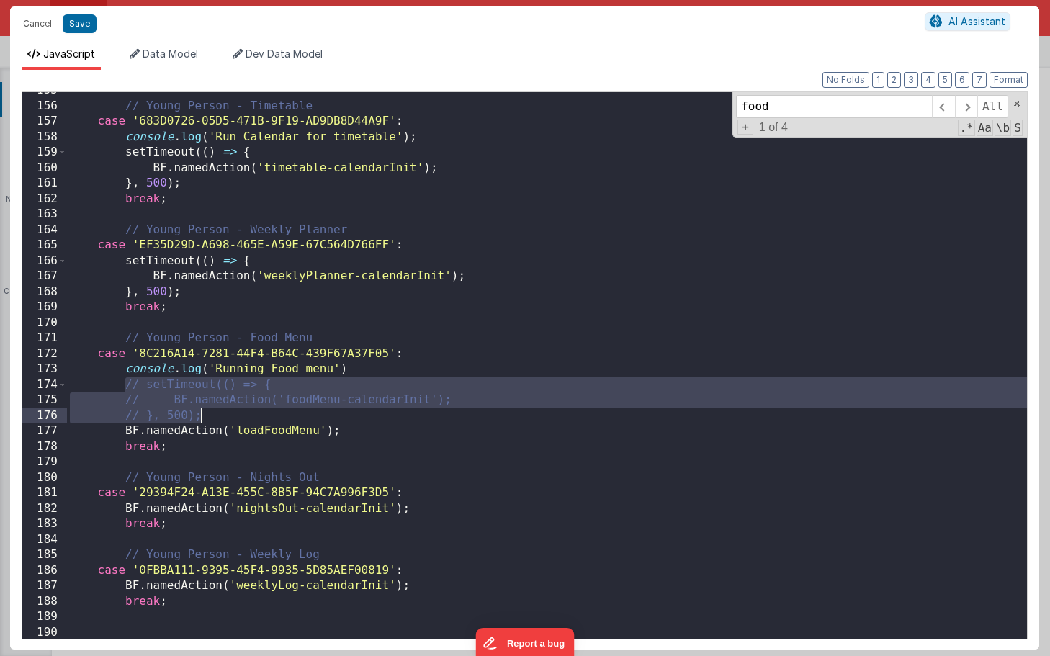
drag, startPoint x: 122, startPoint y: 384, endPoint x: 224, endPoint y: 419, distance: 107.5
click at [224, 419] on div "// Young Person - Timetable case '683D0726-05D5-471B-9F19-AD9DB8D44A9F' : conso…" at bounding box center [547, 371] width 960 height 577
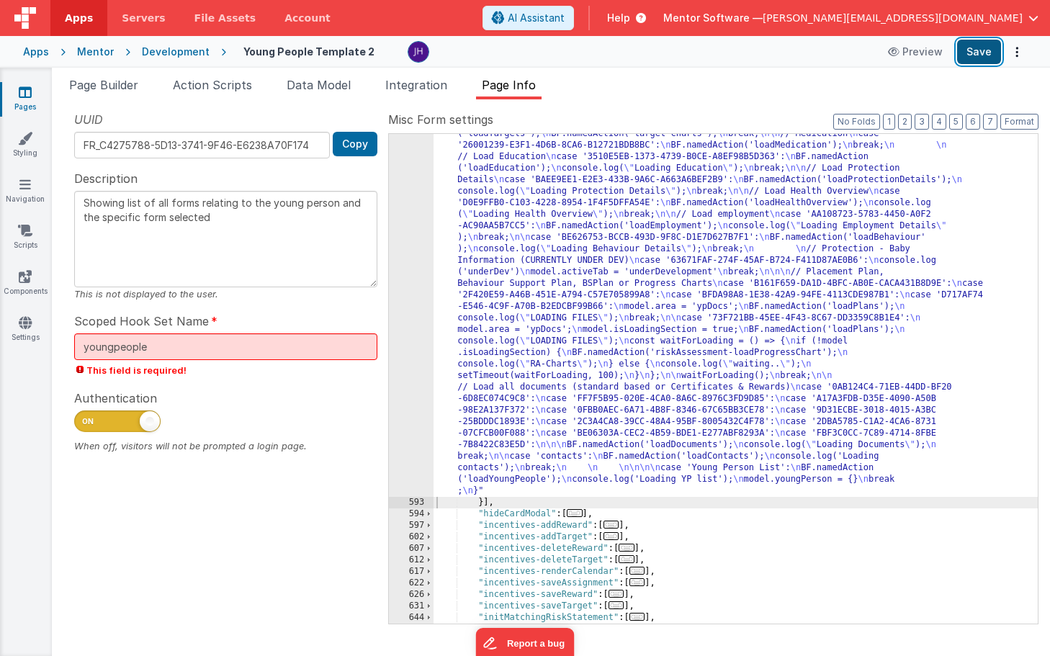
click at [975, 50] on button "Save" at bounding box center [979, 52] width 44 height 24
click at [538, 254] on div ""function" : "const tabId = action.options.tabId; \n let activeTabId; \n let is…" at bounding box center [735, 235] width 604 height 1526
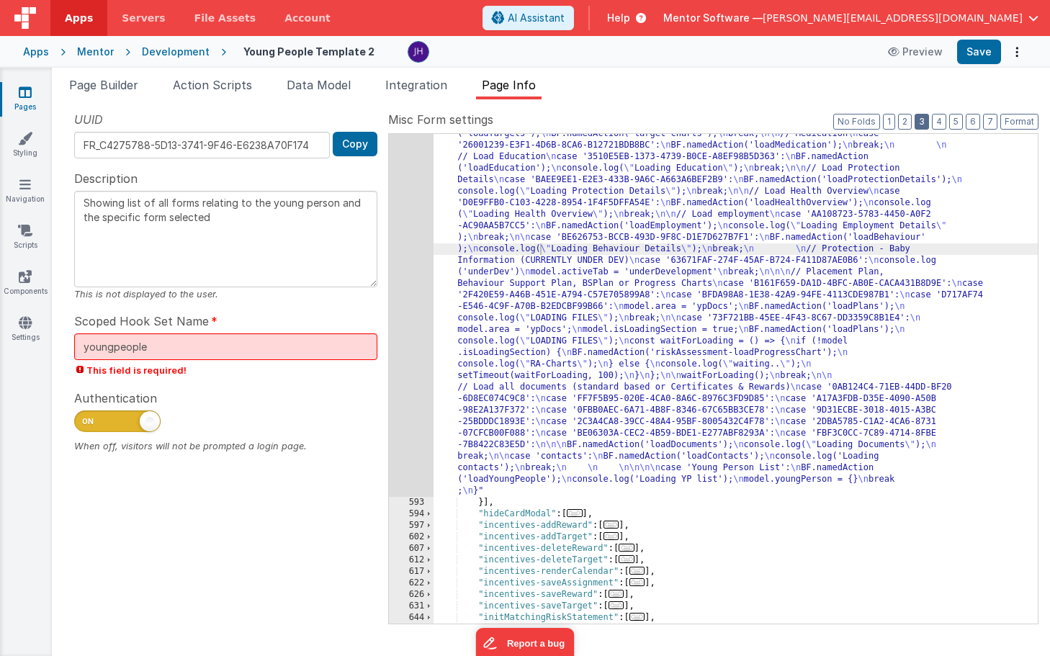
click at [920, 120] on button "3" at bounding box center [921, 122] width 14 height 16
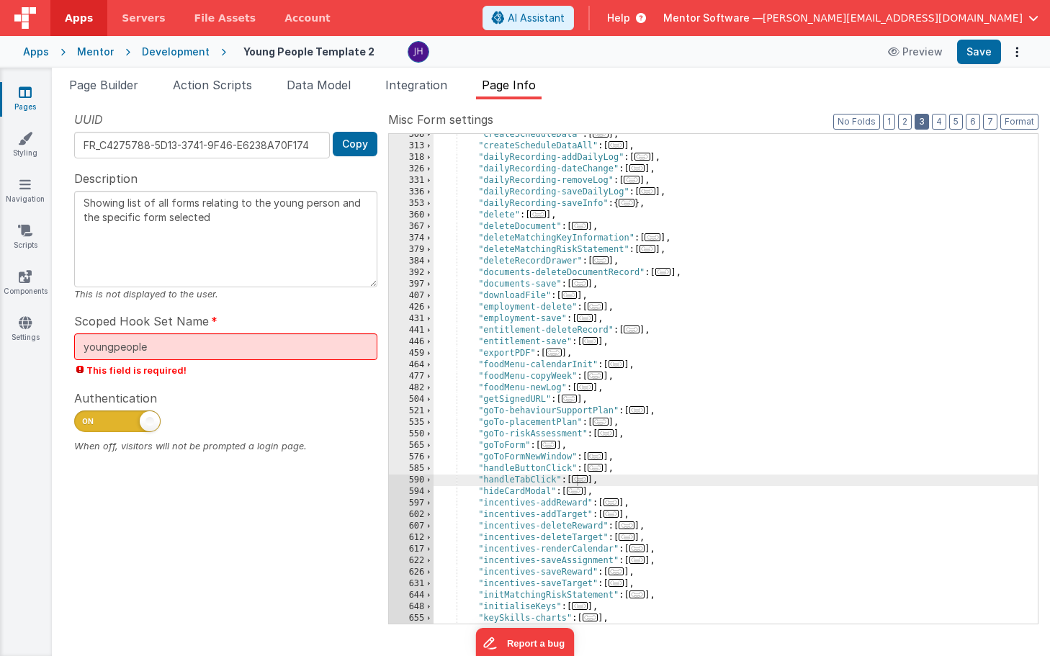
scroll to position [447, 0]
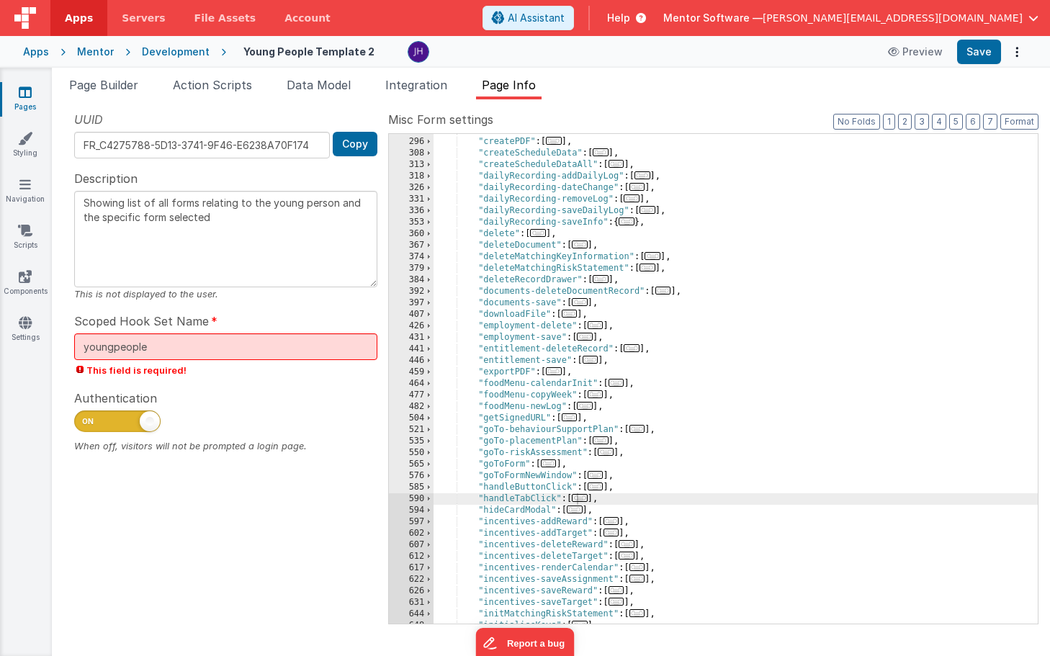
click at [618, 384] on span "..." at bounding box center [616, 383] width 16 height 8
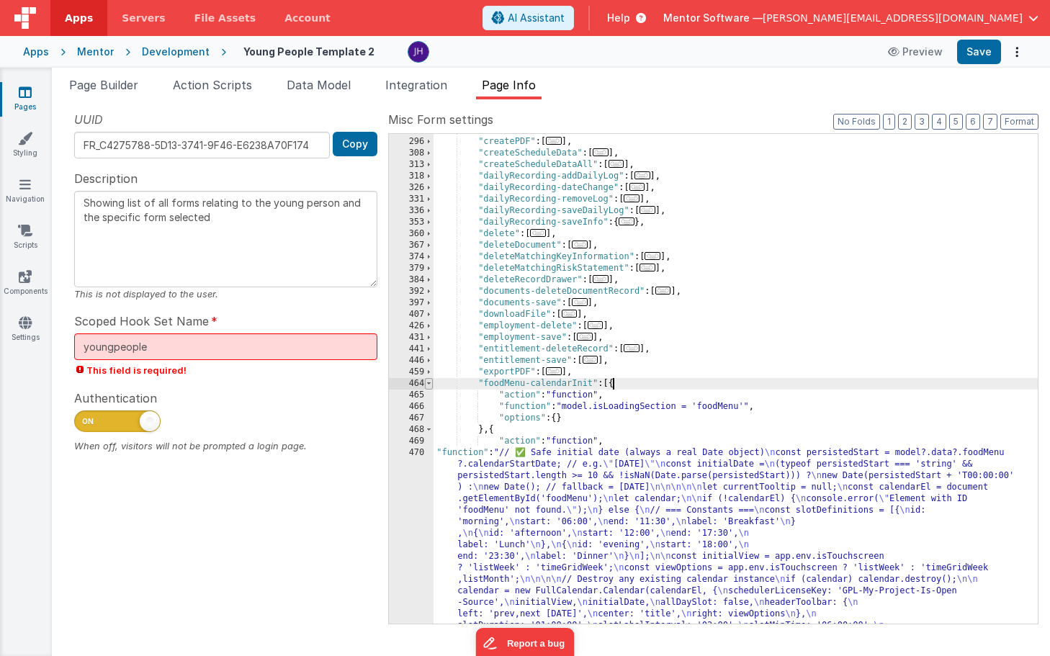
click at [430, 383] on span at bounding box center [429, 384] width 8 height 12
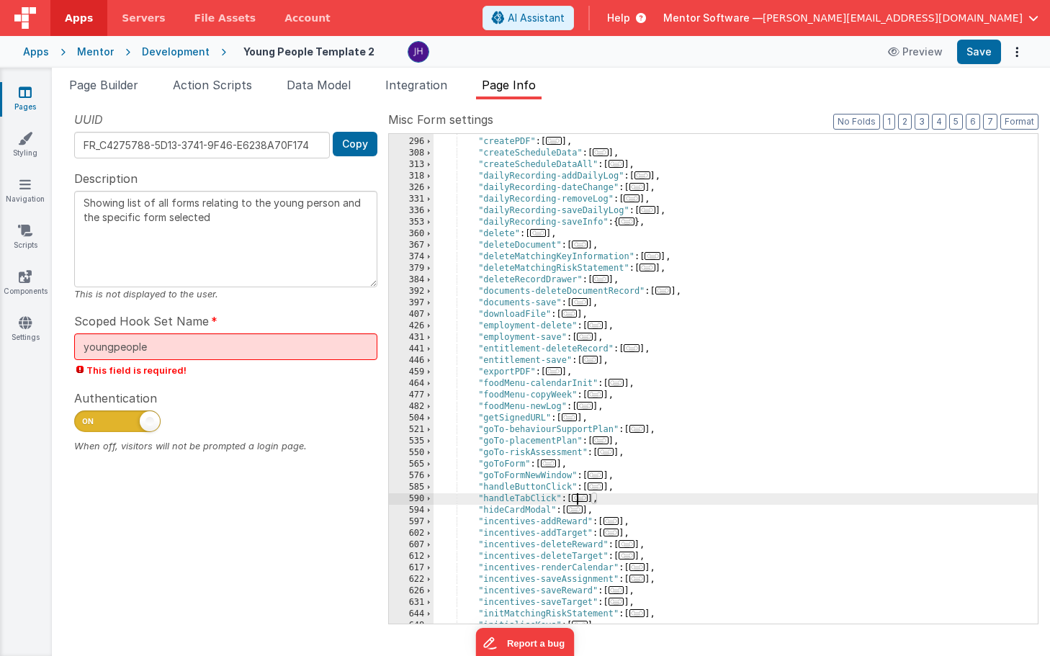
click at [586, 499] on span "..." at bounding box center [580, 498] width 16 height 8
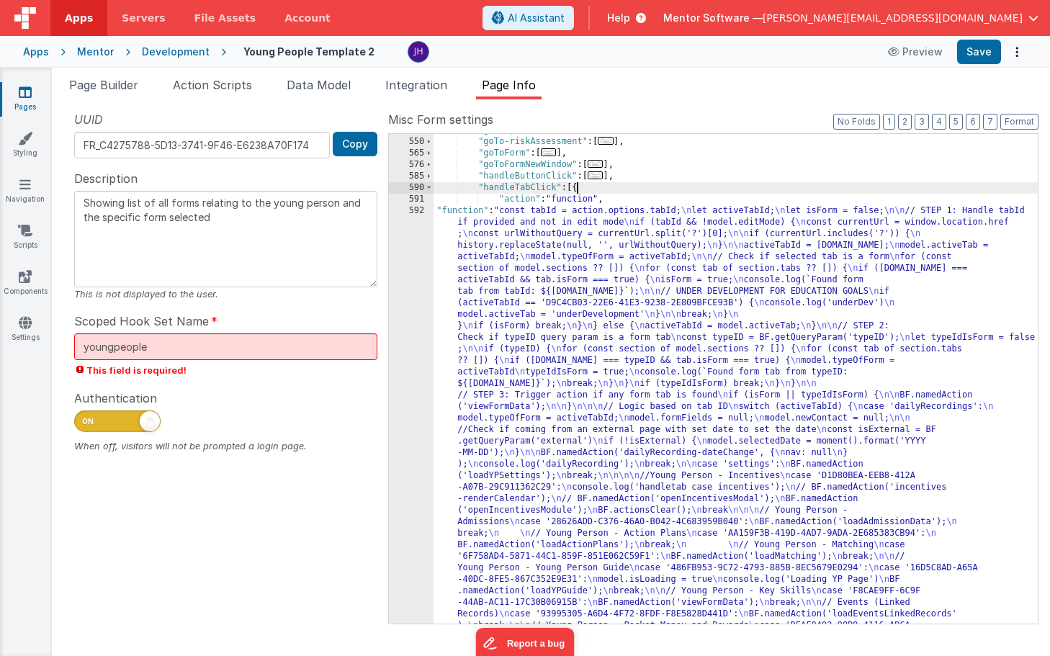
scroll to position [803, 0]
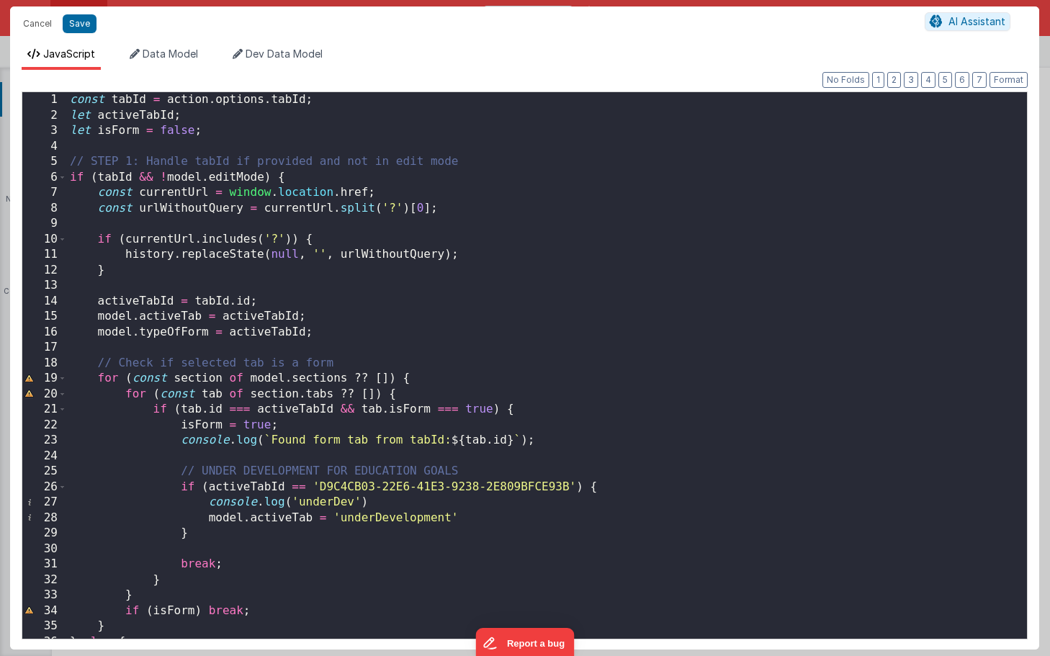
click at [616, 317] on div "const tabId = action . options . tabId ; let activeTabId ; let isForm = false ;…" at bounding box center [547, 380] width 960 height 577
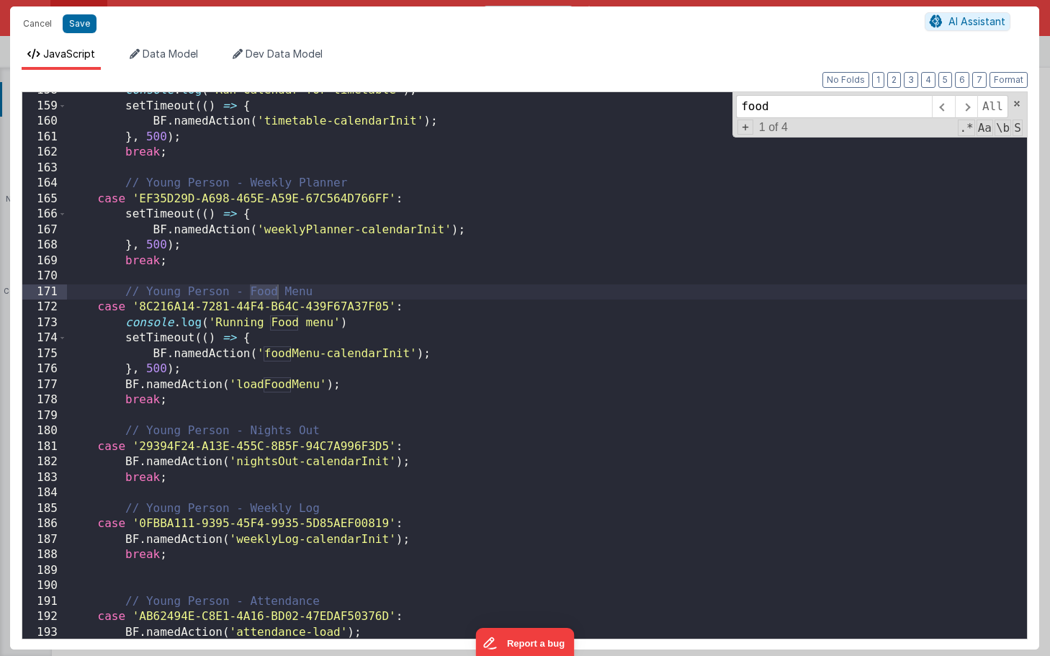
scroll to position [2439, 0]
type input "food"
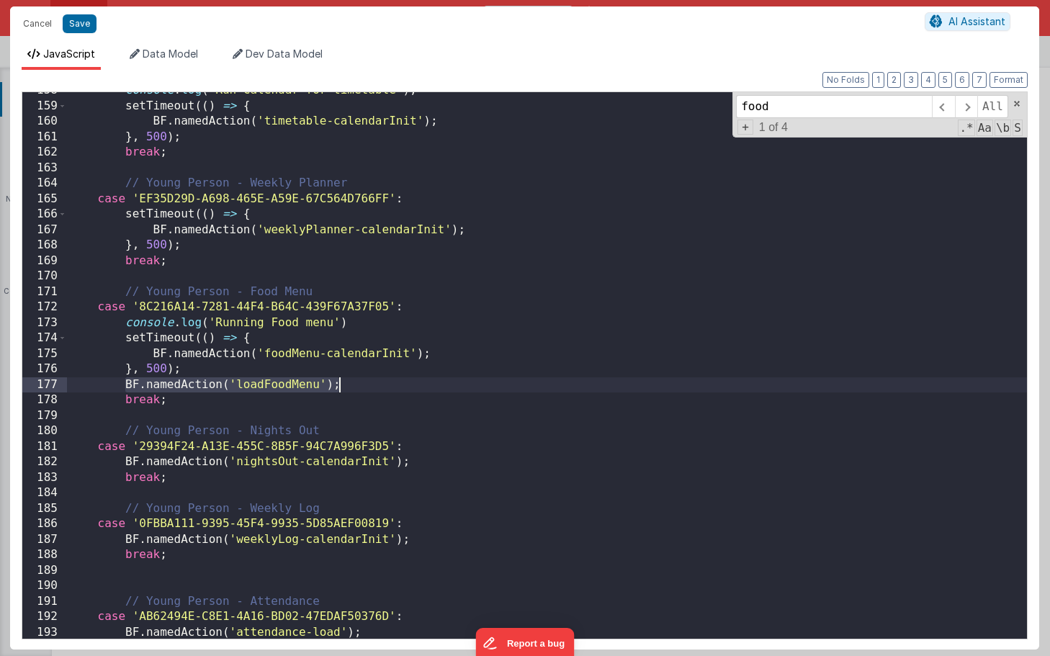
drag, startPoint x: 122, startPoint y: 383, endPoint x: 353, endPoint y: 379, distance: 230.4
click at [353, 379] on div "console . log ( 'Run Calendar for timetable' ) ; setTimeout (( ) => { BF . name…" at bounding box center [547, 371] width 960 height 577
click at [366, 321] on div "console . log ( 'Run Calendar for timetable' ) ; setTimeout (( ) => { BF . name…" at bounding box center [547, 371] width 960 height 577
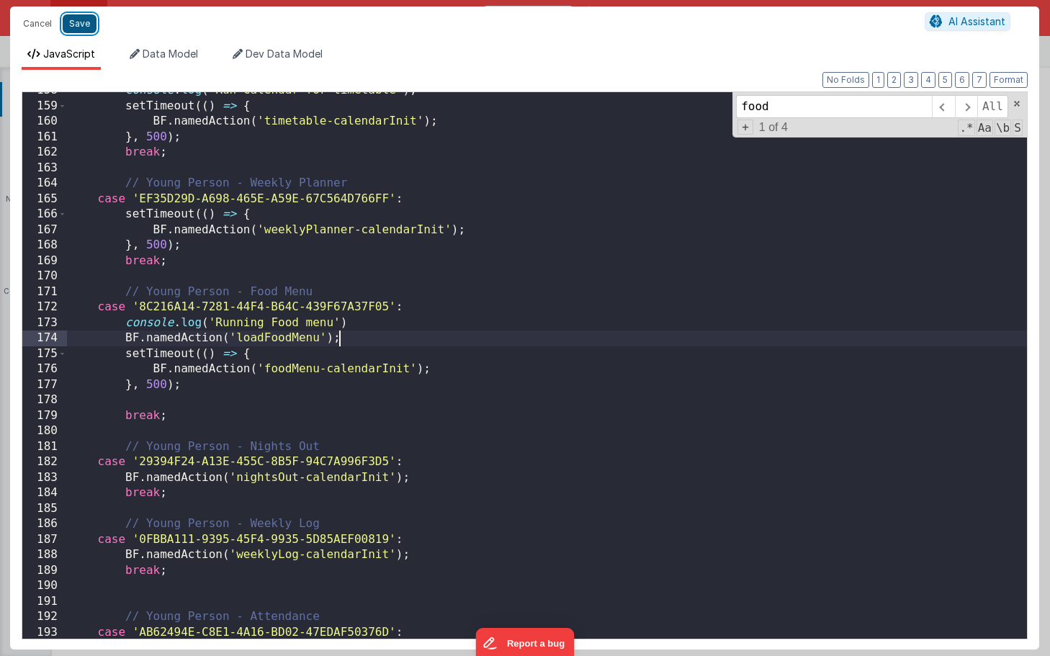
click at [82, 30] on button "Save" at bounding box center [80, 23] width 34 height 19
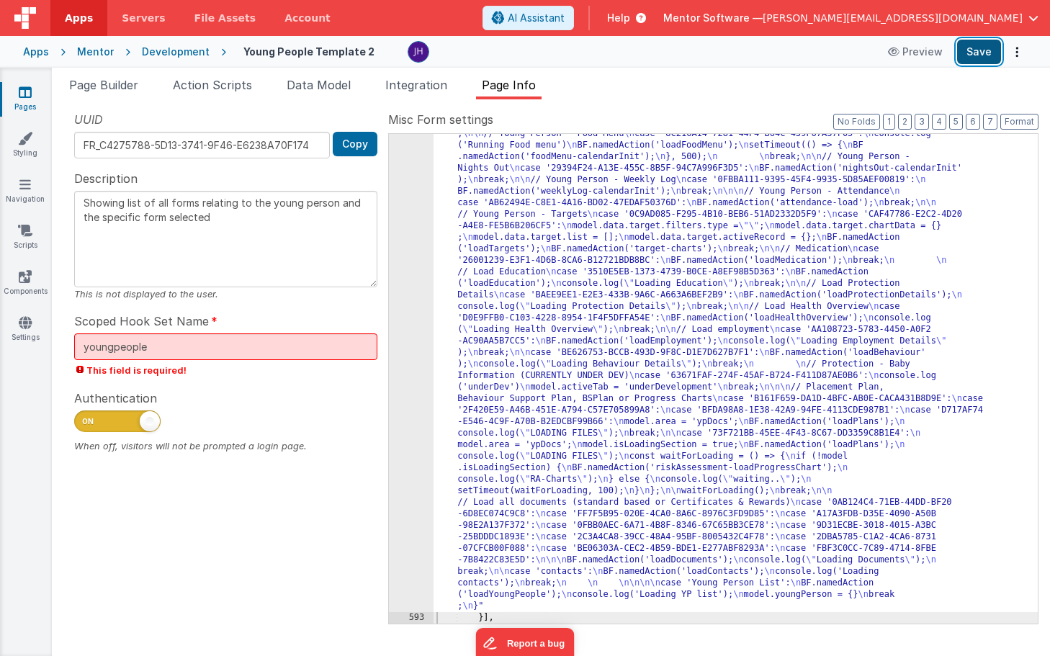
click at [962, 53] on button "Save" at bounding box center [979, 52] width 44 height 24
click at [521, 277] on div ""function" : "const tabId = action.options.tabId; \n let activeTabId; \n let is…" at bounding box center [735, 350] width 604 height 1526
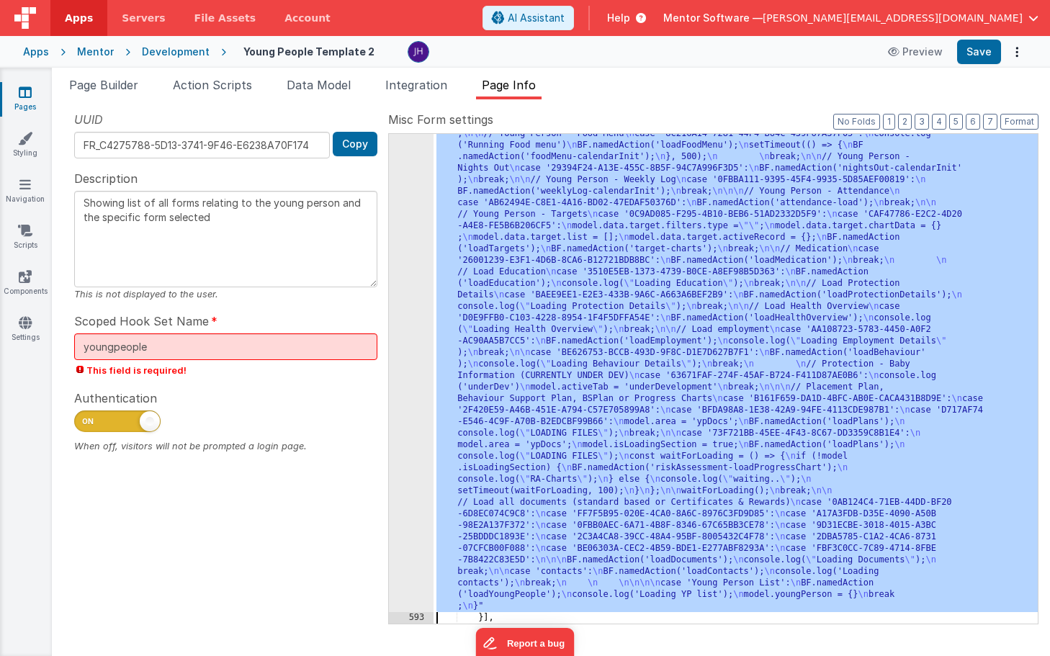
click at [412, 263] on div "592" at bounding box center [411, 99] width 45 height 1025
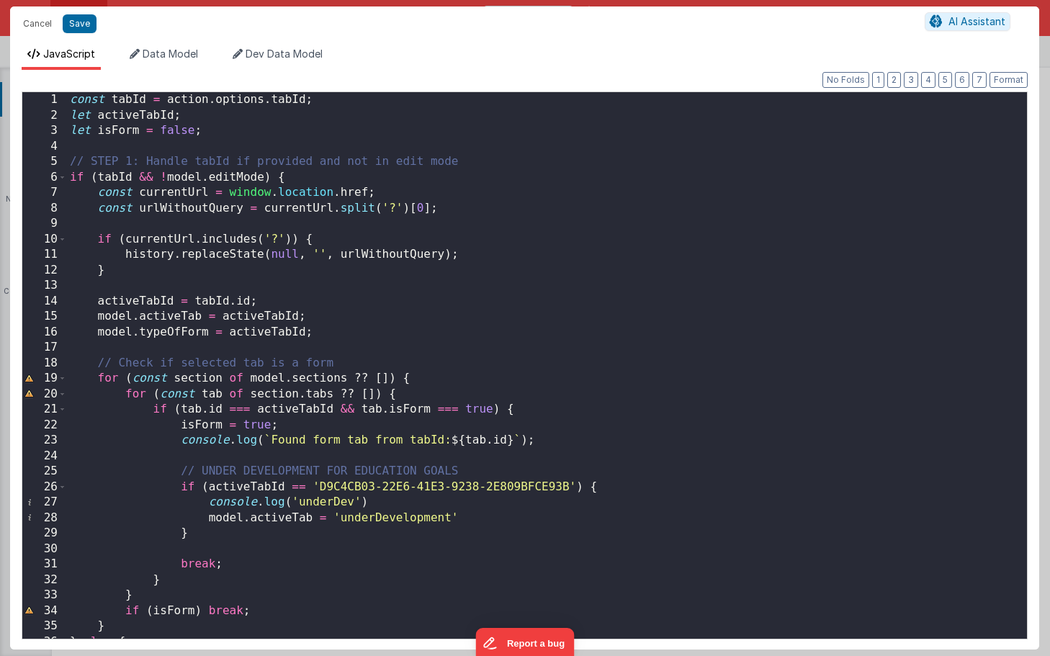
click at [821, 199] on div "const tabId = action . options . tabId ; let activeTabId ; let isForm = false ;…" at bounding box center [547, 380] width 960 height 577
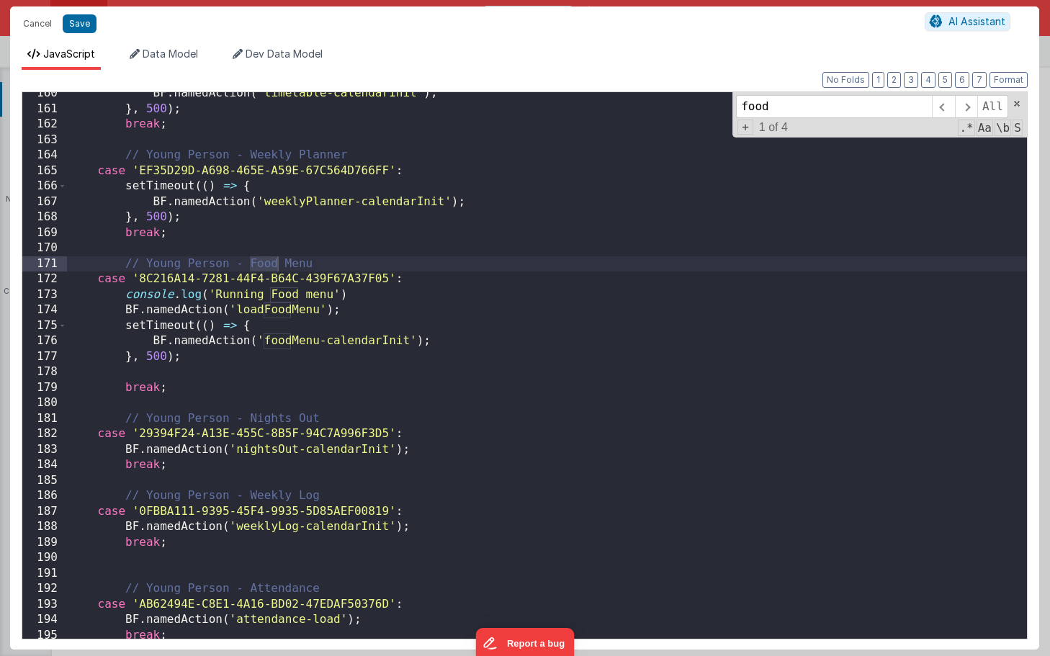
scroll to position [2467, 0]
type input "food"
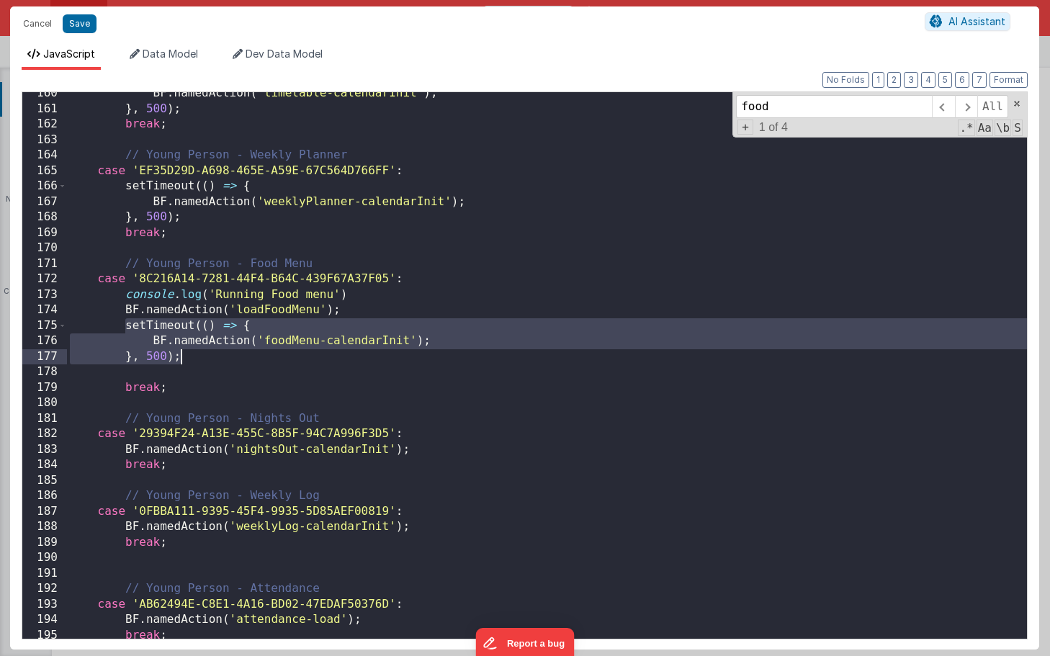
drag, startPoint x: 124, startPoint y: 325, endPoint x: 194, endPoint y: 355, distance: 75.8
click at [194, 355] on div "BF . namedAction ( 'timetable-calendarInit' ) ; } , 500 ) ; break ; // Young Pe…" at bounding box center [547, 374] width 960 height 577
click at [197, 358] on div "BF . namedAction ( 'timetable-calendarInit' ) ; } , 500 ) ; break ; // Young Pe…" at bounding box center [547, 374] width 960 height 577
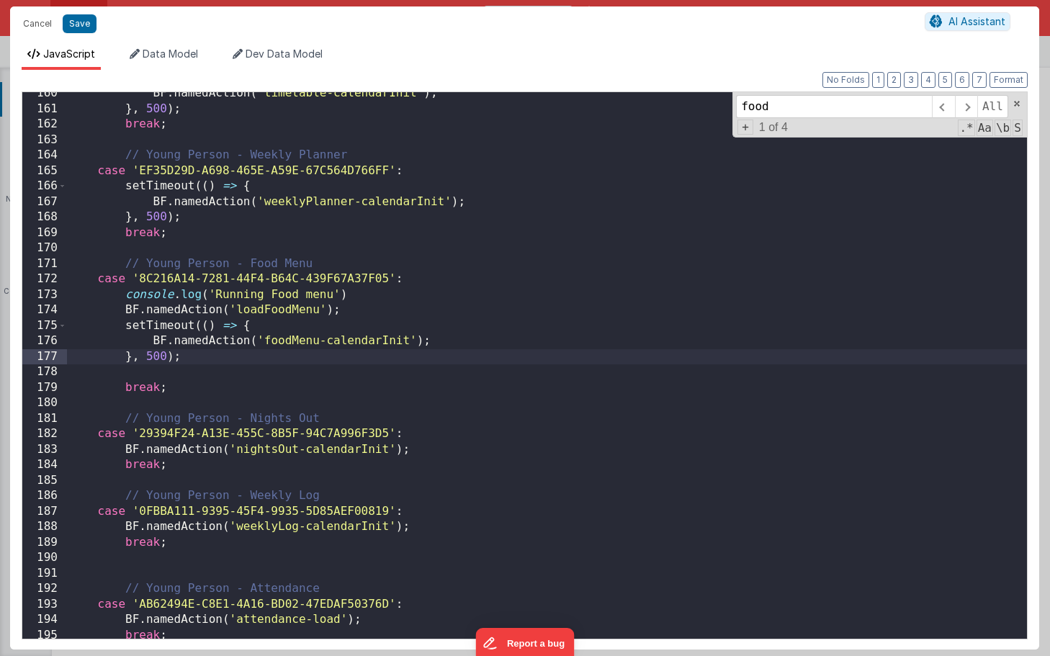
click at [150, 355] on div "BF . namedAction ( 'timetable-calendarInit' ) ; } , 500 ) ; break ; // Young Pe…" at bounding box center [547, 374] width 960 height 577
click at [78, 21] on button "Save" at bounding box center [80, 23] width 34 height 19
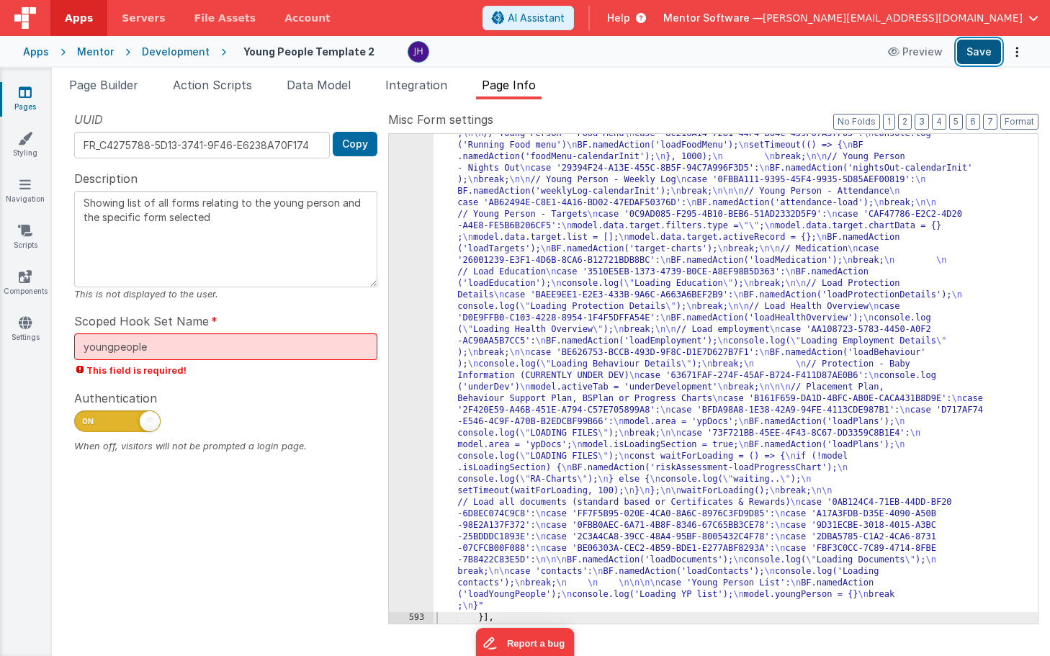
click at [974, 50] on button "Save" at bounding box center [979, 52] width 44 height 24
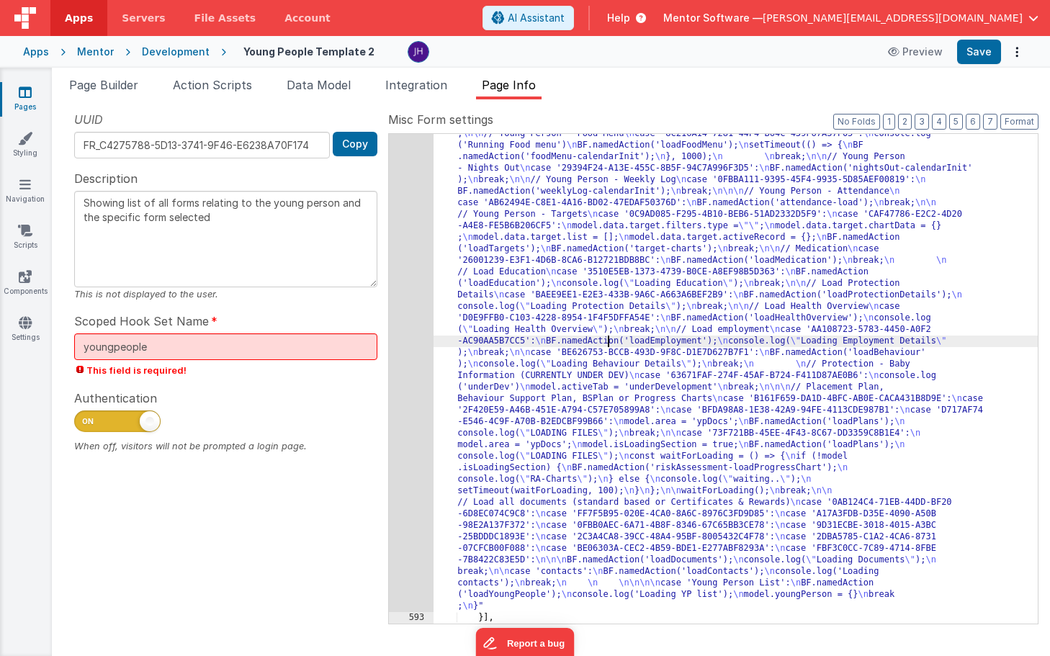
click at [608, 340] on div ""function" : "const tabId = action.options.tabId; \n let activeTabId; \n let is…" at bounding box center [735, 350] width 604 height 1526
click at [404, 330] on div "592" at bounding box center [411, 99] width 45 height 1025
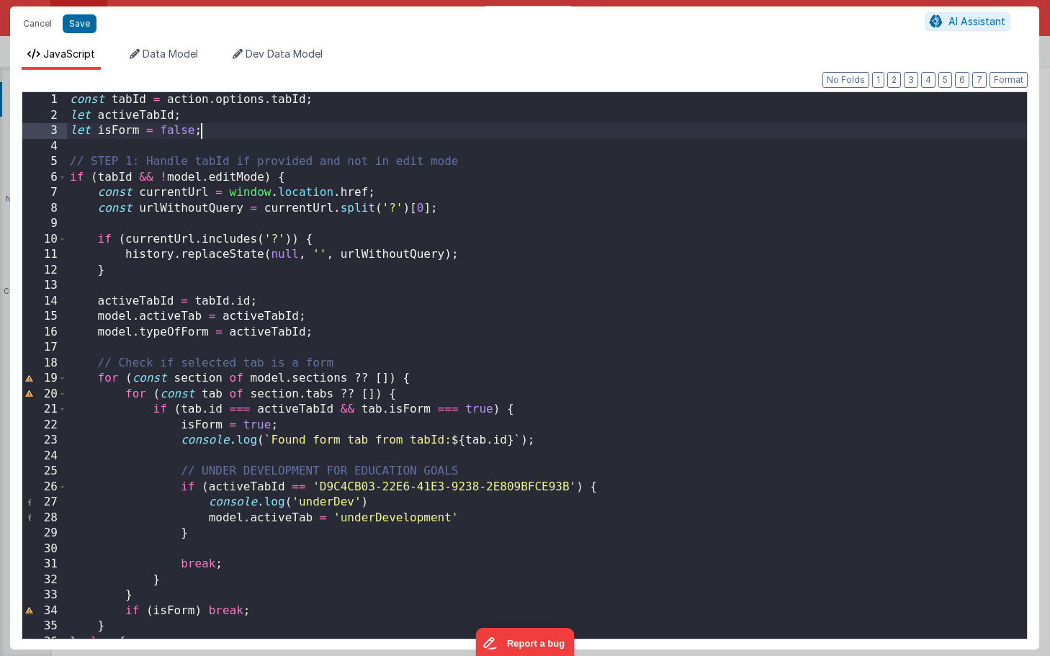
scroll to position [0, 0]
click at [772, 137] on div "const tabId = action . options . tabId ; let activeTabId ; let isForm = false ;…" at bounding box center [547, 380] width 960 height 577
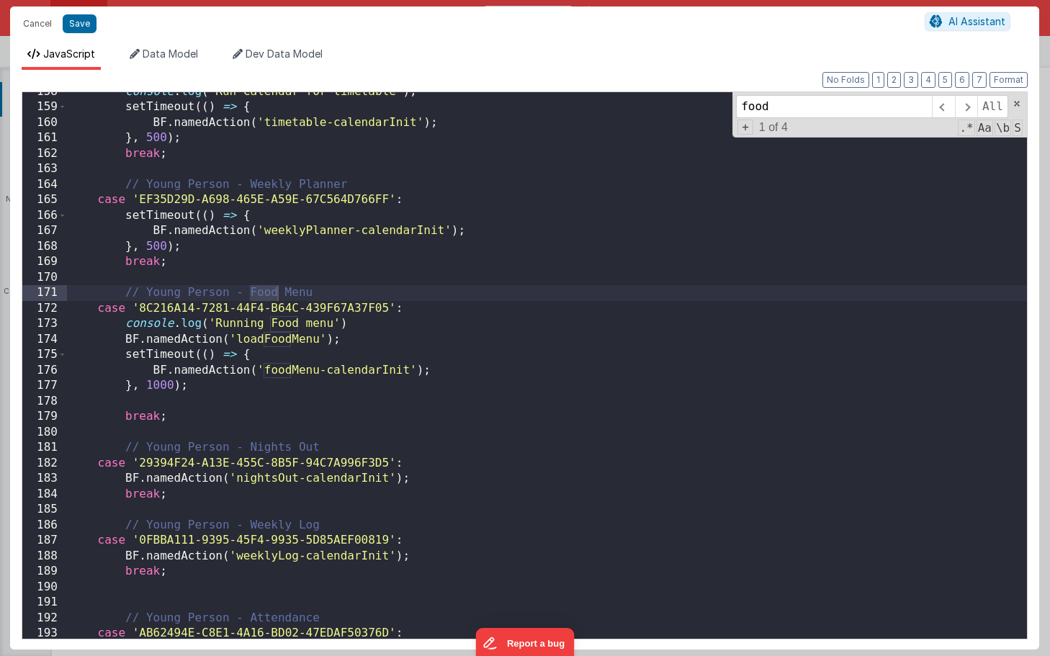
scroll to position [2480, 0]
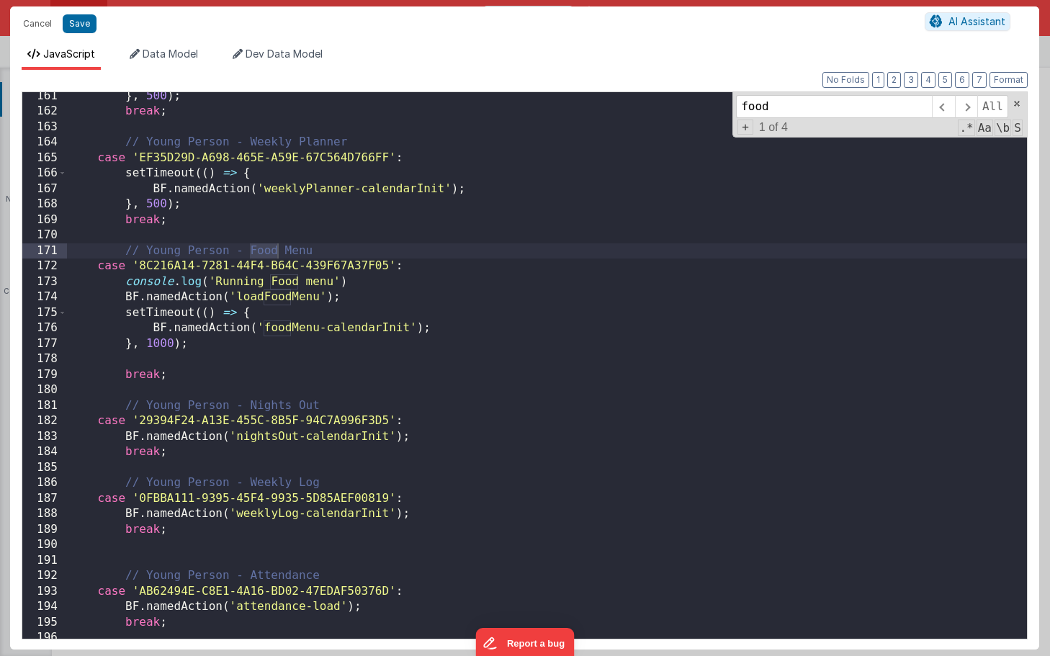
type input "food"
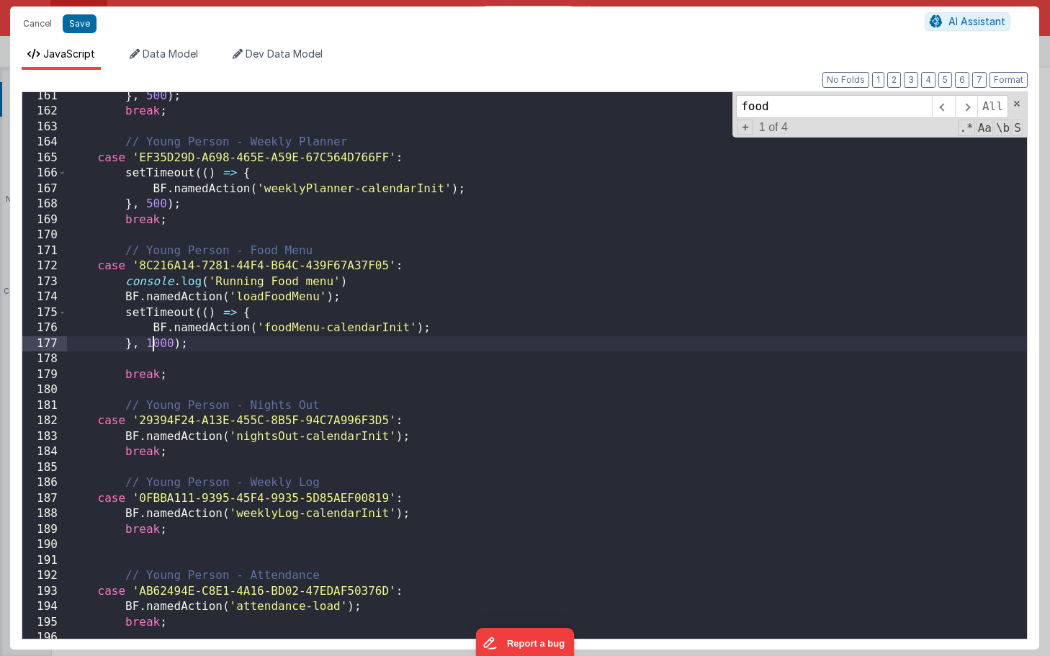
click at [154, 343] on div "} , 500 ) ; break ; // Young Person - Weekly Planner case 'EF35D29D-A698-465E-A…" at bounding box center [547, 377] width 960 height 577
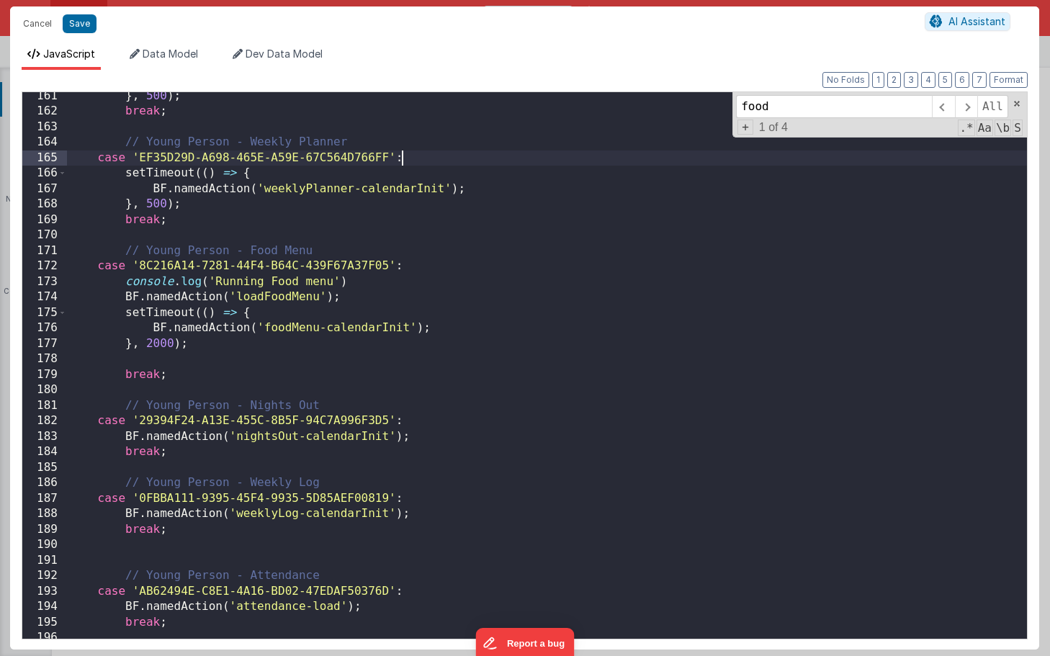
click at [477, 163] on div "} , 500 ) ; break ; // Young Person - Weekly Planner case 'EF35D29D-A698-465E-A…" at bounding box center [547, 377] width 960 height 577
click at [79, 22] on button "Save" at bounding box center [80, 23] width 34 height 19
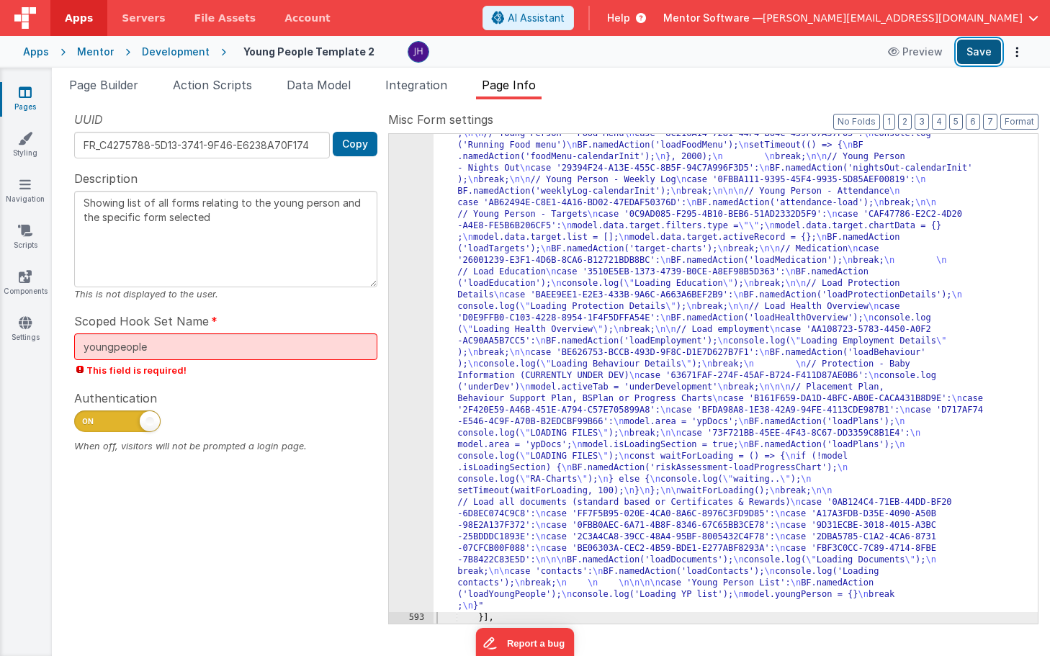
click at [972, 49] on button "Save" at bounding box center [979, 52] width 44 height 24
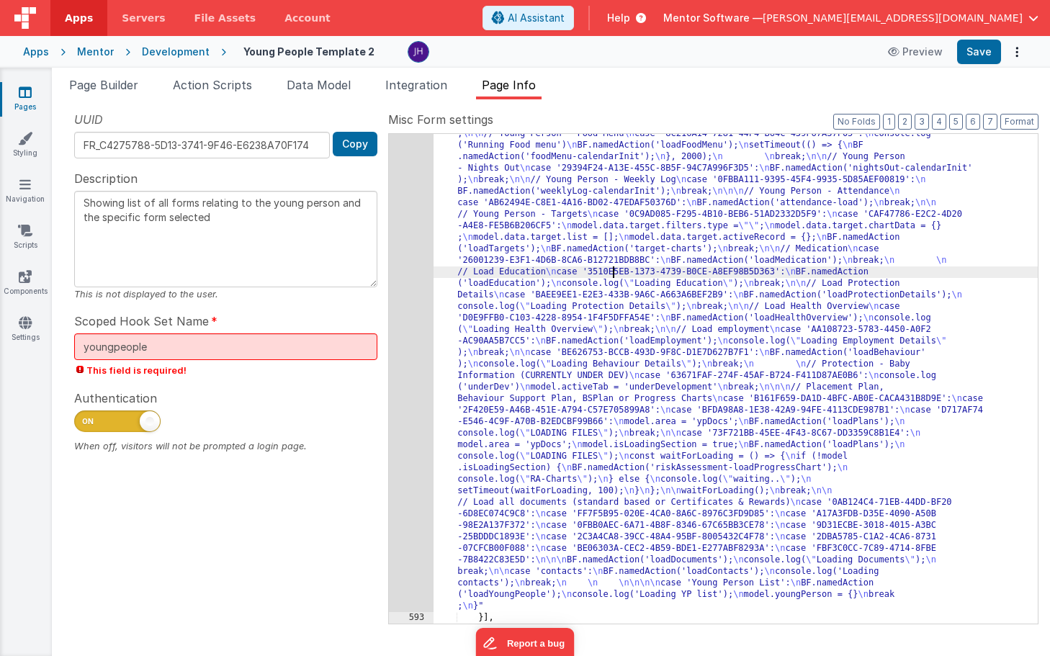
click at [612, 275] on div ""function" : "const tabId = action.options.tabId; \n let activeTabId; \n let is…" at bounding box center [735, 350] width 604 height 1526
click at [408, 267] on div "592" at bounding box center [411, 99] width 45 height 1025
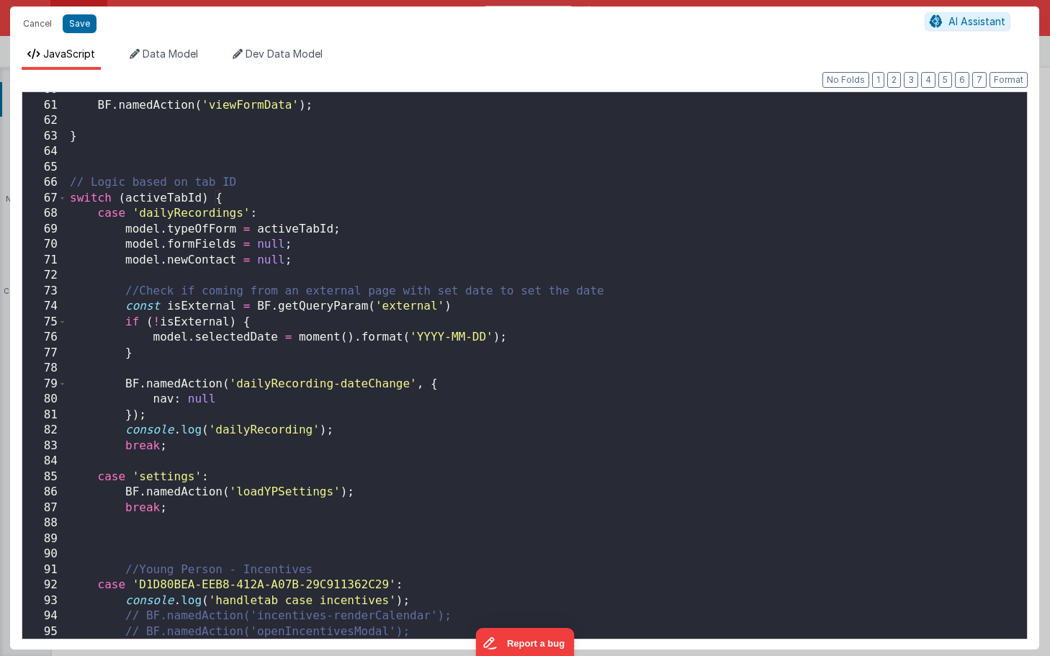
scroll to position [923, 0]
click at [91, 24] on button "Save" at bounding box center [80, 23] width 34 height 19
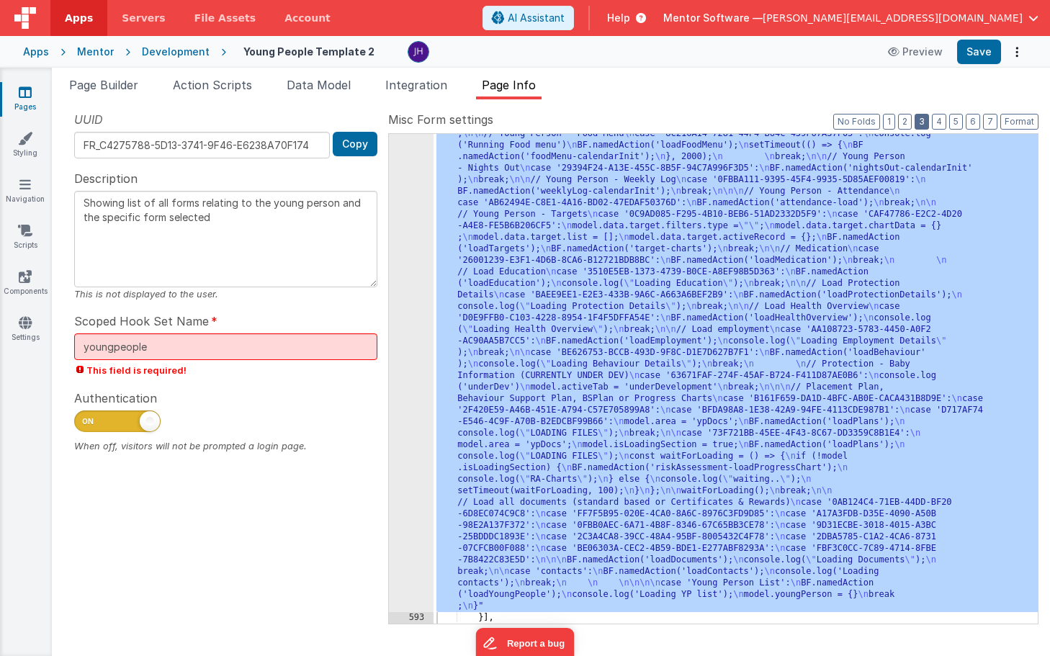
click at [924, 121] on button "3" at bounding box center [921, 122] width 14 height 16
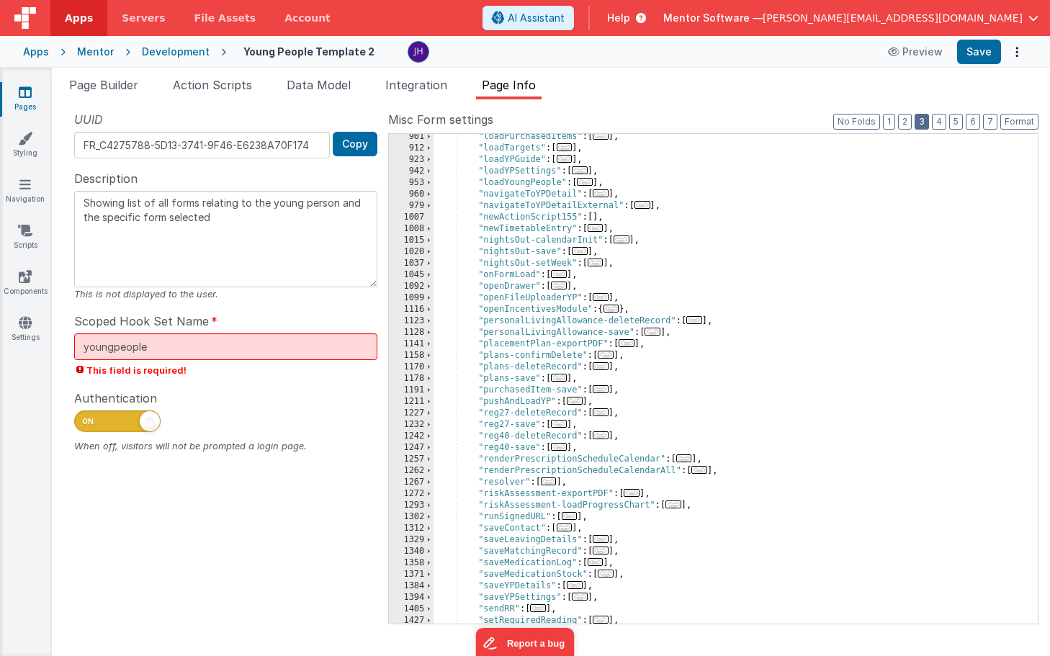
scroll to position [1178, 0]
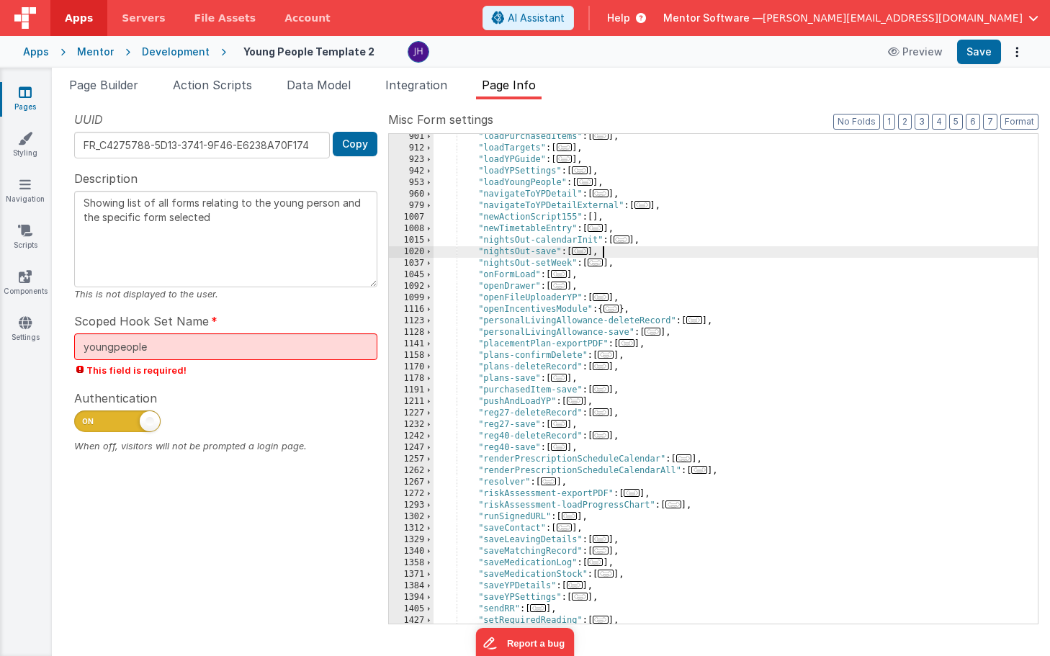
click at [710, 251] on div ""loadPurchasedItems" : [ ... ] , "loadTargets" : [ ... ] , "loadYPGuide" : [ ..…" at bounding box center [735, 387] width 604 height 513
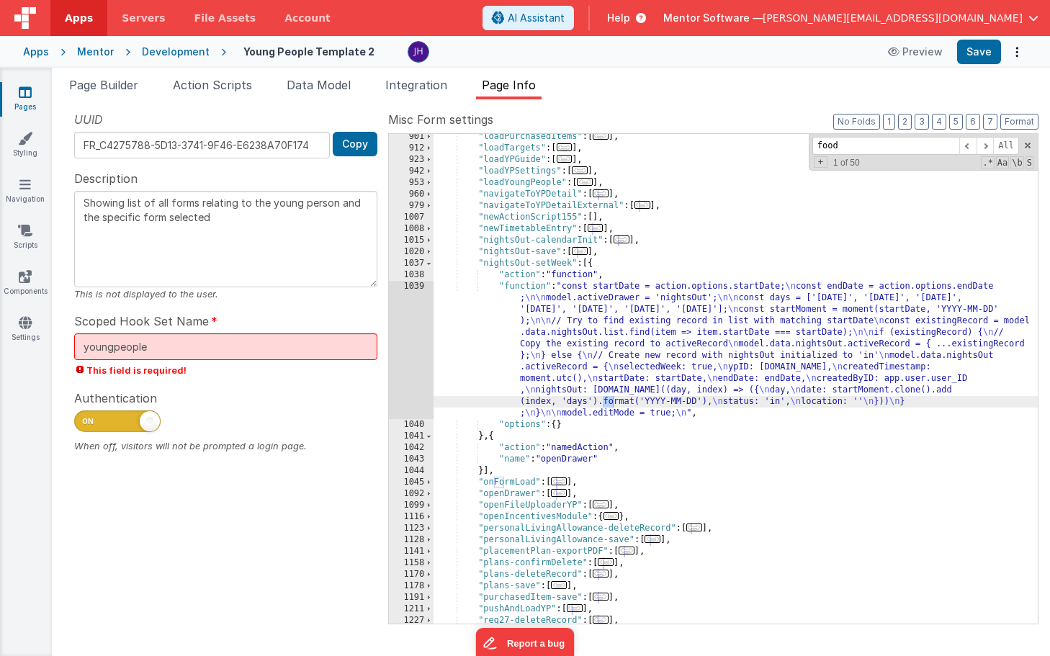
scroll to position [446, 0]
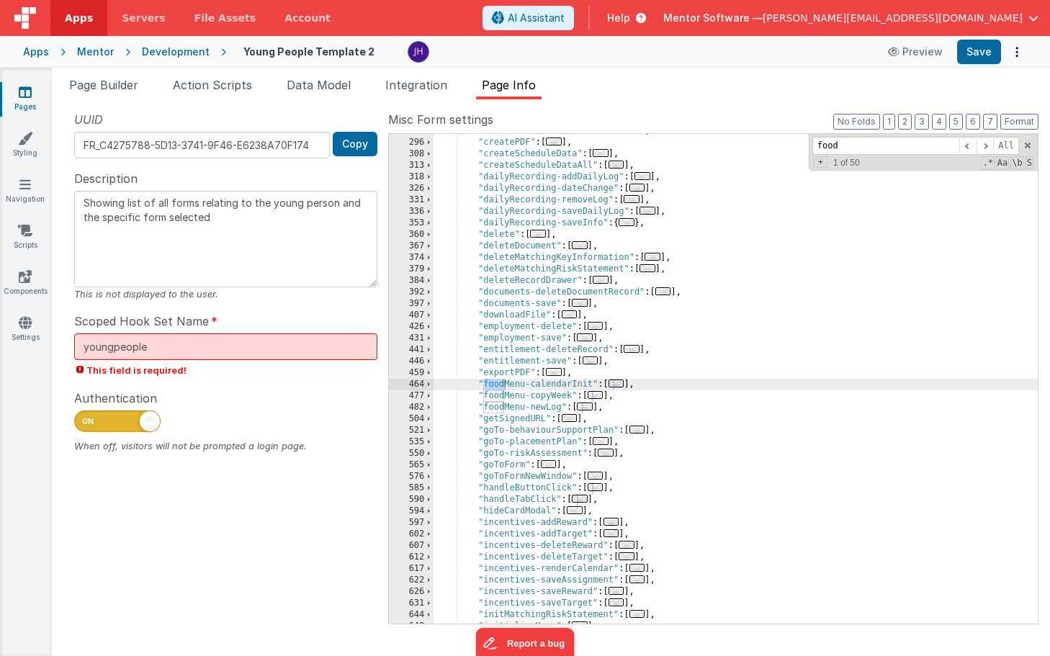
type input "food"
click at [621, 385] on span "..." at bounding box center [616, 383] width 16 height 8
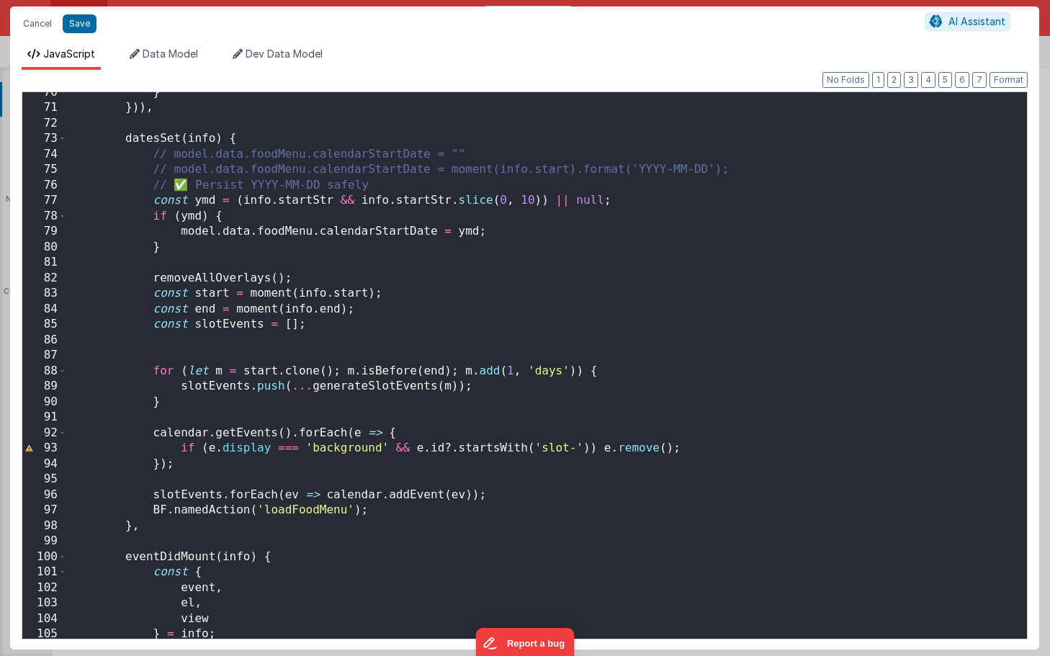
scroll to position [0, 0]
click at [396, 523] on div "} })) , datesSet ( info ) { // model.data.foodMenu.calendarStartDate = "" // mo…" at bounding box center [547, 373] width 960 height 577
click at [405, 512] on div "} })) , datesSet ( info ) { // model.data.foodMenu.calendarStartDate = "" // mo…" at bounding box center [547, 373] width 960 height 577
click at [487, 309] on div "} })) , datesSet ( info ) { // model.data.foodMenu.calendarStartDate = "" // mo…" at bounding box center [547, 373] width 960 height 577
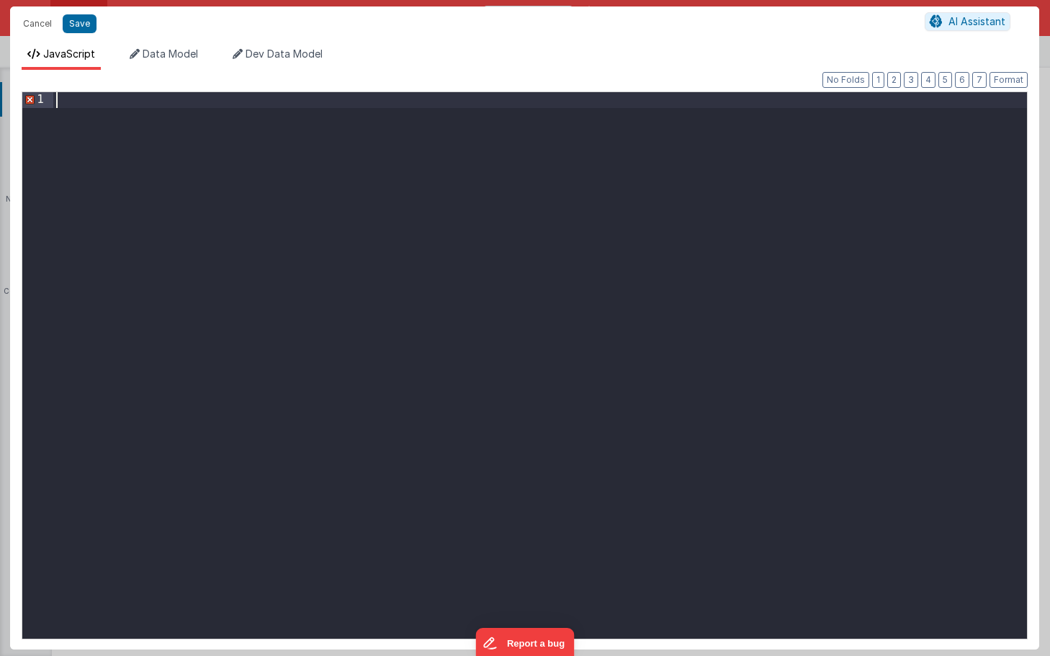
scroll to position [10581, 0]
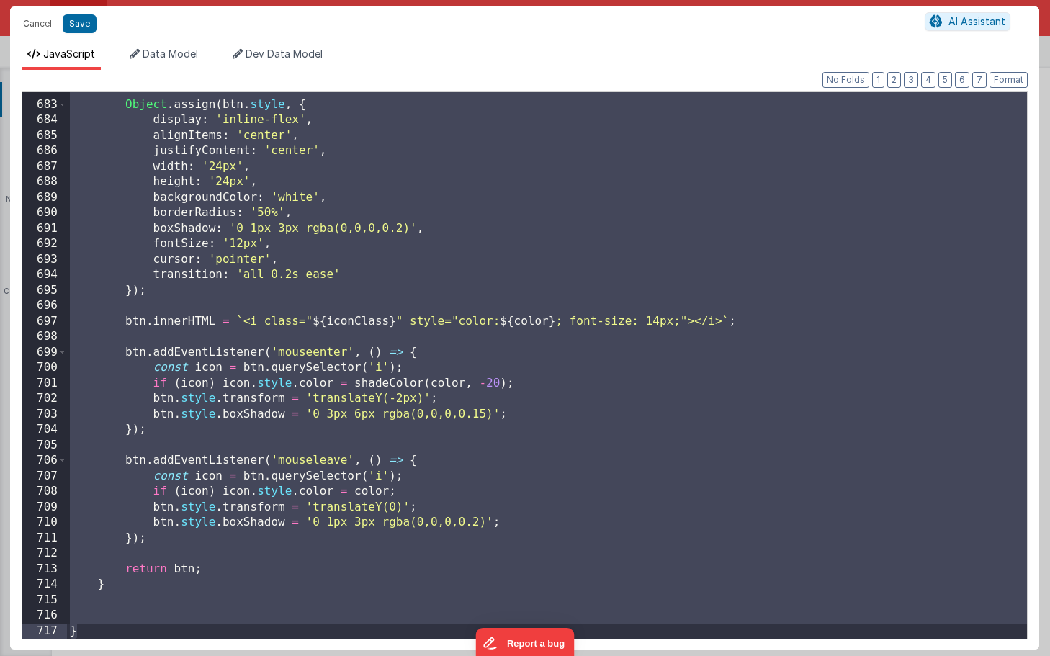
click at [530, 274] on div "Object . assign ( btn . style , { display : 'inline-flex' , alignItems : 'cente…" at bounding box center [547, 369] width 960 height 577
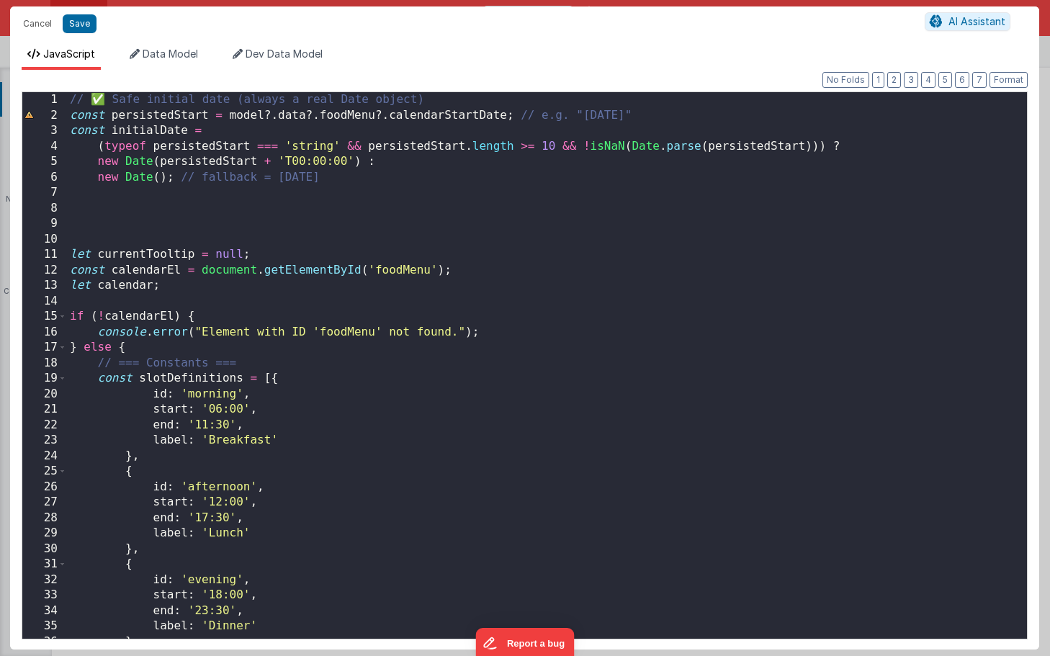
scroll to position [0, 0]
click at [135, 125] on div "// ✅ Safe initial date (always a real Date object) const persistedStart = model…" at bounding box center [547, 380] width 960 height 577
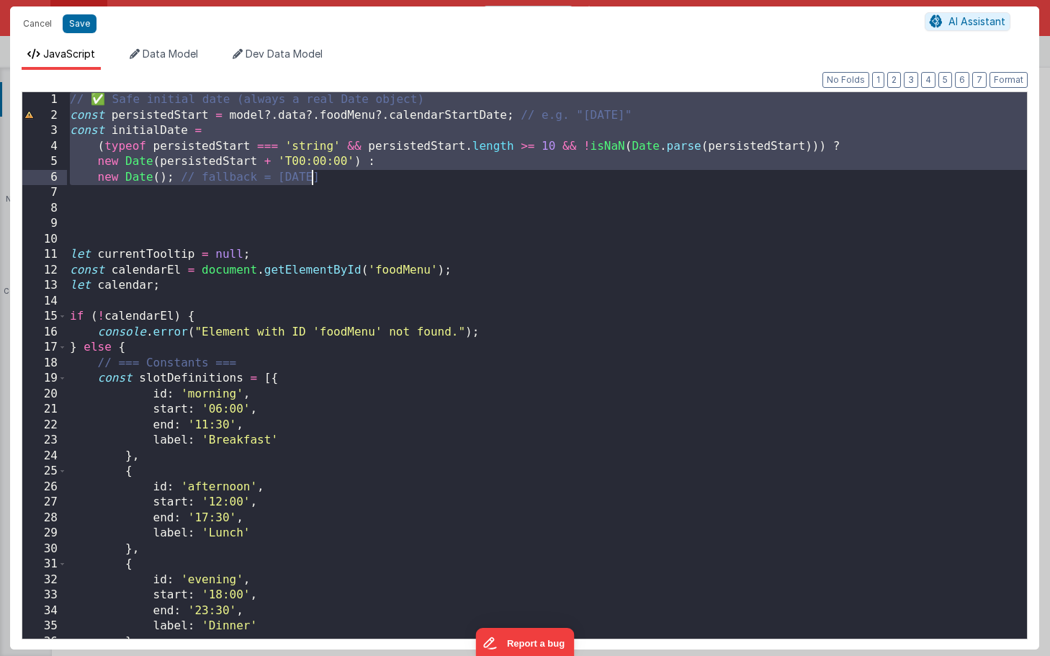
drag, startPoint x: 68, startPoint y: 99, endPoint x: 382, endPoint y: 178, distance: 323.5
click at [382, 178] on div "// ✅ Safe initial date (always a real Date object) const persistedStart = model…" at bounding box center [547, 380] width 960 height 577
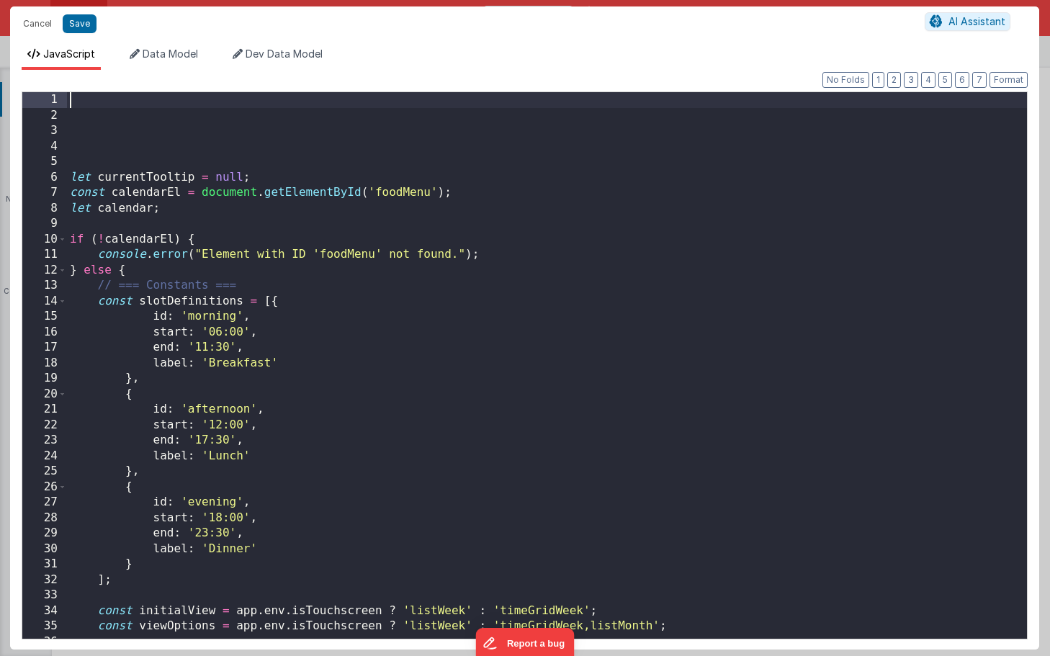
paste textarea
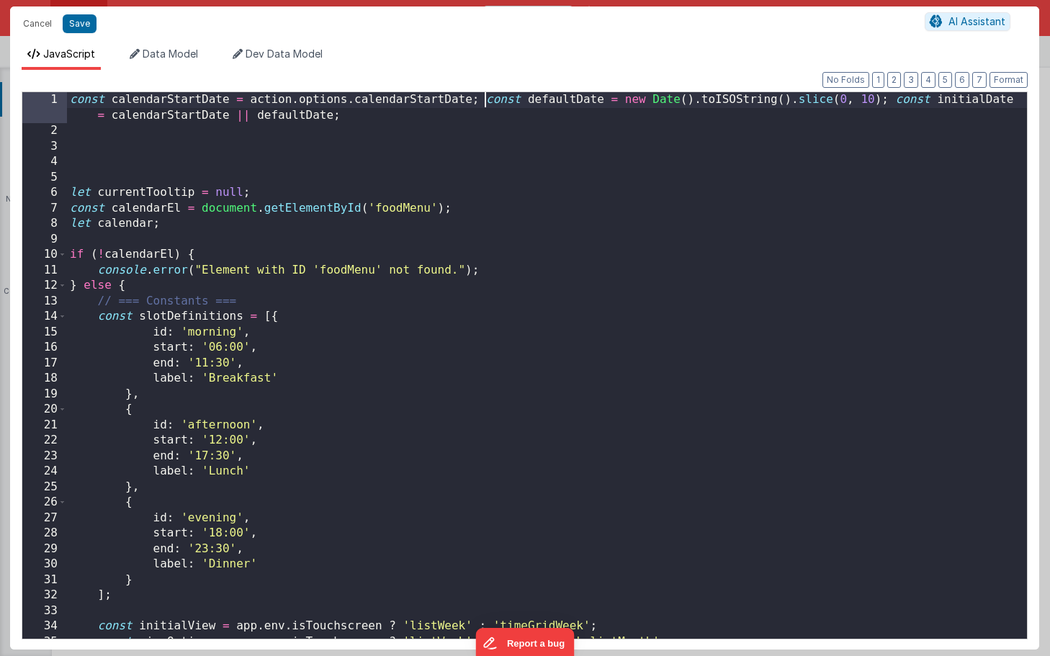
click at [485, 101] on div "const calendarStartDate = action . options . calendarStartDate ; const defaultD…" at bounding box center [547, 388] width 960 height 593
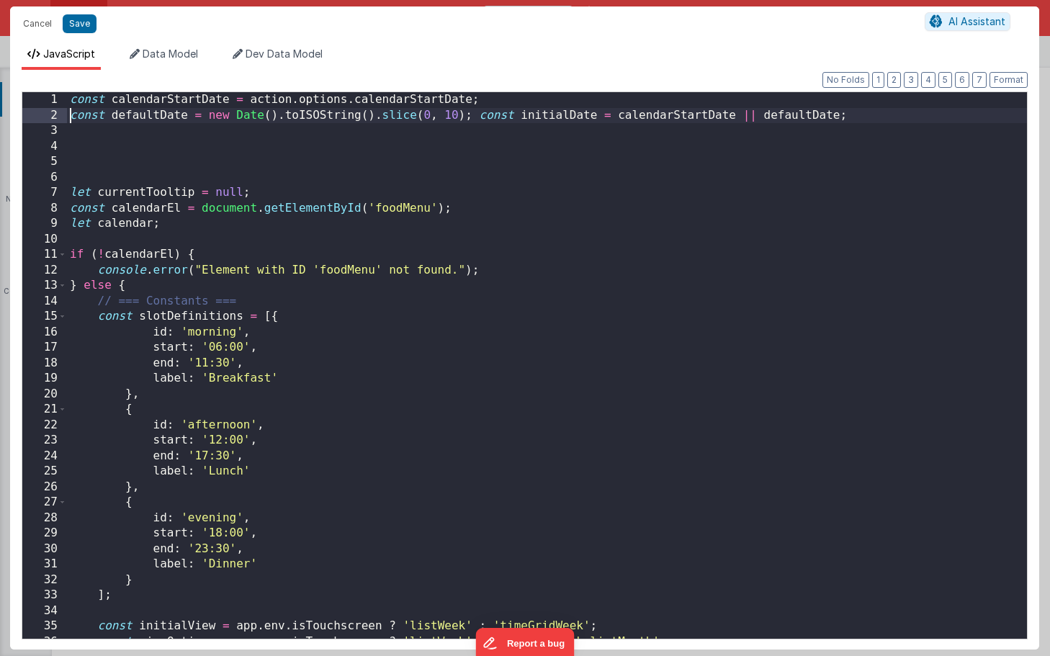
click at [479, 117] on div "const calendarStartDate = action . options . calendarStartDate ; const defaultD…" at bounding box center [547, 380] width 960 height 577
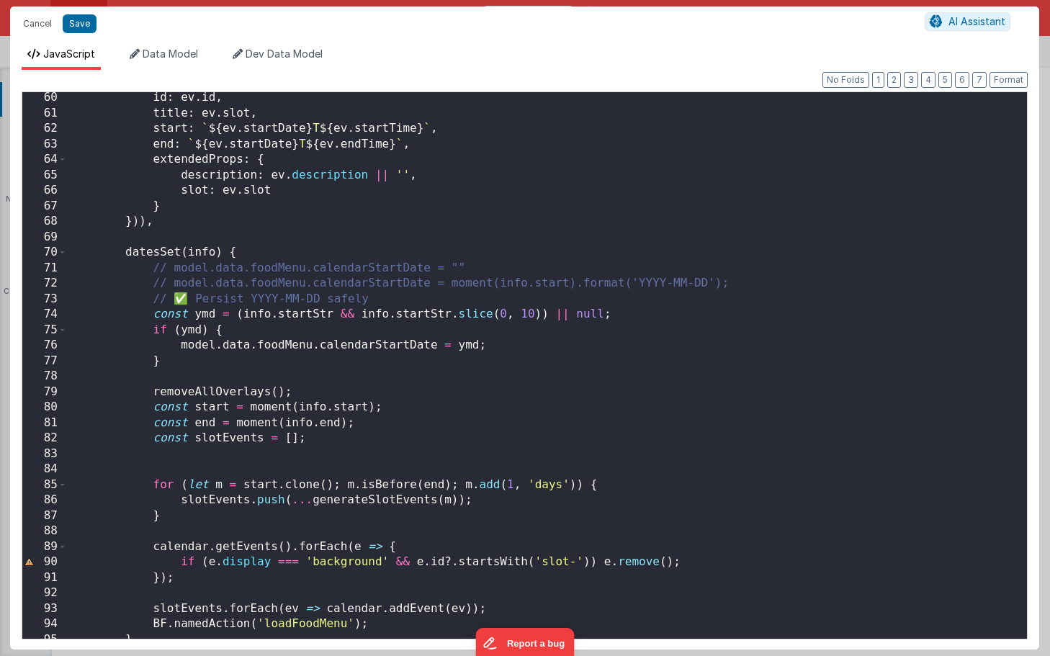
scroll to position [924, 0]
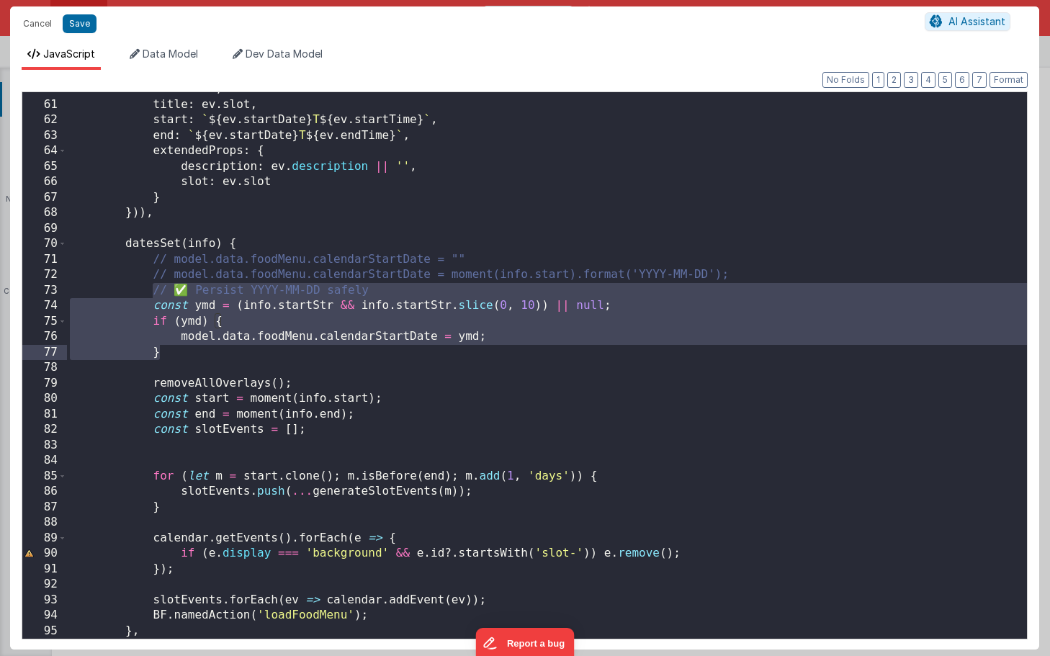
drag, startPoint x: 151, startPoint y: 286, endPoint x: 255, endPoint y: 355, distance: 124.6
click at [255, 355] on div "id : ev . id , title : ev . slot , start : ` ${ ev . startDate } T ${ ev . star…" at bounding box center [547, 369] width 960 height 577
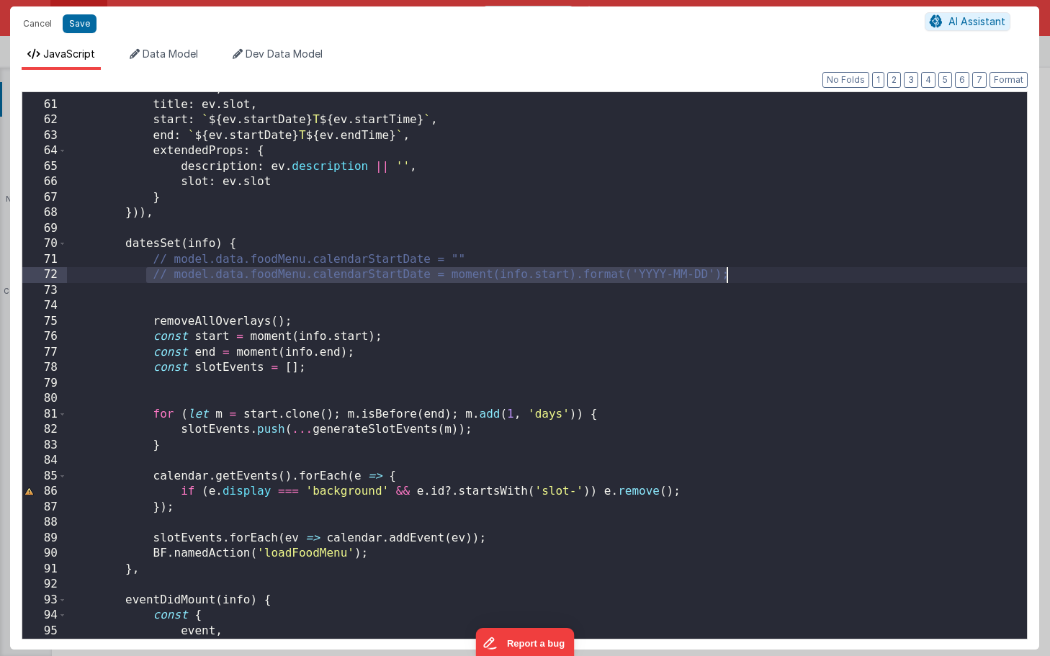
drag, startPoint x: 149, startPoint y: 276, endPoint x: 893, endPoint y: 275, distance: 743.6
click at [893, 275] on div "id : ev . id , title : ev . slot , start : ` ${ ev . startDate } T ${ ev . star…" at bounding box center [547, 369] width 960 height 577
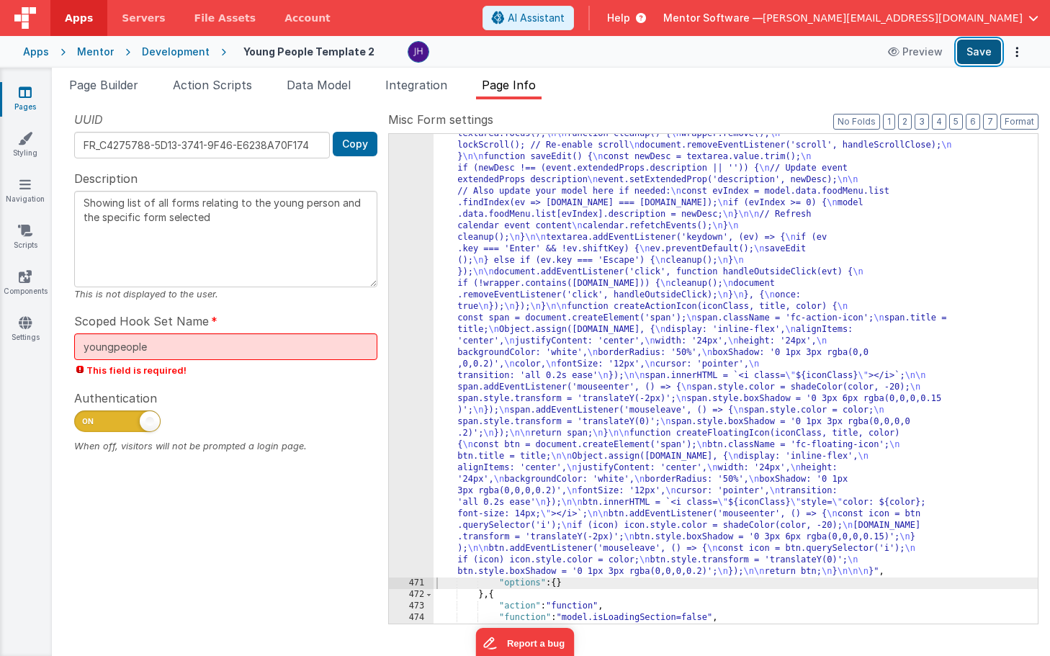
click at [981, 54] on button "Save" at bounding box center [979, 52] width 44 height 24
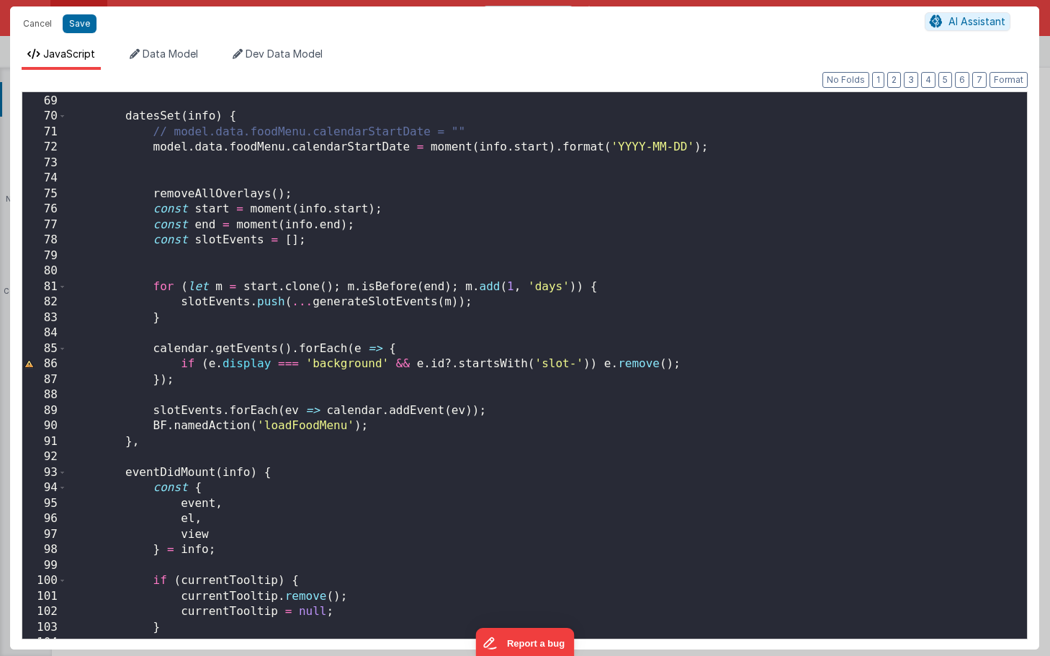
scroll to position [0, 0]
click at [376, 429] on div "})) , datesSet ( info ) { // model.data.foodMenu.calendarStartDate = "" model .…" at bounding box center [547, 366] width 960 height 577
click at [152, 425] on div "})) , datesSet ( info ) { // model.data.foodMenu.calendarStartDate = "" model .…" at bounding box center [547, 366] width 960 height 577
drag, startPoint x: 370, startPoint y: 428, endPoint x: 152, endPoint y: 426, distance: 218.1
click at [150, 426] on div "})) , datesSet ( info ) { // model.data.foodMenu.calendarStartDate = "" model .…" at bounding box center [547, 366] width 960 height 577
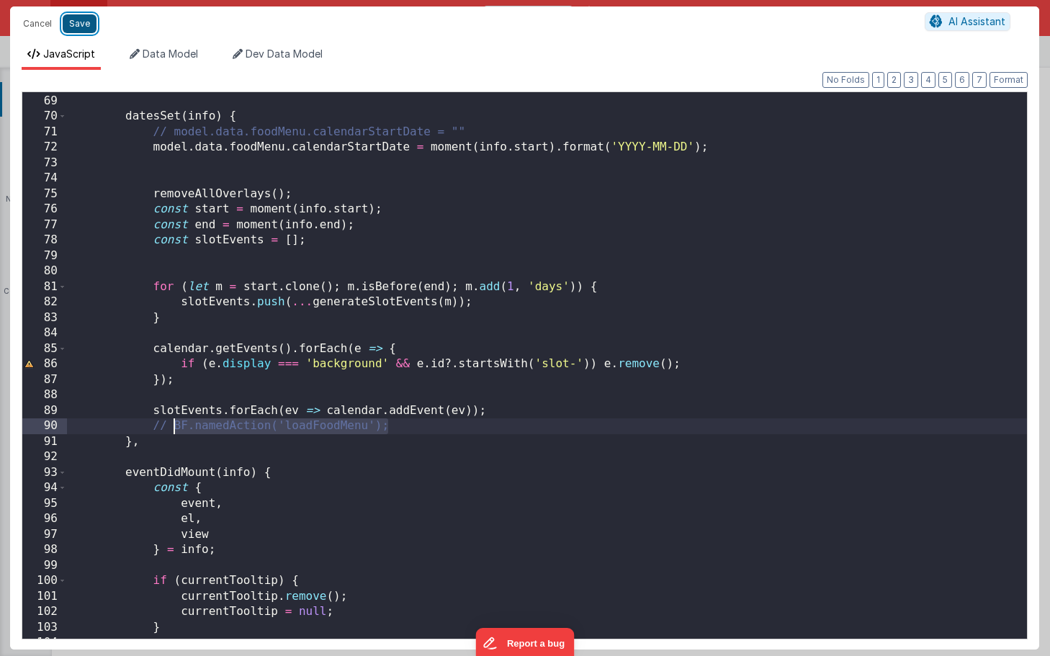
click at [86, 23] on button "Save" at bounding box center [80, 23] width 34 height 19
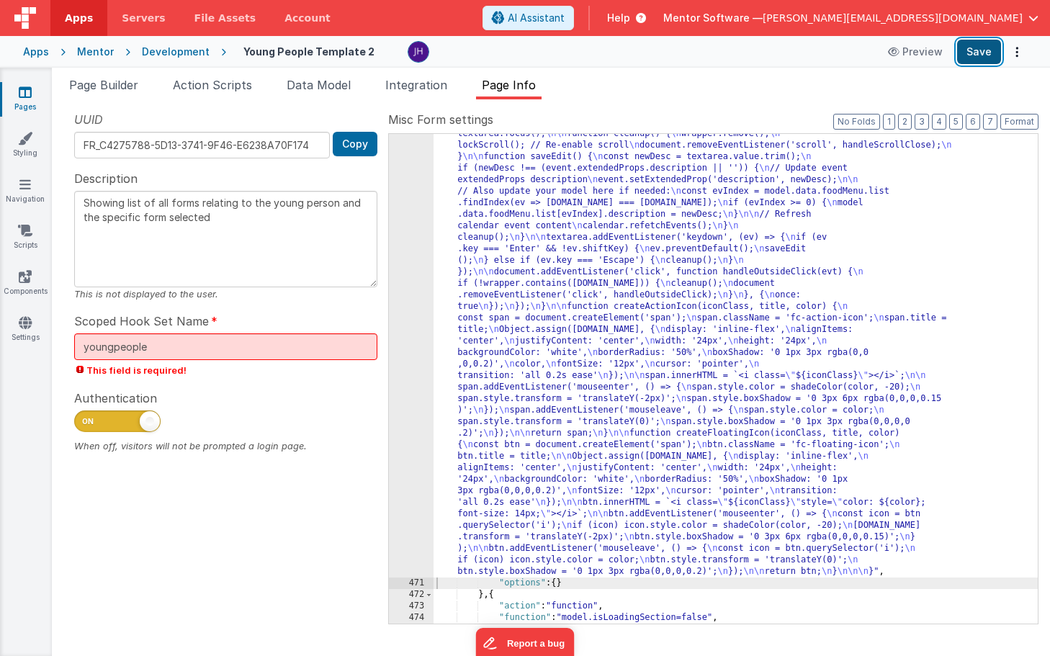
click at [995, 56] on button "Save" at bounding box center [979, 52] width 44 height 24
click at [921, 120] on button "3" at bounding box center [921, 122] width 14 height 16
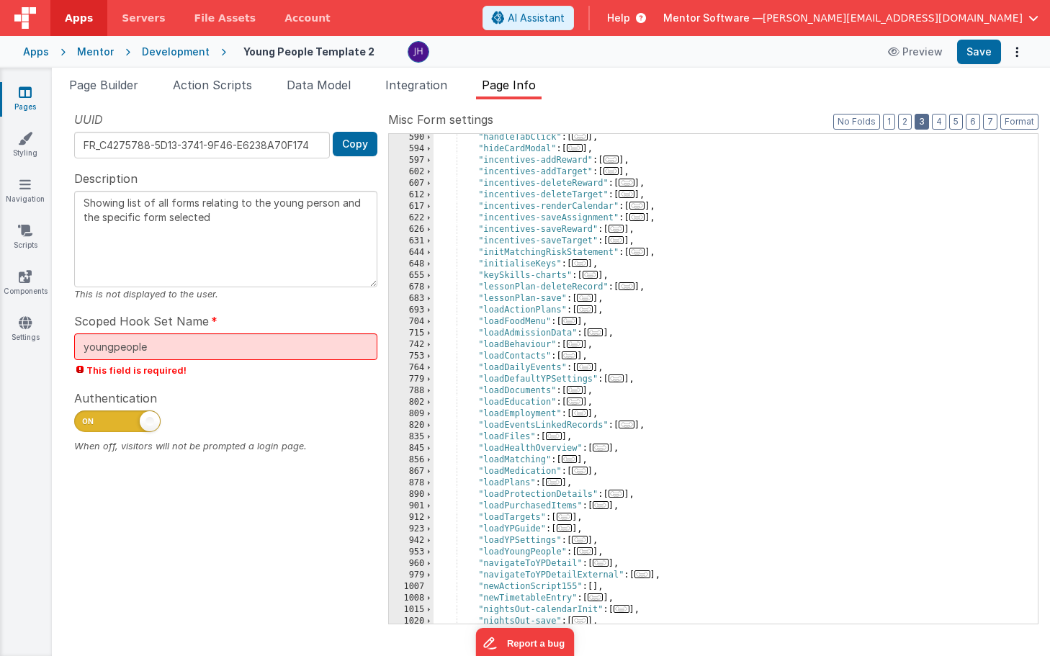
scroll to position [821, 0]
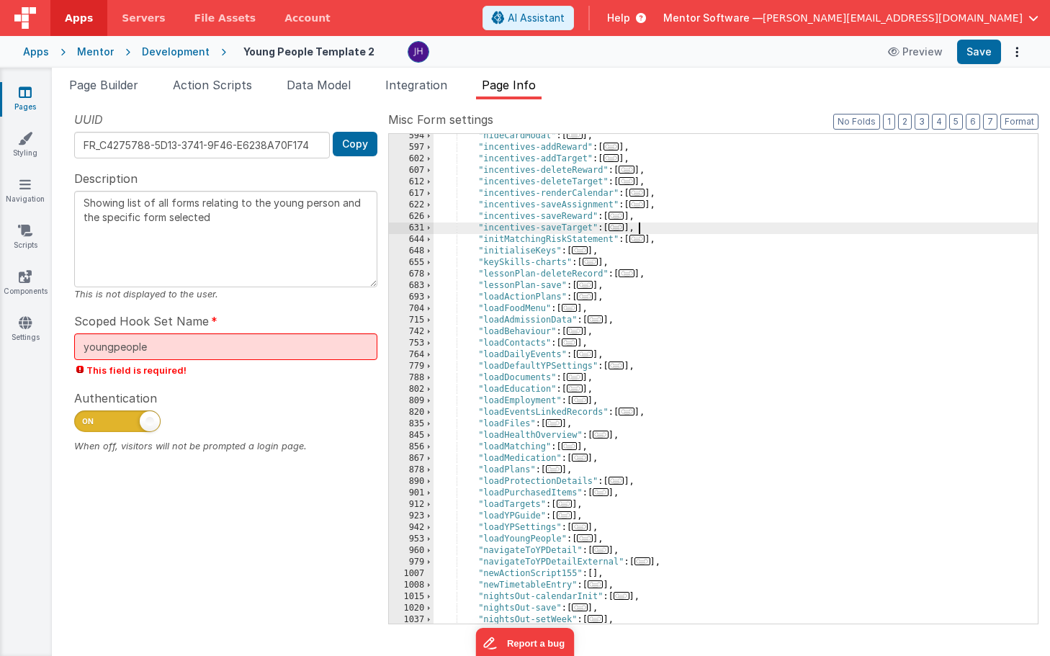
click at [700, 230] on div ""hideCardModal" : [ ... ] , "incentives-addReward" : [ ... ] , "incentives-addT…" at bounding box center [735, 386] width 604 height 513
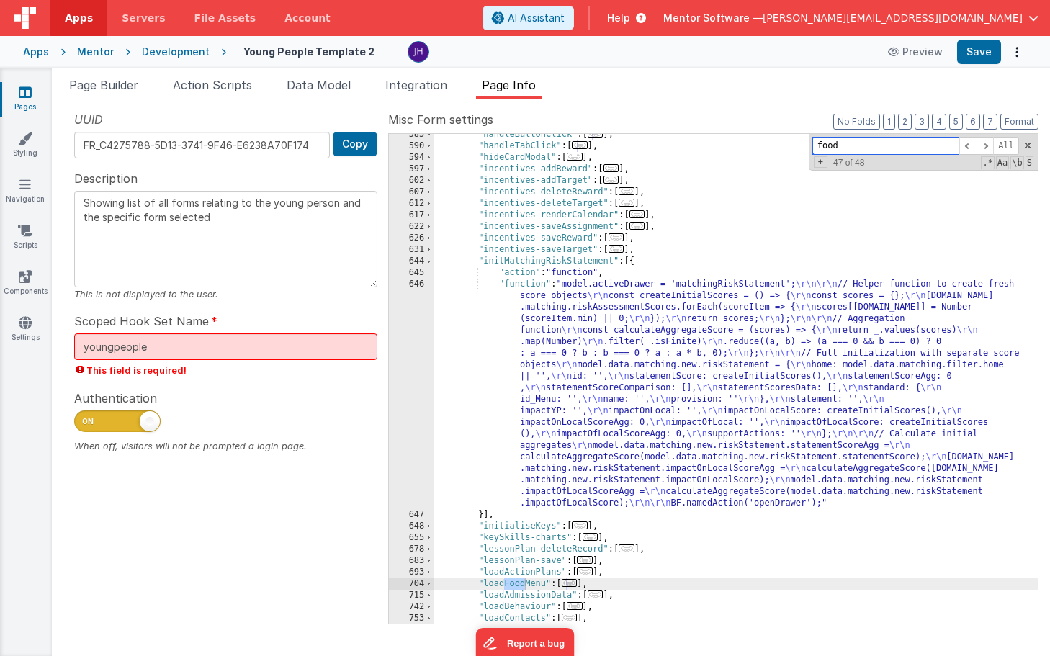
scroll to position [800, 0]
click at [890, 140] on input "food" at bounding box center [885, 146] width 147 height 18
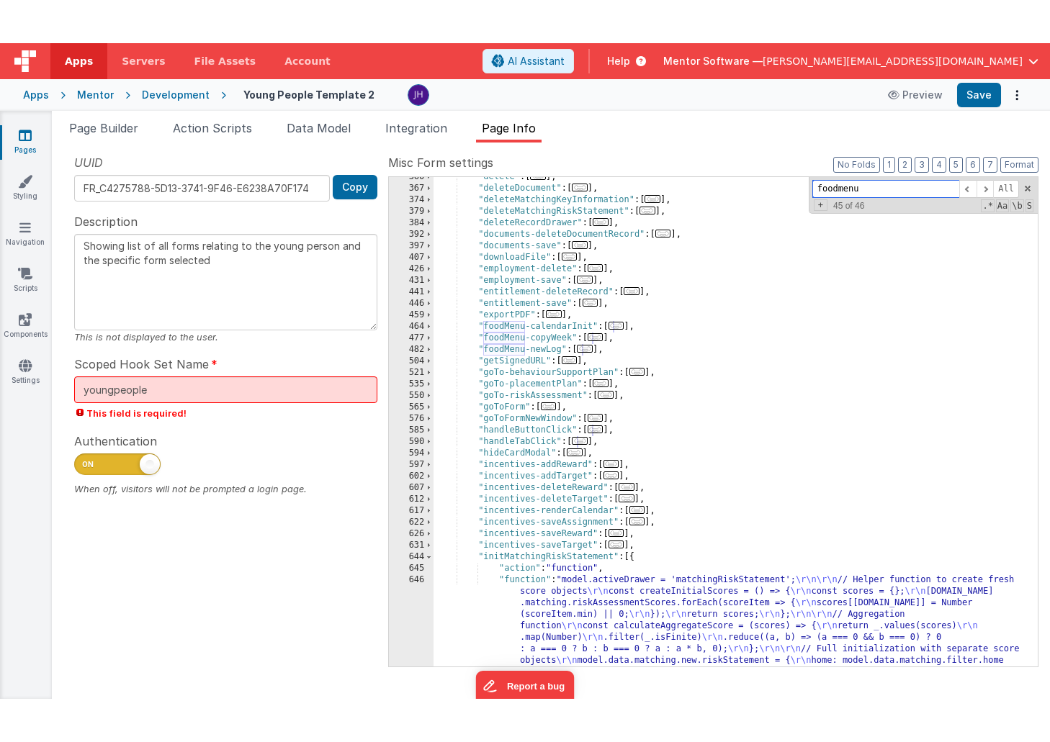
scroll to position [547, 0]
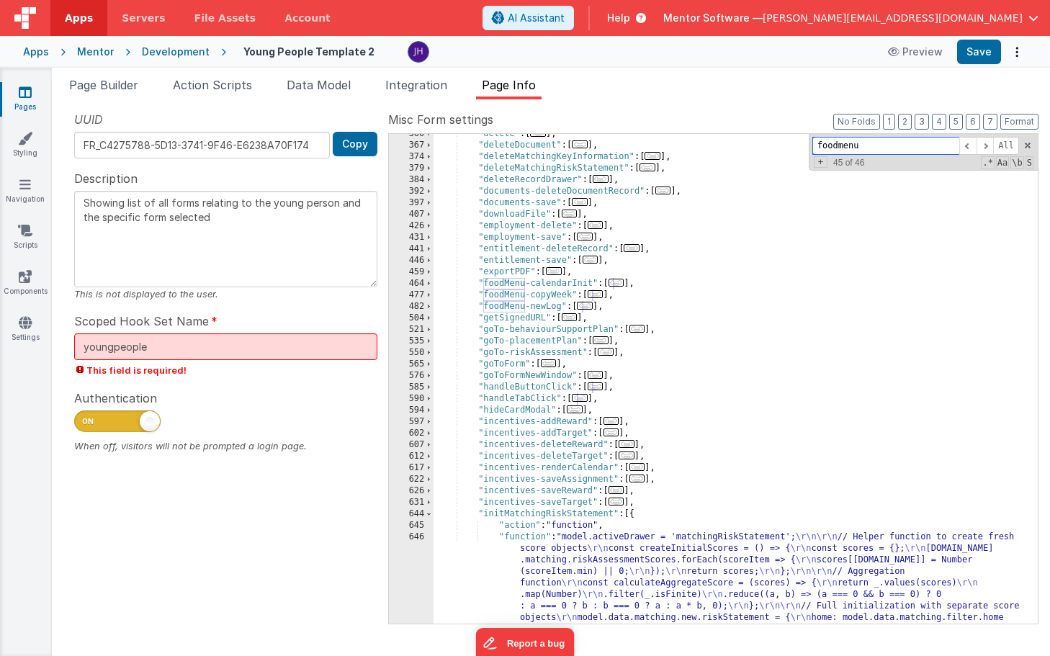
type input "foodmenu"
click at [588, 305] on span "..." at bounding box center [585, 306] width 16 height 8
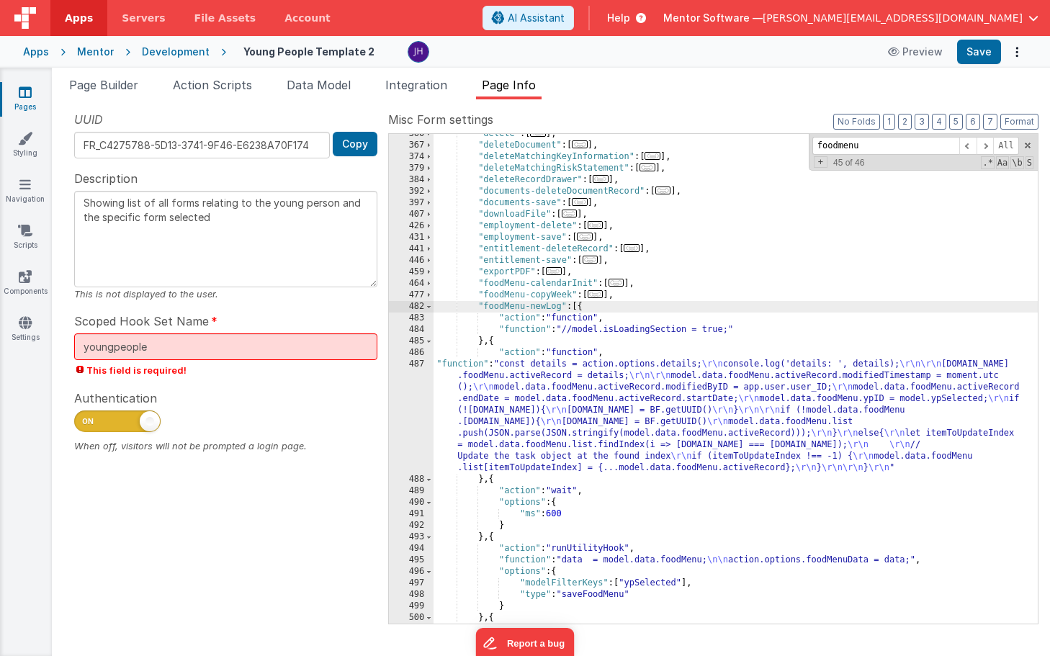
click at [564, 427] on div ""delete" : [ ... ] , "deleteDocument" : [ ... ] , "deleteMatchingKeyInformation…" at bounding box center [735, 384] width 604 height 513
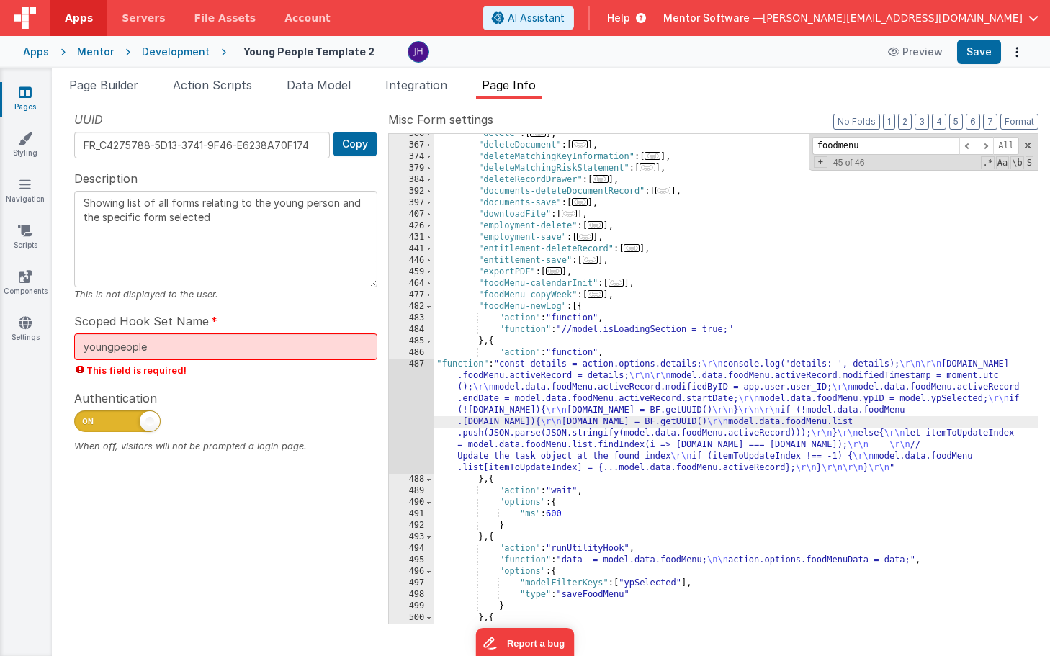
click at [408, 394] on div "487" at bounding box center [411, 415] width 45 height 115
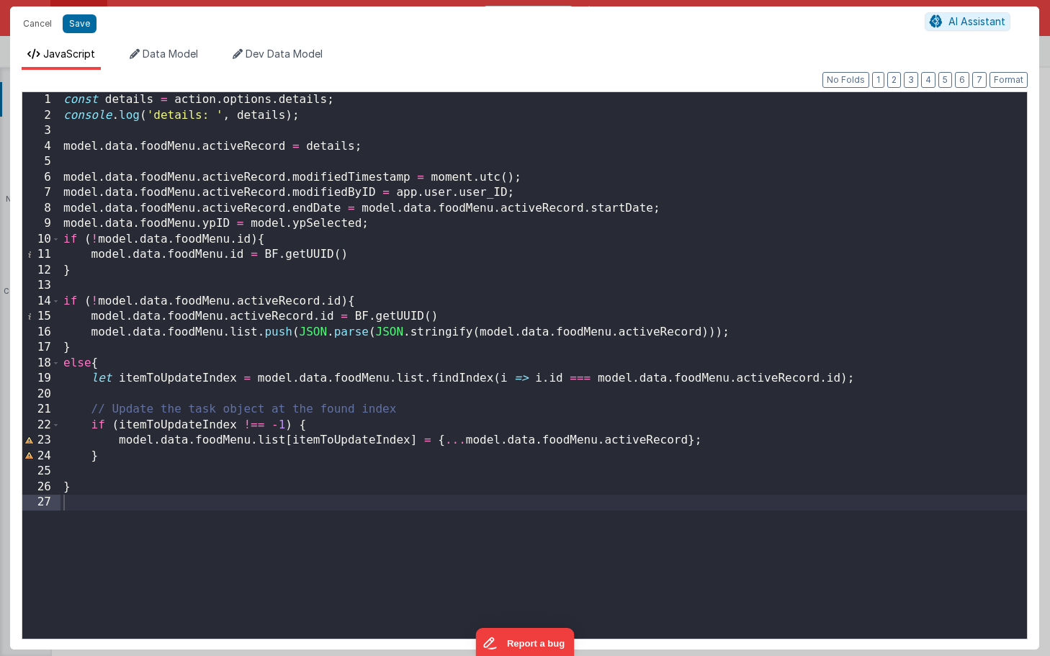
click at [392, 220] on div "const details = action . options . details ; console . log ( 'details: ' , deta…" at bounding box center [543, 380] width 966 height 577
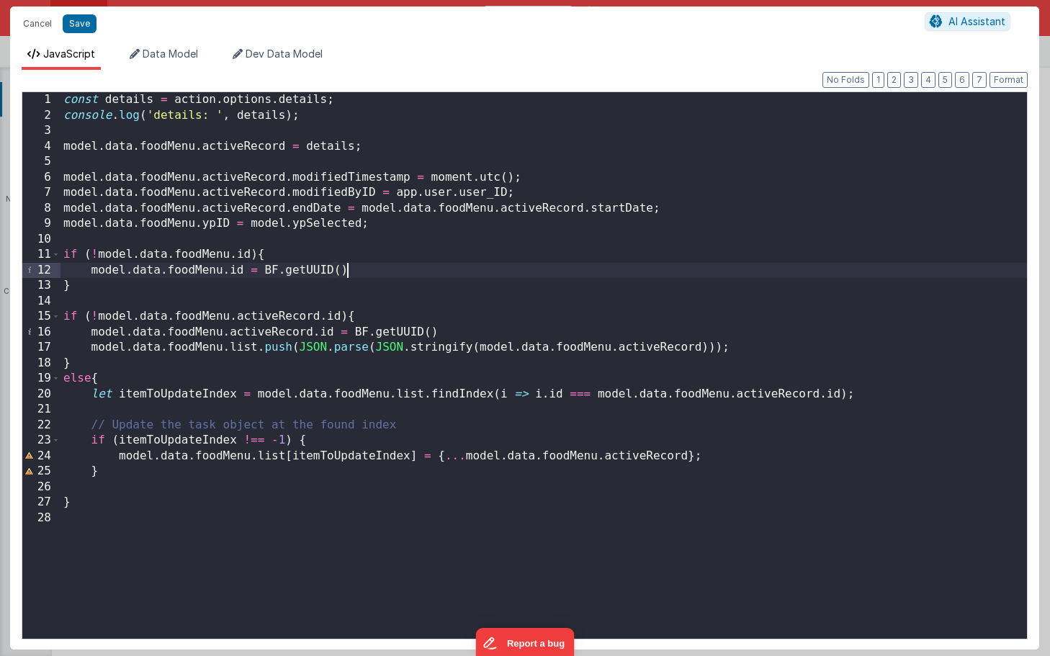
click at [388, 268] on div "const details = action . options . details ; console . log ( 'details: ' , deta…" at bounding box center [543, 380] width 966 height 577
click at [81, 25] on button "Save" at bounding box center [80, 23] width 34 height 19
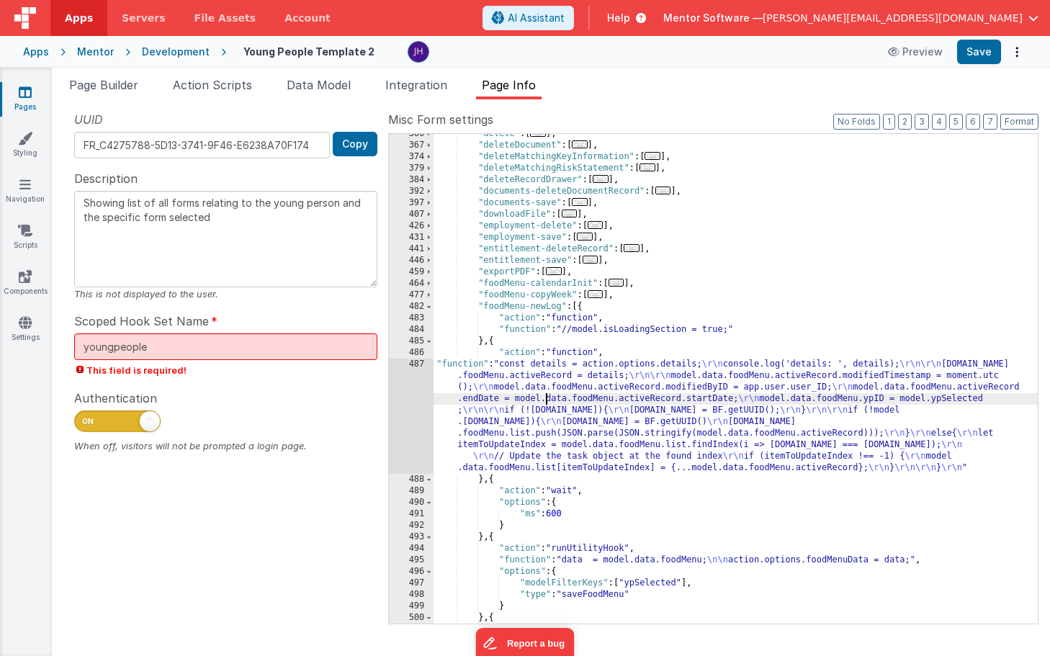
click at [547, 401] on div ""delete" : [ ... ] , "deleteDocument" : [ ... ] , "deleteMatchingKeyInformation…" at bounding box center [735, 384] width 604 height 513
click at [411, 401] on div "487" at bounding box center [411, 415] width 45 height 115
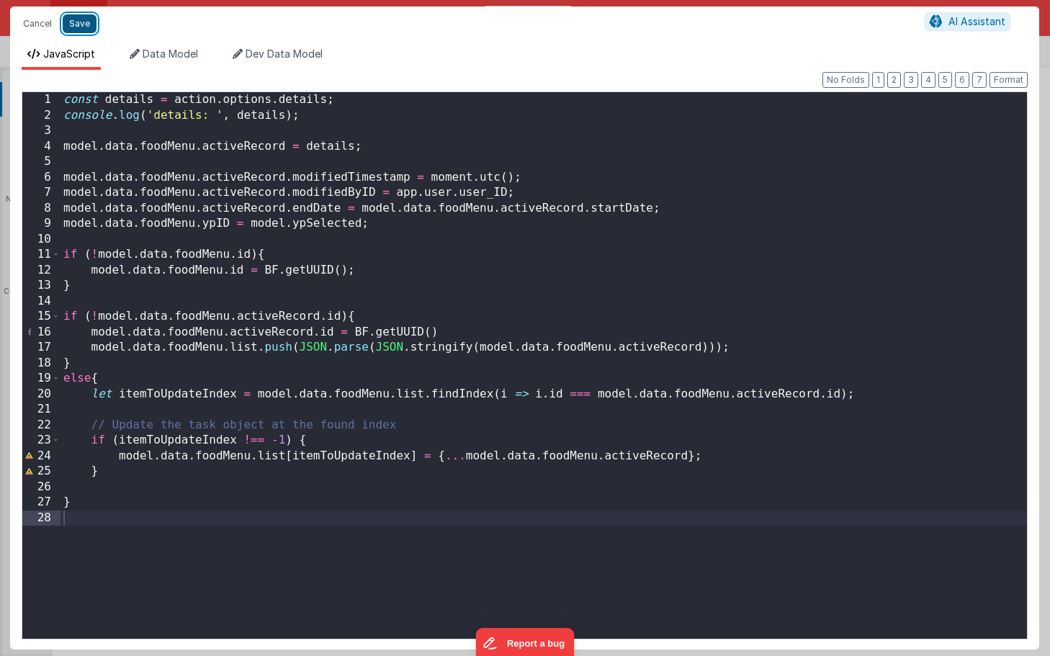
click at [81, 25] on button "Save" at bounding box center [80, 23] width 34 height 19
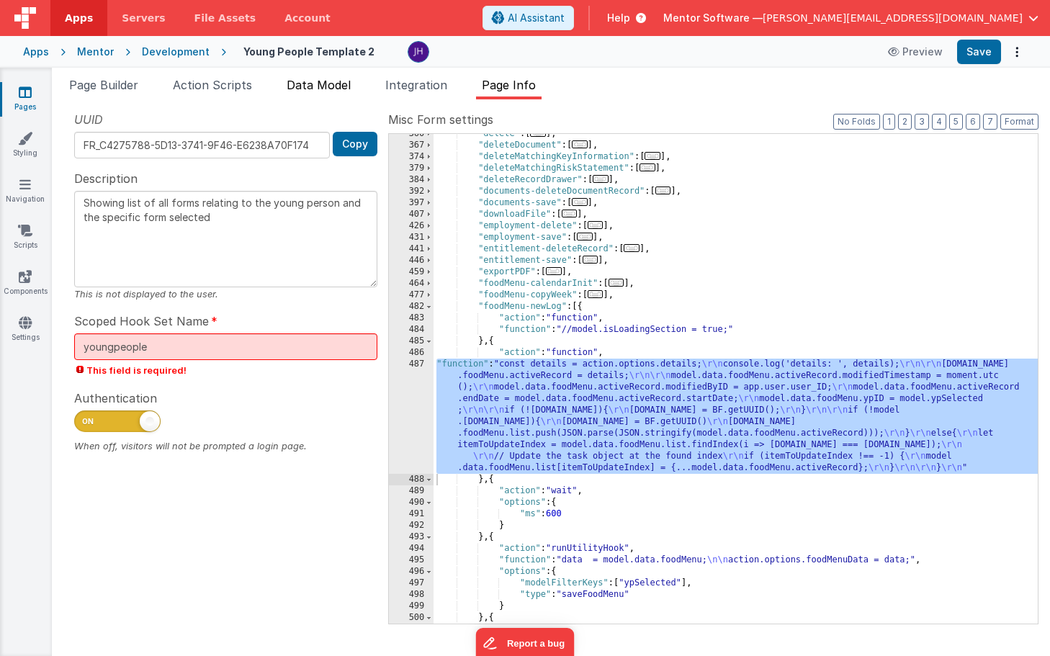
click at [320, 86] on span "Data Model" at bounding box center [318, 85] width 64 height 14
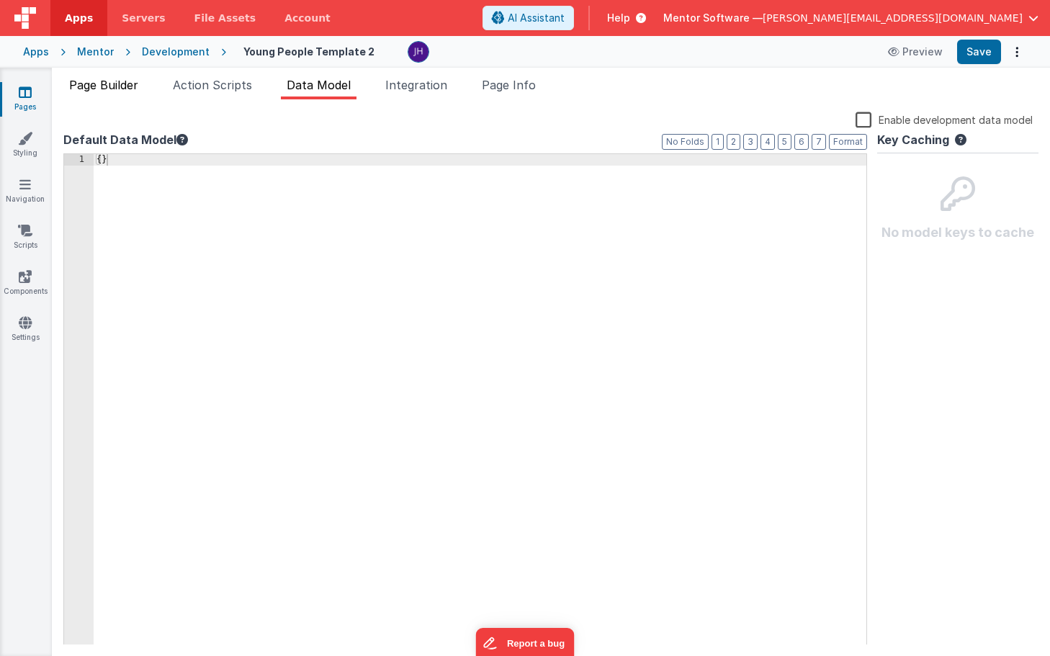
click at [113, 78] on span "Page Builder" at bounding box center [103, 85] width 69 height 14
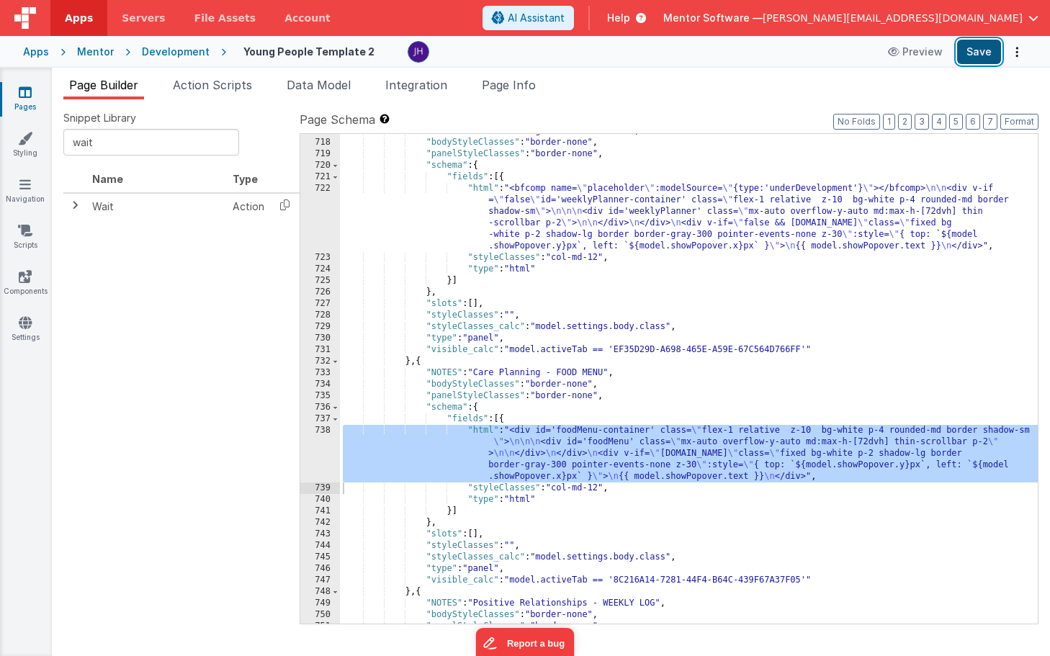
click at [975, 51] on button "Save" at bounding box center [979, 52] width 44 height 24
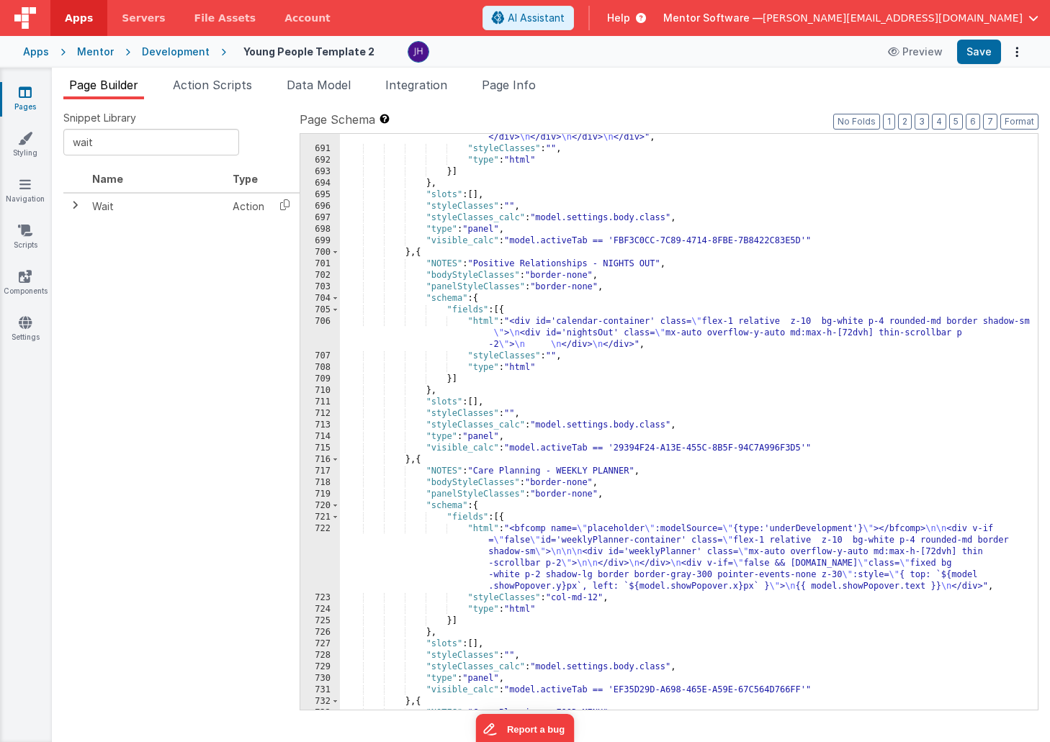
scroll to position [20698, 0]
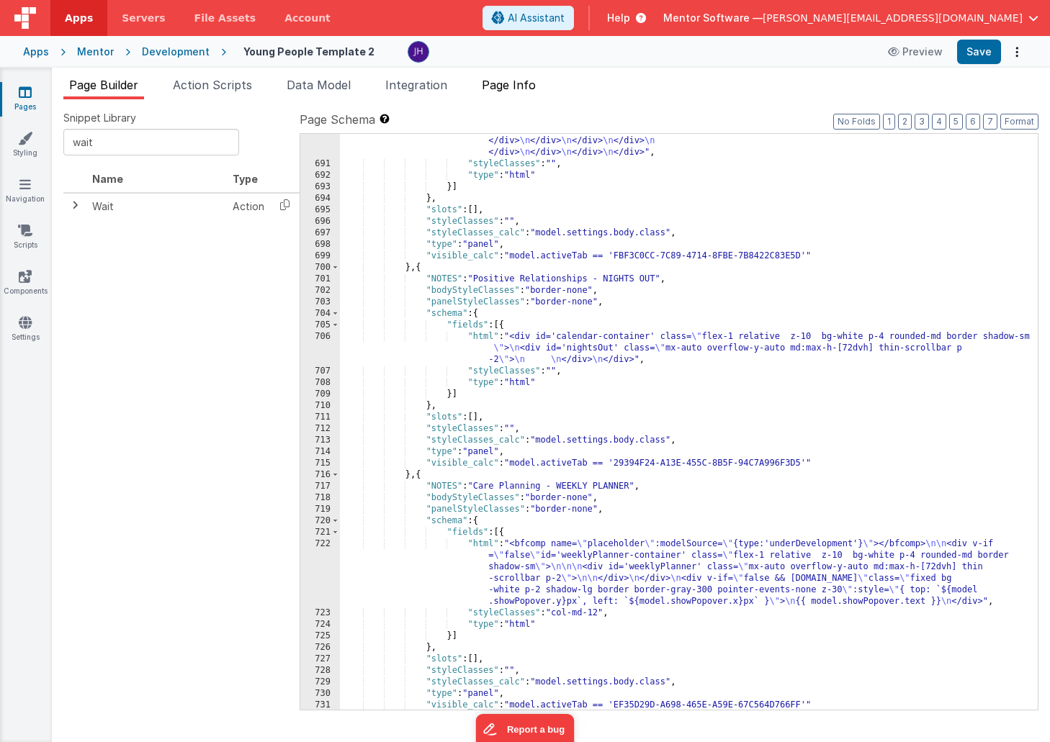
click at [523, 81] on span "Page Info" at bounding box center [509, 85] width 54 height 14
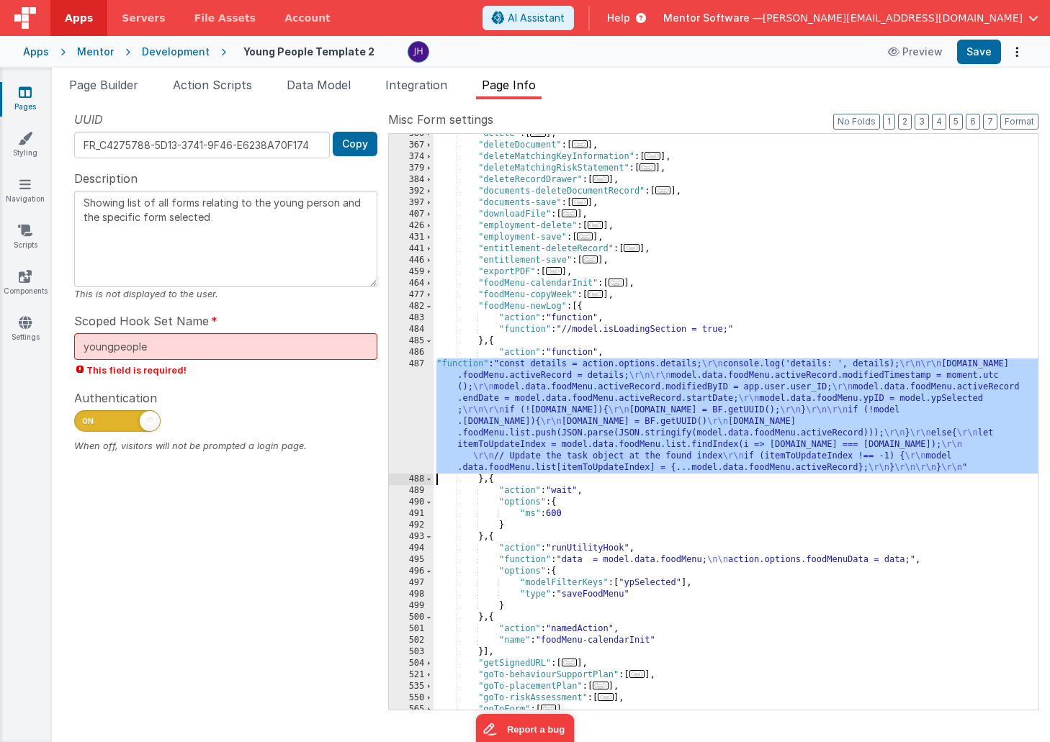
click at [574, 390] on div ""delete" : [ ... ] , "deleteDocument" : [ ... ] , "deleteMatchingKeyInformation…" at bounding box center [735, 427] width 604 height 599
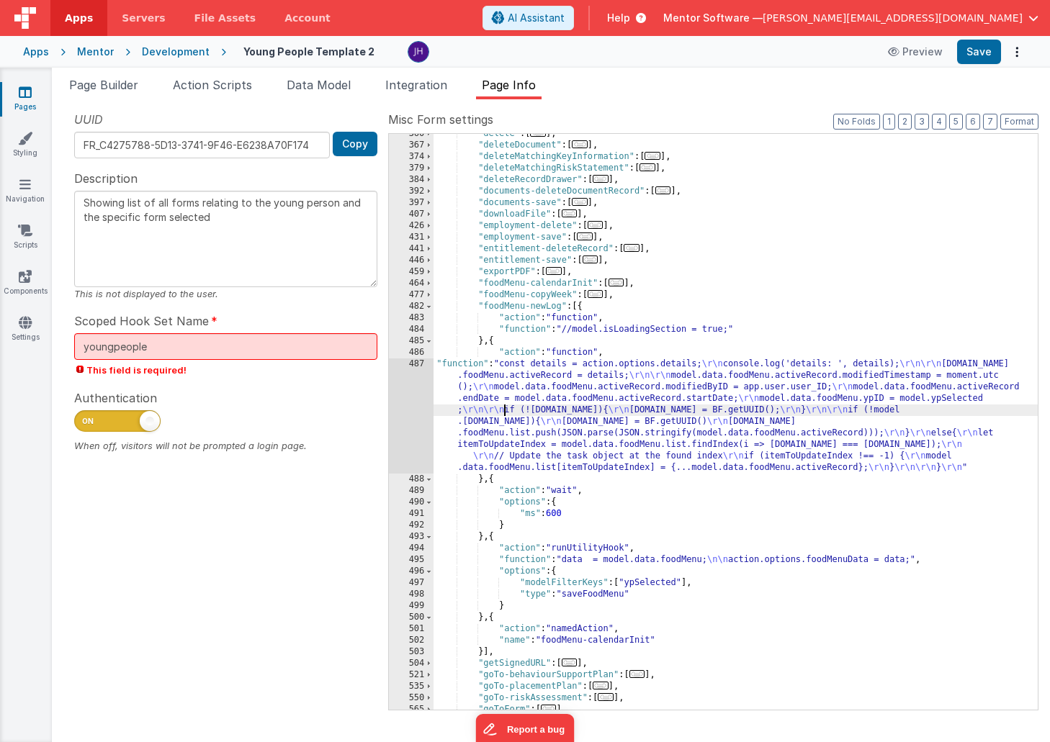
click at [505, 411] on div ""delete" : [ ... ] , "deleteDocument" : [ ... ] , "deleteMatchingKeyInformation…" at bounding box center [735, 427] width 604 height 599
click at [412, 394] on div "487" at bounding box center [411, 415] width 45 height 115
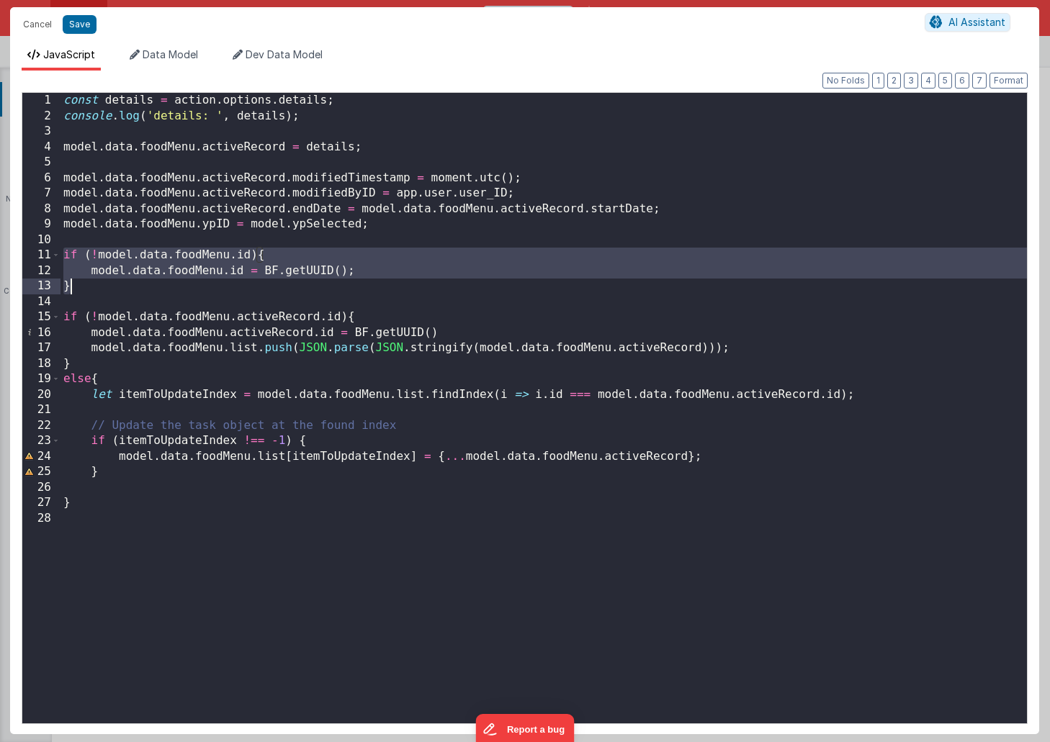
drag, startPoint x: 62, startPoint y: 255, endPoint x: 92, endPoint y: 292, distance: 48.1
click at [92, 292] on div "const details = action . options . details ; console . log ( 'details: ' , deta…" at bounding box center [543, 424] width 966 height 662
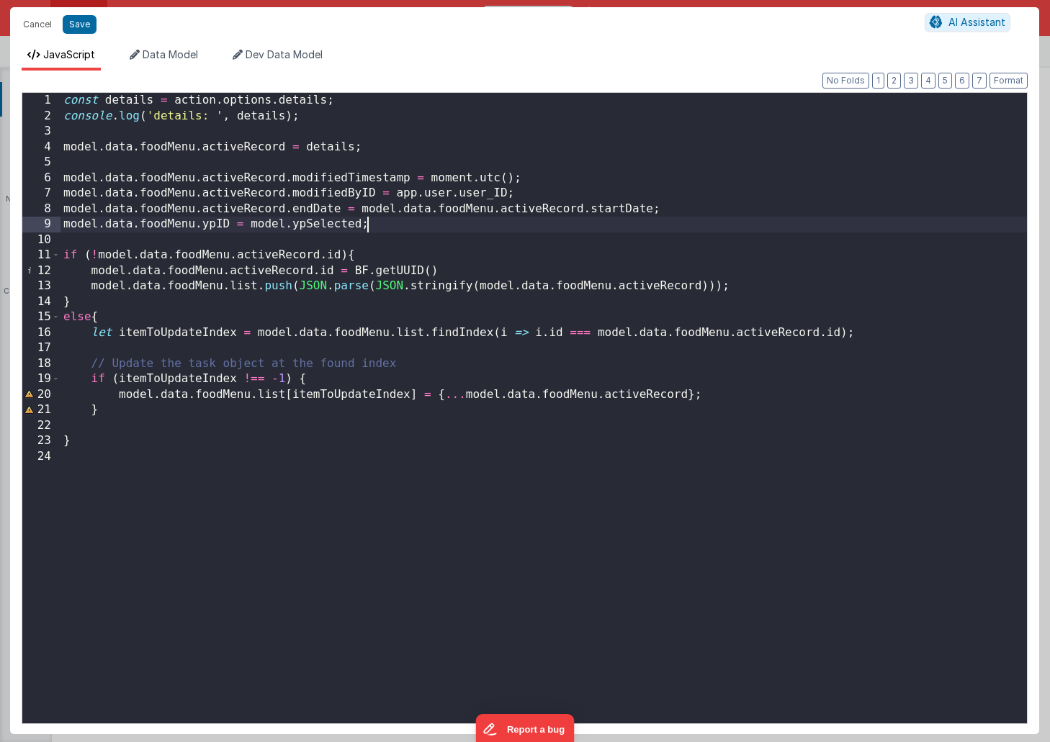
click at [402, 226] on div "const details = action . options . details ; console . log ( 'details: ' , deta…" at bounding box center [543, 424] width 966 height 662
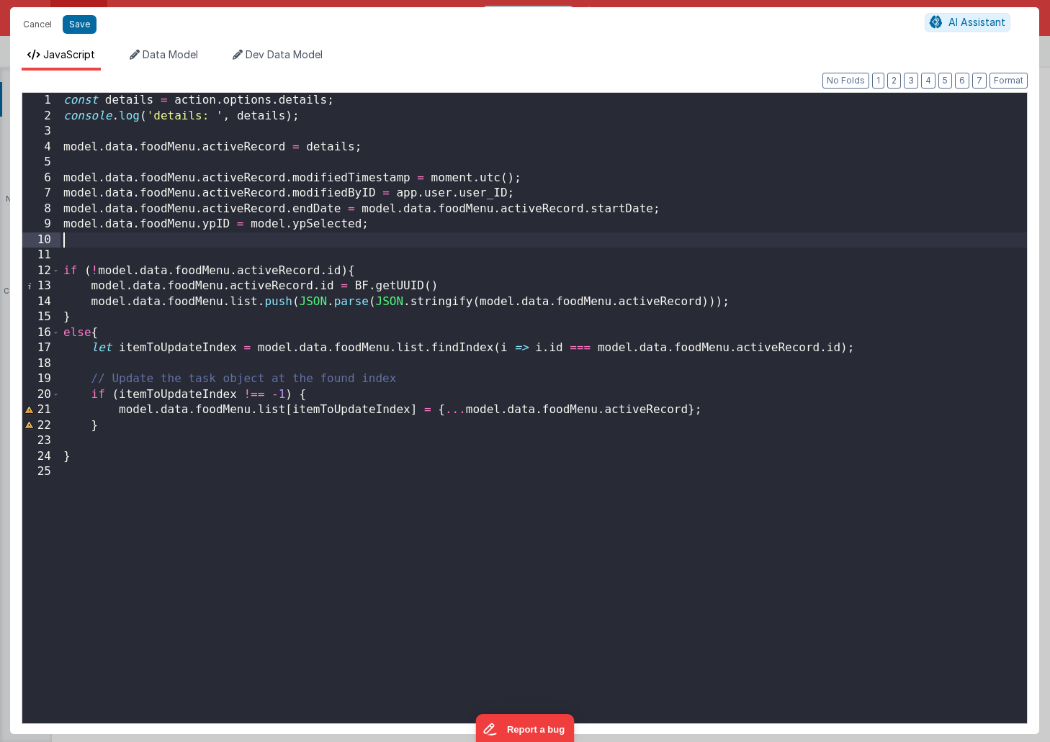
paste textarea
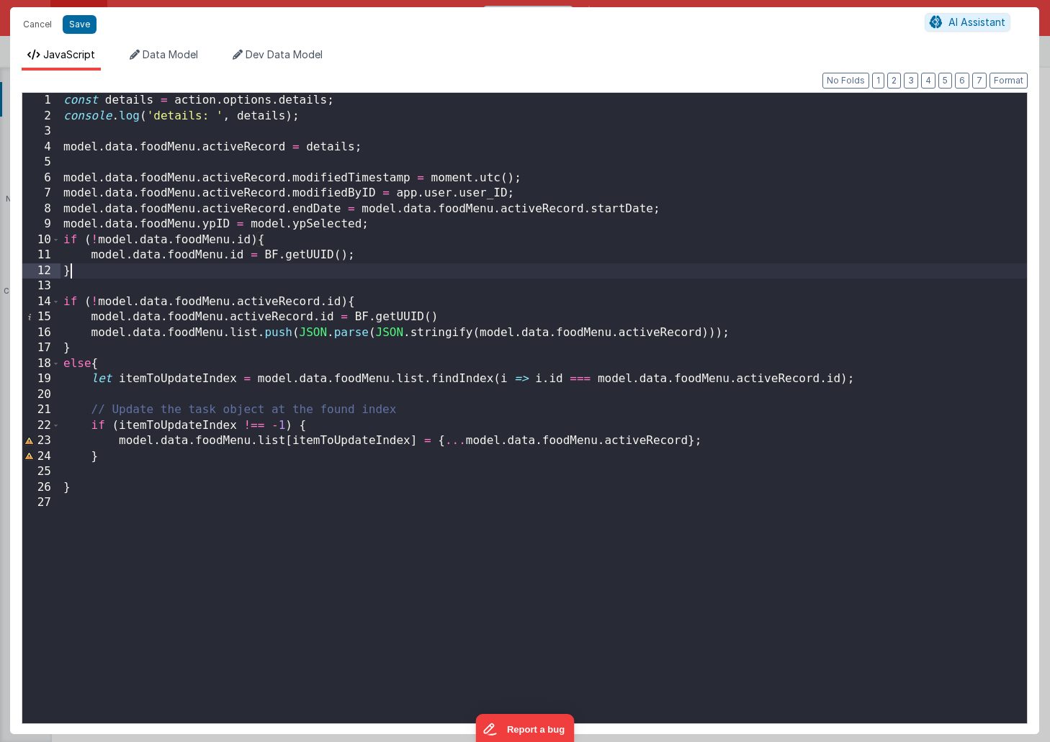
click at [433, 228] on div "const details = action . options . details ; console . log ( 'details: ' , deta…" at bounding box center [543, 424] width 966 height 662
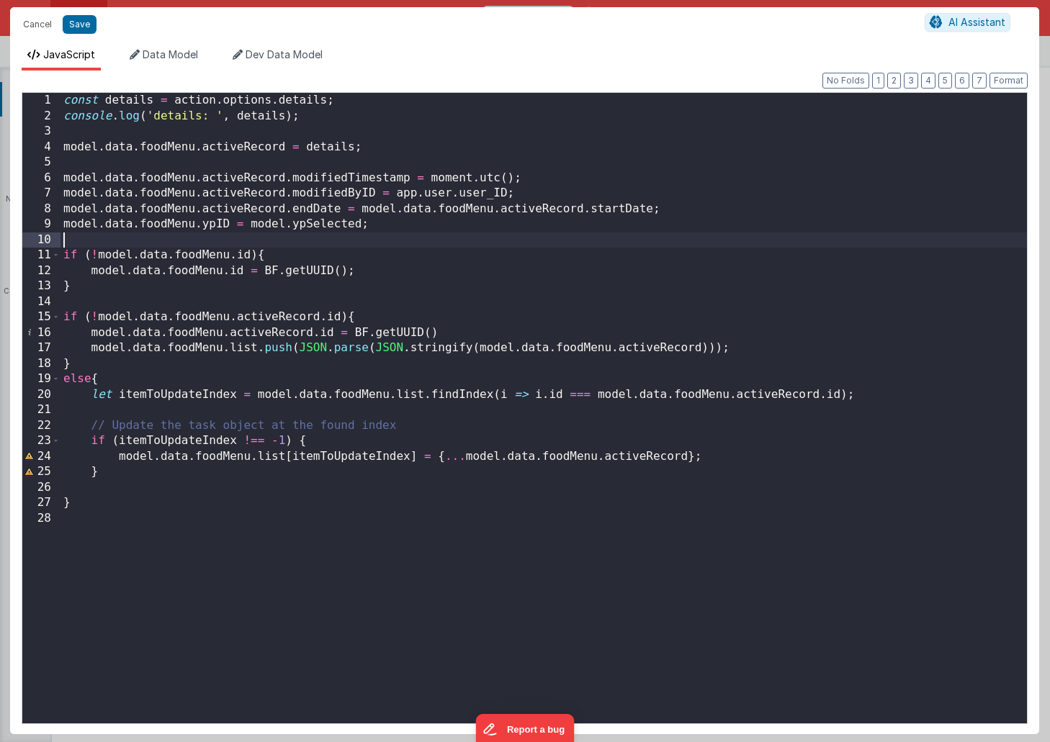
click at [368, 293] on div "const details = action . options . details ; console . log ( 'details: ' , deta…" at bounding box center [543, 424] width 966 height 662
click at [83, 502] on div "const details = action . options . details ; console . log ( 'details: ' , deta…" at bounding box center [543, 424] width 966 height 662
click at [68, 504] on div "const details = action . options . details ; console . log ( 'details: ' , deta…" at bounding box center [543, 424] width 966 height 662
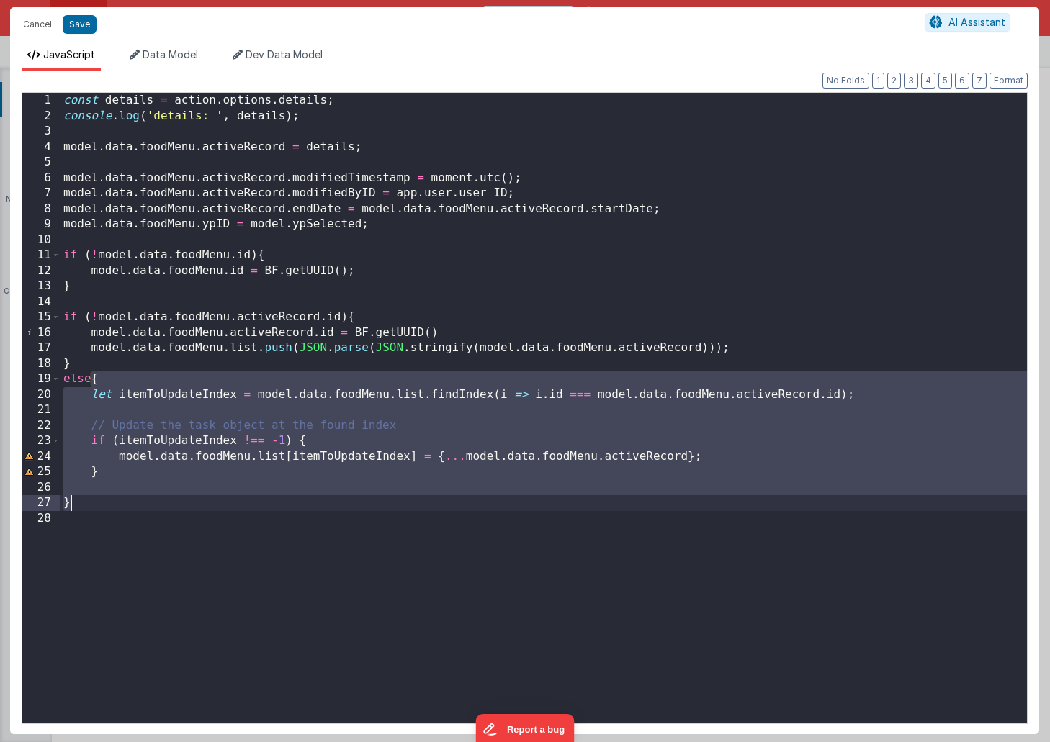
click at [68, 504] on div "const details = action . options . details ; console . log ( 'details: ' , deta…" at bounding box center [543, 424] width 966 height 662
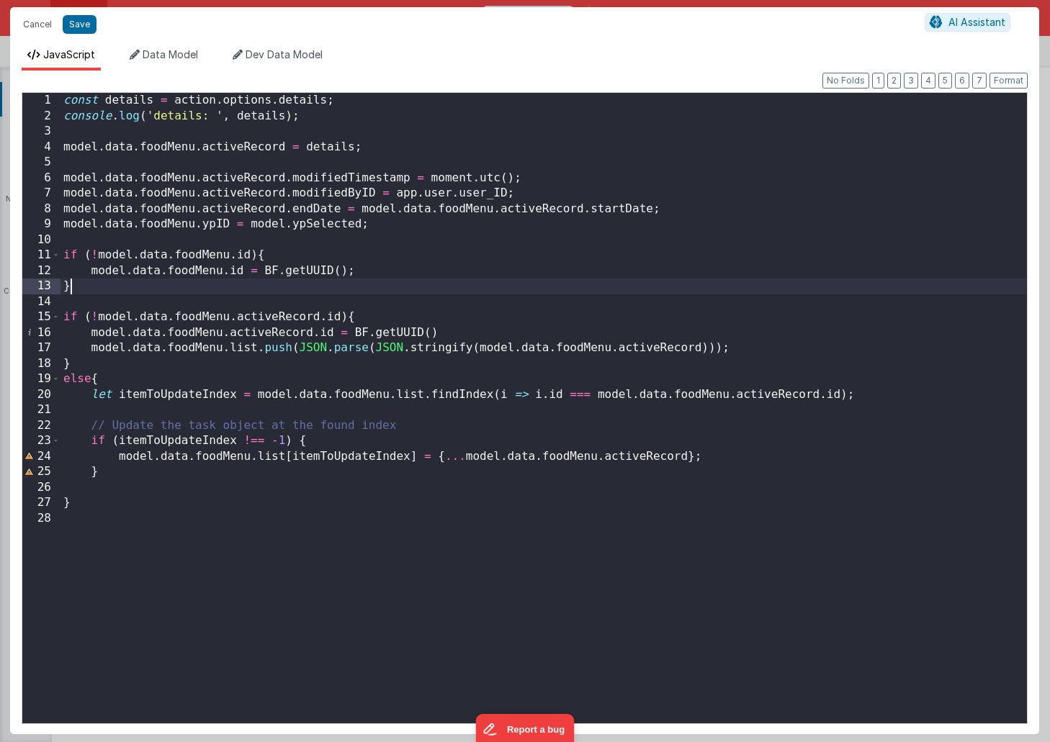
click at [399, 293] on div "const details = action . options . details ; console . log ( 'details: ' , deta…" at bounding box center [543, 424] width 966 height 662
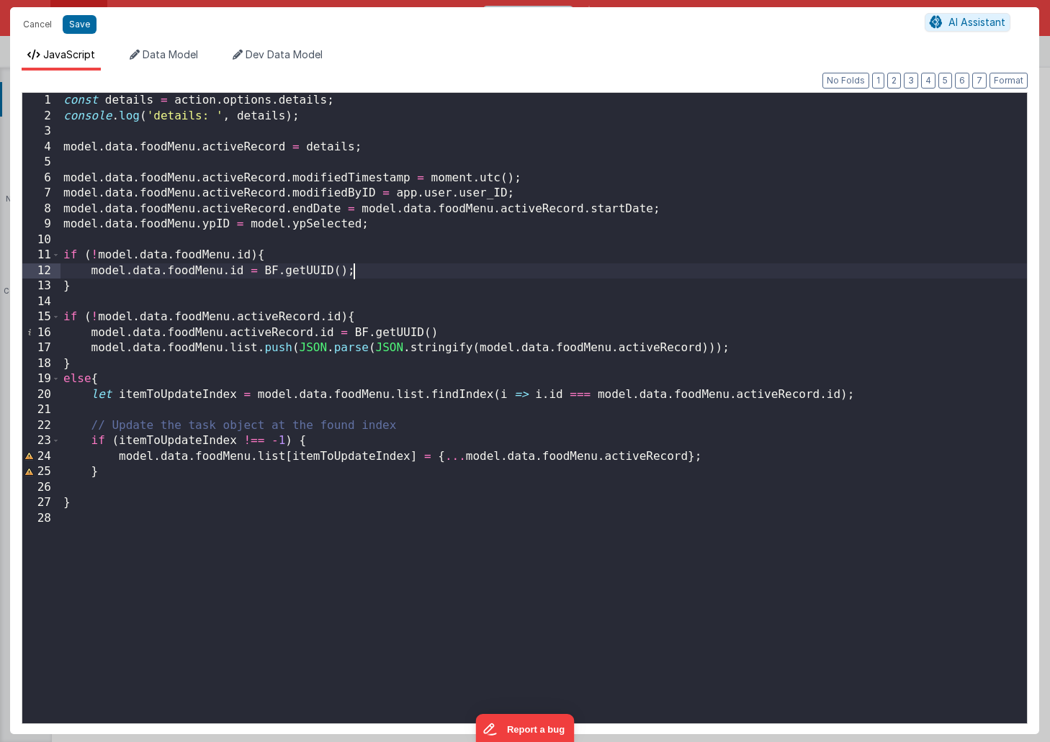
click at [412, 267] on div "const details = action . options . details ; console . log ( 'details: ' , deta…" at bounding box center [543, 424] width 966 height 662
click at [392, 289] on div "const details = action . options . details ; console . log ( 'details: ' , deta…" at bounding box center [543, 424] width 966 height 662
click at [383, 271] on div "const details = action . options . details ; console . log ( 'details: ' , deta…" at bounding box center [543, 424] width 966 height 662
click at [80, 23] on button "Save" at bounding box center [80, 24] width 34 height 19
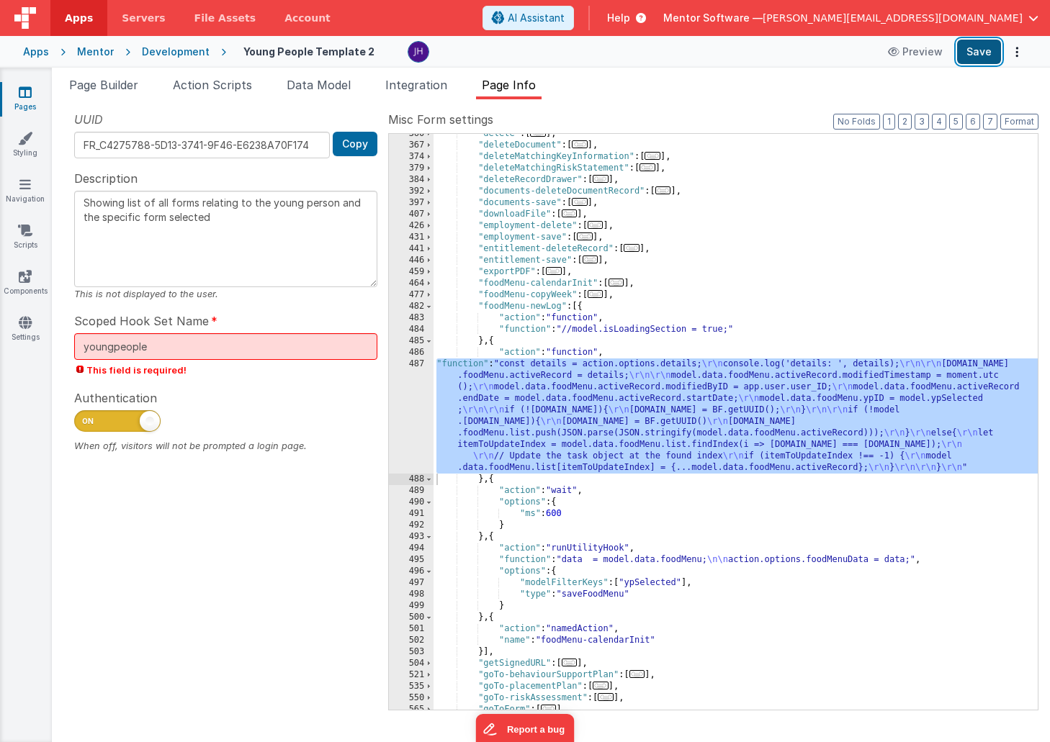
click at [972, 50] on button "Save" at bounding box center [979, 52] width 44 height 24
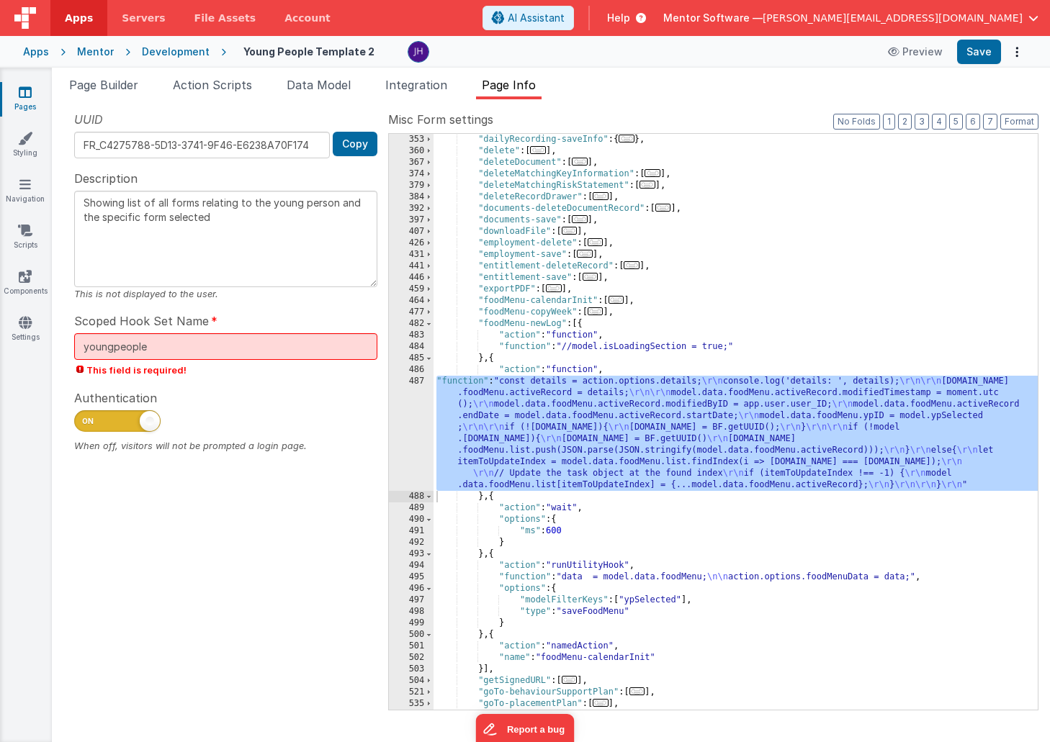
scroll to position [526, 0]
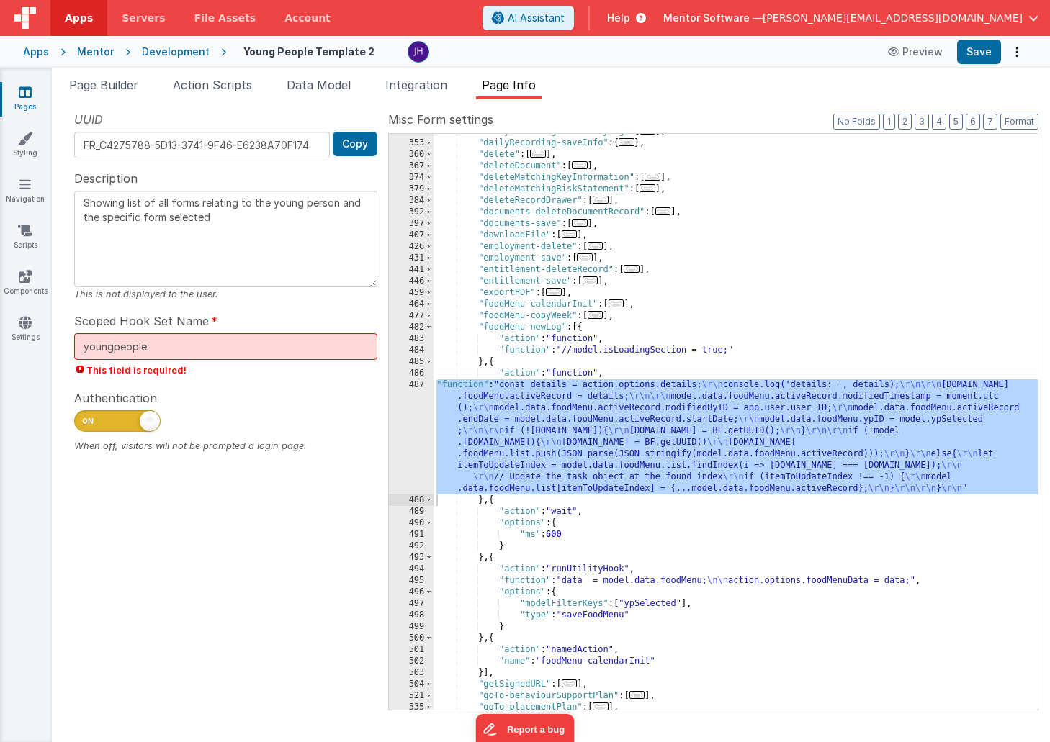
click at [618, 303] on span "..." at bounding box center [616, 303] width 16 height 8
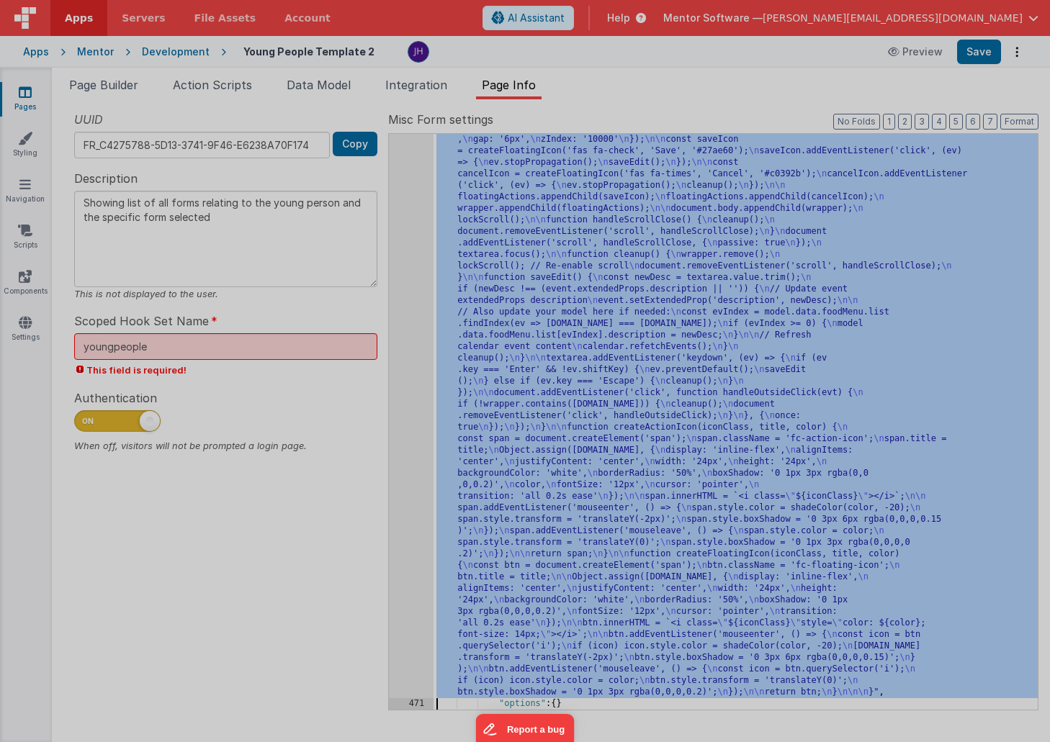
scroll to position [2914, 0]
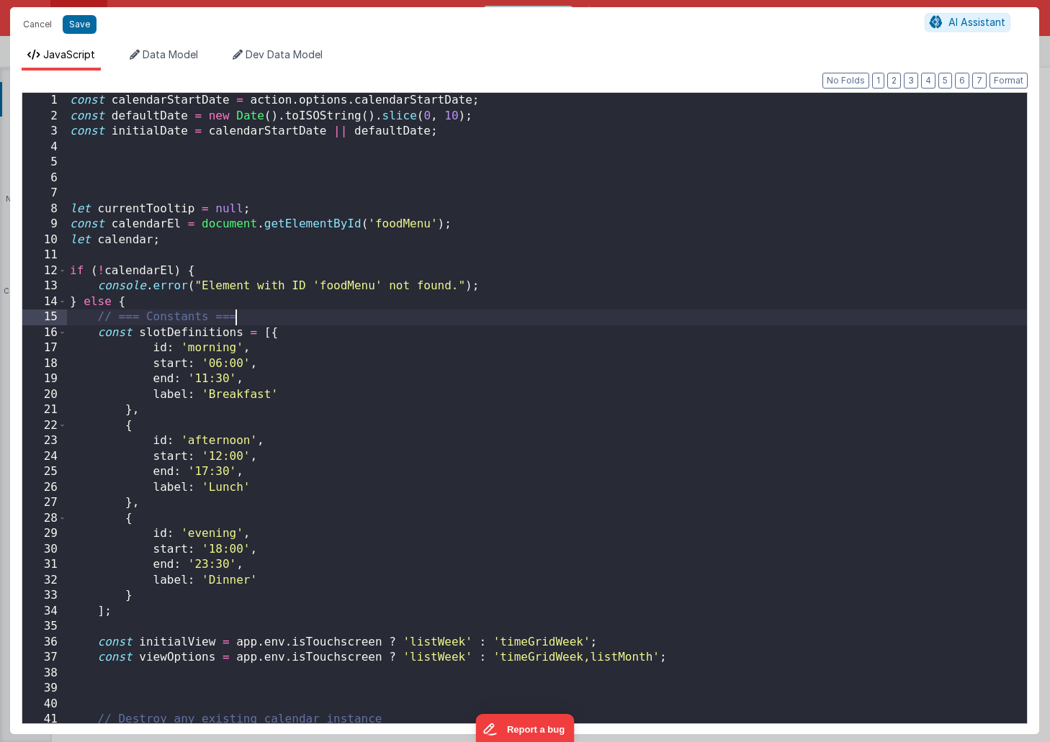
click at [707, 323] on div "const calendarStartDate = action . options . calendarStartDate ; const defaultD…" at bounding box center [547, 424] width 960 height 662
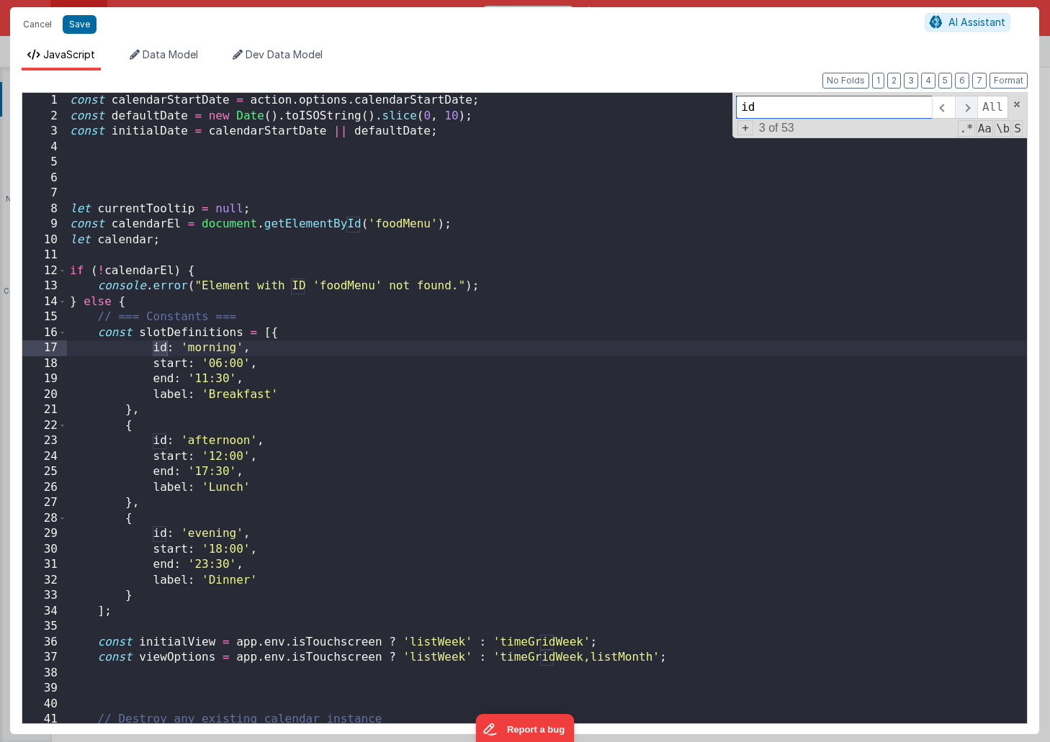
click at [967, 105] on span at bounding box center [965, 107] width 22 height 23
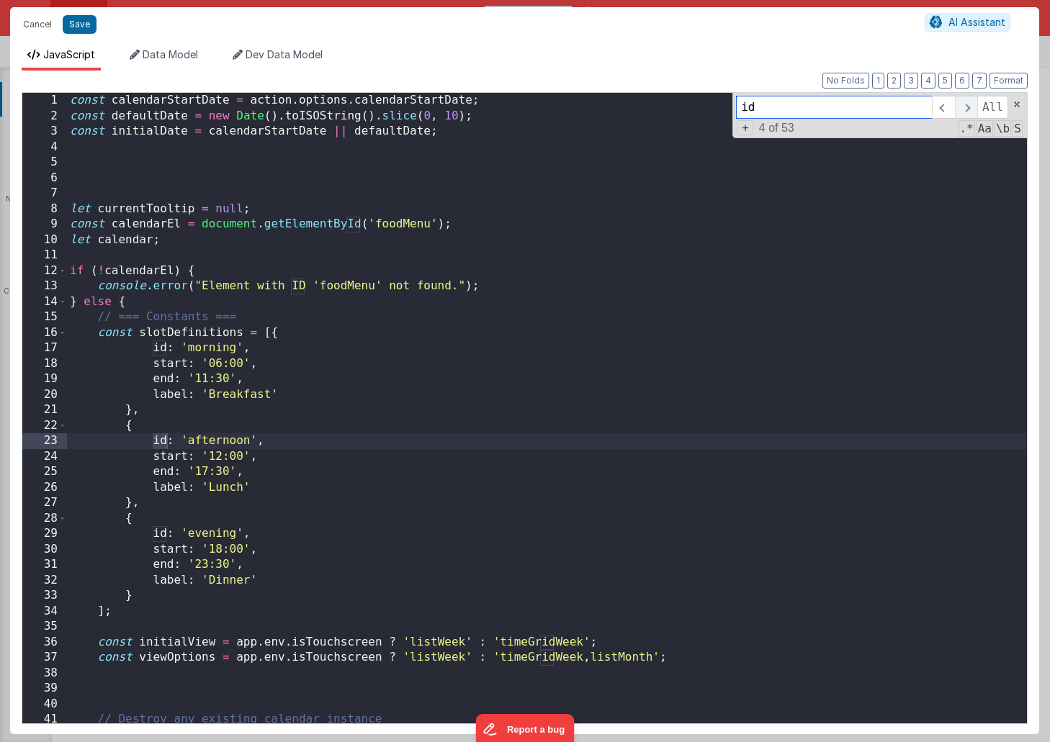
click at [967, 105] on span at bounding box center [965, 107] width 22 height 23
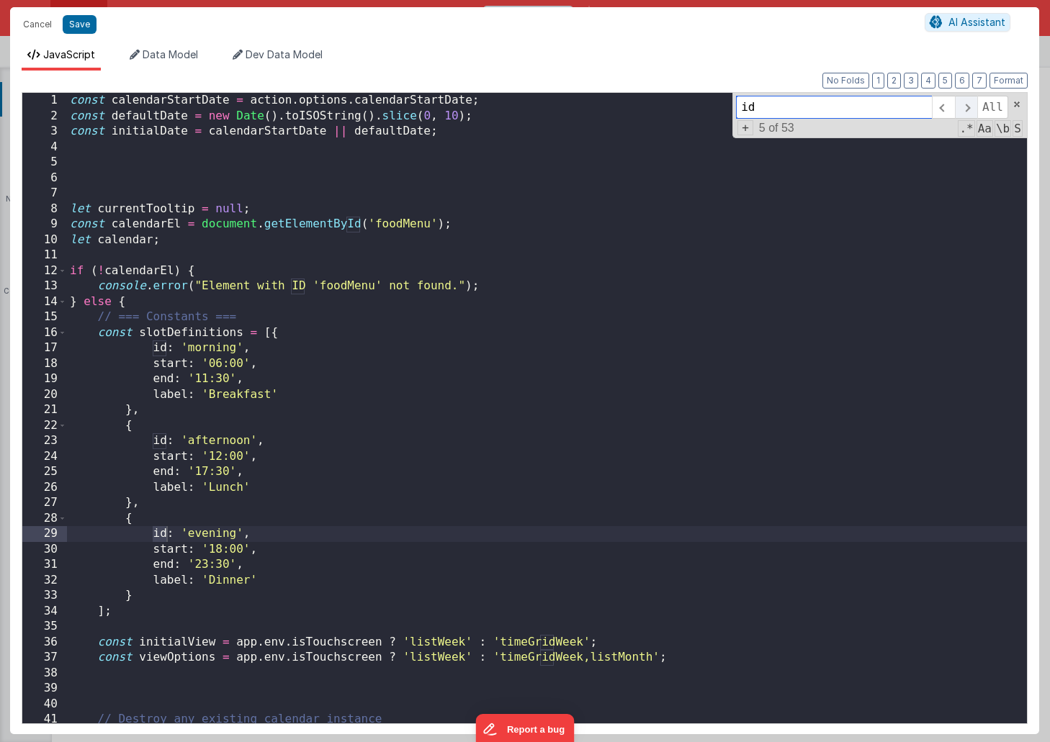
click at [967, 105] on span at bounding box center [965, 107] width 22 height 23
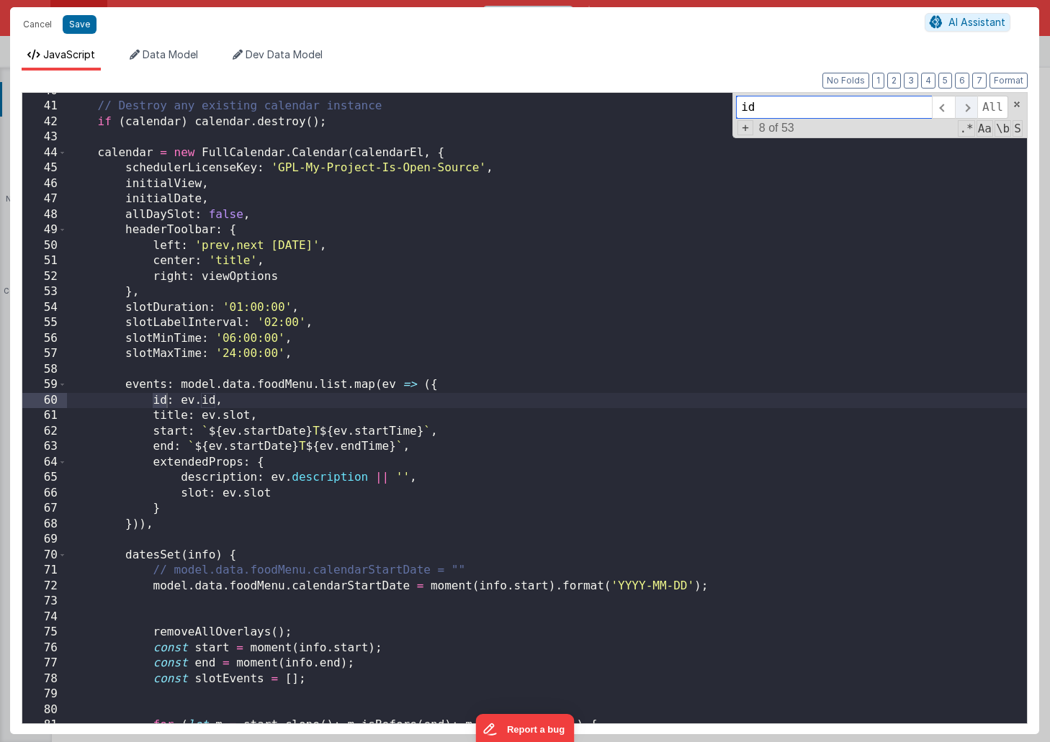
click at [967, 106] on span at bounding box center [965, 107] width 22 height 23
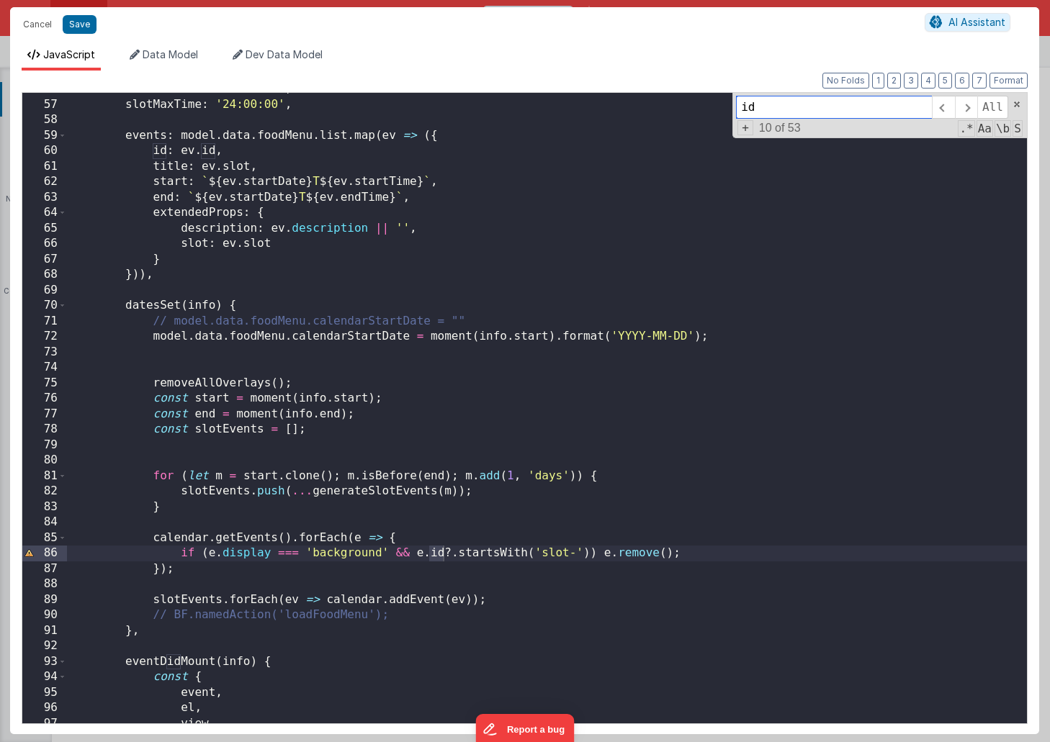
scroll to position [888, 0]
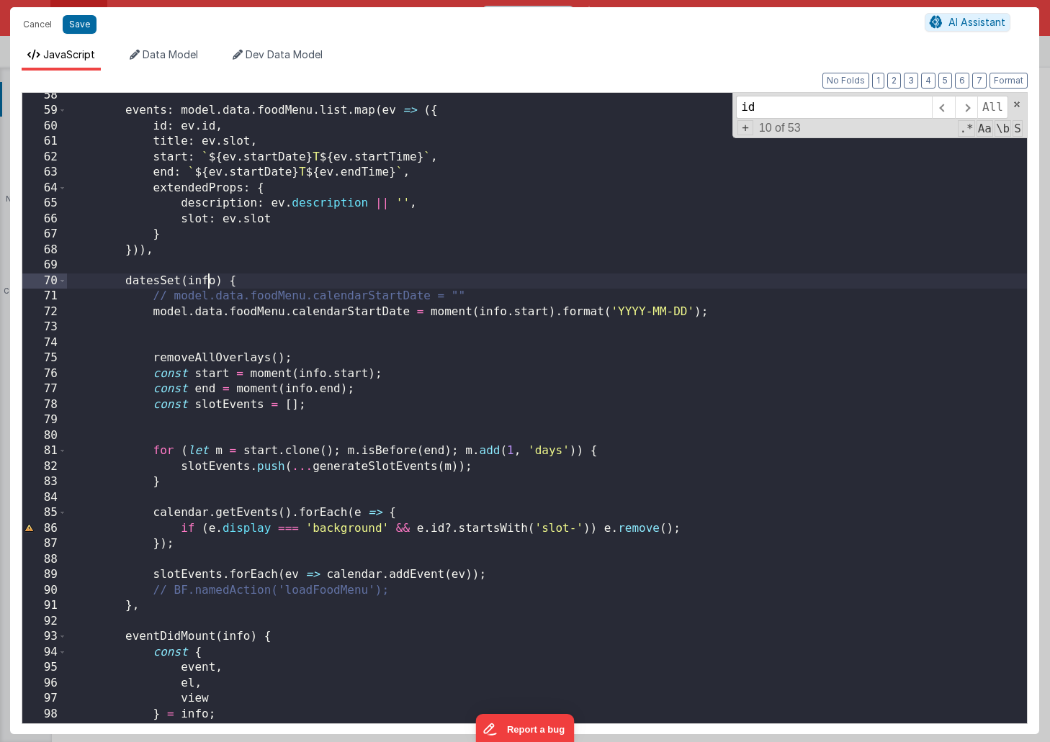
click at [206, 282] on div "events : model . data . foodMenu . list . map ( ev => ({ id : ev . id , title :…" at bounding box center [547, 419] width 960 height 662
type input "info"
click at [965, 107] on span at bounding box center [965, 107] width 22 height 23
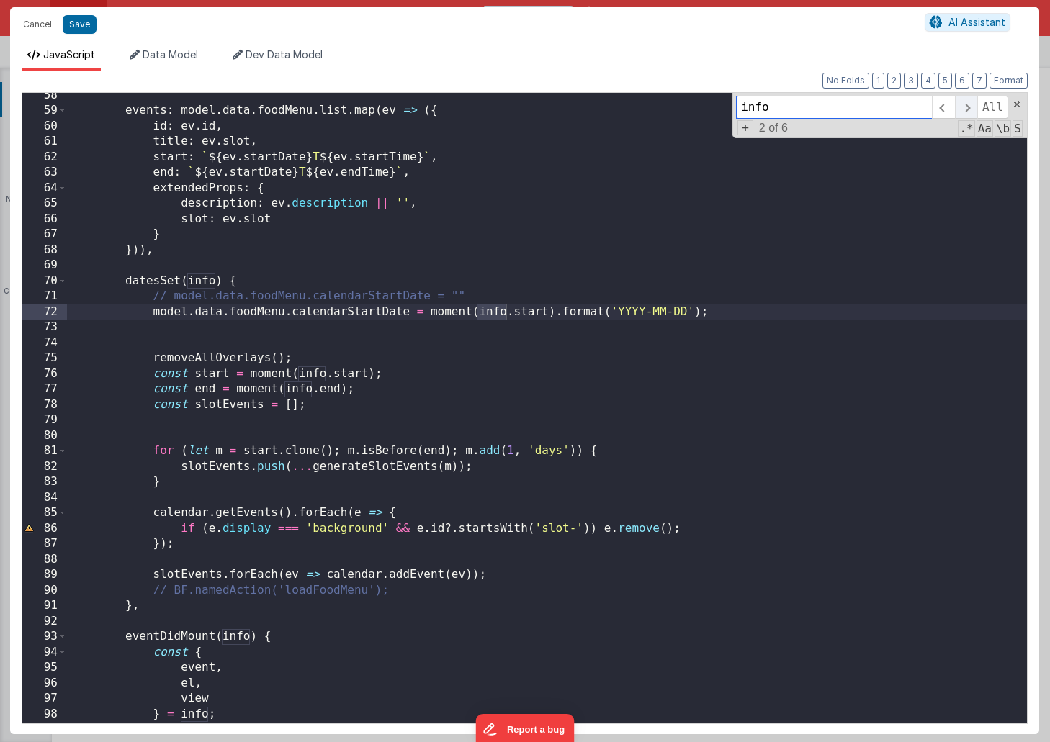
click at [966, 107] on span at bounding box center [965, 107] width 22 height 23
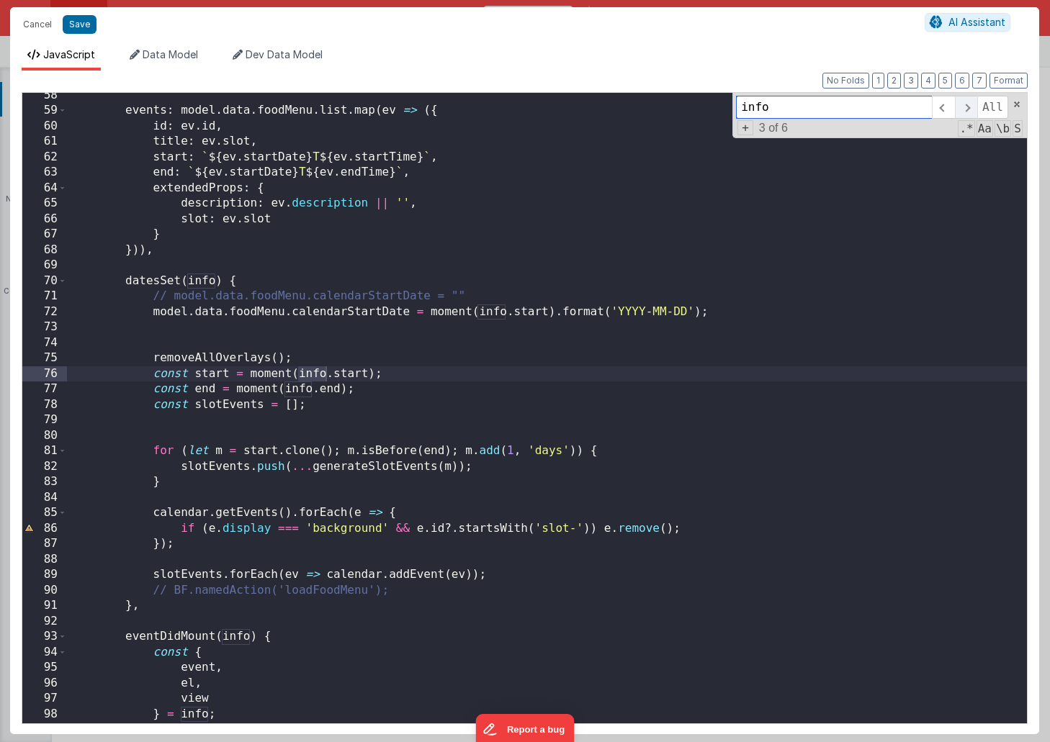
click at [965, 107] on span at bounding box center [965, 107] width 22 height 23
click at [965, 106] on span at bounding box center [965, 107] width 22 height 23
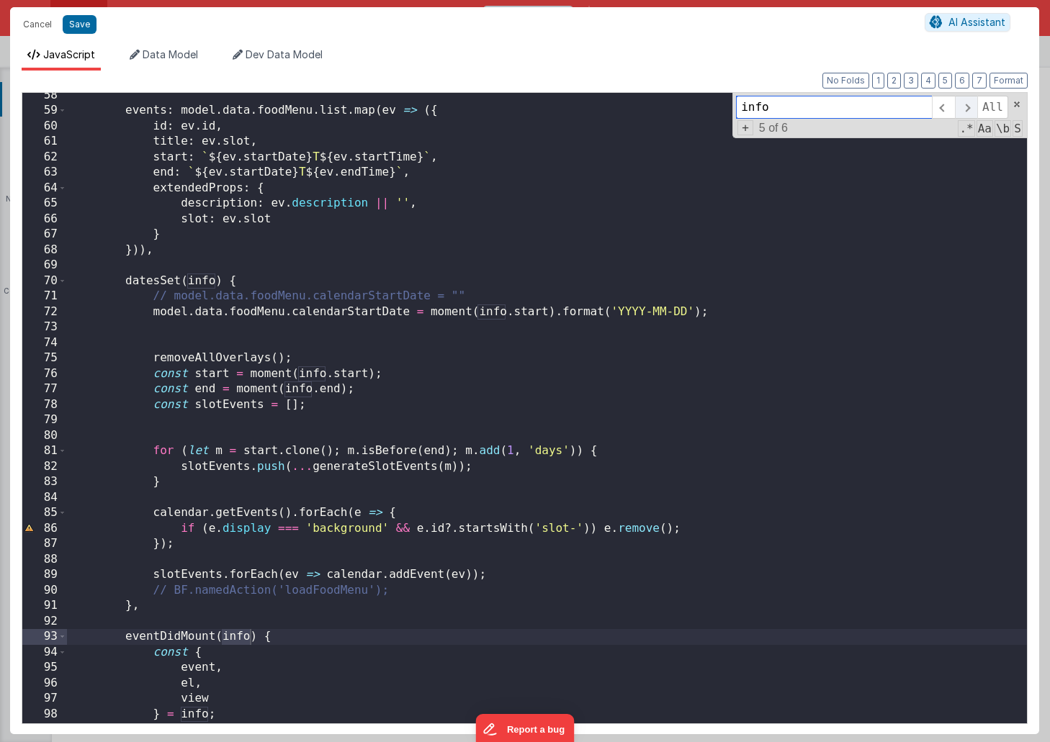
click at [965, 106] on span at bounding box center [965, 107] width 22 height 23
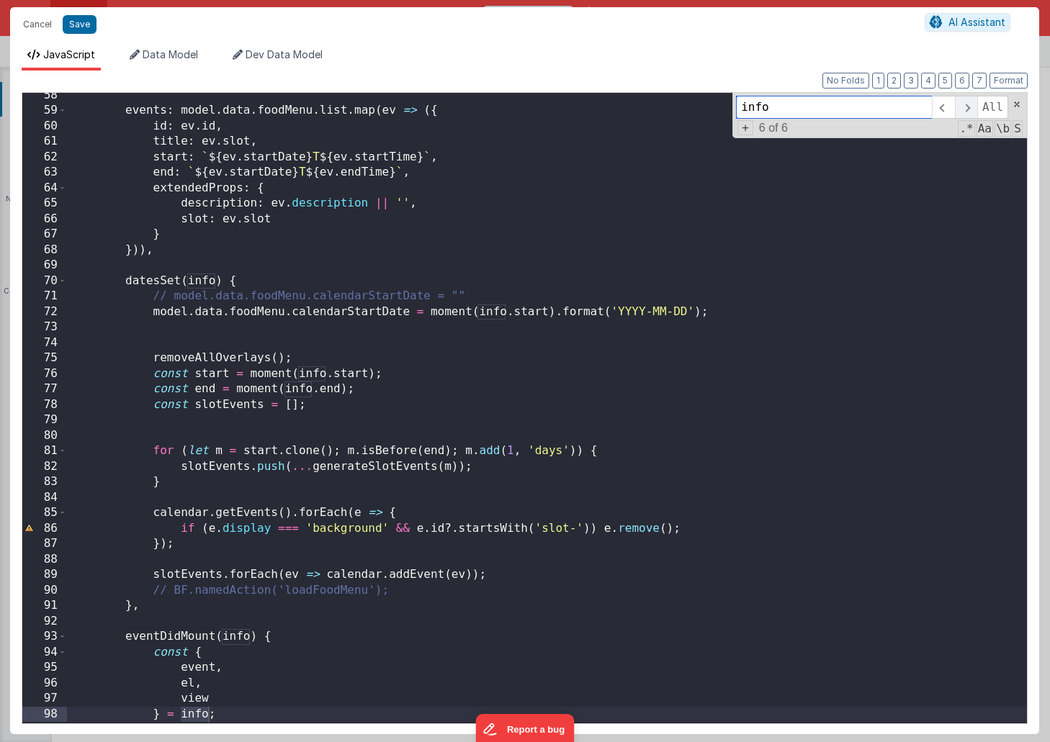
click at [965, 106] on span at bounding box center [965, 107] width 22 height 23
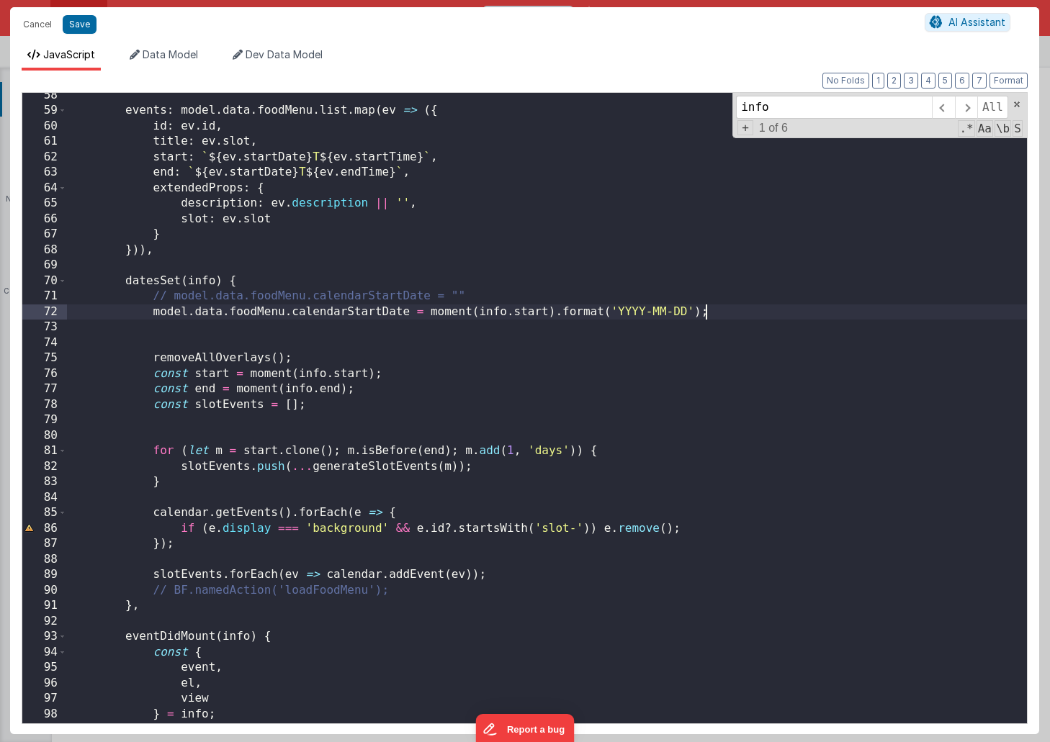
click at [849, 313] on div "events : model . data . foodMenu . list . map ( ev => ({ id : ev . id , title :…" at bounding box center [547, 419] width 960 height 662
click at [267, 280] on div "events : model . data . foodMenu . list . map ( ev => ({ id : ev . id , title :…" at bounding box center [547, 419] width 960 height 662
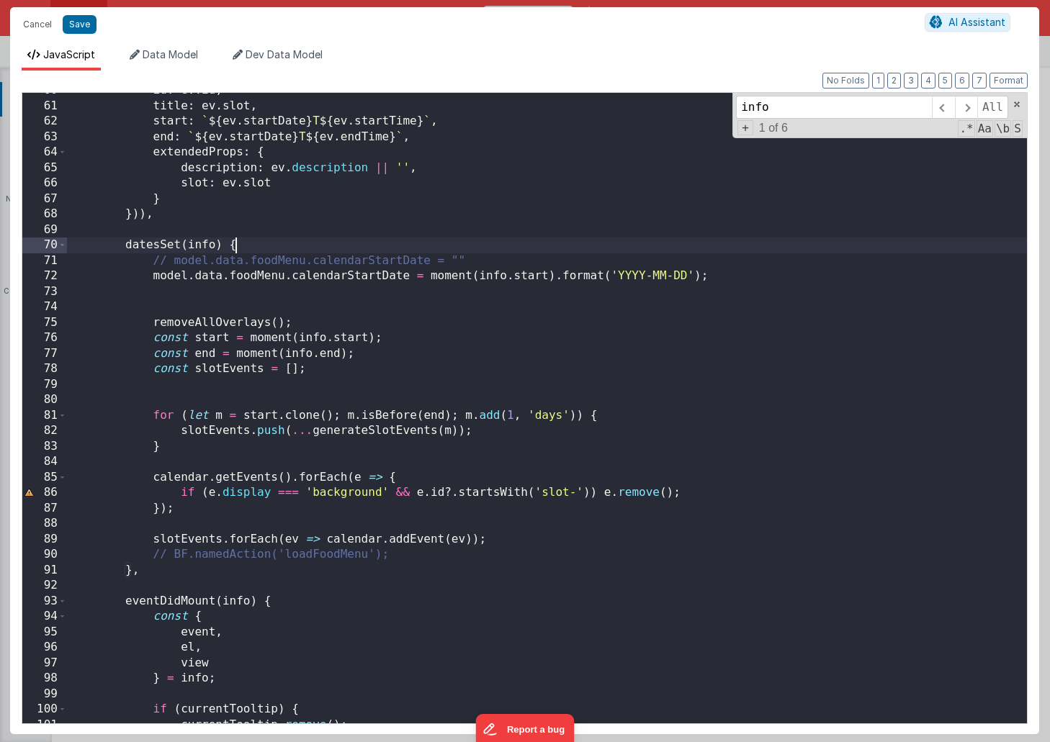
scroll to position [936, 0]
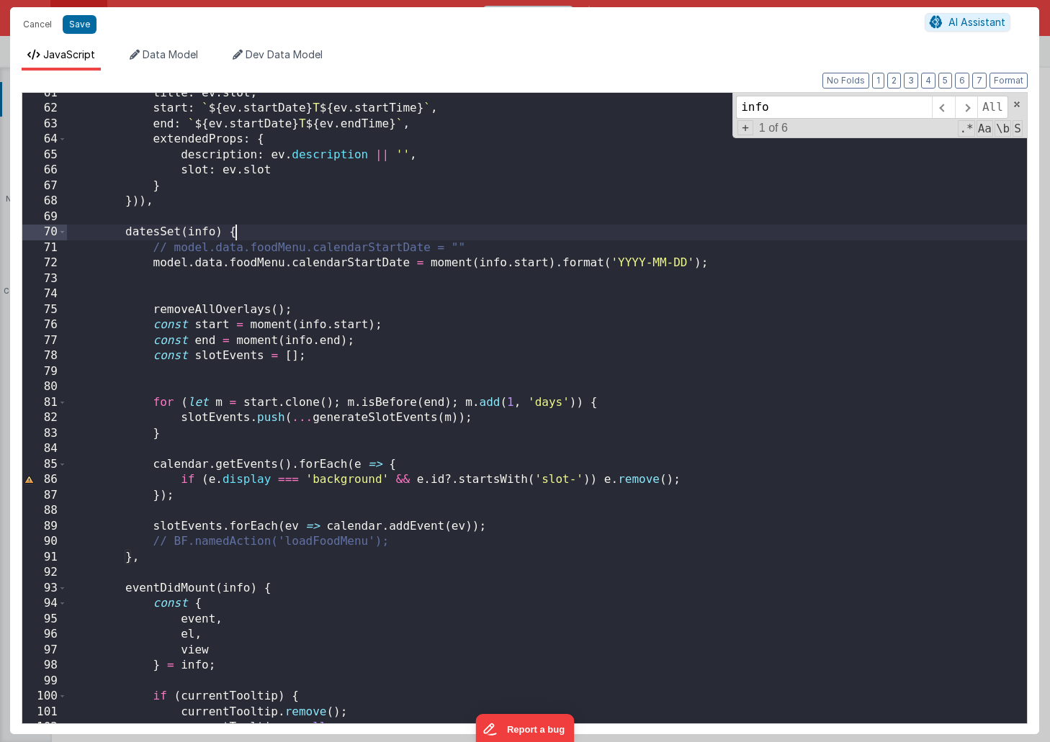
click at [725, 392] on div "title : ev . slot , start : ` ${ ev . startDate } T ${ ev . startTime } ` , end…" at bounding box center [547, 417] width 960 height 662
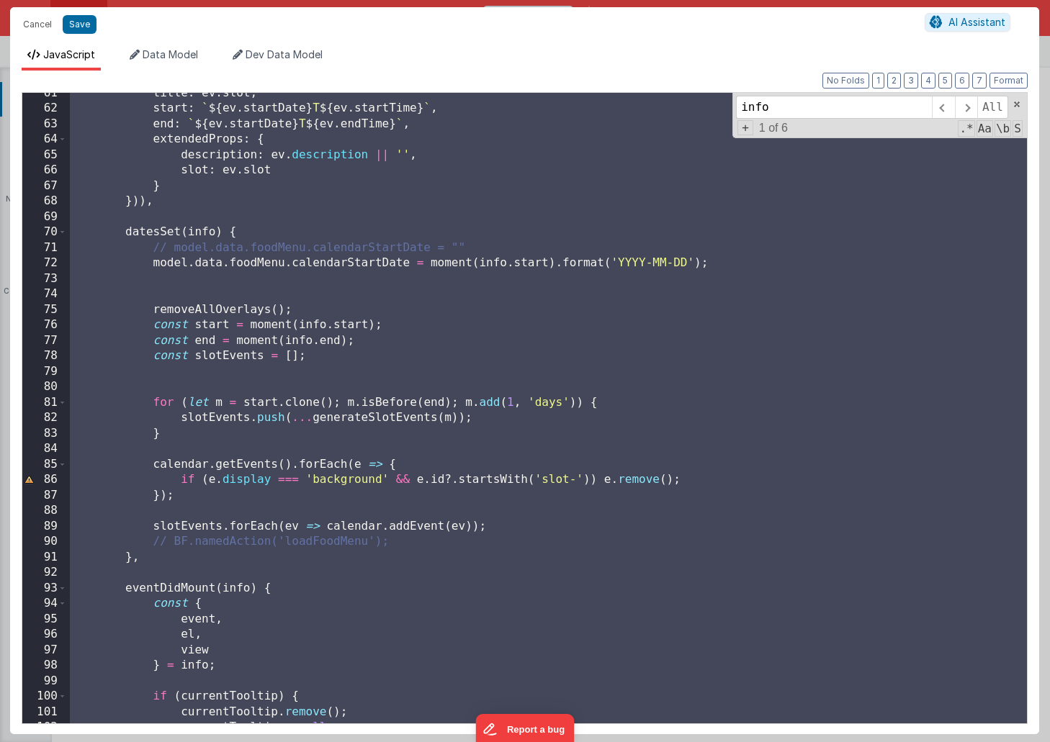
click at [646, 325] on div "title : ev . slot , start : ` ${ ev . startDate } T ${ ev . startTime } ` , end…" at bounding box center [547, 417] width 960 height 662
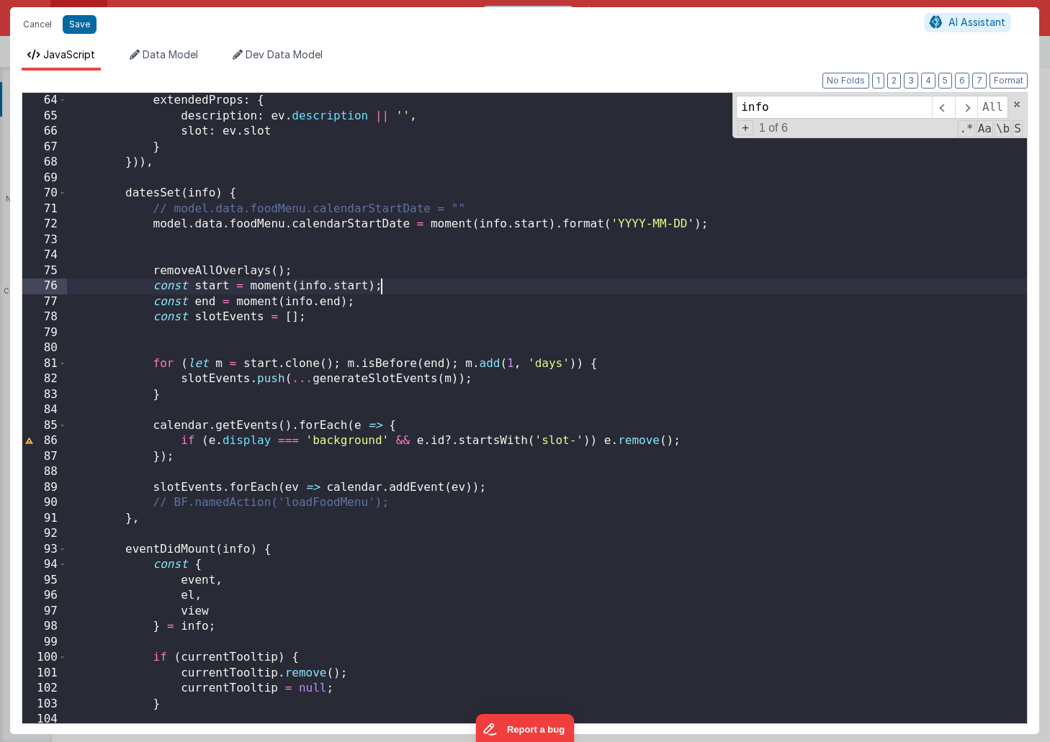
scroll to position [983, 0]
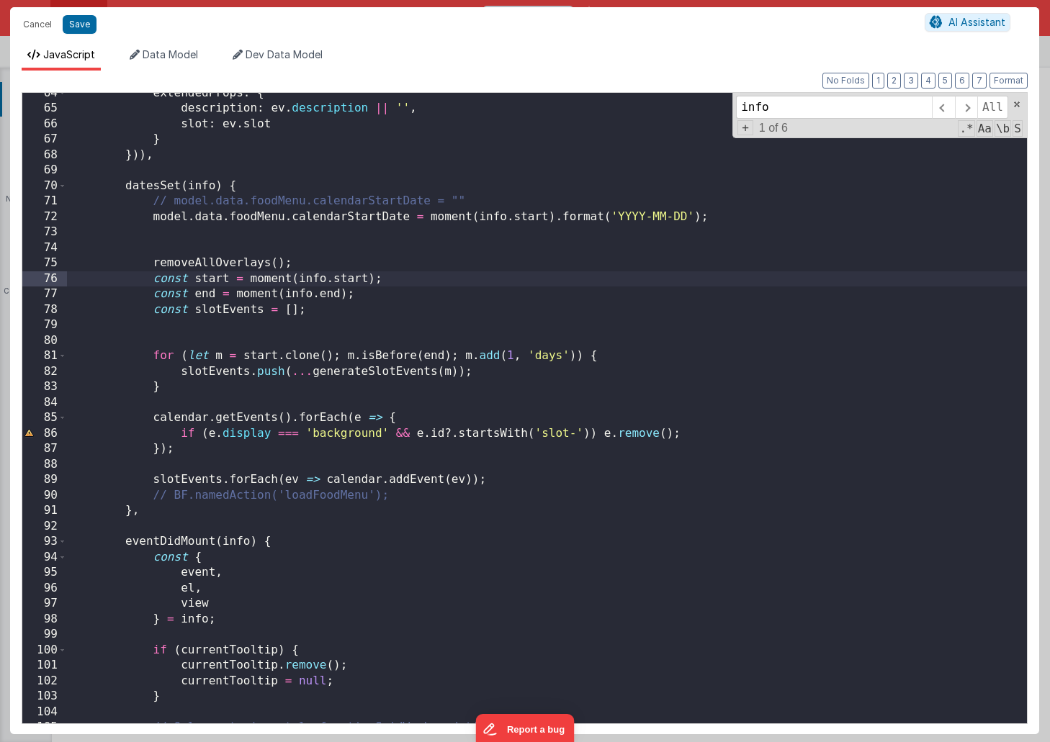
click at [437, 498] on div "extendedProps : { description : ev . description || '' , slot : ev . slot } }))…" at bounding box center [547, 417] width 960 height 662
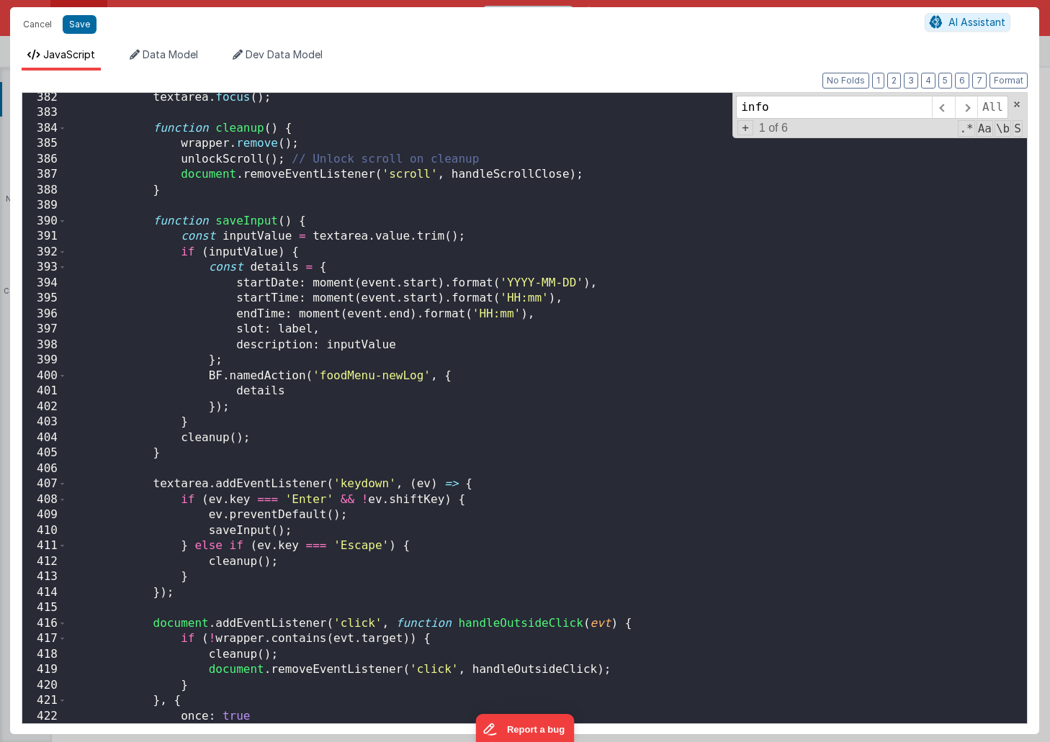
scroll to position [5934, 0]
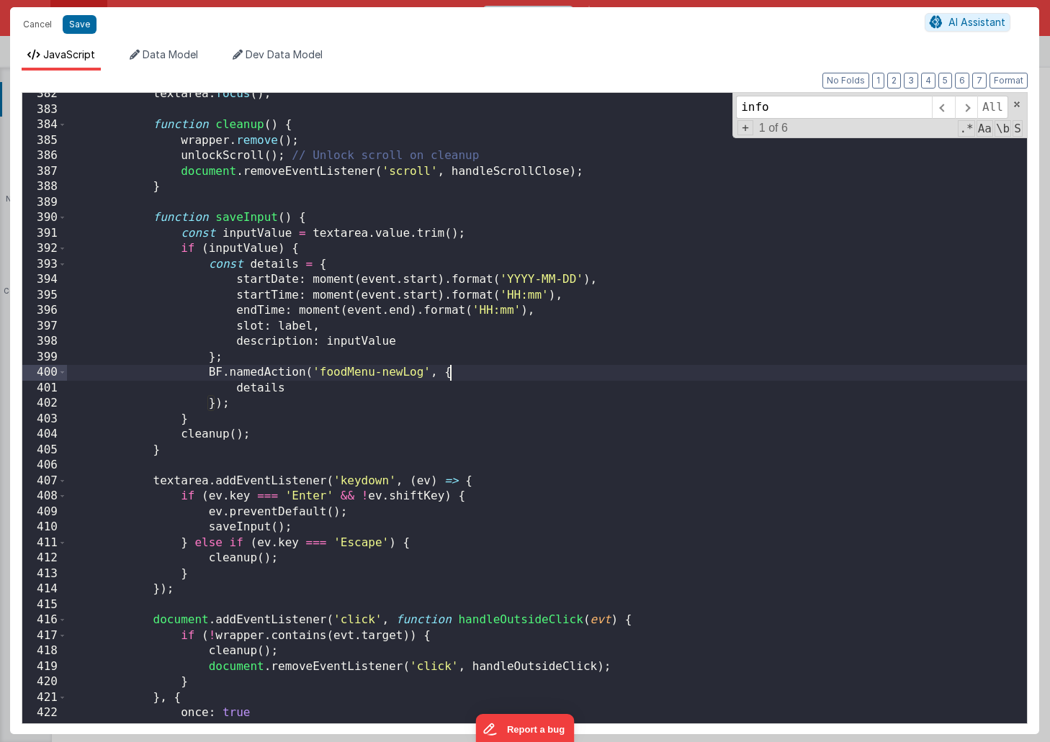
click at [485, 371] on div "textarea . focus ( ) ; function cleanup ( ) { wrapper . remove ( ) ; unlockScro…" at bounding box center [547, 417] width 960 height 662
click at [294, 389] on div "textarea . focus ( ) ; function cleanup ( ) { wrapper . remove ( ) ; unlockScro…" at bounding box center [547, 417] width 960 height 662
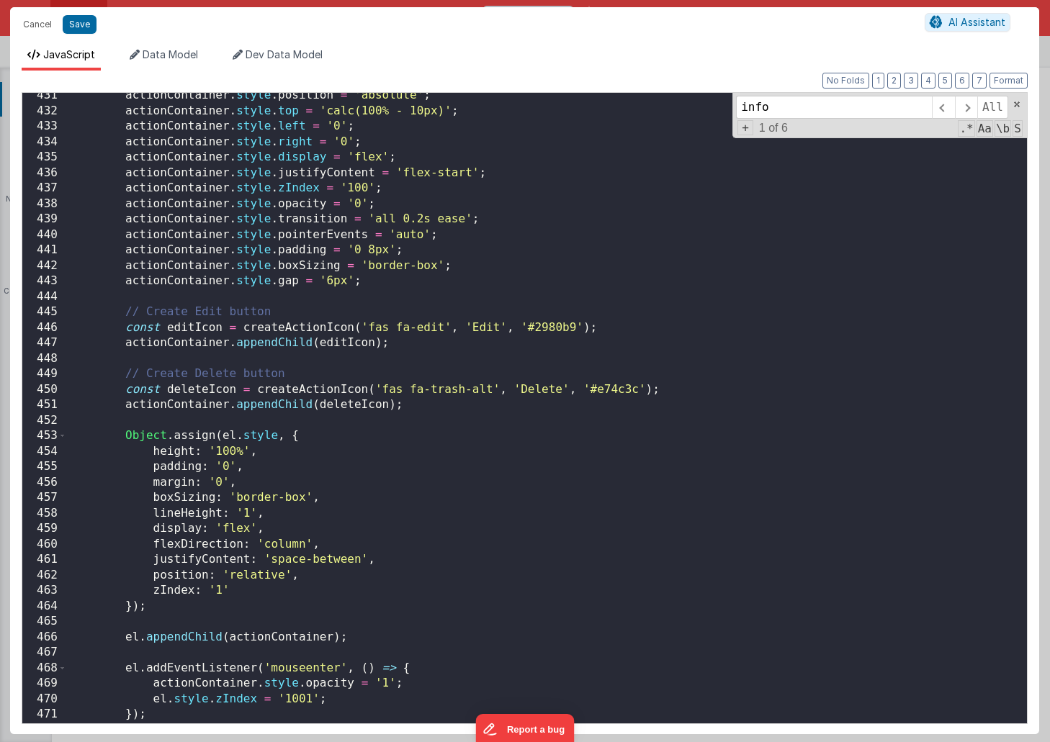
scroll to position [6691, 0]
click at [540, 466] on div "actionContainer . style . position = 'absolute' ; actionContainer . style . top…" at bounding box center [547, 419] width 960 height 662
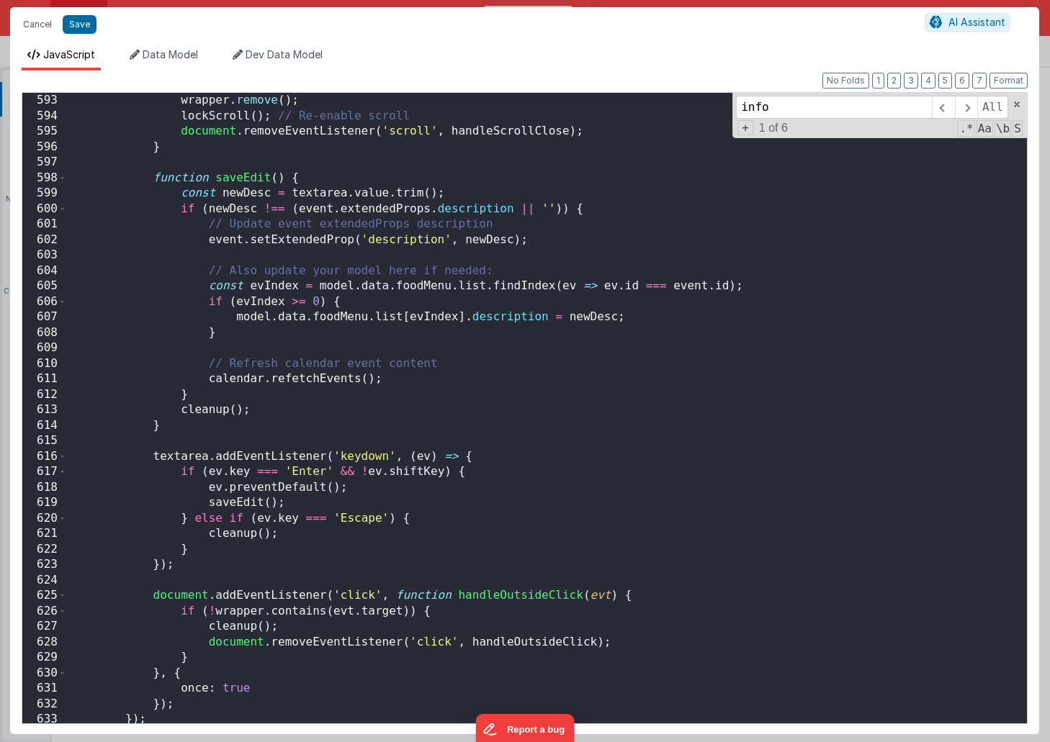
scroll to position [9193, 0]
click at [266, 333] on div "wrapper . remove ( ) ; lockScroll ( ) ; // Re-enable scroll document . removeEv…" at bounding box center [547, 424] width 960 height 662
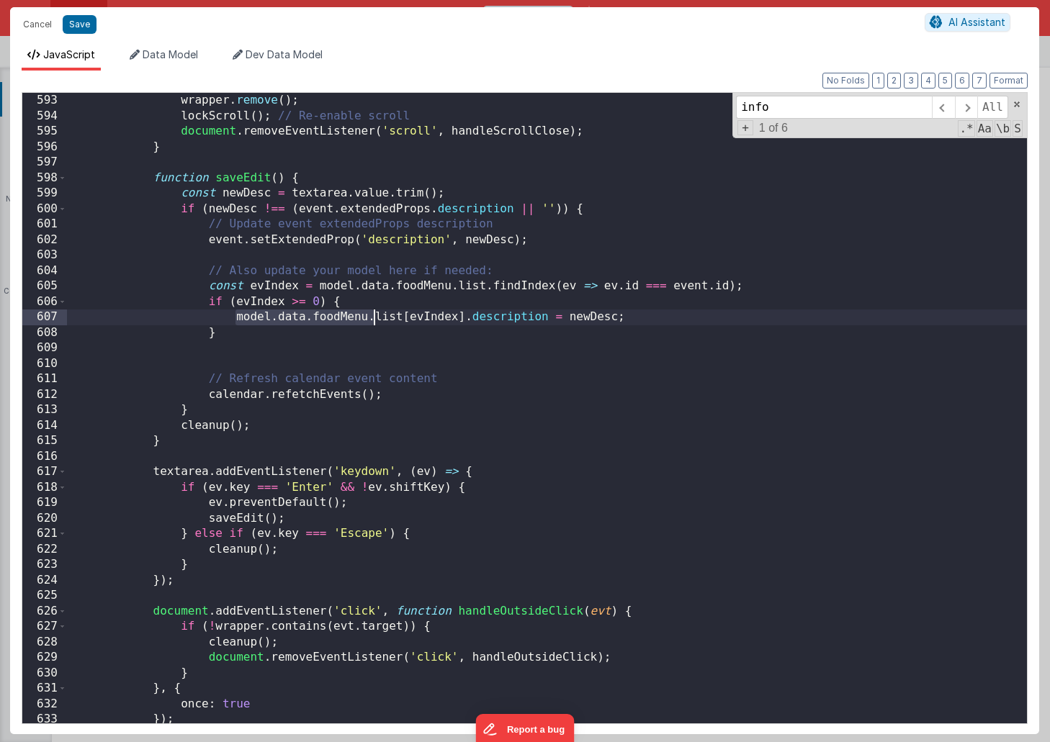
drag, startPoint x: 233, startPoint y: 320, endPoint x: 372, endPoint y: 320, distance: 138.9
click at [372, 320] on div "wrapper . remove ( ) ; lockScroll ( ) ; // Re-enable scroll document . removeEv…" at bounding box center [547, 424] width 960 height 662
click at [340, 340] on div "wrapper . remove ( ) ; lockScroll ( ) ; // Re-enable scroll document . removeEv…" at bounding box center [547, 424] width 960 height 662
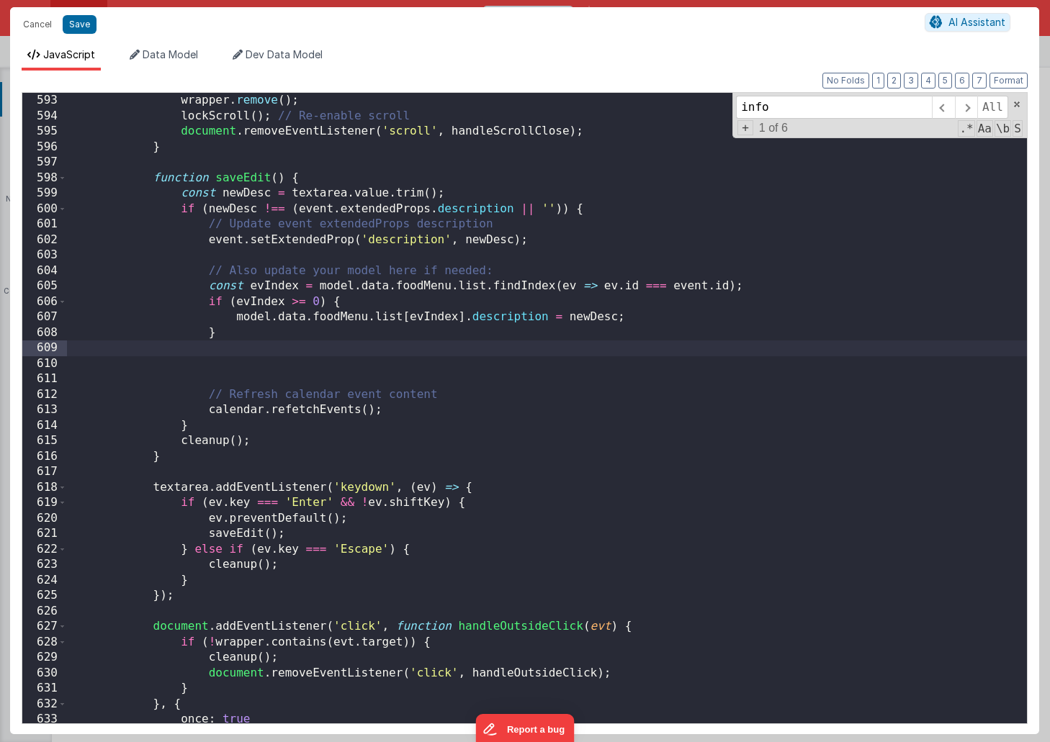
paste textarea
click at [85, 27] on button "Save" at bounding box center [80, 24] width 34 height 19
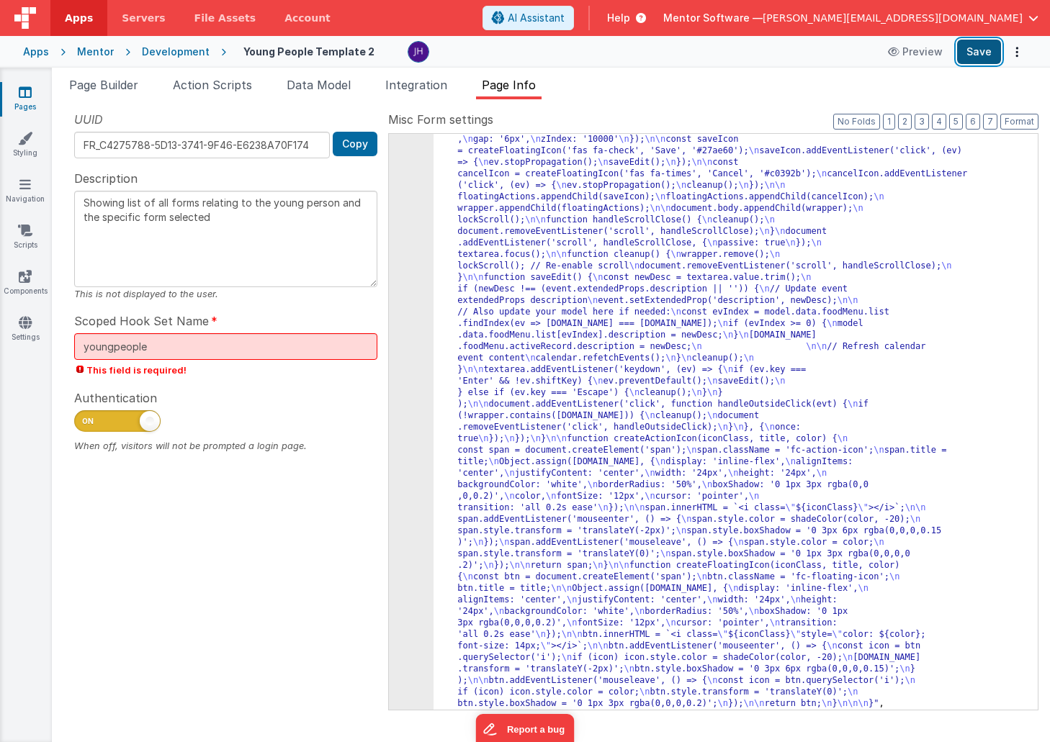
click at [990, 46] on button "Save" at bounding box center [979, 52] width 44 height 24
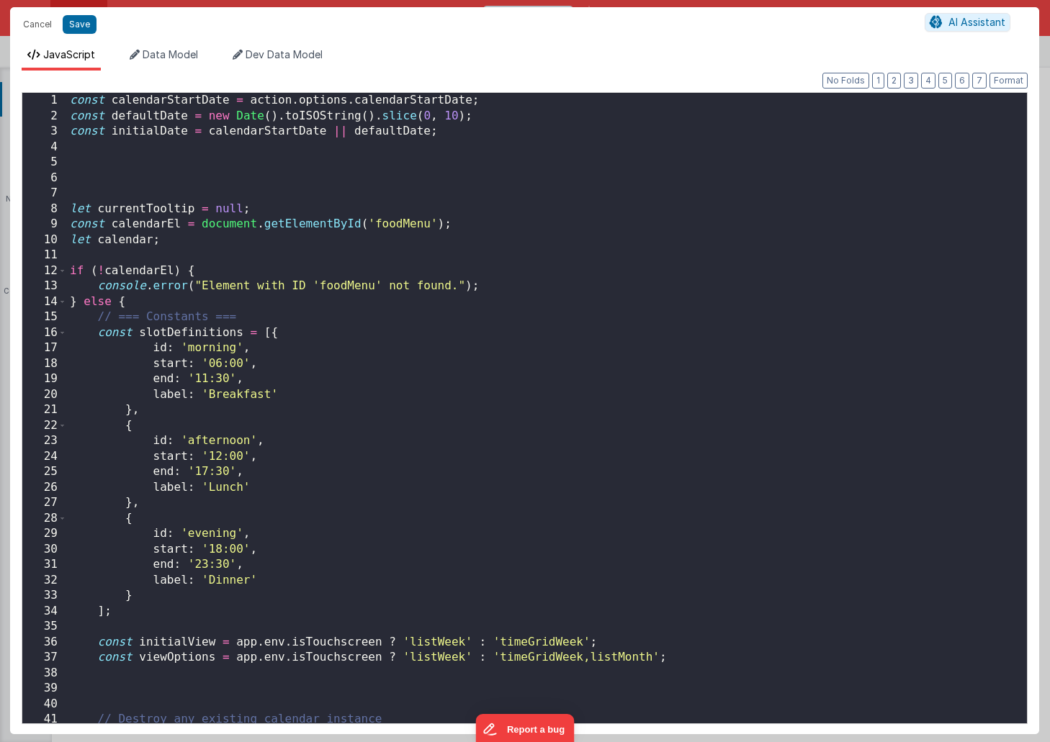
scroll to position [2925, 0]
click at [29, 29] on button "Cancel" at bounding box center [37, 24] width 43 height 20
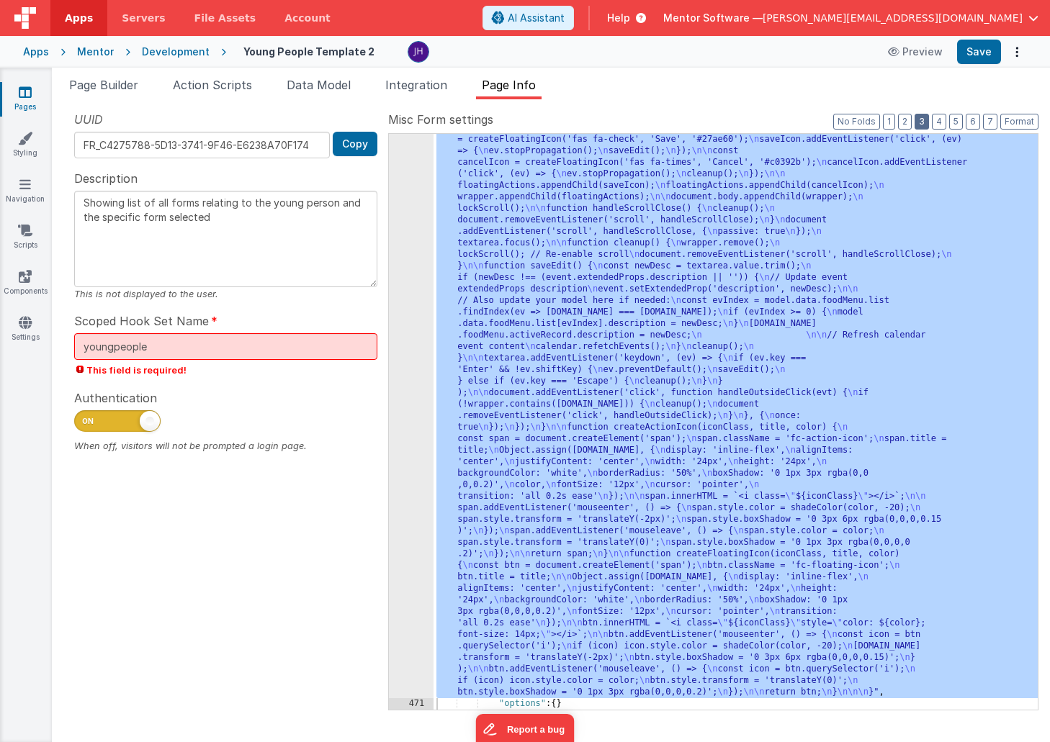
click at [924, 123] on button "3" at bounding box center [921, 122] width 14 height 16
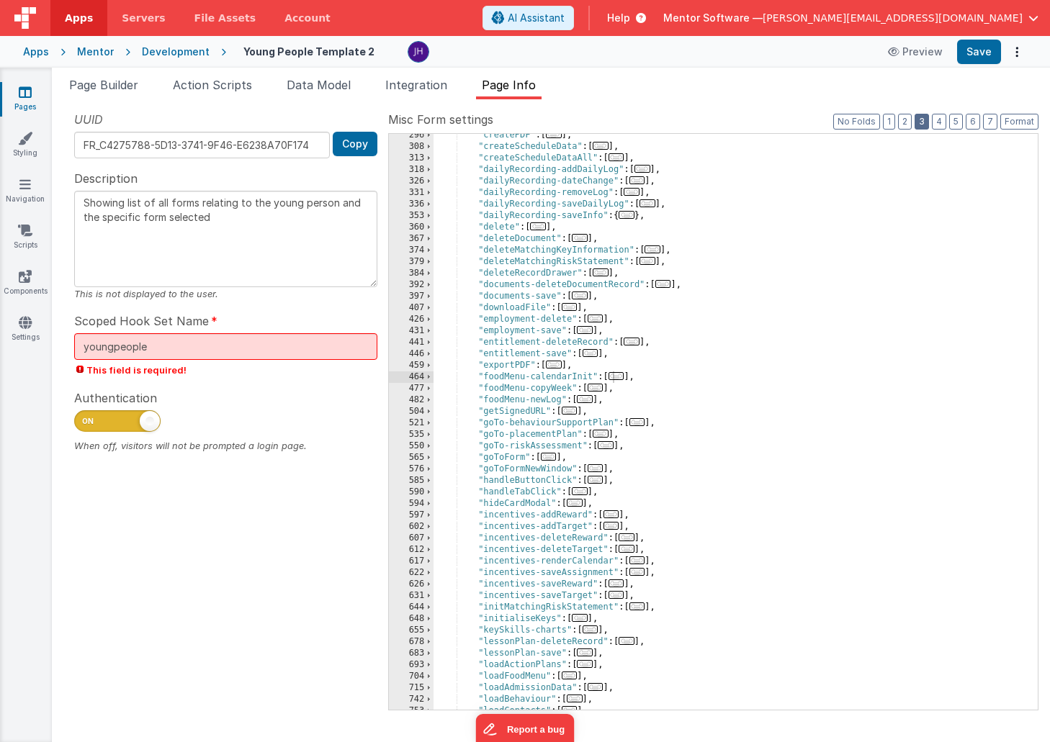
scroll to position [453, 0]
click at [587, 401] on span "..." at bounding box center [585, 399] width 16 height 8
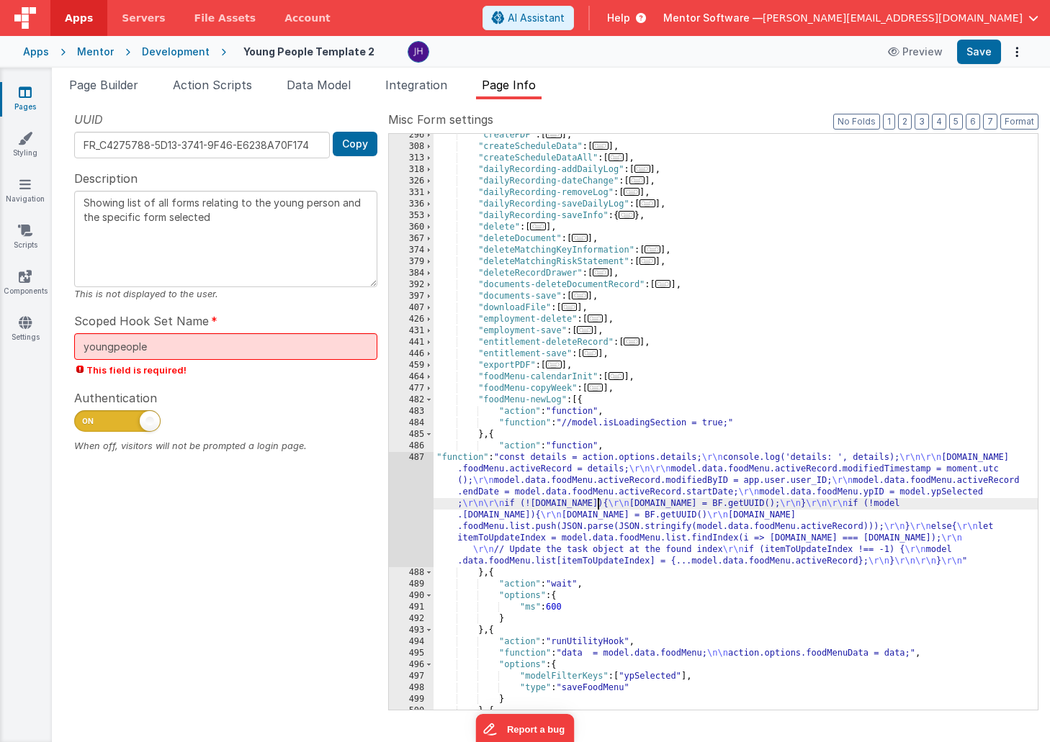
click at [597, 502] on div ""createPDF" : [ ... ] , "createScheduleData" : [ ... ] , "createScheduleDataAll…" at bounding box center [735, 429] width 604 height 599
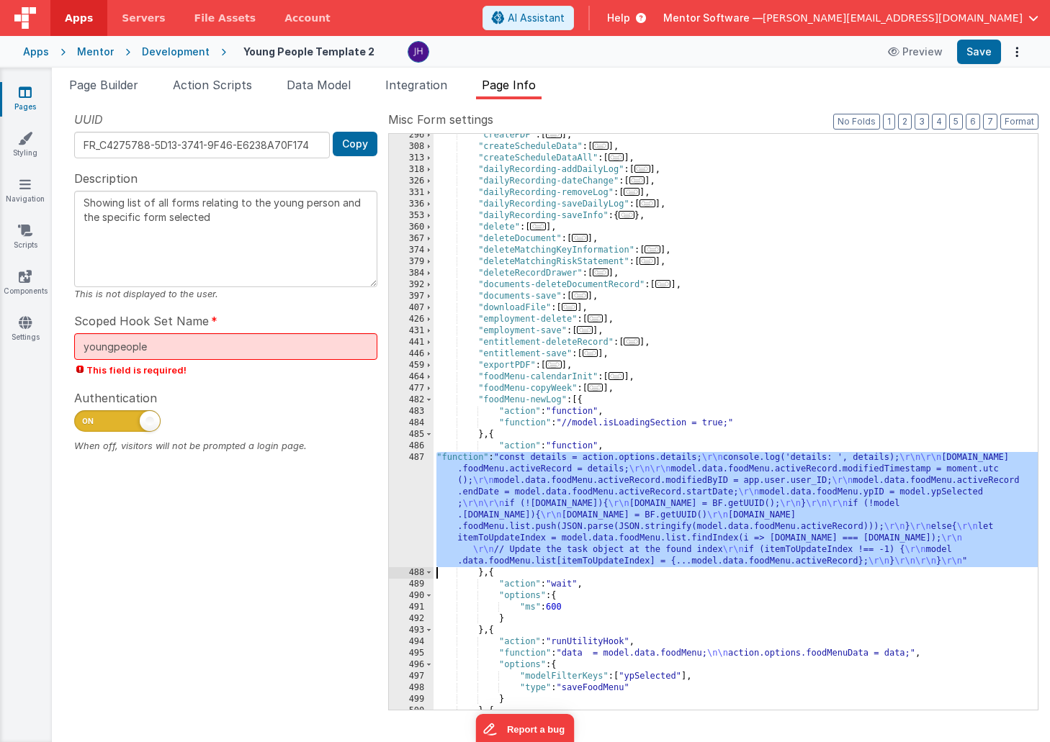
click at [406, 489] on div "487" at bounding box center [411, 509] width 45 height 115
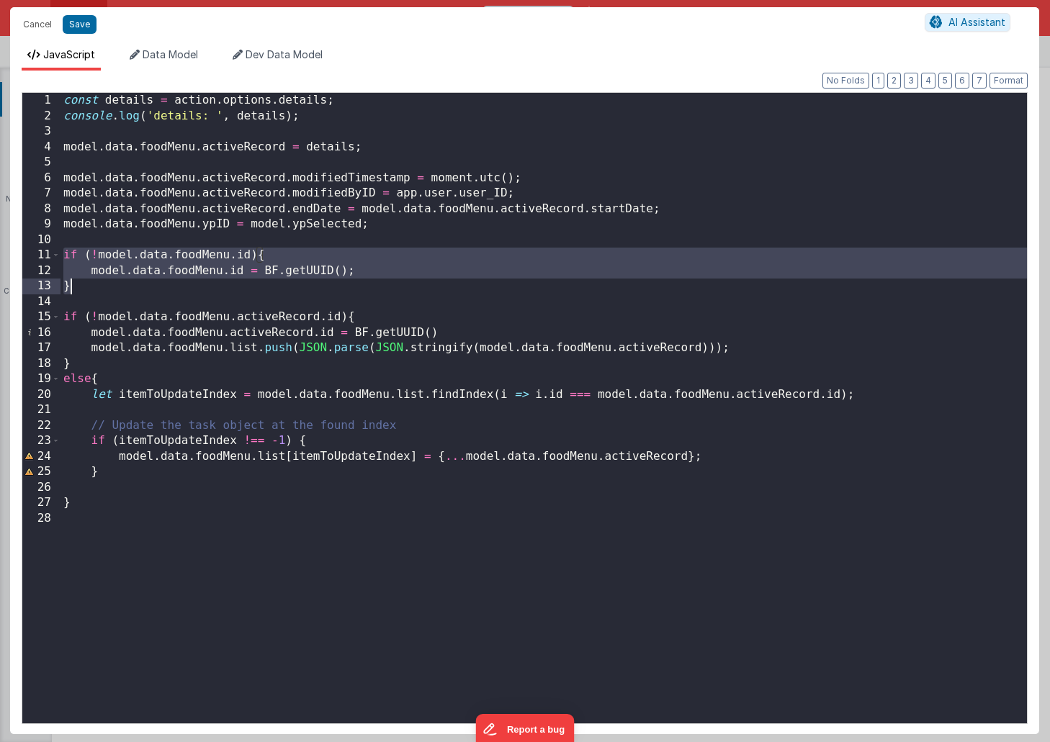
drag, startPoint x: 64, startPoint y: 256, endPoint x: 91, endPoint y: 282, distance: 38.2
click at [91, 281] on div "const details = action . options . details ; console . log ( 'details: ' , deta…" at bounding box center [543, 424] width 966 height 662
click at [482, 334] on div "const details = action . options . details ; console . log ( 'details: ' , deta…" at bounding box center [543, 424] width 966 height 662
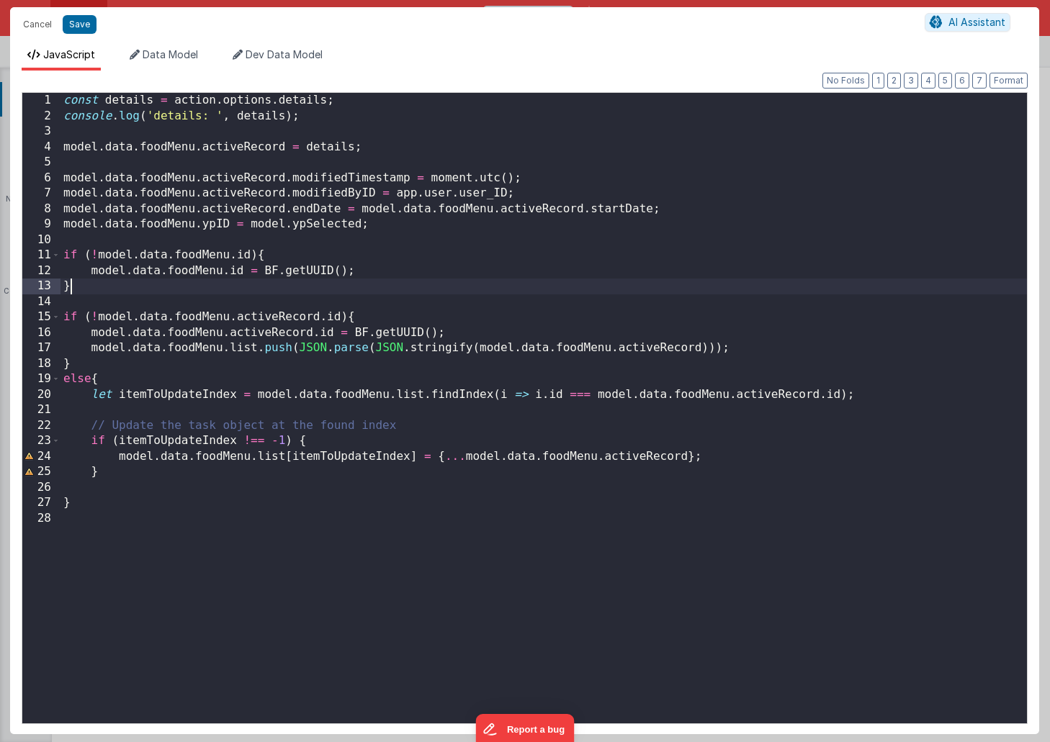
click at [402, 281] on div "const details = action . options . details ; console . log ( 'details: ' , deta…" at bounding box center [543, 424] width 966 height 662
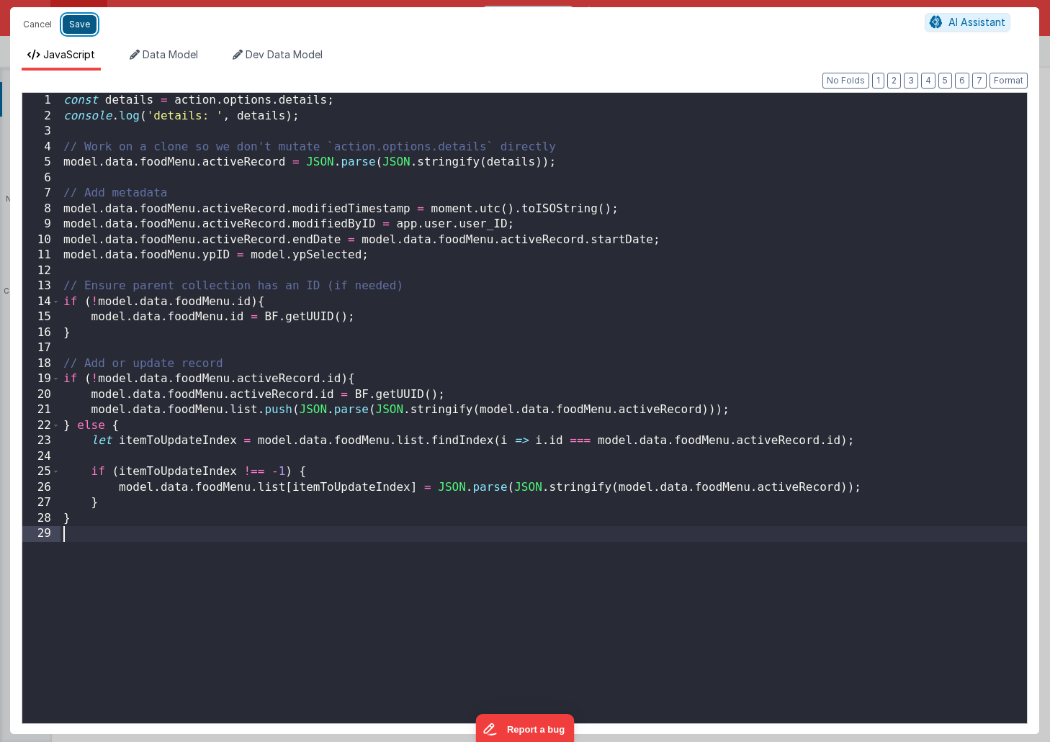
click at [81, 29] on button "Save" at bounding box center [80, 24] width 34 height 19
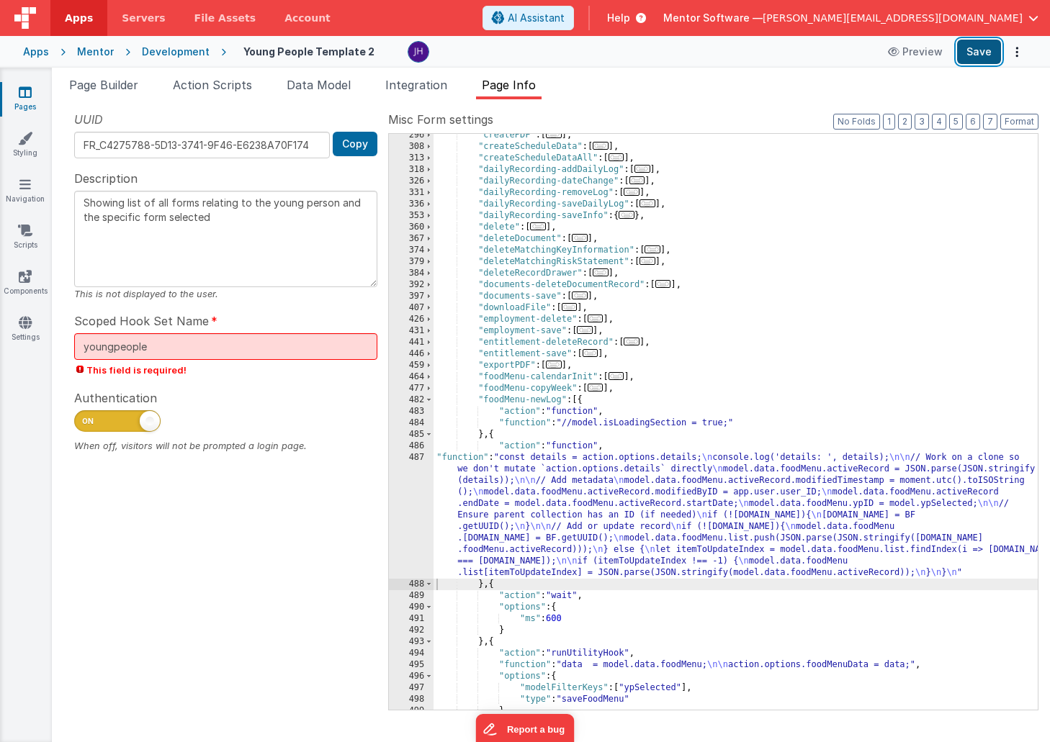
click at [979, 50] on button "Save" at bounding box center [979, 52] width 44 height 24
click at [556, 541] on div ""createPDF" : [ ... ] , "createScheduleData" : [ ... ] , "createScheduleDataAll…" at bounding box center [735, 429] width 604 height 599
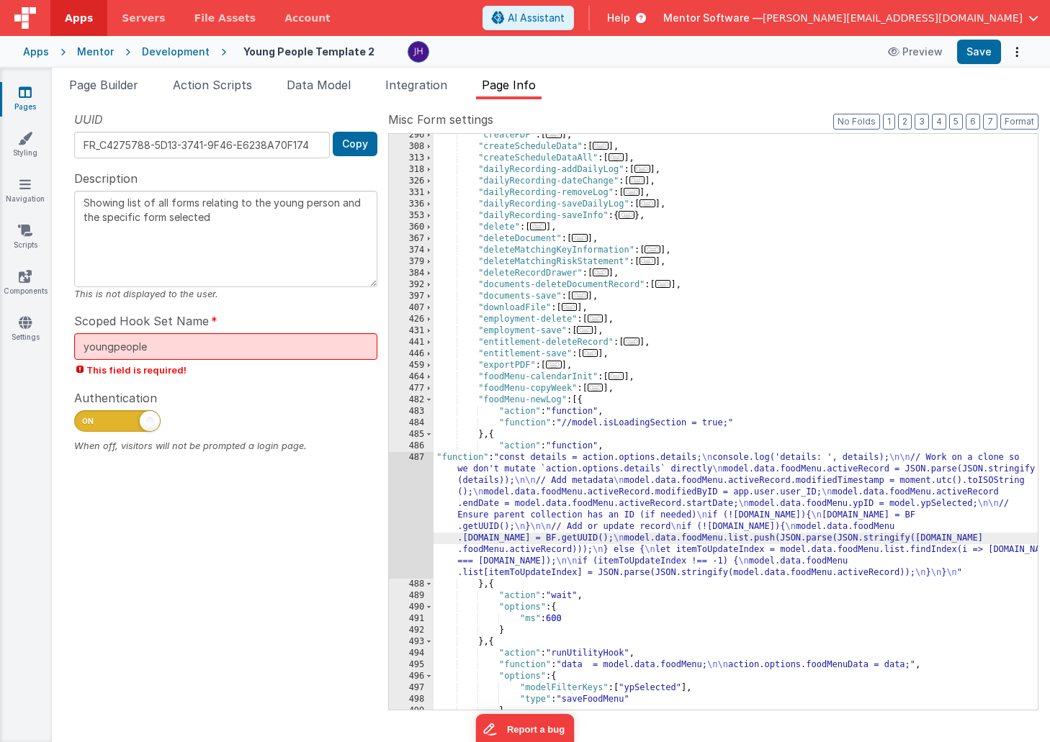
click at [406, 509] on div "487" at bounding box center [411, 515] width 45 height 127
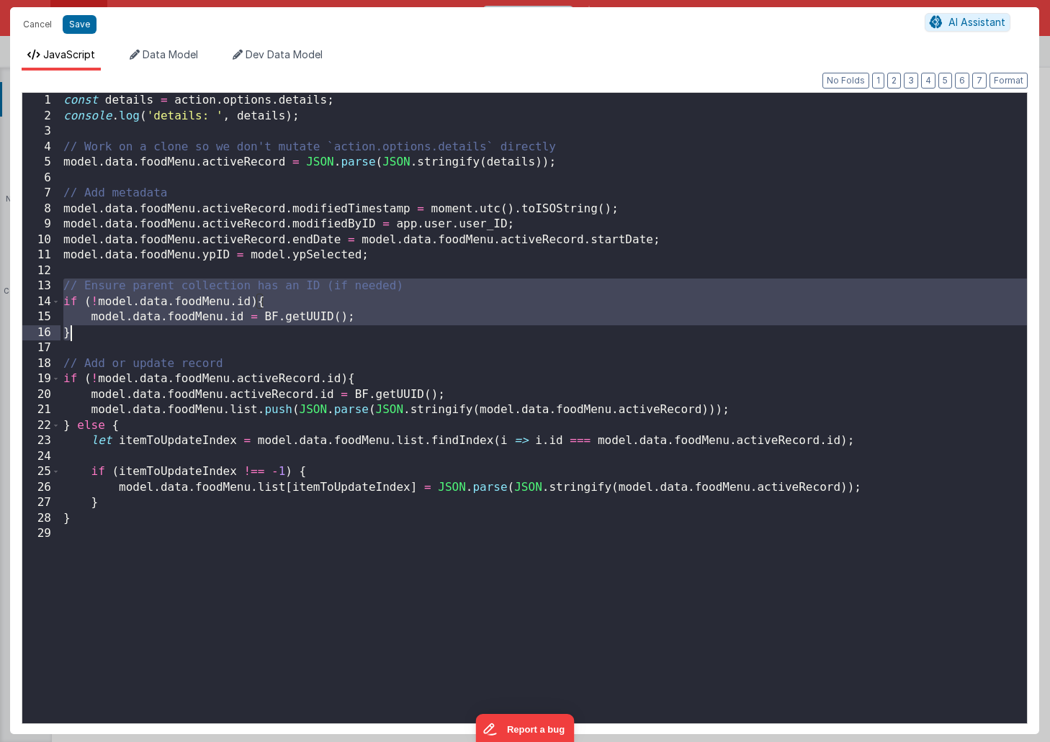
drag, startPoint x: 62, startPoint y: 286, endPoint x: 71, endPoint y: 328, distance: 43.3
click at [71, 328] on div "const details = action . options . details ; console . log ( 'details: ' , deta…" at bounding box center [543, 424] width 966 height 662
click at [75, 23] on button "Save" at bounding box center [80, 24] width 34 height 19
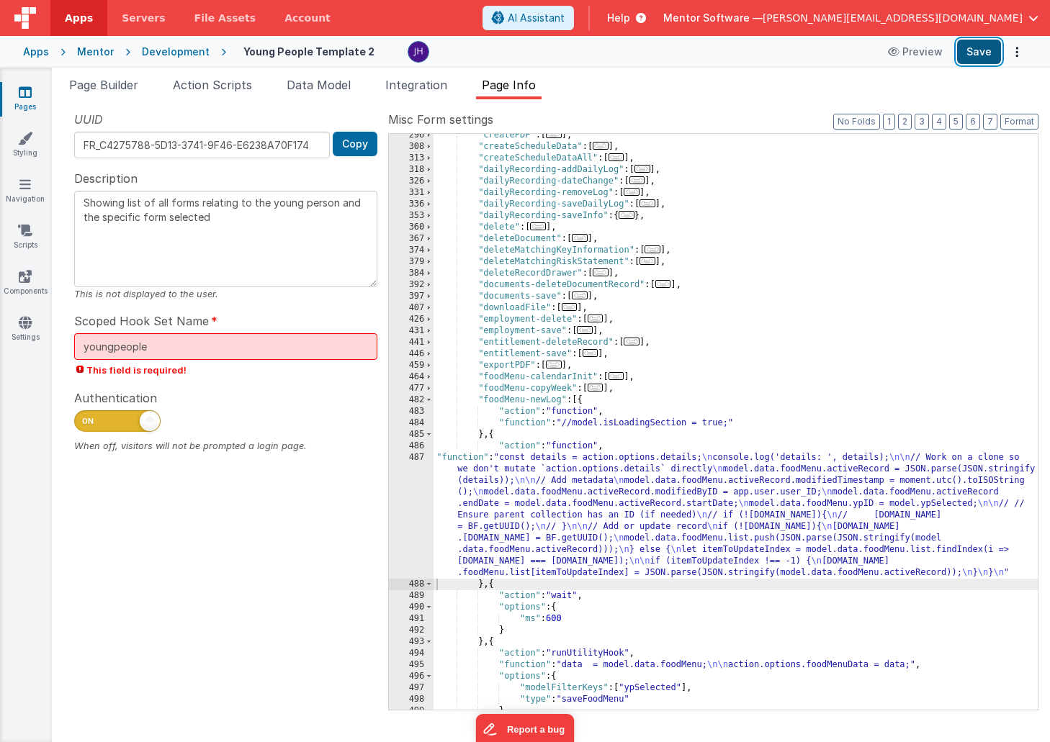
click at [980, 54] on button "Save" at bounding box center [979, 52] width 44 height 24
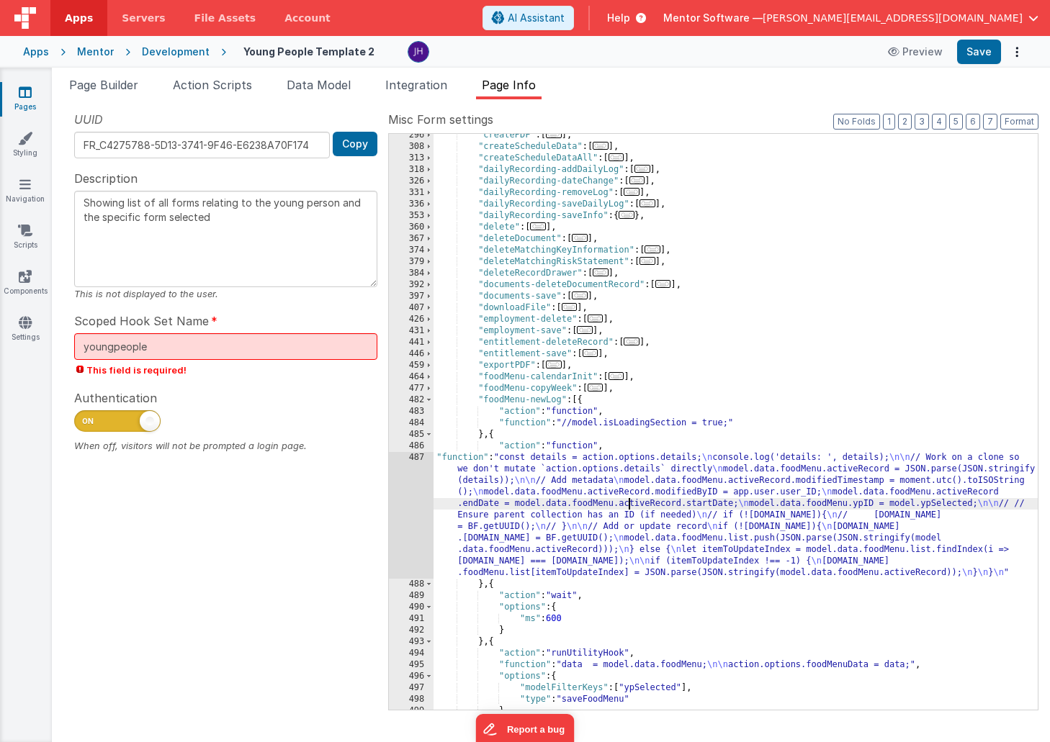
click at [631, 505] on div ""createPDF" : [ ... ] , "createScheduleData" : [ ... ] , "createScheduleDataAll…" at bounding box center [735, 429] width 604 height 599
click at [404, 506] on div "487" at bounding box center [411, 515] width 45 height 127
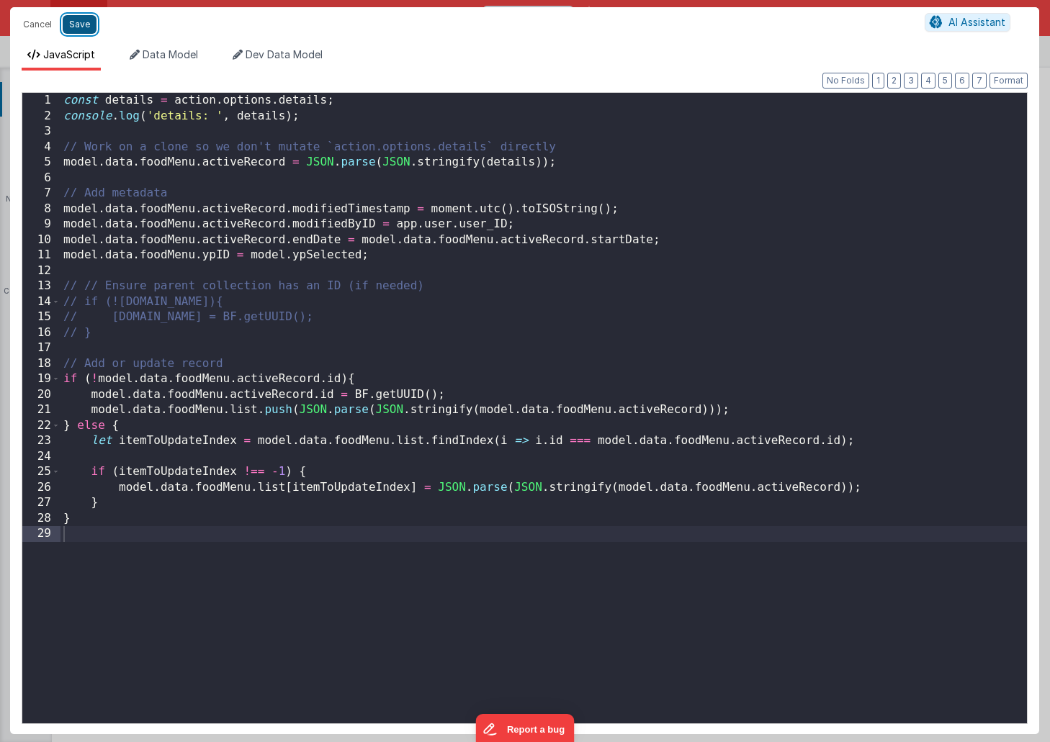
click at [80, 24] on button "Save" at bounding box center [80, 24] width 34 height 19
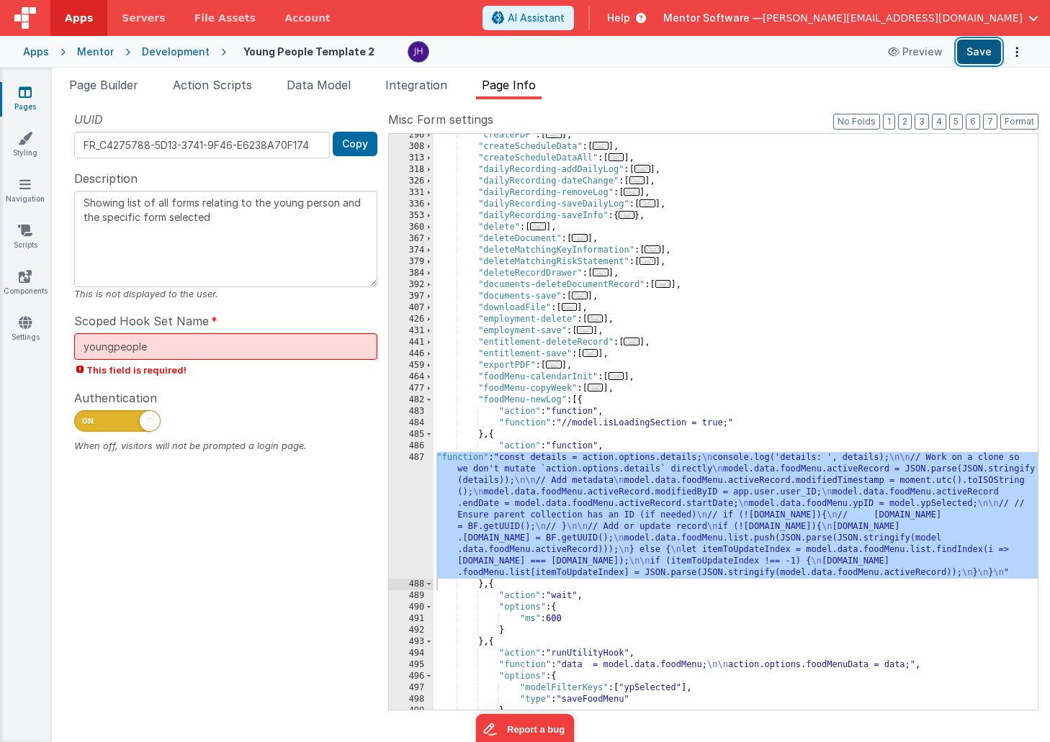
click at [973, 53] on button "Save" at bounding box center [979, 52] width 44 height 24
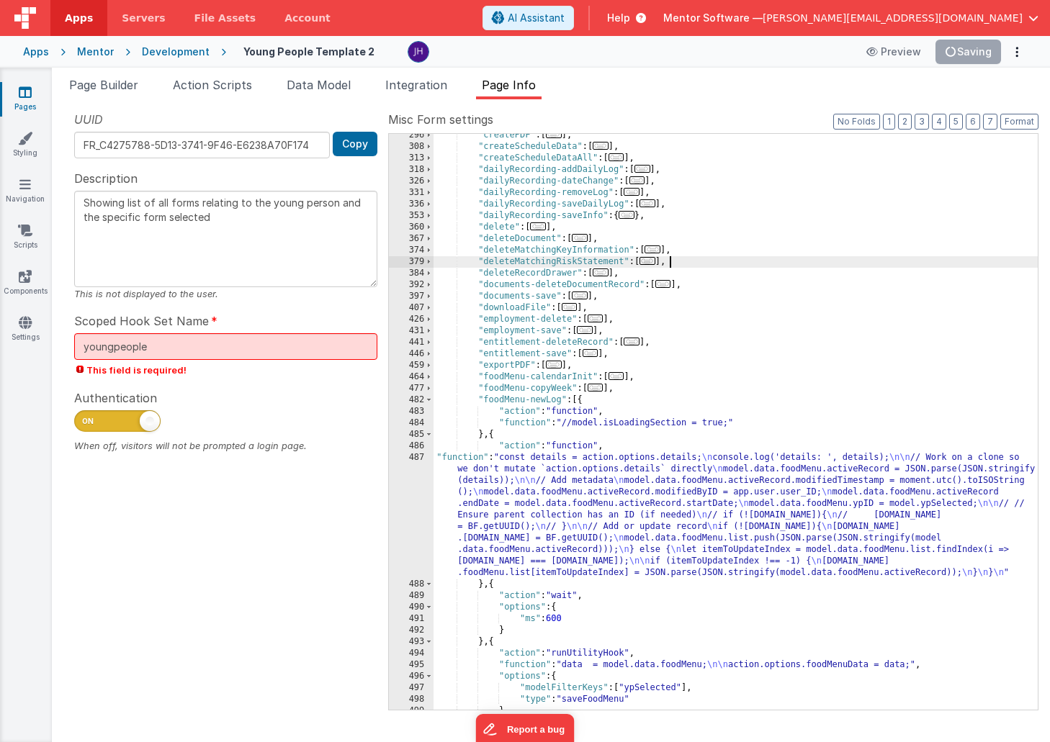
click at [843, 264] on div ""createPDF" : [ ... ] , "createScheduleData" : [ ... ] , "createScheduleDataAll…" at bounding box center [735, 429] width 604 height 599
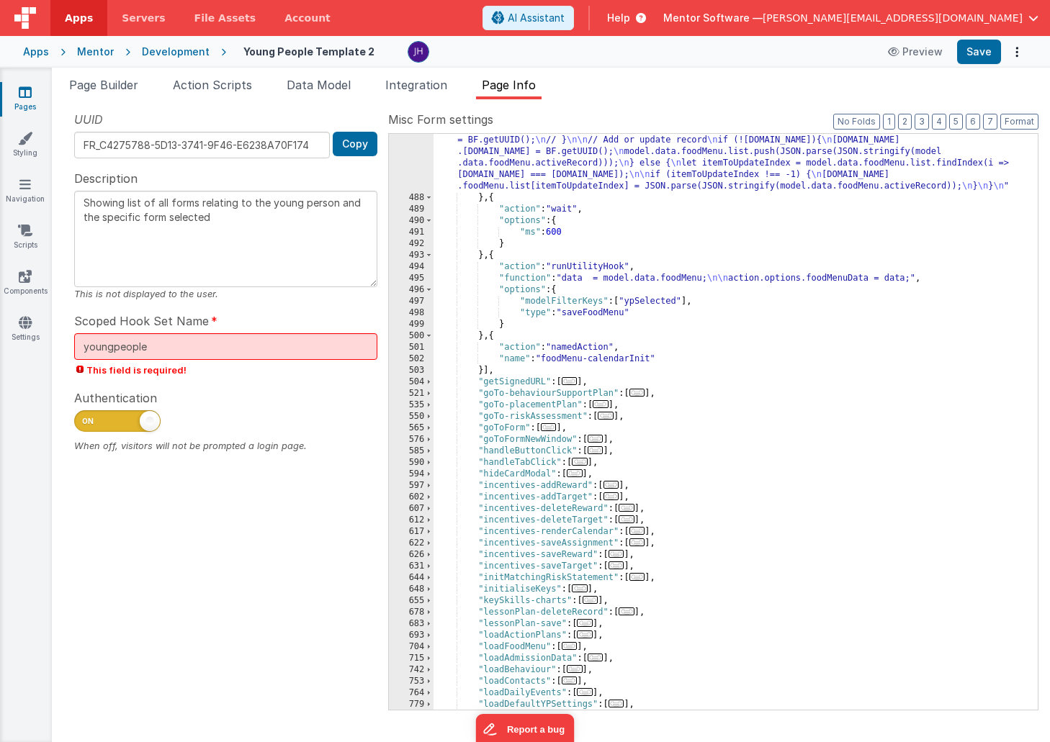
scroll to position [862, 0]
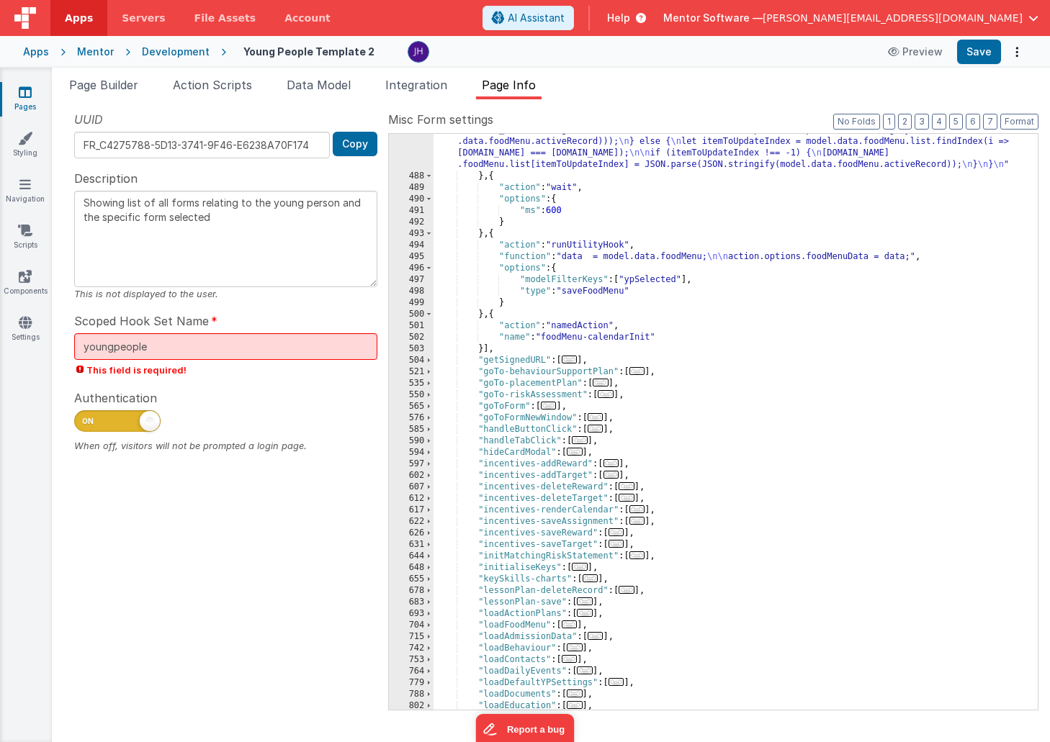
click at [583, 443] on span "..." at bounding box center [580, 440] width 16 height 8
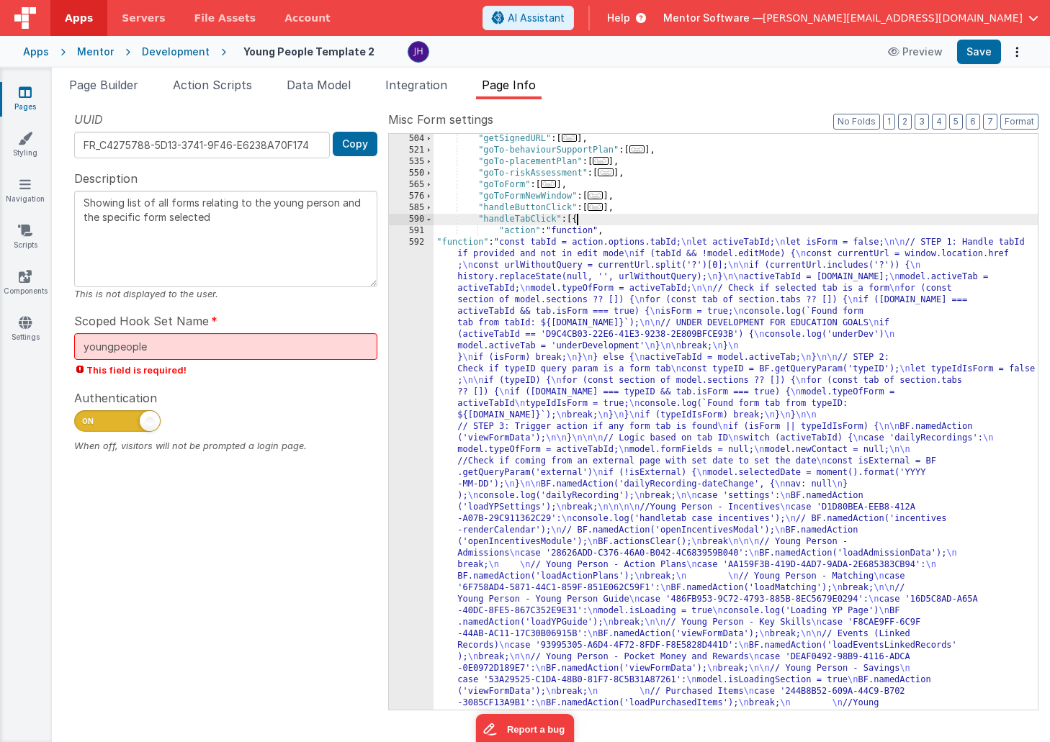
scroll to position [1106, 0]
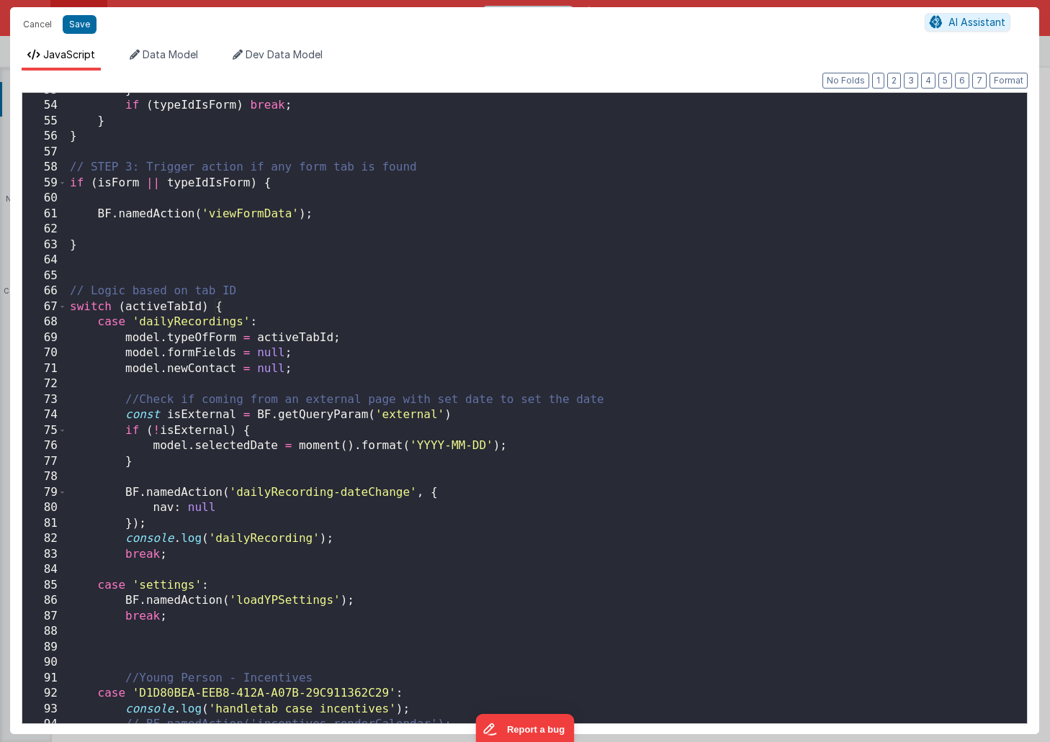
scroll to position [815, 0]
click at [626, 261] on div "} if ( typeIdIsForm ) break ; } } // STEP 3: Trigger action if any form tab is …" at bounding box center [547, 414] width 960 height 662
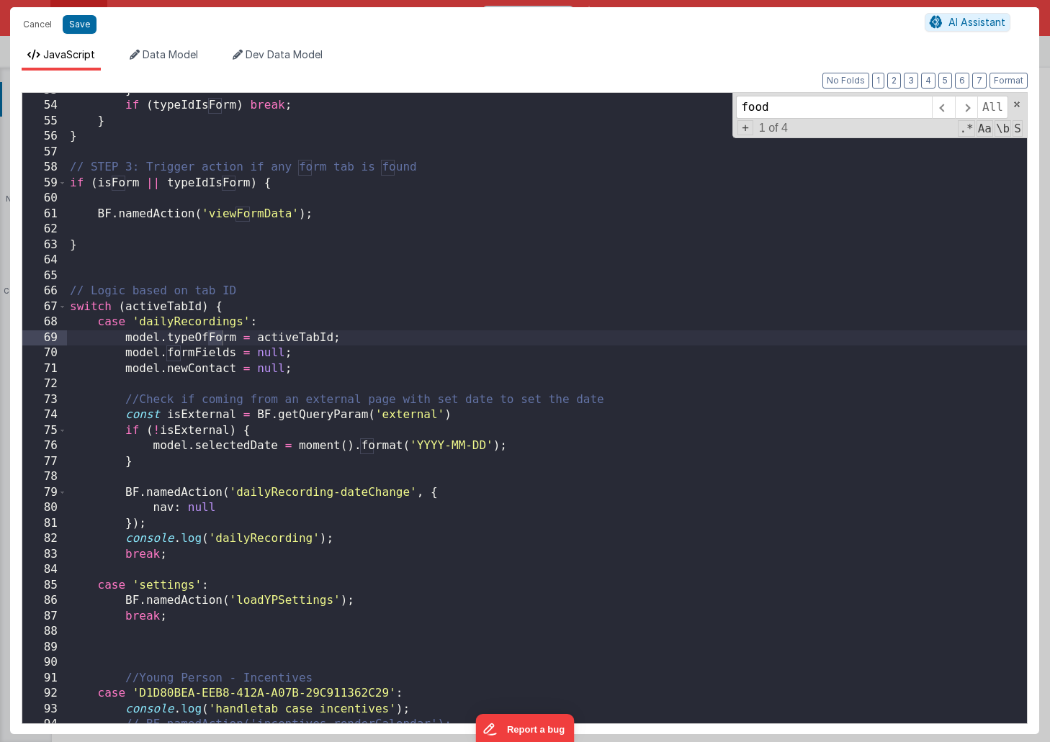
scroll to position [2331, 0]
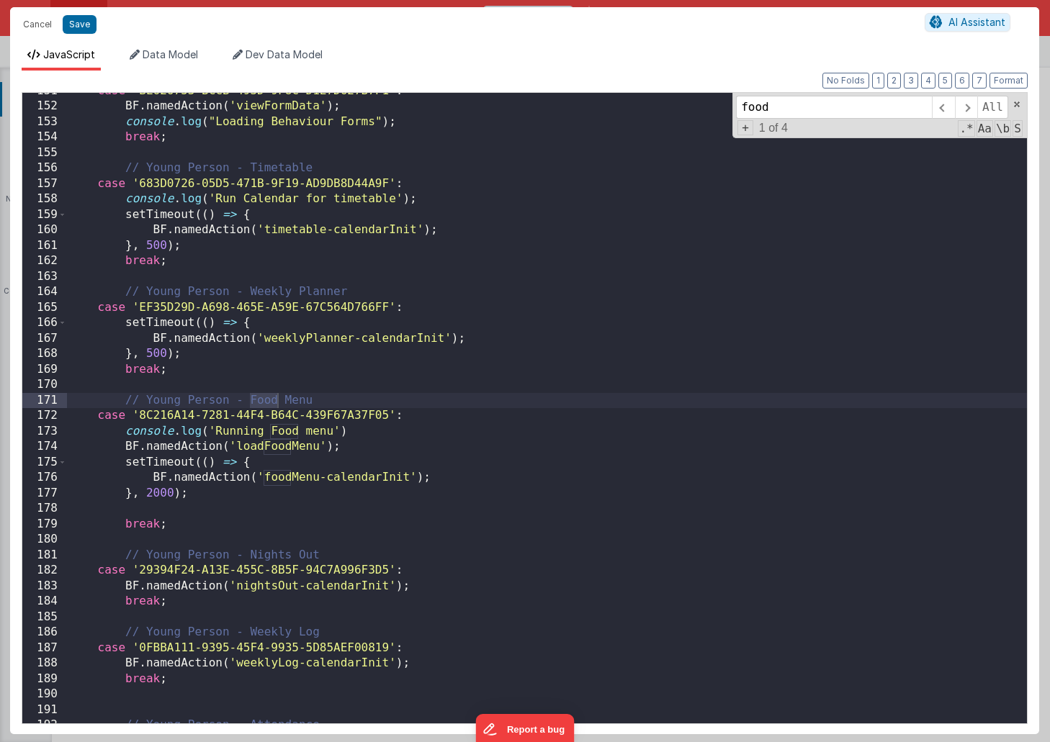
type input "food"
click at [474, 395] on div "case 'BE626753-BCCB-493D-9F8C-D1E7D627B7F1' : BF . namedAction ( 'viewFormData'…" at bounding box center [547, 415] width 960 height 662
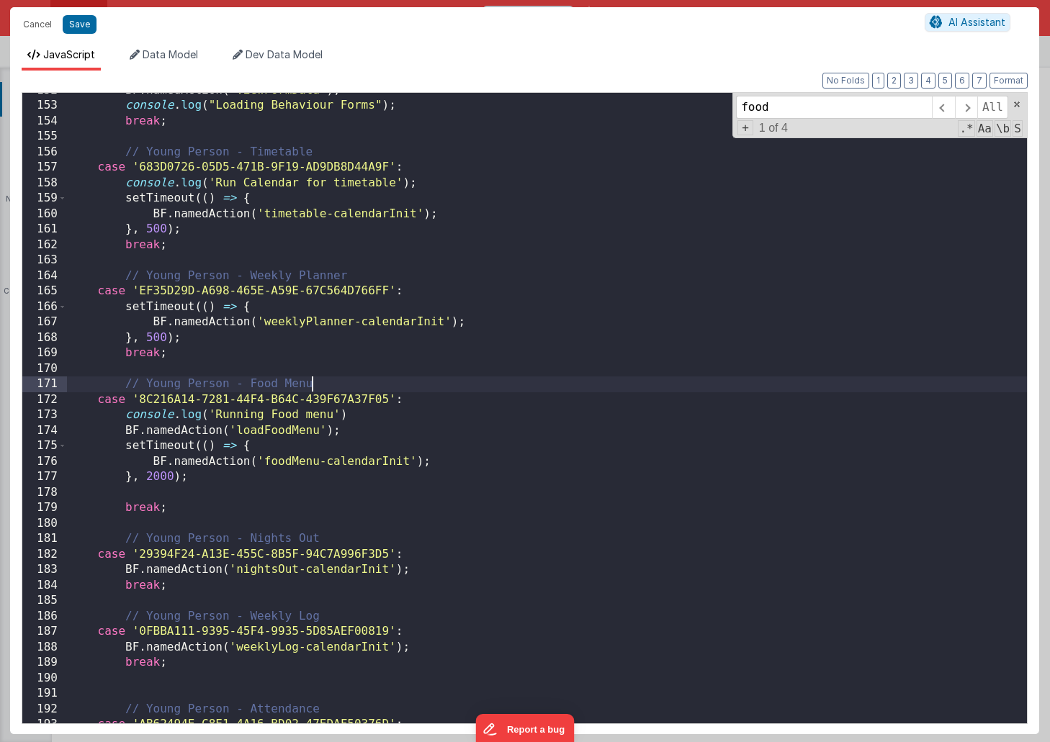
scroll to position [2369, 0]
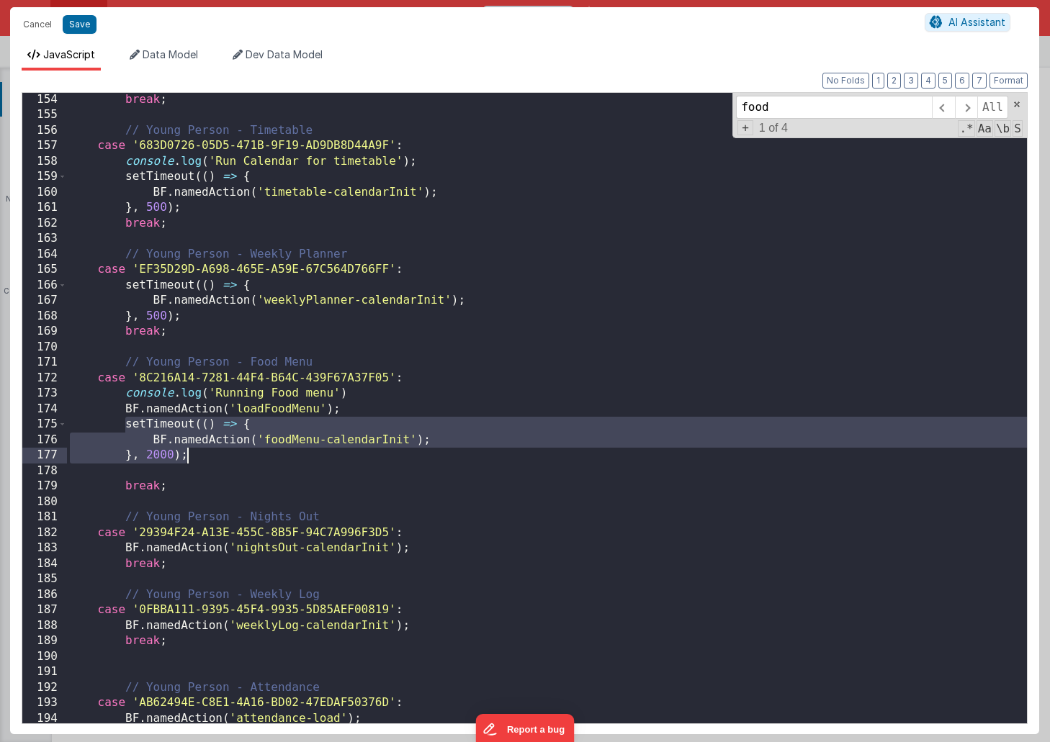
drag, startPoint x: 125, startPoint y: 425, endPoint x: 217, endPoint y: 451, distance: 96.4
click at [217, 451] on div "break ; // Young Person - Timetable case '683D0726-05D5-471B-9F19-AD9DB8D44A9F'…" at bounding box center [547, 423] width 960 height 662
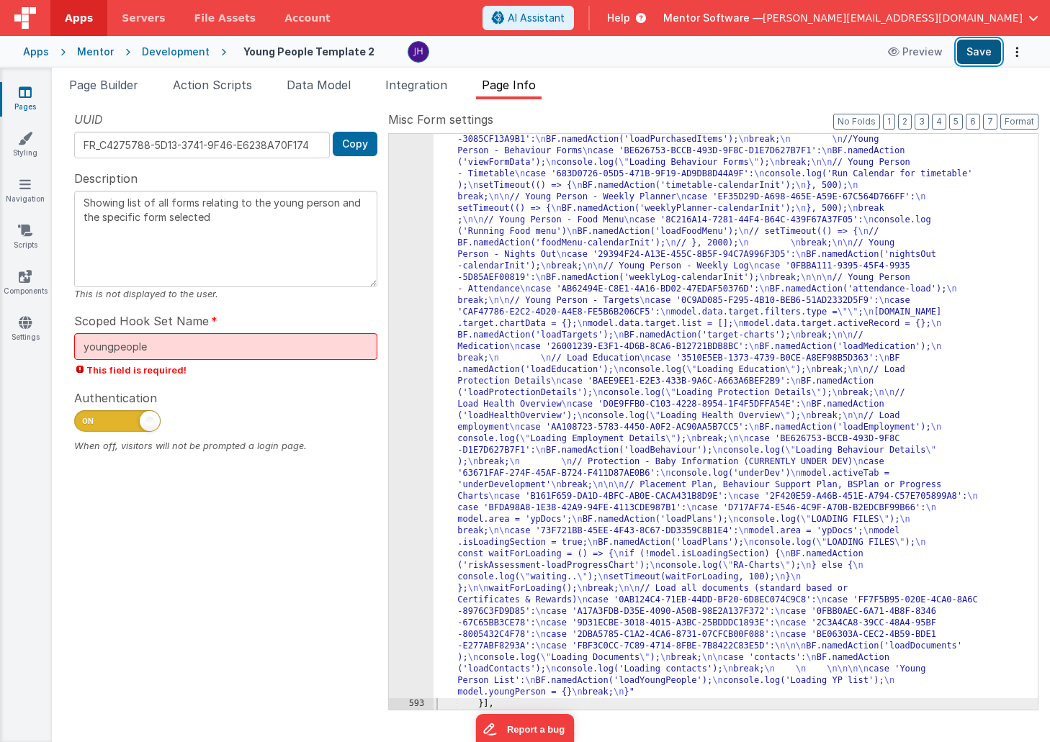
click at [966, 58] on button "Save" at bounding box center [979, 52] width 44 height 24
click at [924, 116] on button "3" at bounding box center [921, 122] width 14 height 16
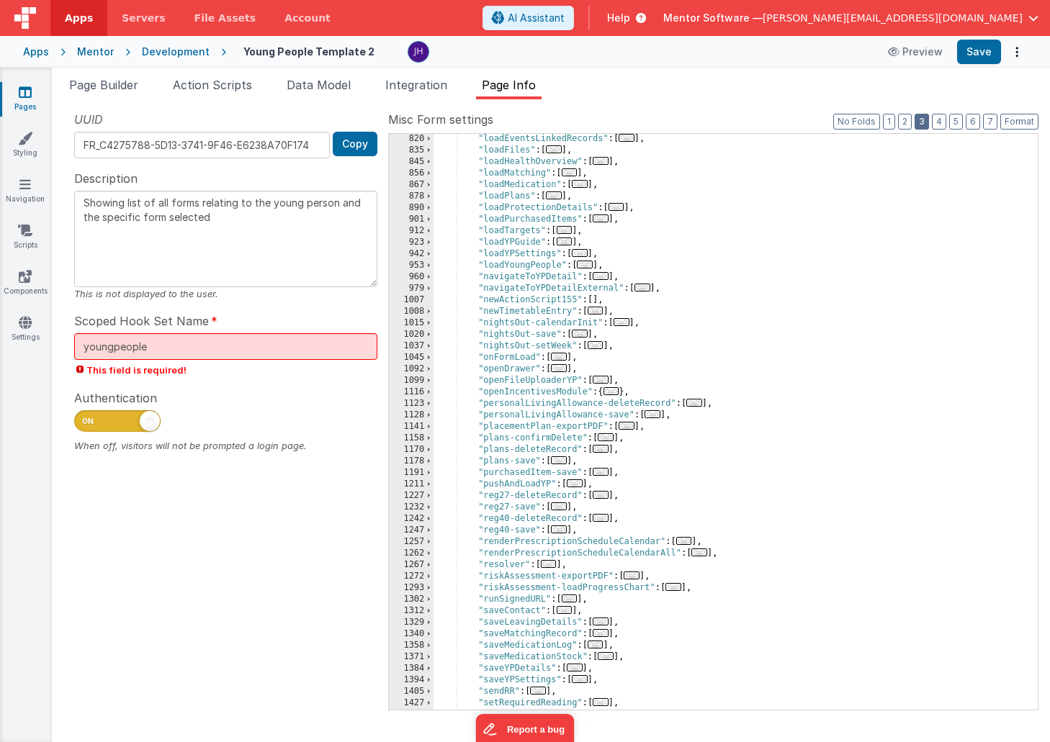
scroll to position [1096, 0]
click at [563, 356] on span "..." at bounding box center [559, 355] width 16 height 8
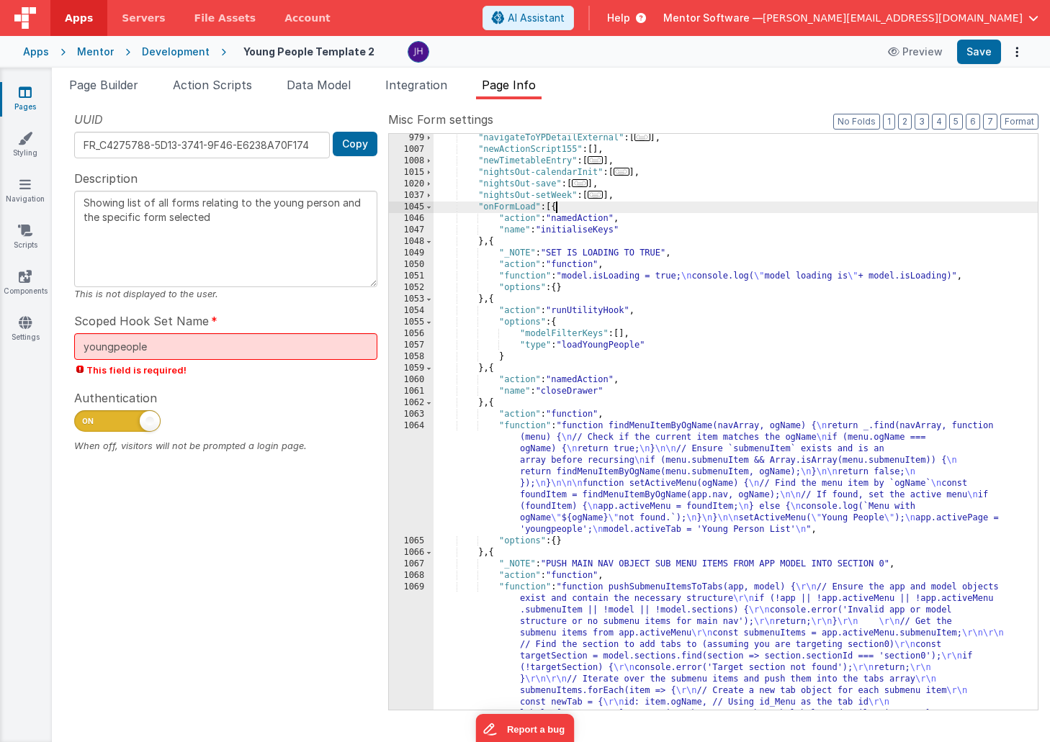
scroll to position [1213, 0]
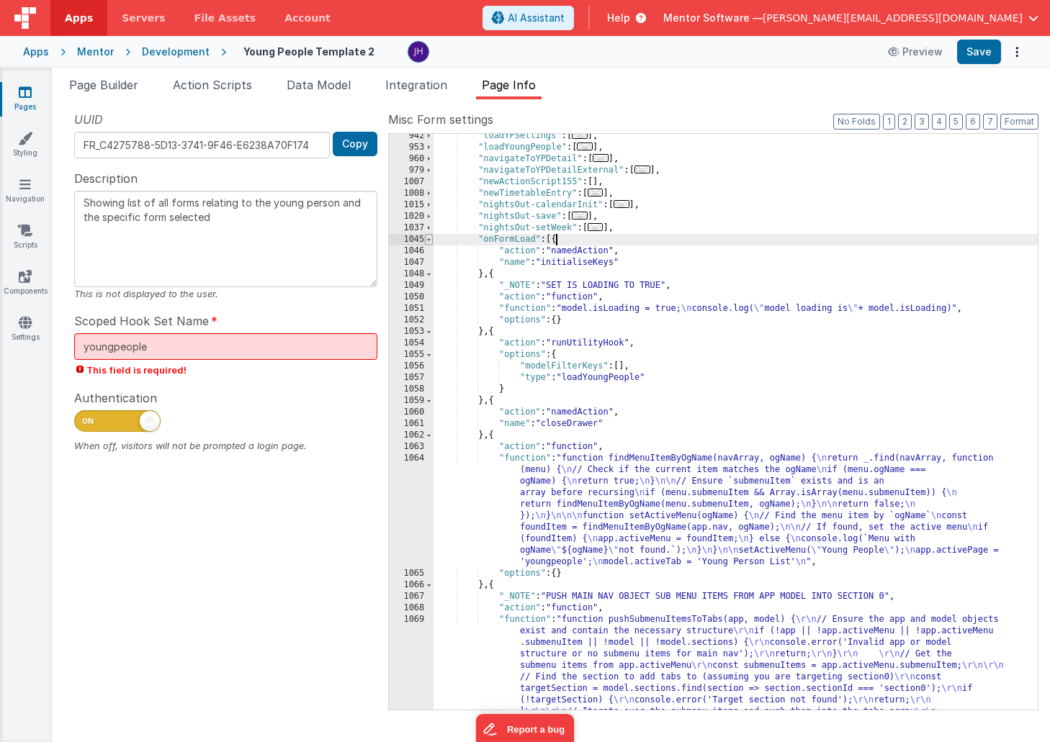
click at [429, 239] on span at bounding box center [429, 240] width 8 height 12
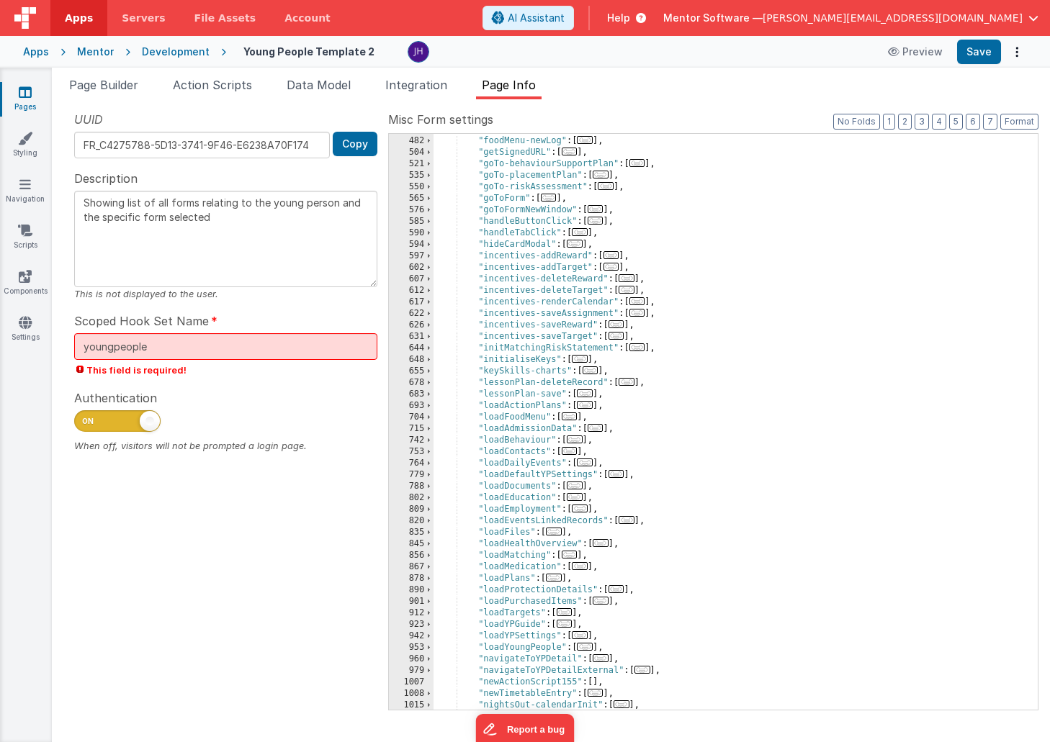
scroll to position [712, 0]
click at [582, 233] on span "..." at bounding box center [580, 233] width 16 height 8
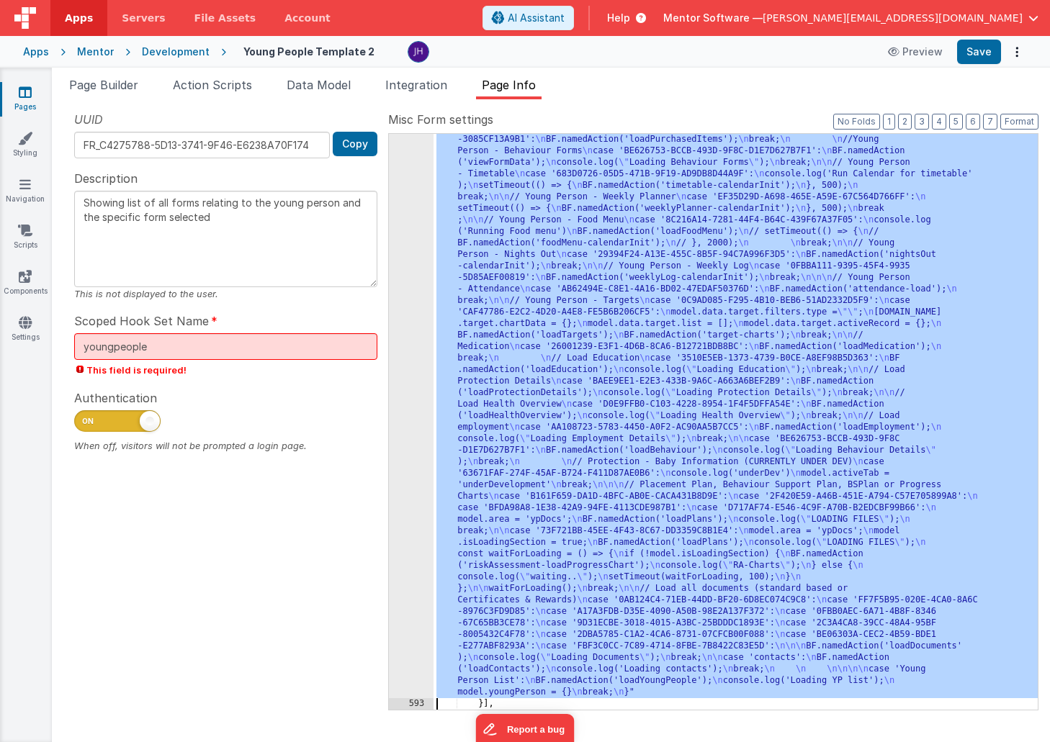
scroll to position [1290, 0]
click at [400, 358] on div "592" at bounding box center [411, 185] width 45 height 1025
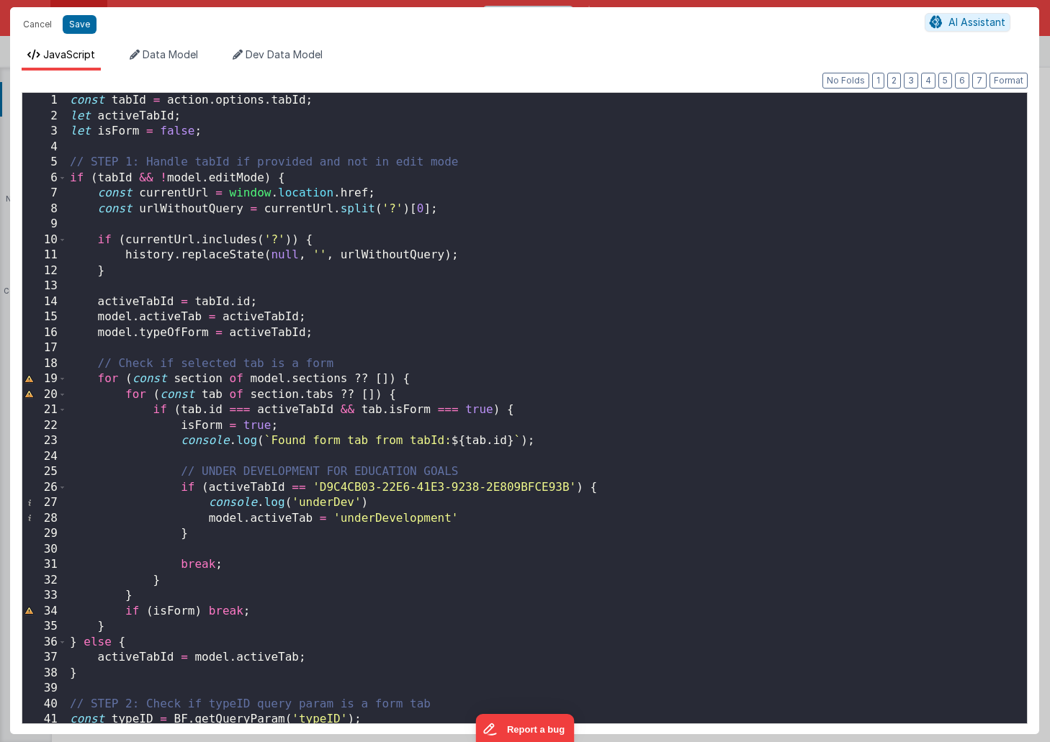
click at [582, 326] on div "const tabId = action . options . tabId ; let activeTabId ; let isForm = false ;…" at bounding box center [547, 424] width 960 height 662
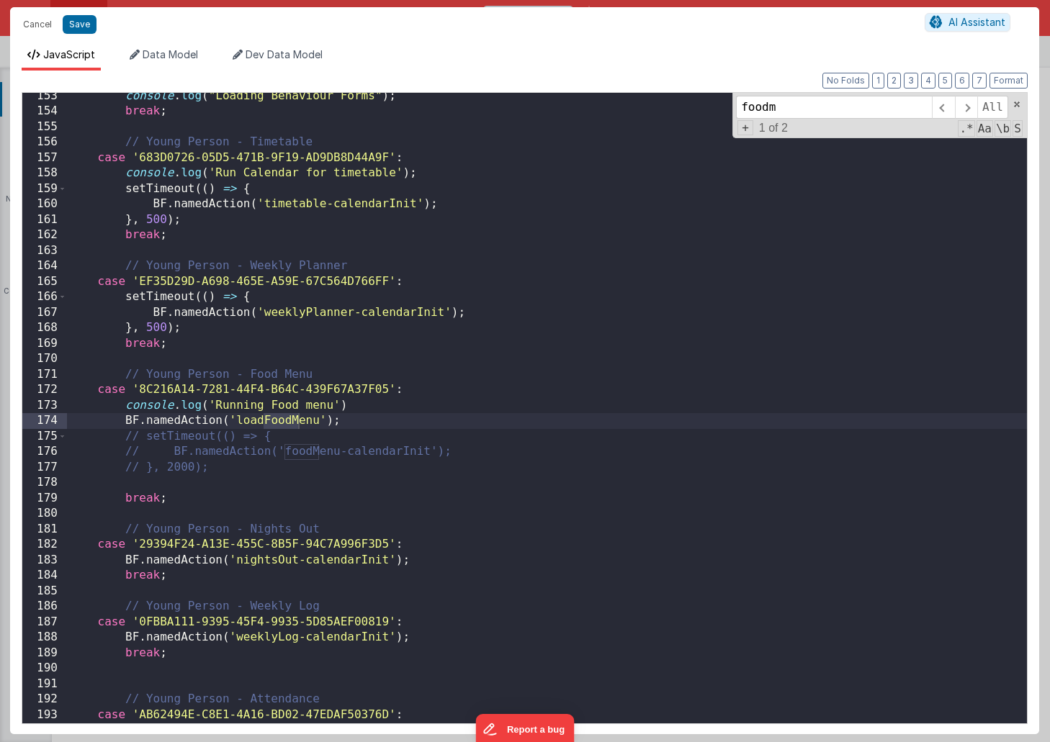
scroll to position [2462, 0]
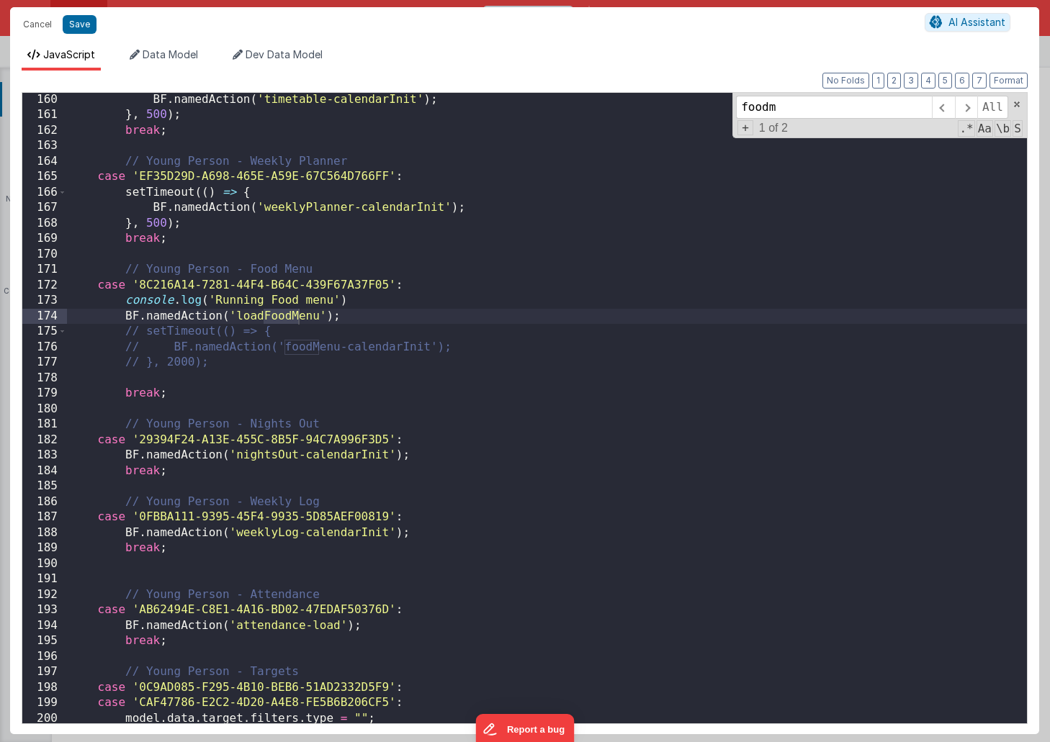
type input "foodm"
click at [381, 317] on div "BF . namedAction ( 'timetable-calendarInit' ) ; } , 500 ) ; break ; // Young Pe…" at bounding box center [547, 423] width 960 height 662
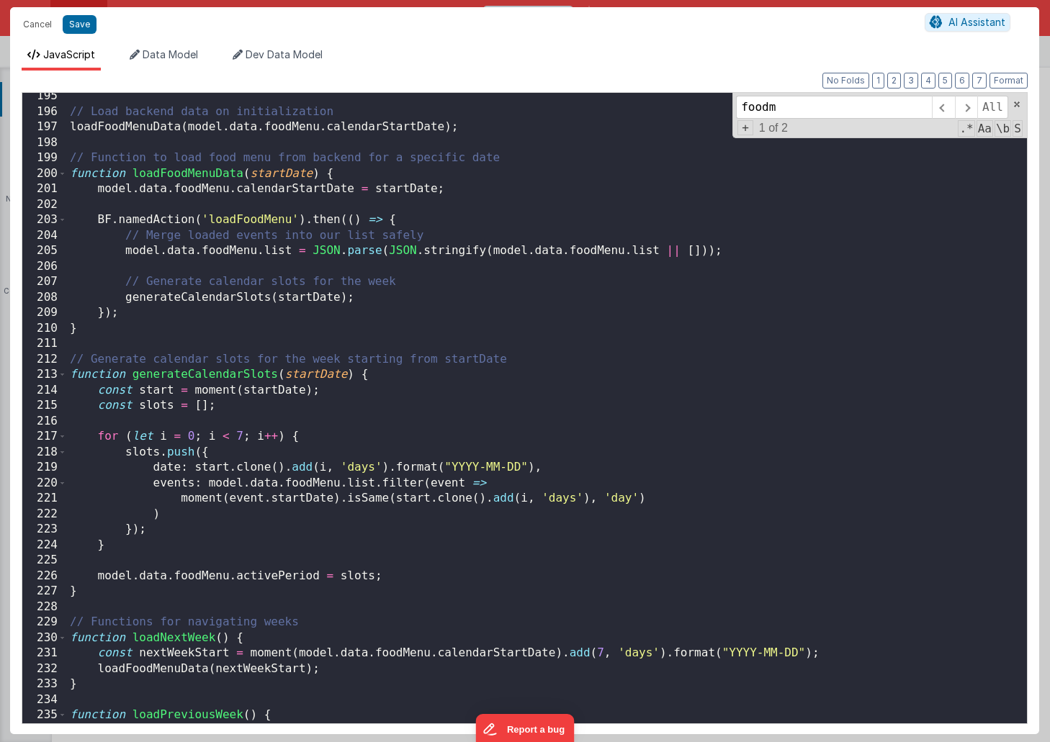
scroll to position [2393, 0]
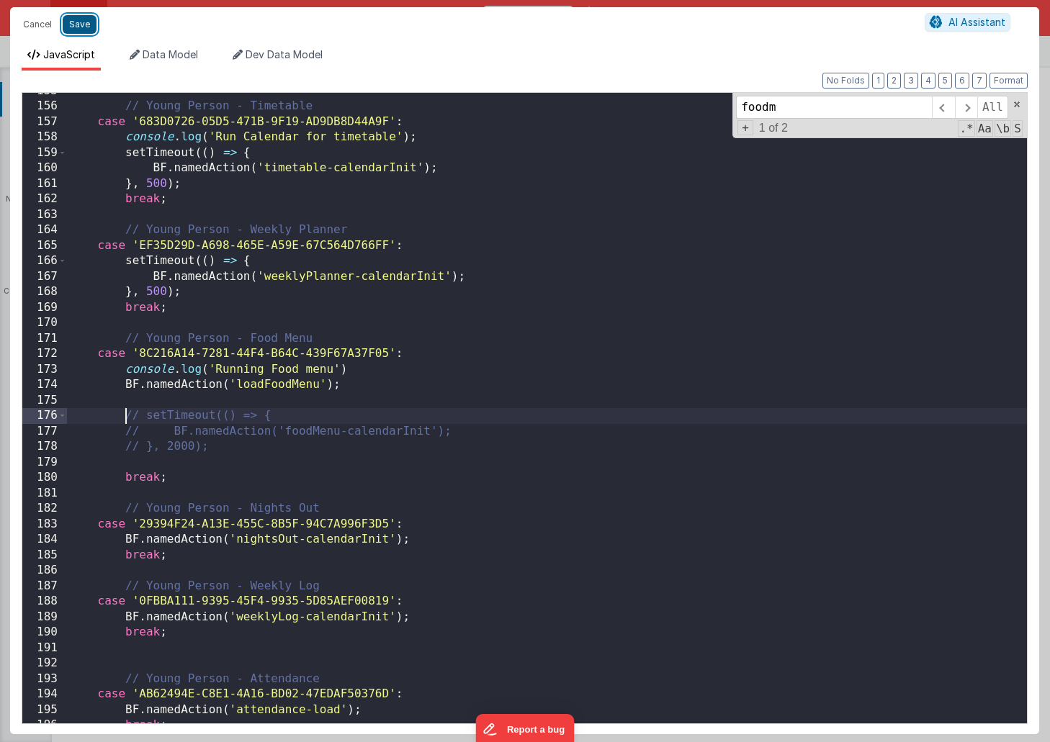
click at [83, 30] on button "Save" at bounding box center [80, 24] width 34 height 19
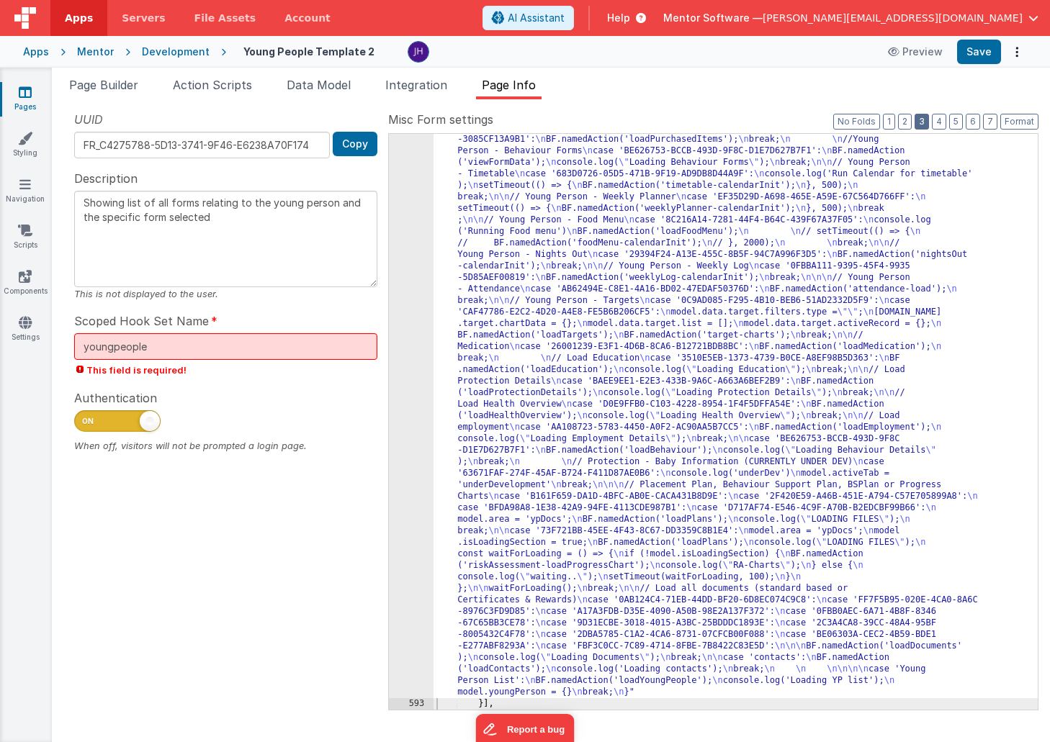
click at [924, 119] on button "3" at bounding box center [921, 122] width 14 height 16
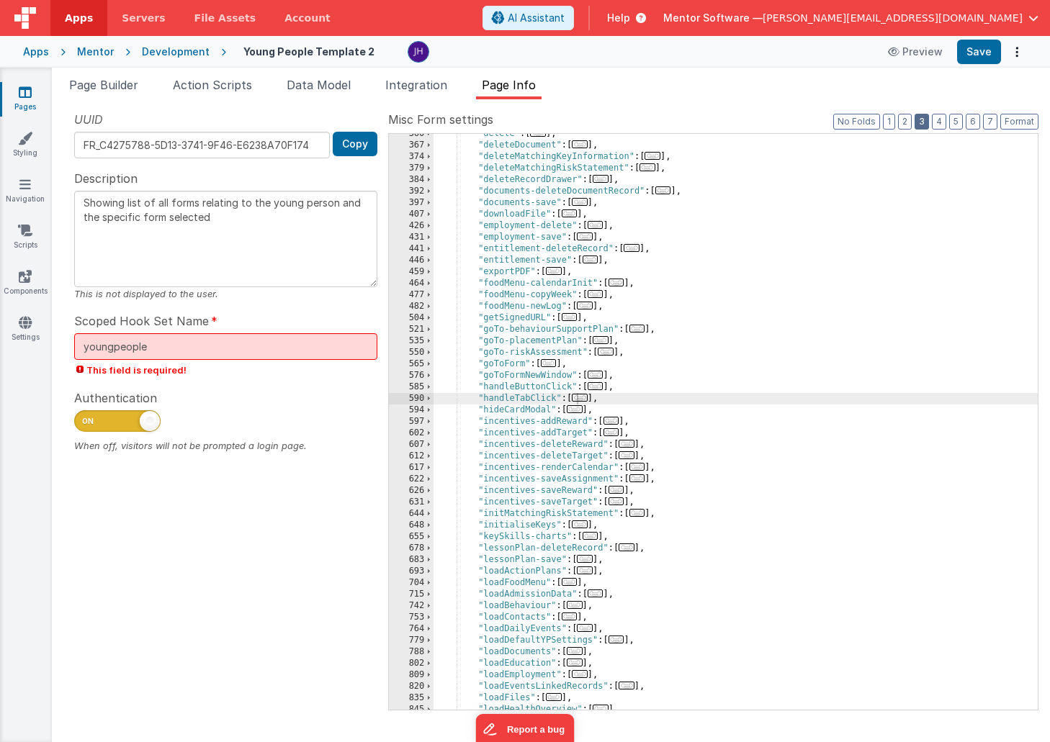
scroll to position [535, 0]
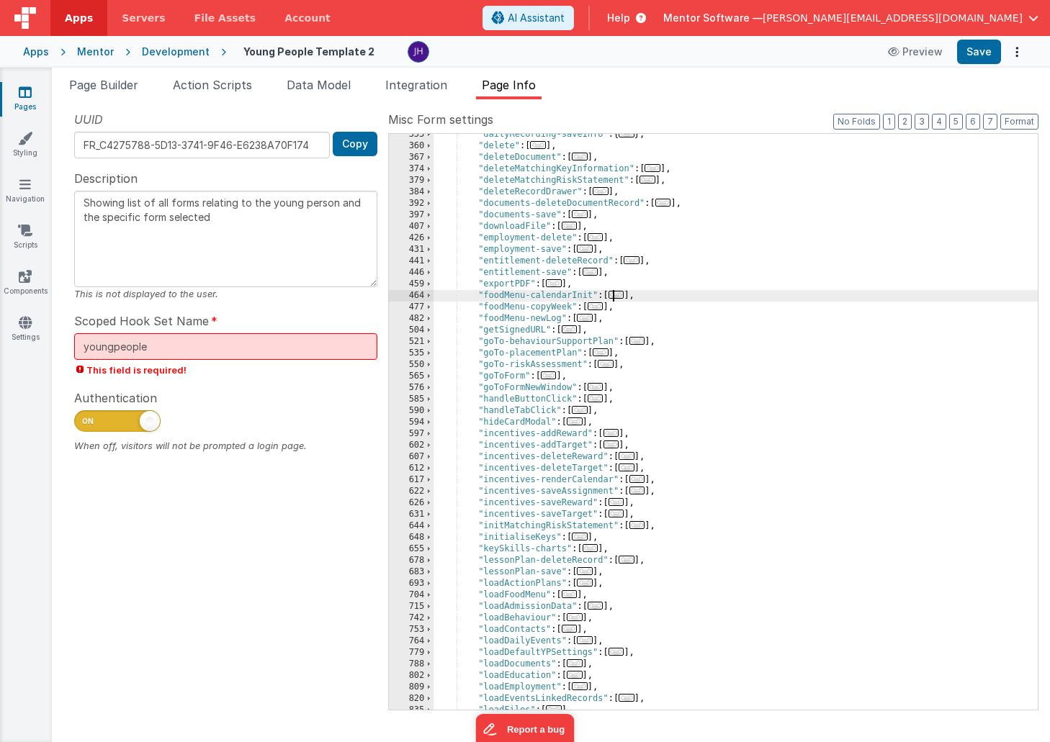
click at [620, 296] on span "..." at bounding box center [616, 295] width 16 height 8
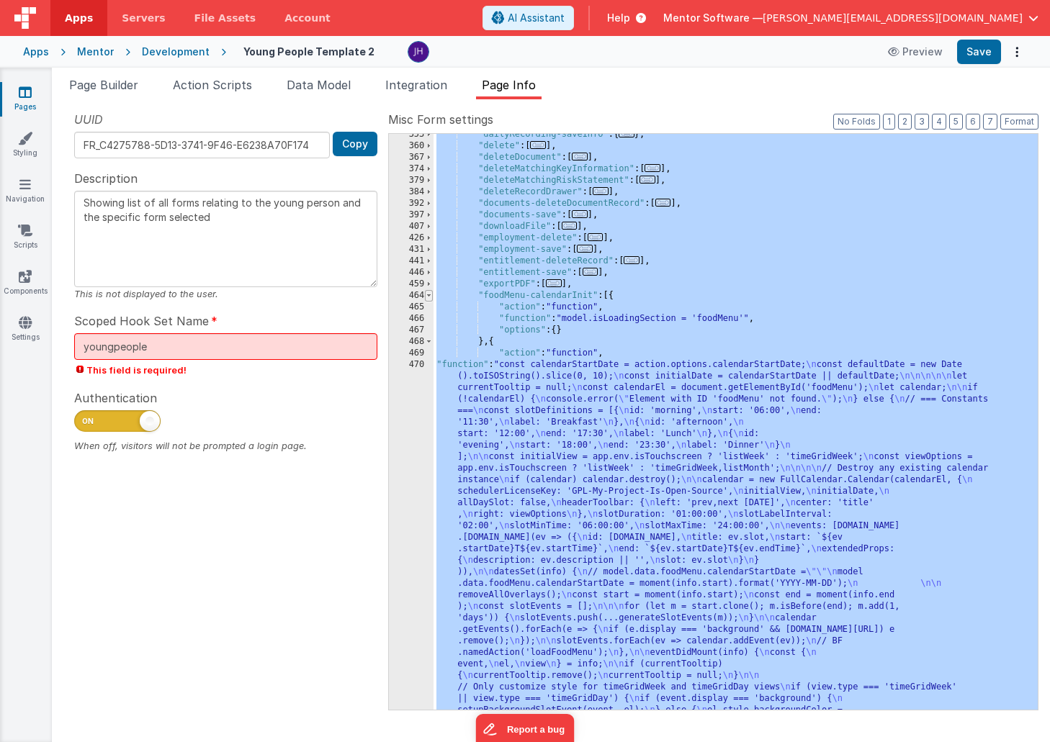
click at [428, 295] on span at bounding box center [429, 296] width 8 height 12
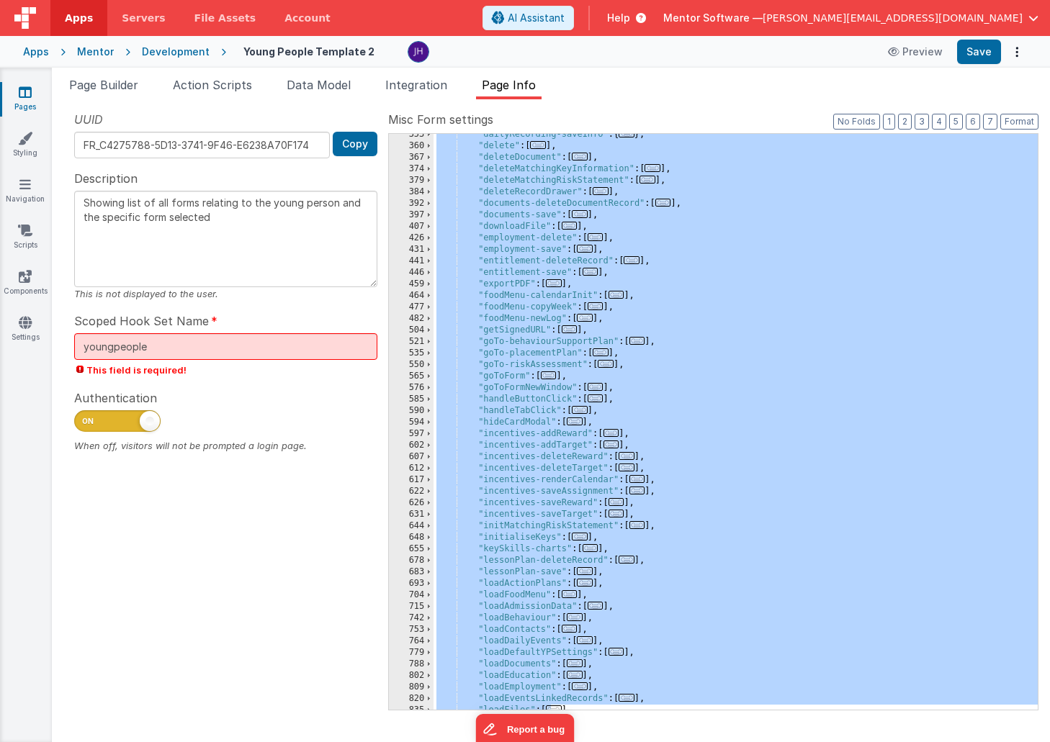
click at [586, 318] on span "..." at bounding box center [585, 318] width 16 height 8
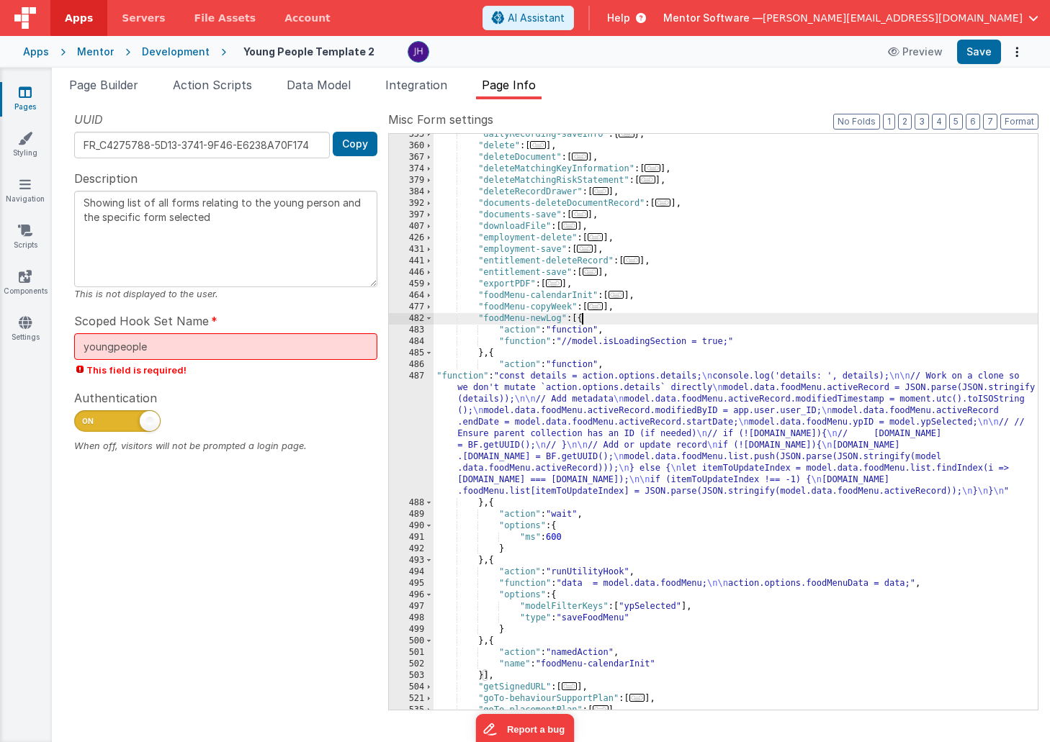
click at [586, 416] on div ""dailyRecording-saveInfo" : { ... } , "delete" : [ ... ] , "deleteDocument" : […" at bounding box center [735, 428] width 604 height 599
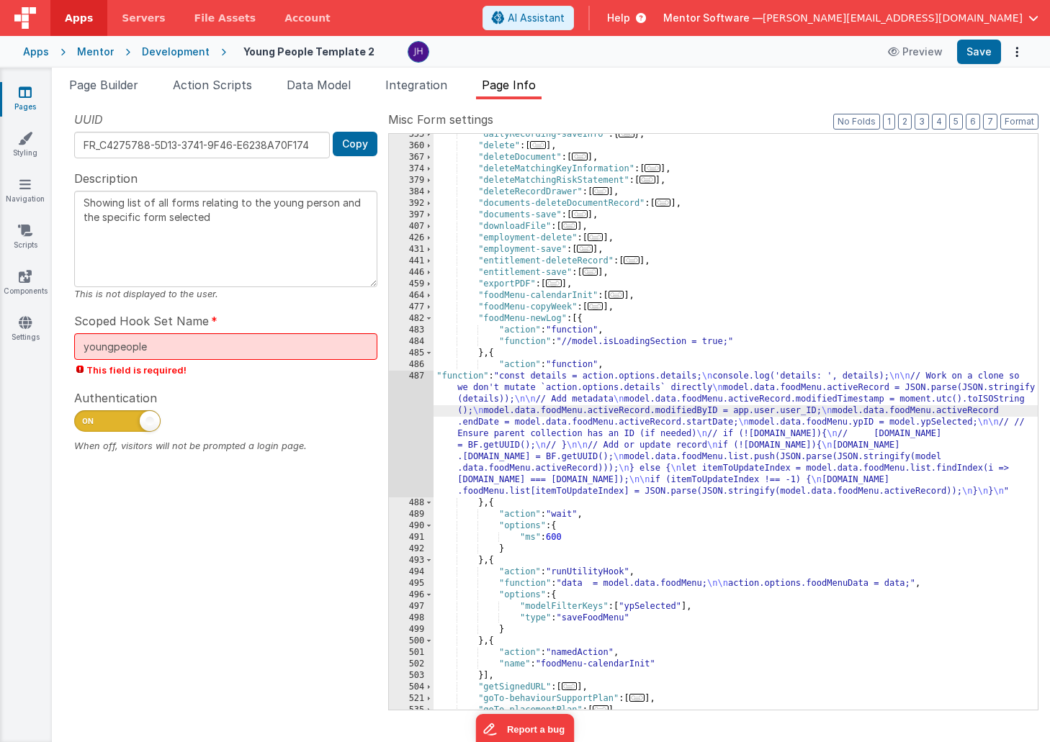
click at [402, 394] on div "487" at bounding box center [411, 434] width 45 height 127
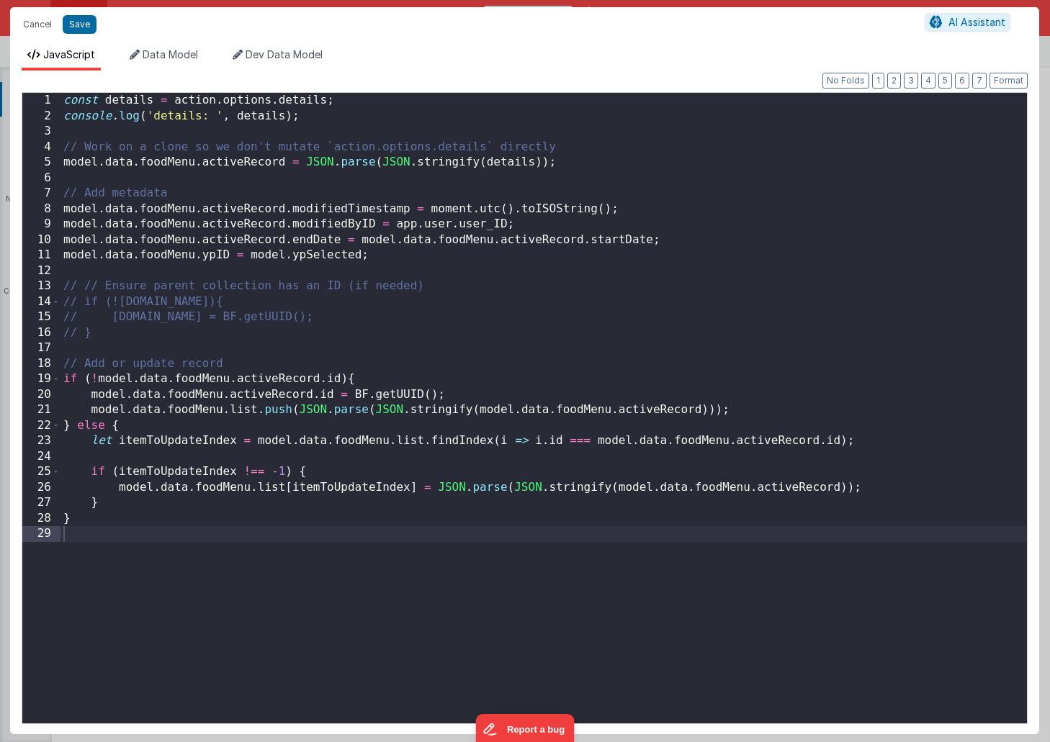
click at [202, 256] on div "const details = action . options . details ; console . log ( 'details: ' , deta…" at bounding box center [543, 424] width 966 height 662
drag, startPoint x: 284, startPoint y: 240, endPoint x: 202, endPoint y: 242, distance: 81.4
click at [202, 242] on div "const details = action . options . details ; console . log ( 'details: ' , deta…" at bounding box center [543, 424] width 966 height 662
click at [202, 258] on div "const details = action . options . details ; console . log ( 'details: ' , deta…" at bounding box center [543, 424] width 966 height 662
paste textarea
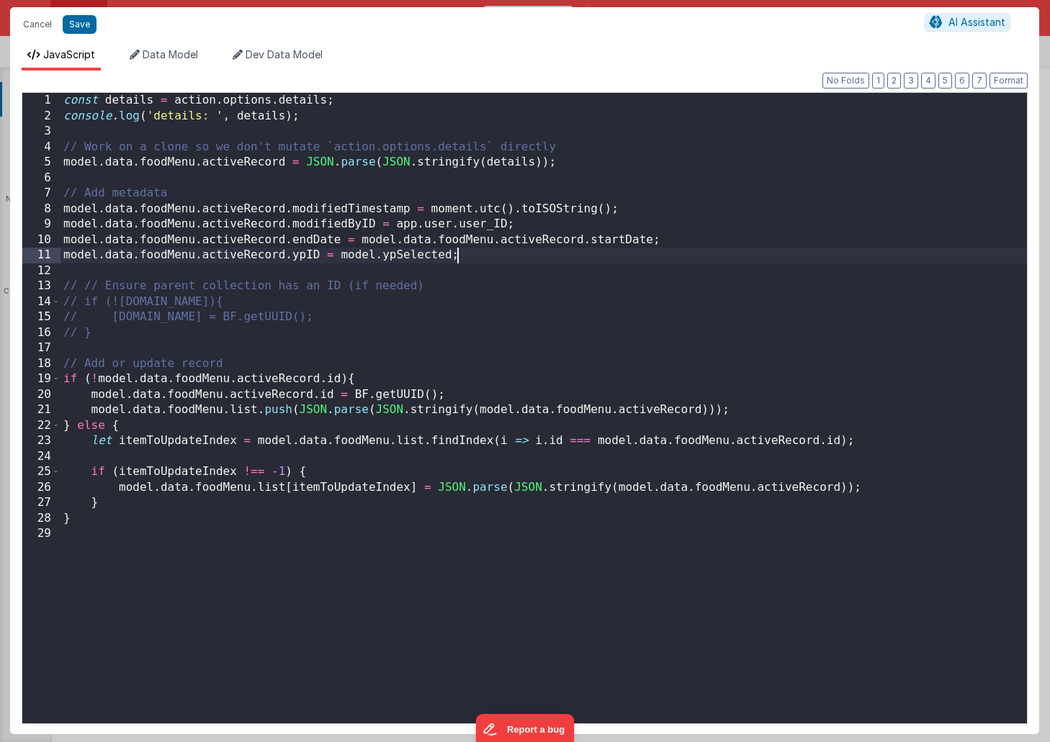
click at [476, 257] on div "const details = action . options . details ; console . log ( 'details: ' , deta…" at bounding box center [543, 424] width 966 height 662
click at [73, 20] on button "Save" at bounding box center [80, 24] width 34 height 19
